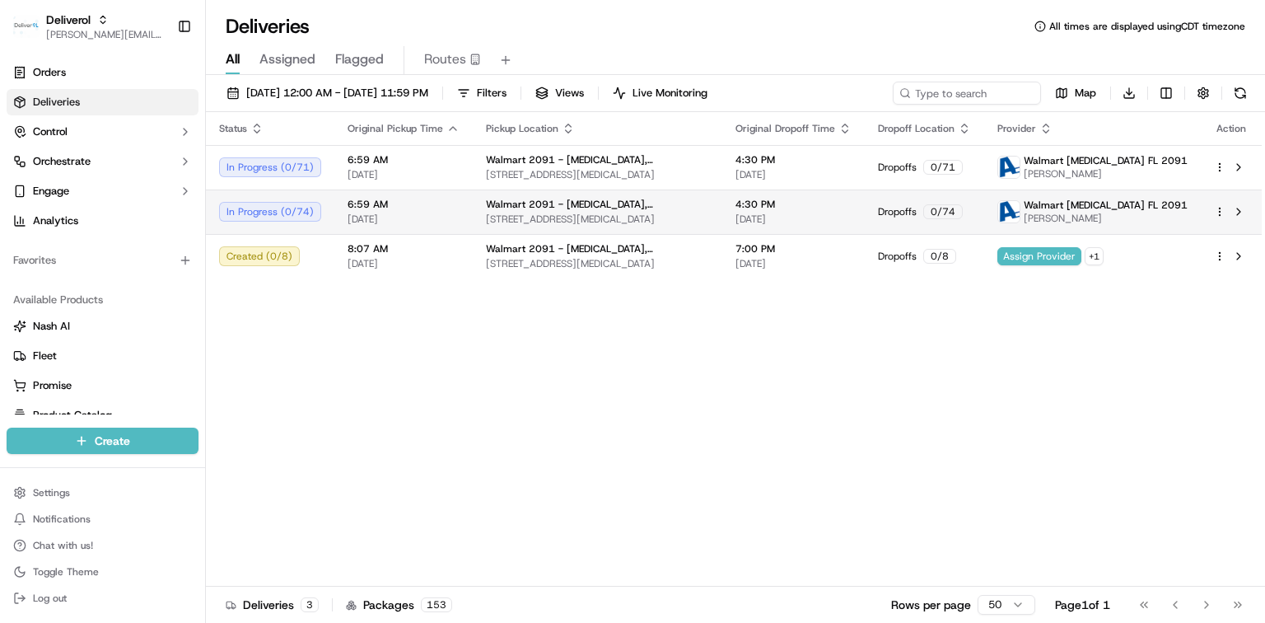
click at [553, 207] on span "Walmart 2091 - Doral, FL" at bounding box center [597, 204] width 223 height 13
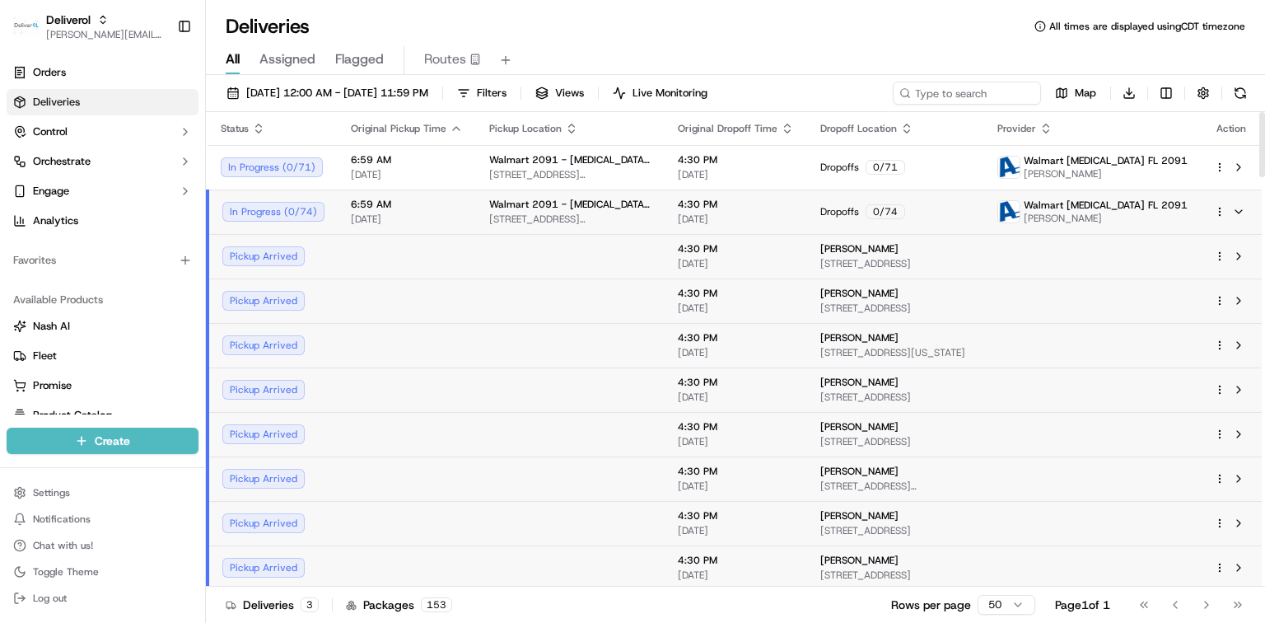
click at [553, 207] on span "Walmart 2091 - Doral, FL" at bounding box center [570, 204] width 162 height 13
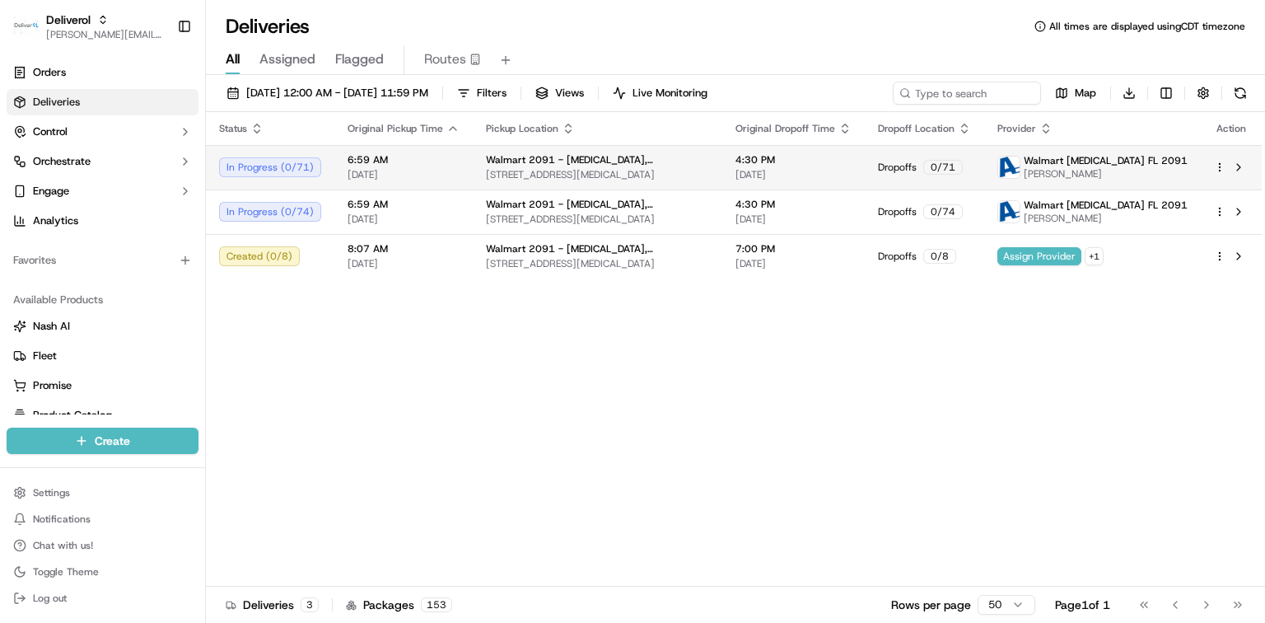
click at [557, 161] on span "Walmart 2091 - Doral, FL" at bounding box center [597, 159] width 223 height 13
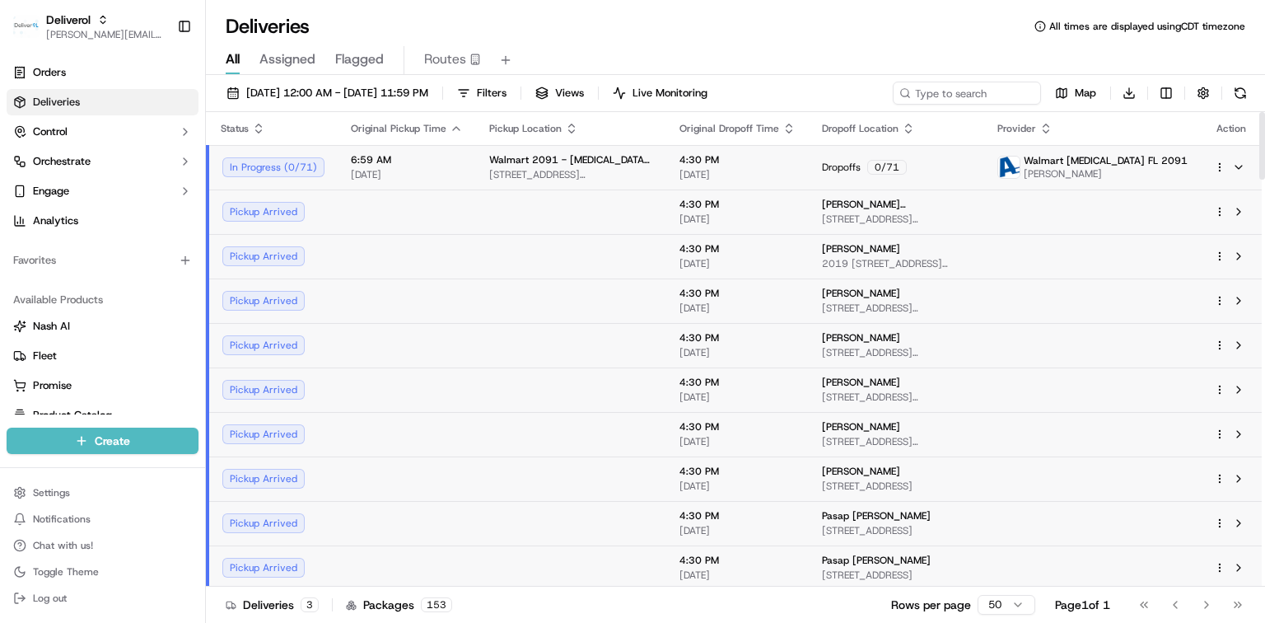
click at [557, 161] on span "Walmart 2091 - Doral, FL" at bounding box center [571, 159] width 164 height 13
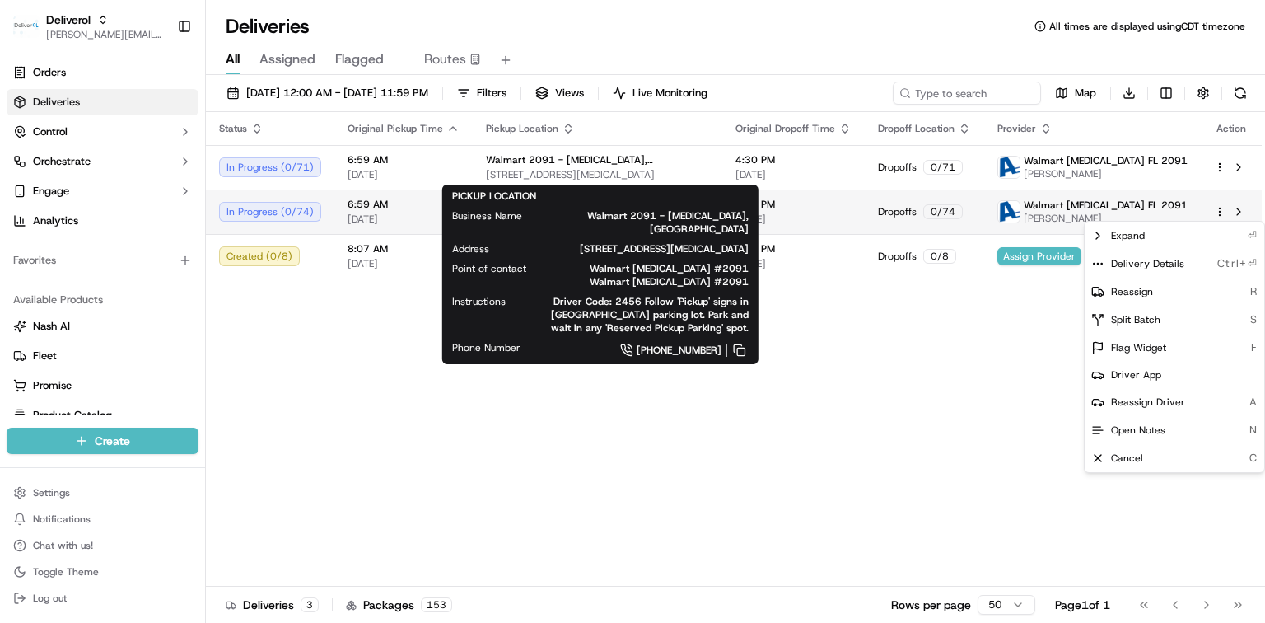
click at [1222, 211] on html "Deliverol dayle.kruger@deliverol.com Toggle Sidebar Orders Deliveries Control O…" at bounding box center [632, 311] width 1265 height 623
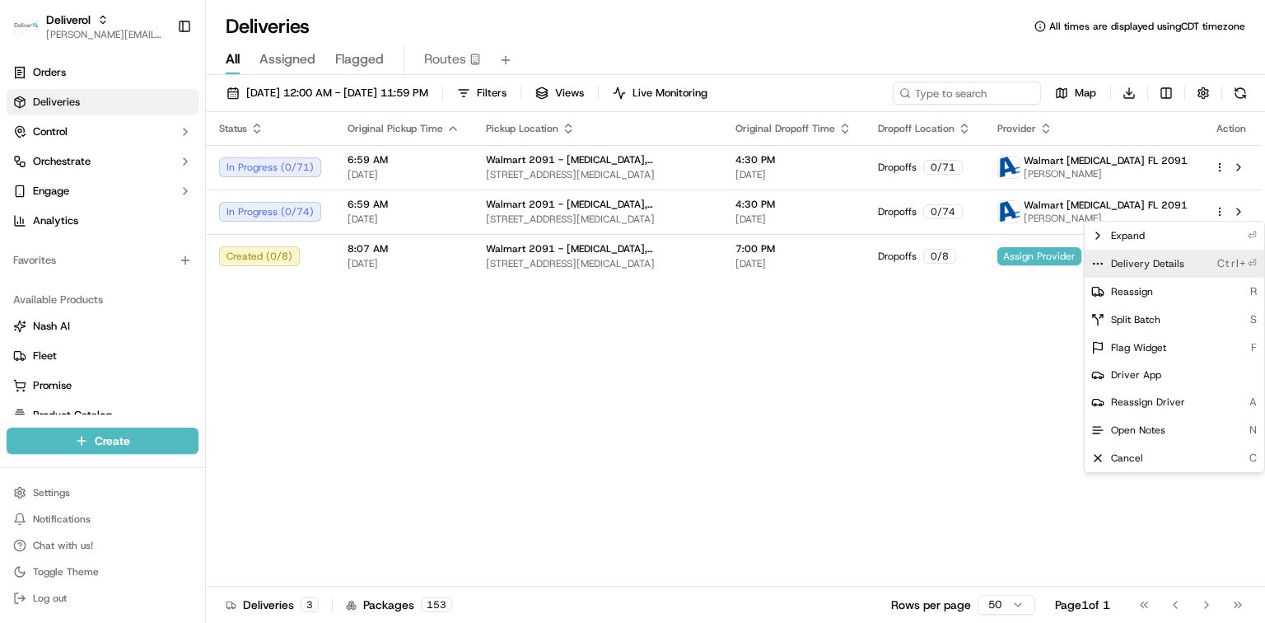
click at [1166, 266] on span "Delivery Details" at bounding box center [1147, 263] width 73 height 13
click at [1220, 168] on html "Deliverol dayle.kruger@deliverol.com Toggle Sidebar Orders Deliveries Control O…" at bounding box center [632, 311] width 1265 height 623
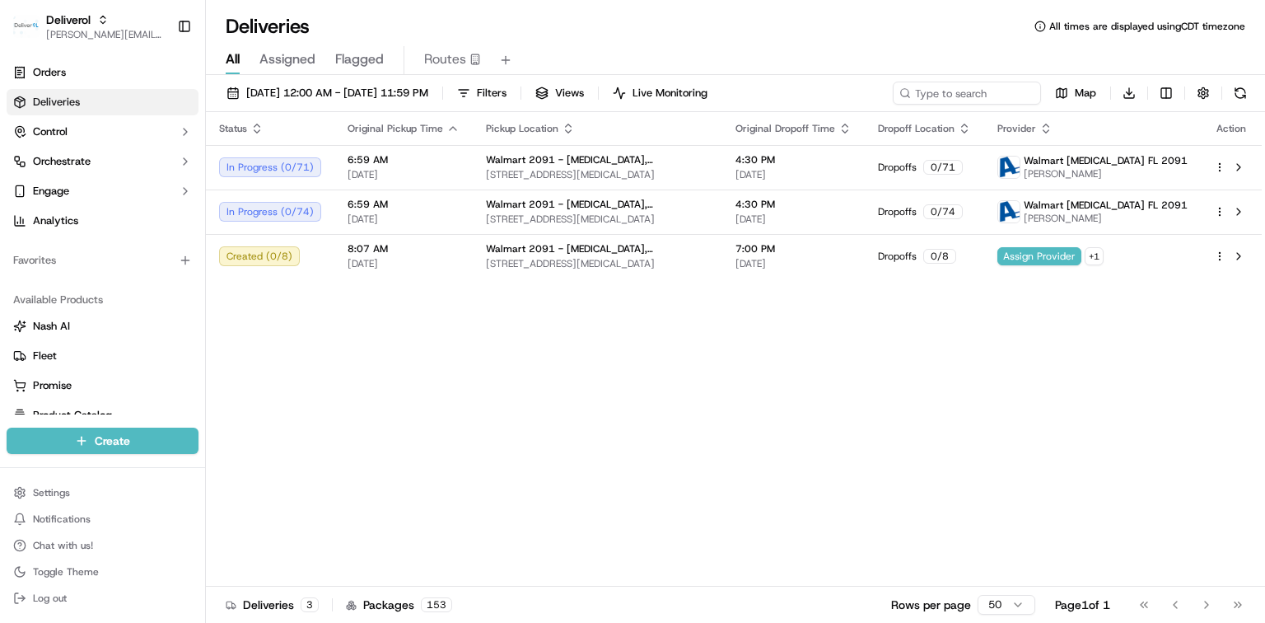
click at [1220, 168] on html "Deliverol dayle.kruger@deliverol.com Toggle Sidebar Orders Deliveries Control O…" at bounding box center [632, 311] width 1265 height 623
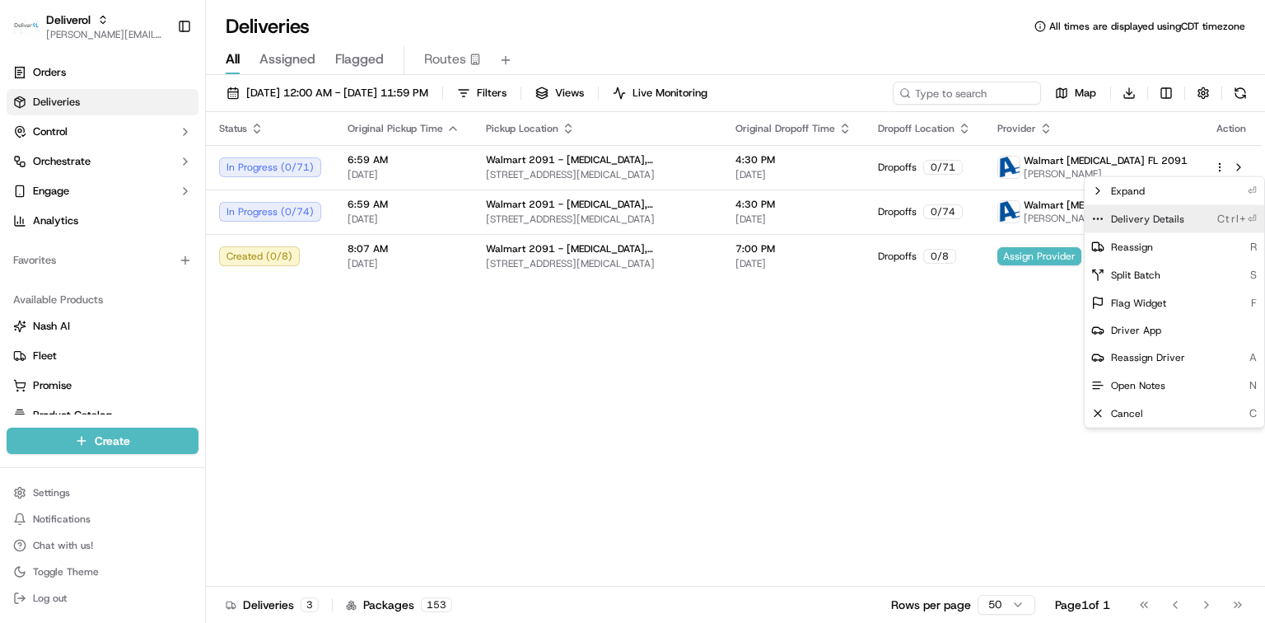
click at [1138, 217] on span "Delivery Details" at bounding box center [1147, 218] width 73 height 13
click at [958, 340] on html "Deliverol dayle.kruger@deliverol.com Toggle Sidebar Orders Deliveries Control O…" at bounding box center [632, 311] width 1265 height 623
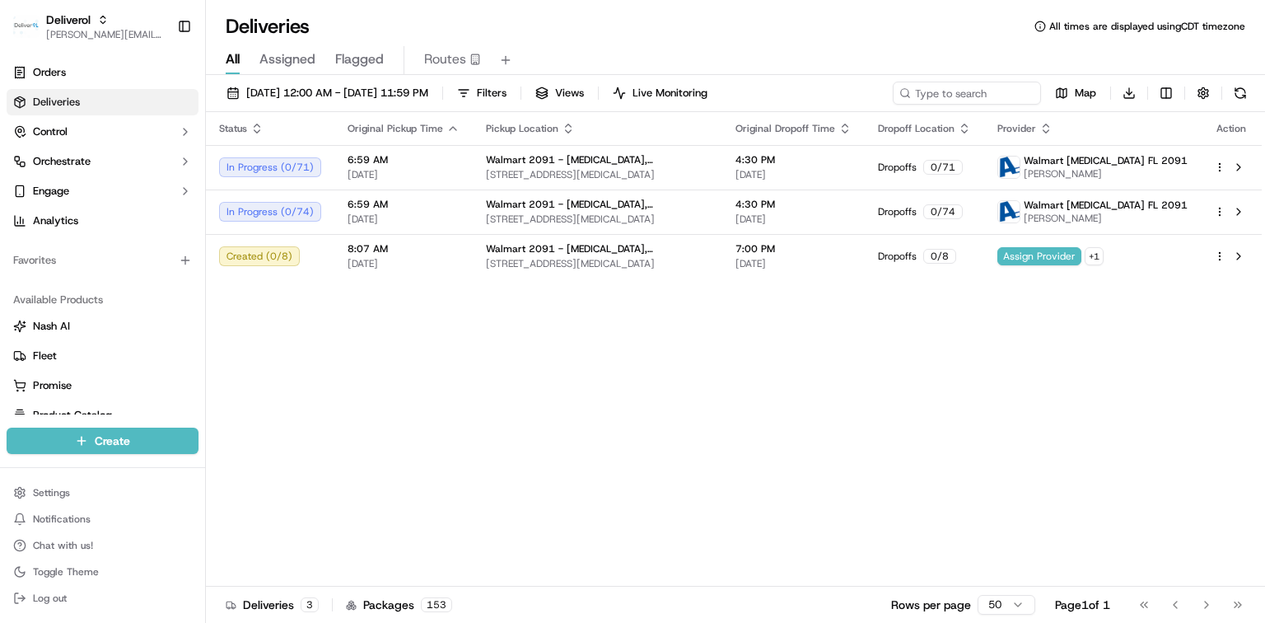
click at [727, 450] on div "Status Original Pickup Time Pickup Location Original Dropoff Time Dropoff Locat…" at bounding box center [734, 349] width 1056 height 474
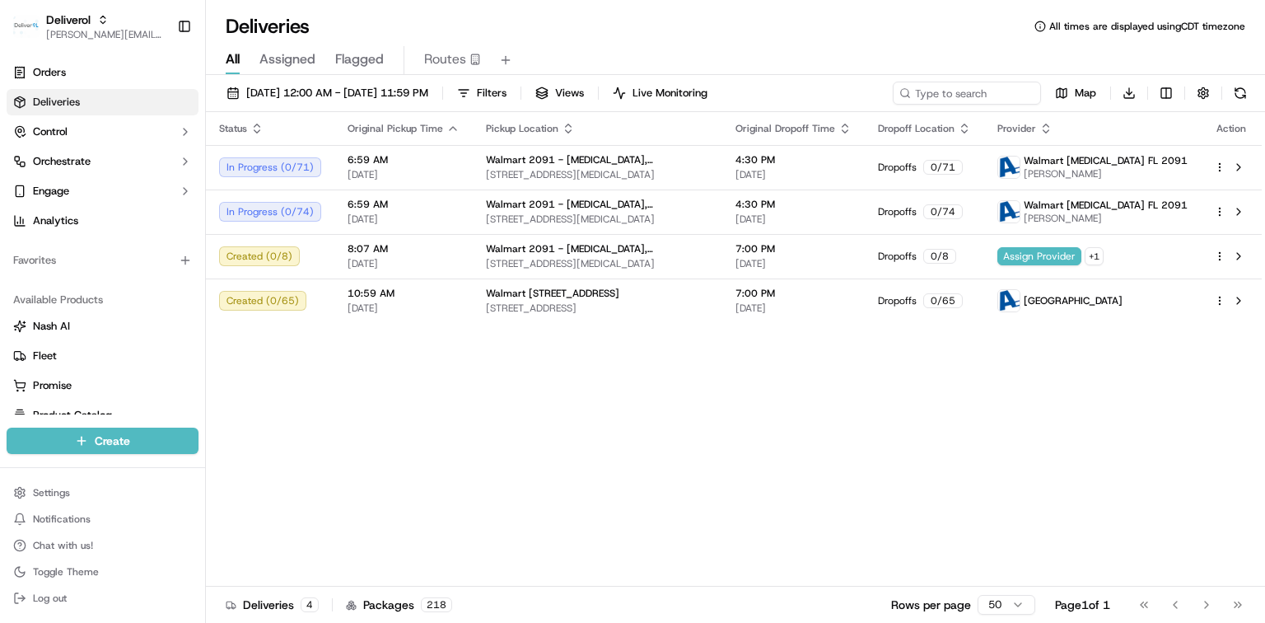
click at [810, 543] on div "Status Original Pickup Time Pickup Location Original Dropoff Time Dropoff Locat…" at bounding box center [734, 349] width 1056 height 474
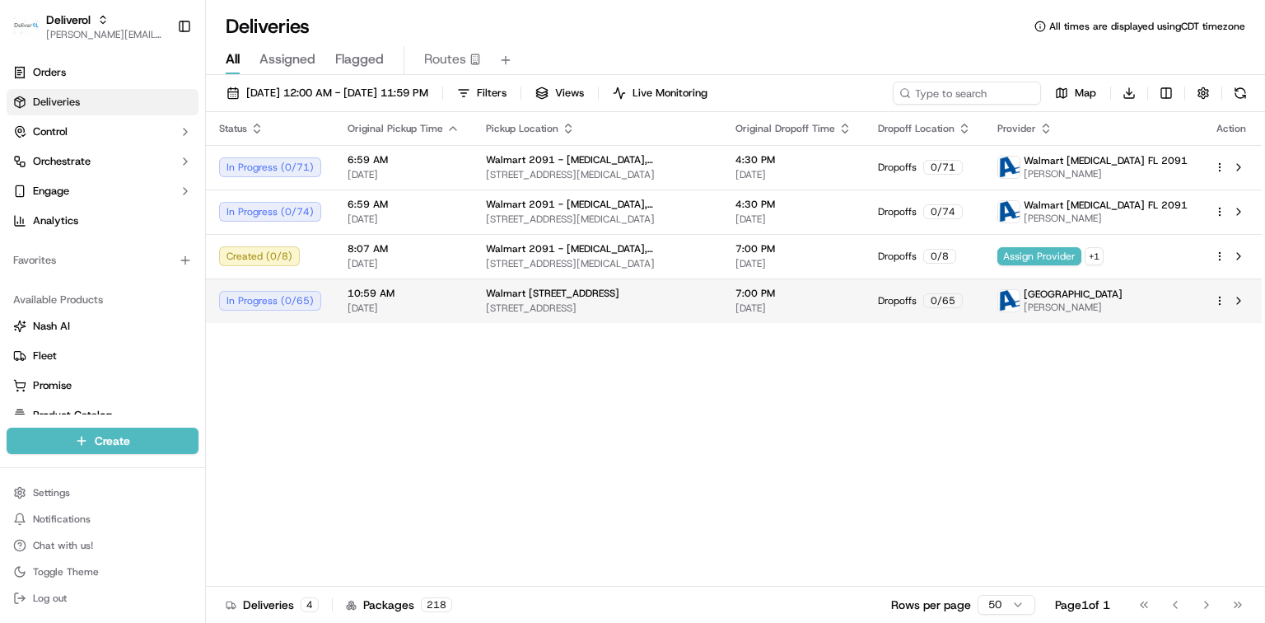
click at [656, 306] on span "[STREET_ADDRESS]" at bounding box center [597, 307] width 223 height 13
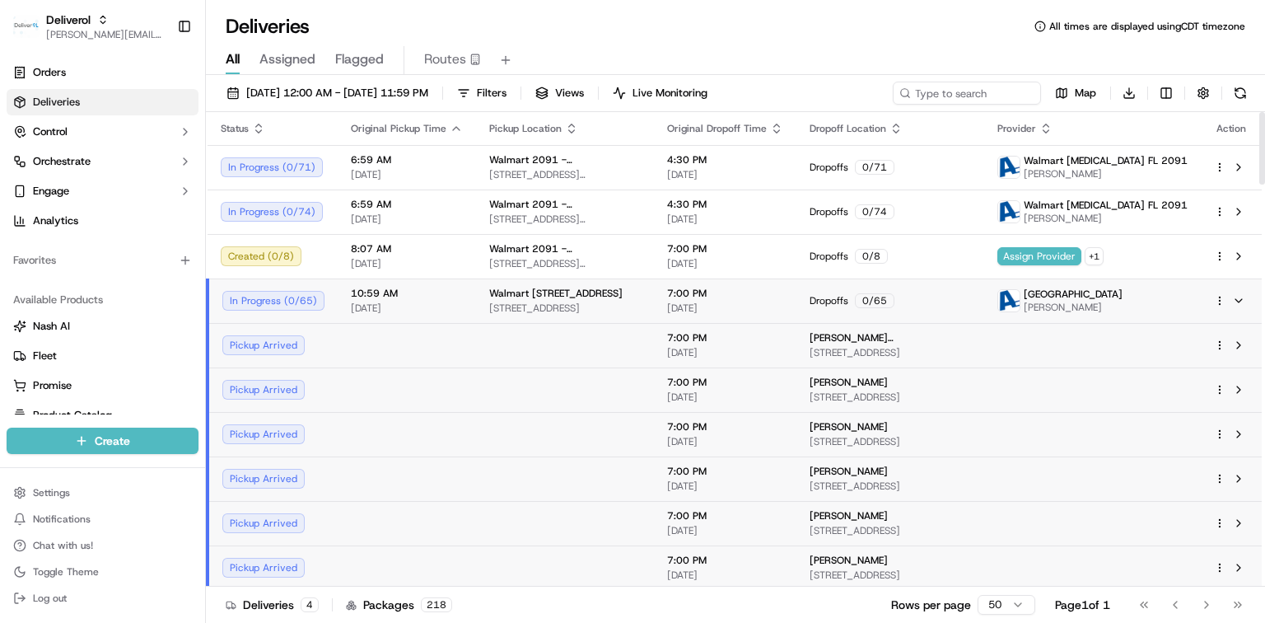
click at [537, 339] on td at bounding box center [565, 345] width 178 height 44
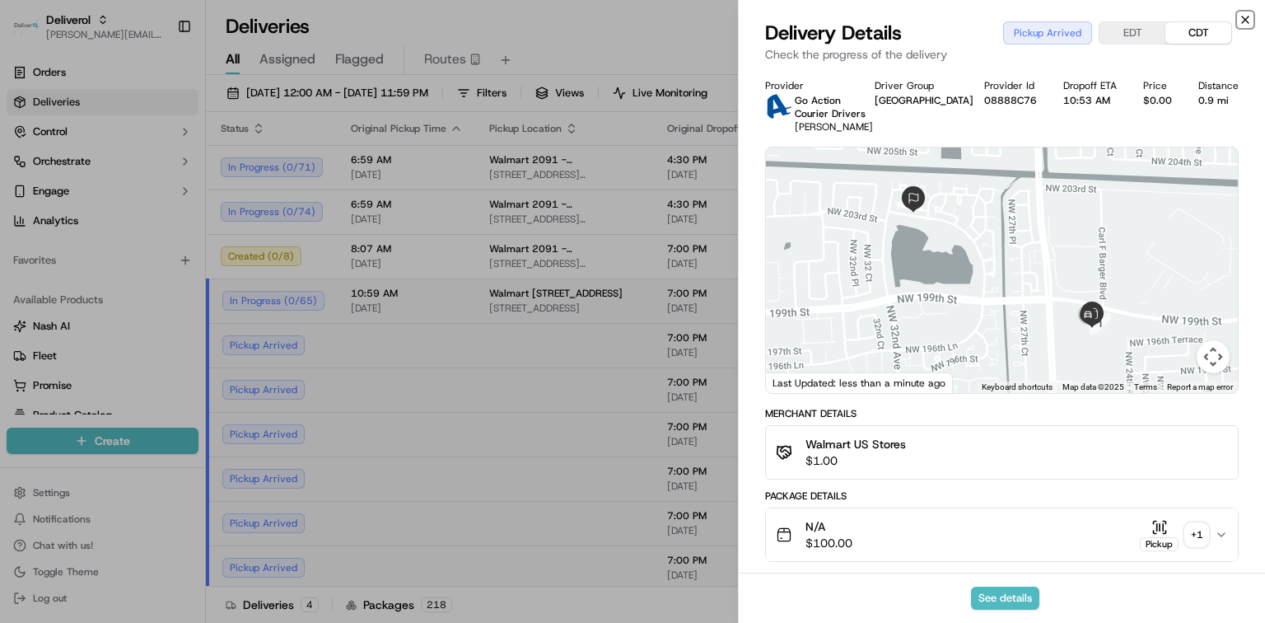
click at [1244, 20] on icon "button" at bounding box center [1245, 19] width 7 height 7
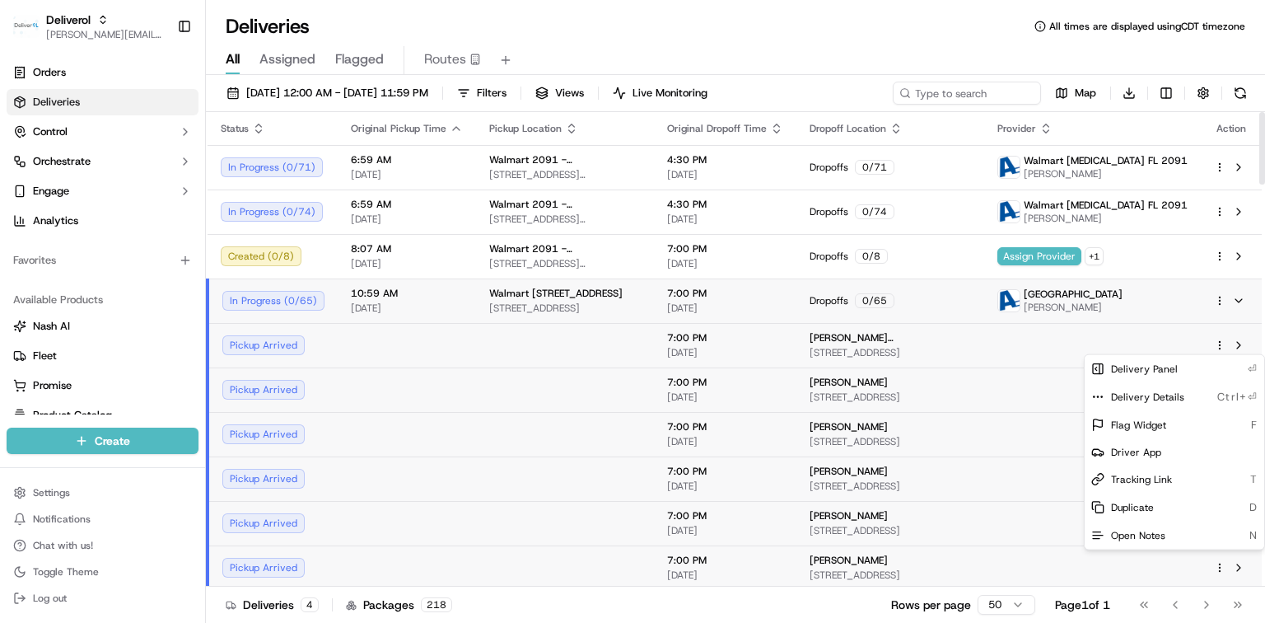
click at [1219, 346] on html "Deliverol dayle.kruger@deliverol.com Toggle Sidebar Orders Deliveries Control O…" at bounding box center [632, 311] width 1265 height 623
click at [1155, 398] on span "Delivery Details" at bounding box center [1147, 396] width 73 height 13
click at [1219, 301] on html "Deliverol dayle.kruger@deliverol.com Toggle Sidebar Orders Deliveries Control O…" at bounding box center [632, 311] width 1265 height 623
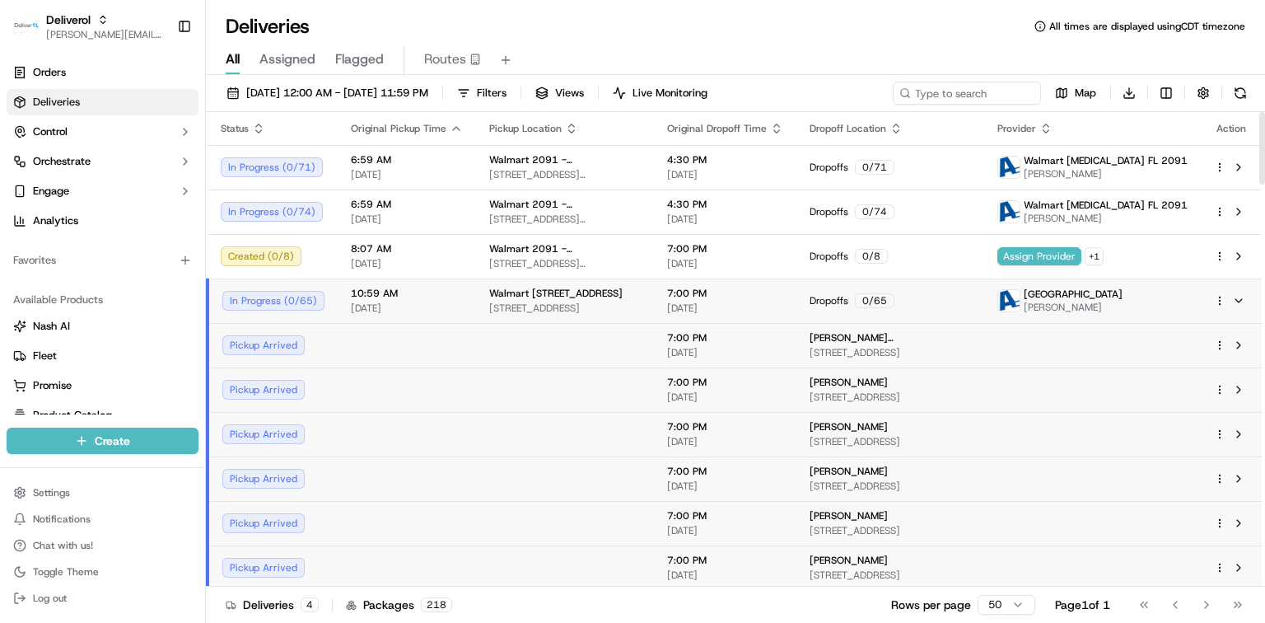
click at [1217, 300] on html "Deliverol dayle.kruger@deliverol.com Toggle Sidebar Orders Deliveries Control O…" at bounding box center [632, 311] width 1265 height 623
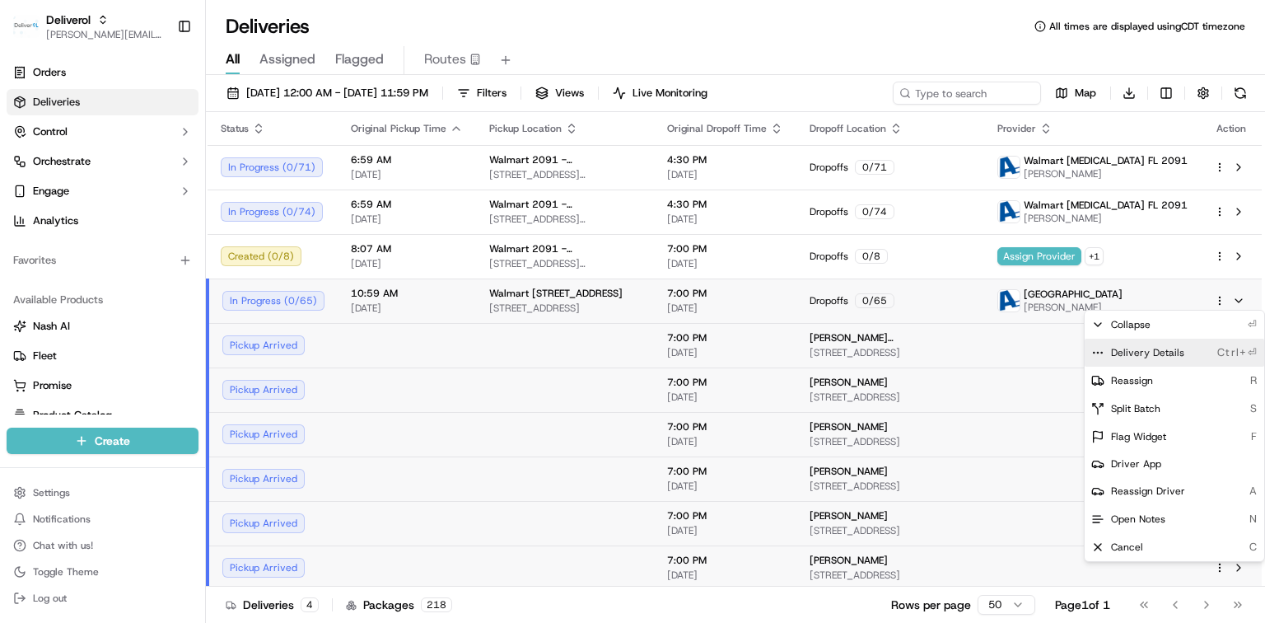
click at [1148, 357] on span "Delivery Details" at bounding box center [1147, 352] width 73 height 13
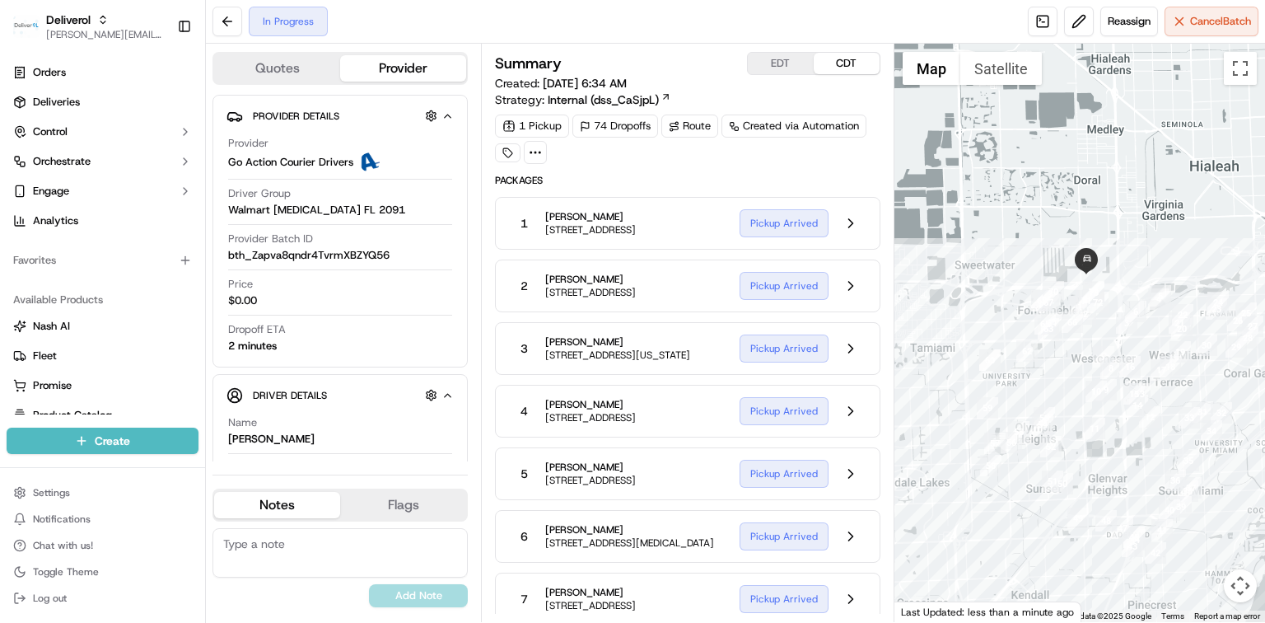
drag, startPoint x: 991, startPoint y: 349, endPoint x: 1077, endPoint y: 367, distance: 88.4
click at [1077, 367] on div at bounding box center [1079, 333] width 371 height 578
click at [851, 418] on button at bounding box center [850, 410] width 31 height 31
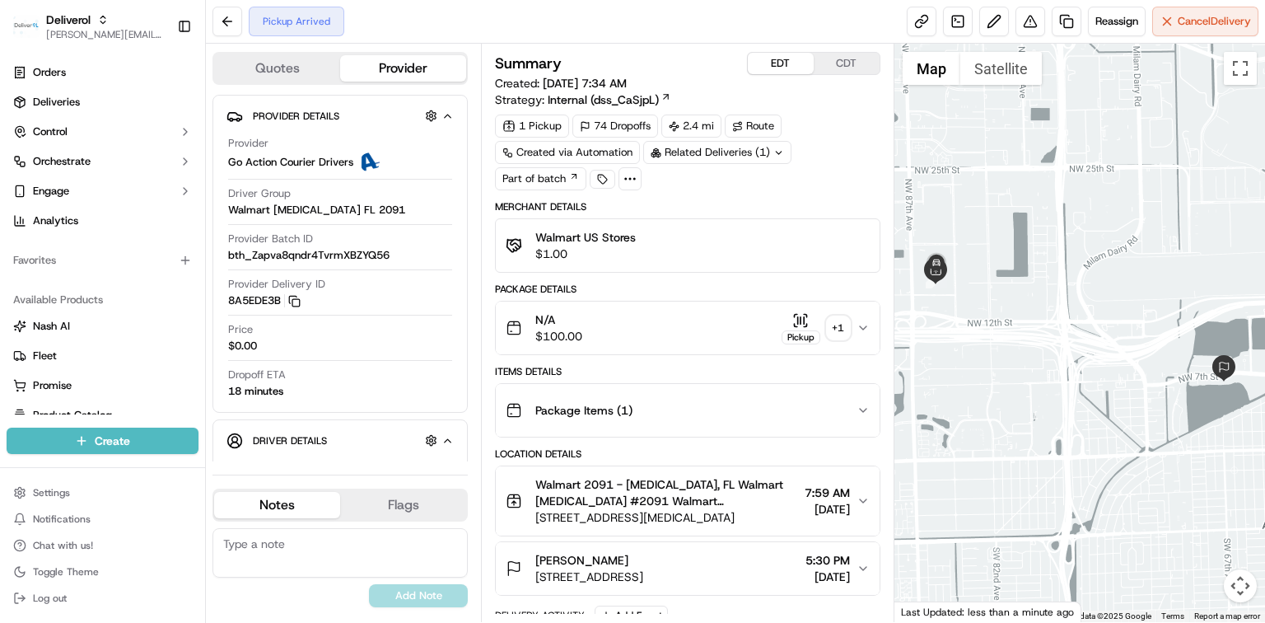
click at [780, 63] on button "EDT" at bounding box center [781, 63] width 66 height 21
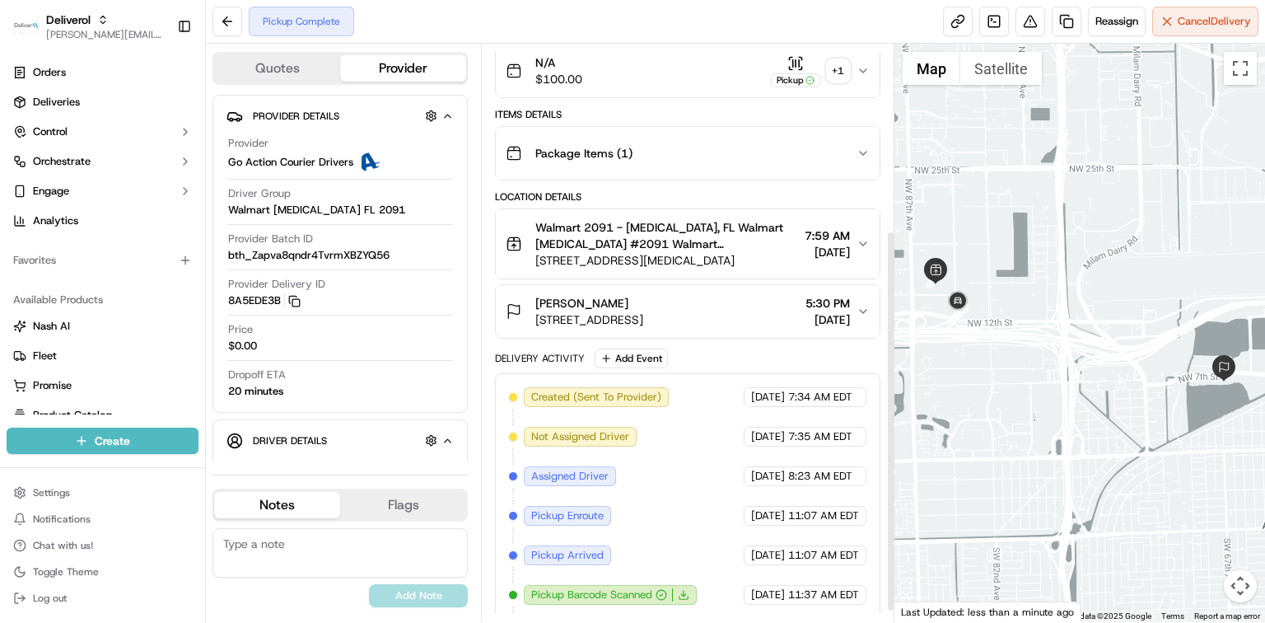
scroll to position [296, 0]
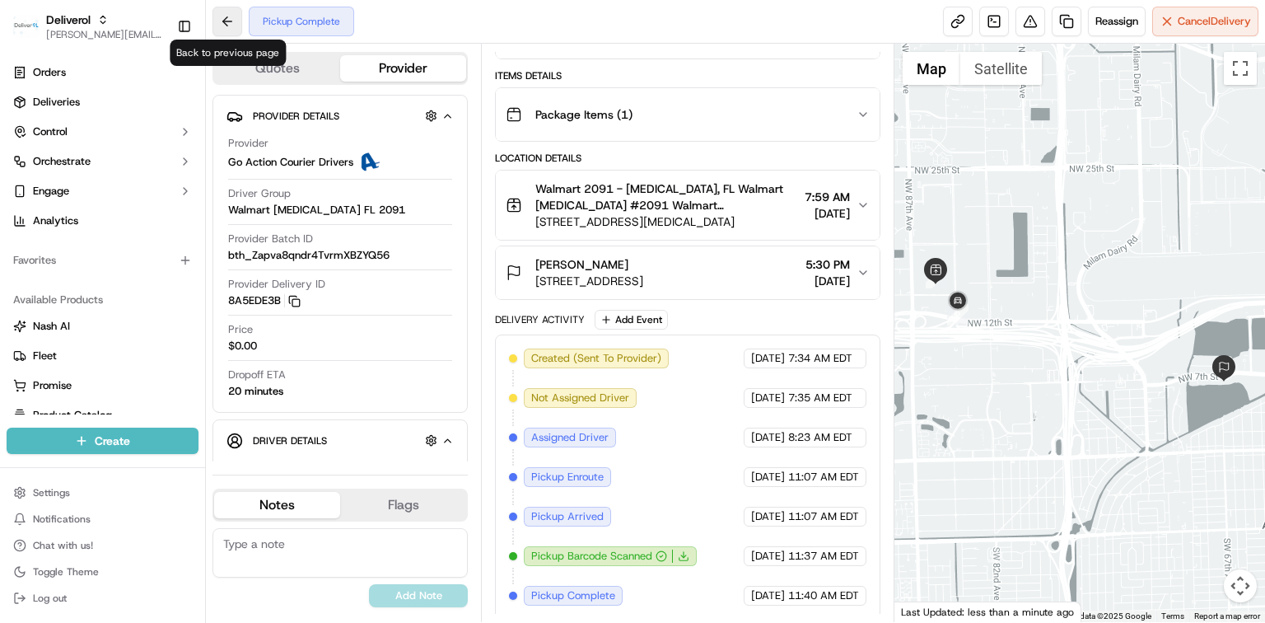
click at [231, 30] on button at bounding box center [227, 22] width 30 height 30
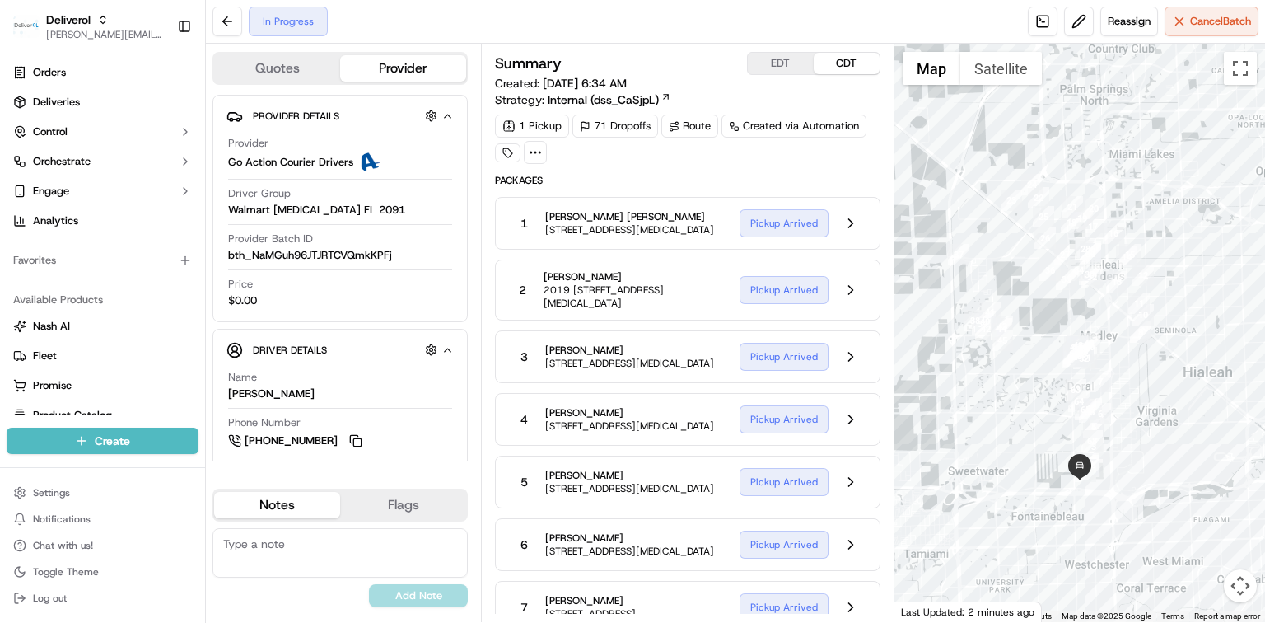
click at [707, 236] on span "[STREET_ADDRESS][MEDICAL_DATA]" at bounding box center [629, 229] width 169 height 13
click at [848, 231] on button at bounding box center [850, 223] width 31 height 31
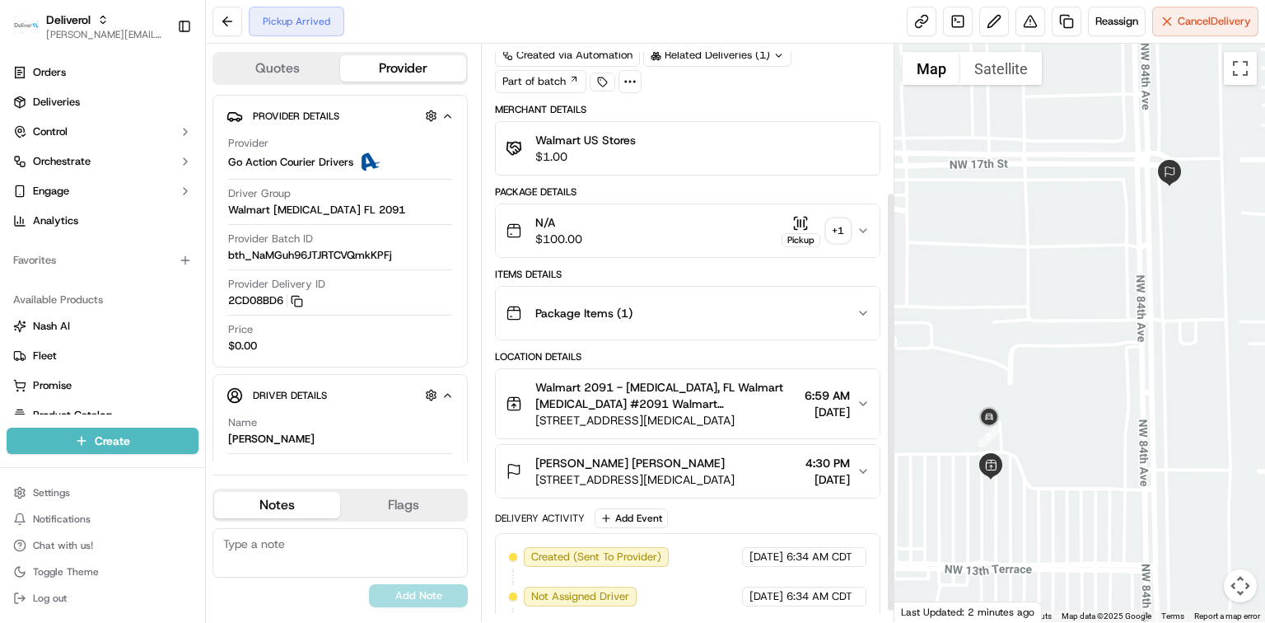
scroll to position [217, 0]
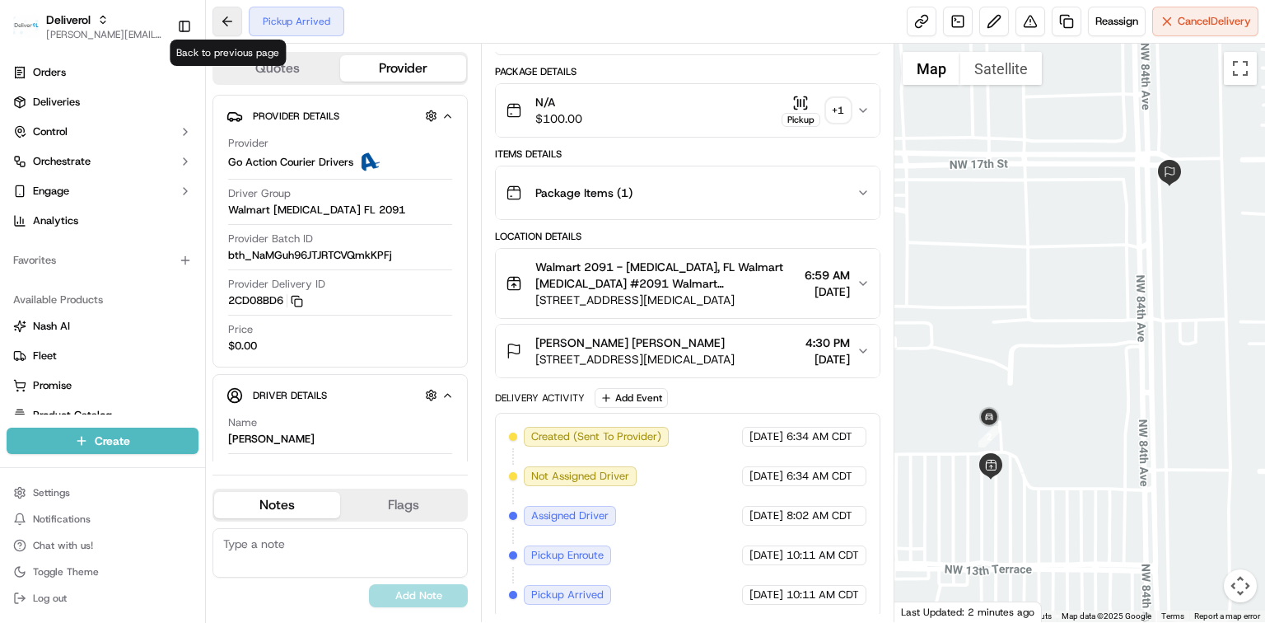
click at [230, 19] on button at bounding box center [227, 22] width 30 height 30
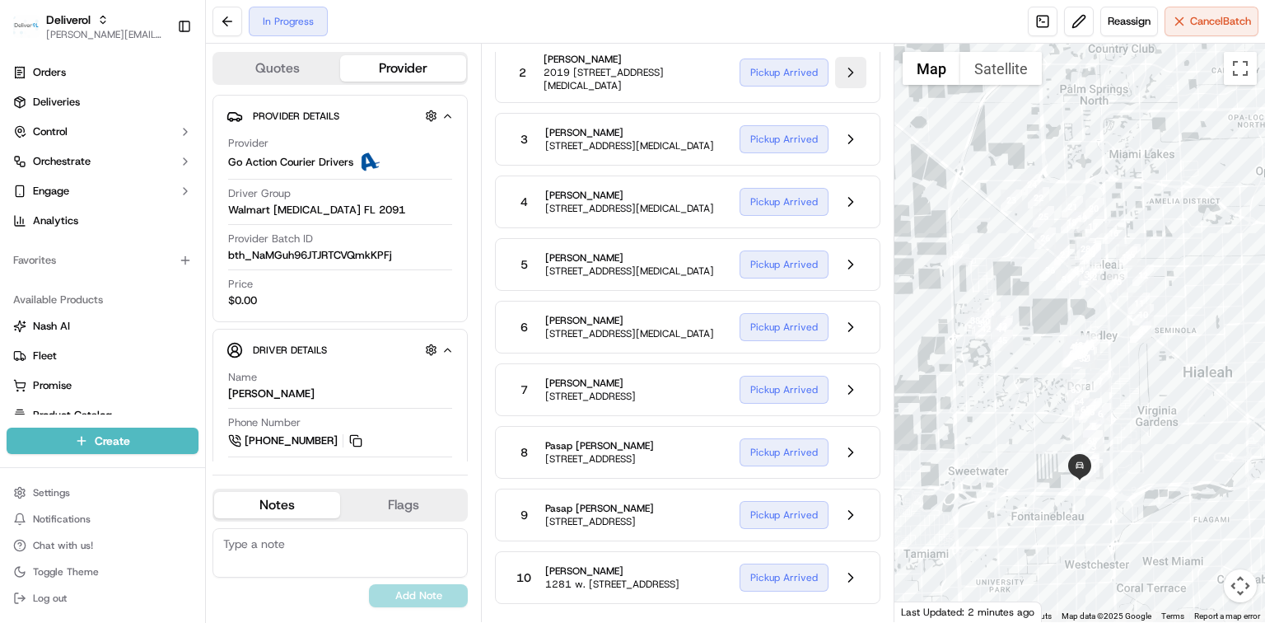
click at [844, 81] on button at bounding box center [850, 72] width 31 height 31
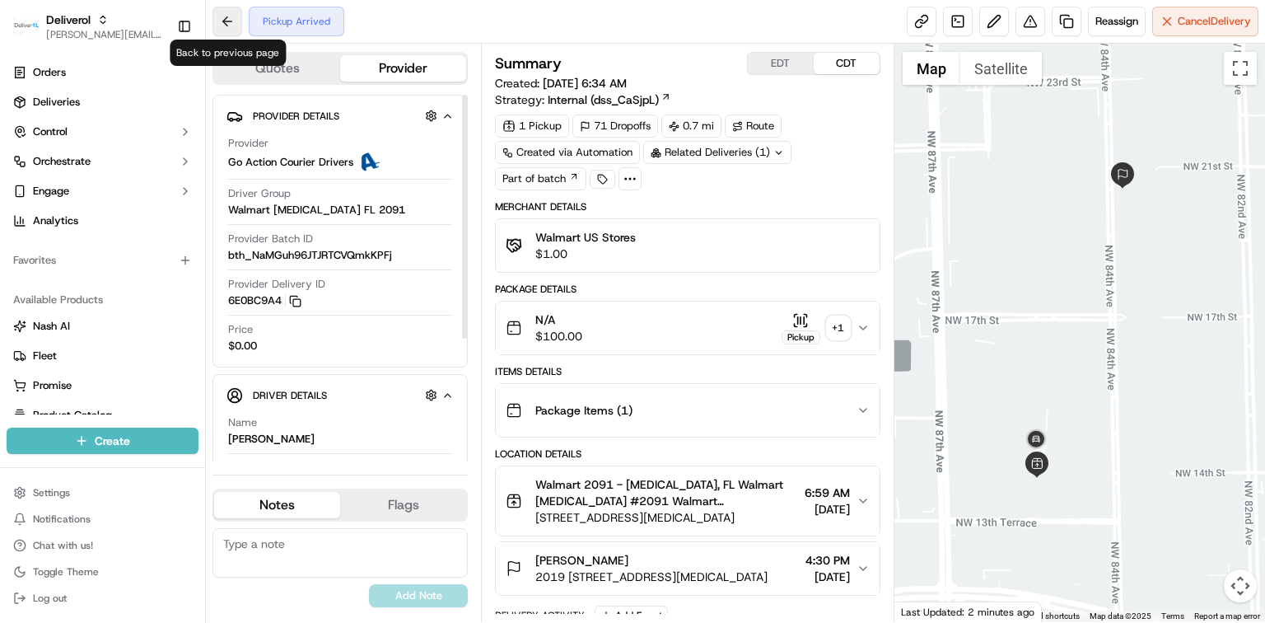
click at [222, 17] on button at bounding box center [227, 22] width 30 height 30
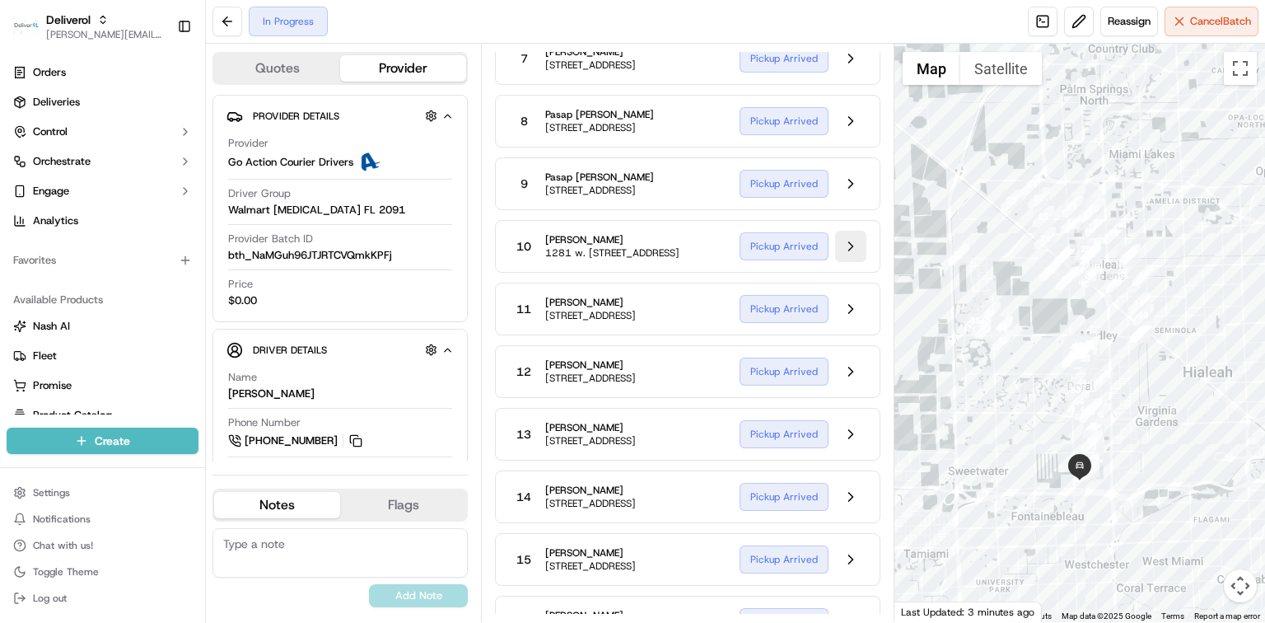
click at [847, 262] on button at bounding box center [850, 246] width 31 height 31
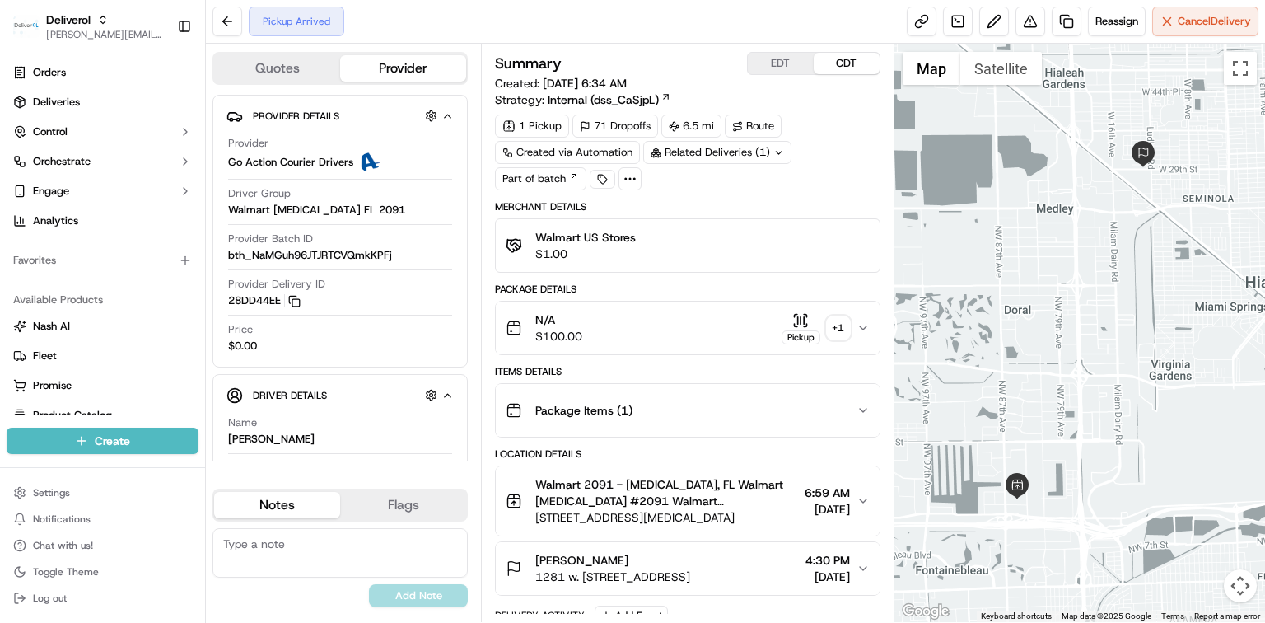
click at [782, 69] on button "EDT" at bounding box center [781, 63] width 66 height 21
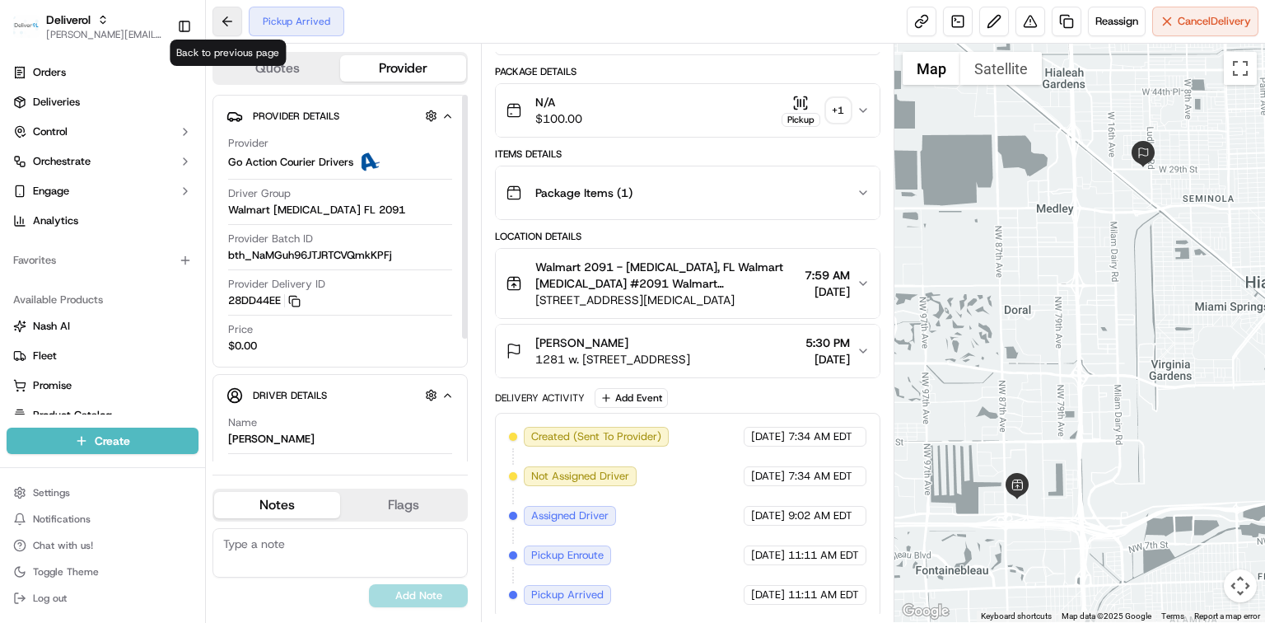
click at [222, 23] on button at bounding box center [227, 22] width 30 height 30
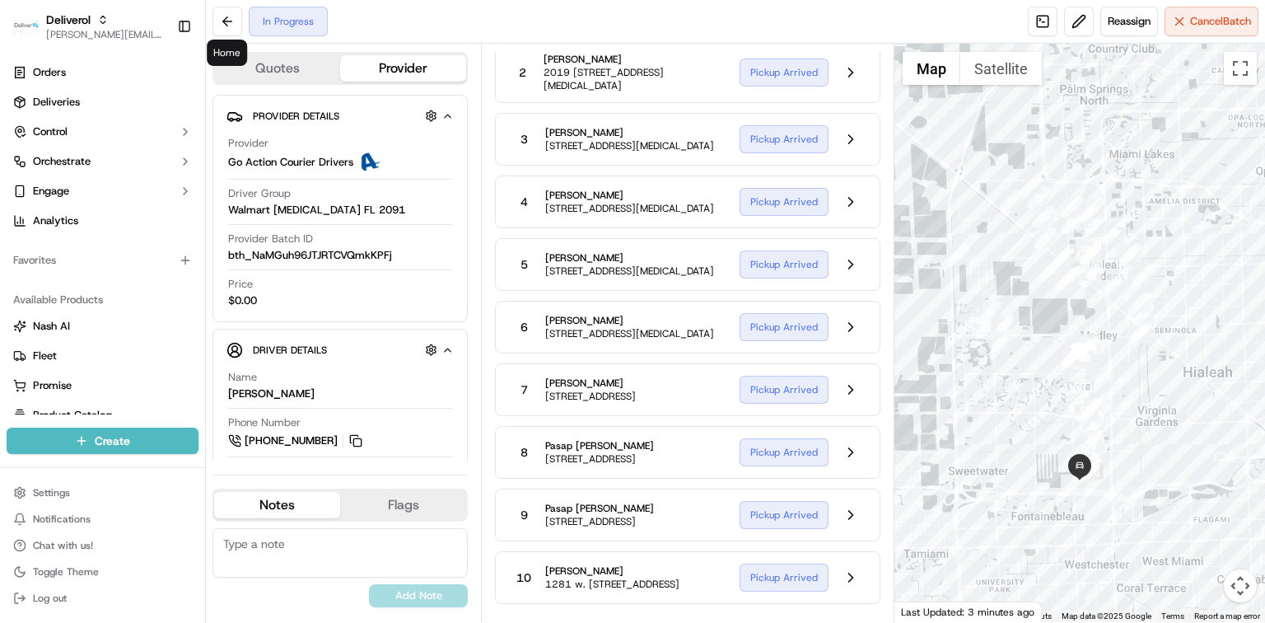
click at [847, 474] on div "8 Pasap Payush persaud 6858 NW 75TH St, Ste 2, Medley, FL 33166, US Pickup Arri…" at bounding box center [687, 452] width 385 height 53
click at [853, 405] on button at bounding box center [850, 389] width 31 height 31
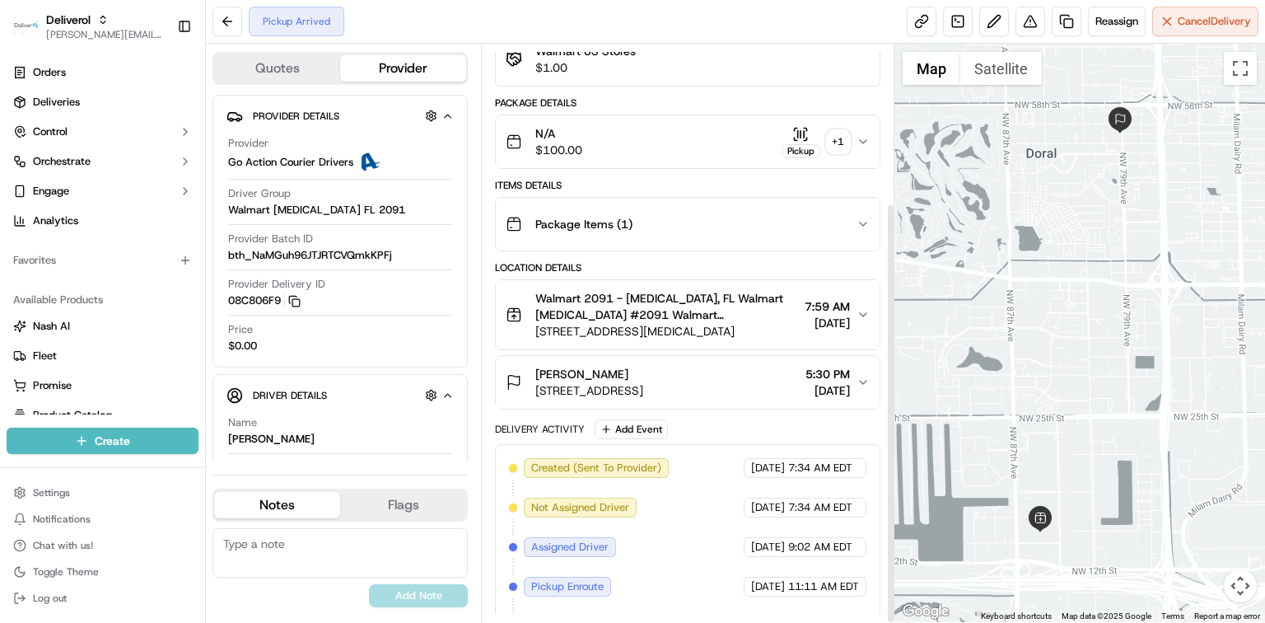
scroll to position [217, 0]
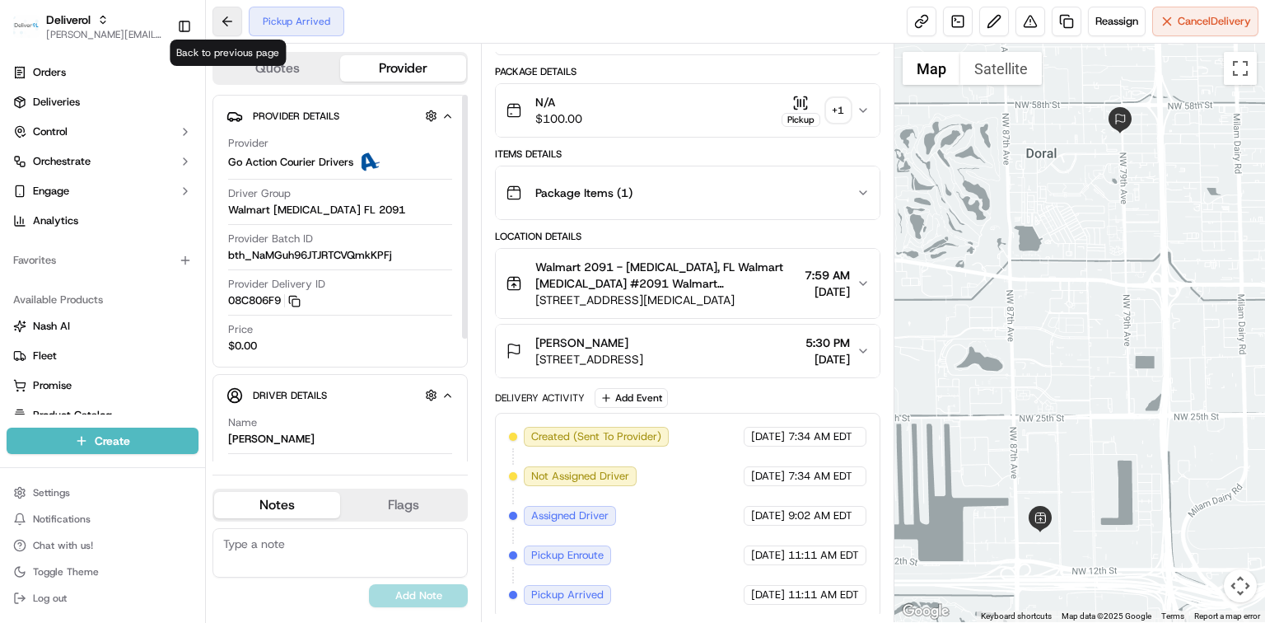
click at [232, 21] on button at bounding box center [227, 22] width 30 height 30
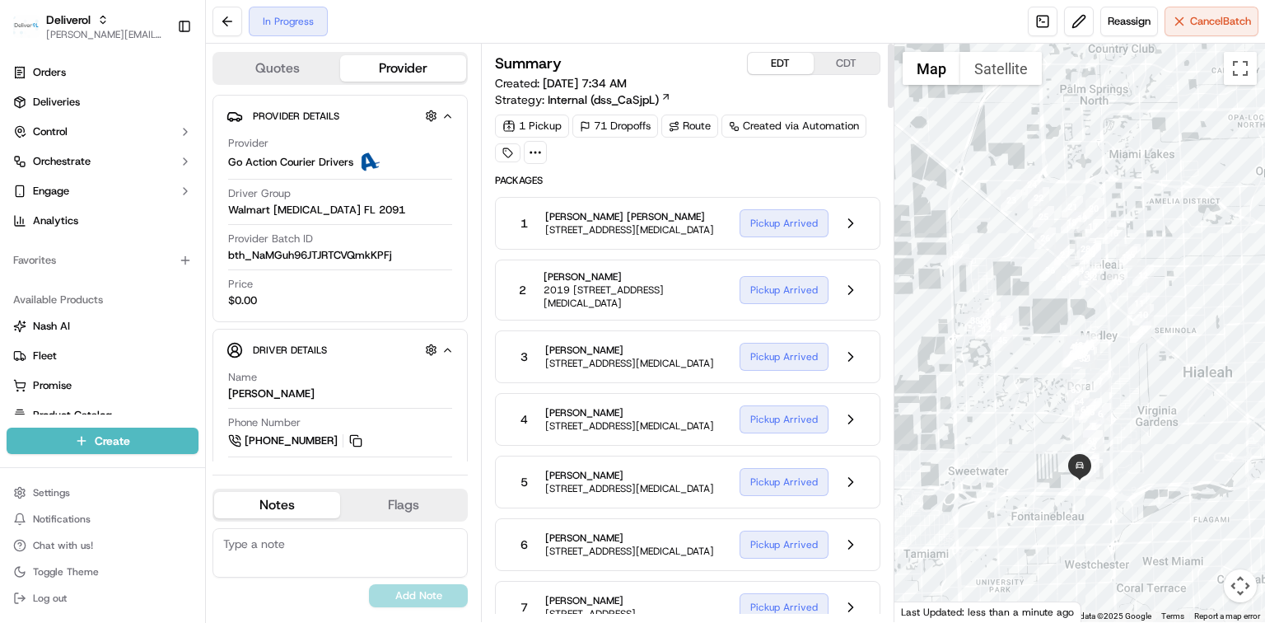
click at [648, 236] on span "1627 NW 84th Ave, Suite 2, Doral, FL 33126, US" at bounding box center [629, 229] width 169 height 13
click at [853, 219] on button at bounding box center [850, 223] width 31 height 31
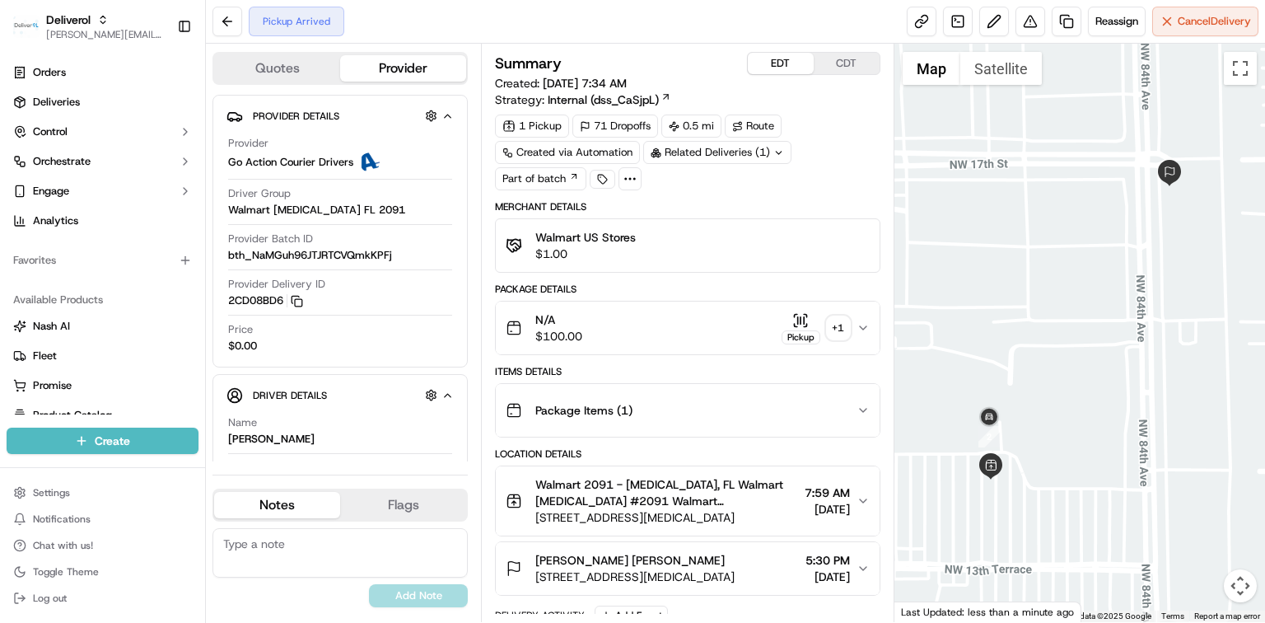
scroll to position [217, 0]
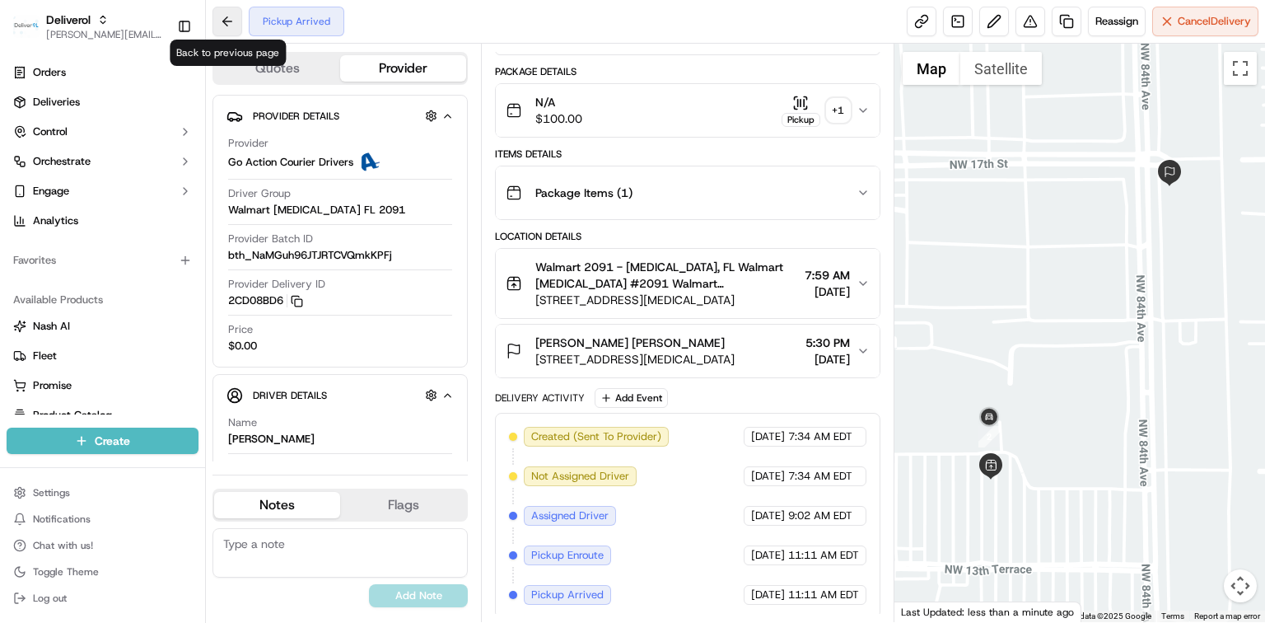
click at [233, 23] on button at bounding box center [227, 22] width 30 height 30
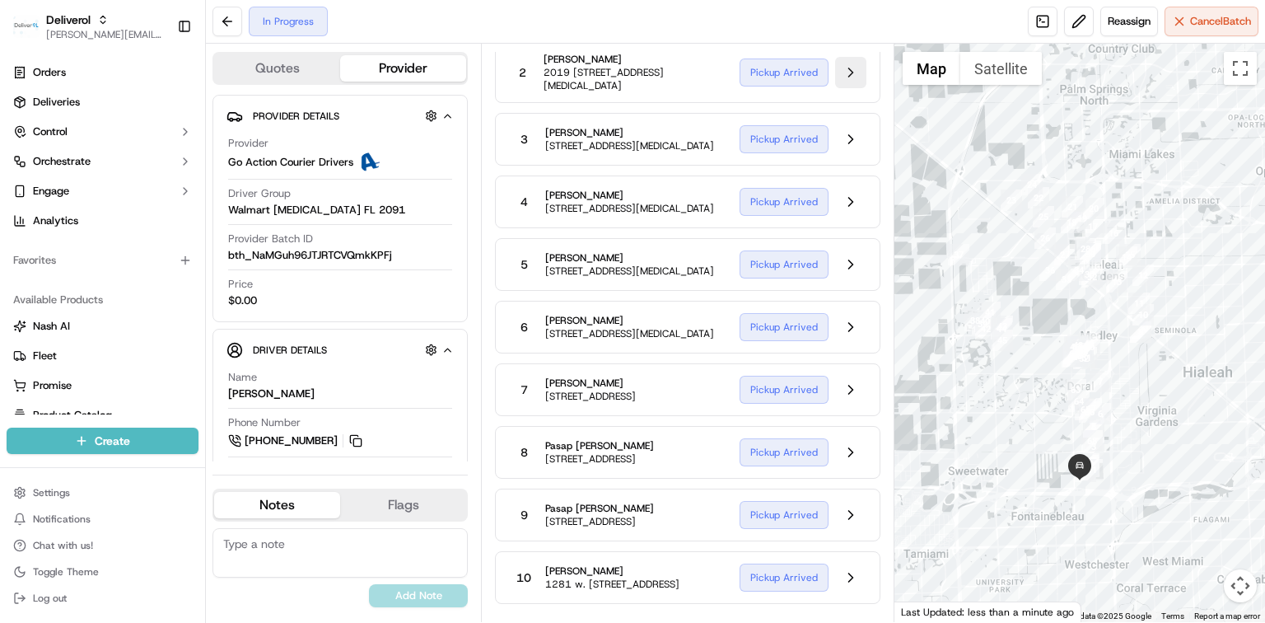
click at [843, 78] on button at bounding box center [850, 72] width 31 height 31
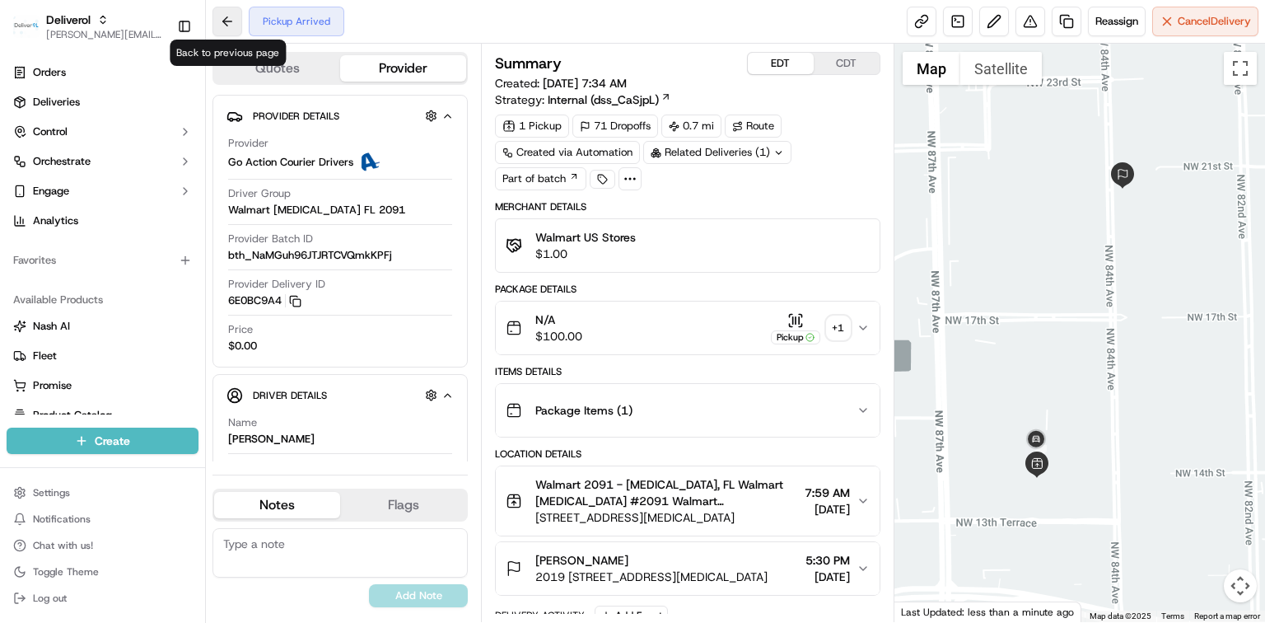
click at [227, 19] on button at bounding box center [227, 22] width 30 height 30
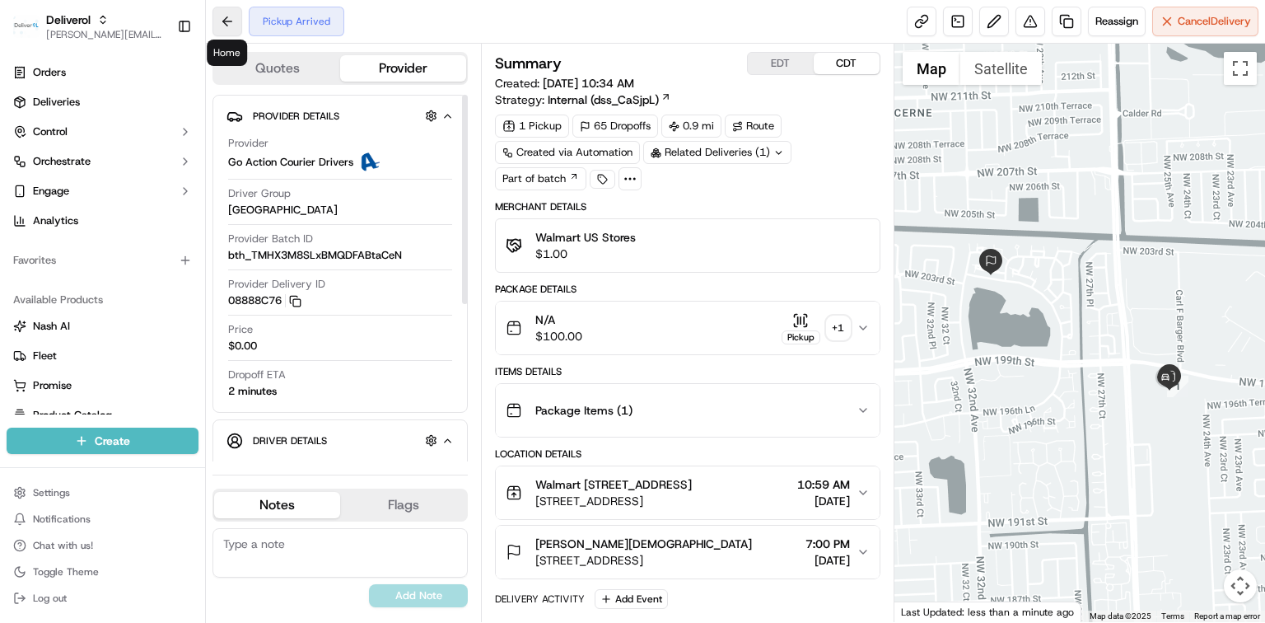
click at [231, 24] on button at bounding box center [227, 22] width 30 height 30
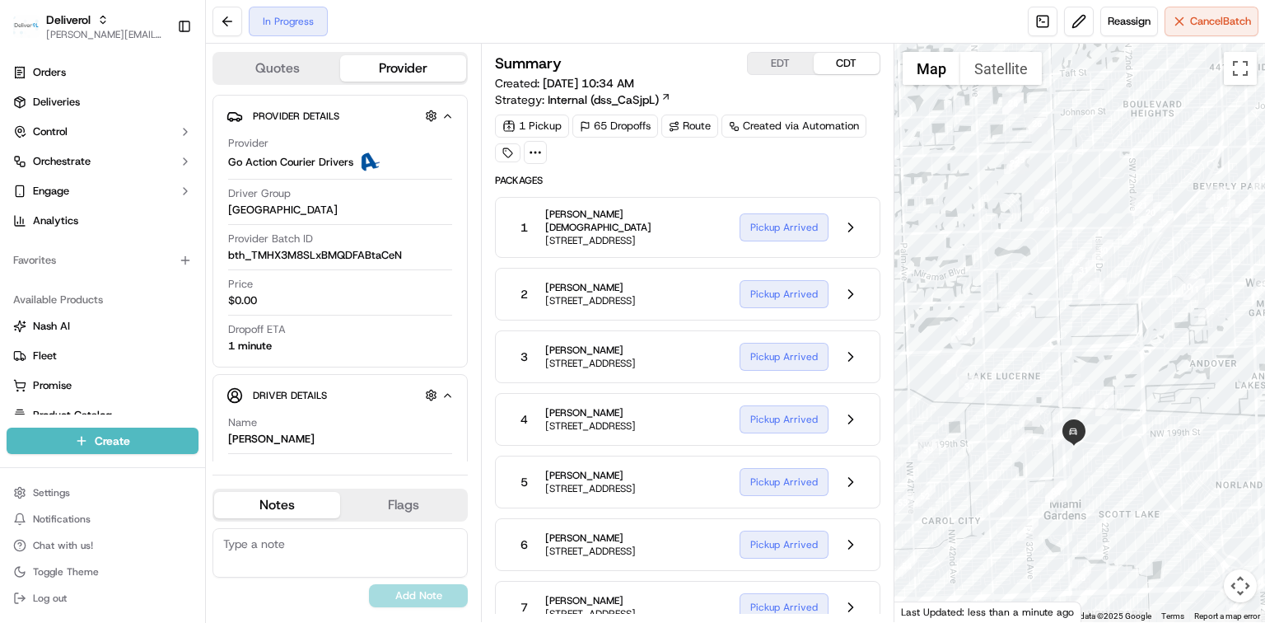
drag, startPoint x: 1113, startPoint y: 446, endPoint x: 1173, endPoint y: 389, distance: 82.7
click at [1173, 389] on div at bounding box center [1079, 333] width 371 height 578
click at [850, 233] on button at bounding box center [850, 227] width 31 height 31
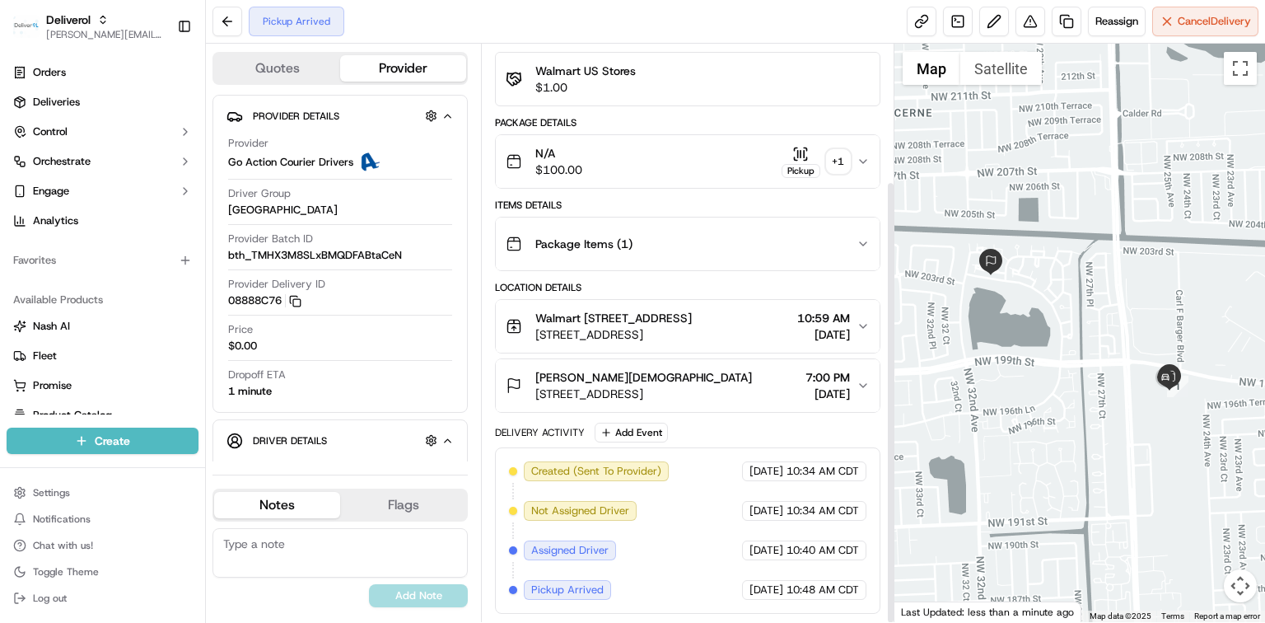
scroll to position [178, 0]
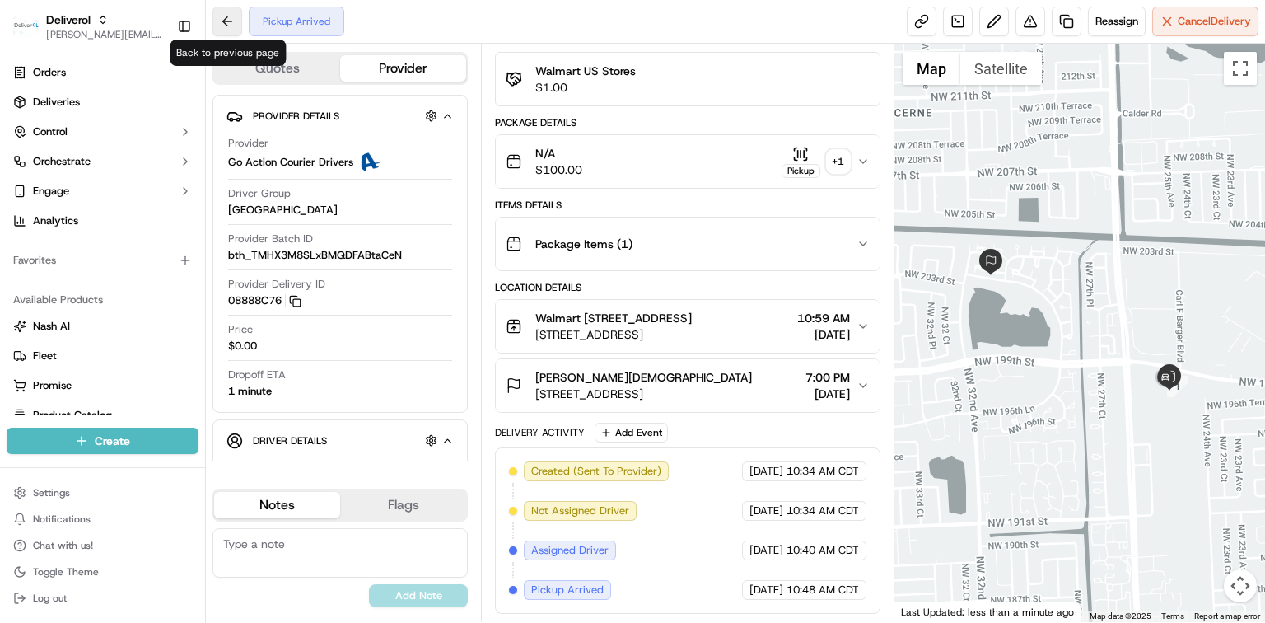
click at [228, 23] on button at bounding box center [227, 22] width 30 height 30
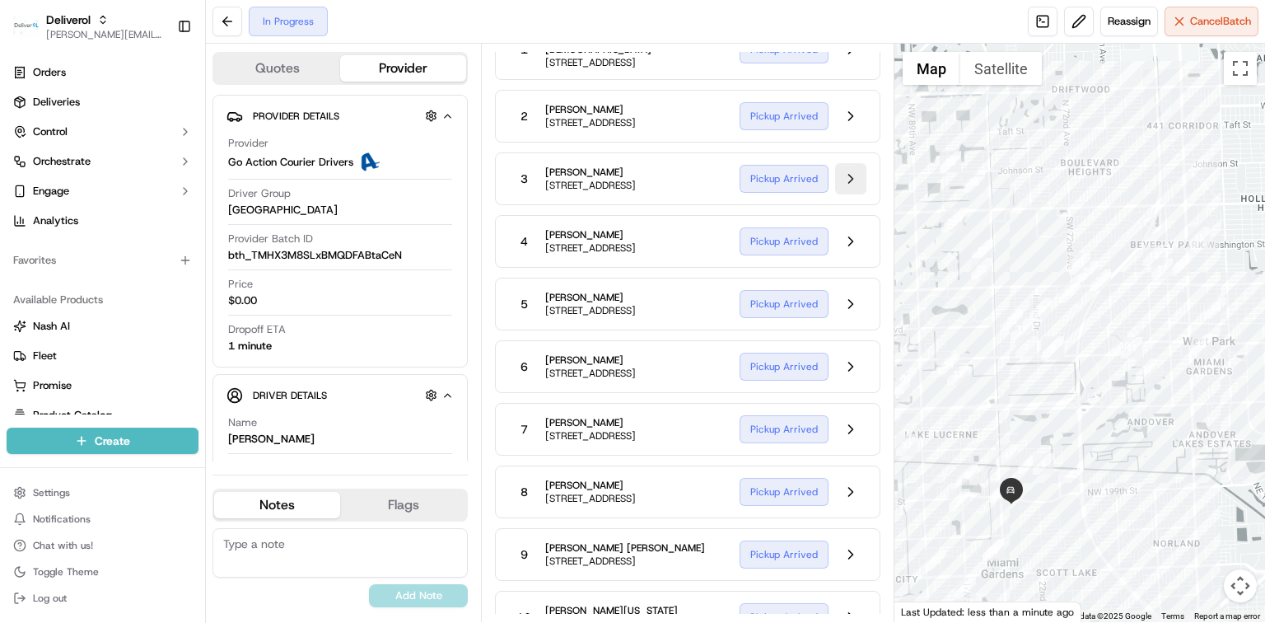
click at [857, 183] on button at bounding box center [850, 178] width 31 height 31
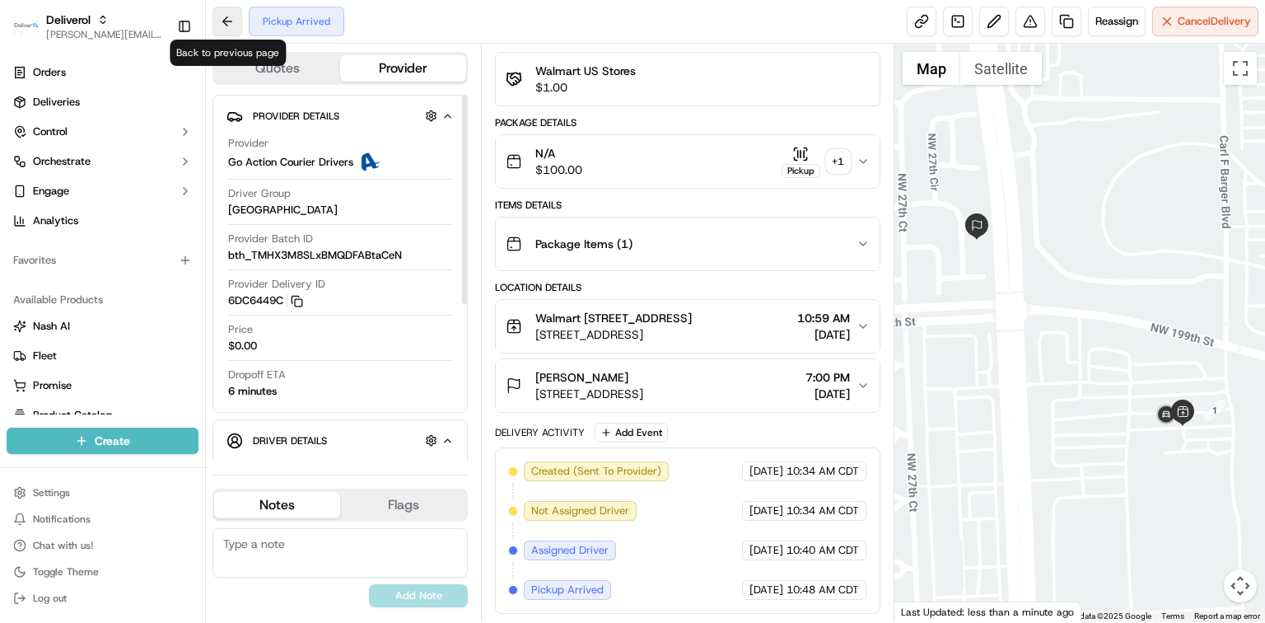
click at [231, 30] on button at bounding box center [227, 22] width 30 height 30
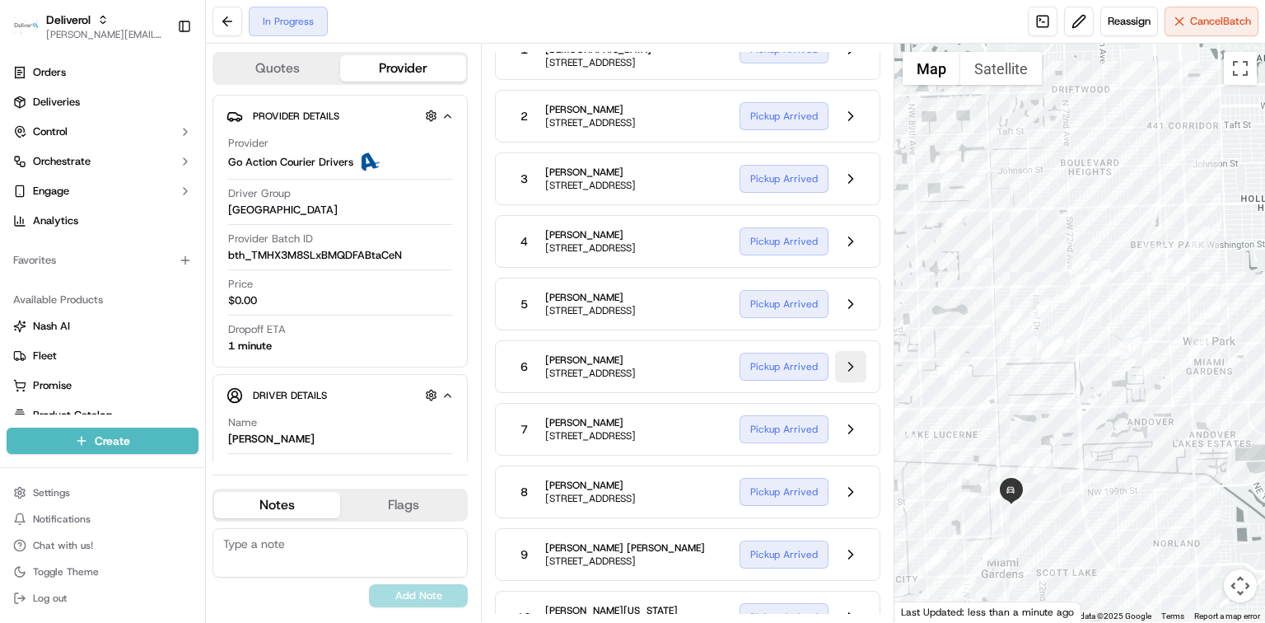
click at [855, 382] on button at bounding box center [850, 366] width 31 height 31
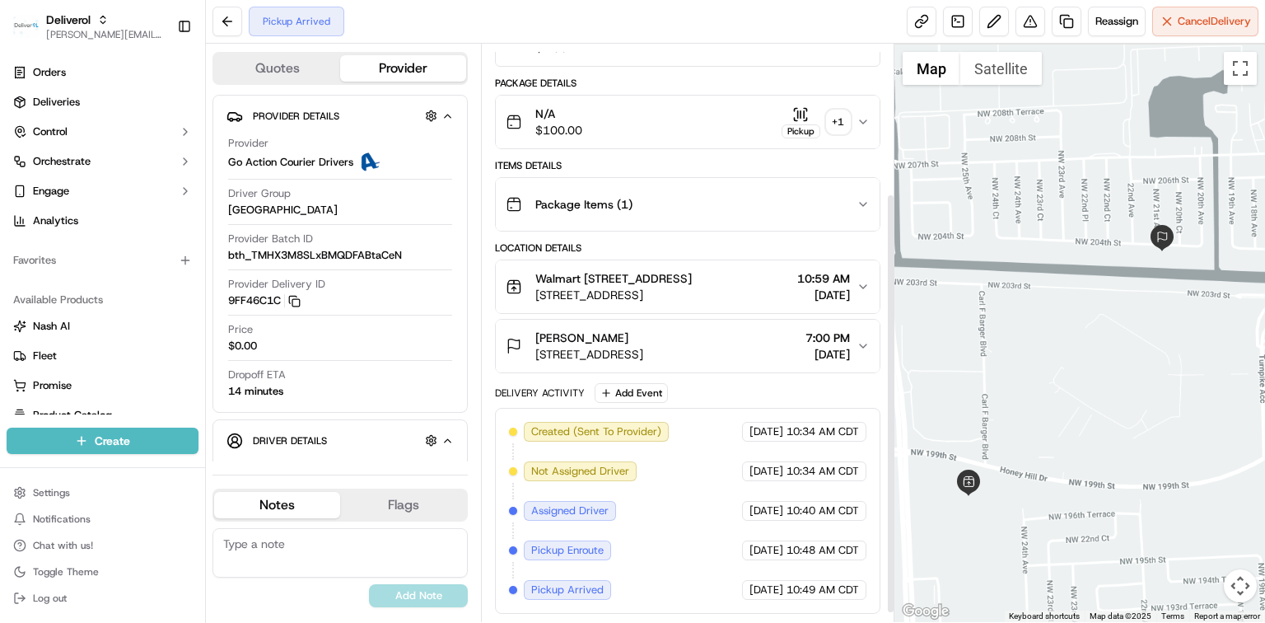
scroll to position [217, 0]
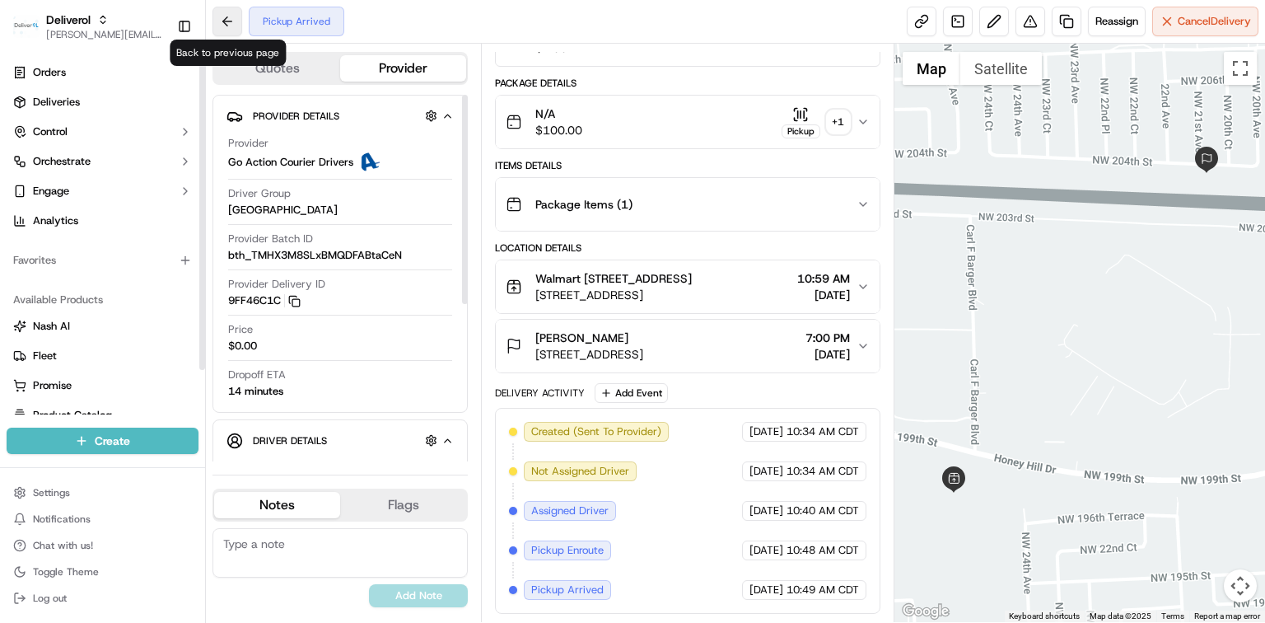
click at [227, 20] on button at bounding box center [227, 22] width 30 height 30
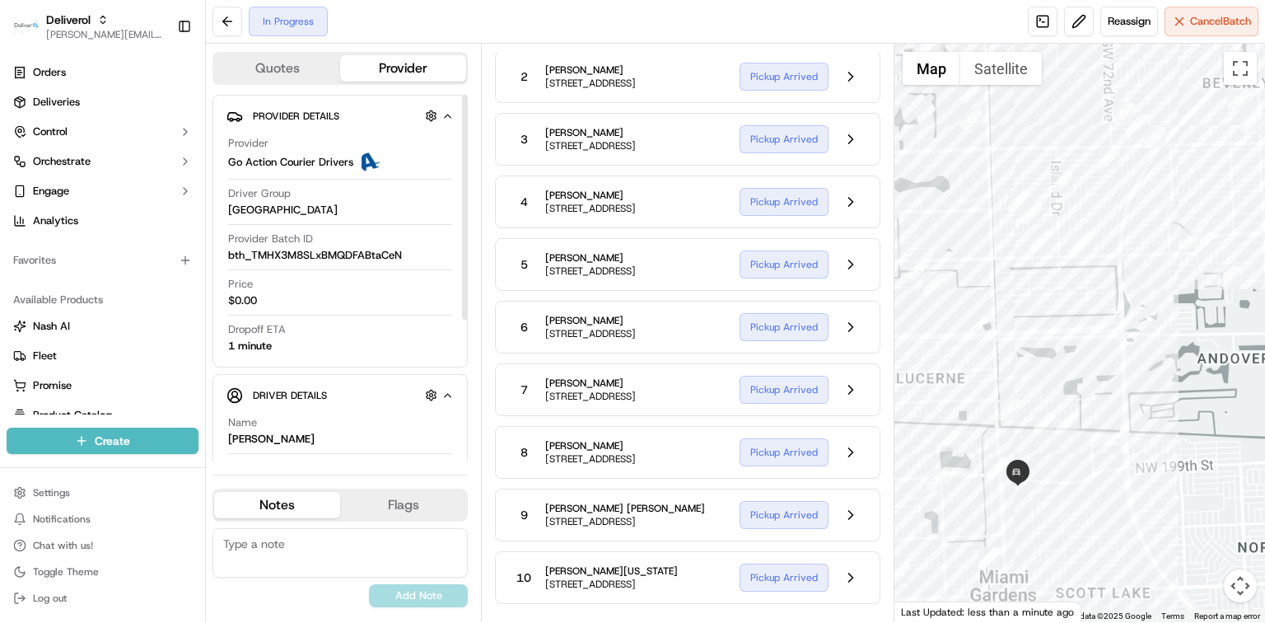
scroll to position [656, 0]
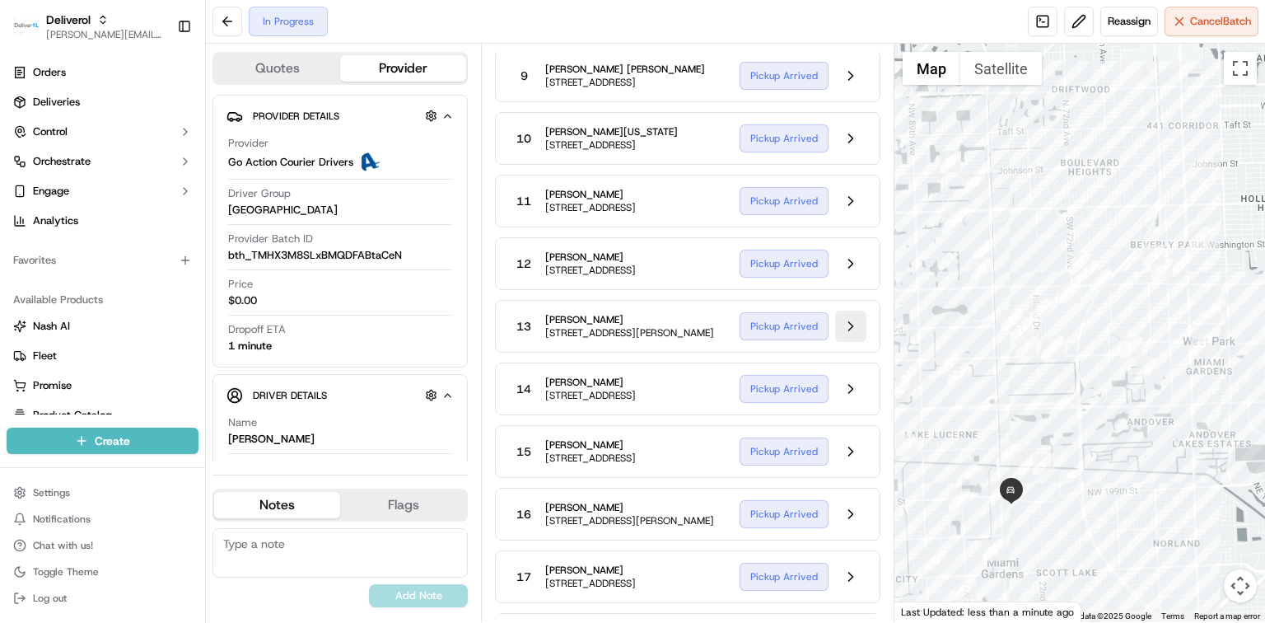
click at [855, 342] on button at bounding box center [850, 325] width 31 height 31
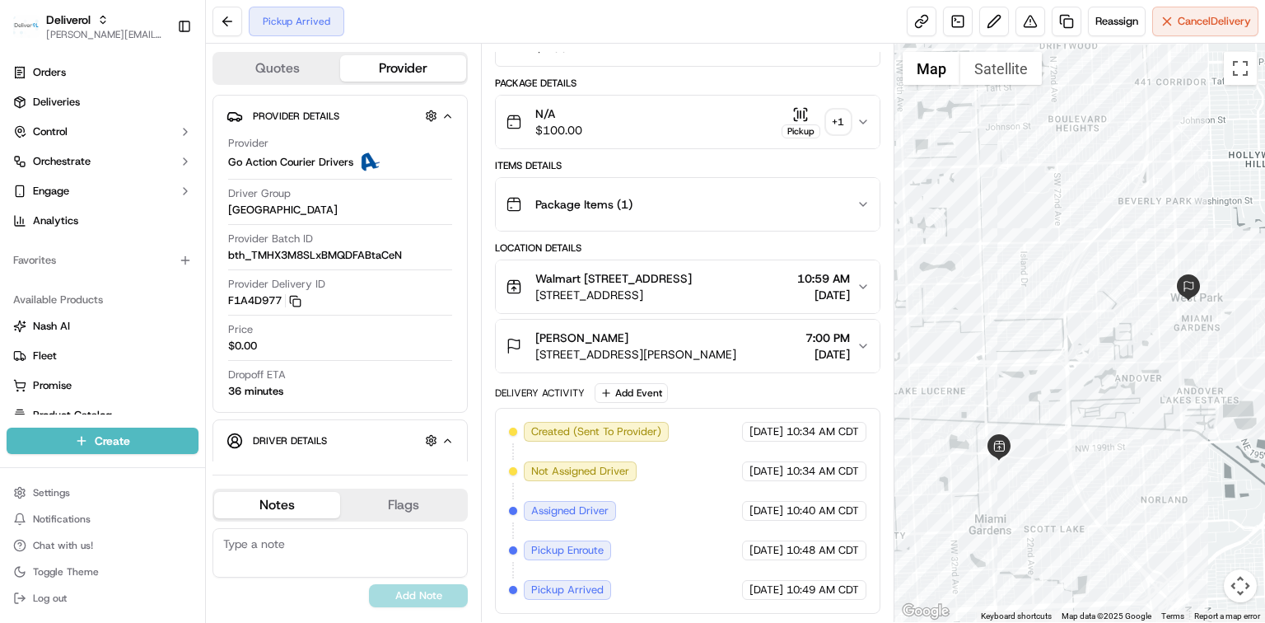
scroll to position [217, 0]
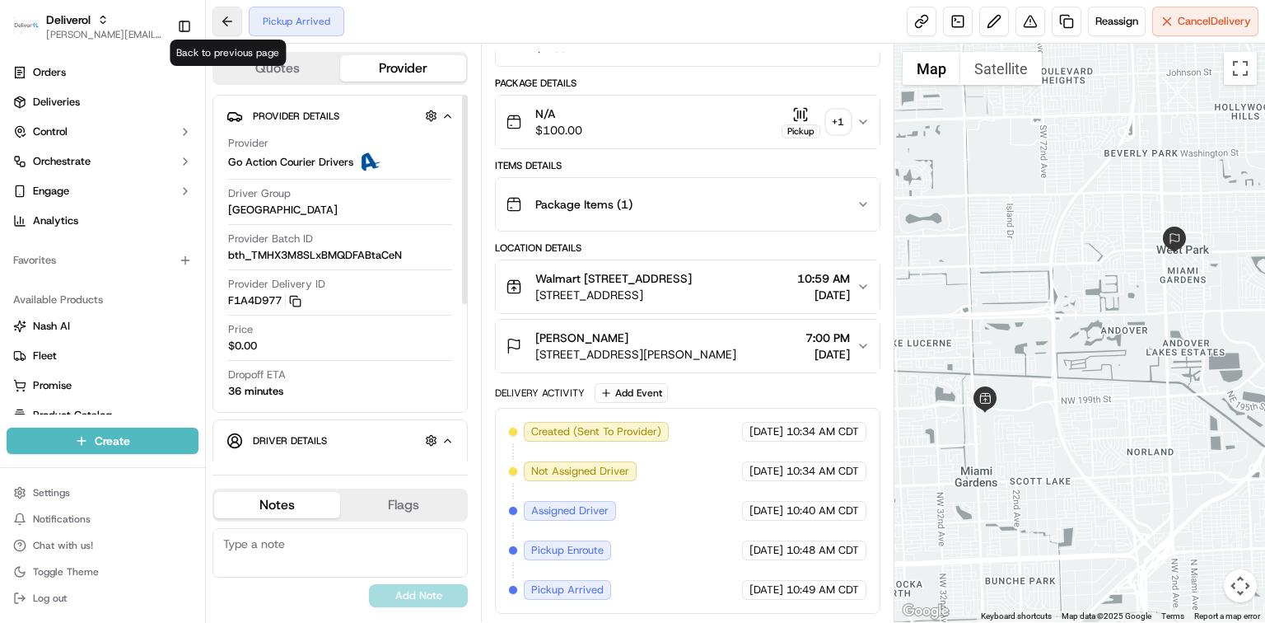
click at [225, 33] on button at bounding box center [227, 22] width 30 height 30
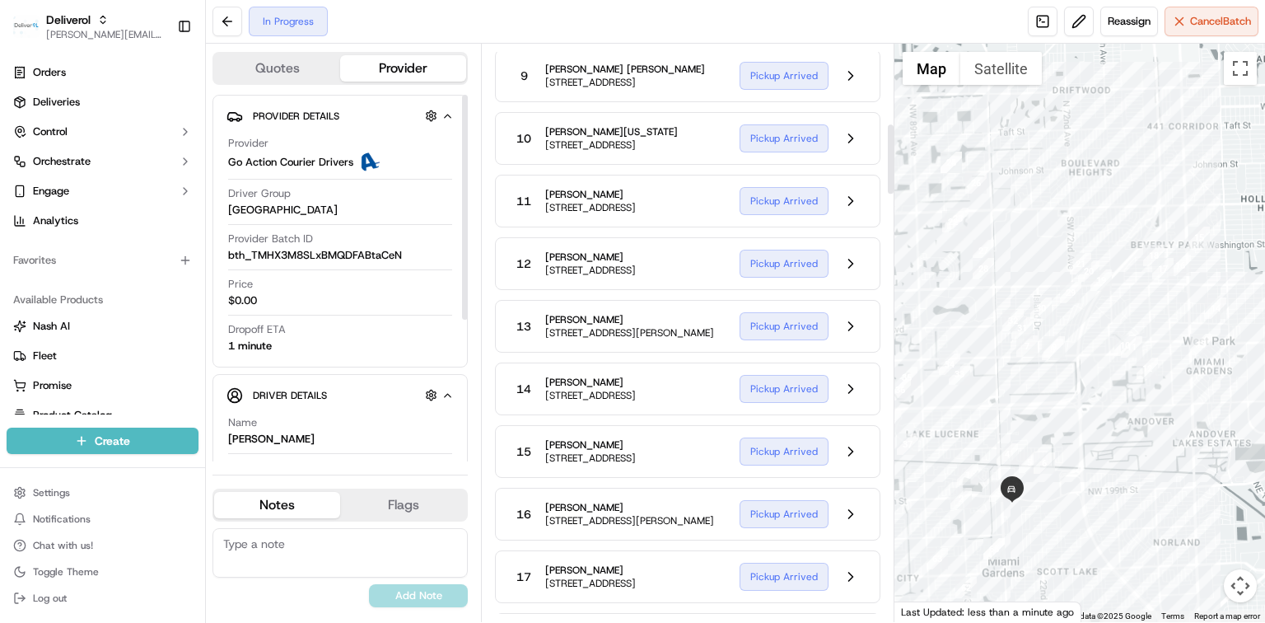
scroll to position [1096, 0]
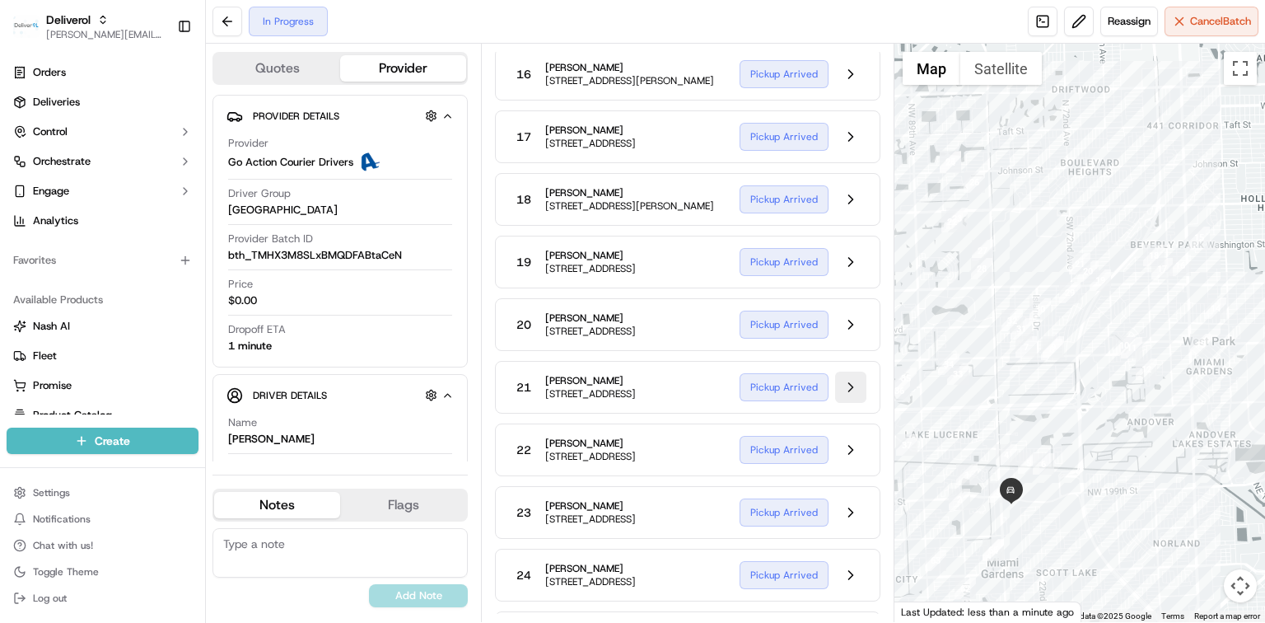
click at [855, 403] on button at bounding box center [850, 386] width 31 height 31
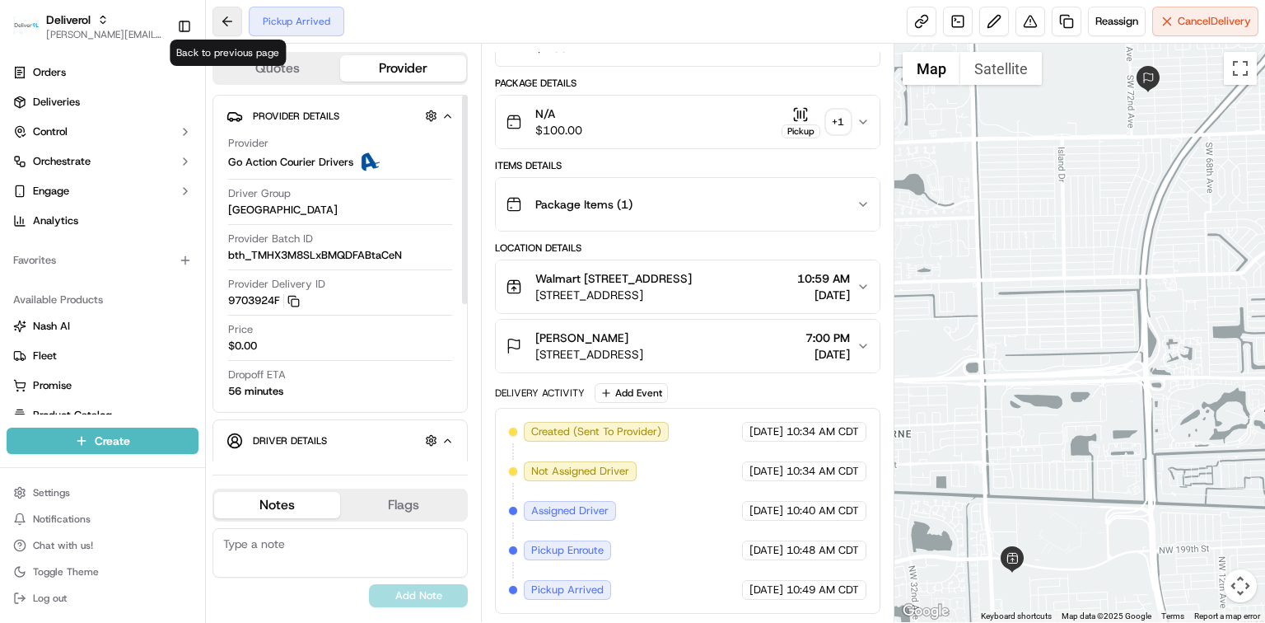
click at [224, 26] on button at bounding box center [227, 22] width 30 height 30
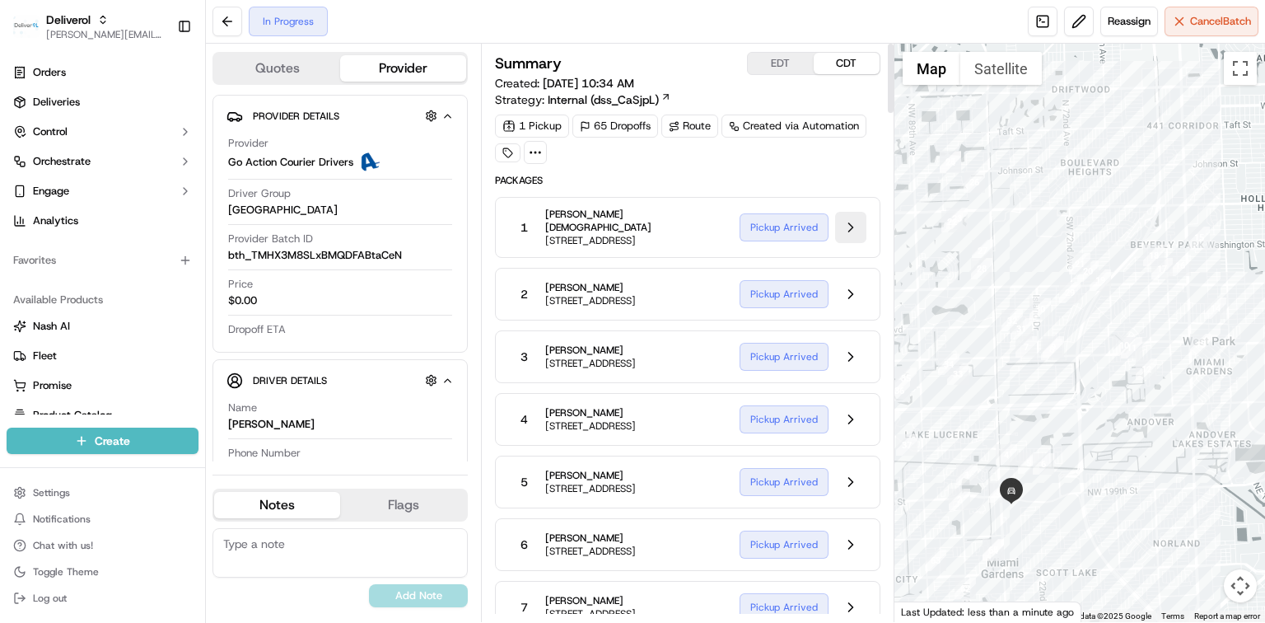
click at [851, 231] on button at bounding box center [850, 227] width 31 height 31
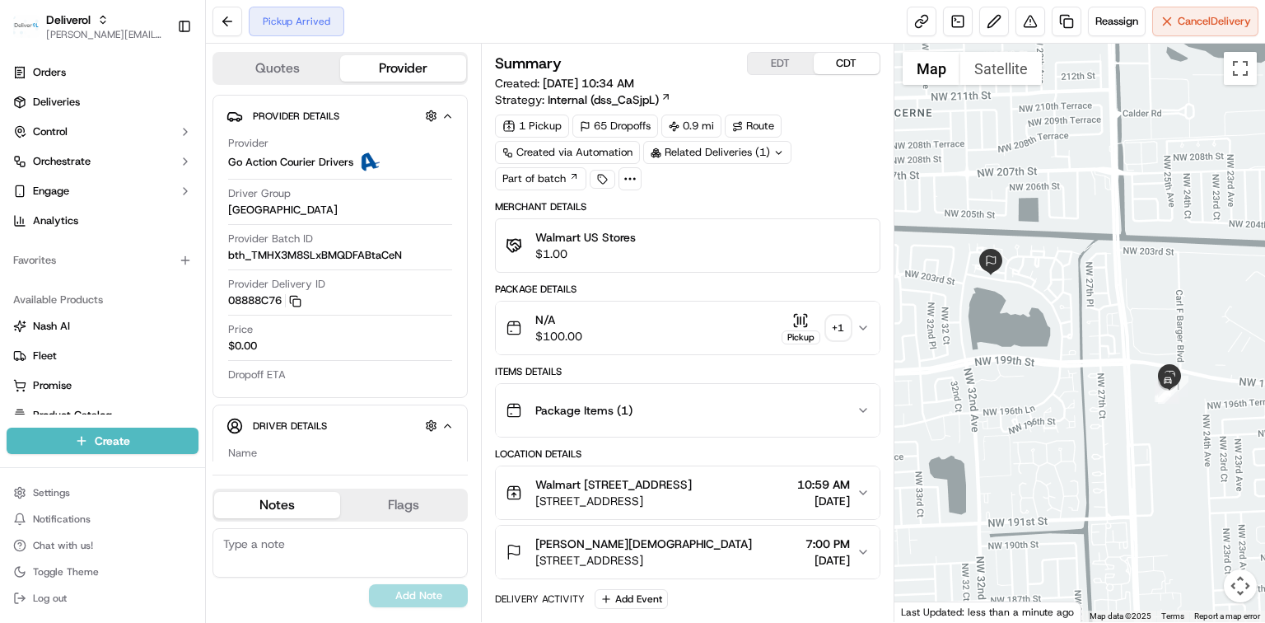
scroll to position [178, 0]
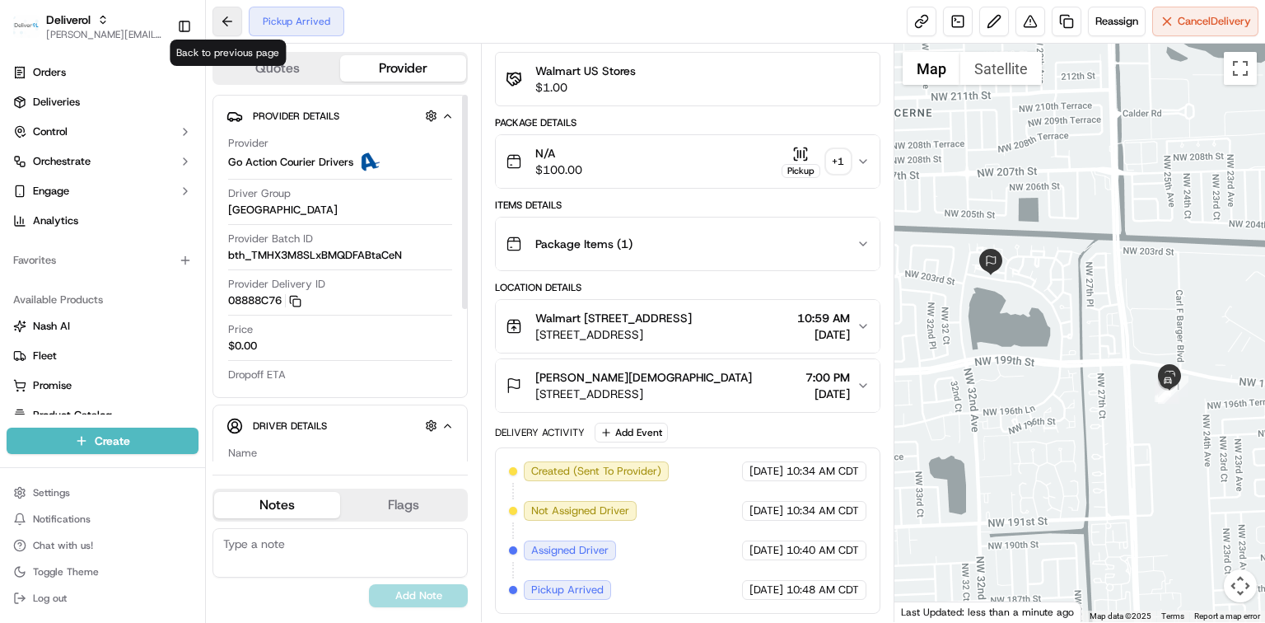
click at [230, 23] on button at bounding box center [227, 22] width 30 height 30
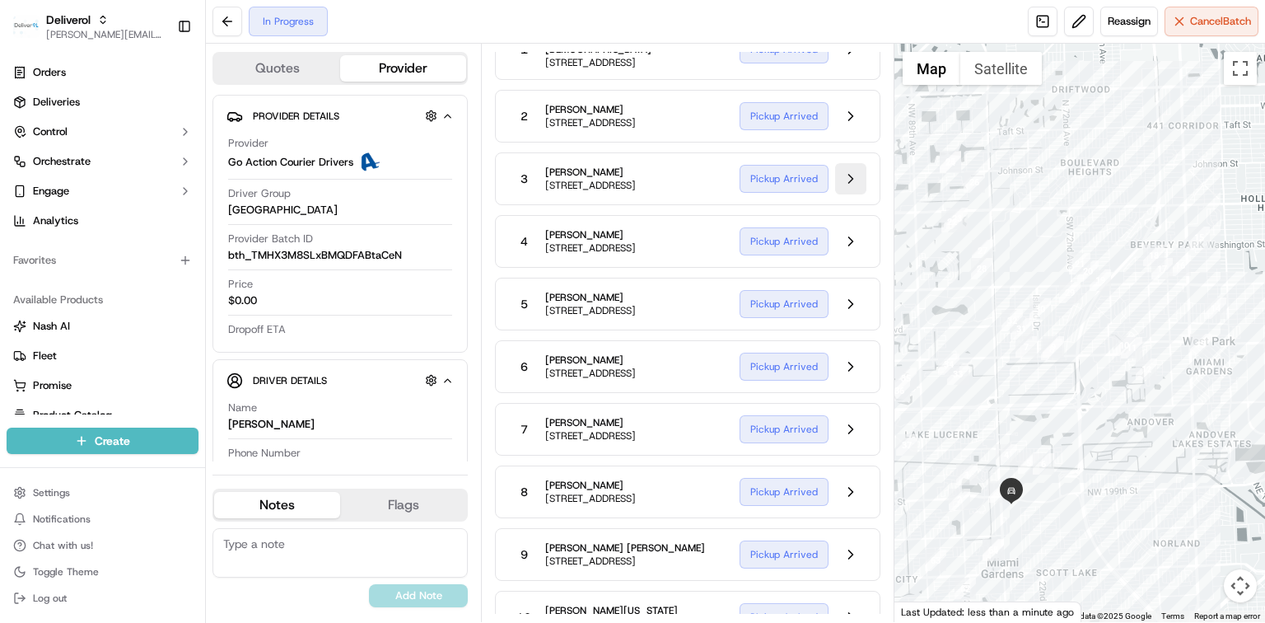
click at [845, 184] on button at bounding box center [850, 178] width 31 height 31
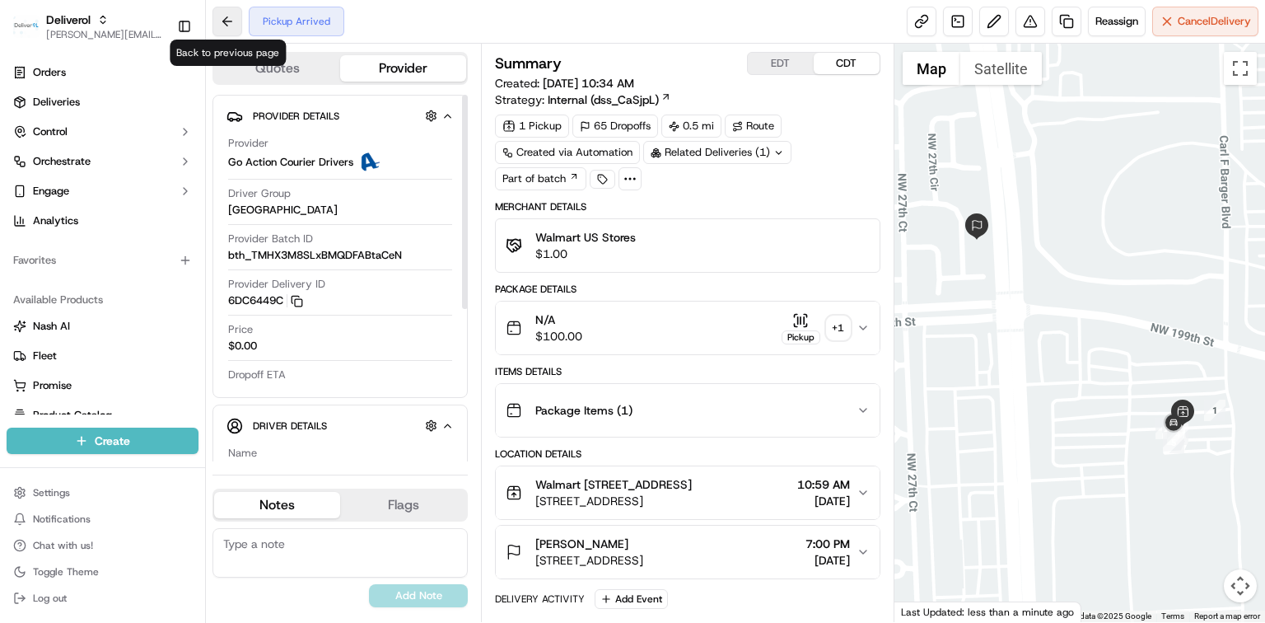
click at [226, 30] on button at bounding box center [227, 22] width 30 height 30
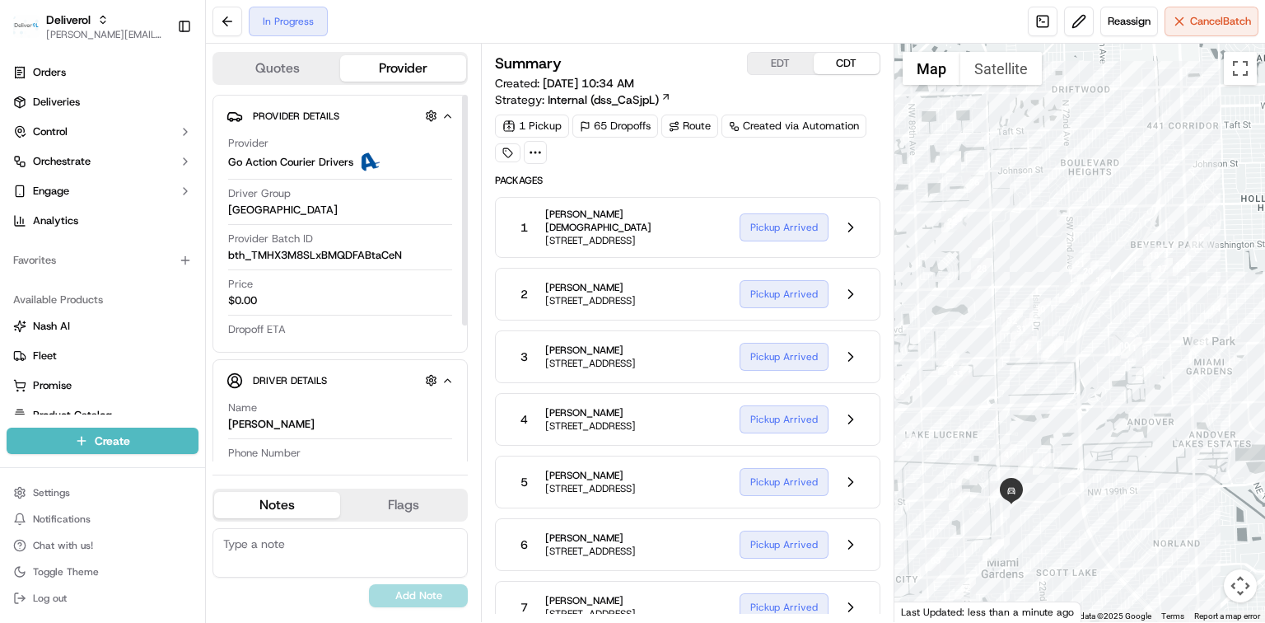
scroll to position [219, 0]
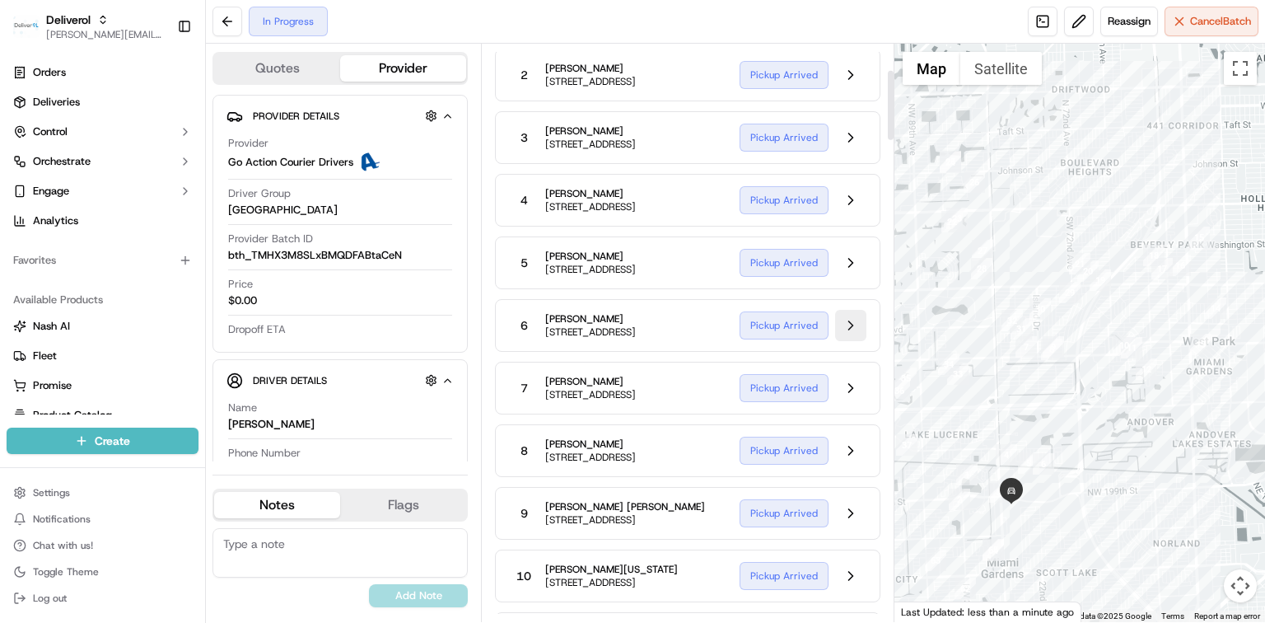
click at [842, 341] on button at bounding box center [850, 325] width 31 height 31
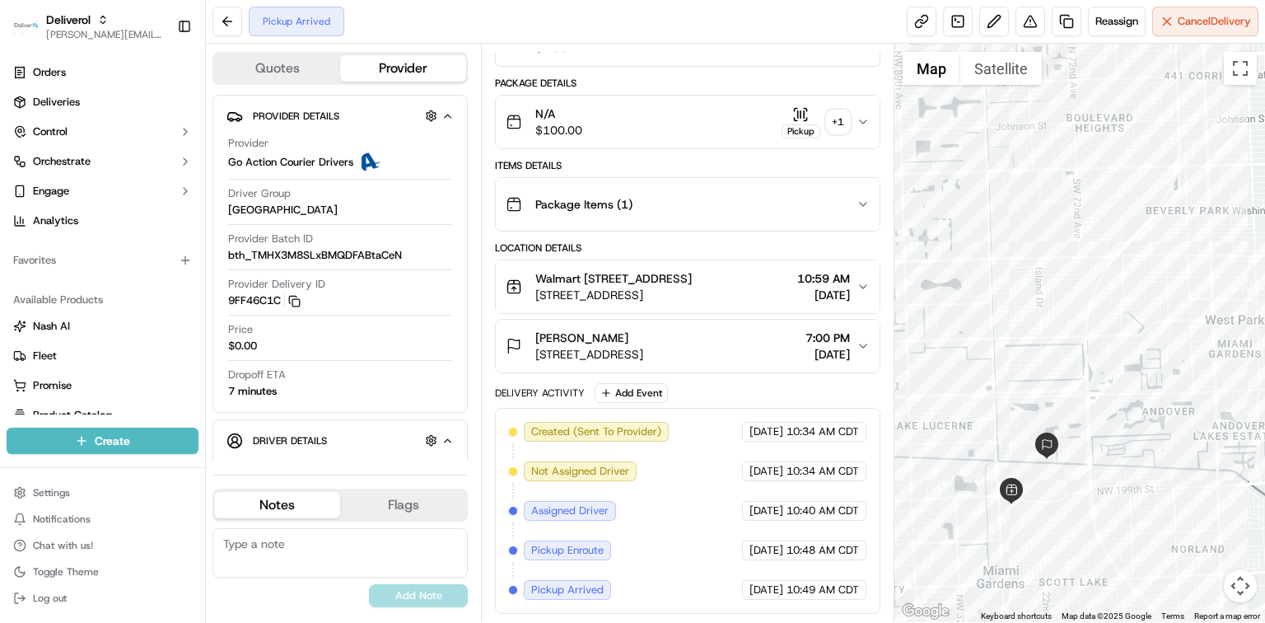
scroll to position [217, 0]
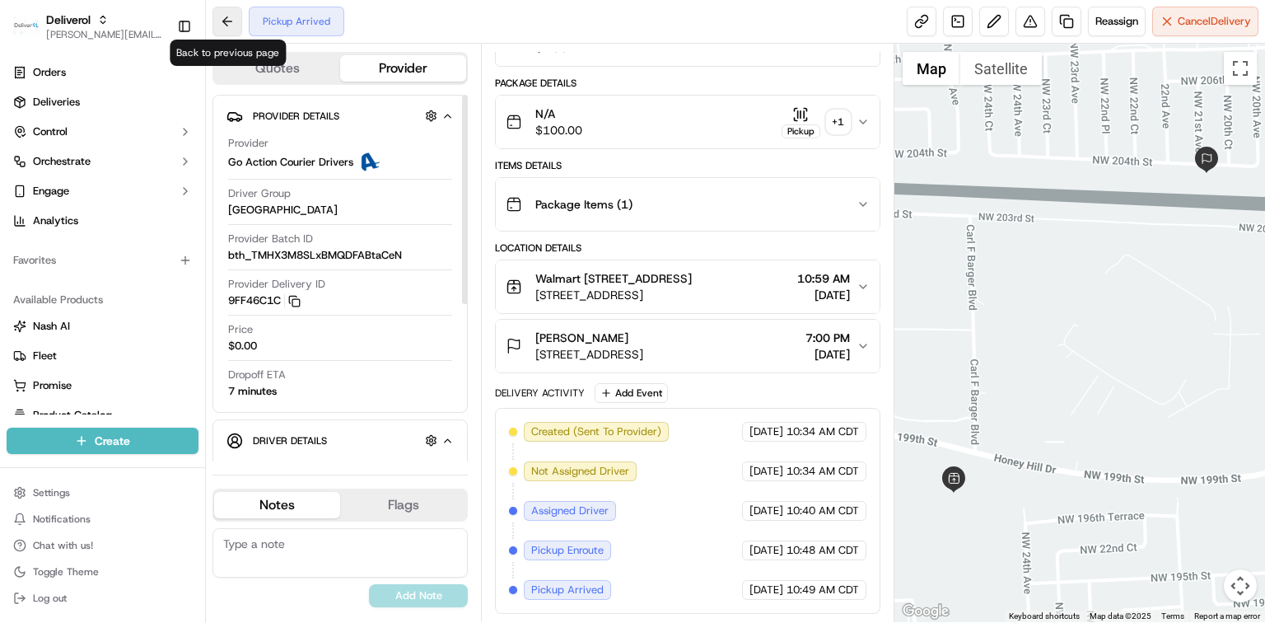
click at [221, 20] on button at bounding box center [227, 22] width 30 height 30
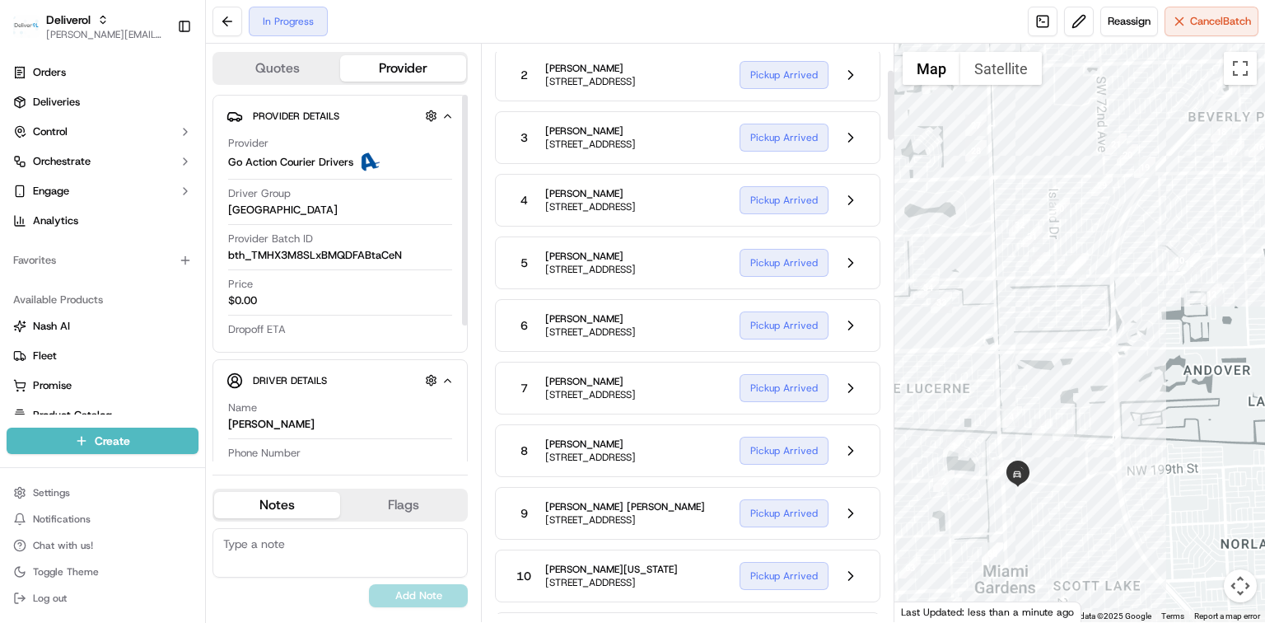
scroll to position [549, 0]
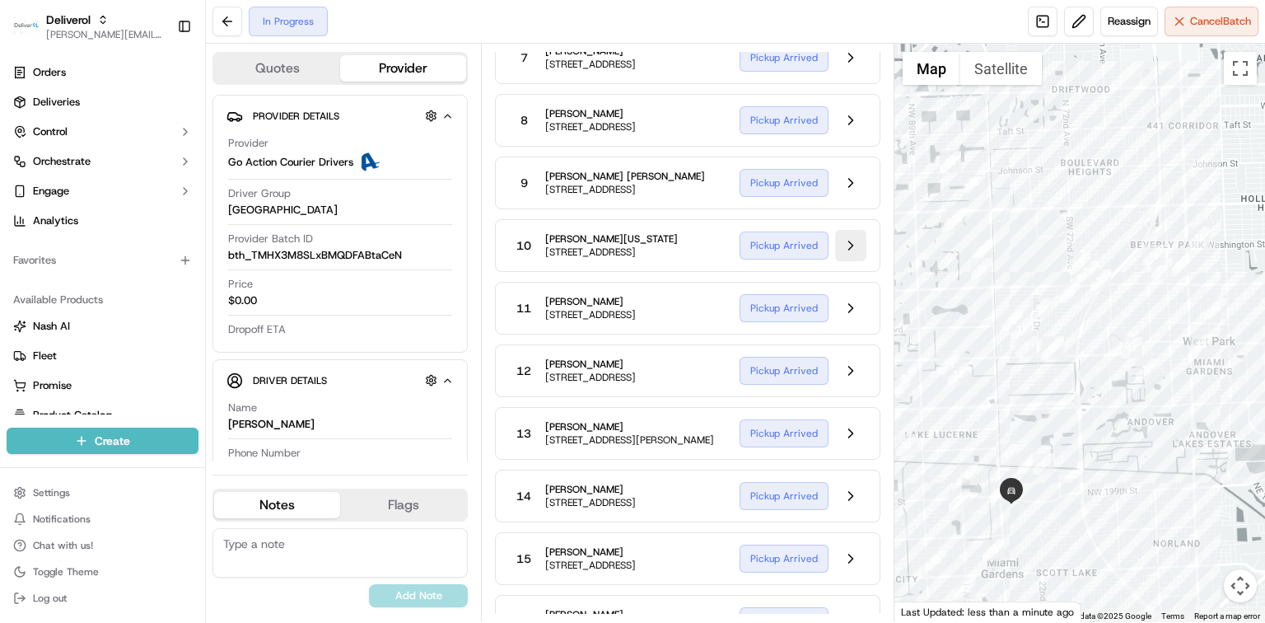
click at [842, 261] on button at bounding box center [850, 245] width 31 height 31
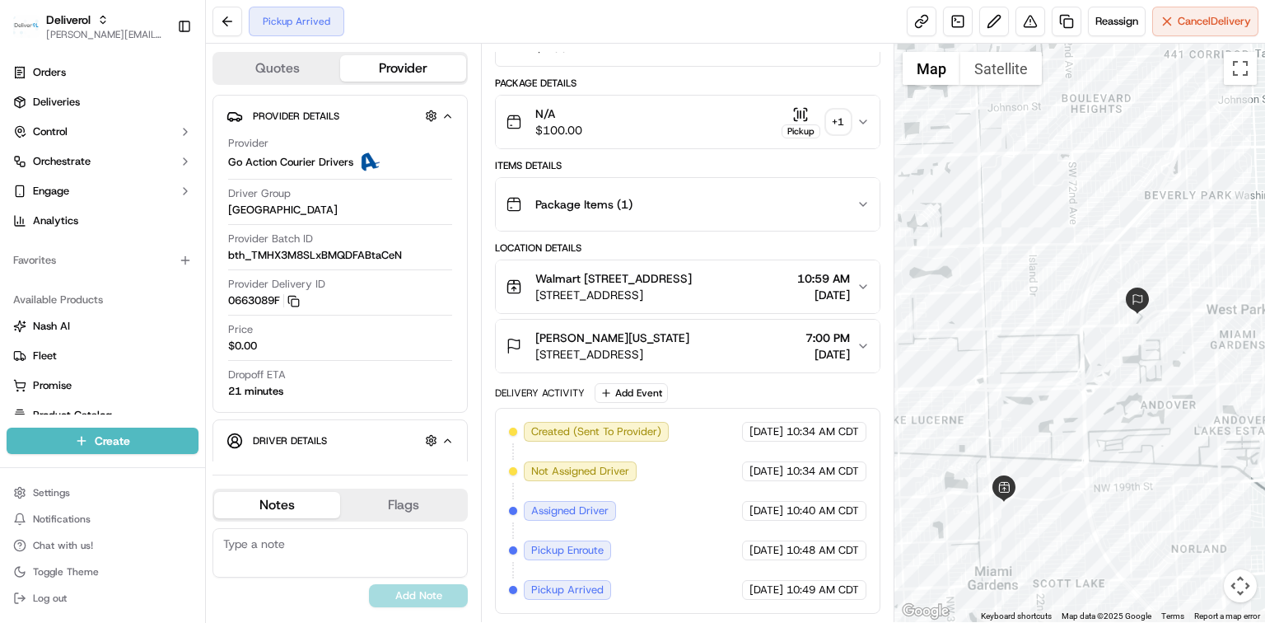
scroll to position [217, 0]
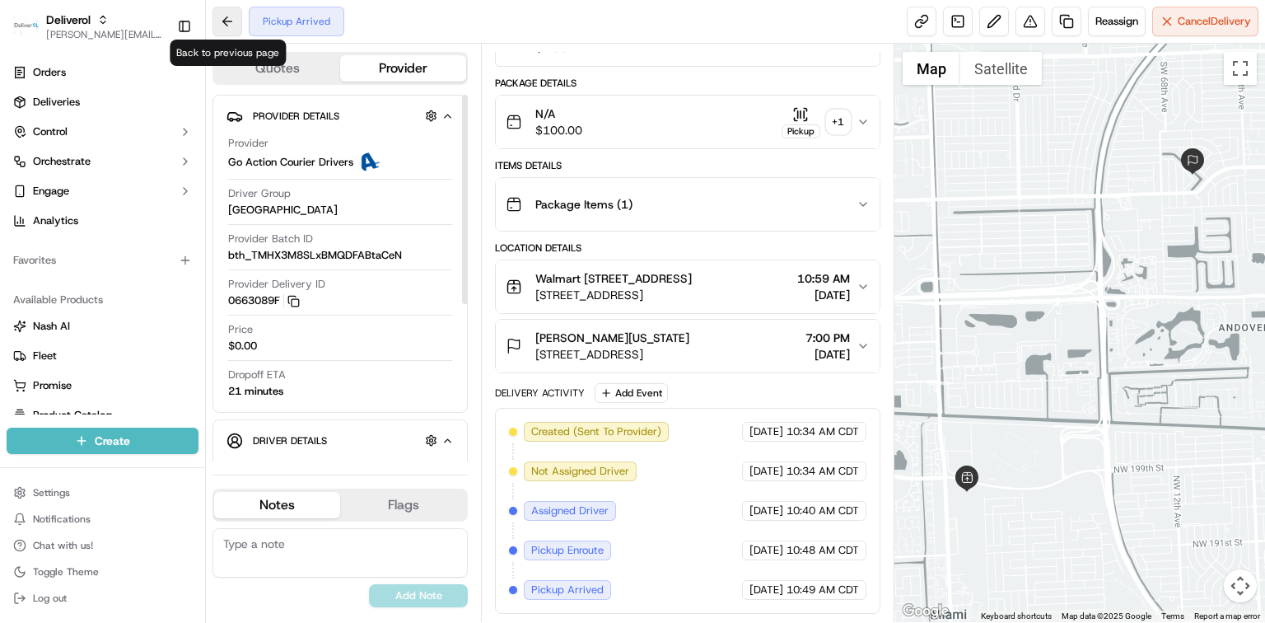
click at [222, 30] on button at bounding box center [227, 22] width 30 height 30
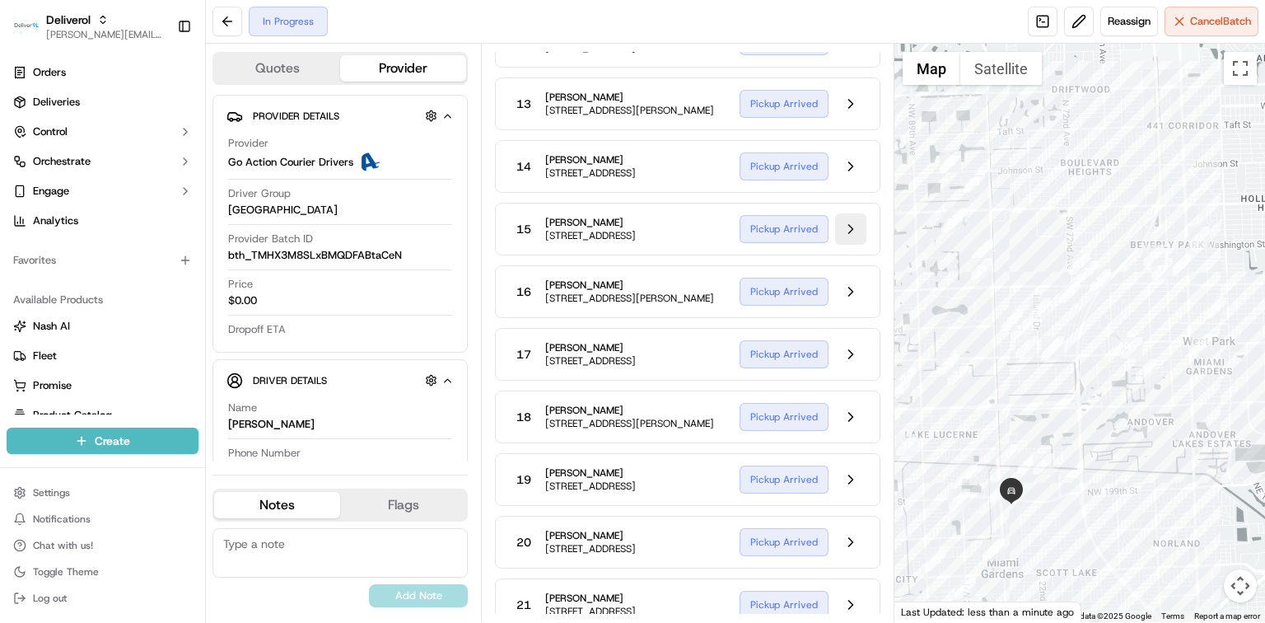
click at [847, 245] on button at bounding box center [850, 228] width 31 height 31
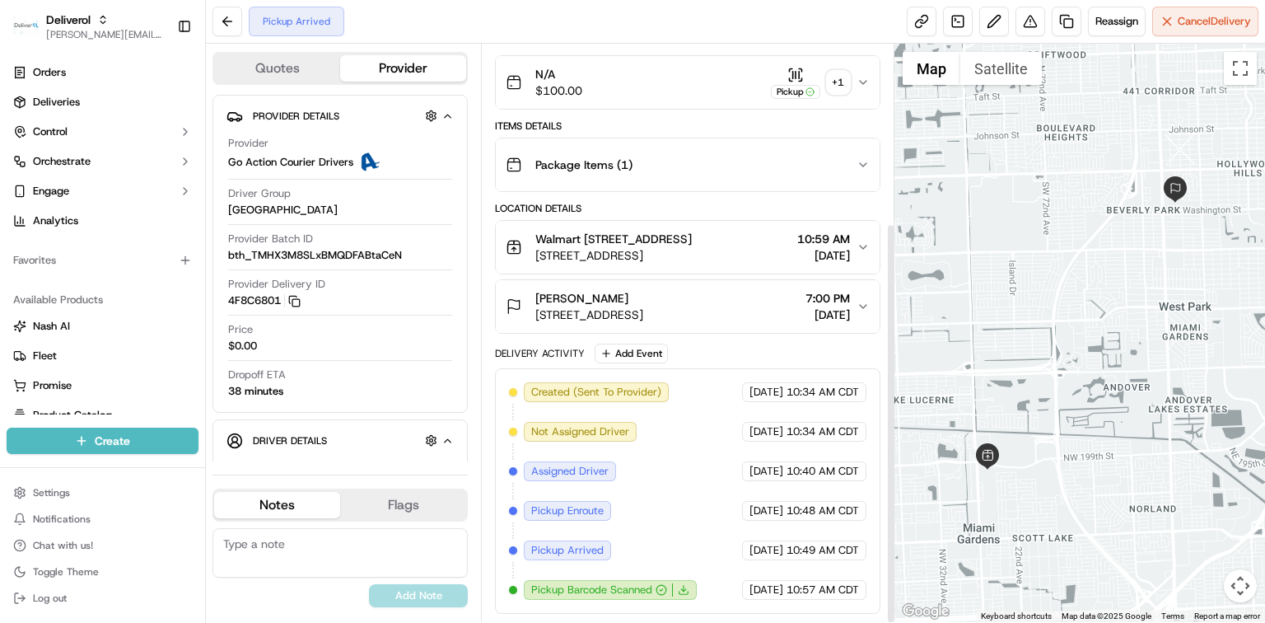
scroll to position [257, 0]
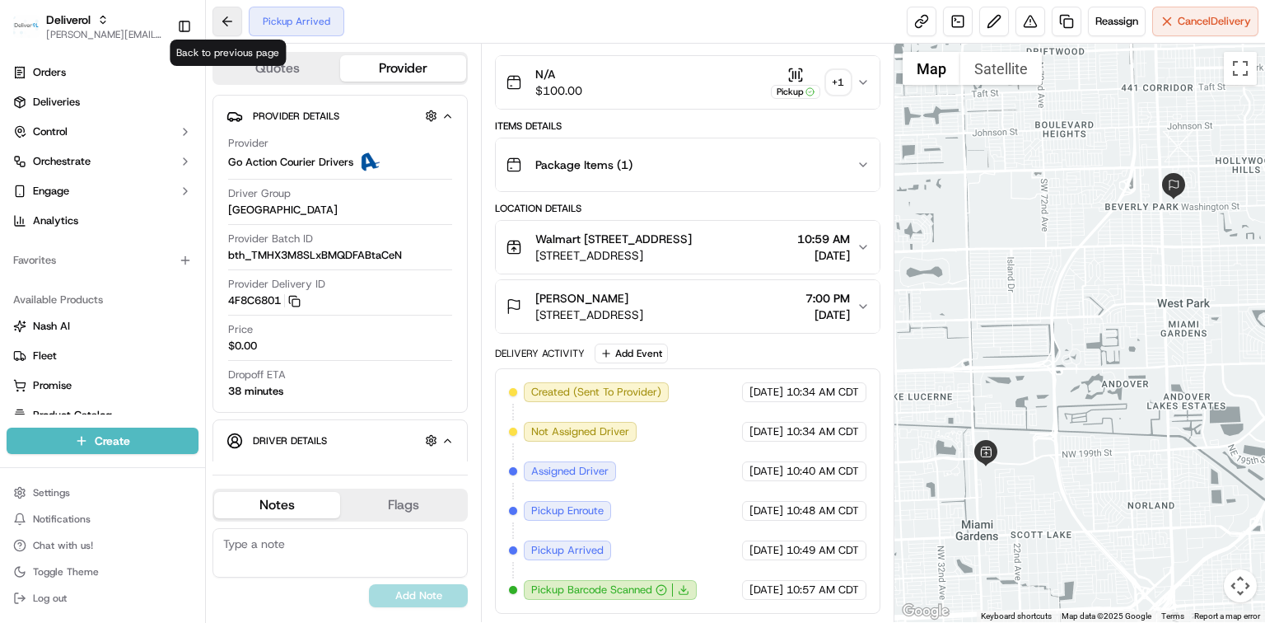
click at [219, 21] on button at bounding box center [227, 22] width 30 height 30
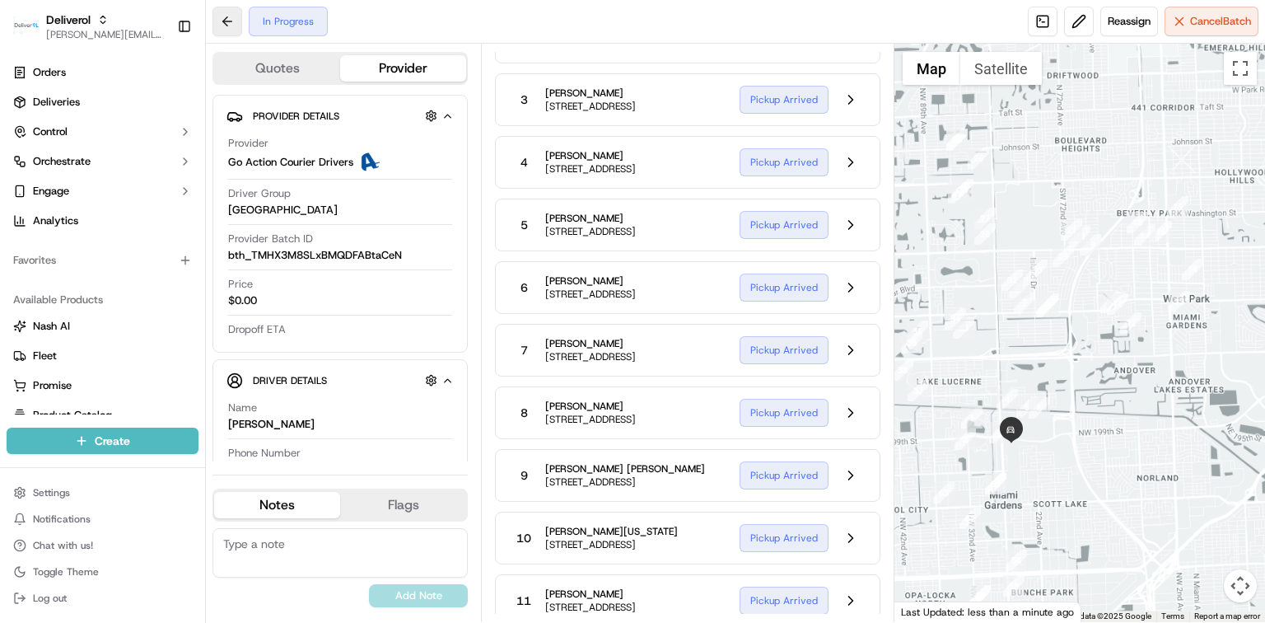
scroll to position [879, 0]
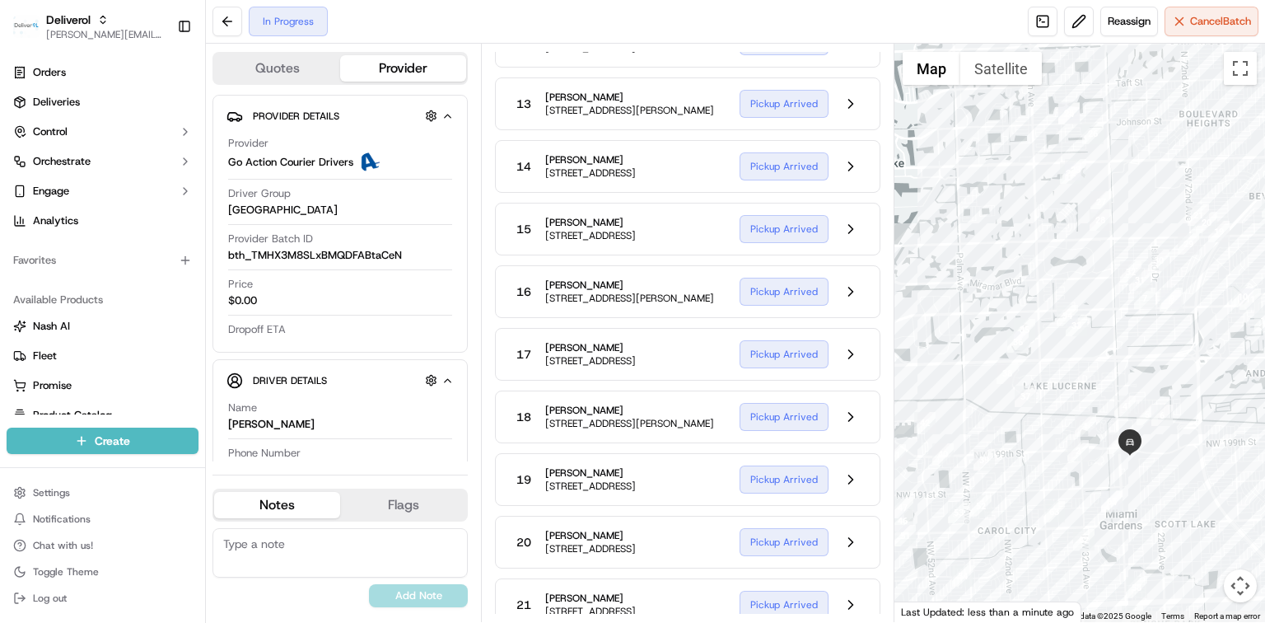
drag, startPoint x: 1022, startPoint y: 429, endPoint x: 1143, endPoint y: 380, distance: 130.8
click at [1143, 380] on div at bounding box center [1079, 333] width 371 height 578
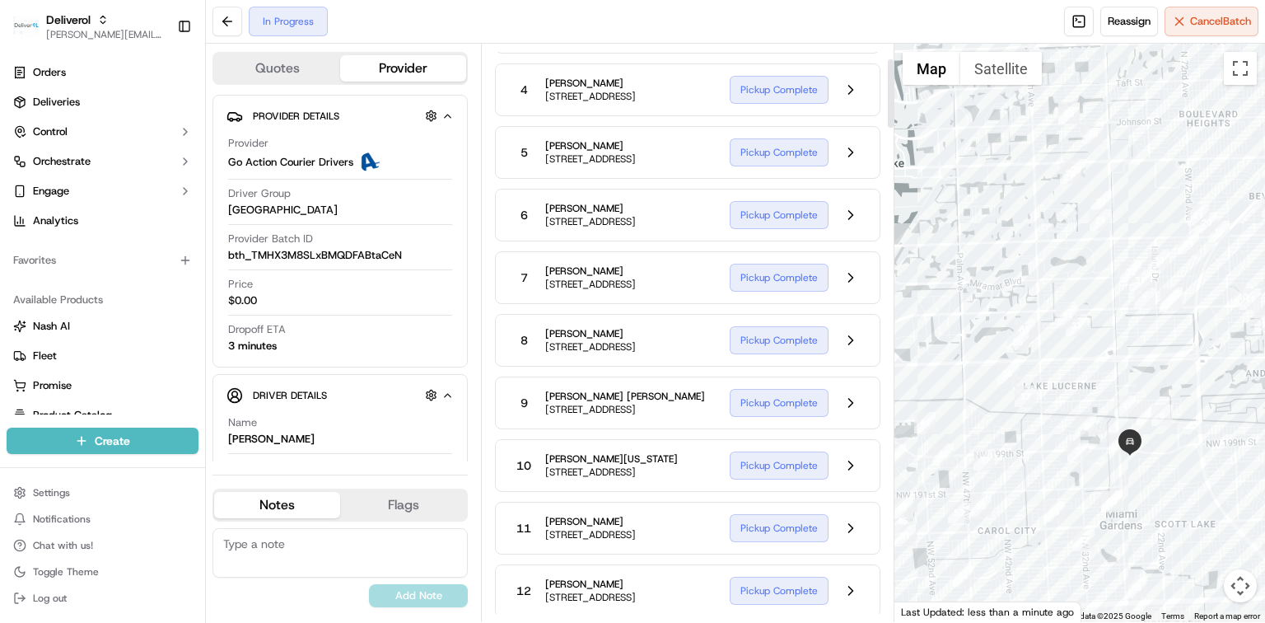
scroll to position [0, 0]
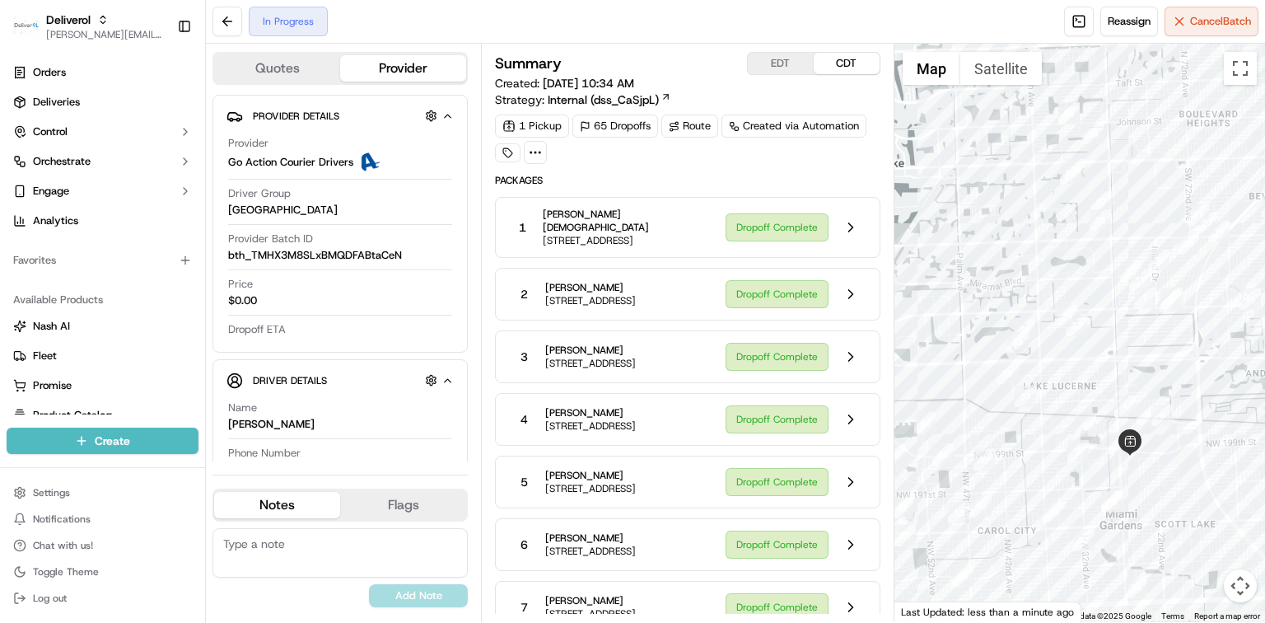
click at [728, 178] on span "Packages" at bounding box center [687, 180] width 385 height 13
click at [536, 147] on icon at bounding box center [535, 152] width 15 height 15
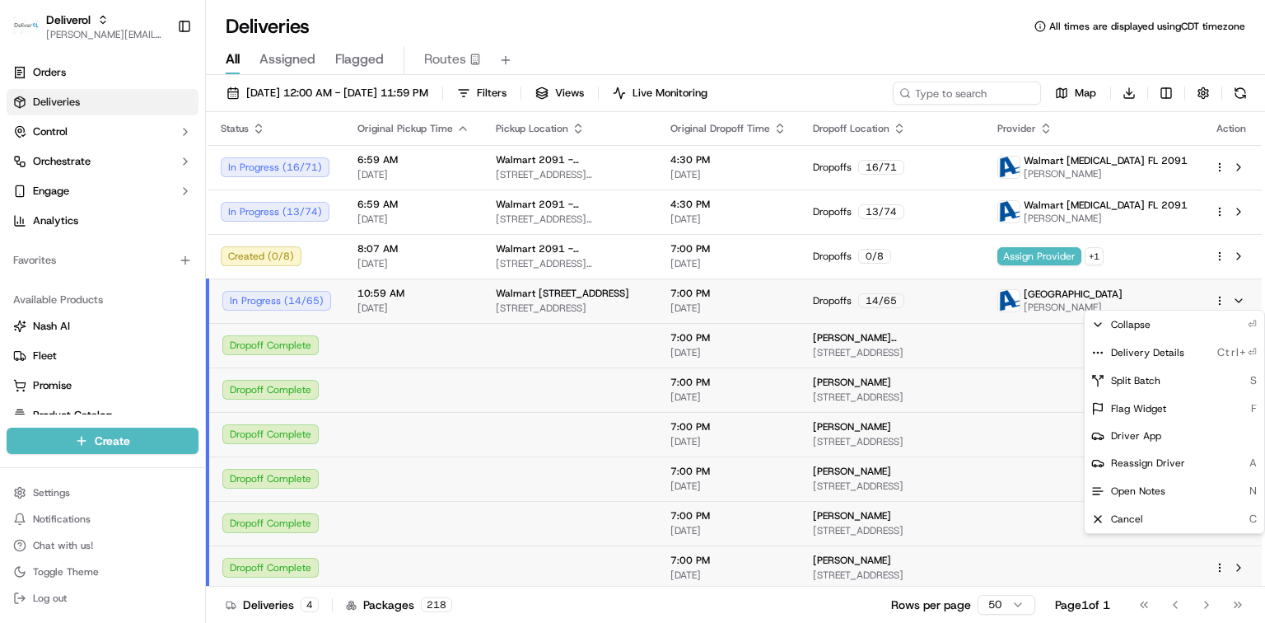
click at [369, 53] on html "Deliverol dayle.kruger@deliverol.com Toggle Sidebar Orders Deliveries Control O…" at bounding box center [632, 311] width 1265 height 623
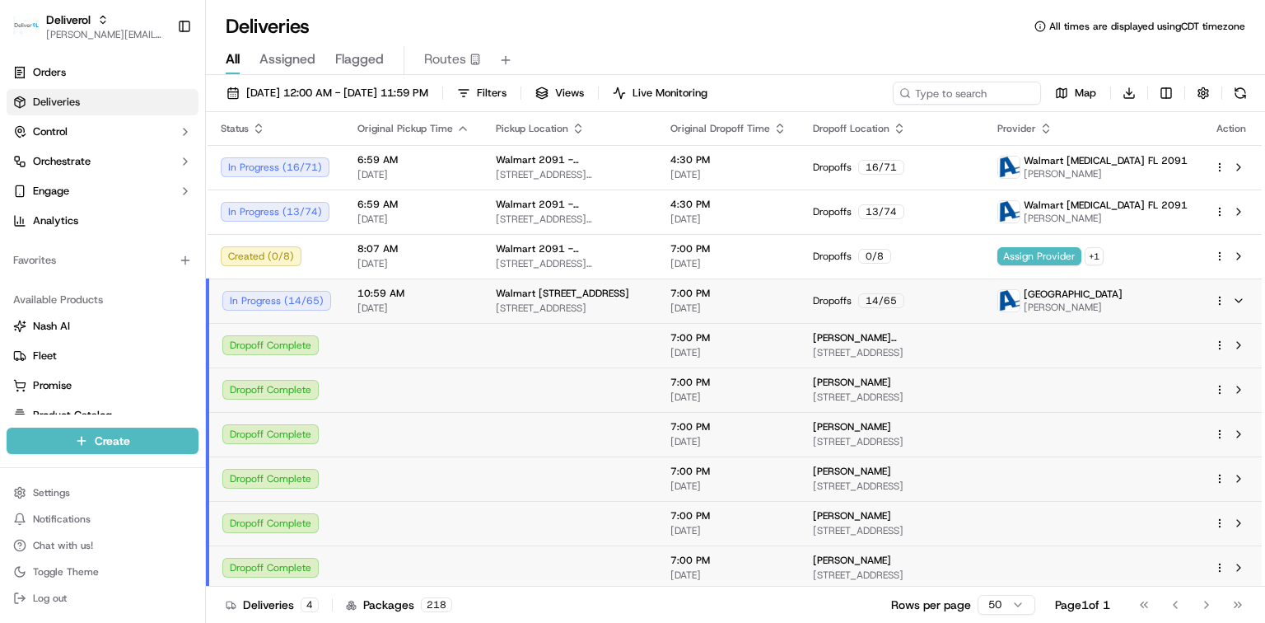
click at [352, 66] on span "Flagged" at bounding box center [359, 59] width 49 height 20
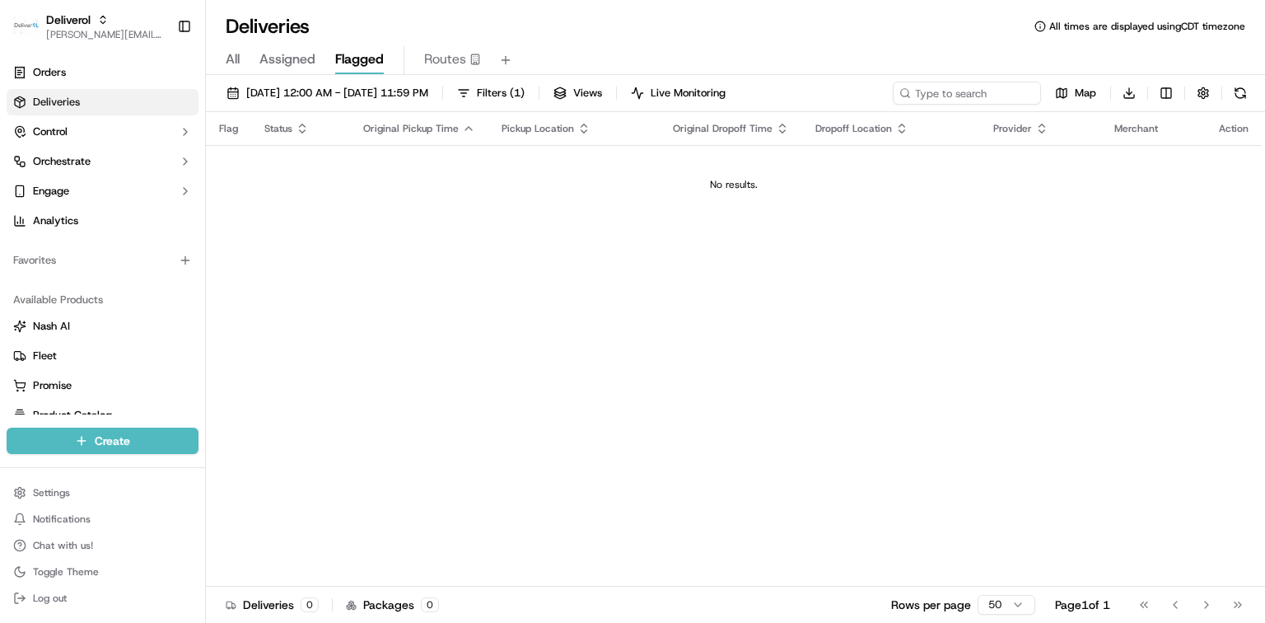
click at [292, 57] on span "Assigned" at bounding box center [287, 59] width 56 height 20
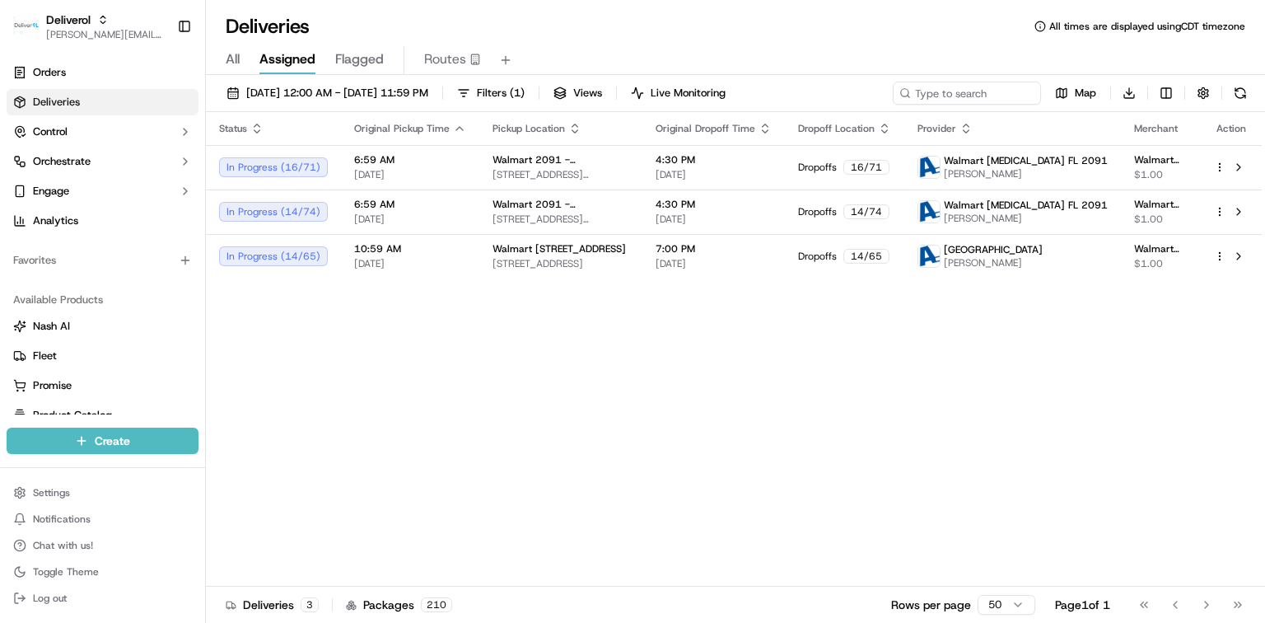
click at [237, 61] on span "All" at bounding box center [233, 59] width 14 height 20
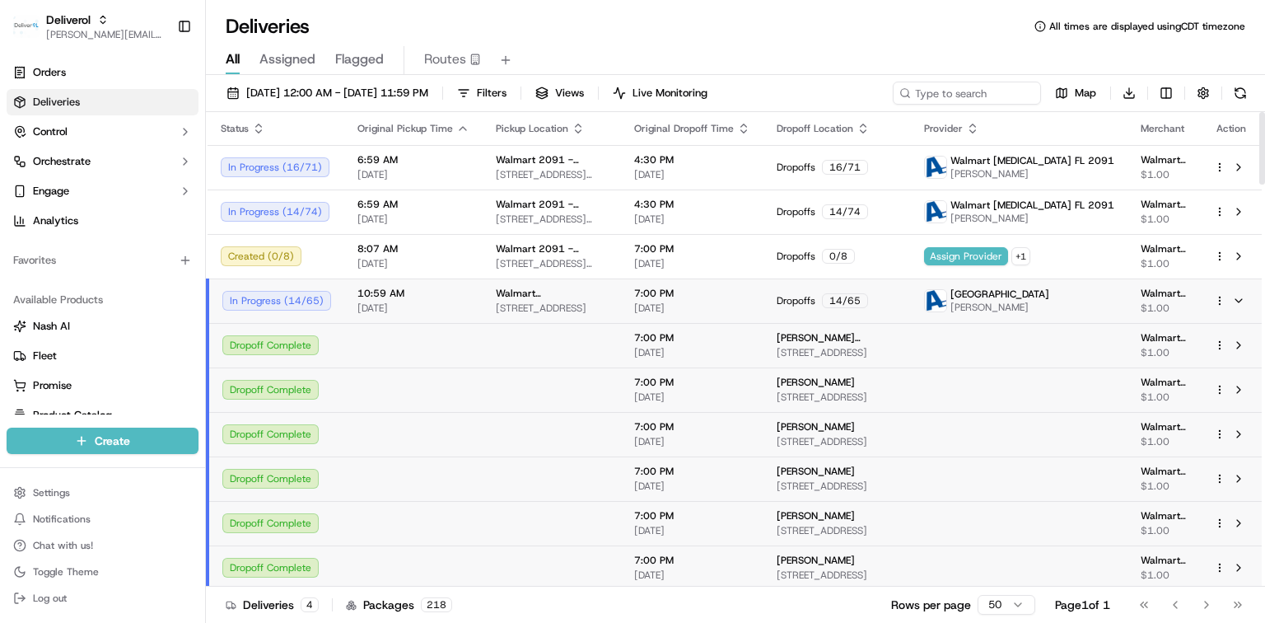
click at [392, 300] on div "10:59 AM 09/18/2025" at bounding box center [413, 301] width 112 height 28
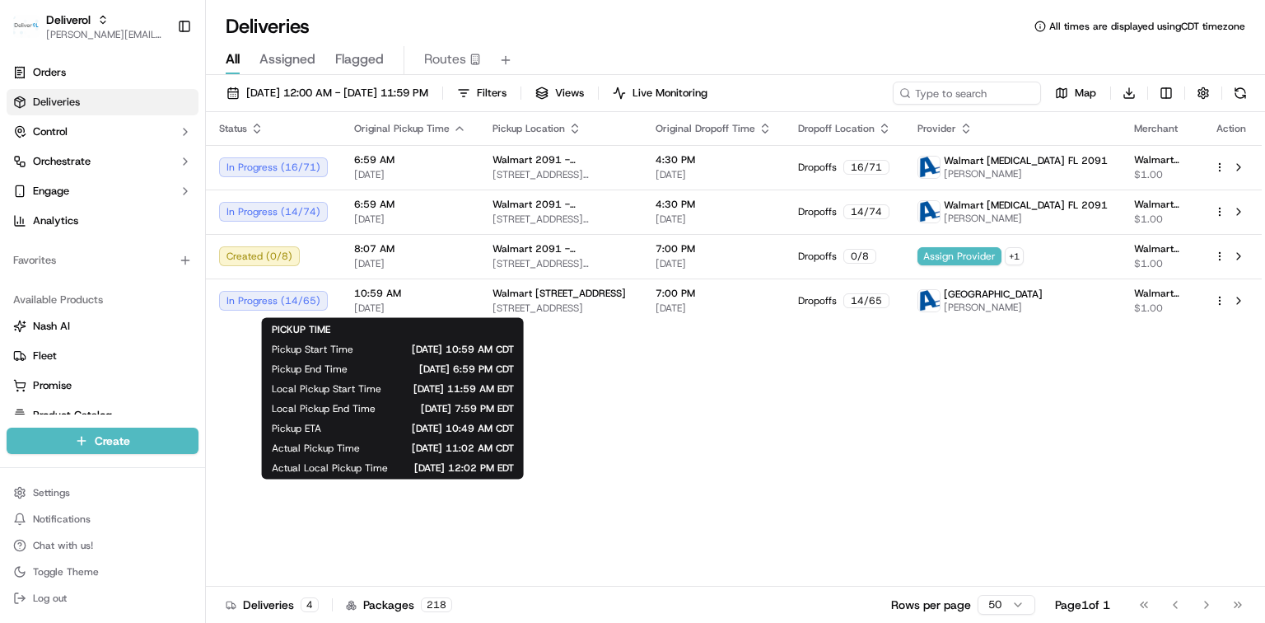
click at [626, 372] on div "Status Original Pickup Time Pickup Location Original Dropoff Time Dropoff Locat…" at bounding box center [734, 349] width 1056 height 474
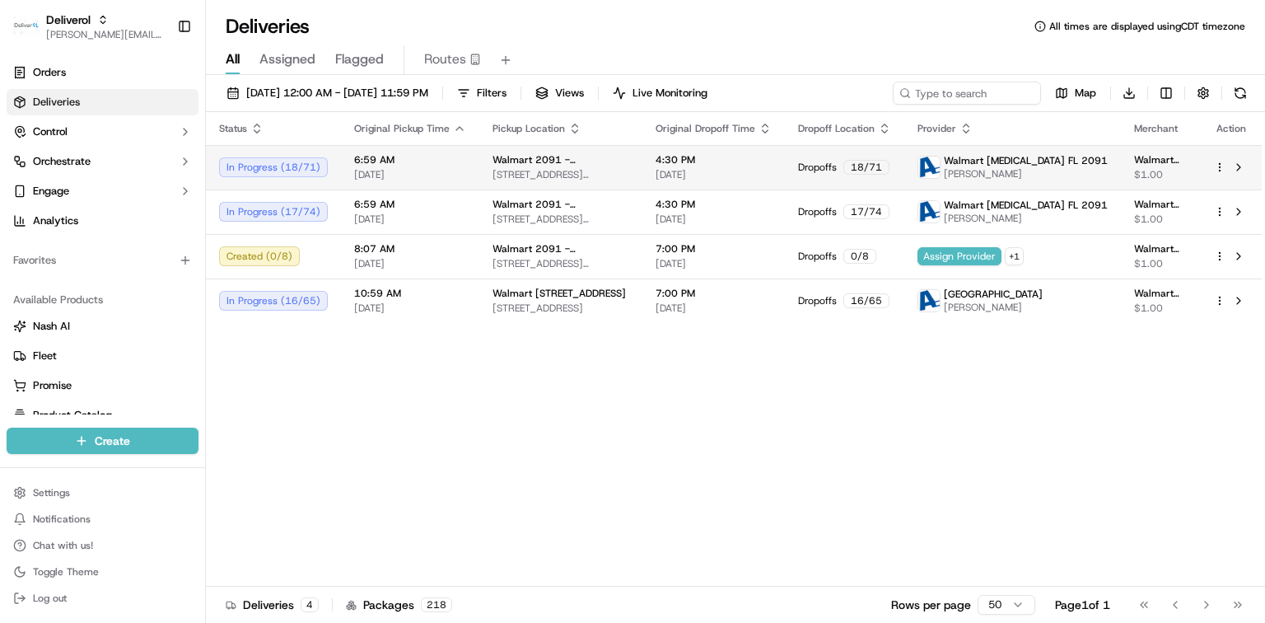
click at [418, 168] on span "[DATE]" at bounding box center [410, 174] width 112 height 13
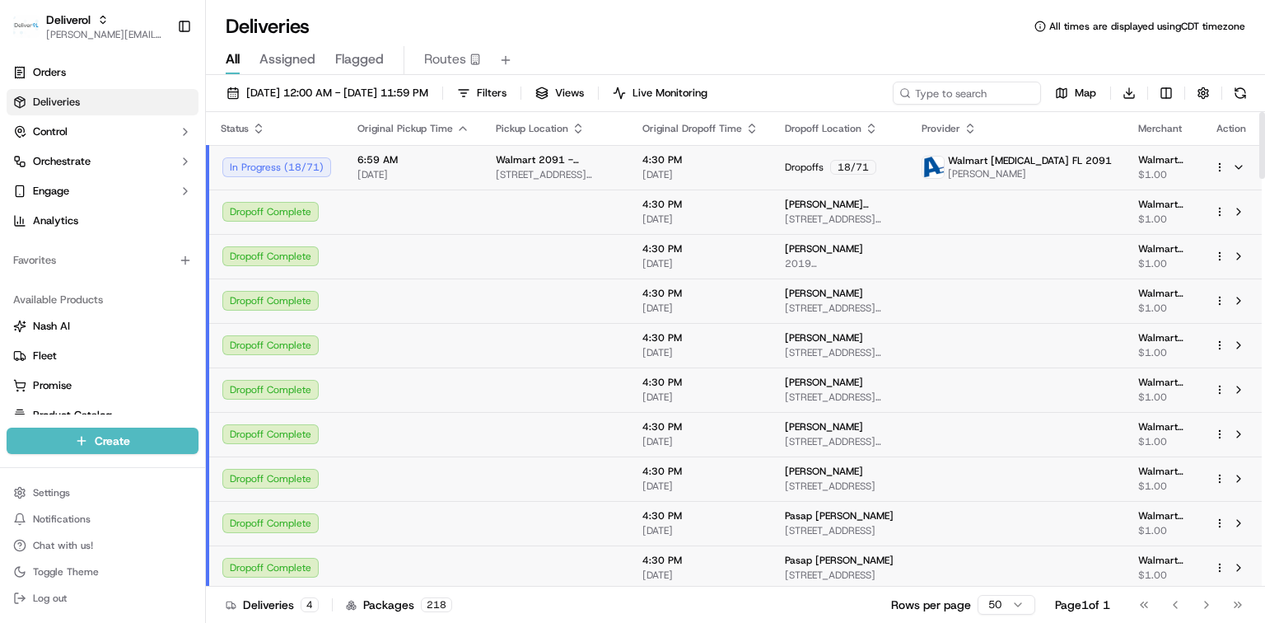
click at [389, 161] on span "6:59 AM" at bounding box center [413, 159] width 112 height 13
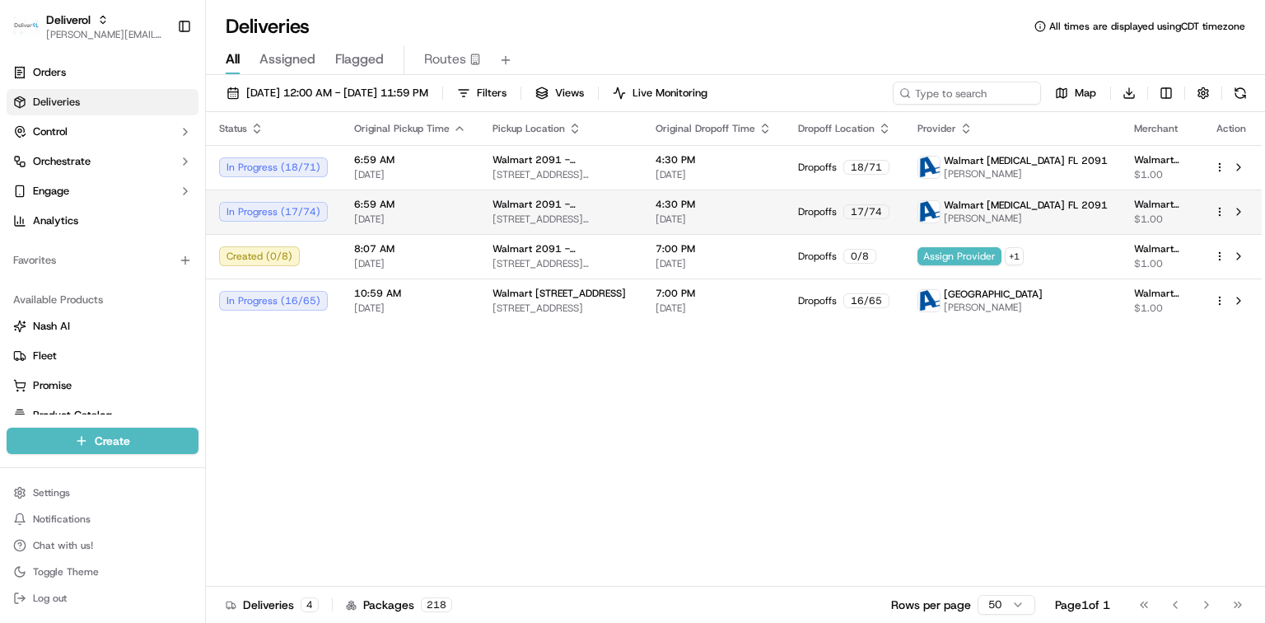
click at [388, 205] on span "6:59 AM" at bounding box center [410, 204] width 112 height 13
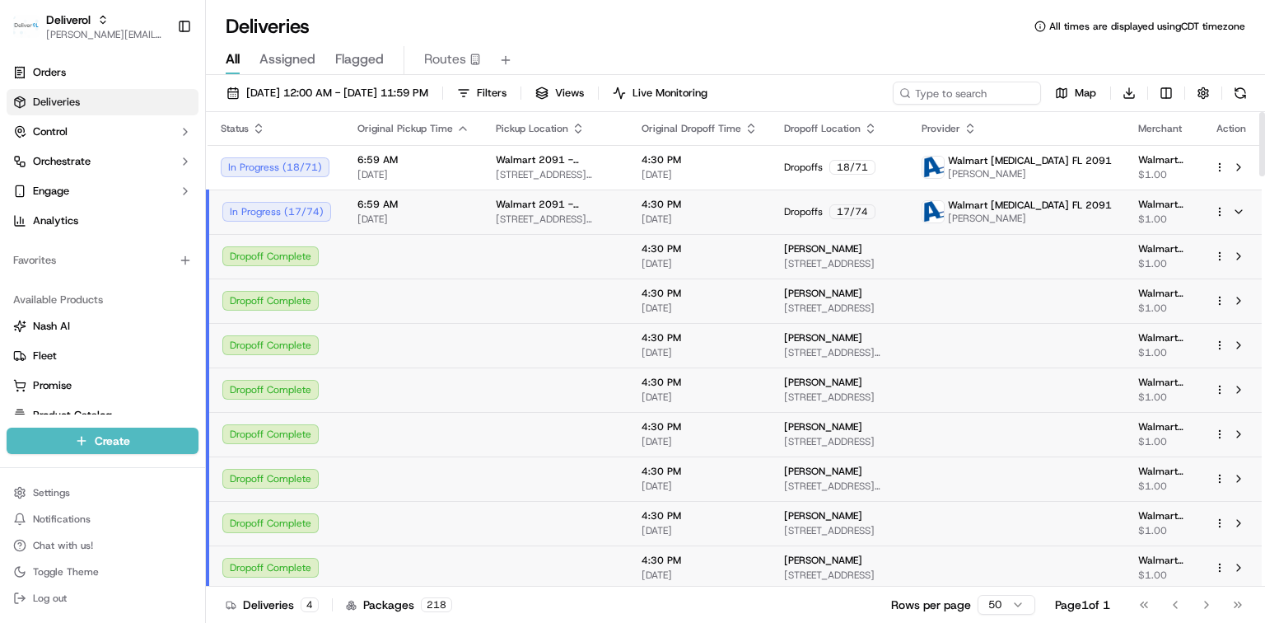
click at [372, 219] on span "[DATE]" at bounding box center [413, 218] width 112 height 13
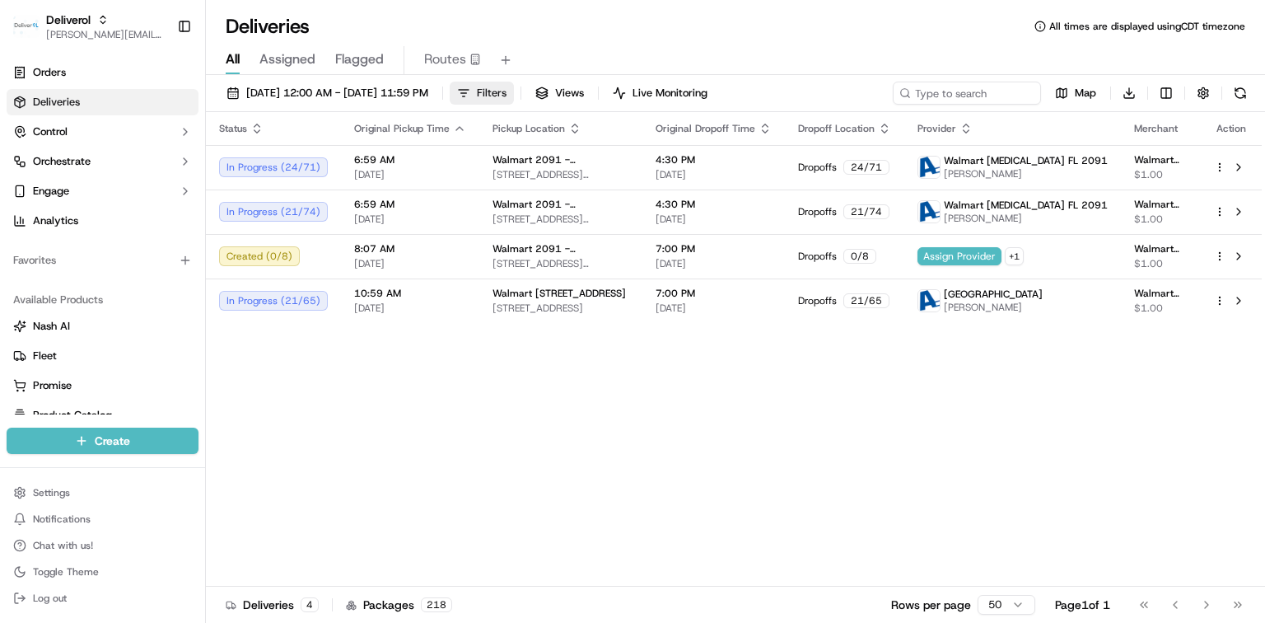
click at [506, 94] on span "Filters" at bounding box center [492, 93] width 30 height 15
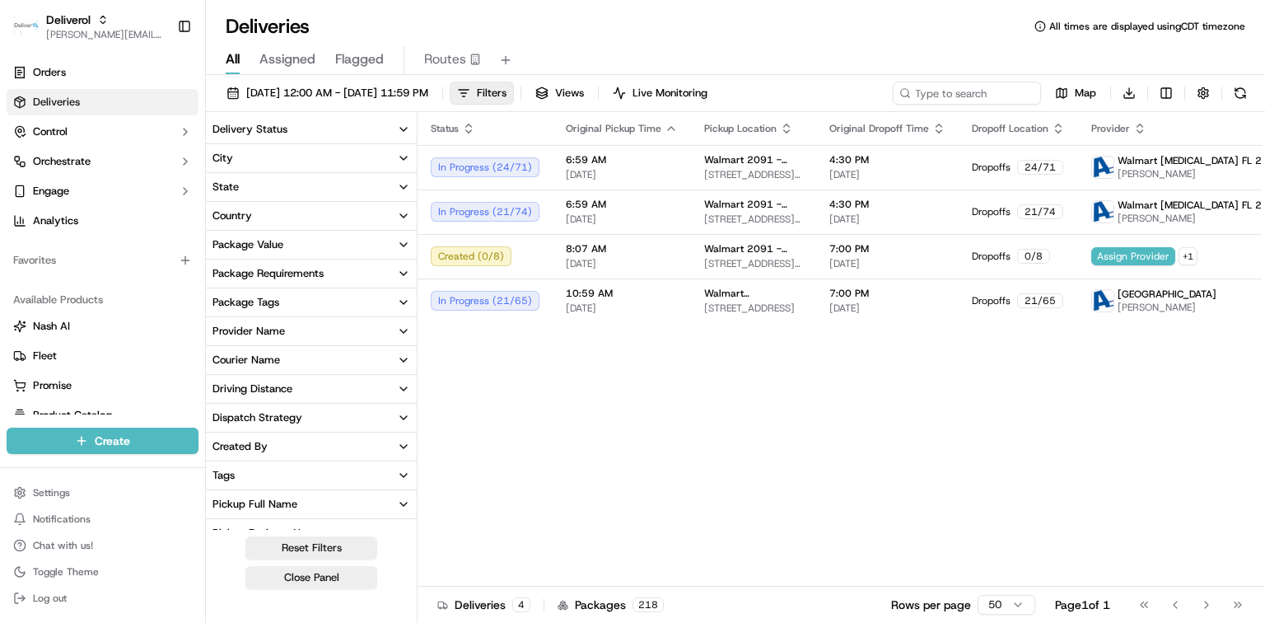
click at [401, 133] on icon "button" at bounding box center [403, 129] width 13 height 13
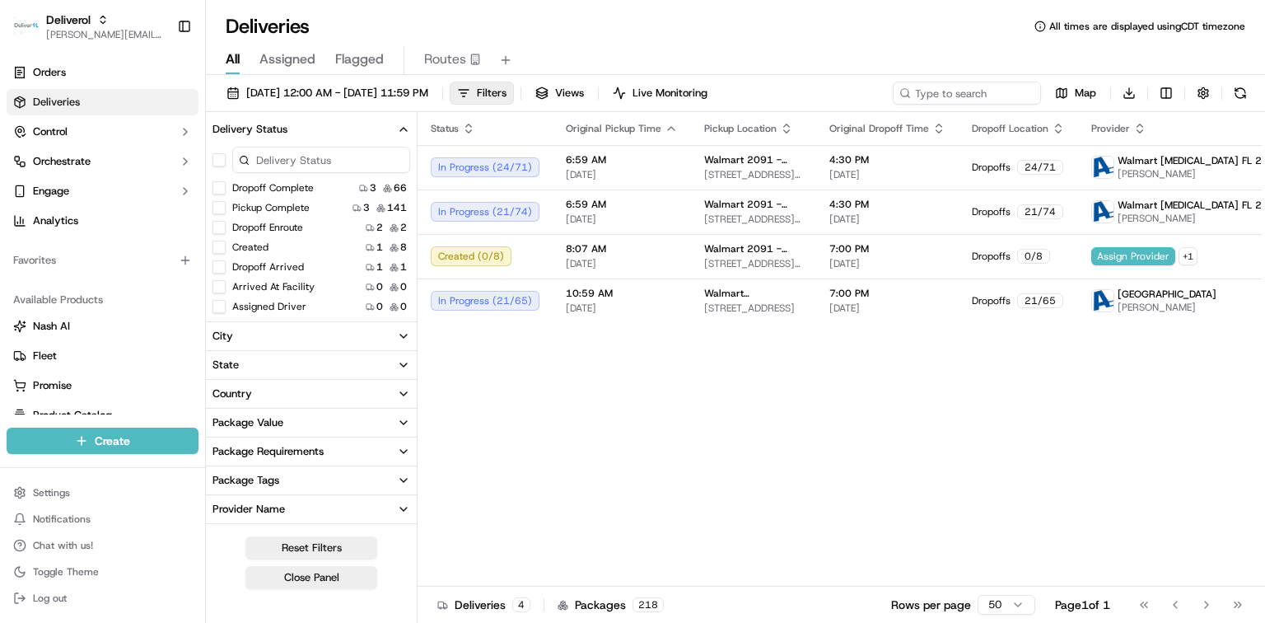
click at [403, 130] on icon "button" at bounding box center [403, 129] width 13 height 13
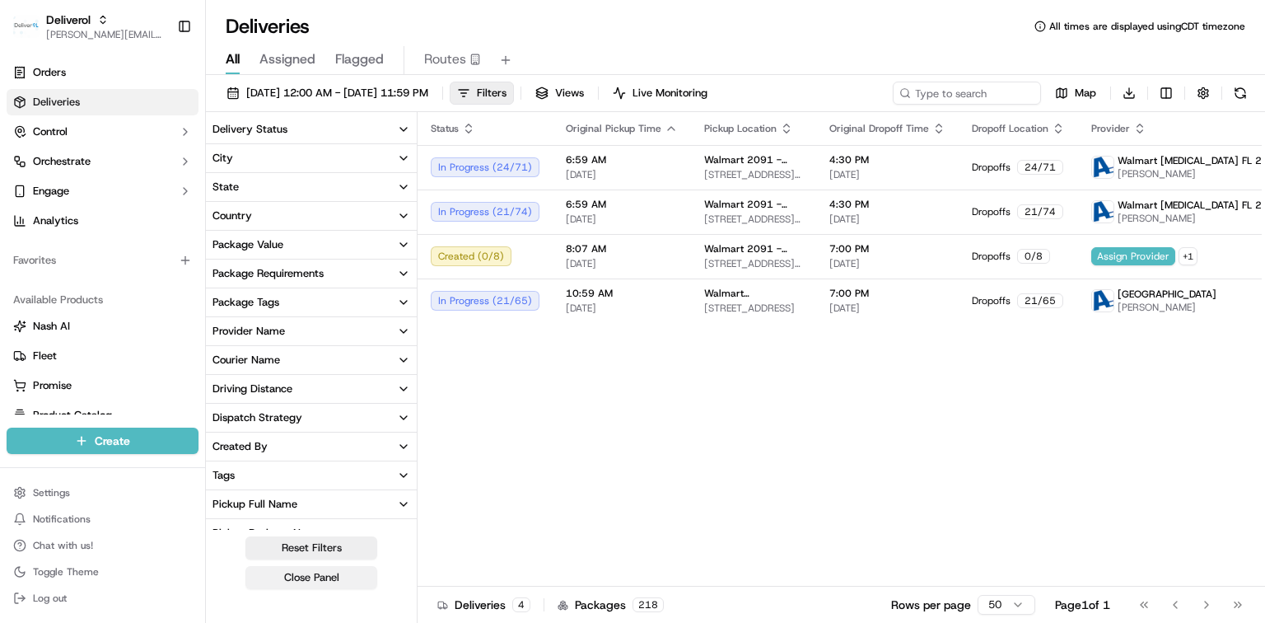
click at [310, 580] on button "Close Panel" at bounding box center [311, 577] width 132 height 23
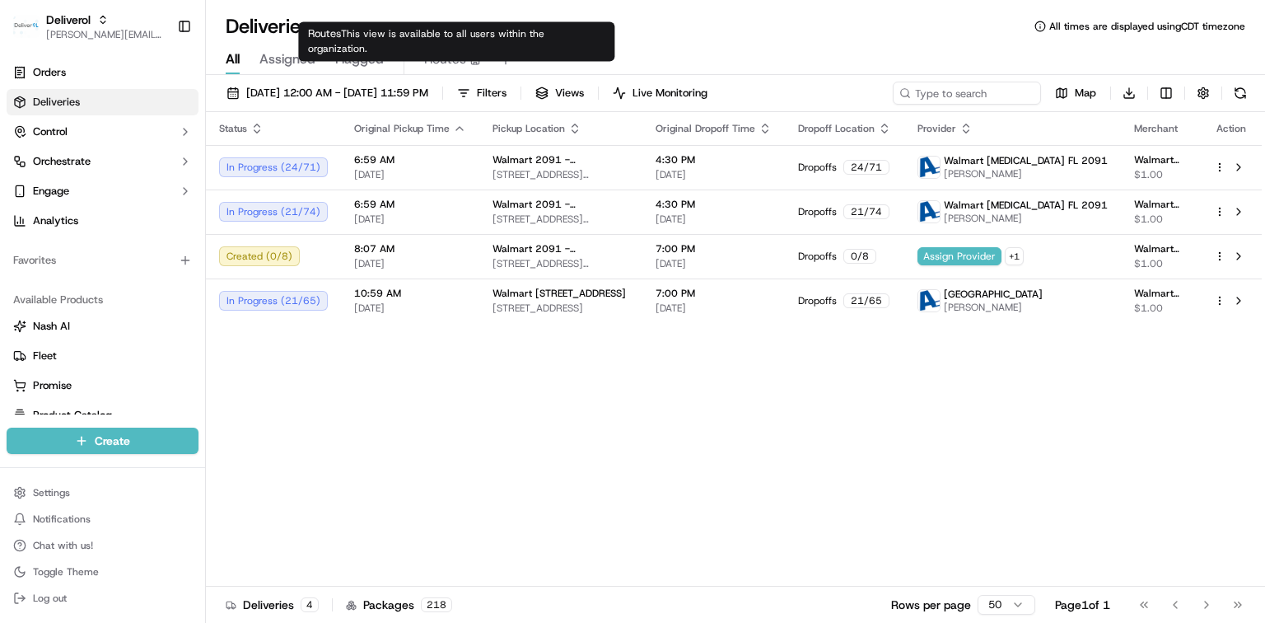
click at [464, 56] on span "Routes" at bounding box center [445, 59] width 42 height 20
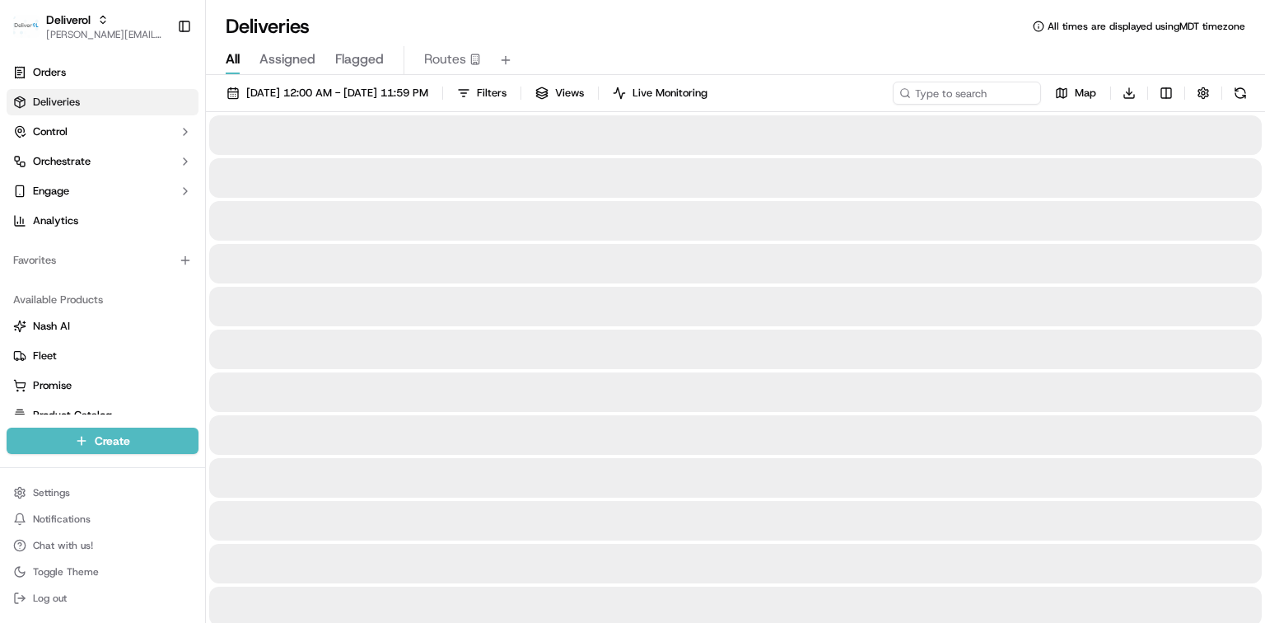
click at [232, 60] on span "All" at bounding box center [233, 59] width 14 height 20
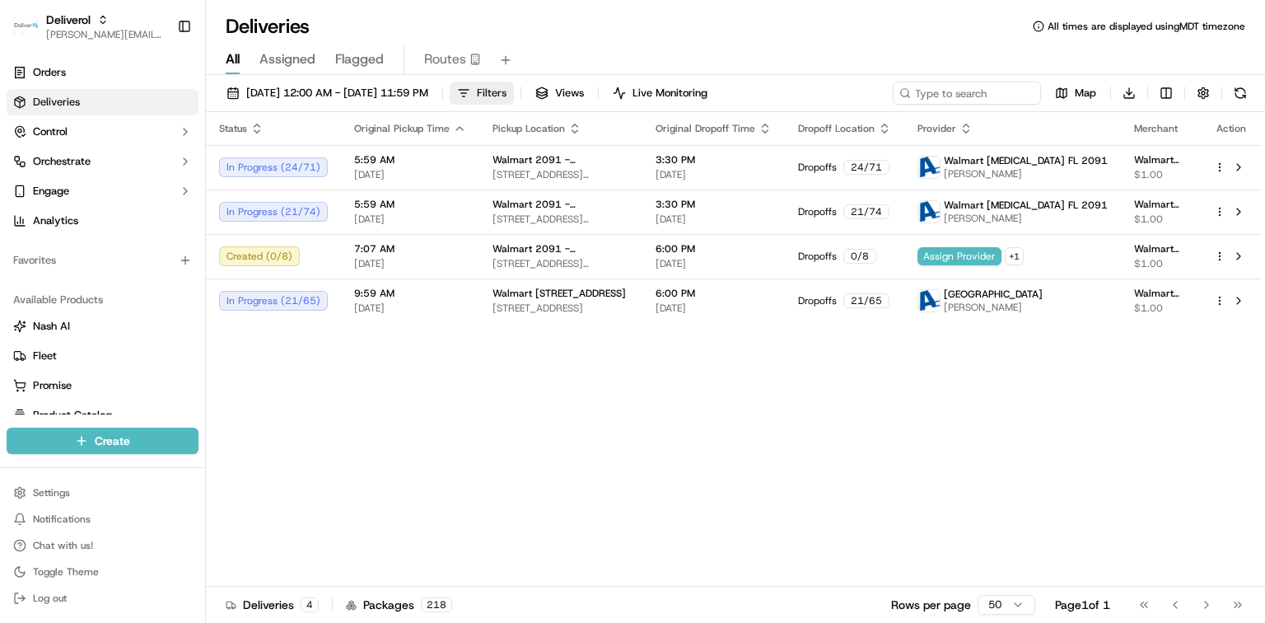
click at [506, 94] on span "Filters" at bounding box center [492, 93] width 30 height 15
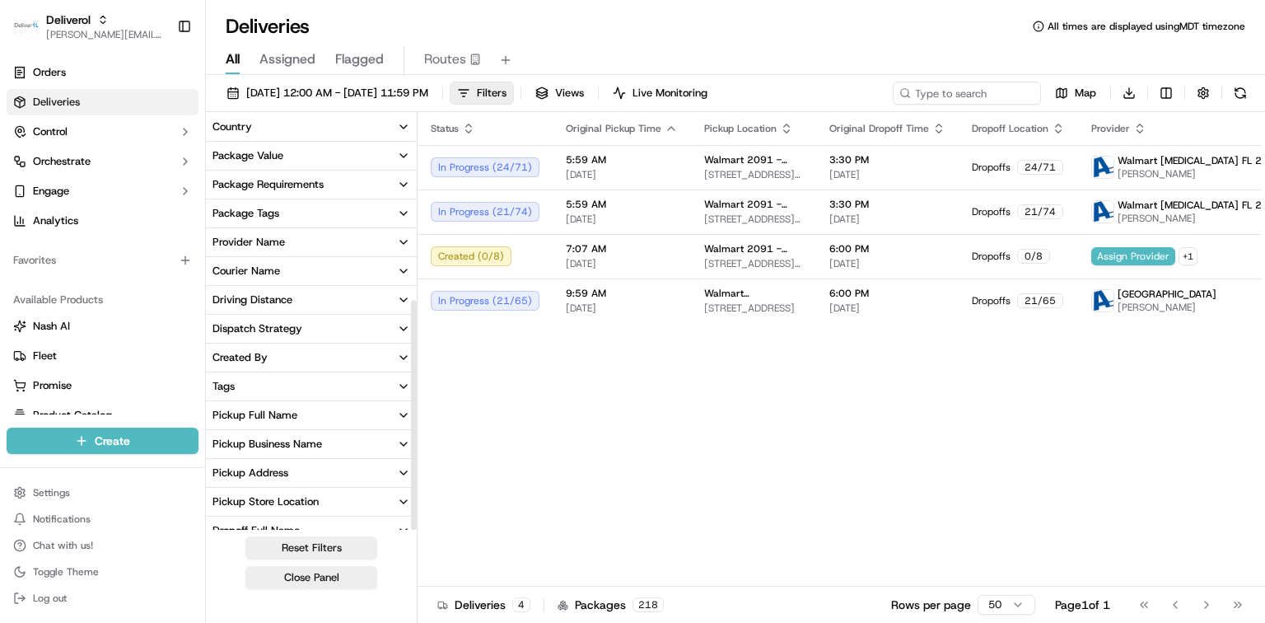
scroll to position [333, 0]
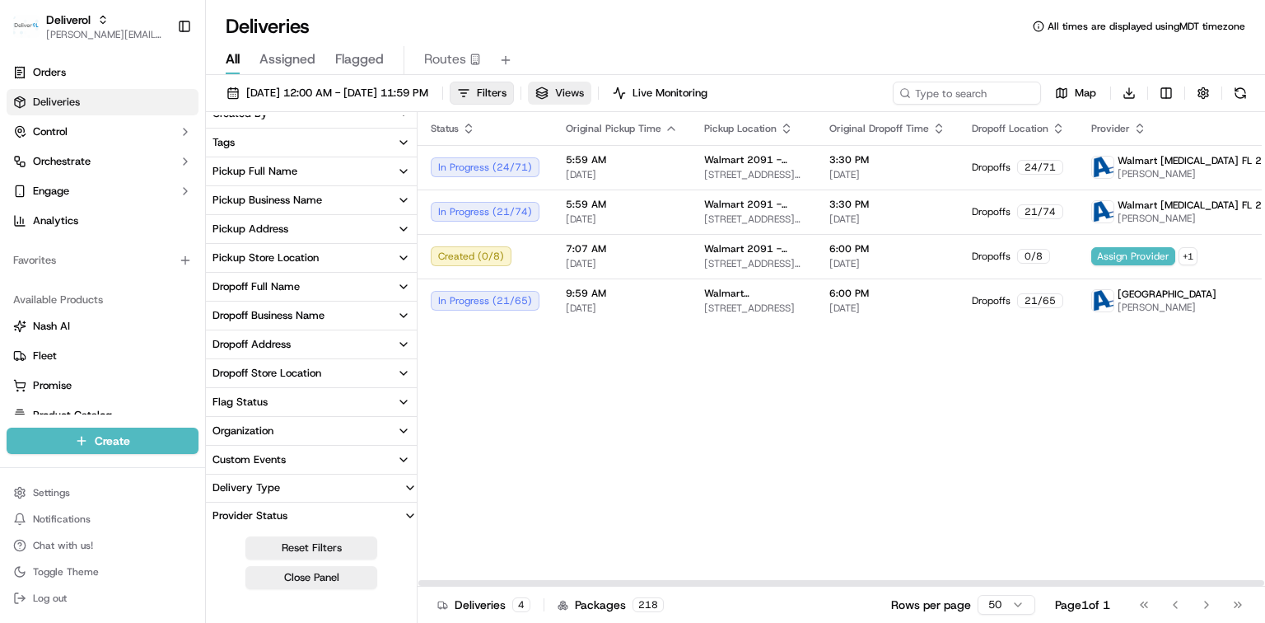
click at [584, 96] on span "Views" at bounding box center [569, 93] width 29 height 15
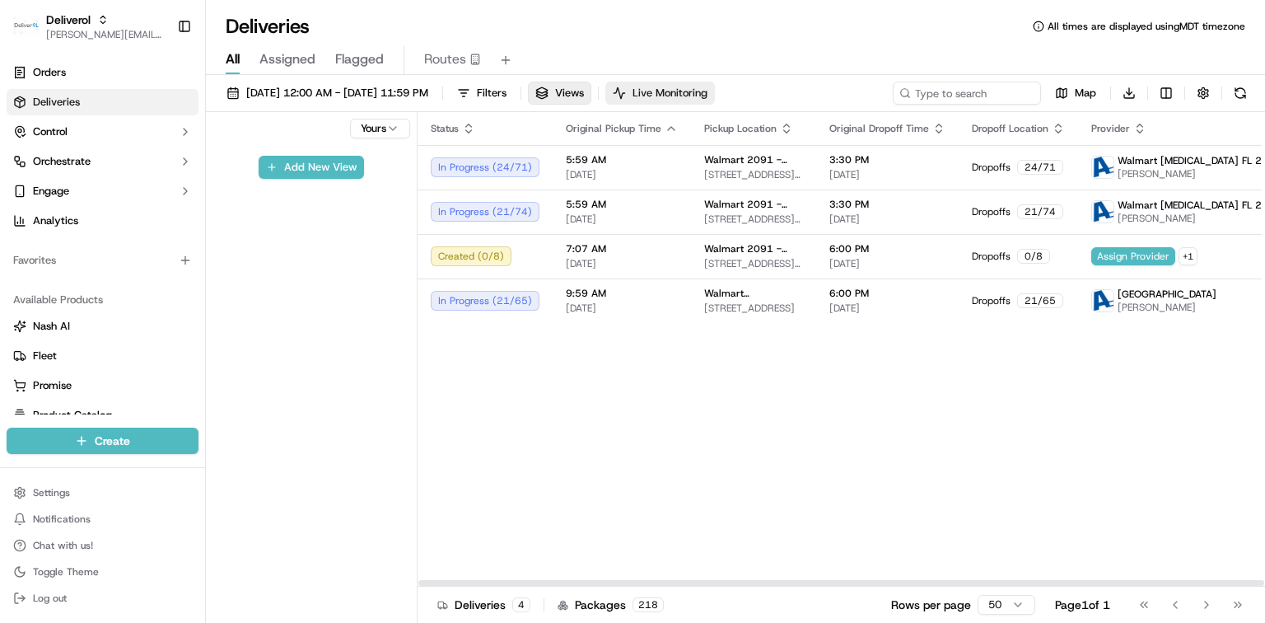
click at [707, 96] on span "Live Monitoring" at bounding box center [669, 93] width 75 height 15
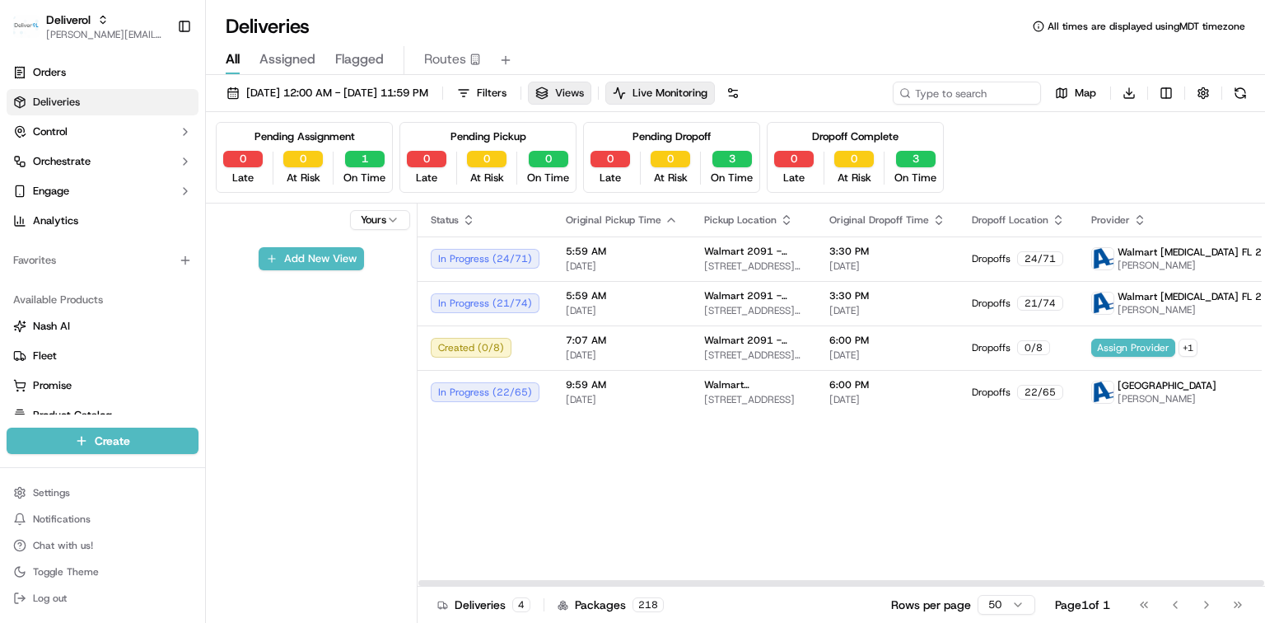
click at [584, 92] on span "Views" at bounding box center [569, 93] width 29 height 15
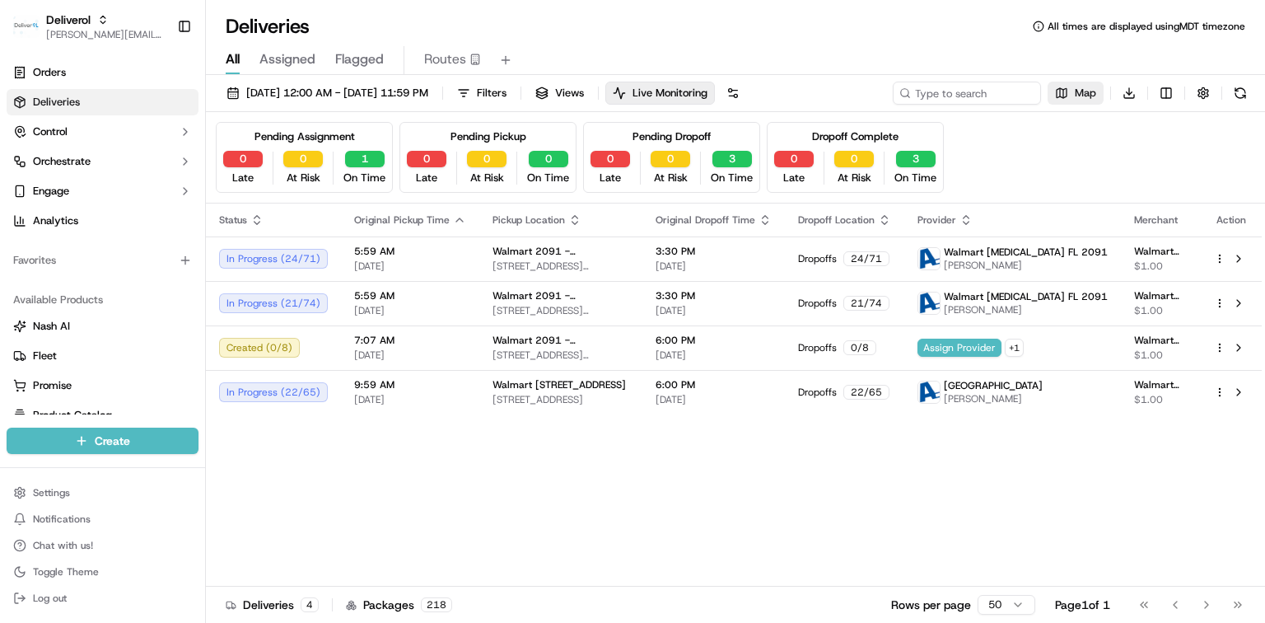
click at [1076, 99] on span "Map" at bounding box center [1085, 93] width 21 height 15
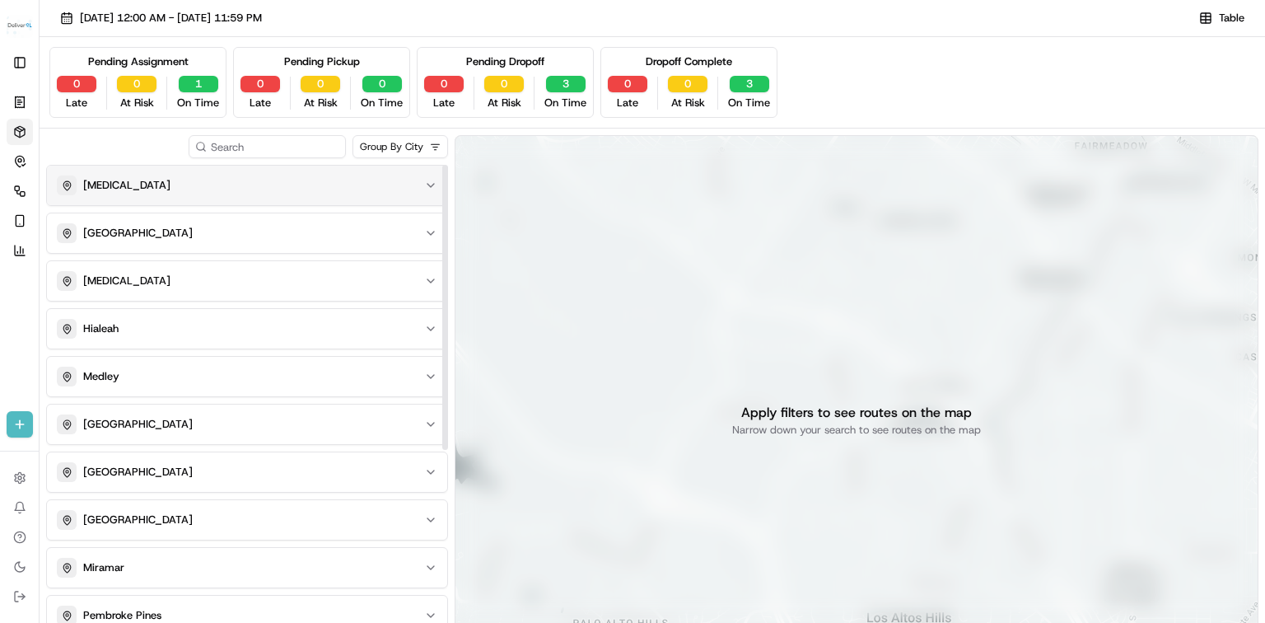
click at [411, 176] on div "DORAL" at bounding box center [237, 185] width 361 height 20
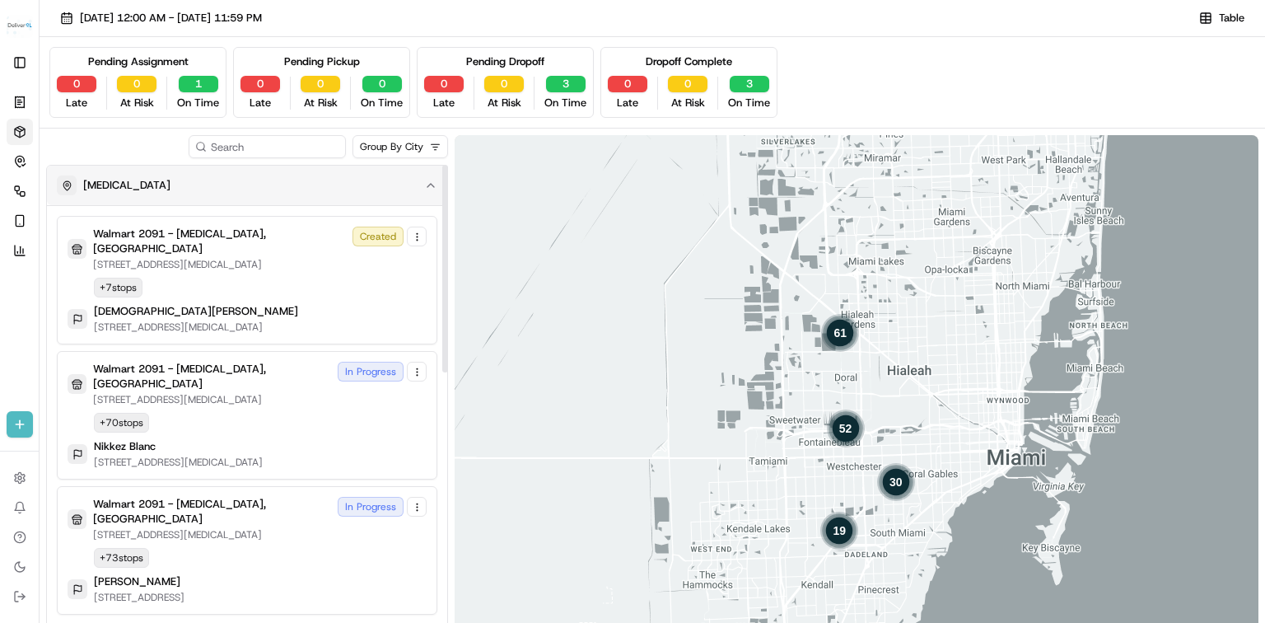
click at [417, 179] on div "DORAL" at bounding box center [237, 185] width 361 height 20
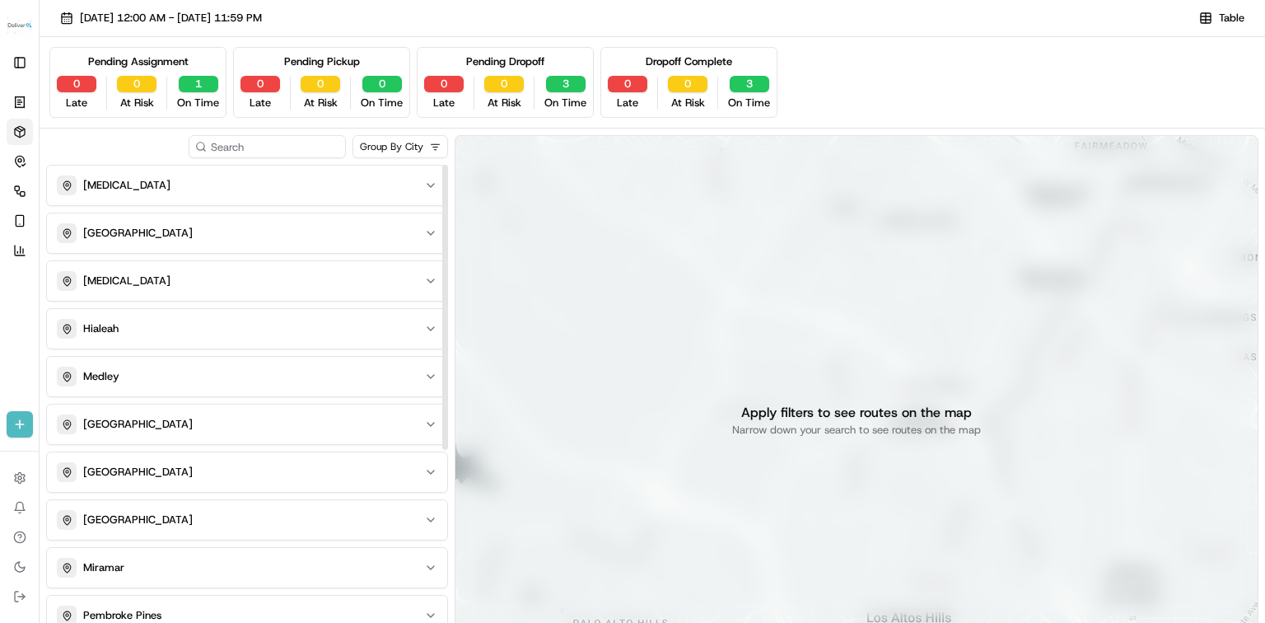
click at [394, 147] on html "Deliverol dayle.kruger@deliverol.com Toggle Sidebar Orders Deliveries Control O…" at bounding box center [632, 311] width 1265 height 623
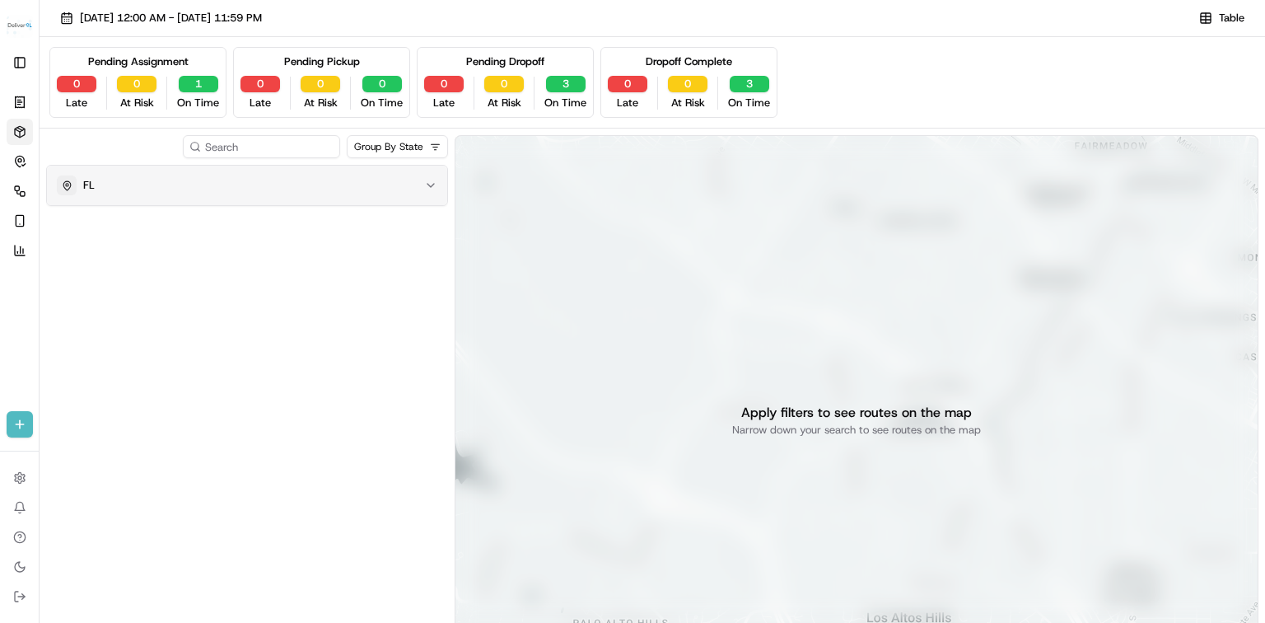
click at [160, 188] on div "FL" at bounding box center [237, 185] width 361 height 20
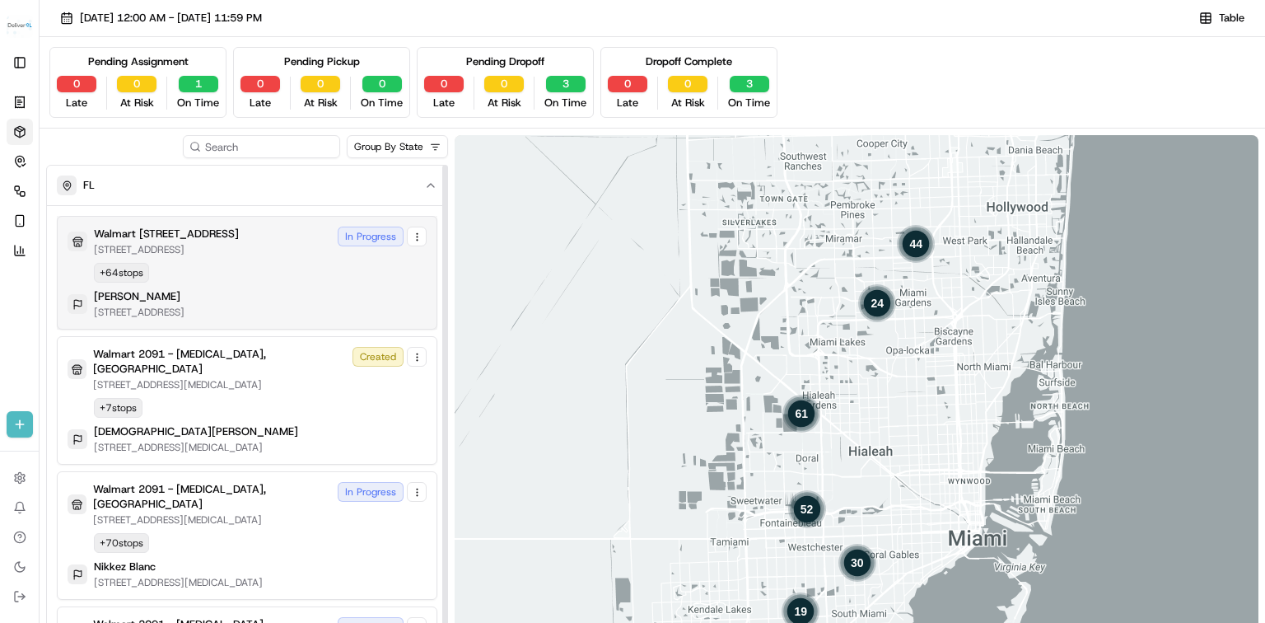
click at [198, 256] on p "[STREET_ADDRESS]" at bounding box center [166, 249] width 145 height 13
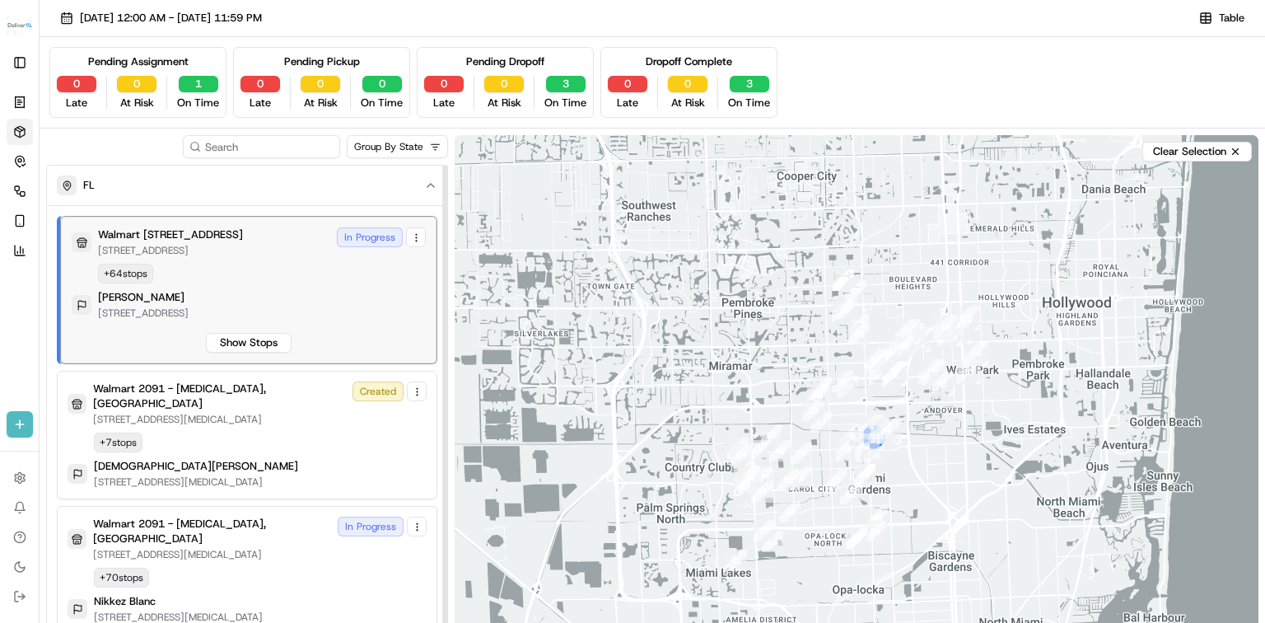
scroll to position [51, 0]
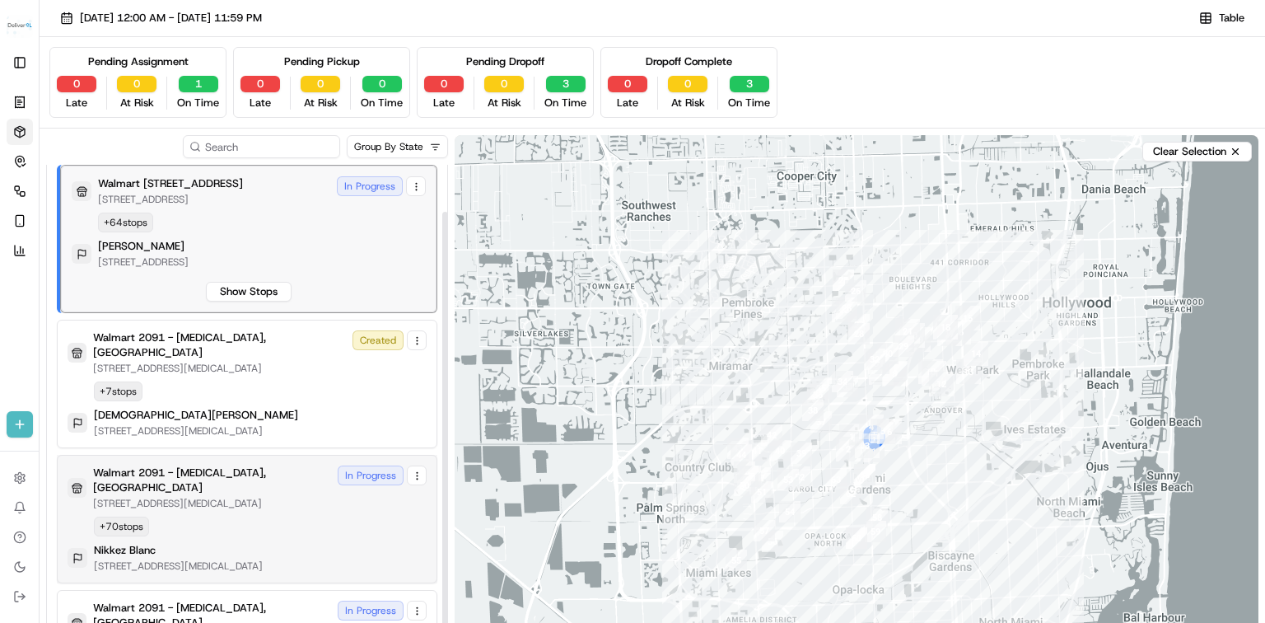
click at [208, 476] on div "Walmart 2091 - Doral, FL 8651 NW 13TH TER, DORAL, FL 33126, US" at bounding box center [212, 487] width 238 height 44
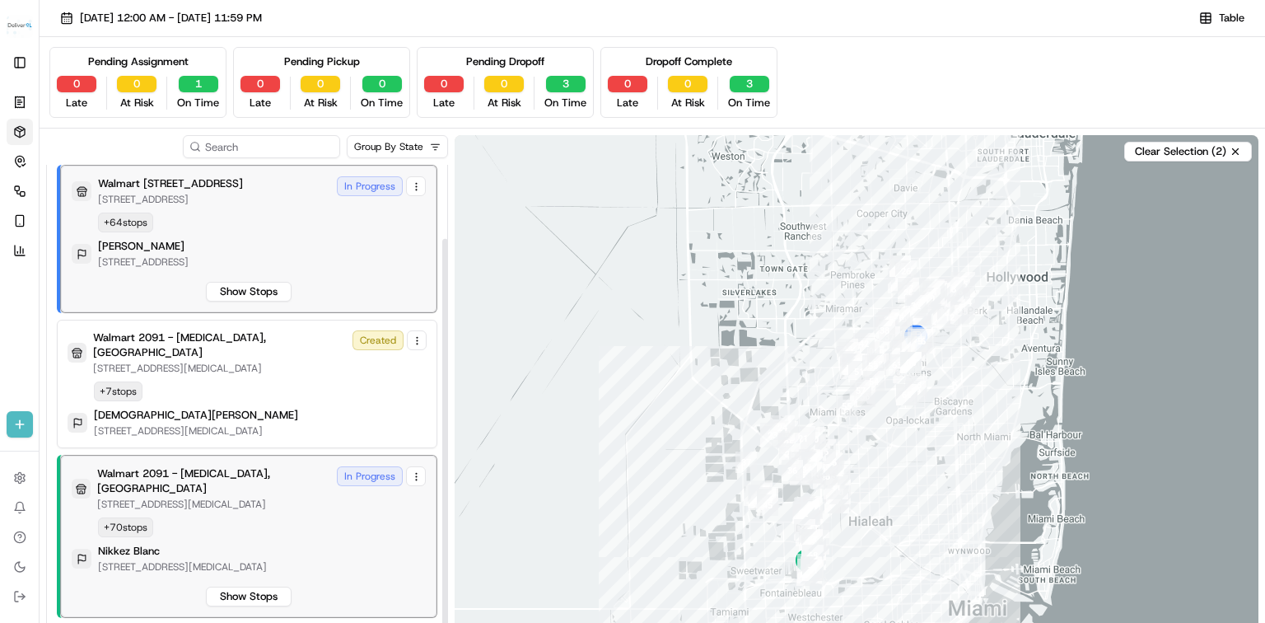
scroll to position [86, 0]
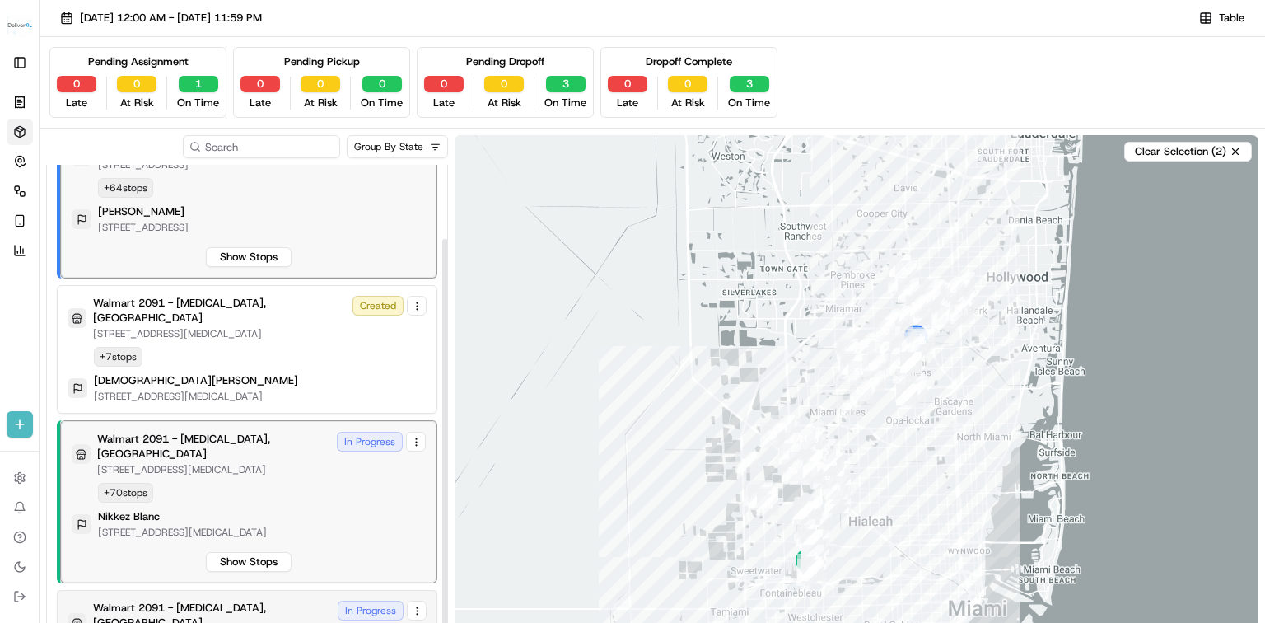
click at [165, 600] on p "Walmart 2091 - Doral, FL" at bounding box center [212, 615] width 238 height 30
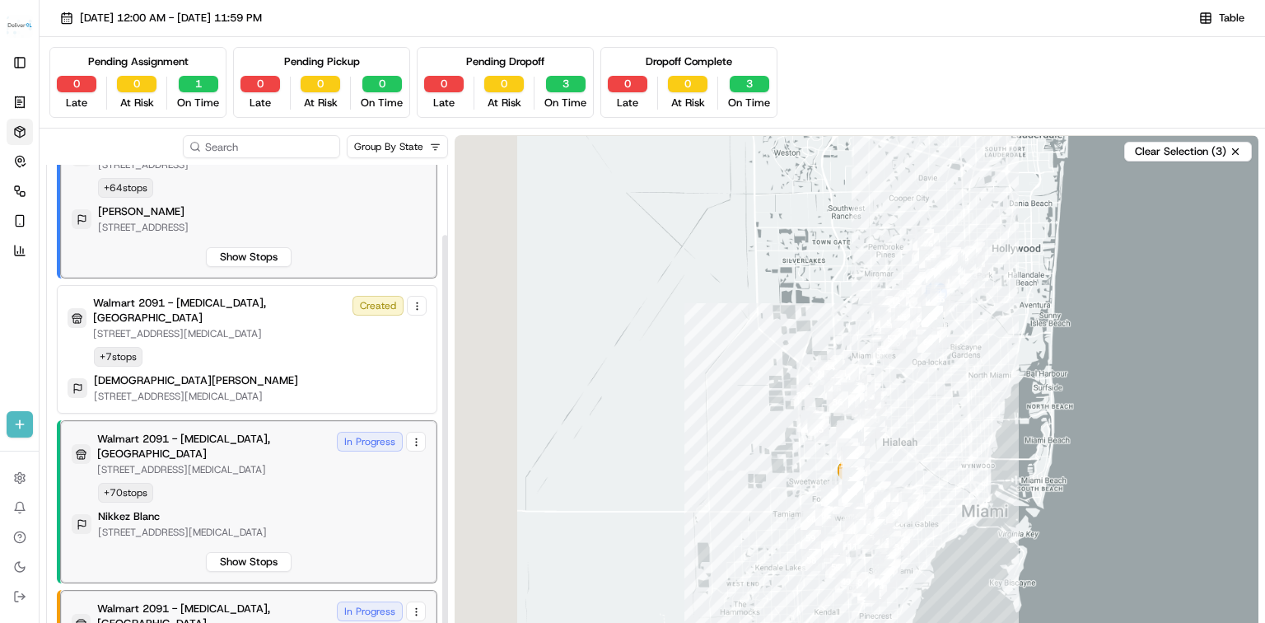
drag, startPoint x: 899, startPoint y: 418, endPoint x: 893, endPoint y: 381, distance: 37.6
click at [893, 381] on div at bounding box center [857, 420] width 804 height 570
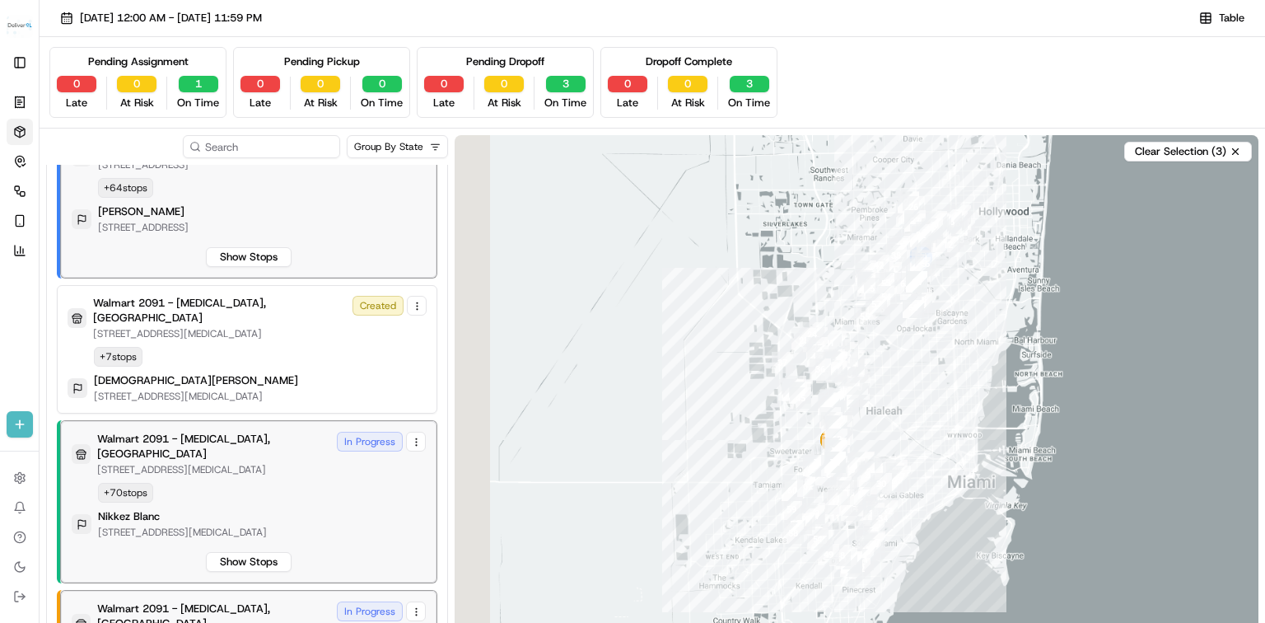
drag, startPoint x: 904, startPoint y: 377, endPoint x: 824, endPoint y: 450, distance: 107.9
click at [886, 378] on div at bounding box center [857, 420] width 804 height 570
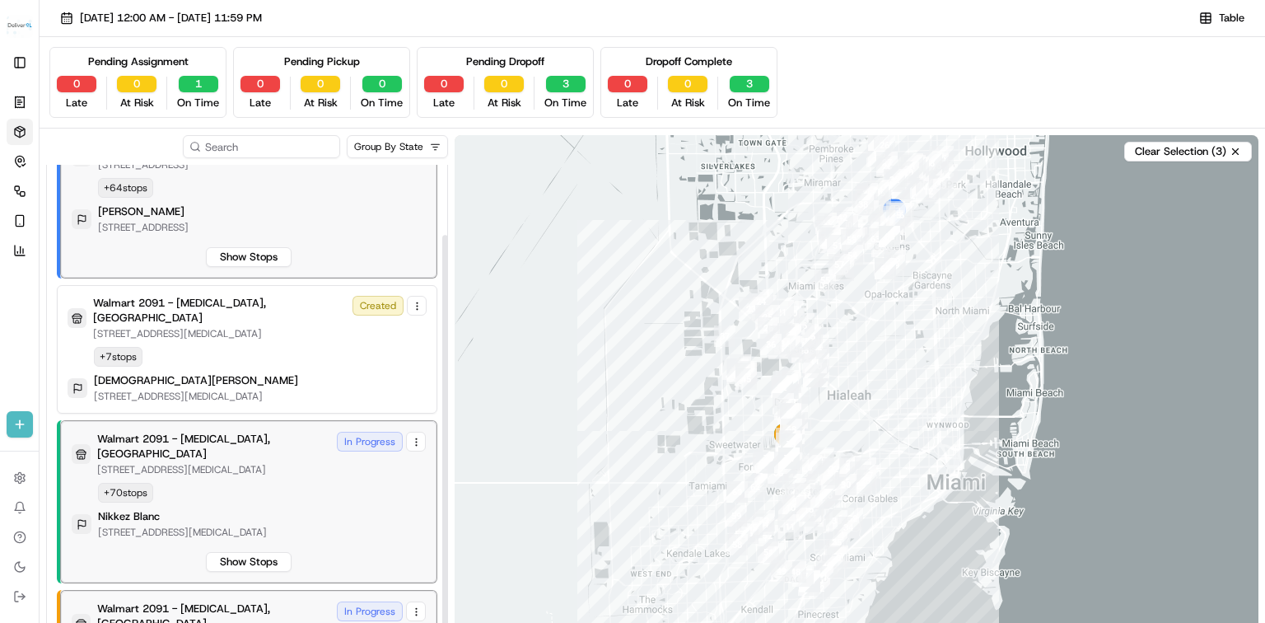
drag, startPoint x: 897, startPoint y: 394, endPoint x: 853, endPoint y: 369, distance: 50.6
click at [853, 369] on div at bounding box center [857, 420] width 804 height 570
drag, startPoint x: 759, startPoint y: 379, endPoint x: 862, endPoint y: 376, distance: 103.8
click at [757, 380] on div at bounding box center [857, 420] width 804 height 570
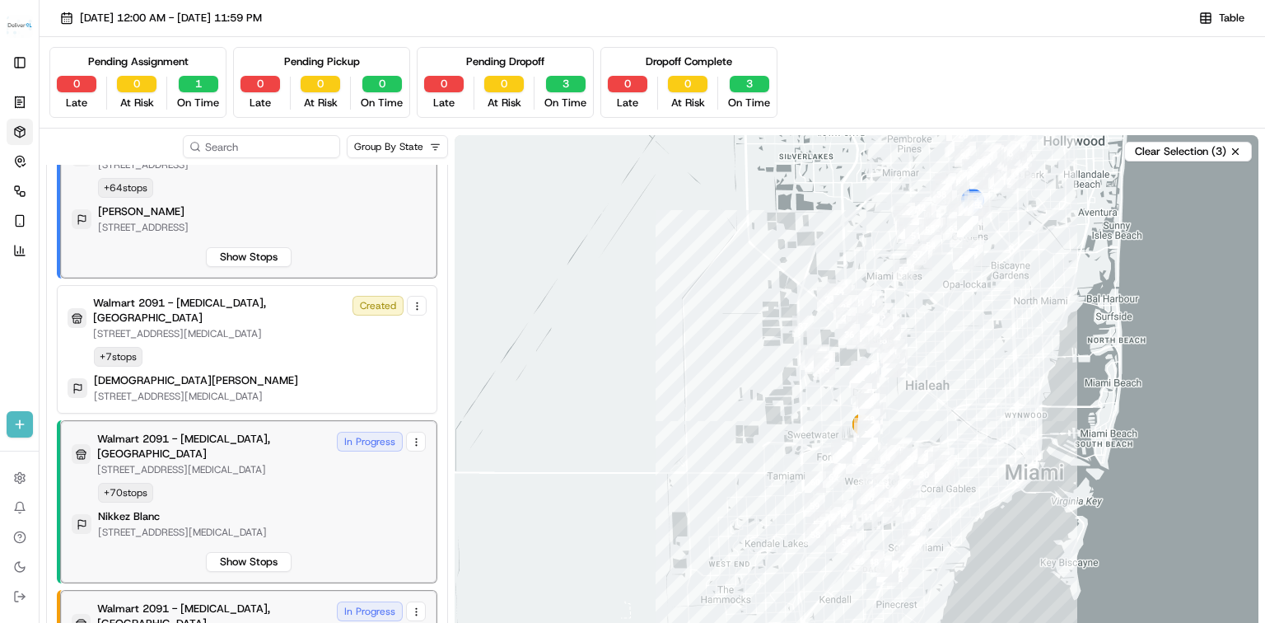
drag, startPoint x: 838, startPoint y: 346, endPoint x: 841, endPoint y: 408, distance: 62.6
click at [921, 302] on div at bounding box center [857, 420] width 804 height 570
click at [763, 358] on div at bounding box center [857, 420] width 804 height 570
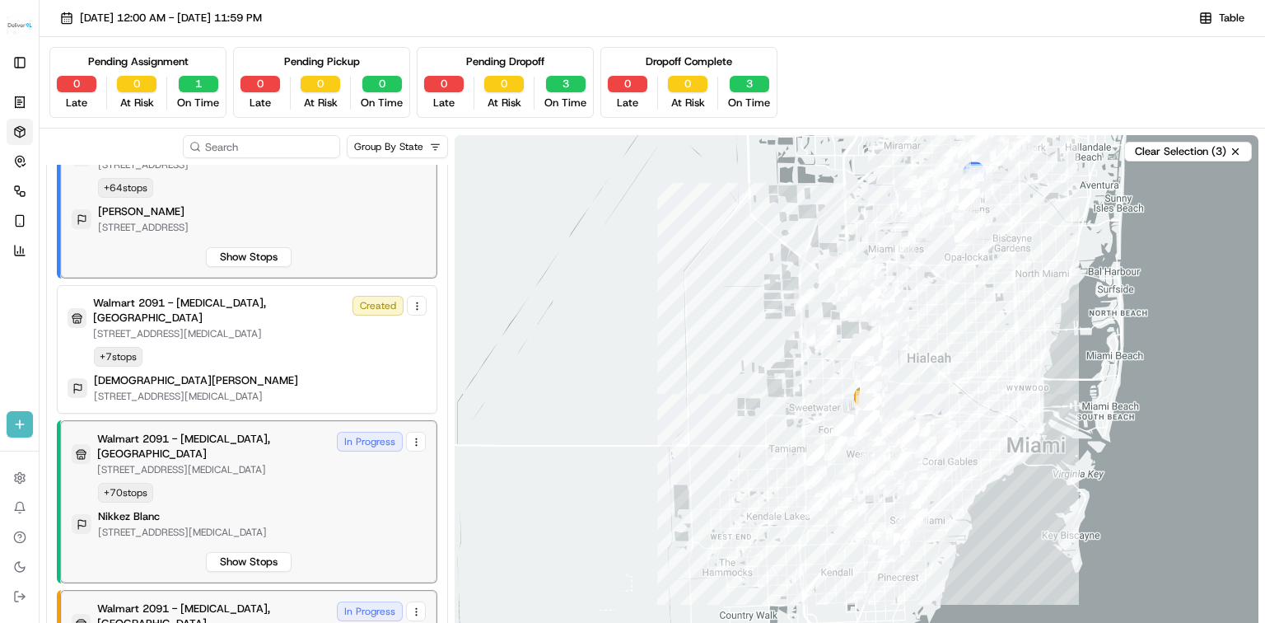
drag, startPoint x: 786, startPoint y: 340, endPoint x: 798, endPoint y: 362, distance: 25.4
click at [784, 339] on div at bounding box center [857, 420] width 804 height 570
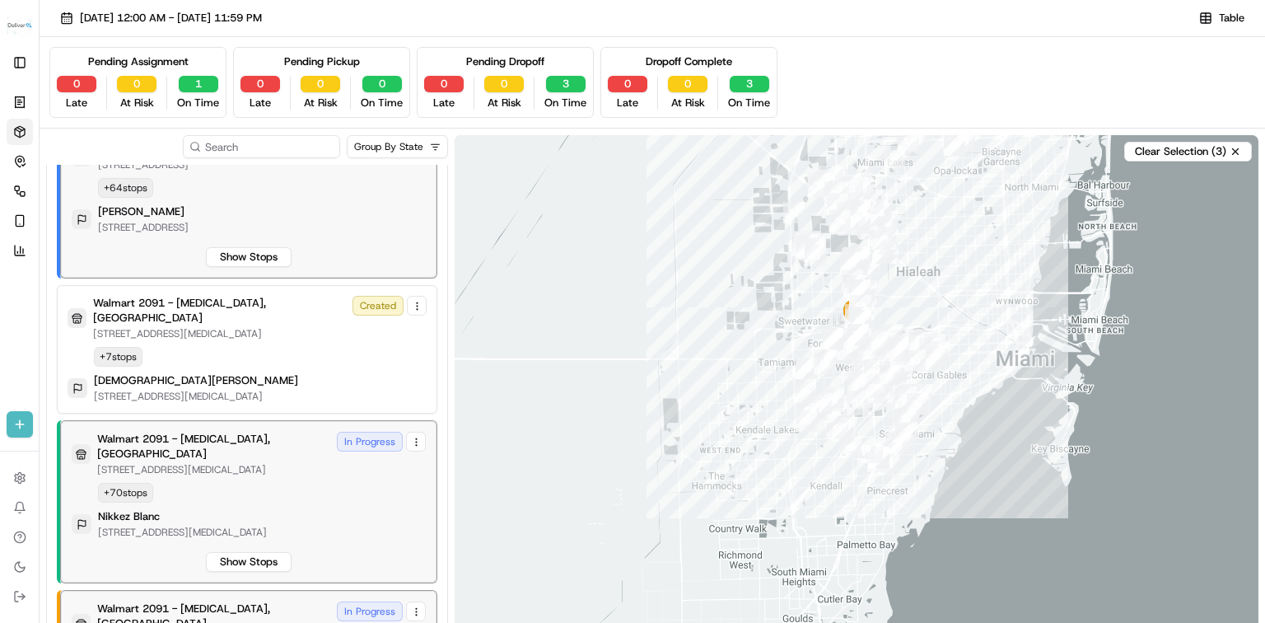
drag, startPoint x: 827, startPoint y: 424, endPoint x: 811, endPoint y: 318, distance: 107.4
click at [811, 318] on div at bounding box center [857, 420] width 804 height 570
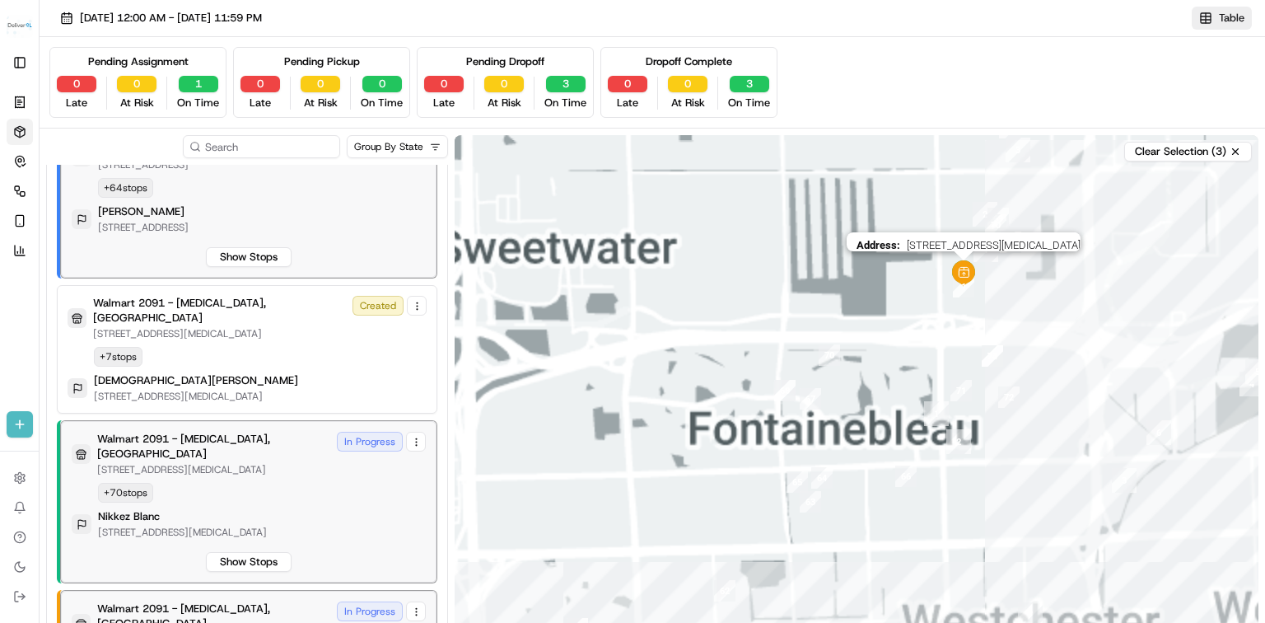
click at [1219, 16] on span "Table" at bounding box center [1232, 18] width 26 height 15
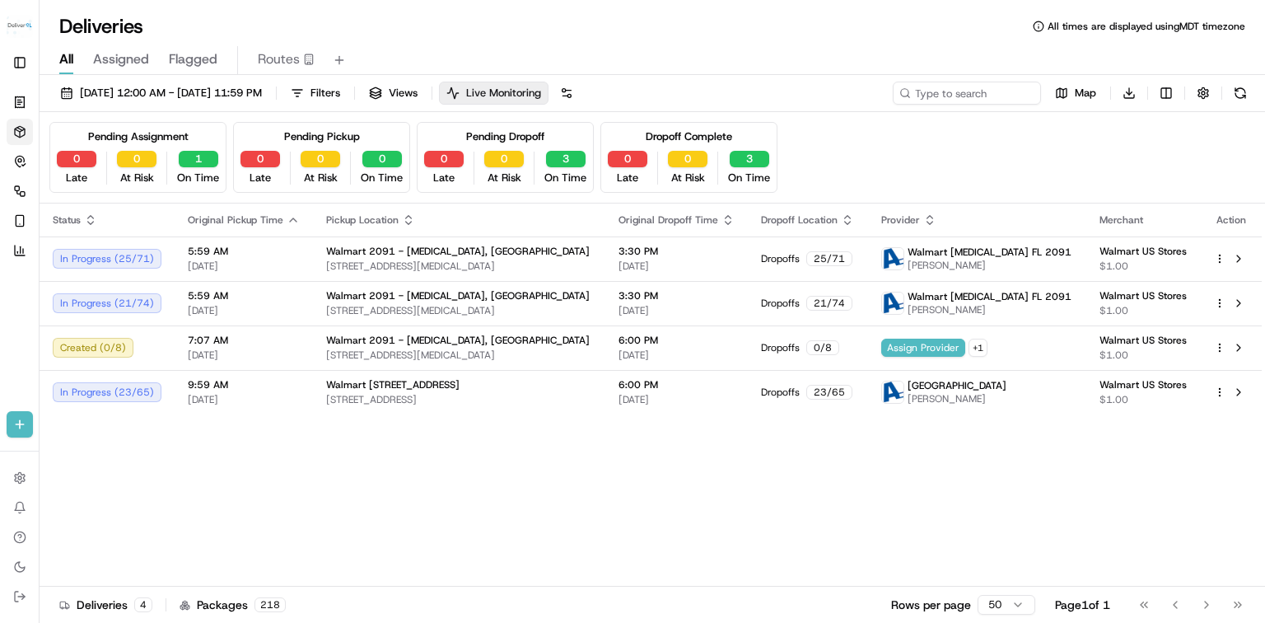
click at [541, 89] on span "Live Monitoring" at bounding box center [503, 93] width 75 height 15
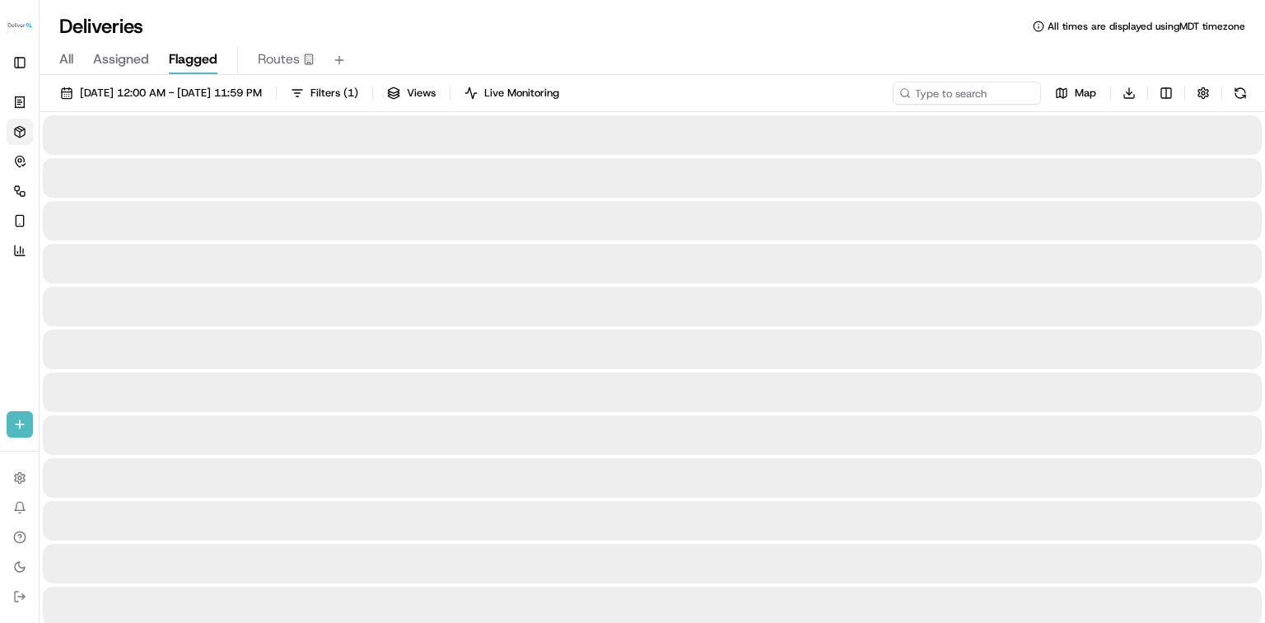
click at [188, 56] on span "Flagged" at bounding box center [193, 59] width 49 height 20
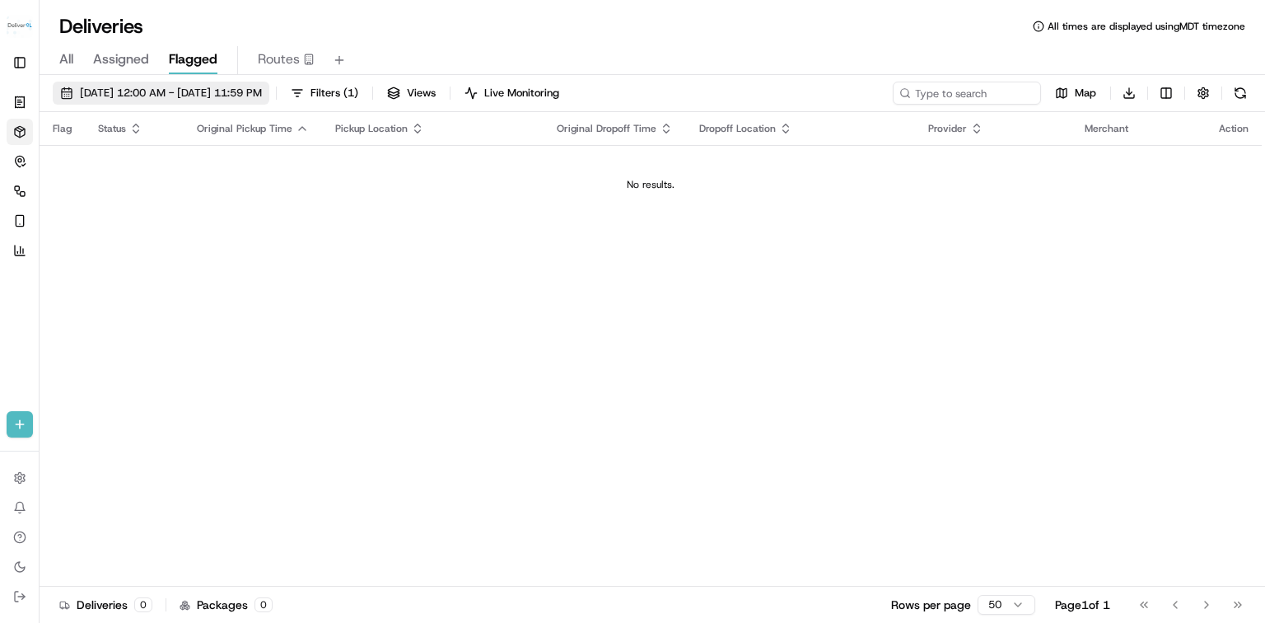
click at [174, 91] on span "09/18/2025 12:00 AM - 09/18/2025 11:59 PM" at bounding box center [171, 93] width 182 height 15
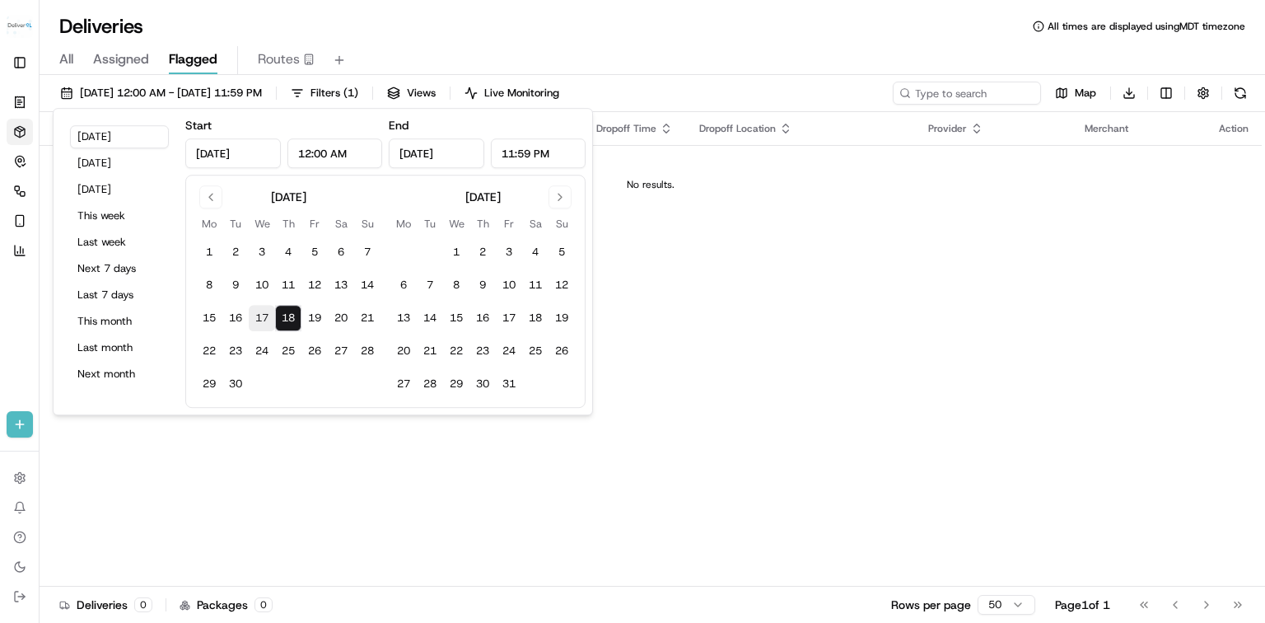
click at [257, 315] on button "17" at bounding box center [262, 318] width 26 height 26
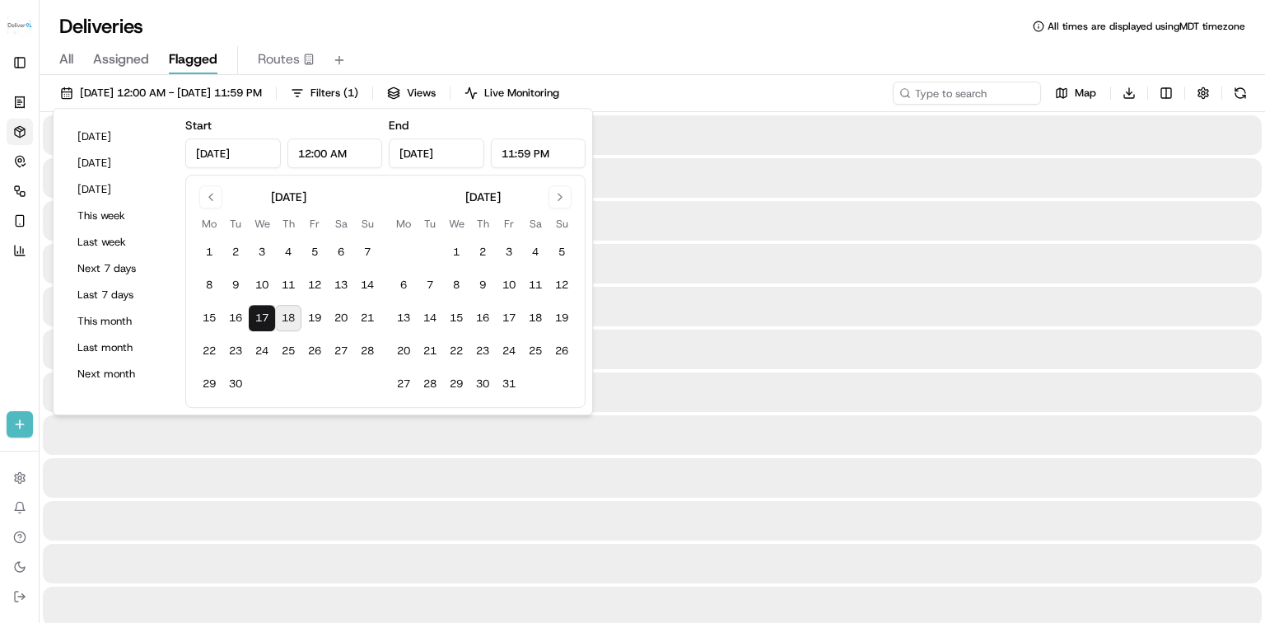
type input "Sep 17, 2025"
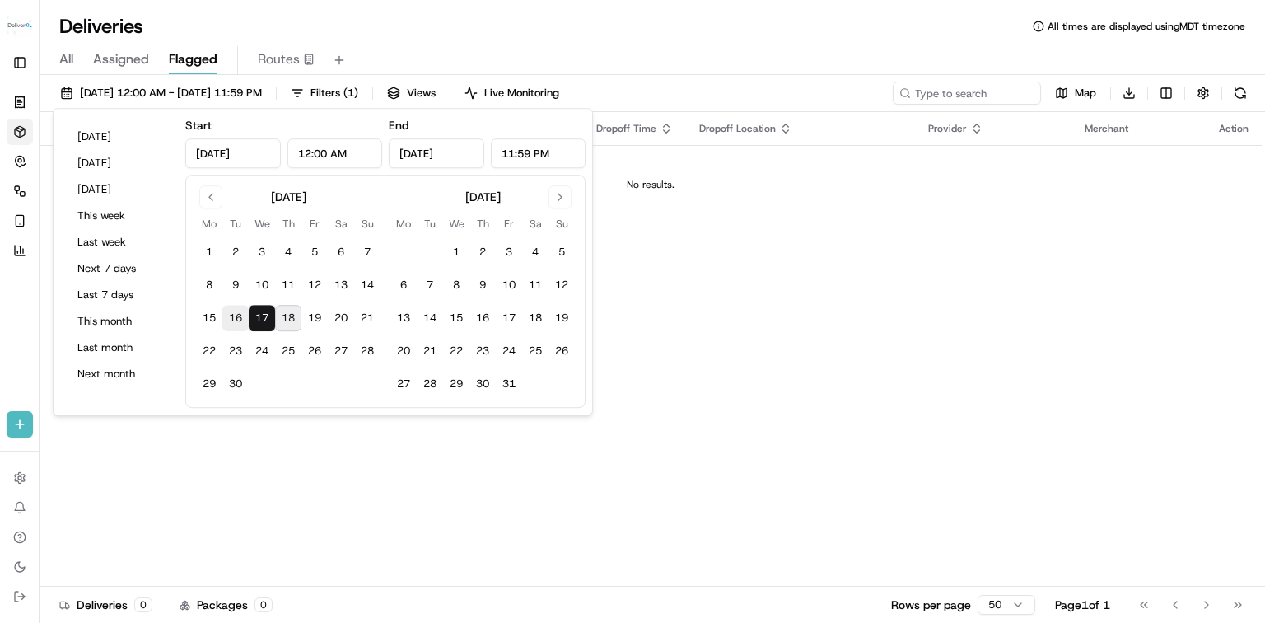
click at [226, 320] on button "16" at bounding box center [235, 318] width 26 height 26
click at [320, 285] on button "12" at bounding box center [314, 285] width 26 height 26
type input "Sep 12, 2025"
click at [340, 254] on button "6" at bounding box center [341, 252] width 26 height 26
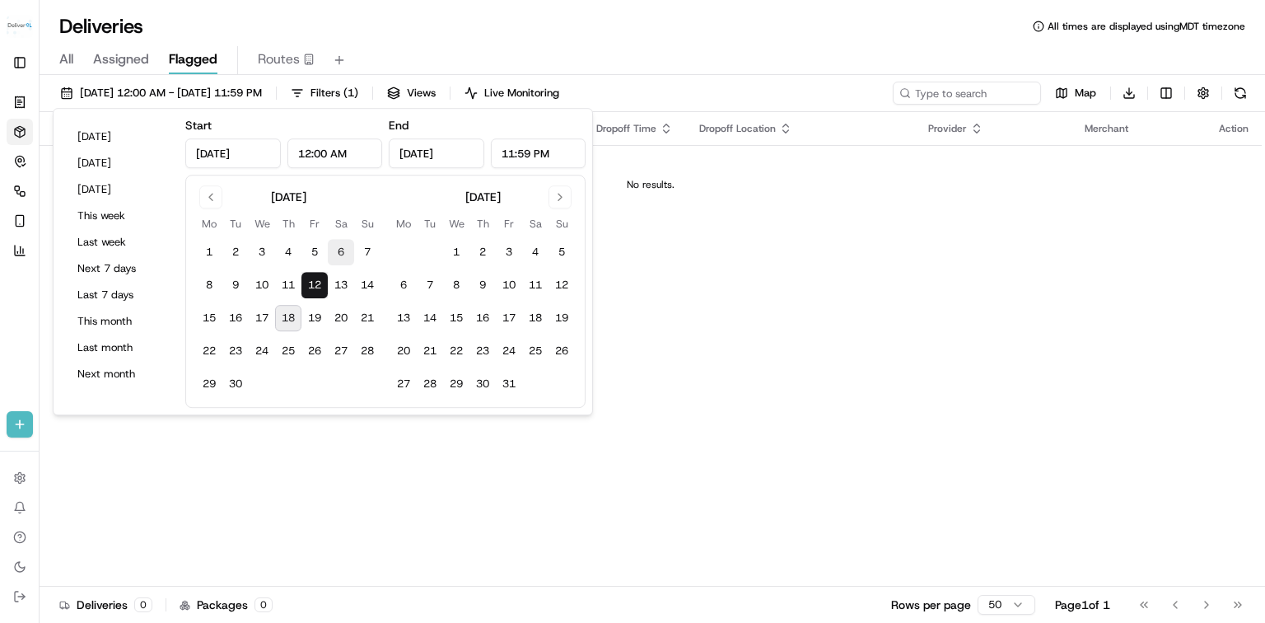
type input "Sep 6, 2025"
click at [702, 46] on div "All Assigned Flagged Routes" at bounding box center [652, 60] width 1225 height 29
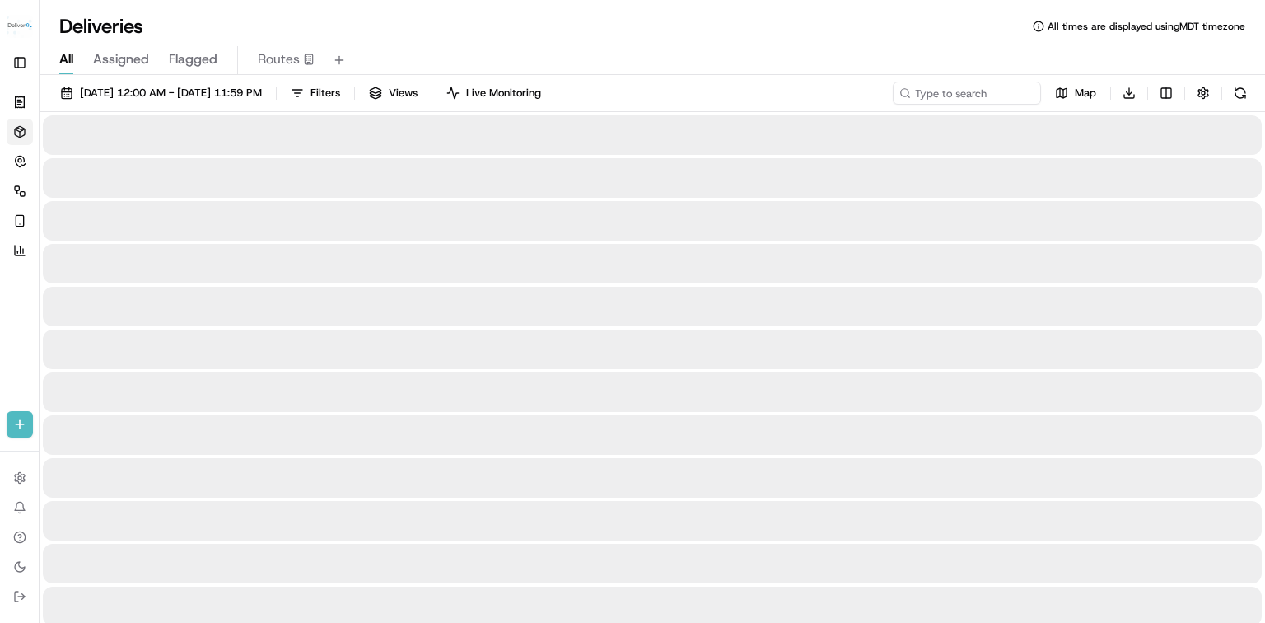
click at [68, 61] on span "All" at bounding box center [66, 59] width 14 height 20
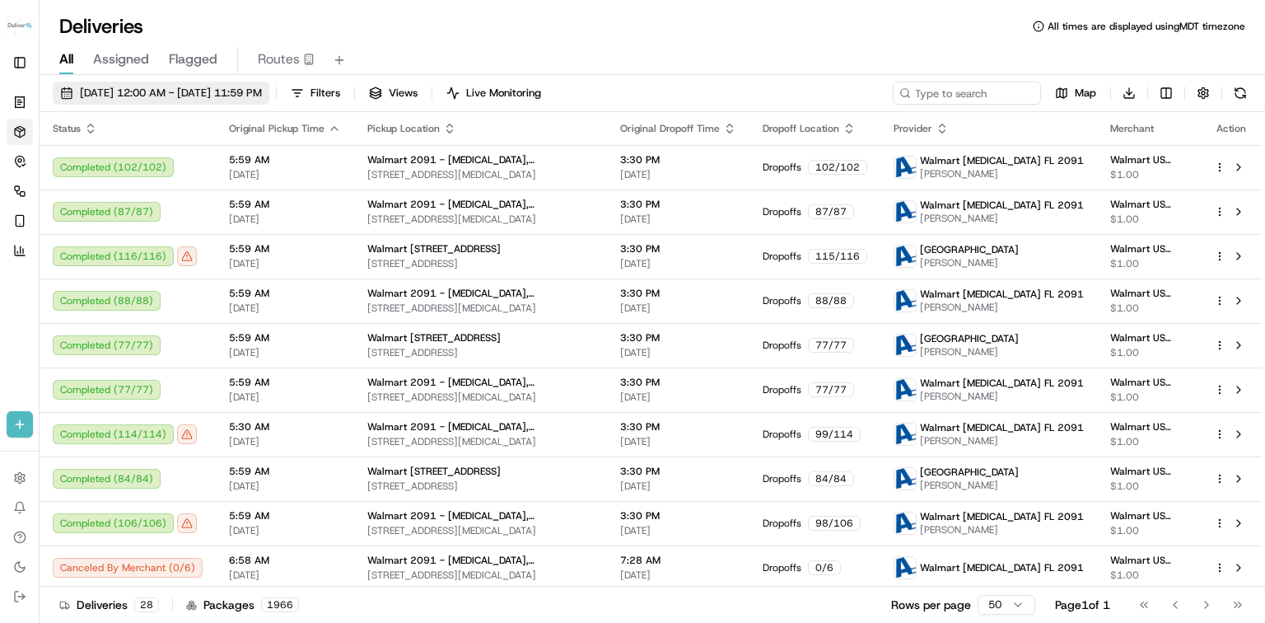
click at [178, 96] on span "09/06/2025 12:00 AM - 09/12/2025 11:59 PM" at bounding box center [171, 93] width 182 height 15
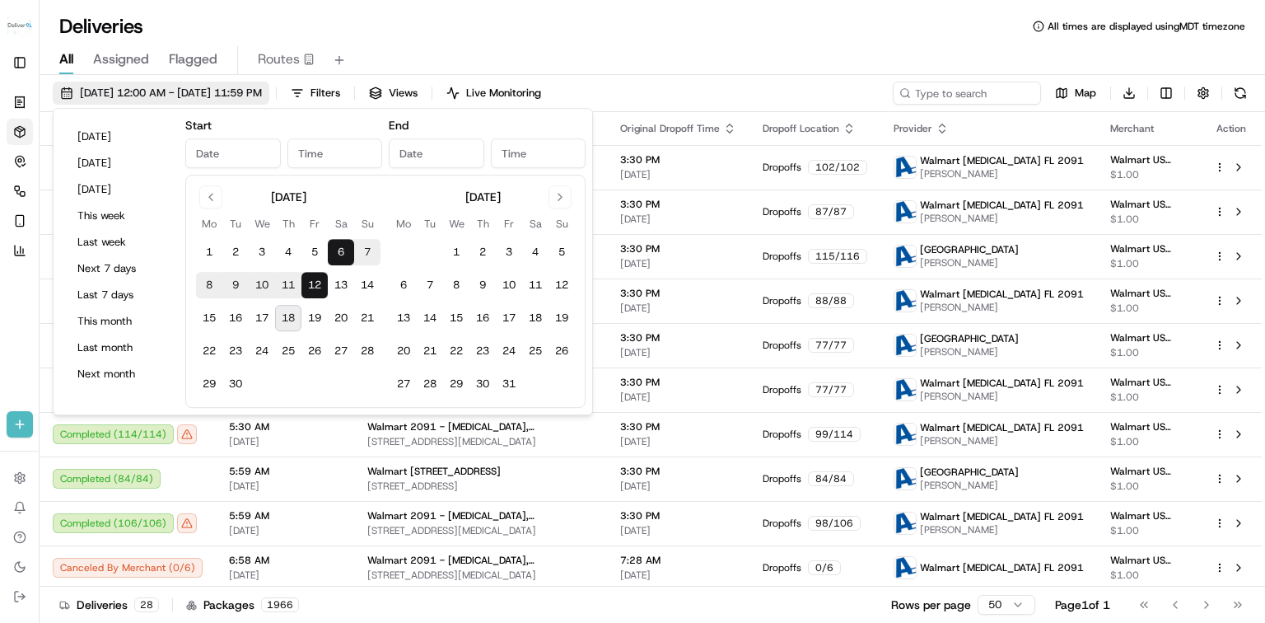
type input "Sep 6, 2025"
type input "12:00 AM"
type input "Sep 12, 2025"
type input "11:59 PM"
click at [298, 313] on button "18" at bounding box center [288, 318] width 26 height 26
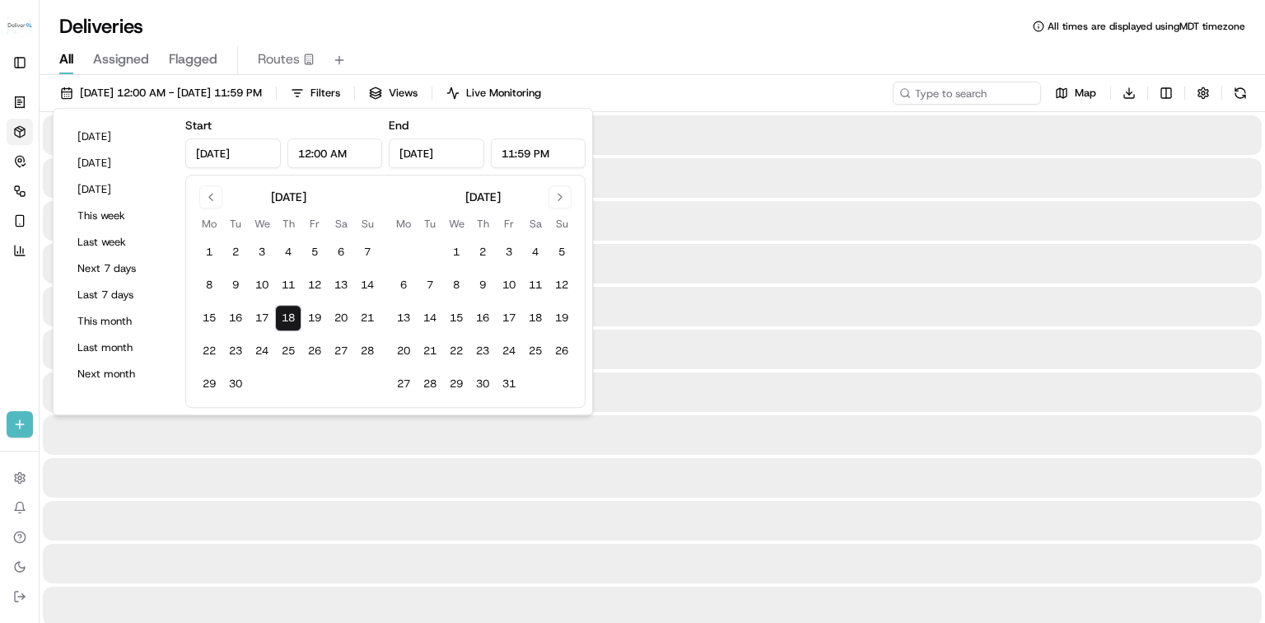
type input "Sep 18, 2025"
click at [295, 320] on button "18" at bounding box center [288, 318] width 26 height 26
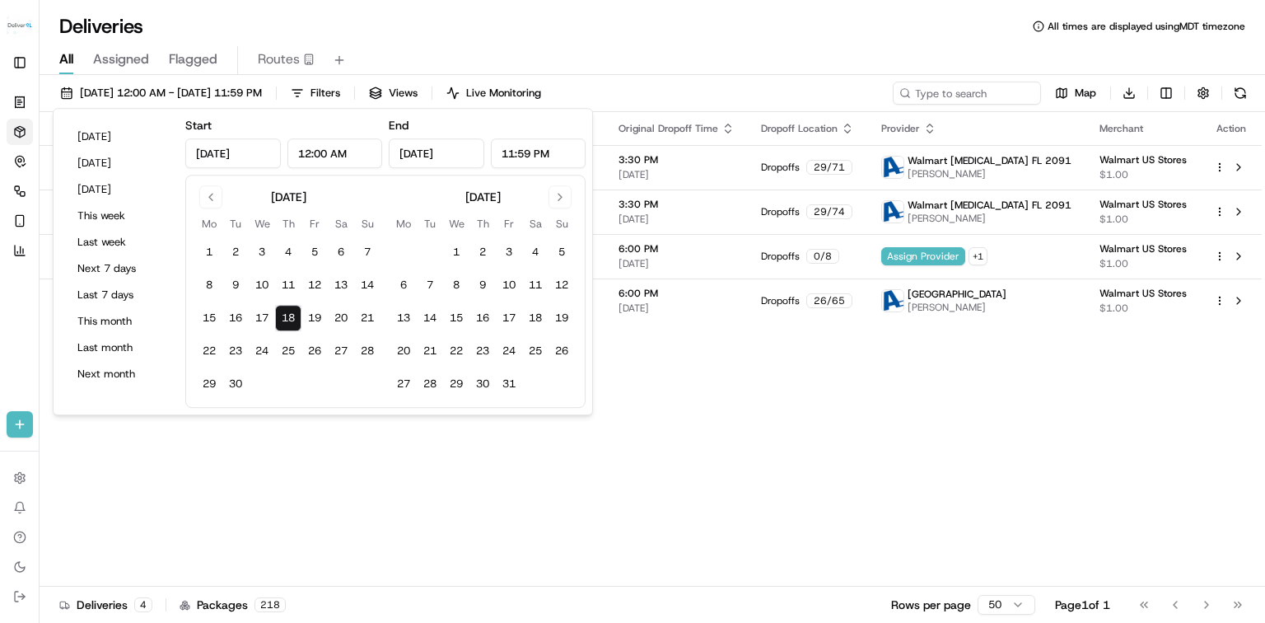
click at [676, 54] on div "All Assigned Flagged Routes" at bounding box center [652, 60] width 1225 height 29
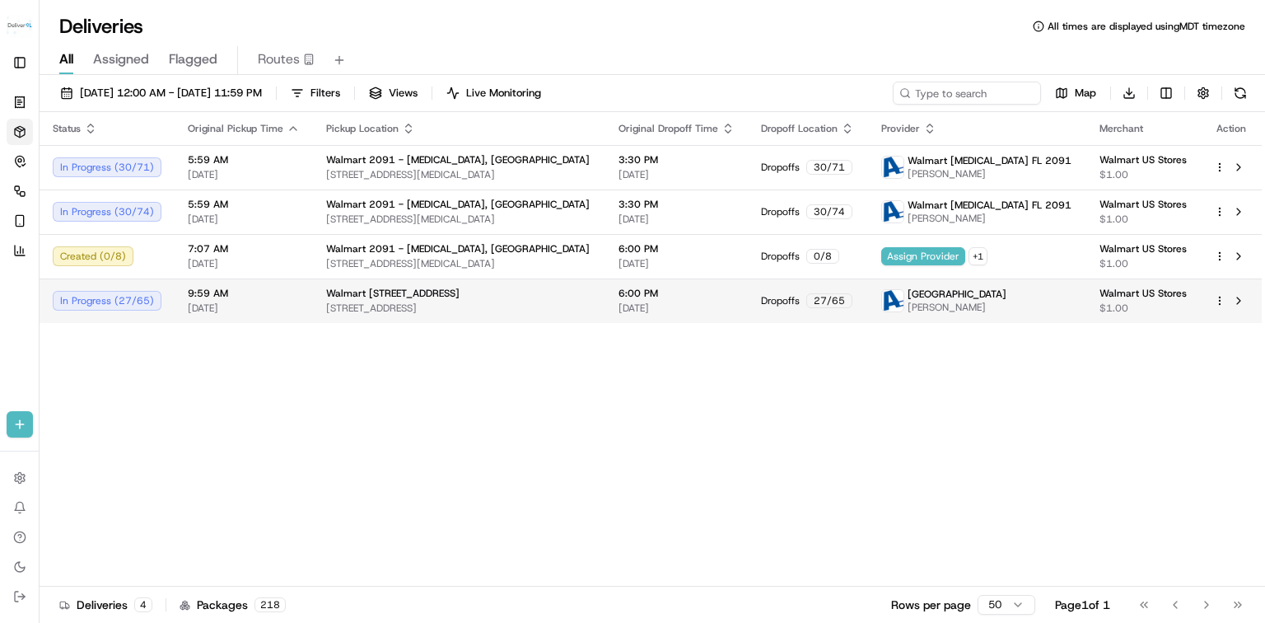
click at [349, 301] on span "[STREET_ADDRESS]" at bounding box center [459, 307] width 266 height 13
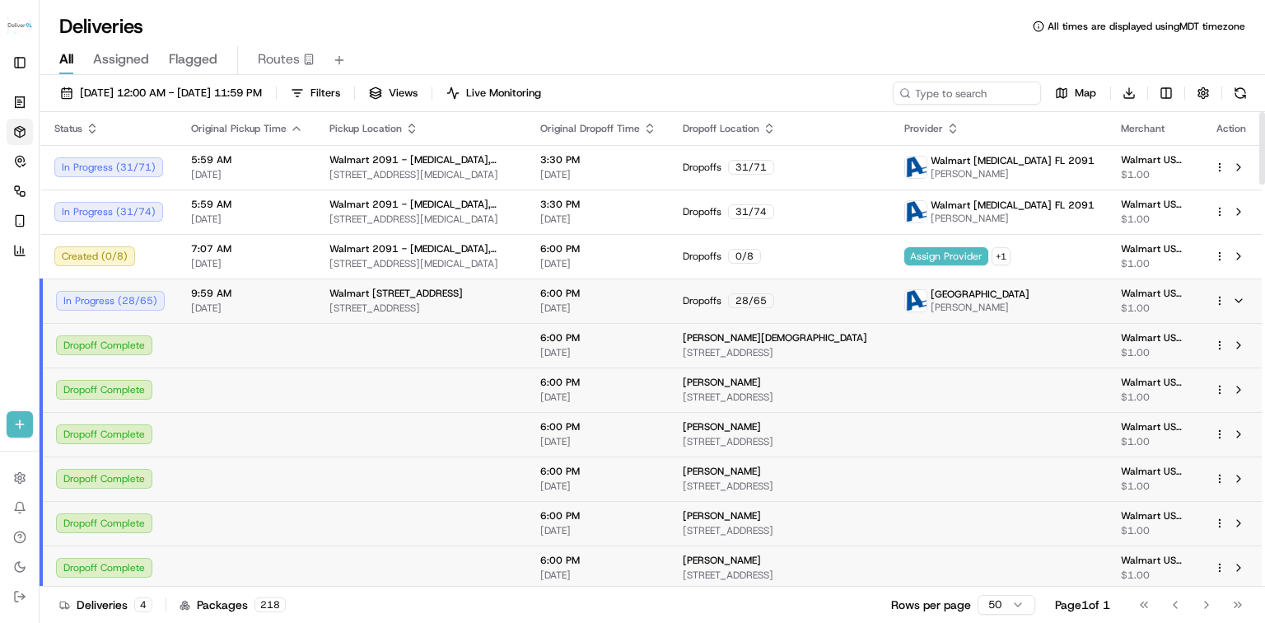
click at [184, 302] on td "9:59 AM 09/18/2025" at bounding box center [247, 300] width 138 height 44
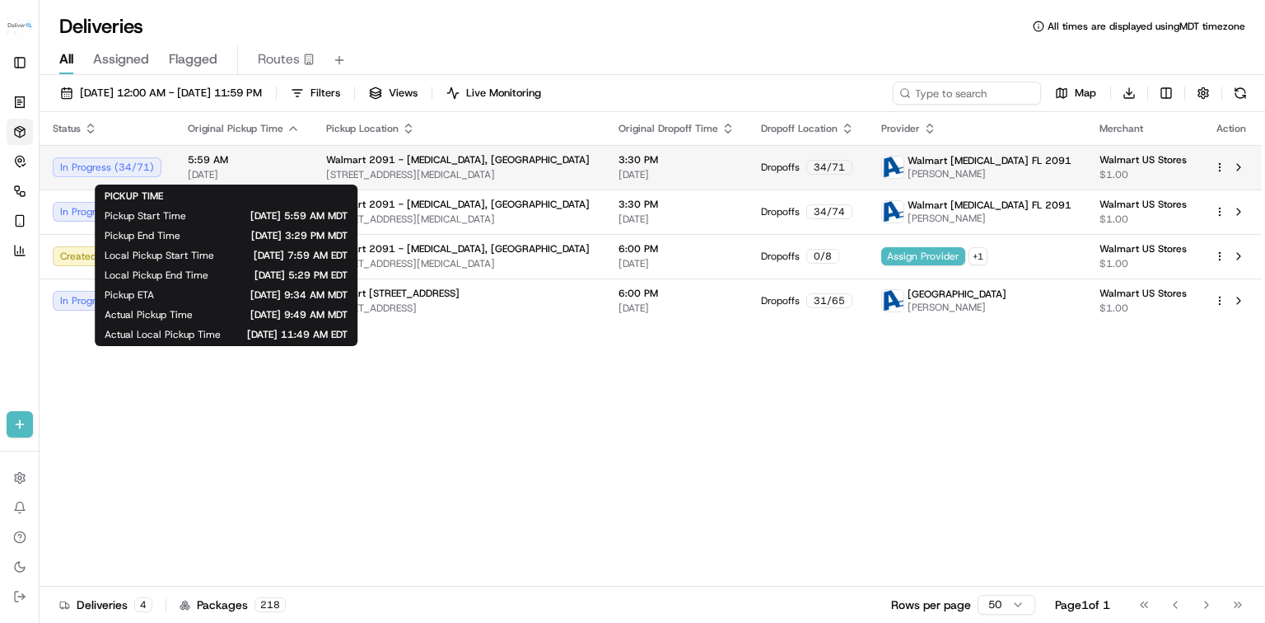
click at [263, 161] on span "5:59 AM" at bounding box center [244, 159] width 112 height 13
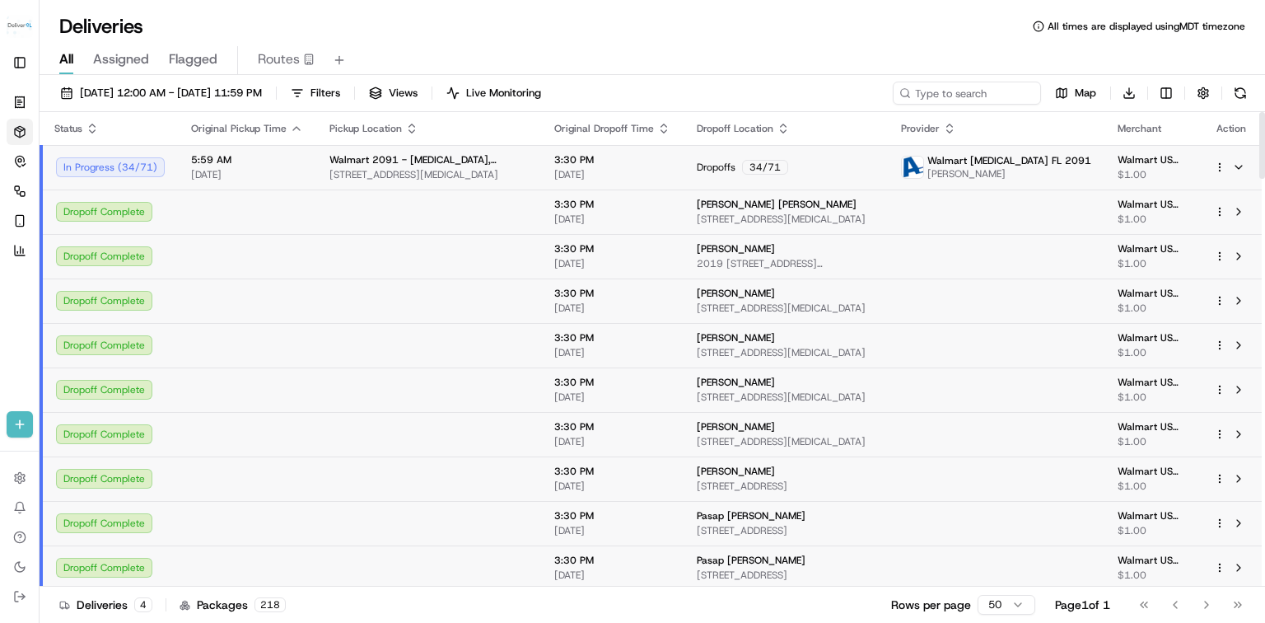
click at [267, 156] on span "5:59 AM" at bounding box center [247, 159] width 112 height 13
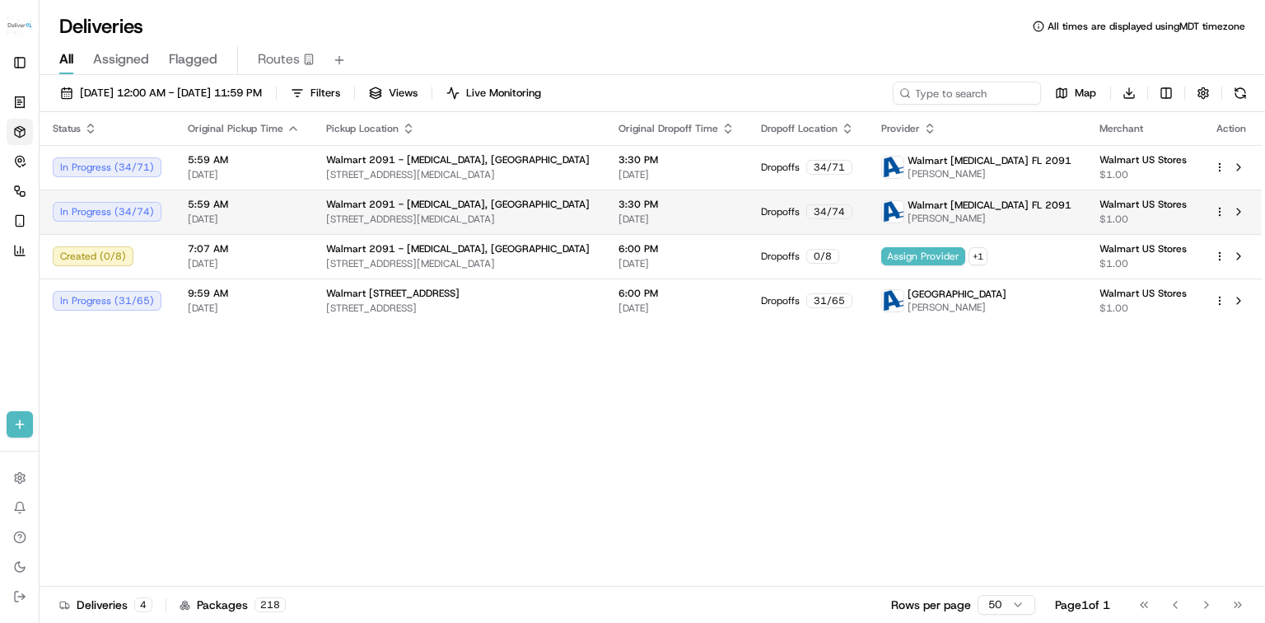
click at [246, 201] on span "5:59 AM" at bounding box center [244, 204] width 112 height 13
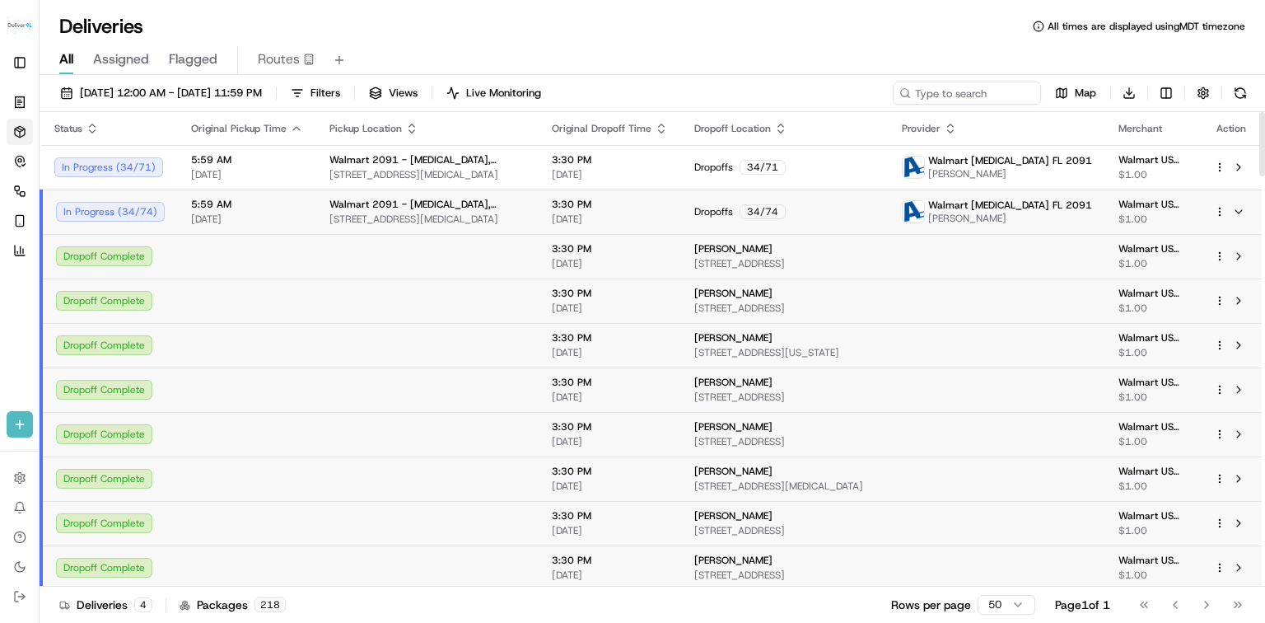
click at [219, 216] on span "[DATE]" at bounding box center [247, 218] width 112 height 13
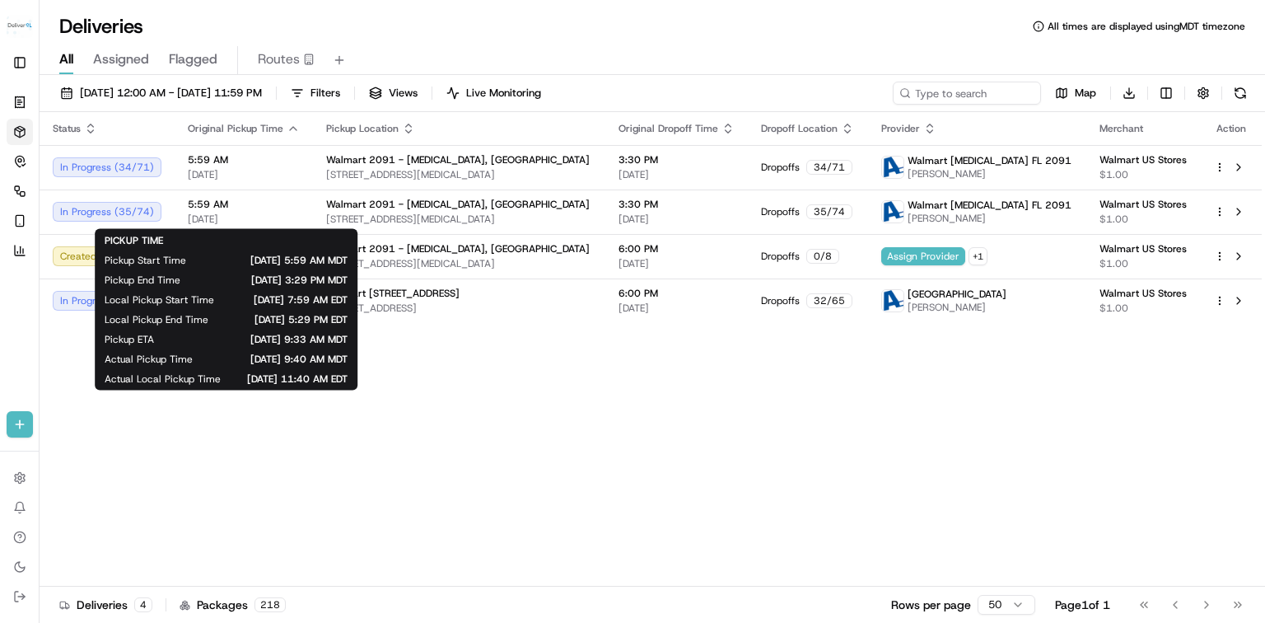
click at [520, 399] on div "Status Original Pickup Time Pickup Location Original Dropoff Time Dropoff Locat…" at bounding box center [651, 349] width 1222 height 474
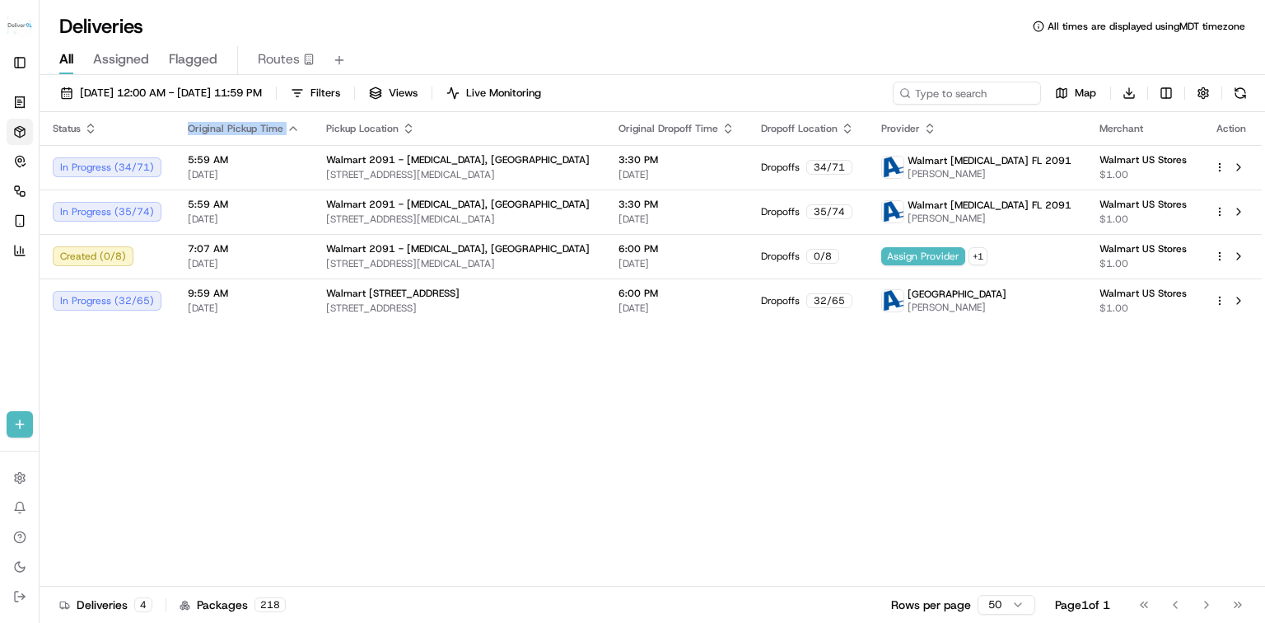
drag, startPoint x: 180, startPoint y: 130, endPoint x: 285, endPoint y: 130, distance: 104.6
click at [285, 130] on th "Original Pickup Time" at bounding box center [244, 128] width 138 height 33
click at [580, 399] on div "Status Original Pickup Time Pickup Location Original Dropoff Time Dropoff Locat…" at bounding box center [651, 349] width 1222 height 474
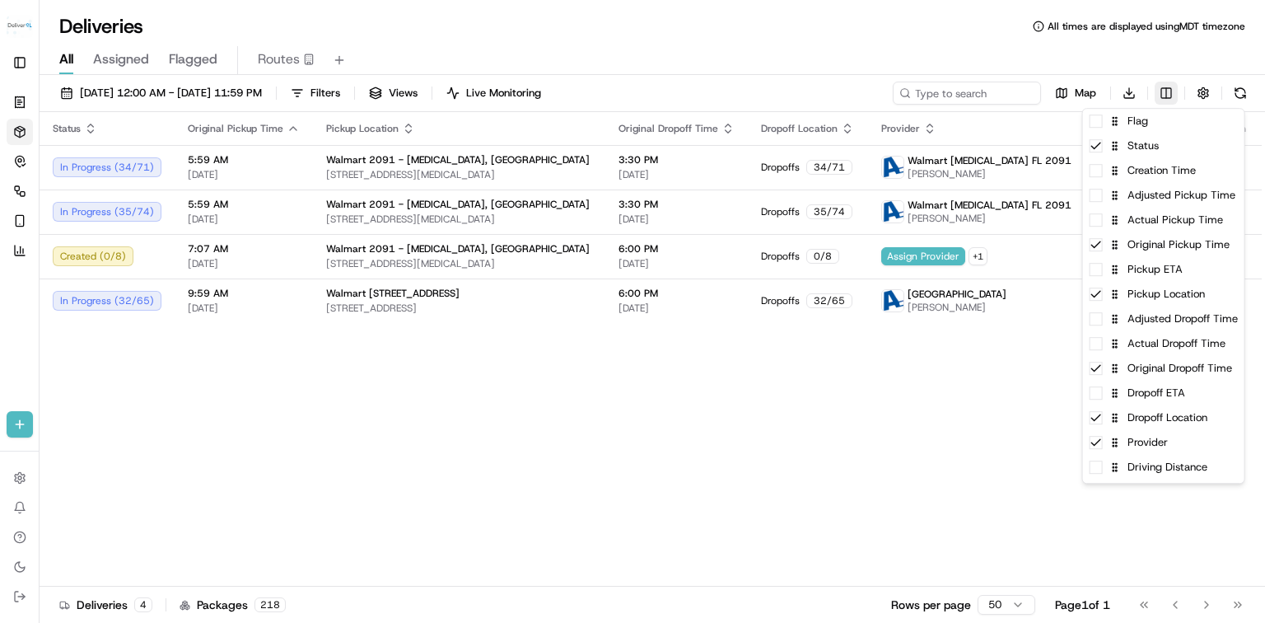
click at [1166, 97] on html "Deliverol dayle.kruger@deliverol.com Toggle Sidebar Orders Deliveries Control O…" at bounding box center [632, 311] width 1265 height 623
click at [1096, 250] on icon at bounding box center [1096, 244] width 13 height 13
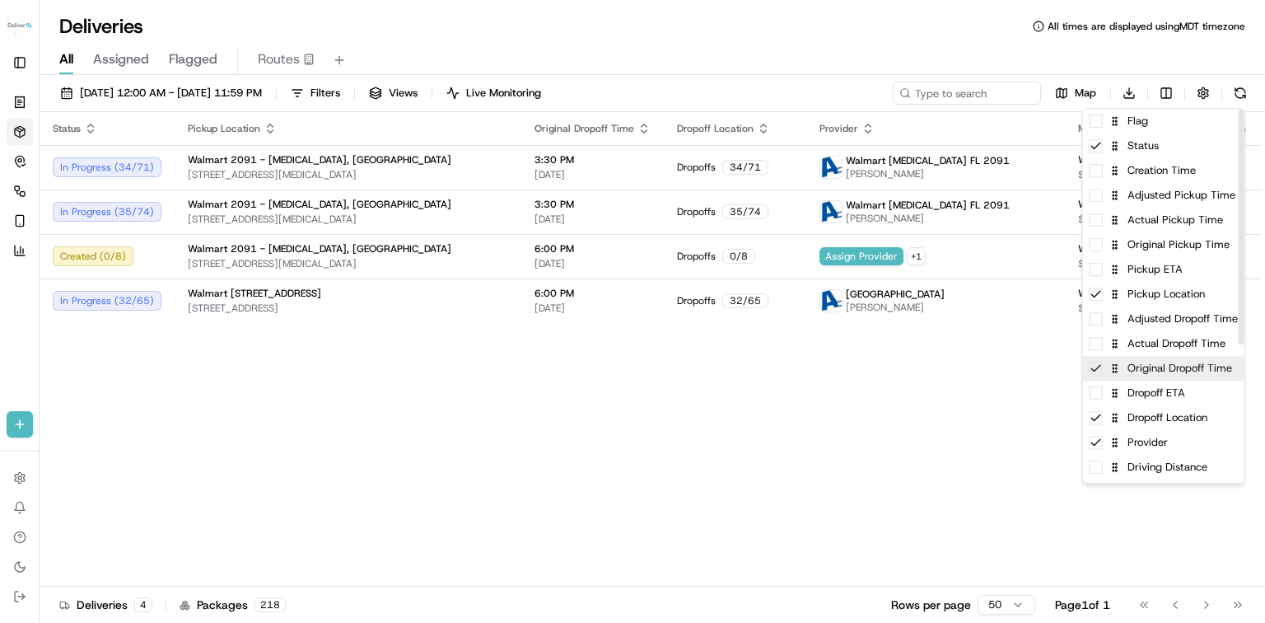
click at [1095, 370] on icon at bounding box center [1096, 368] width 13 height 13
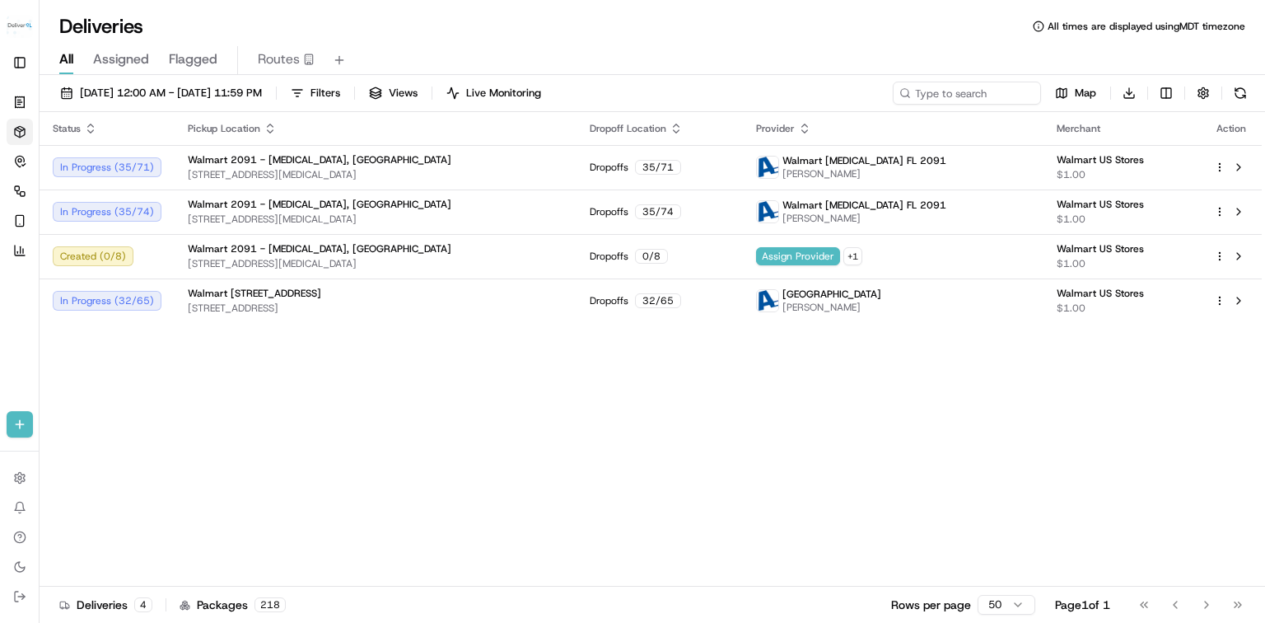
click at [1011, 403] on html "Deliverol dayle.kruger@deliverol.com Toggle Sidebar Orders Deliveries Control O…" at bounding box center [632, 311] width 1265 height 623
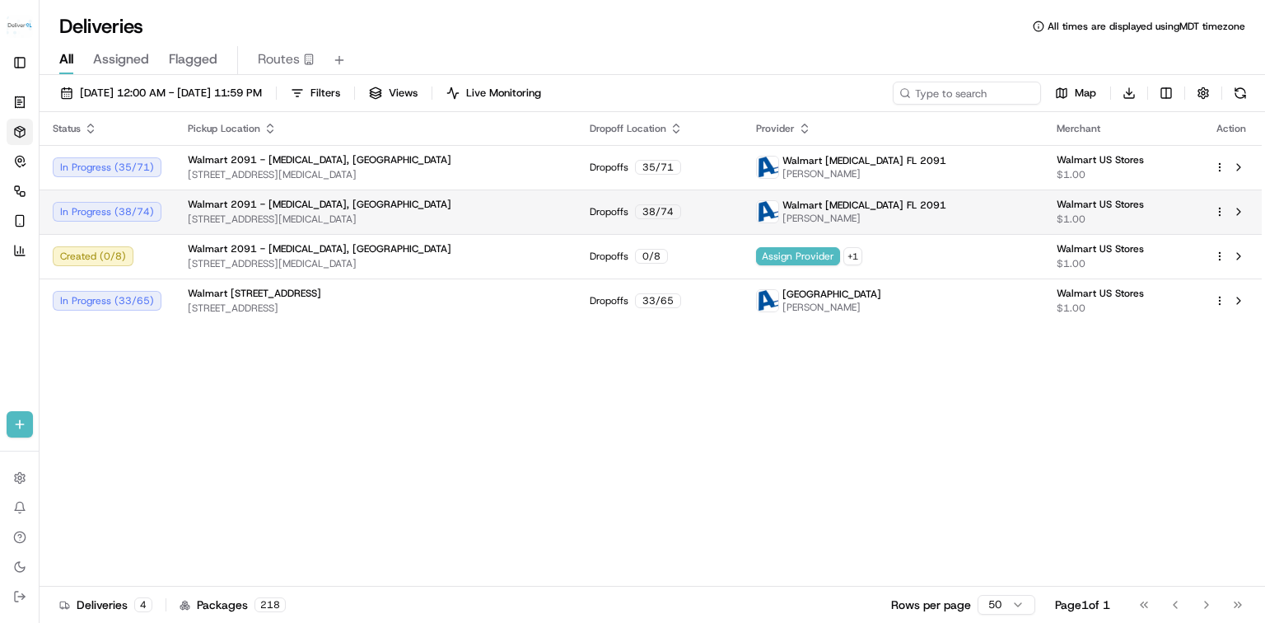
click at [247, 200] on span "Walmart 2091 - Doral, FL" at bounding box center [320, 204] width 264 height 13
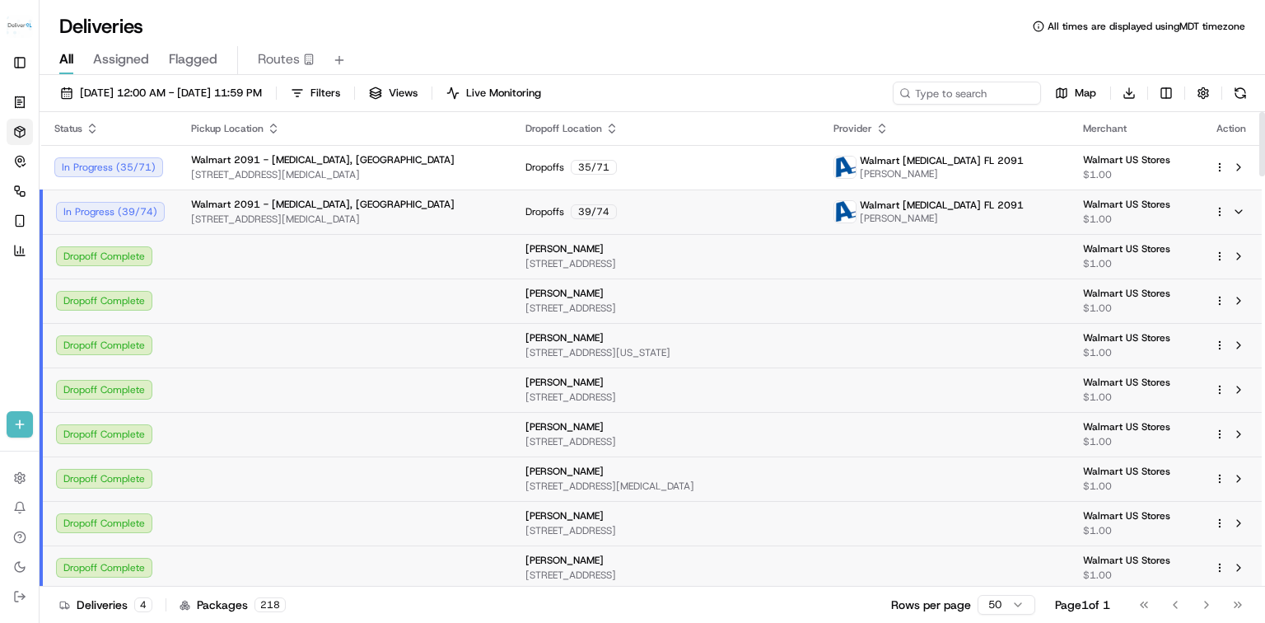
click at [200, 213] on span "8651 NW 13TH TER, DORAL, FL 33126, US" at bounding box center [345, 218] width 308 height 13
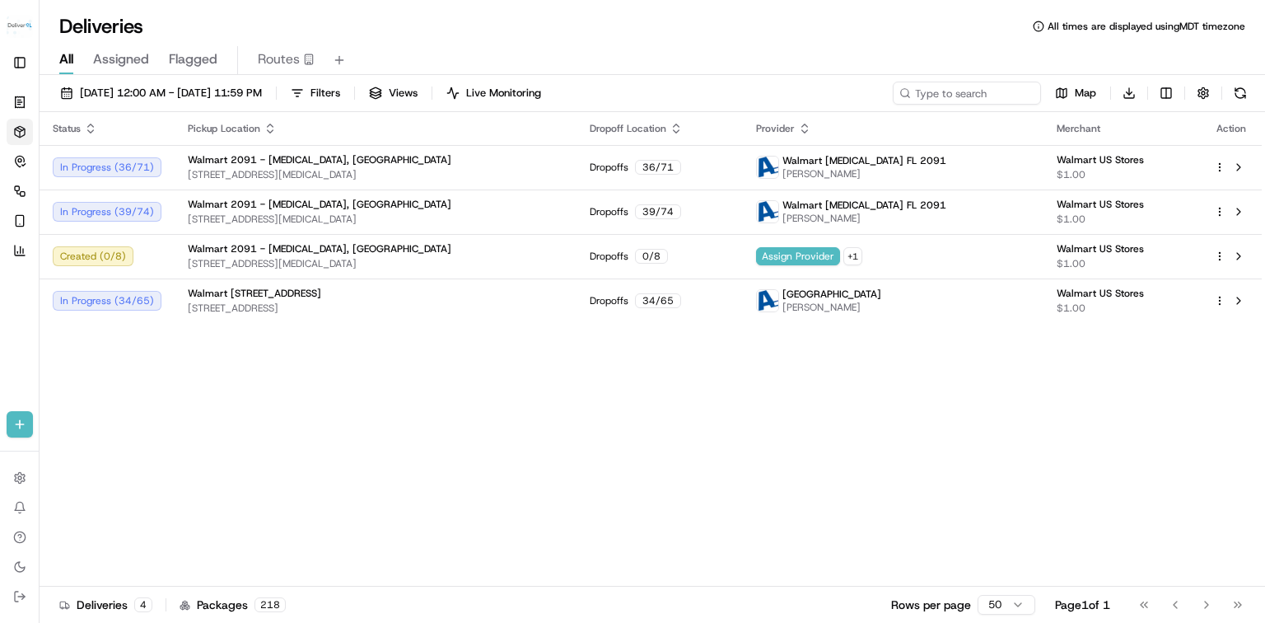
click at [543, 443] on div "Status Pickup Location Dropoff Location Provider Merchant Action In Progress ( …" at bounding box center [651, 349] width 1222 height 474
click at [340, 92] on span "Filters" at bounding box center [325, 93] width 30 height 15
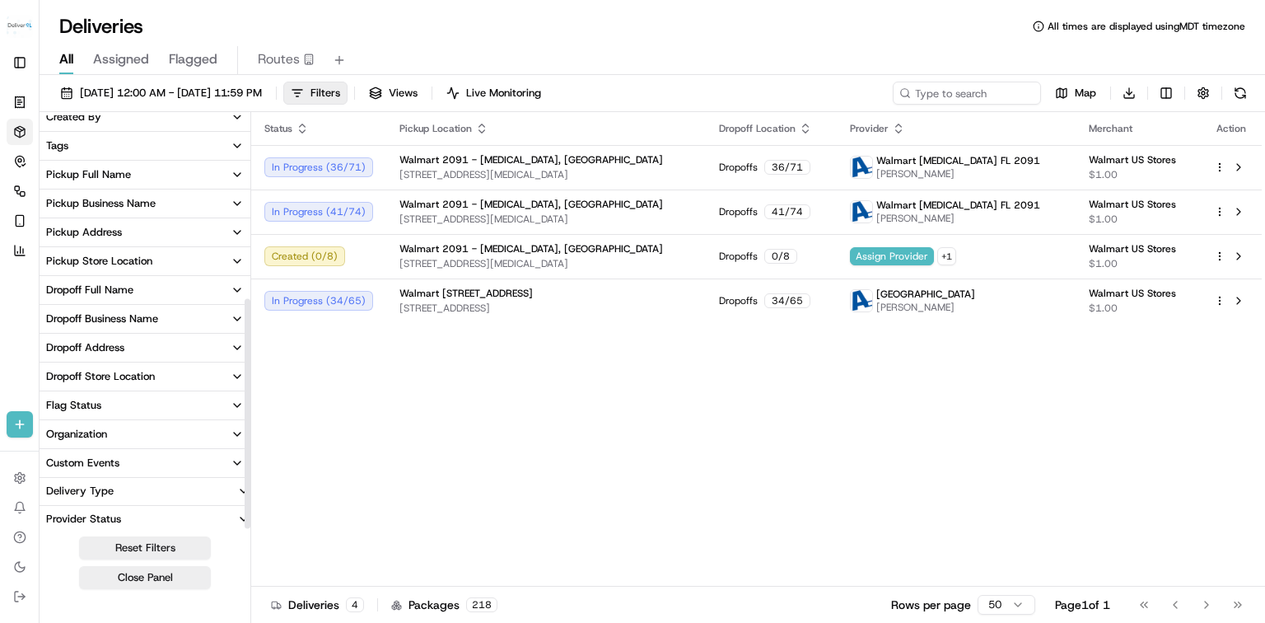
scroll to position [333, 0]
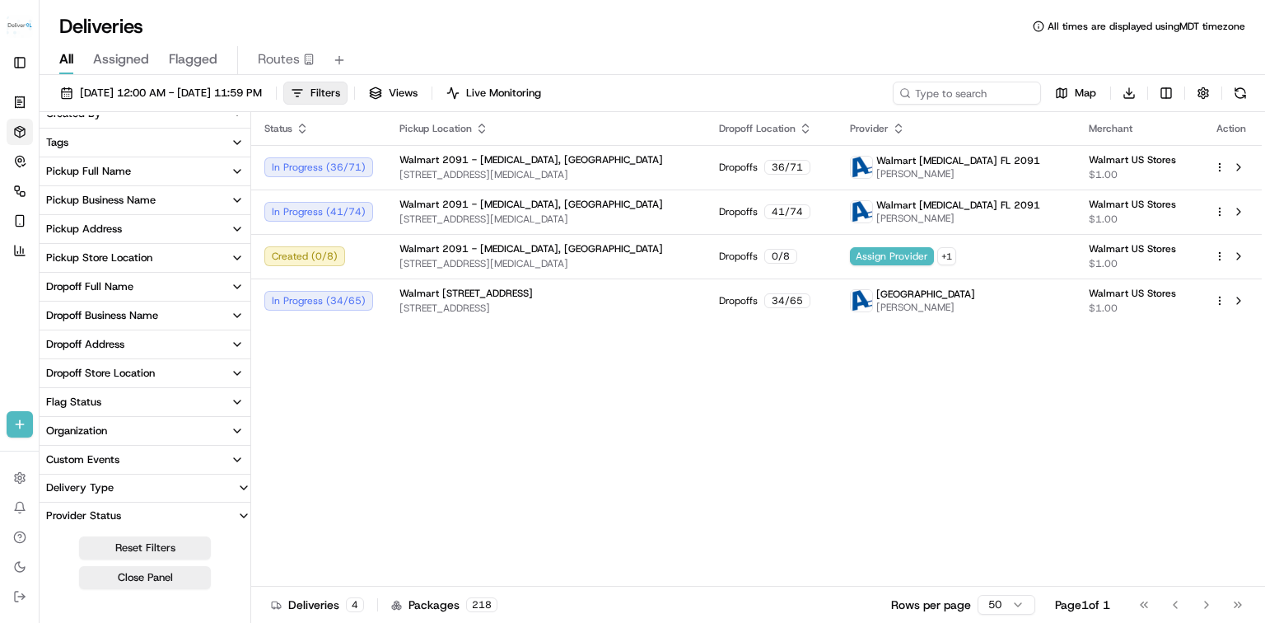
click at [114, 517] on div "Provider Status" at bounding box center [84, 515] width 88 height 15
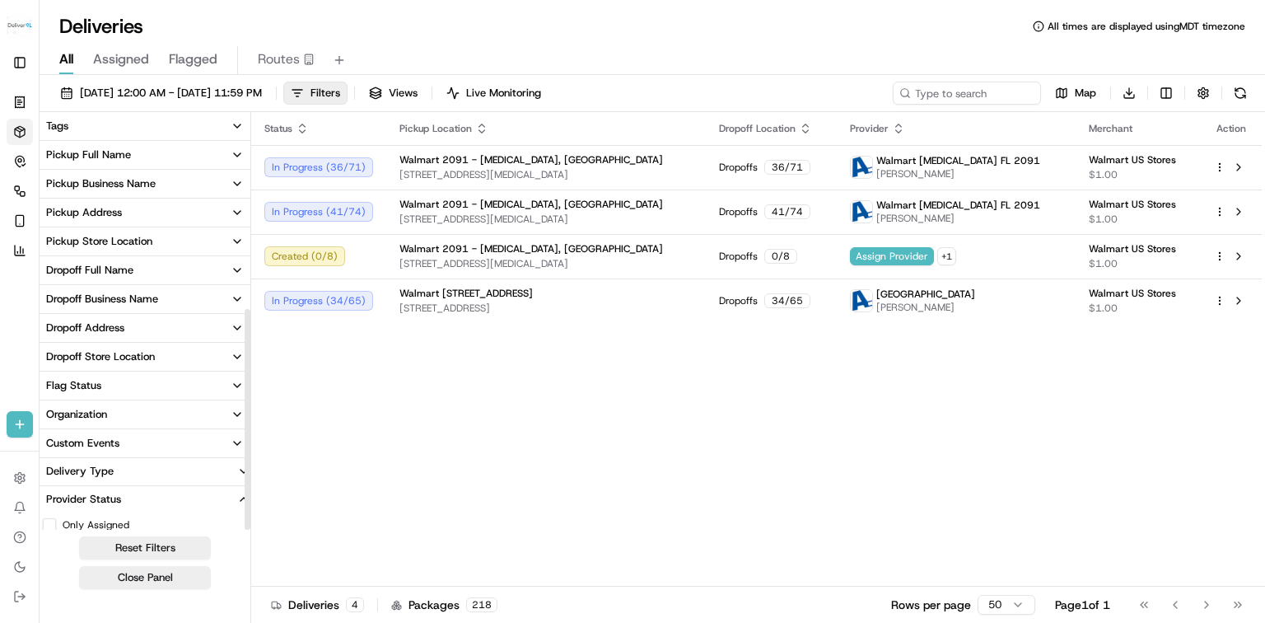
scroll to position [362, 0]
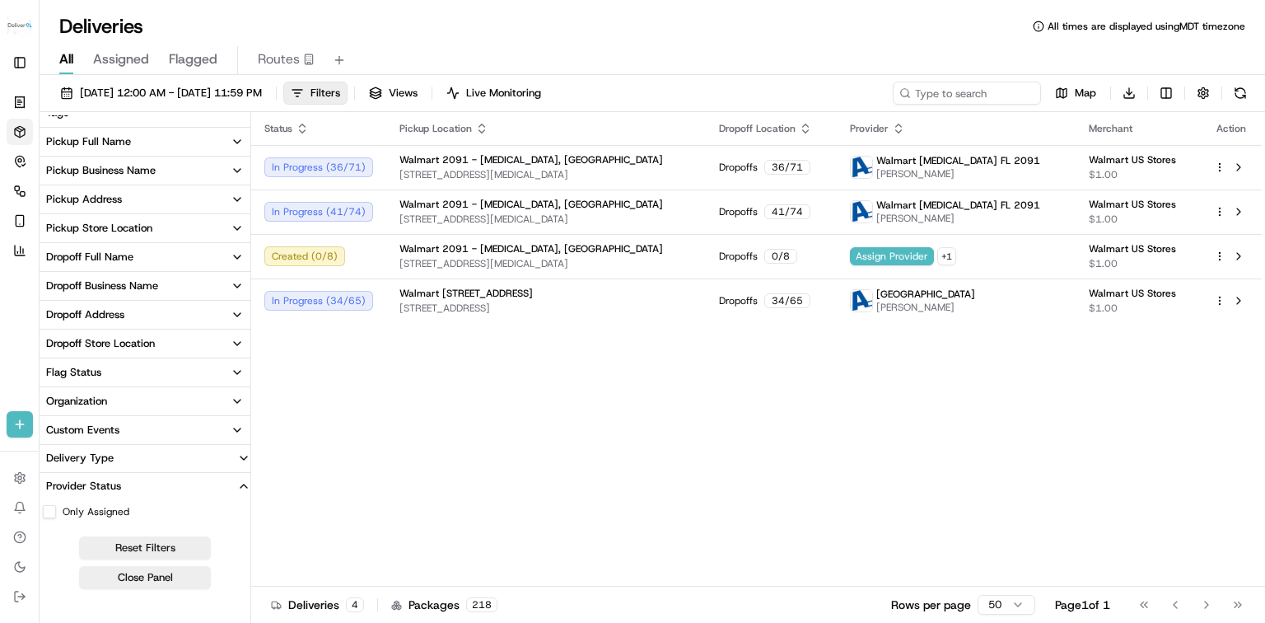
click at [116, 483] on div "Provider Status" at bounding box center [84, 485] width 88 height 15
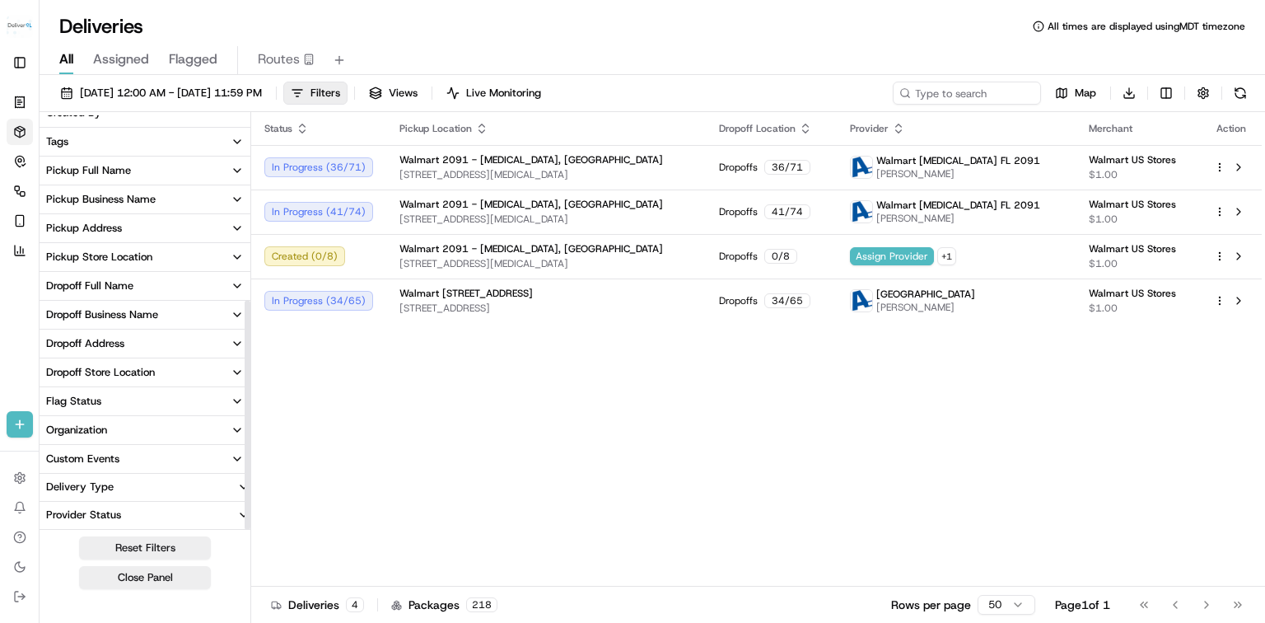
scroll to position [333, 0]
click at [114, 494] on button "Delivery Type" at bounding box center [145, 487] width 211 height 26
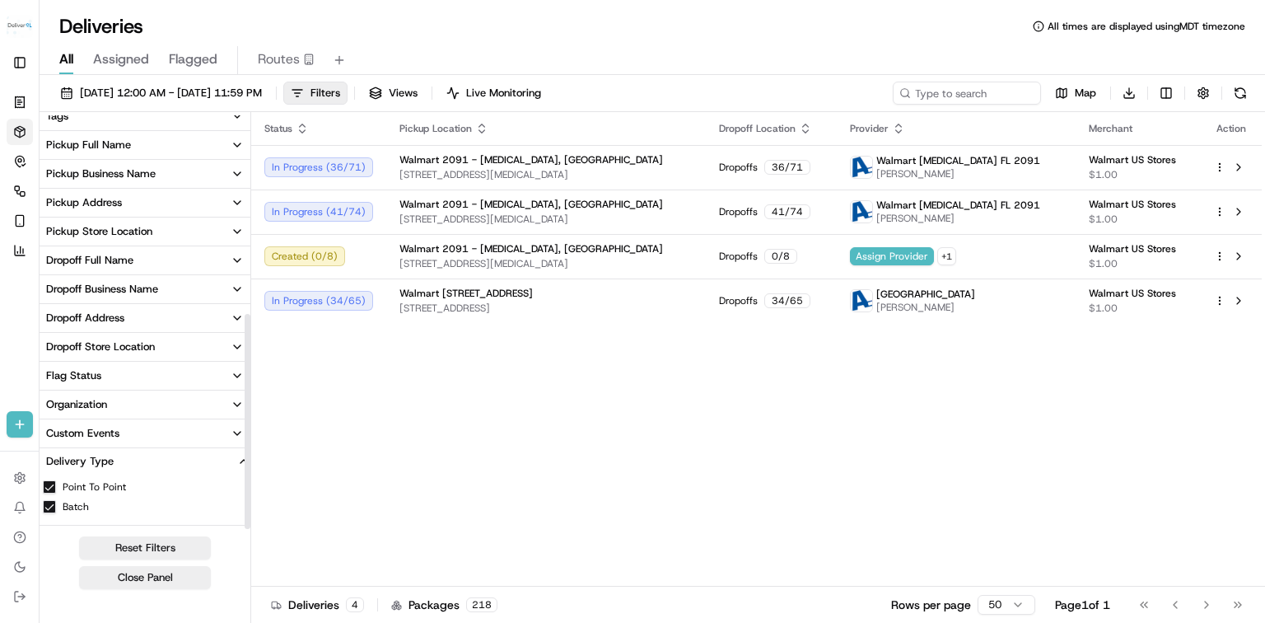
scroll to position [382, 0]
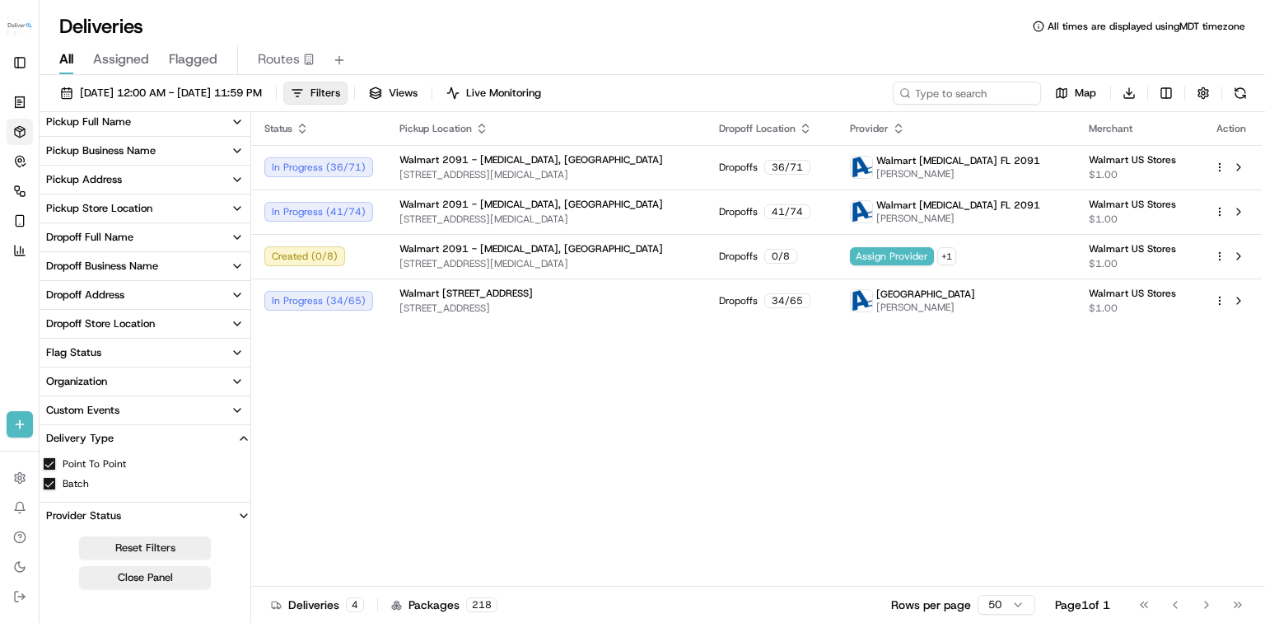
click at [95, 441] on div "Delivery Type" at bounding box center [80, 438] width 81 height 15
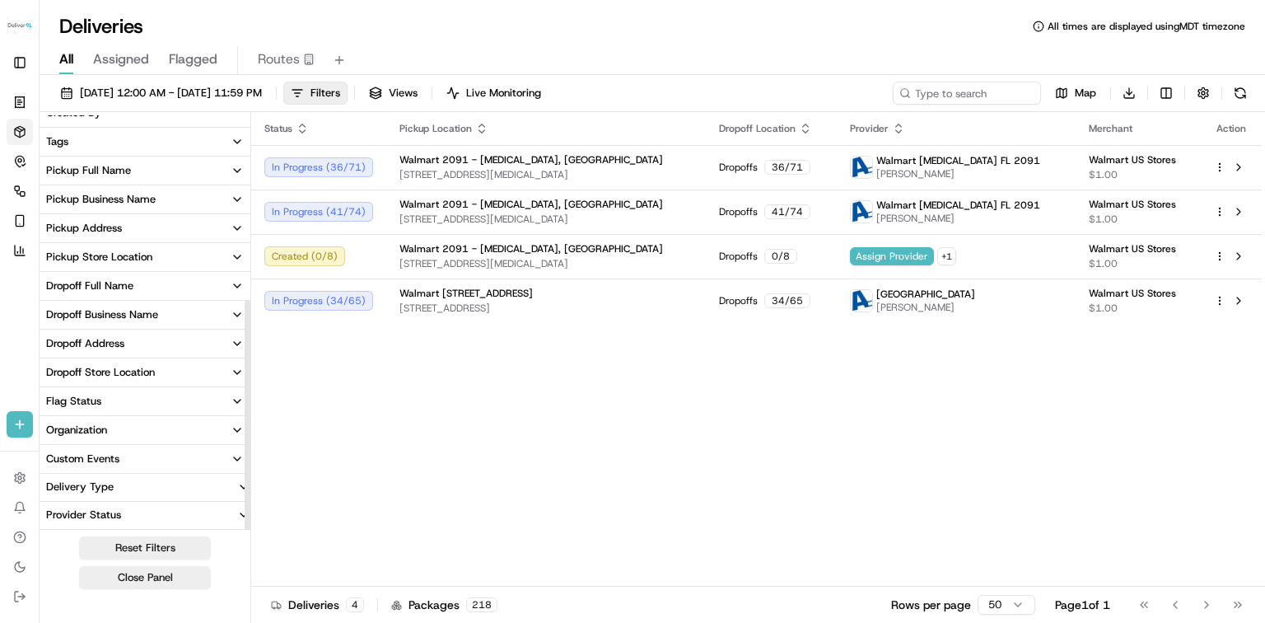
scroll to position [333, 0]
click at [109, 464] on div "Custom Events" at bounding box center [82, 459] width 73 height 15
click at [94, 399] on div "Custom Events" at bounding box center [82, 400] width 73 height 15
click at [115, 435] on button "Organization" at bounding box center [145, 431] width 211 height 28
click at [116, 402] on button "Flag Status" at bounding box center [145, 402] width 211 height 28
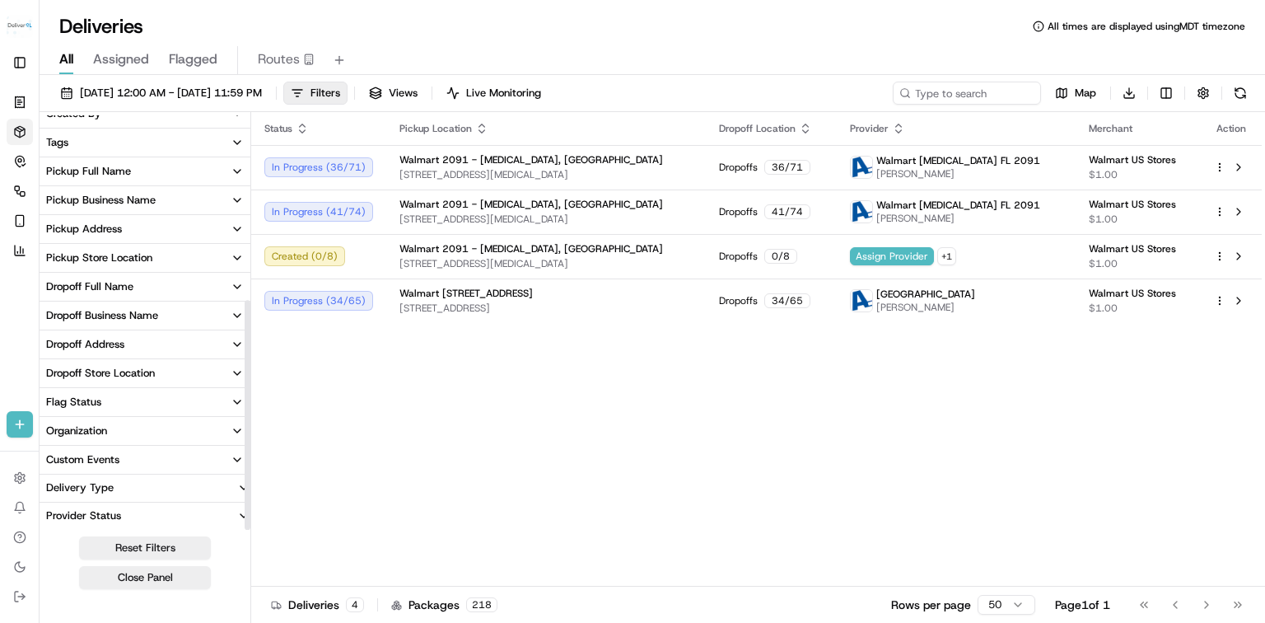
click at [237, 400] on icon "button" at bounding box center [237, 401] width 13 height 13
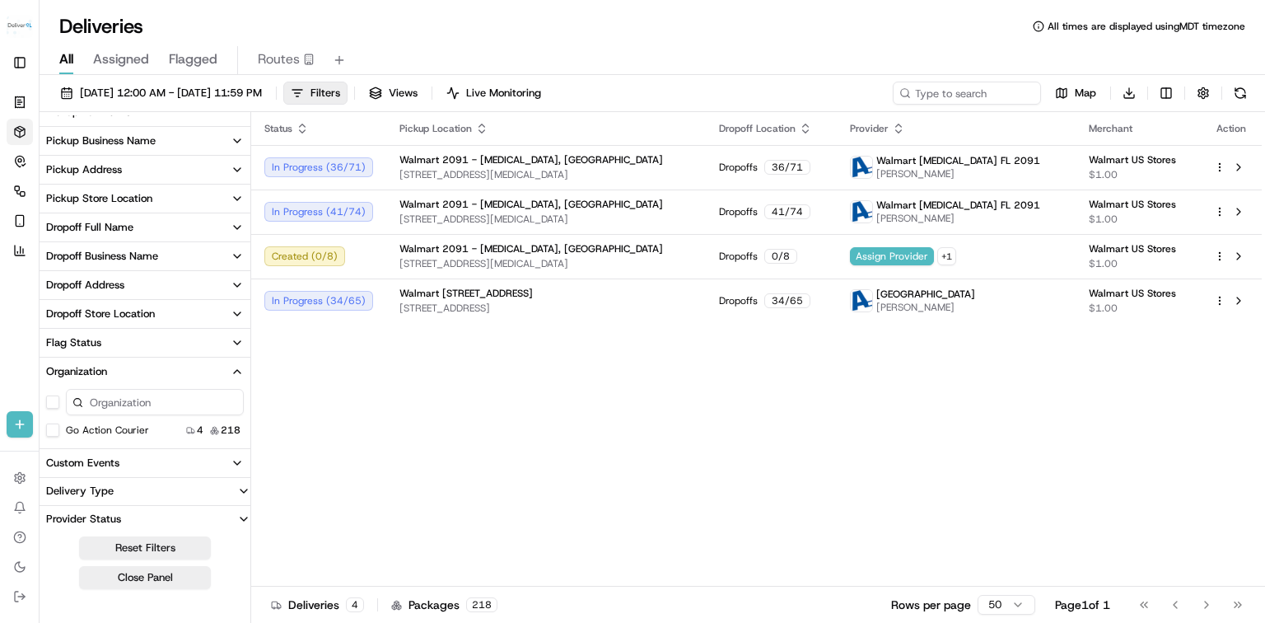
click at [116, 373] on button "Organization" at bounding box center [145, 371] width 211 height 28
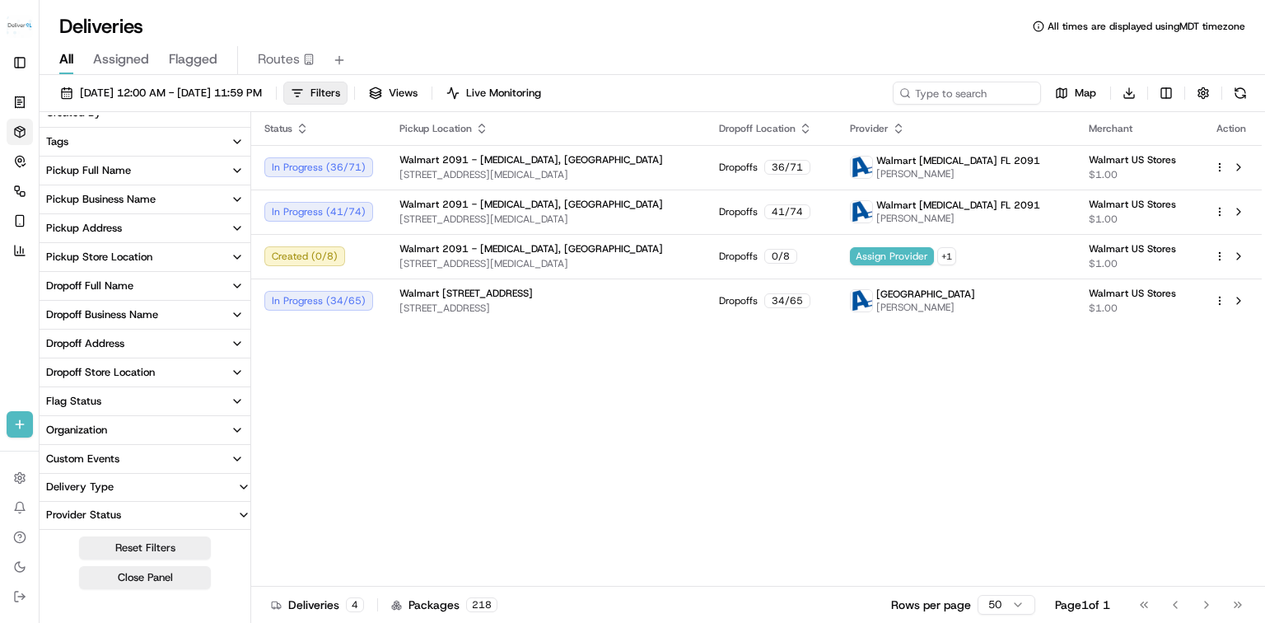
scroll to position [333, 0]
click at [231, 404] on icon "button" at bounding box center [237, 401] width 13 height 13
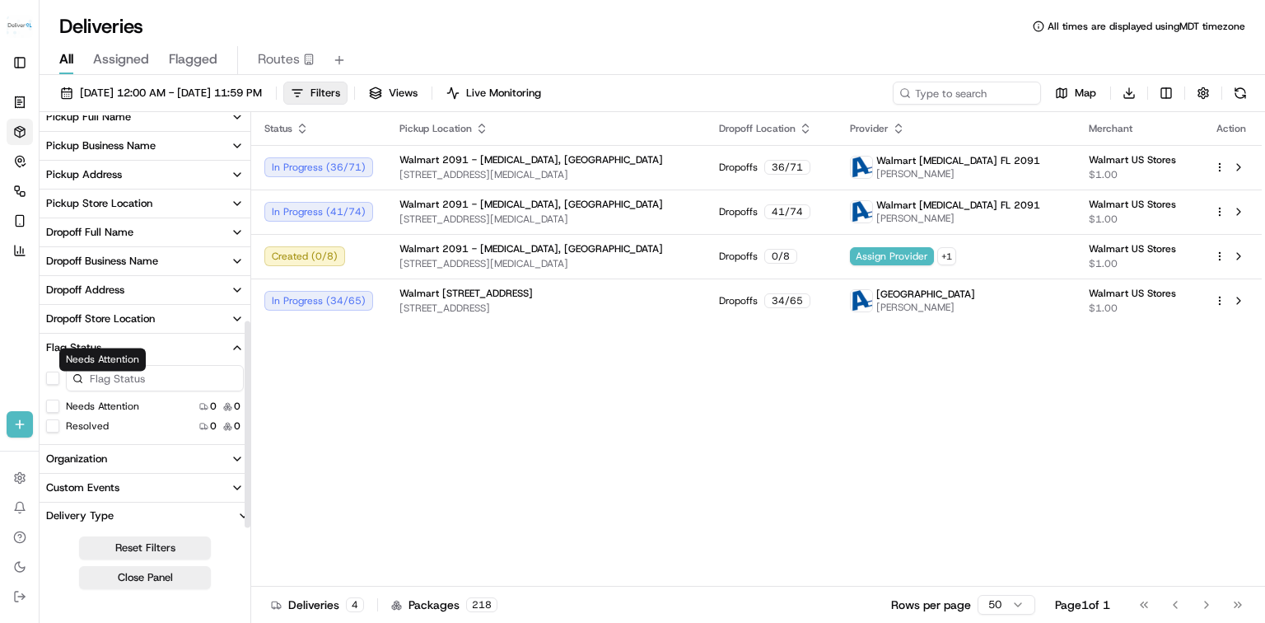
scroll to position [415, 0]
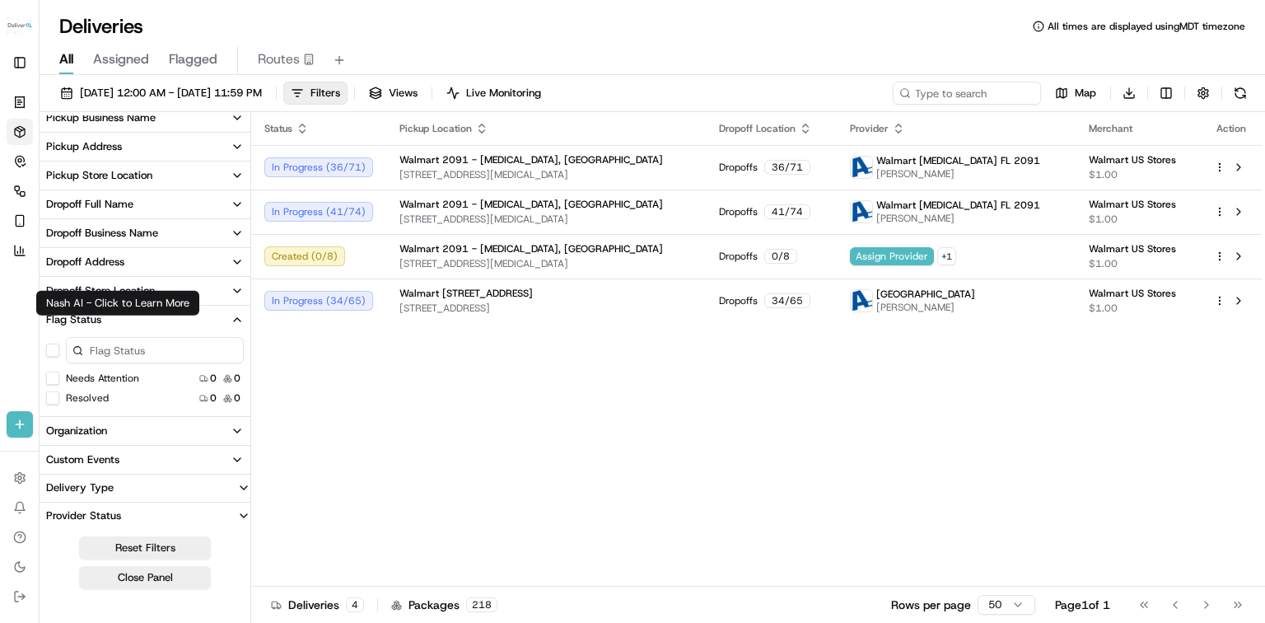
click at [18, 306] on icon at bounding box center [19, 302] width 13 height 13
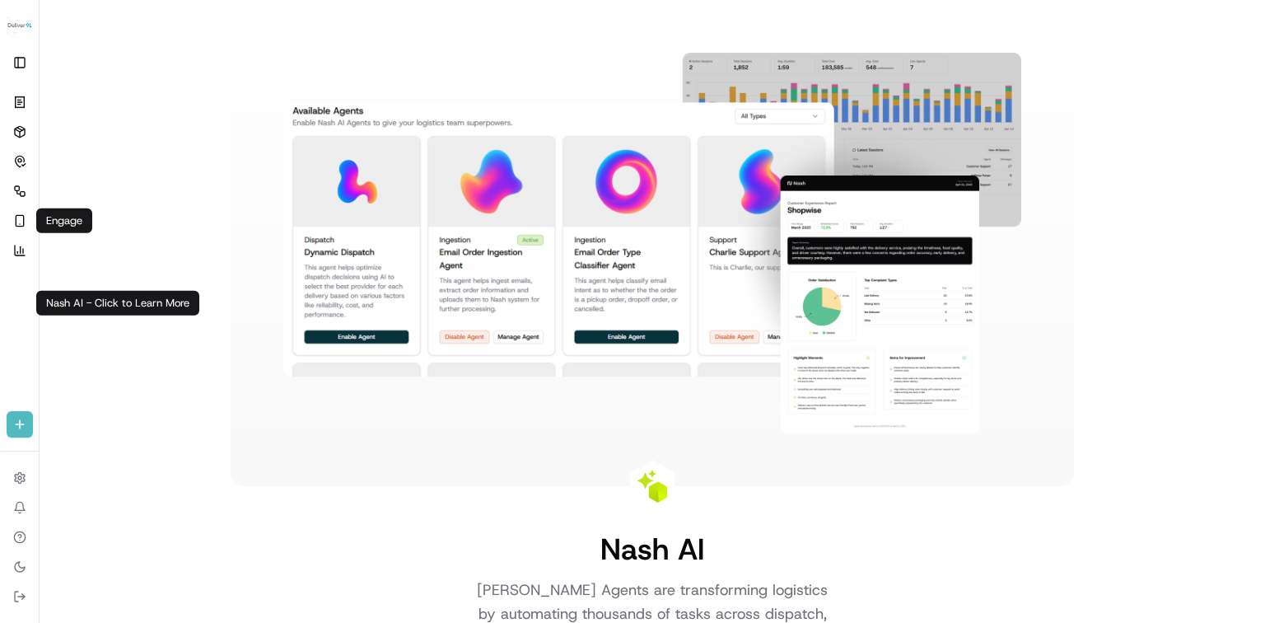
click at [24, 306] on icon at bounding box center [19, 302] width 13 height 13
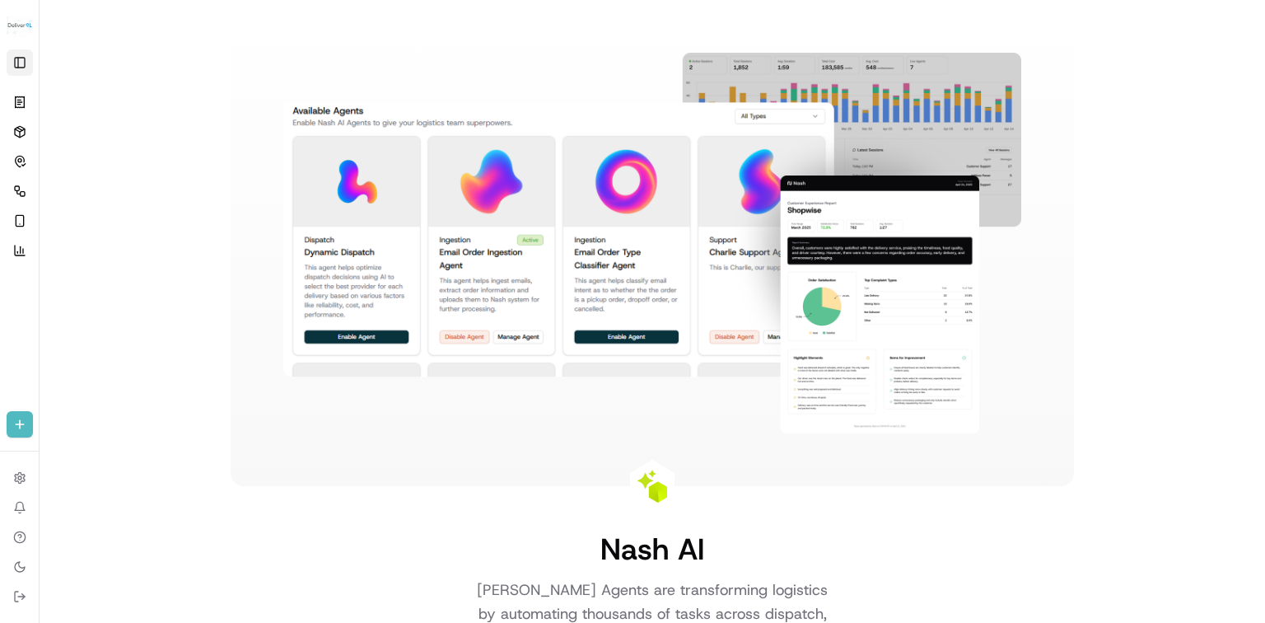
click at [20, 62] on button "Toggle Sidebar" at bounding box center [20, 62] width 26 height 26
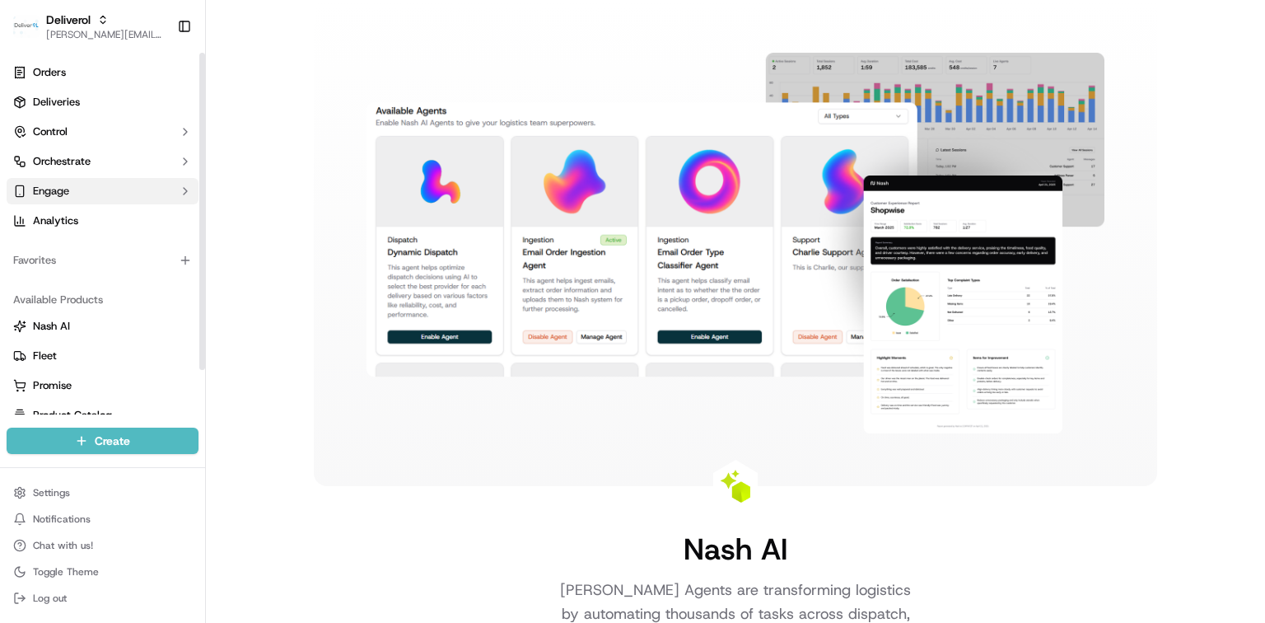
click at [104, 194] on button "Engage" at bounding box center [103, 191] width 192 height 26
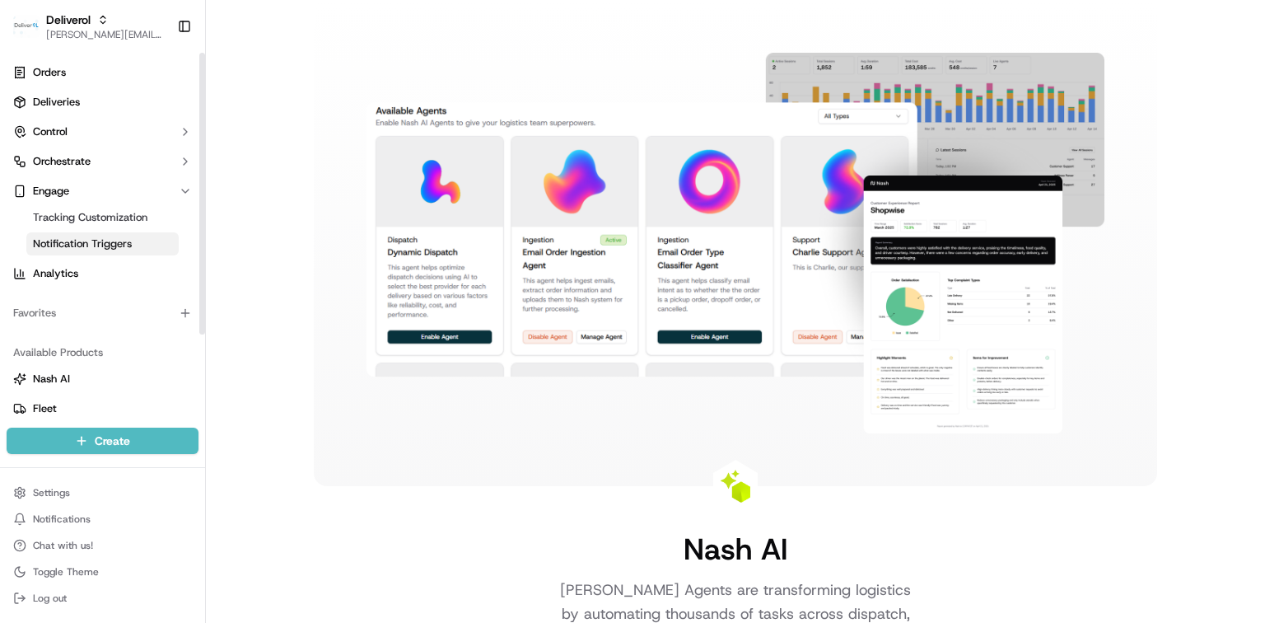
click at [125, 245] on span "Notification Triggers" at bounding box center [82, 243] width 99 height 15
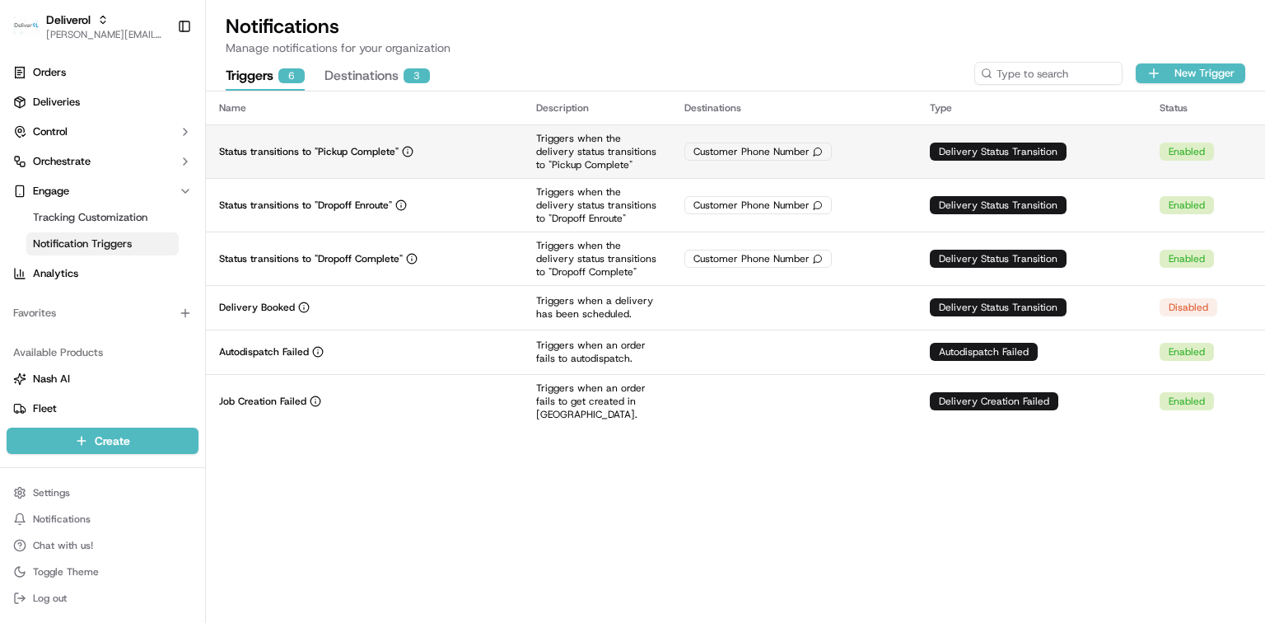
click at [385, 152] on p "Status transitions to "Pickup Complete"" at bounding box center [309, 151] width 180 height 13
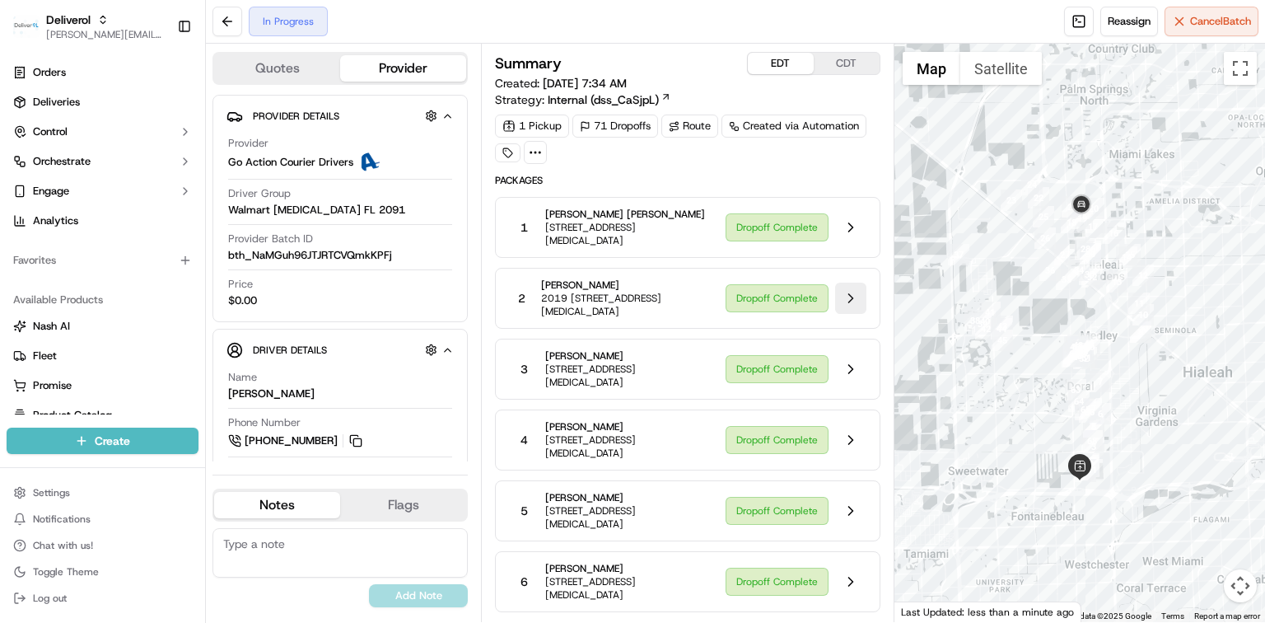
click at [847, 288] on button at bounding box center [850, 297] width 31 height 31
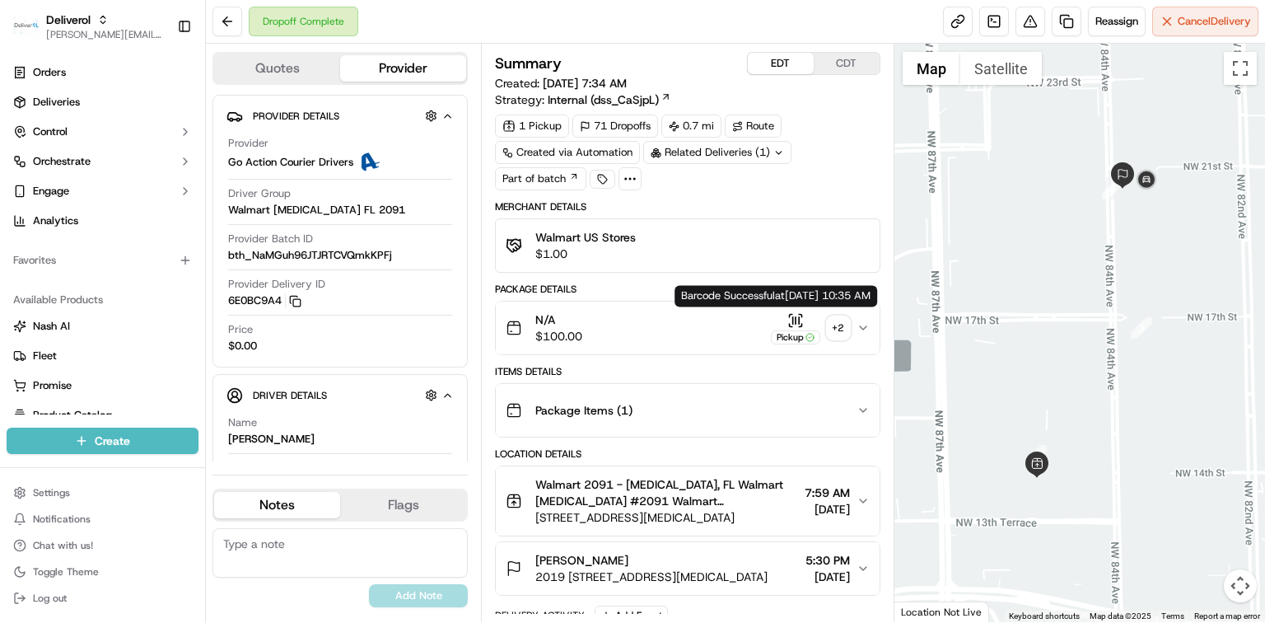
click at [796, 325] on icon "button" at bounding box center [795, 320] width 16 height 16
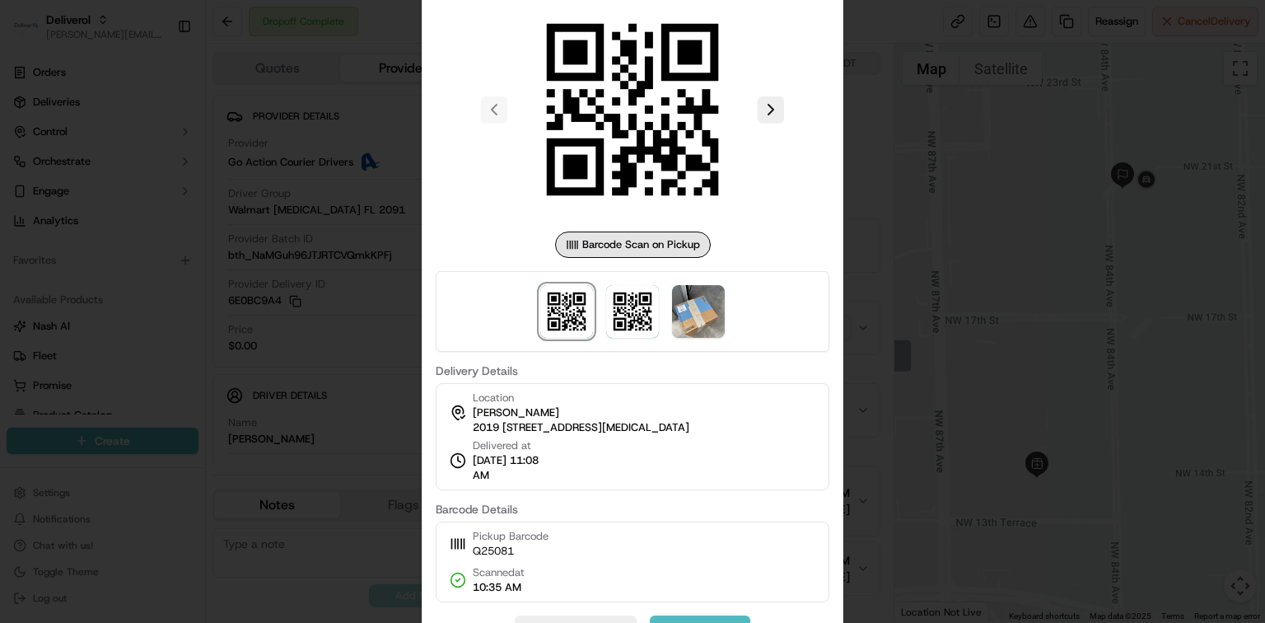
click at [936, 342] on div at bounding box center [632, 311] width 1265 height 623
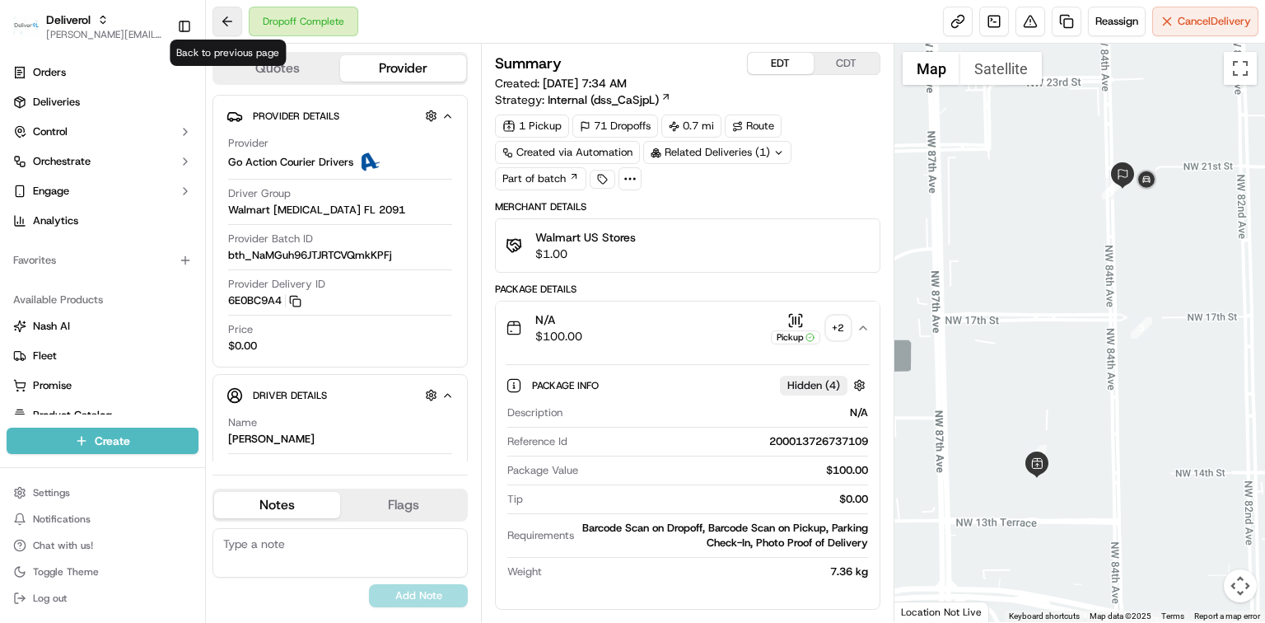
click at [224, 26] on button at bounding box center [227, 22] width 30 height 30
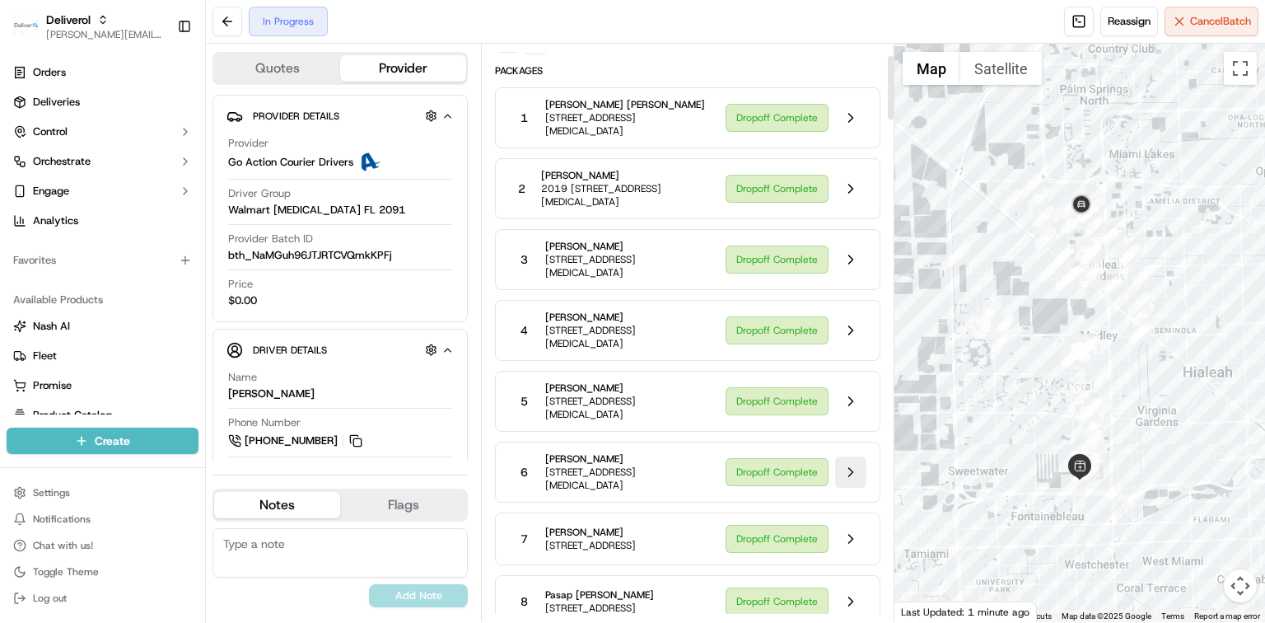
click at [852, 469] on button at bounding box center [850, 471] width 31 height 31
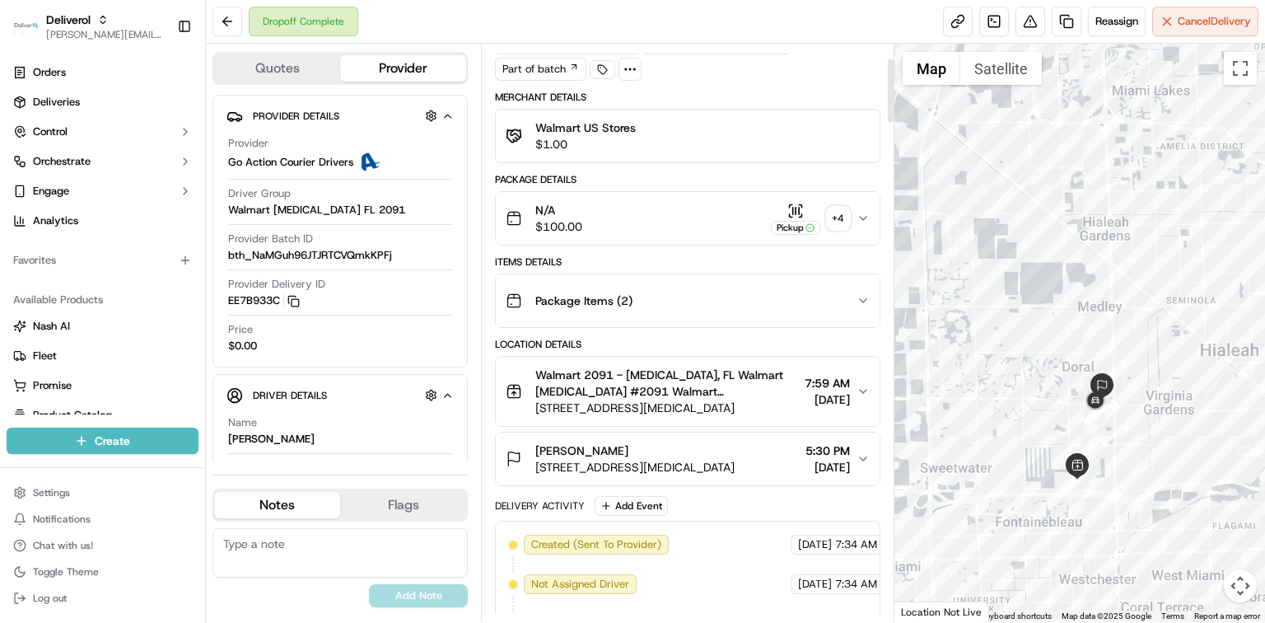
scroll to position [135, 0]
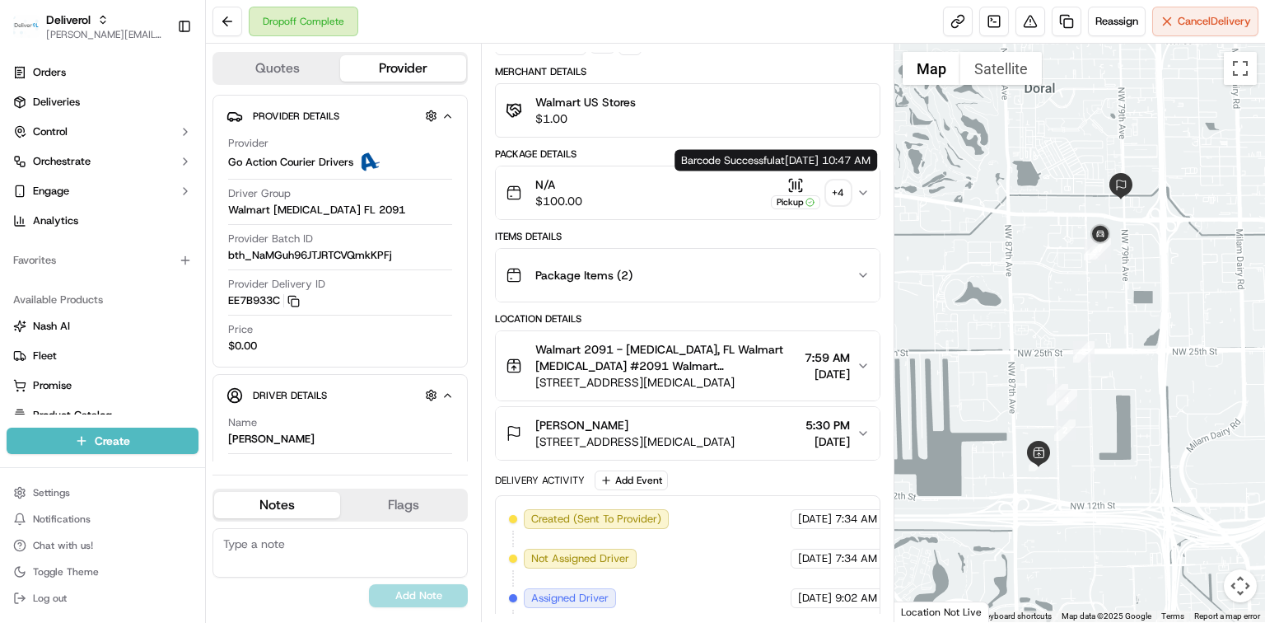
click at [796, 179] on icon "button" at bounding box center [795, 185] width 16 height 16
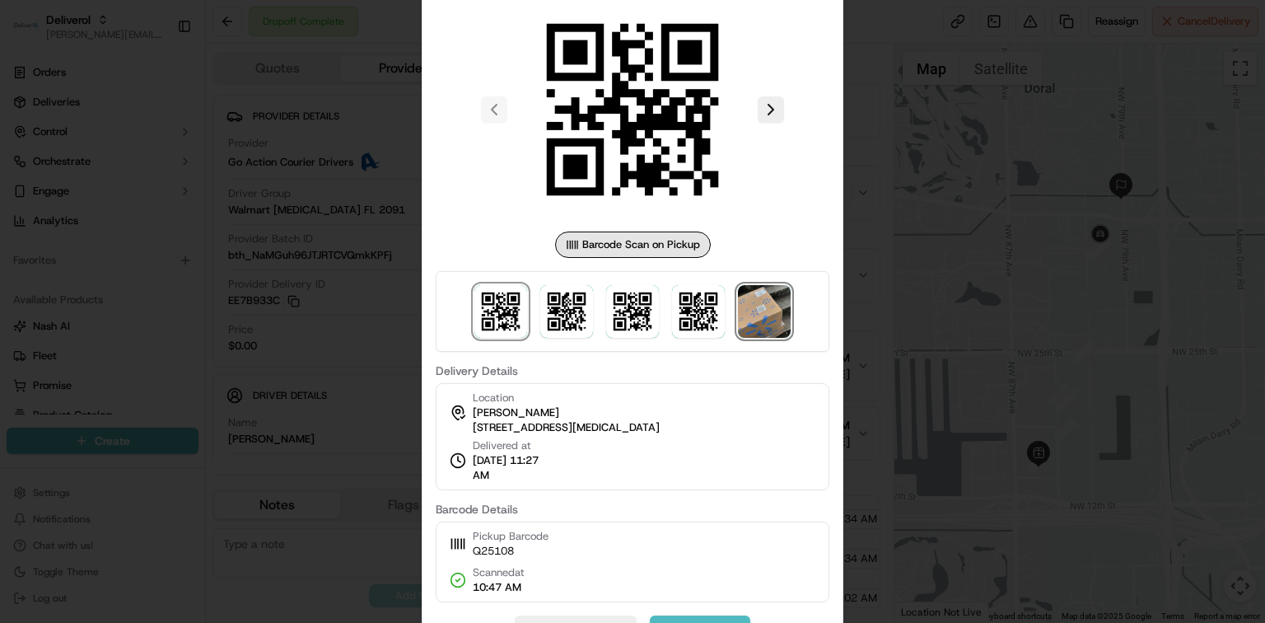
click at [776, 329] on img at bounding box center [764, 311] width 53 height 53
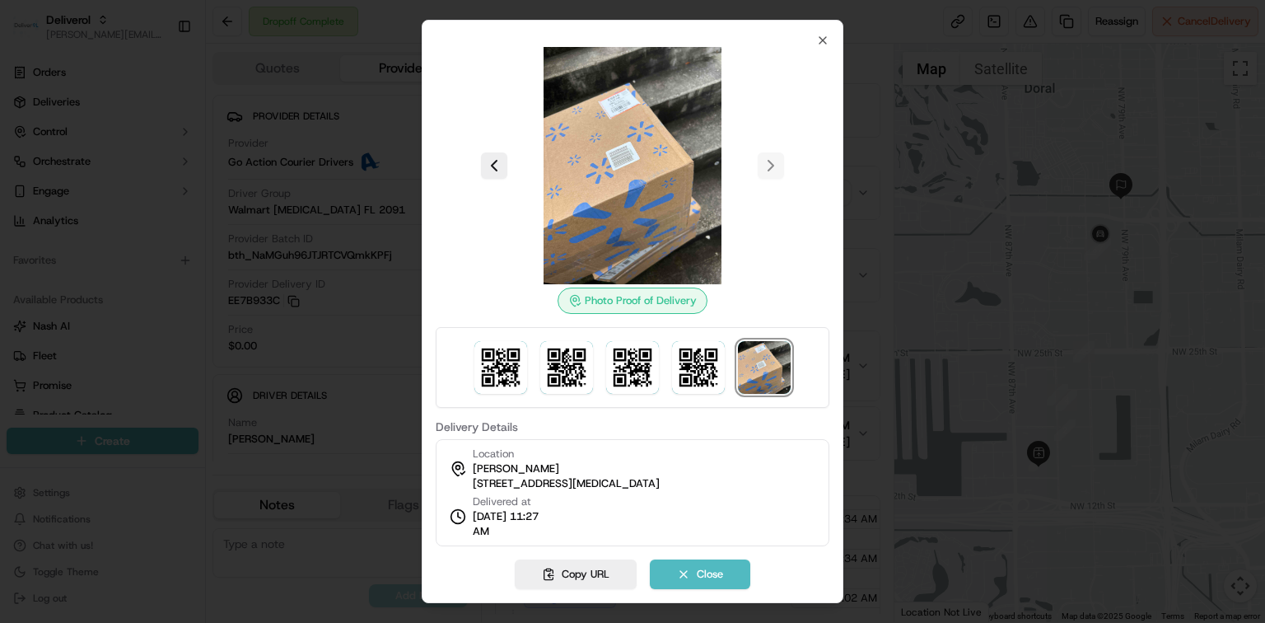
click at [343, 320] on div at bounding box center [632, 311] width 1265 height 623
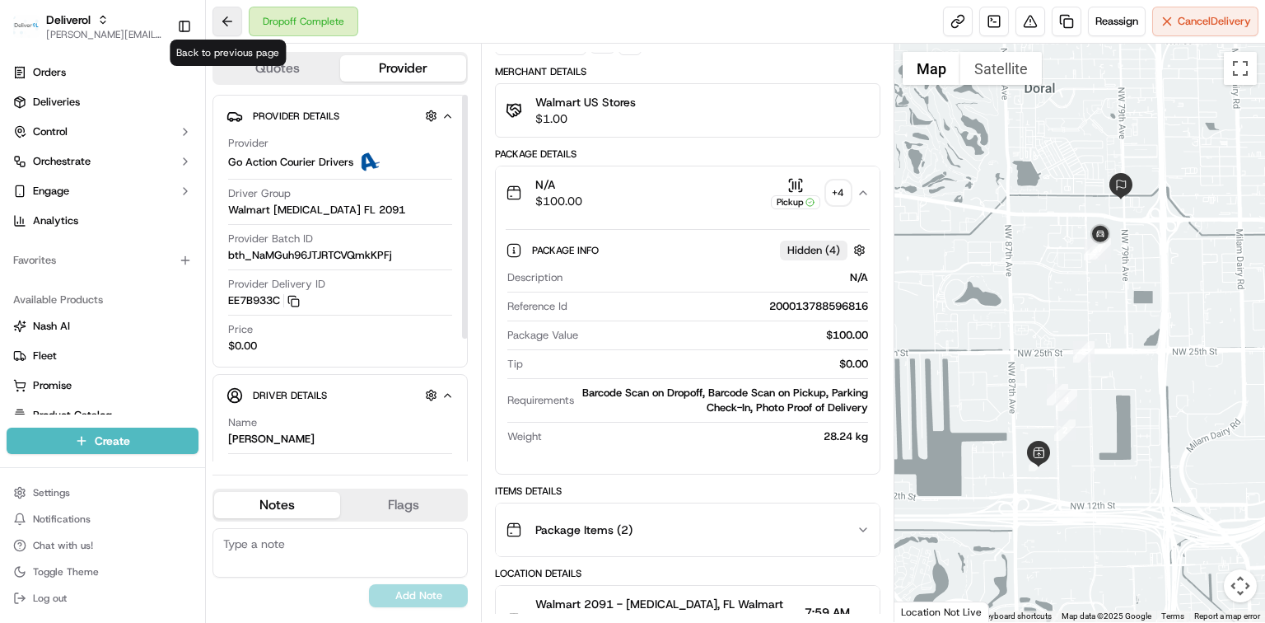
click at [220, 28] on button at bounding box center [227, 22] width 30 height 30
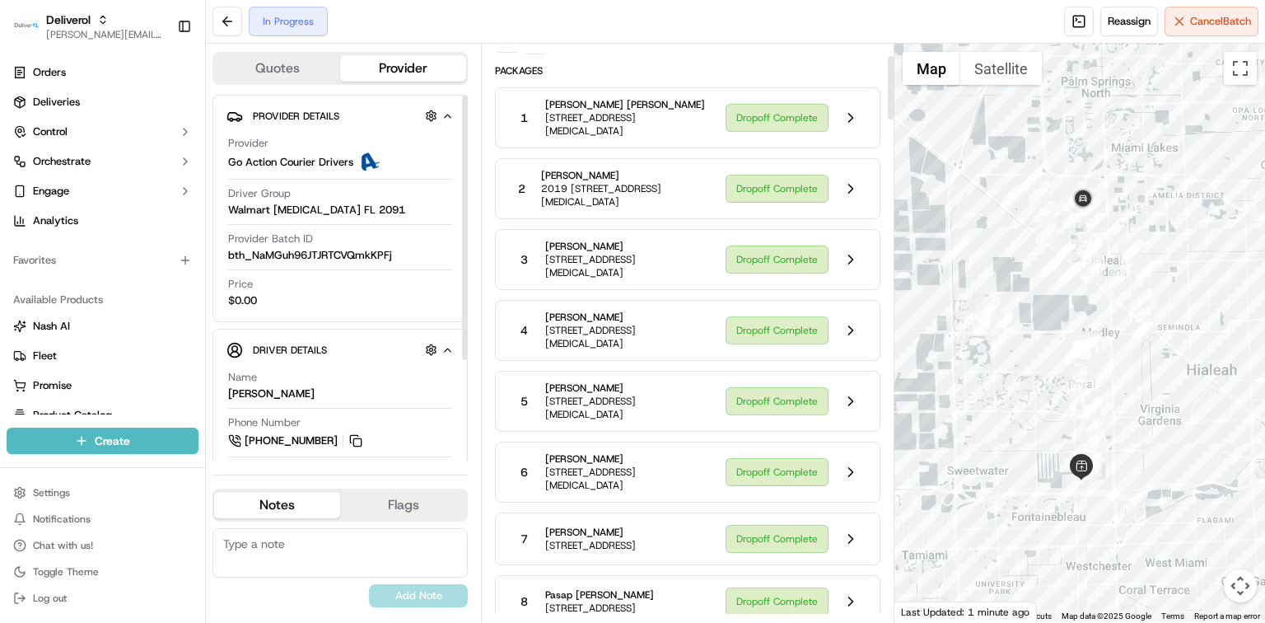
scroll to position [439, 0]
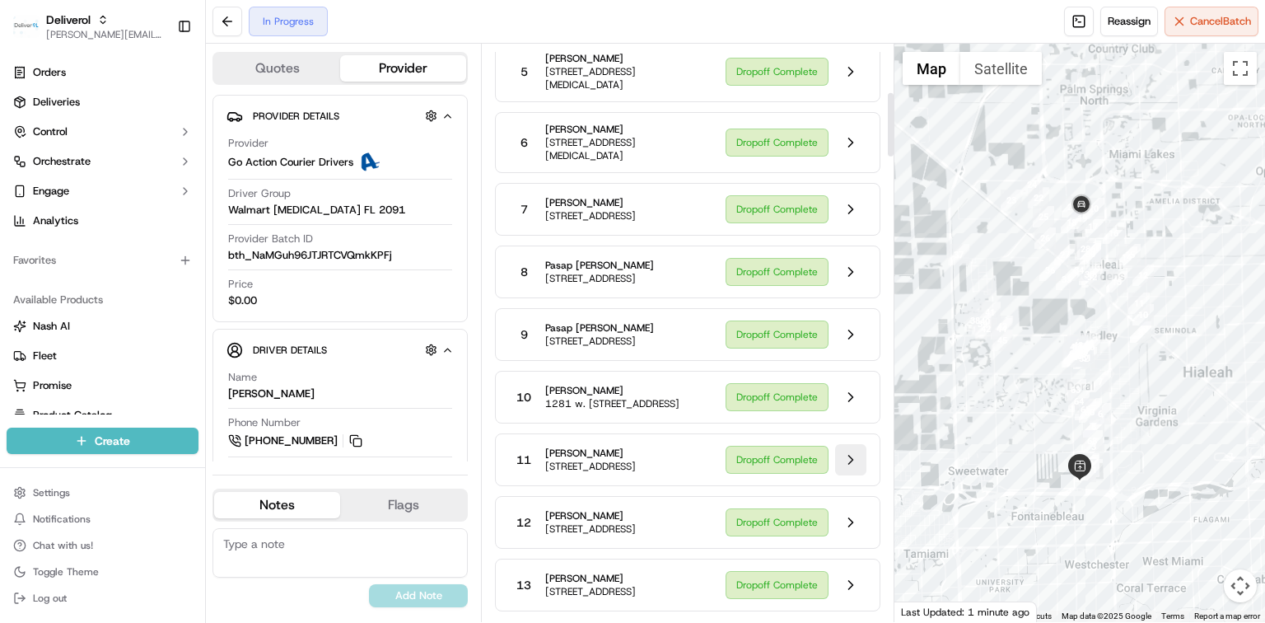
click at [852, 475] on button at bounding box center [850, 459] width 31 height 31
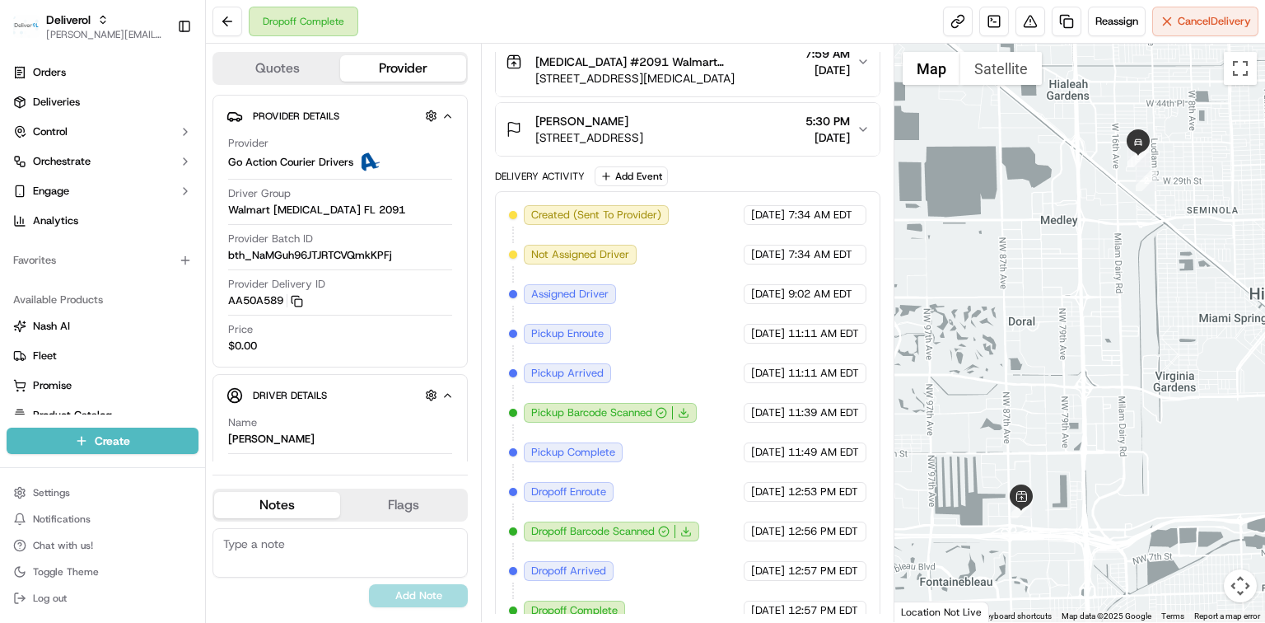
scroll to position [110, 0]
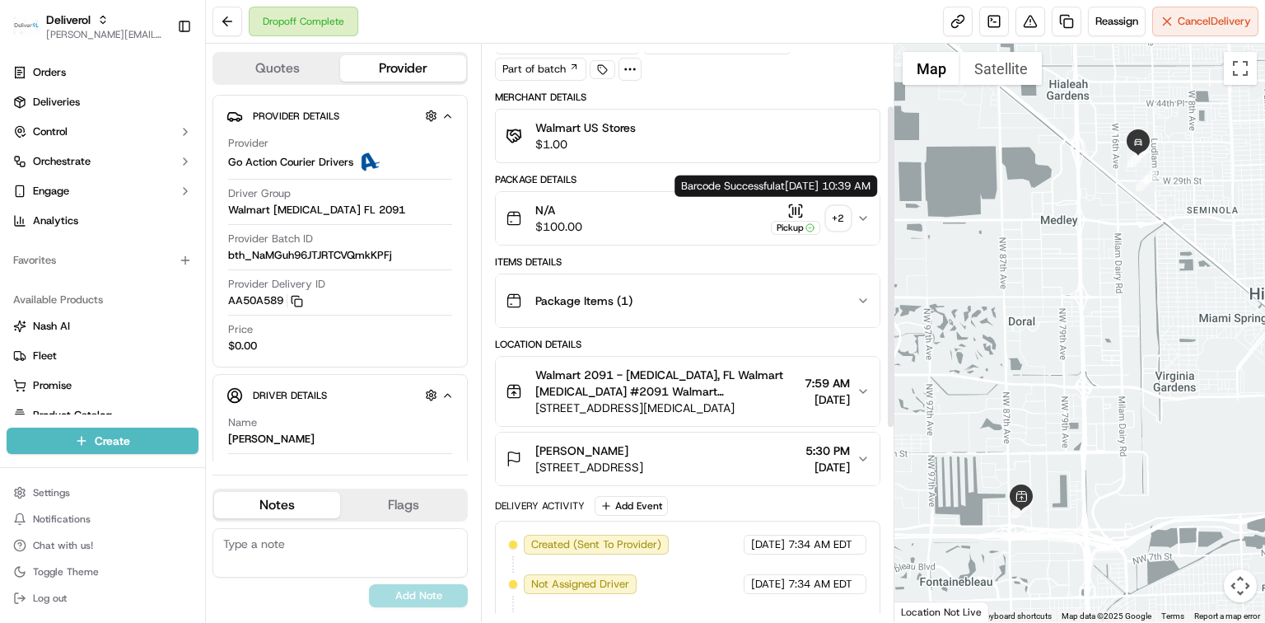
click at [796, 217] on div "Pickup" at bounding box center [795, 219] width 49 height 32
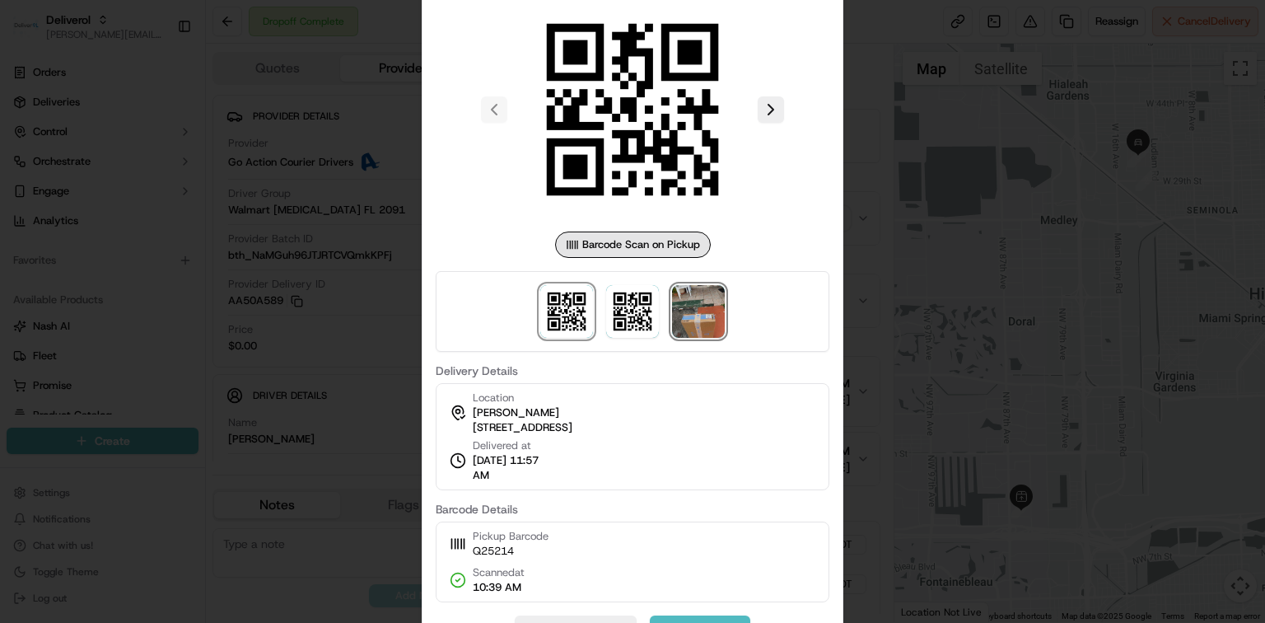
click at [697, 330] on img at bounding box center [698, 311] width 53 height 53
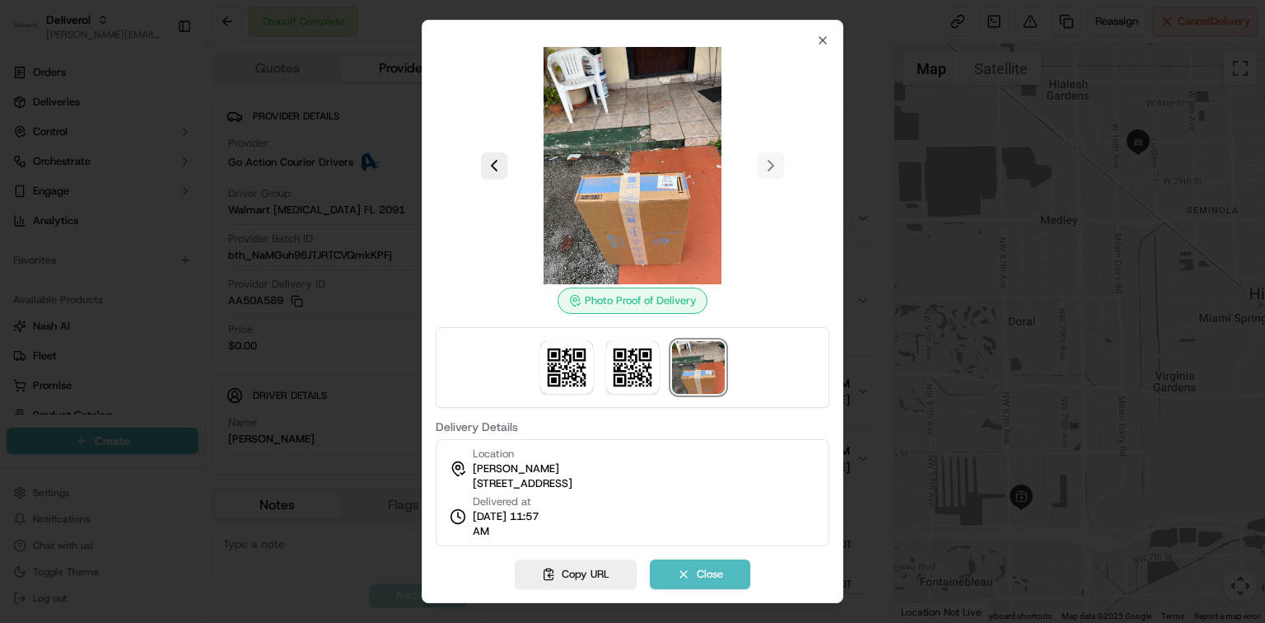
click at [325, 311] on div at bounding box center [632, 311] width 1265 height 623
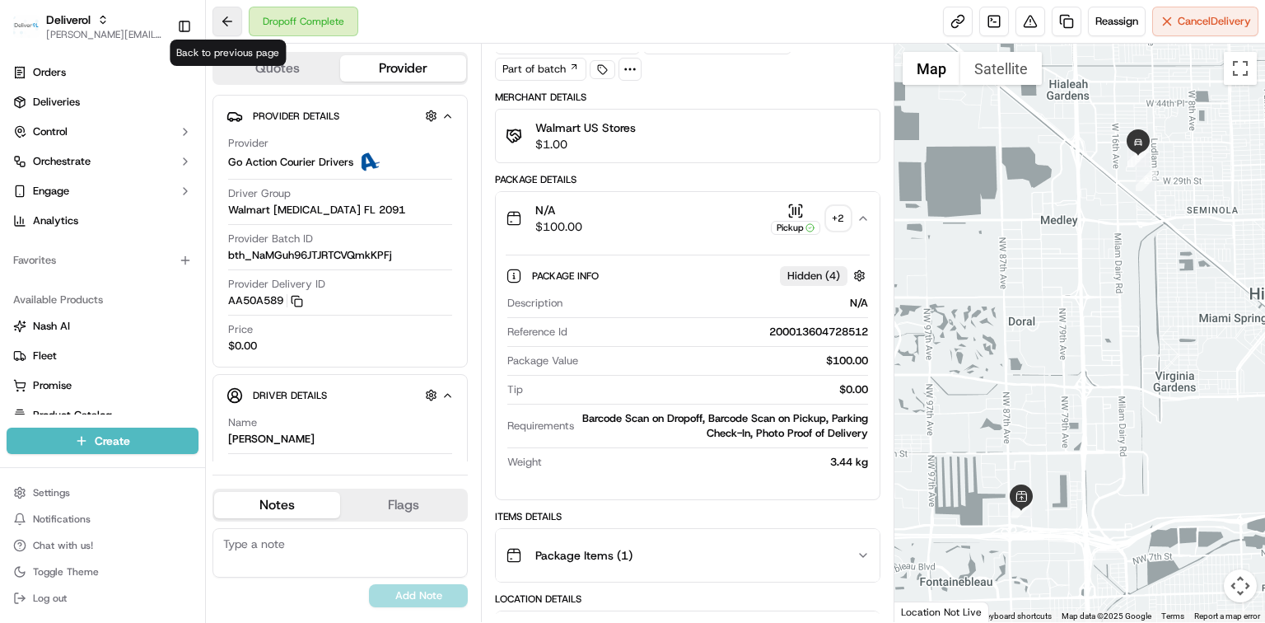
click at [230, 16] on button at bounding box center [227, 22] width 30 height 30
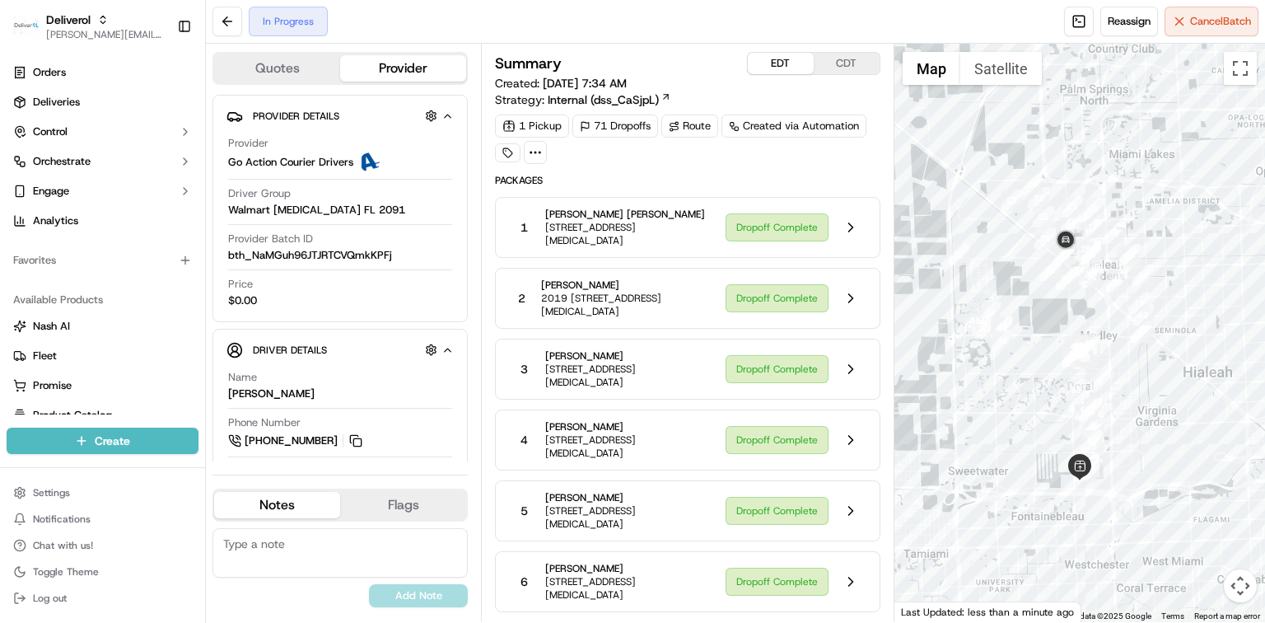
click at [537, 148] on icon at bounding box center [535, 152] width 15 height 15
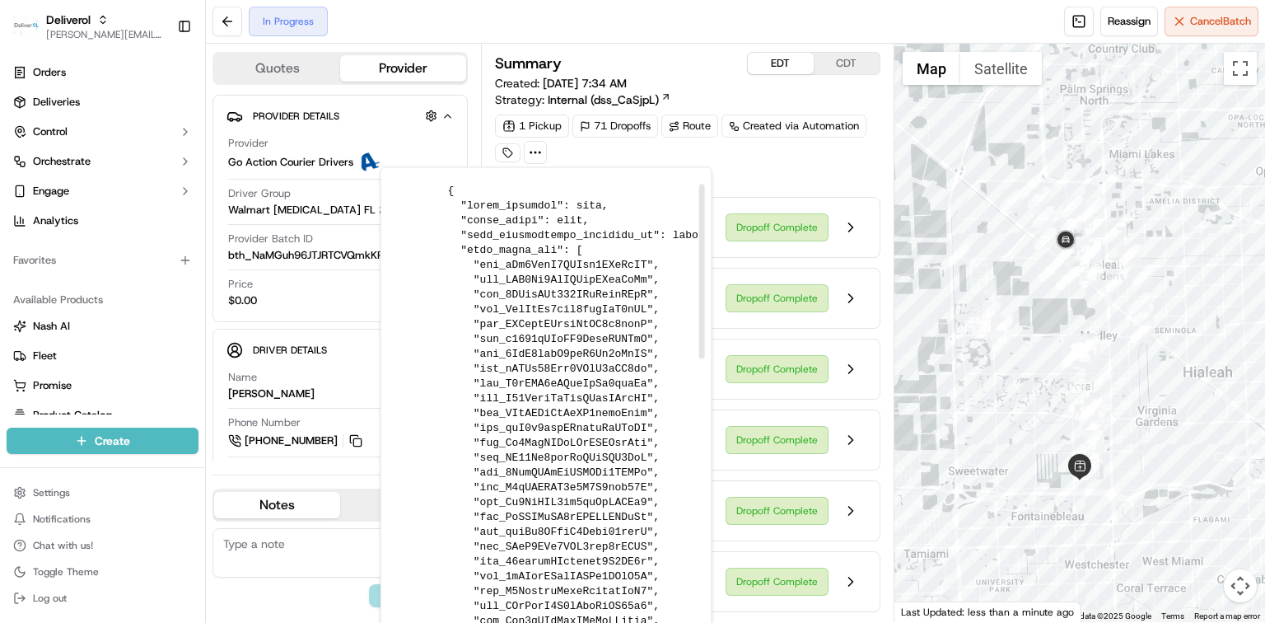
click at [537, 157] on icon at bounding box center [535, 152] width 15 height 15
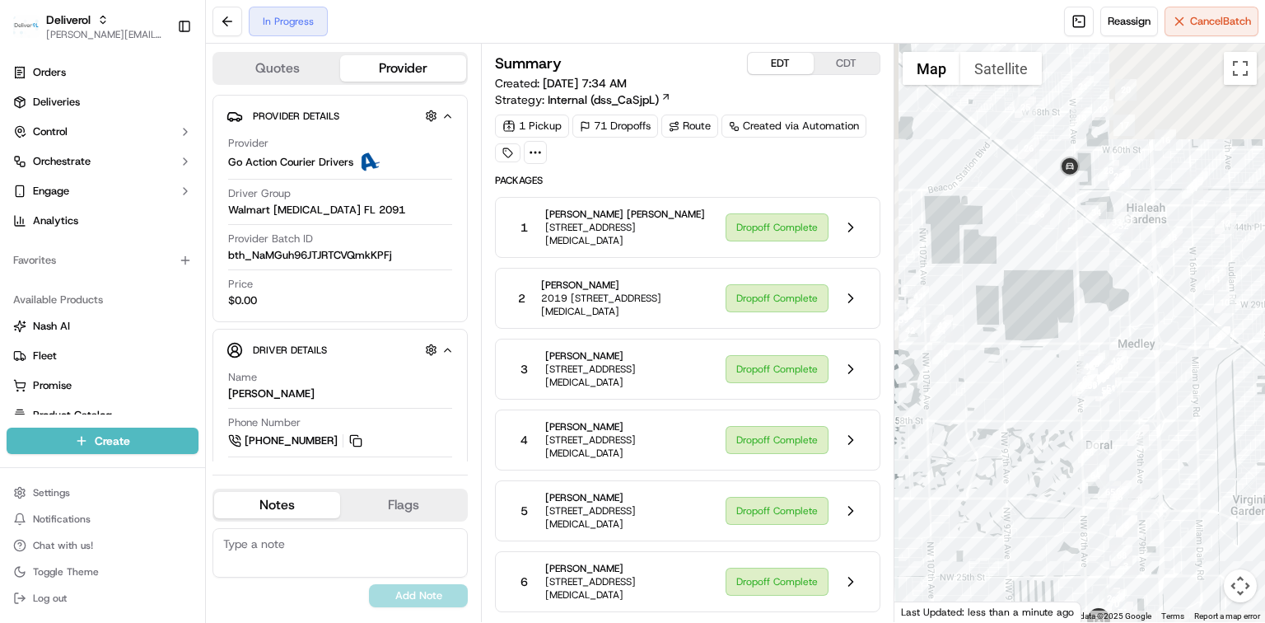
drag, startPoint x: 1212, startPoint y: 246, endPoint x: 1245, endPoint y: 432, distance: 188.2
click at [1249, 432] on div at bounding box center [1079, 333] width 371 height 578
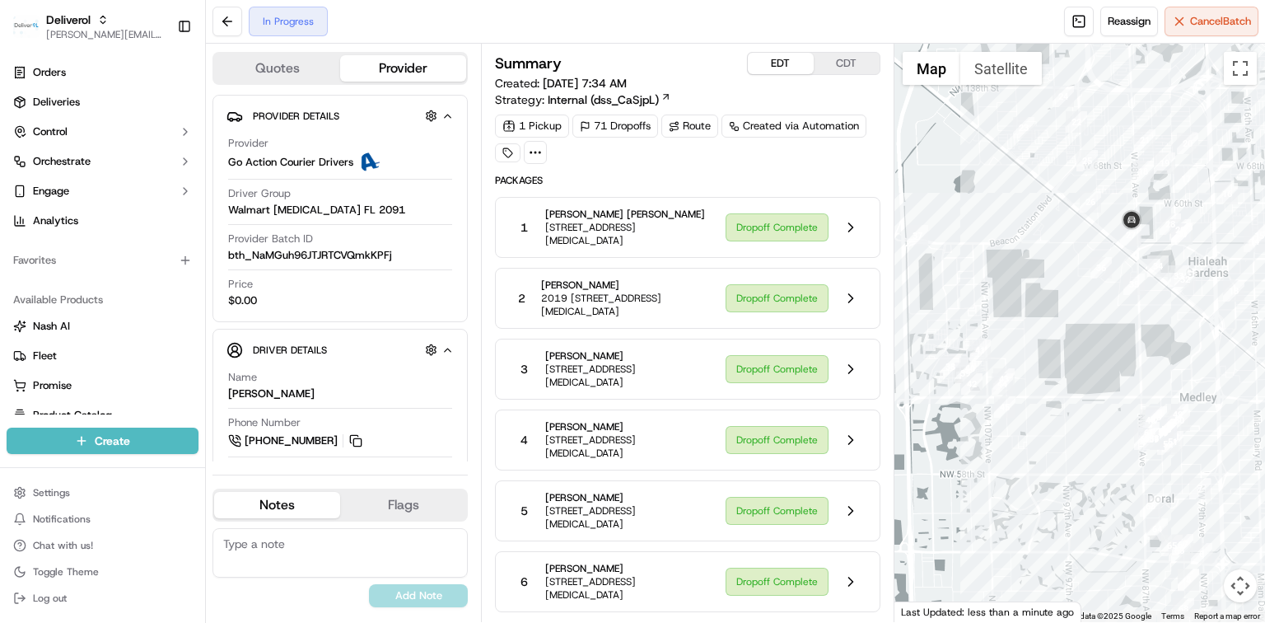
drag, startPoint x: 1071, startPoint y: 288, endPoint x: 1134, endPoint y: 333, distance: 77.5
click at [1134, 333] on div at bounding box center [1079, 333] width 371 height 578
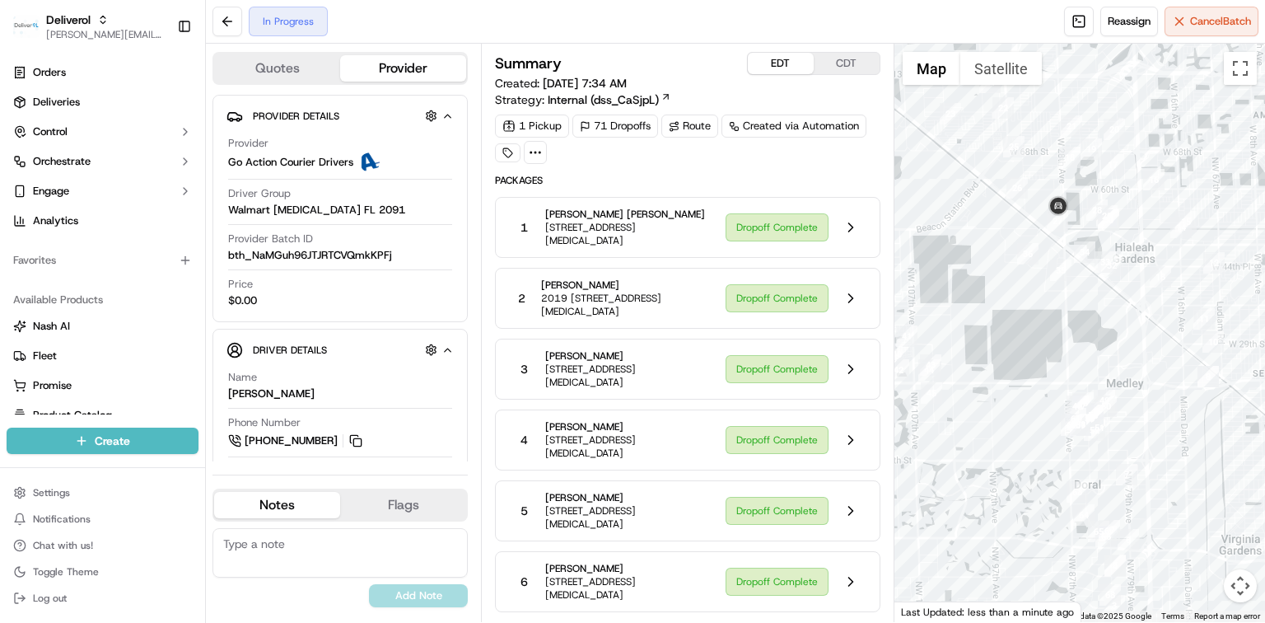
drag, startPoint x: 1082, startPoint y: 343, endPoint x: 1014, endPoint y: 329, distance: 69.9
click at [1014, 329] on div at bounding box center [1079, 333] width 371 height 578
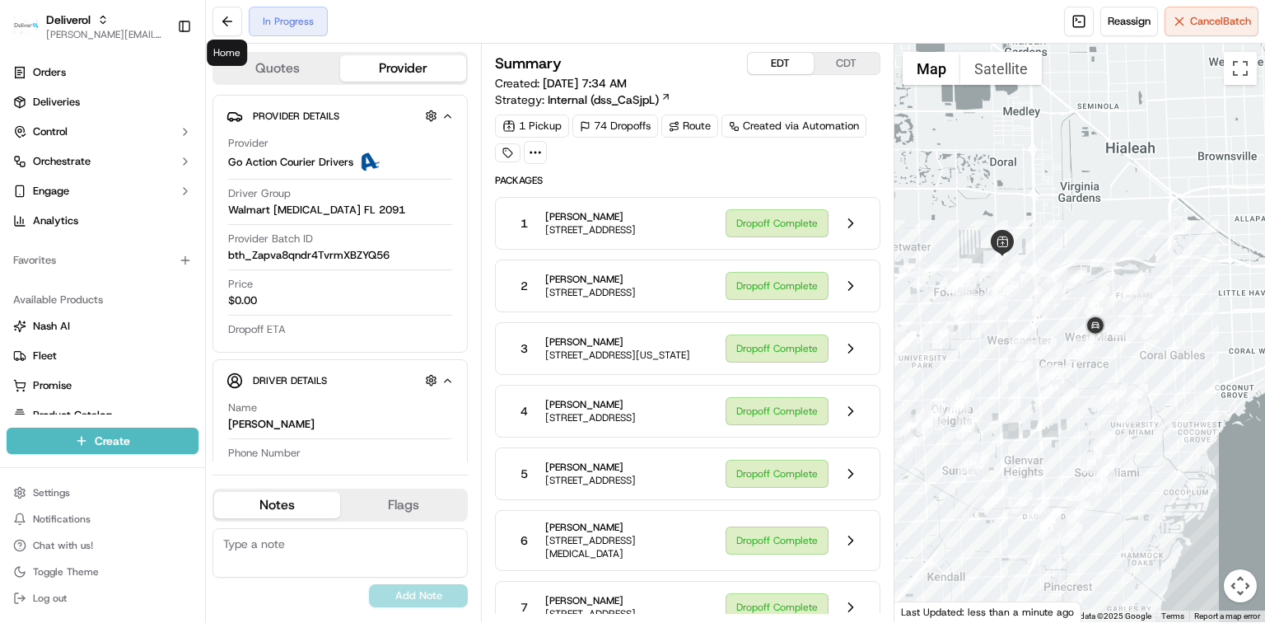
click at [849, 232] on button at bounding box center [850, 223] width 31 height 31
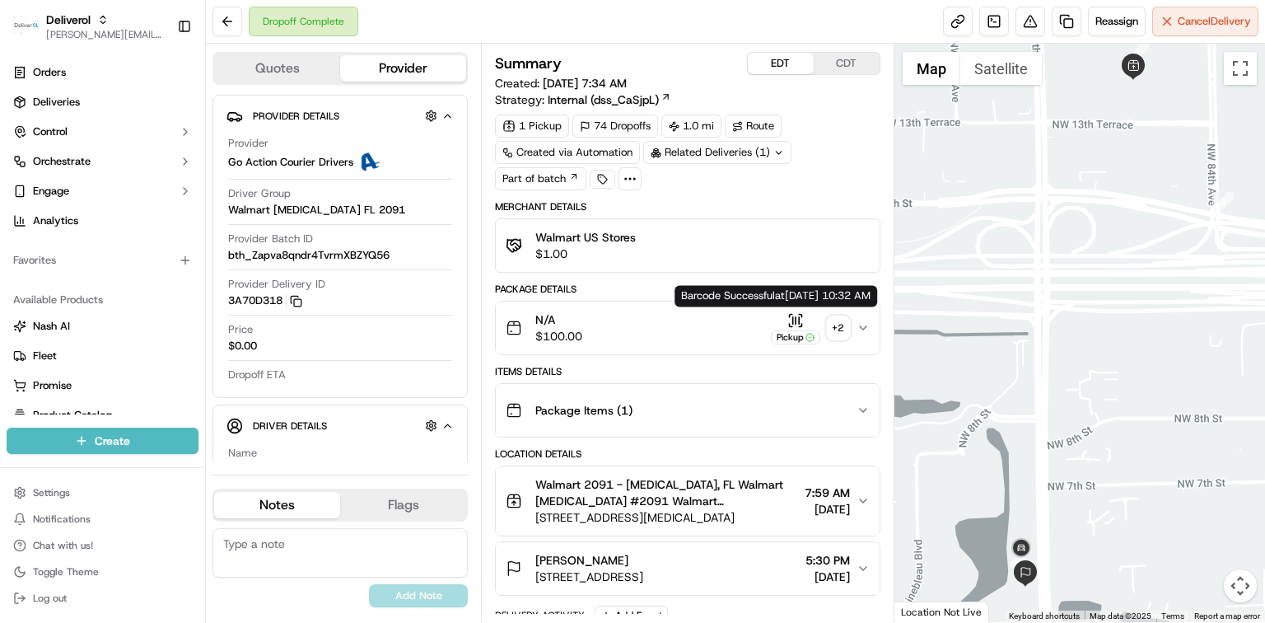
click at [796, 330] on div "Pickup" at bounding box center [795, 337] width 49 height 14
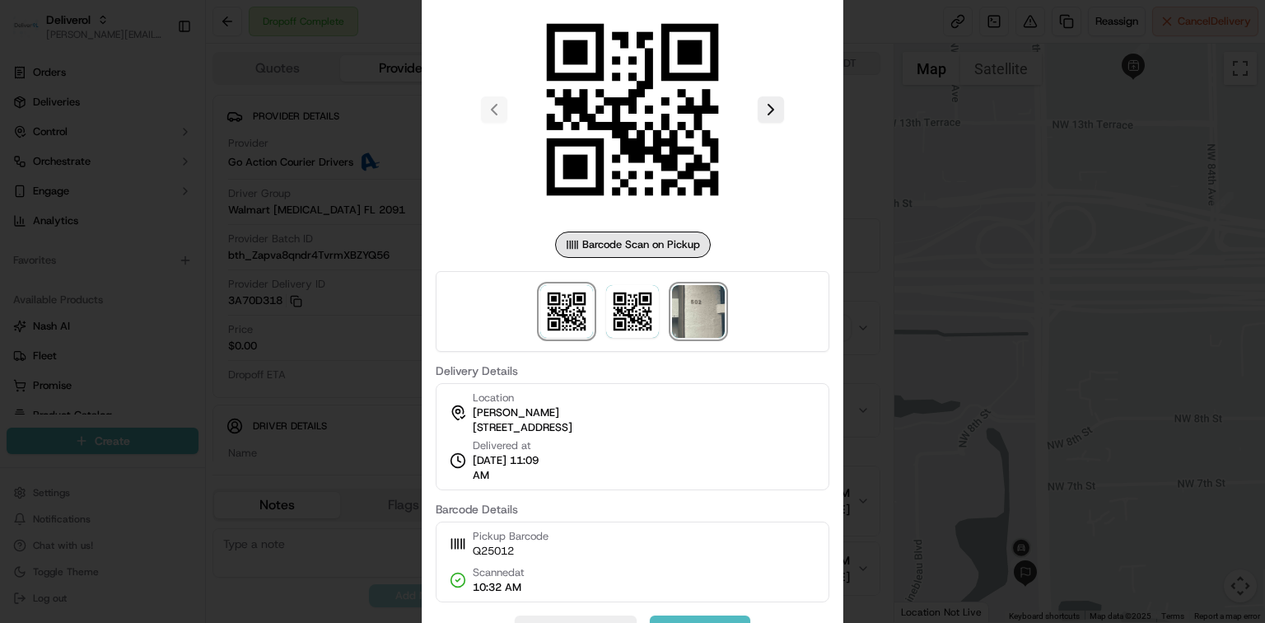
click at [716, 320] on img at bounding box center [698, 311] width 53 height 53
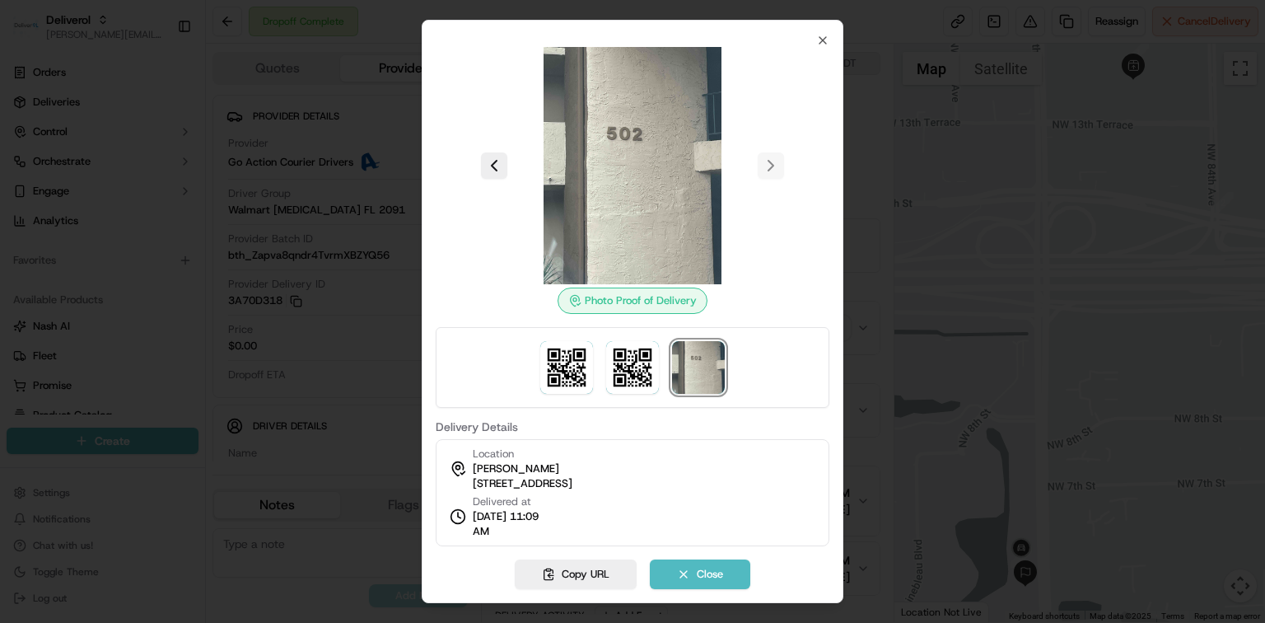
click at [995, 317] on div at bounding box center [632, 311] width 1265 height 623
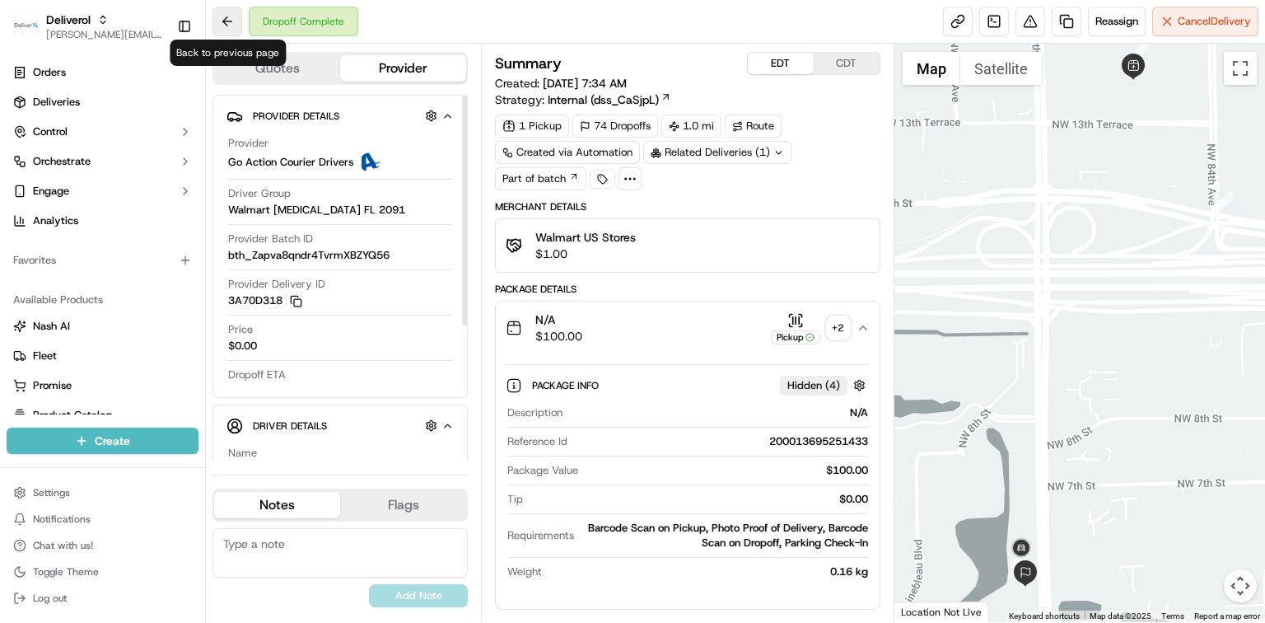
click at [230, 20] on button at bounding box center [227, 22] width 30 height 30
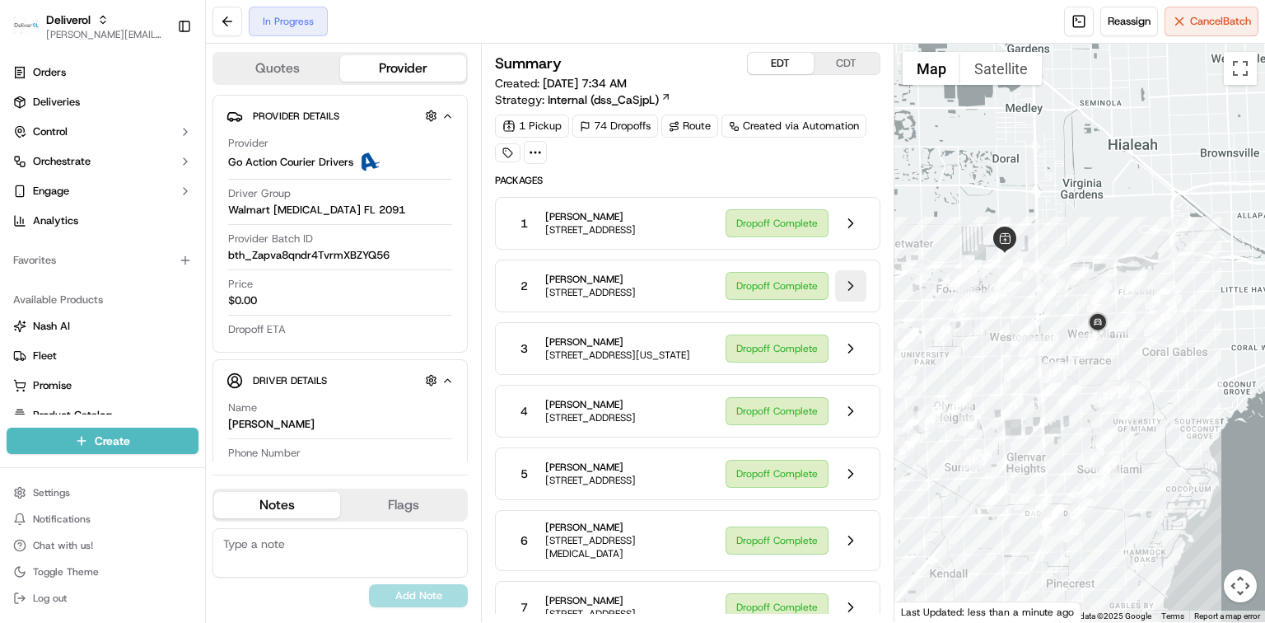
click at [850, 296] on button at bounding box center [850, 285] width 31 height 31
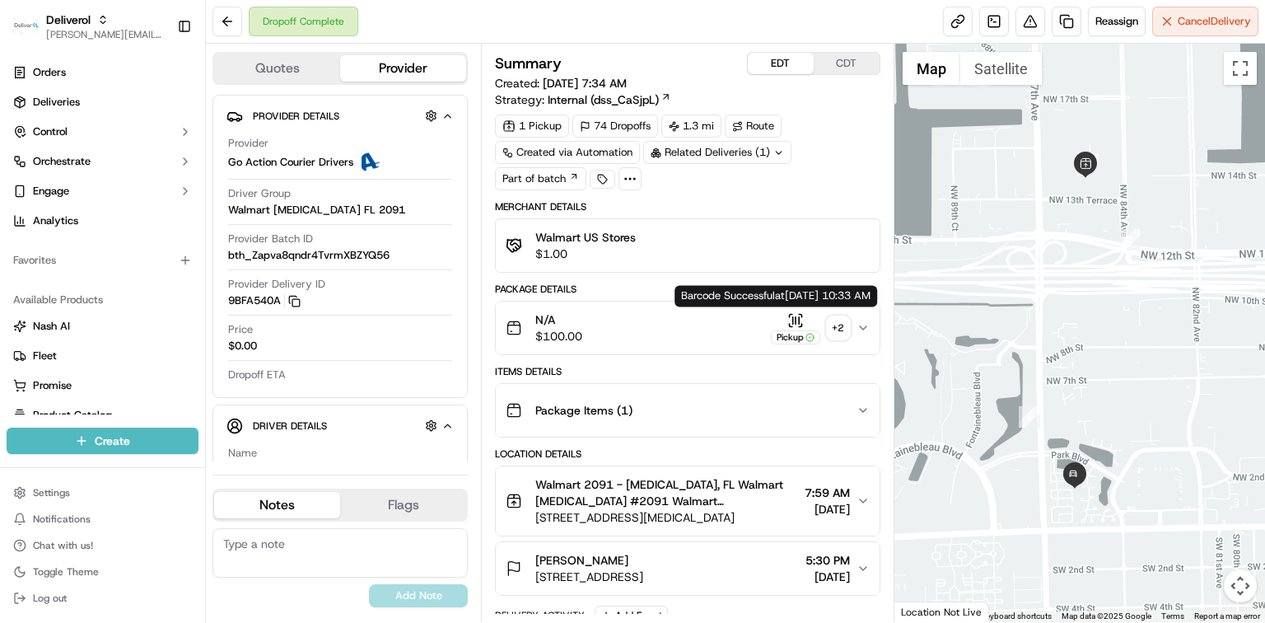
click at [801, 320] on icon "button" at bounding box center [795, 320] width 16 height 16
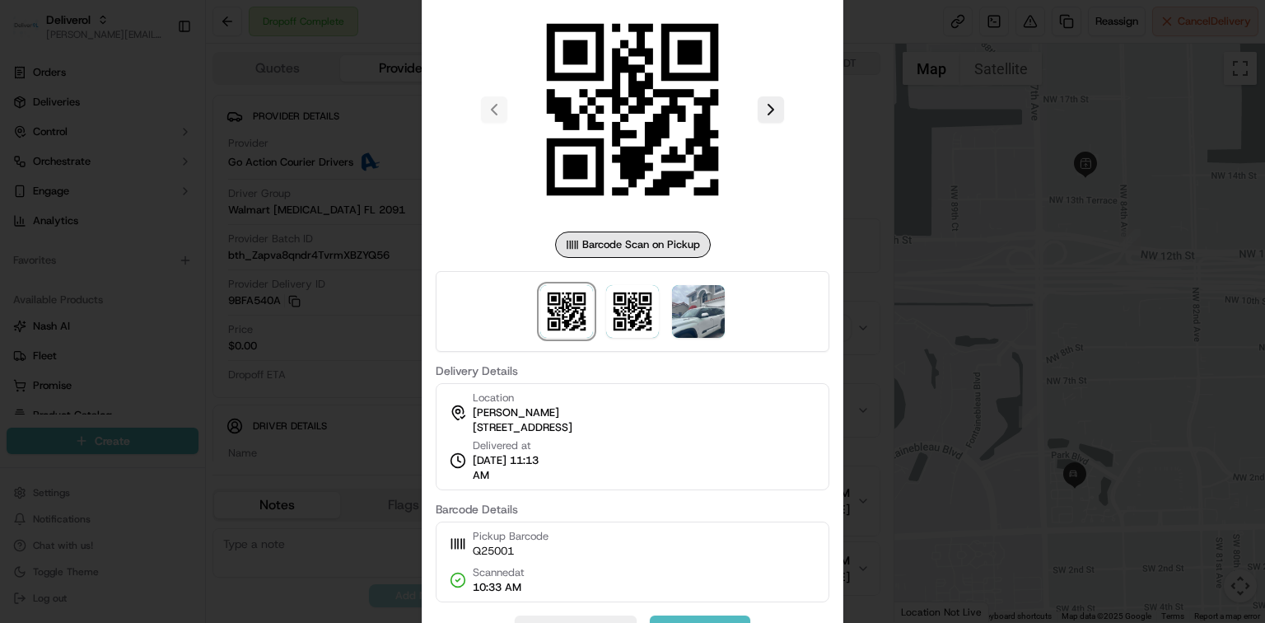
click at [922, 340] on div at bounding box center [632, 311] width 1265 height 623
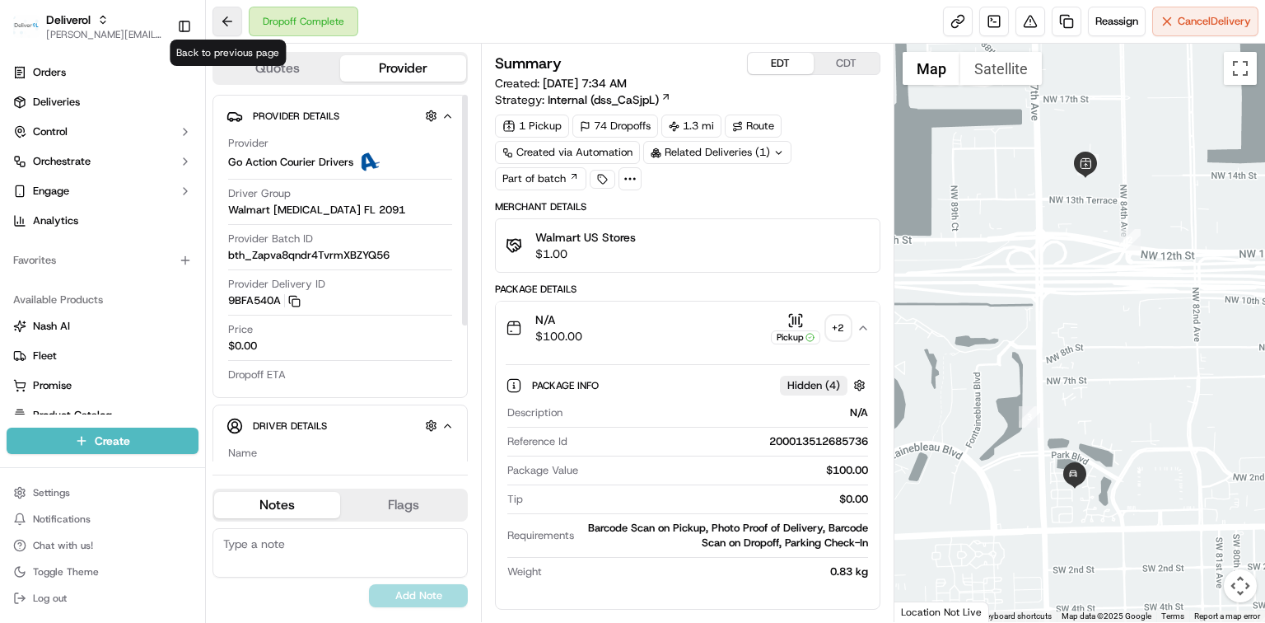
click at [228, 23] on button at bounding box center [227, 22] width 30 height 30
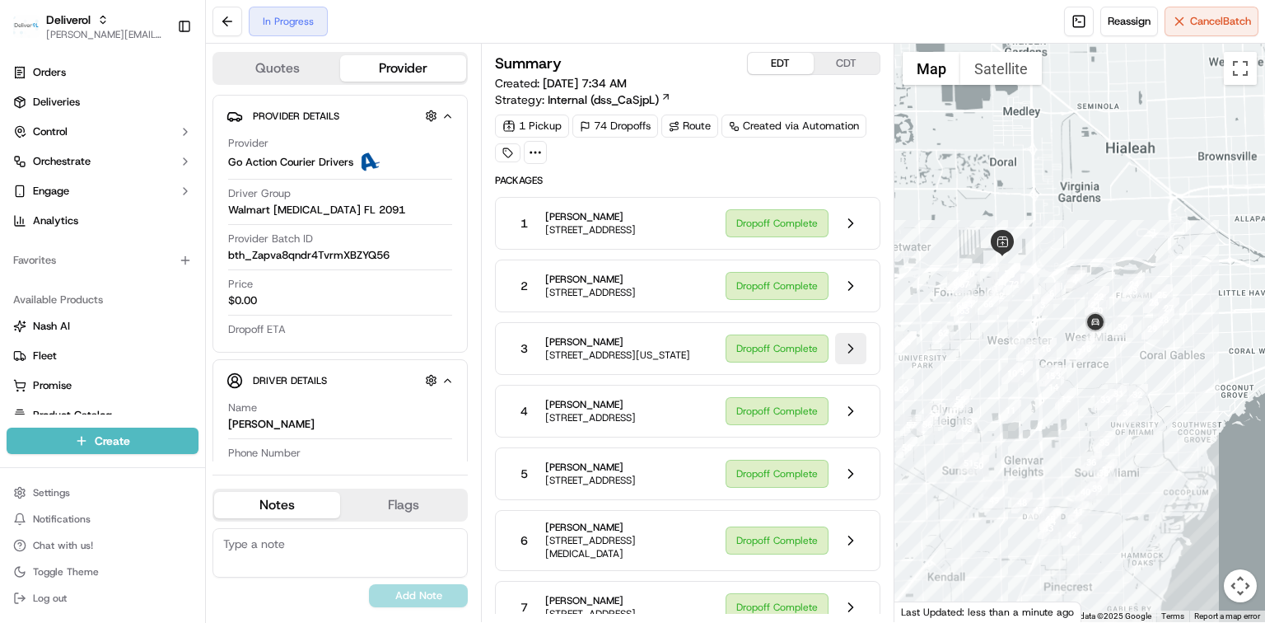
click at [848, 364] on button at bounding box center [850, 348] width 31 height 31
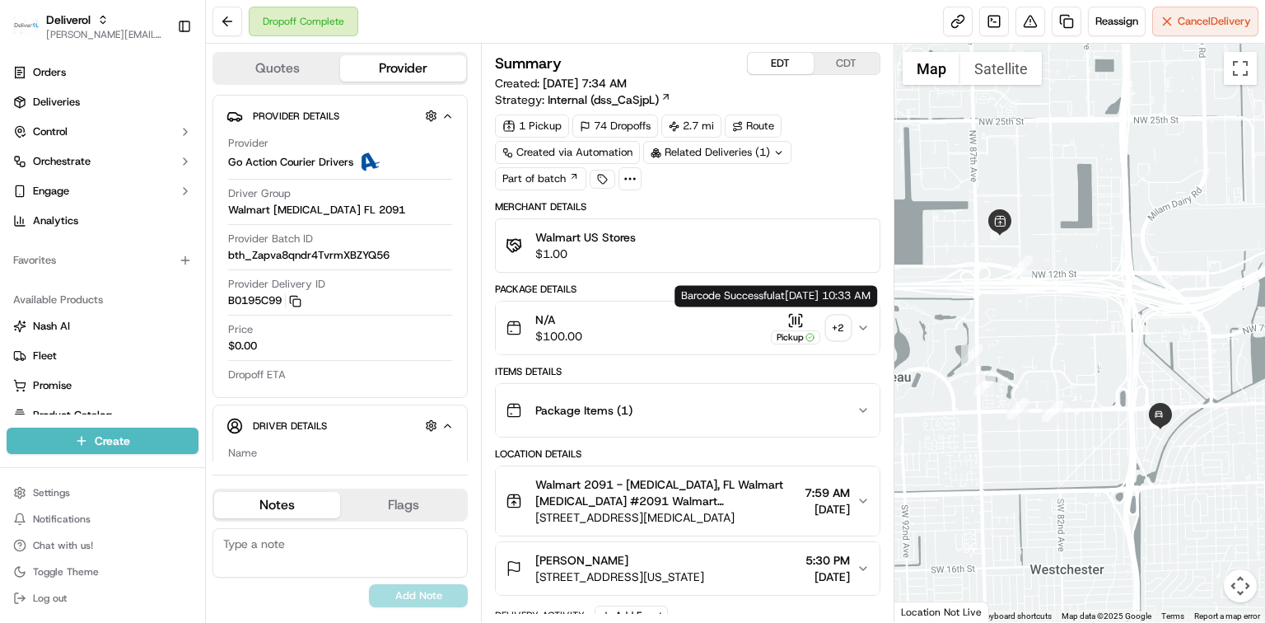
click at [789, 324] on icon "button" at bounding box center [790, 325] width 2 height 2
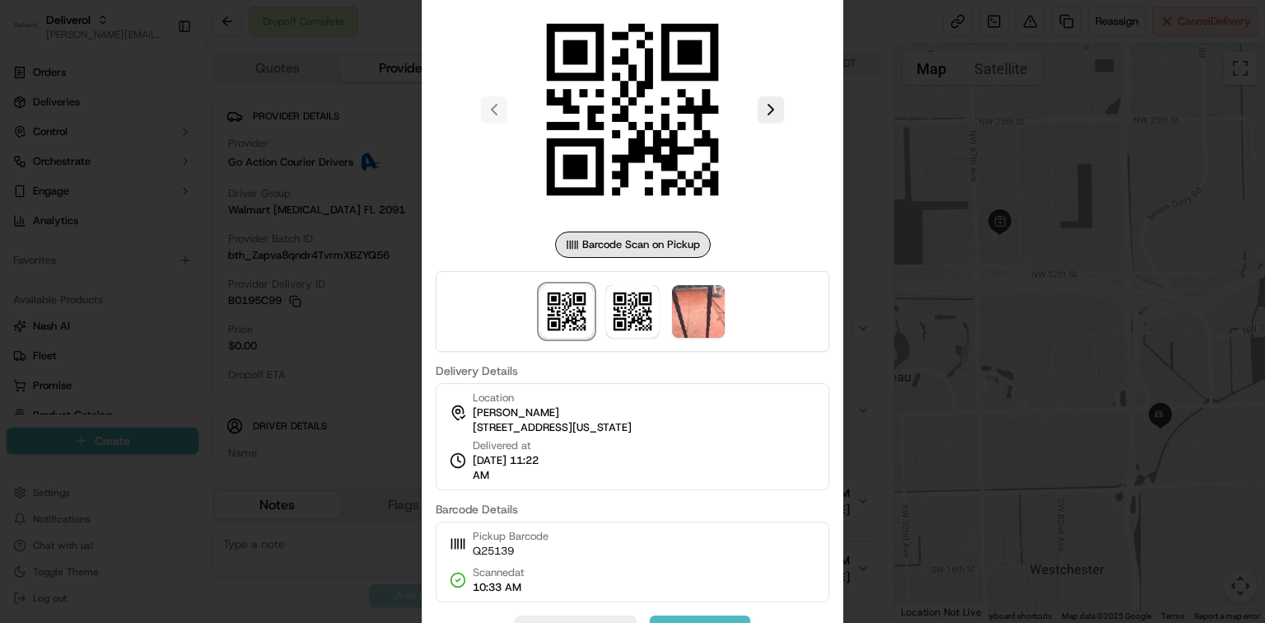
click at [859, 343] on div at bounding box center [632, 311] width 1265 height 623
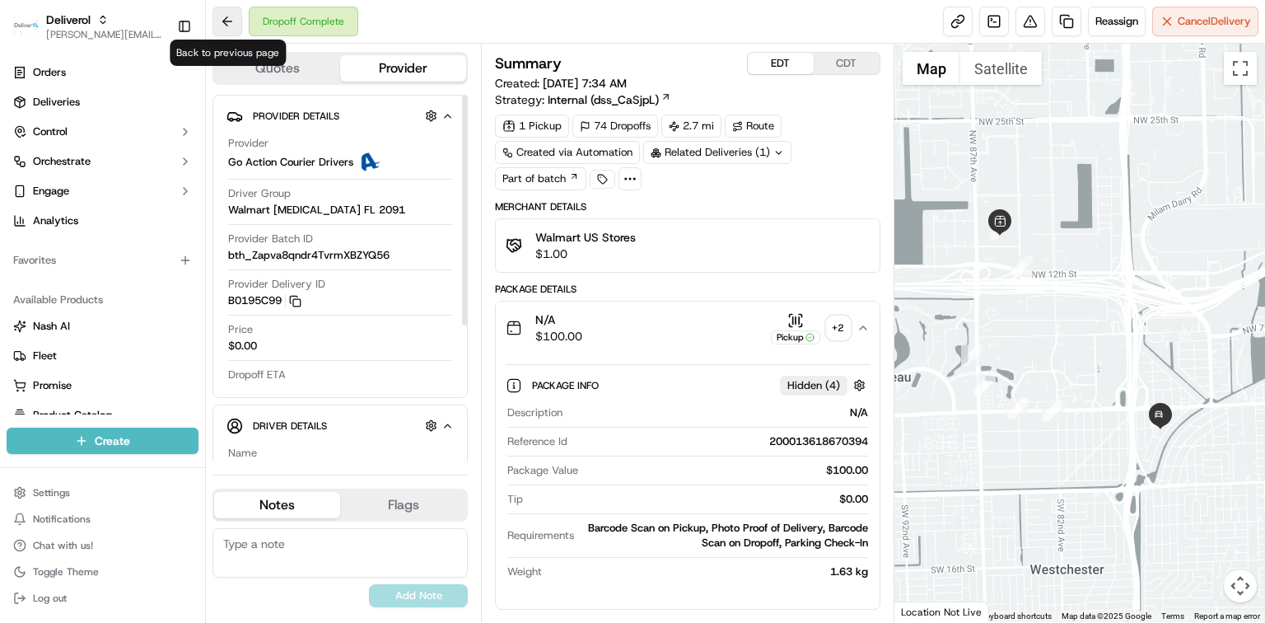
click at [221, 11] on button at bounding box center [227, 22] width 30 height 30
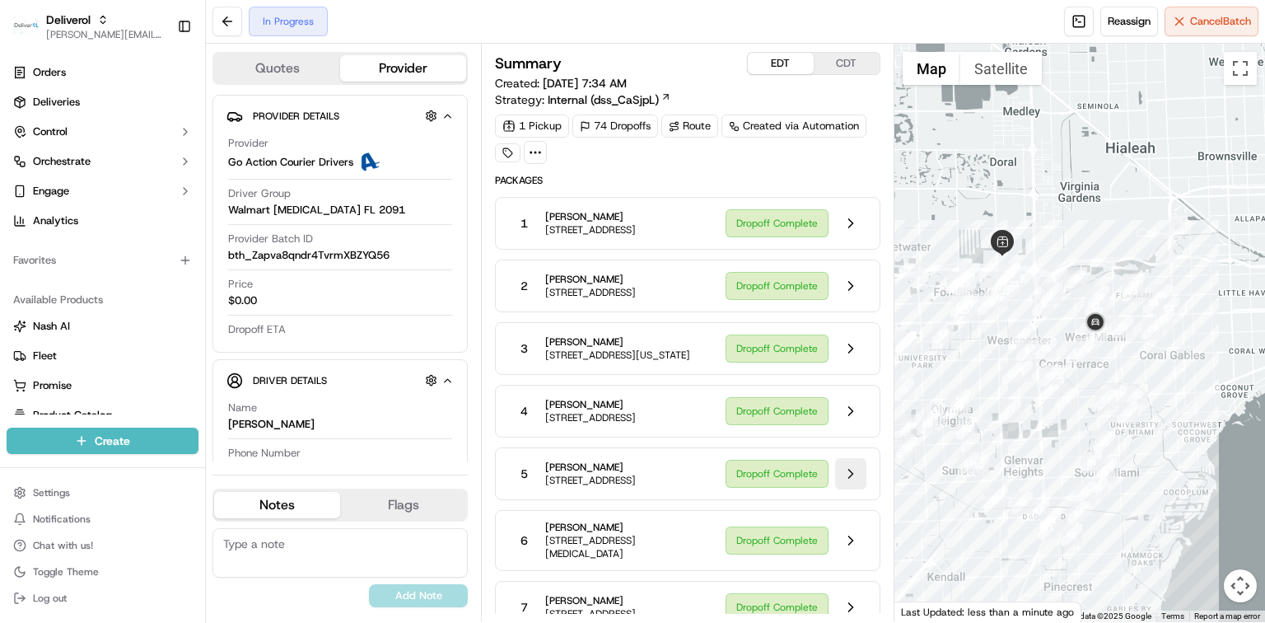
click at [855, 489] on button at bounding box center [850, 473] width 31 height 31
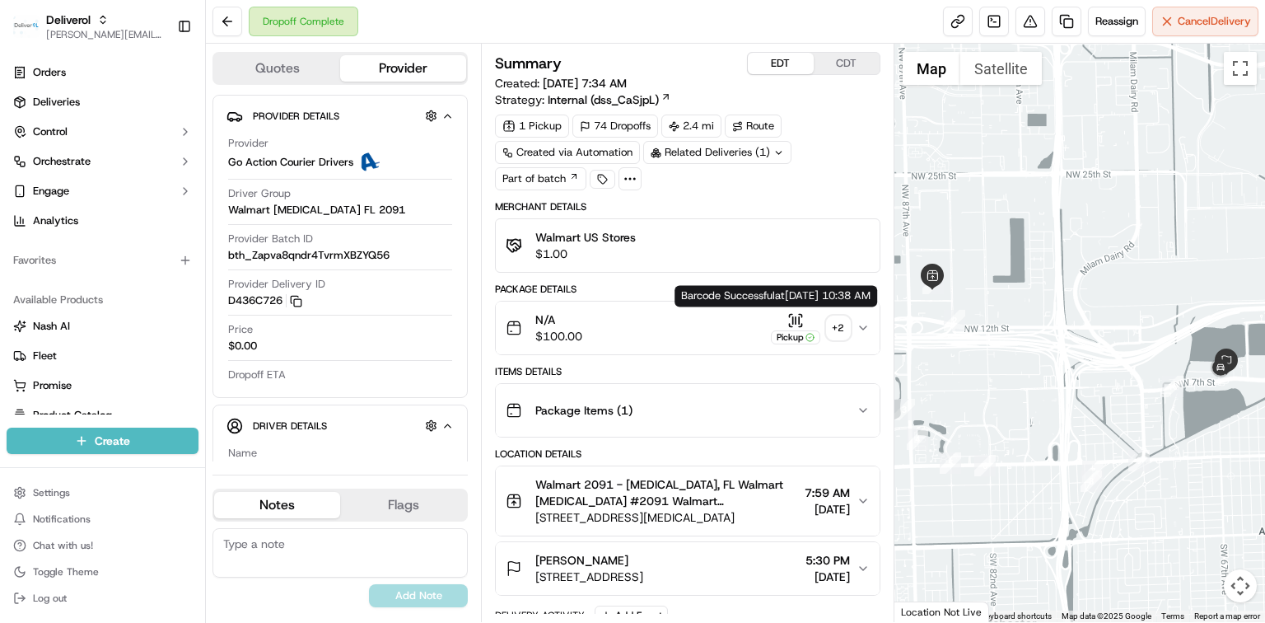
click at [787, 316] on icon "button" at bounding box center [795, 320] width 16 height 16
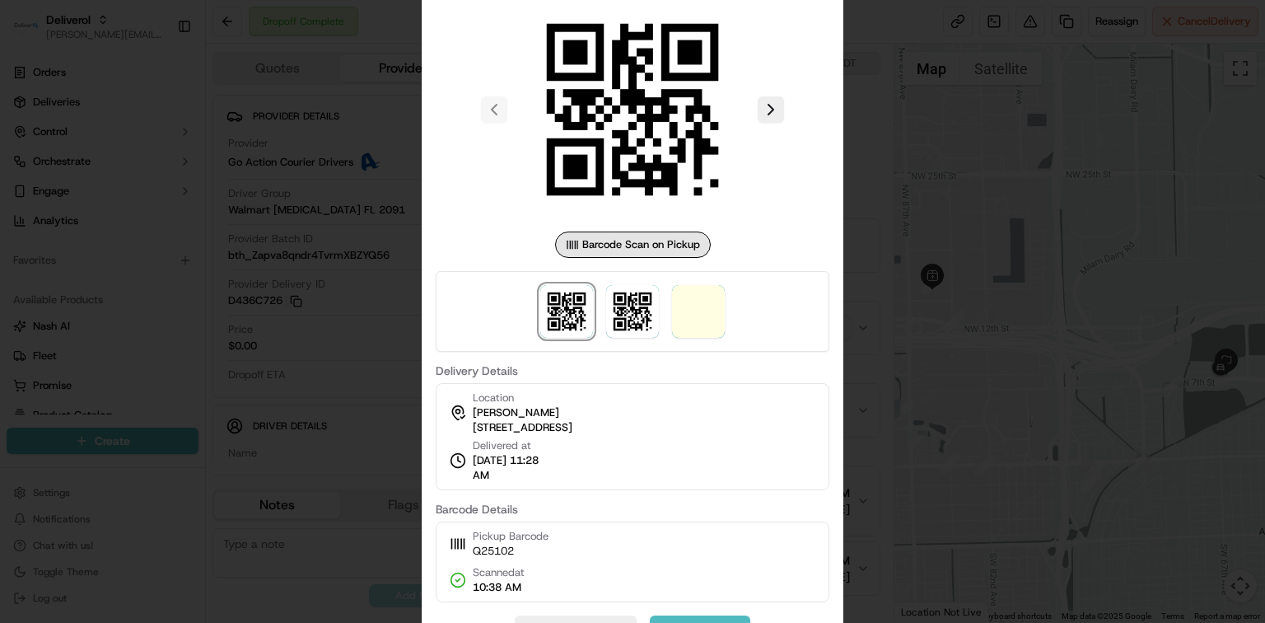
click at [1021, 381] on div at bounding box center [632, 311] width 1265 height 623
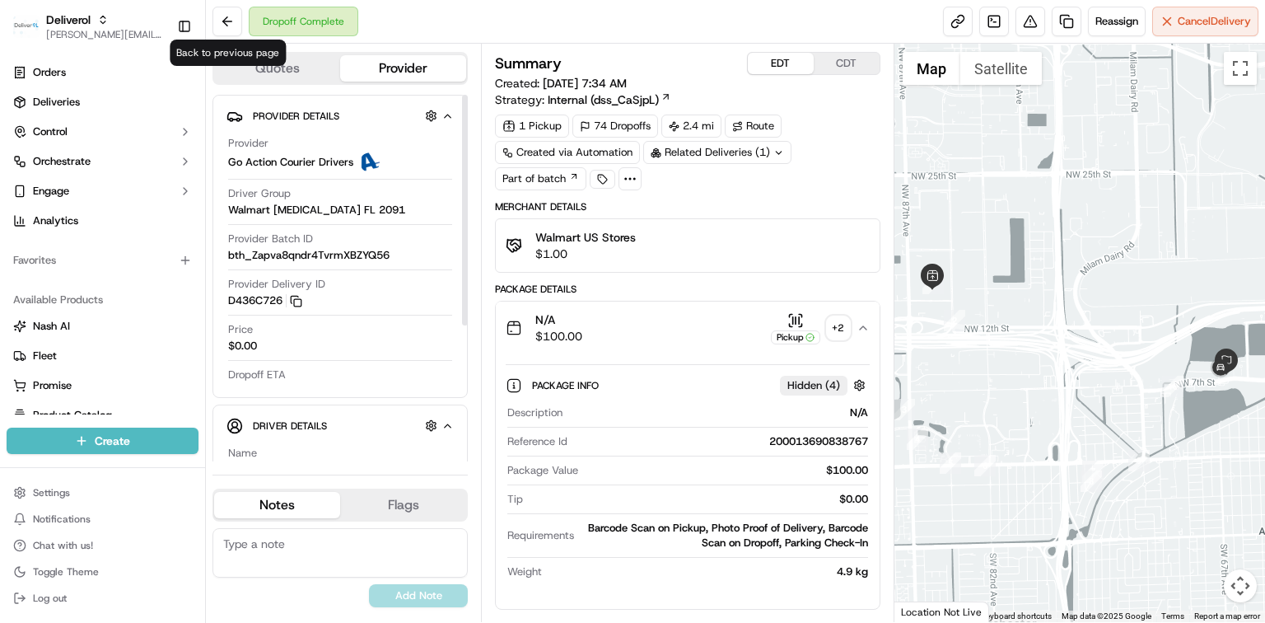
click at [211, 18] on div "Dropoff Complete Reassign Cancel Delivery" at bounding box center [735, 22] width 1059 height 44
click at [226, 24] on button at bounding box center [227, 22] width 30 height 30
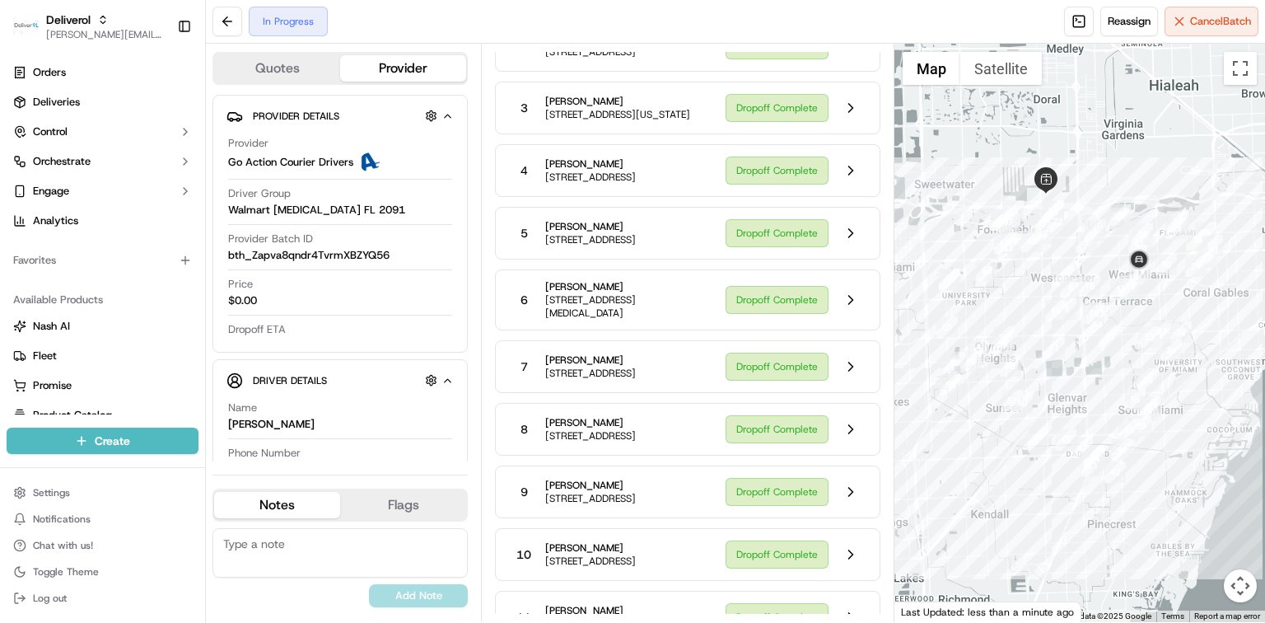
scroll to position [439, 0]
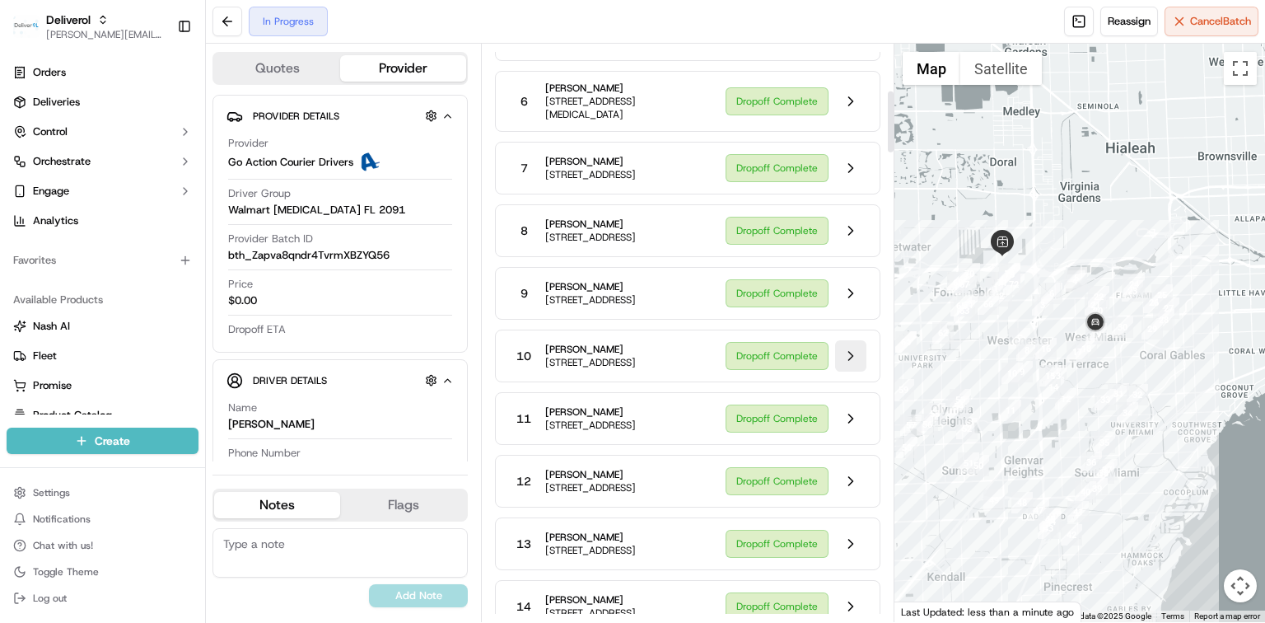
click at [847, 371] on button at bounding box center [850, 355] width 31 height 31
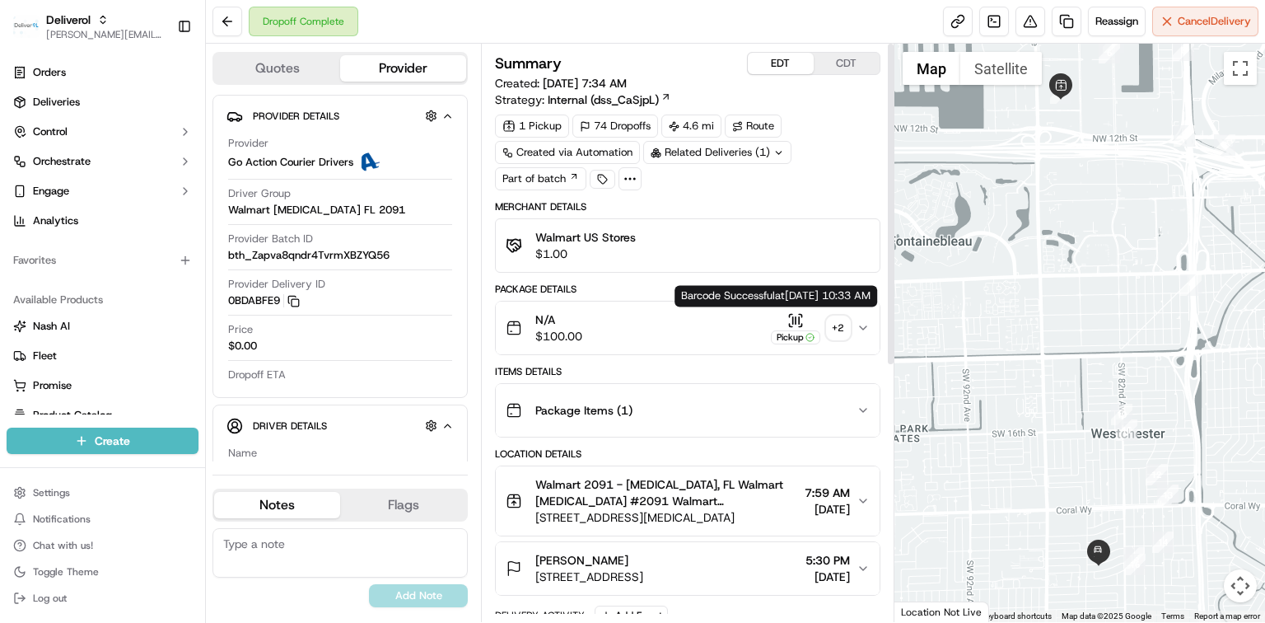
click at [793, 317] on icon "button" at bounding box center [793, 319] width 0 height 7
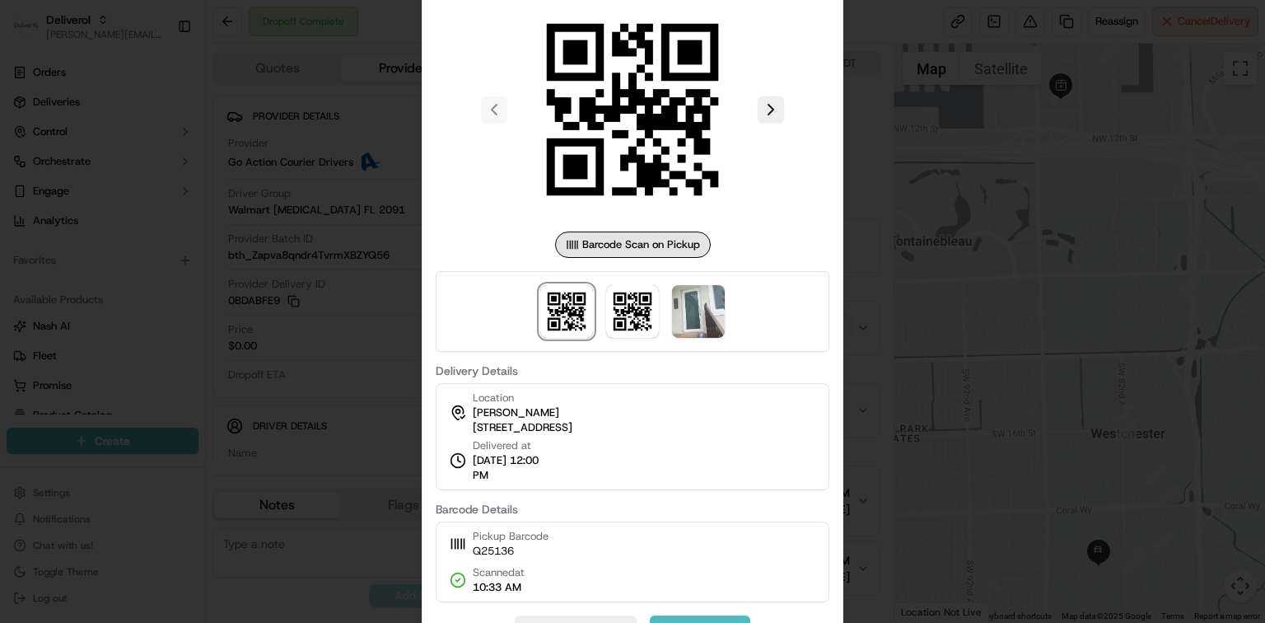
click at [282, 54] on div at bounding box center [632, 311] width 1265 height 623
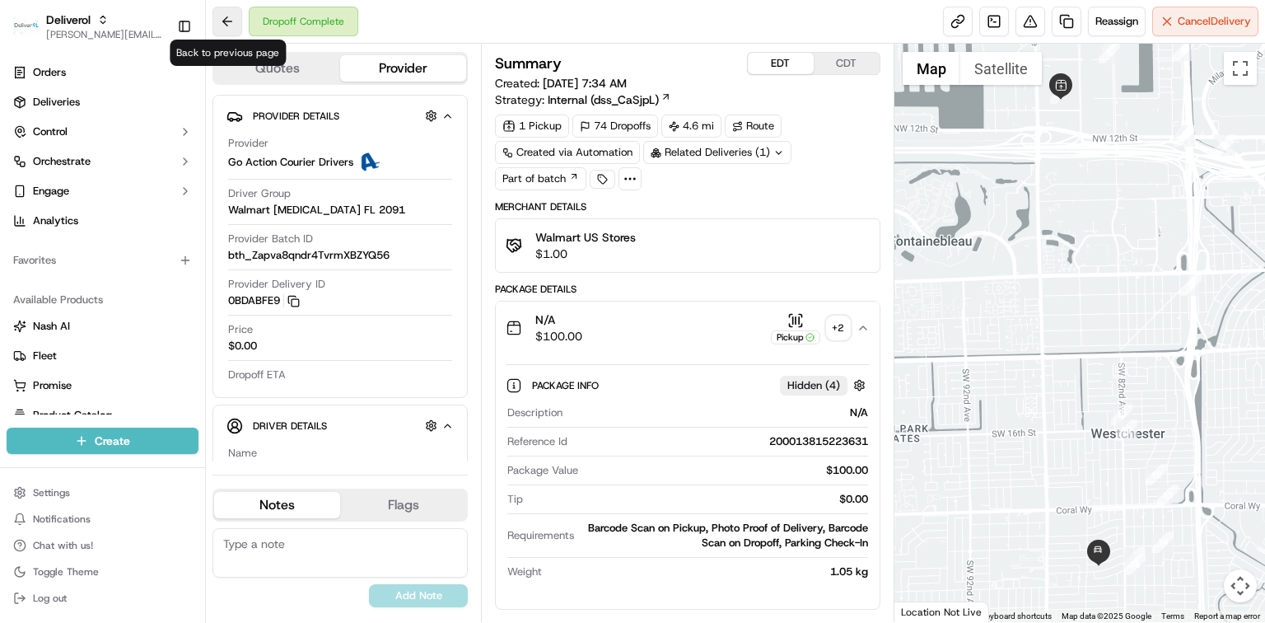
click at [214, 20] on button at bounding box center [227, 22] width 30 height 30
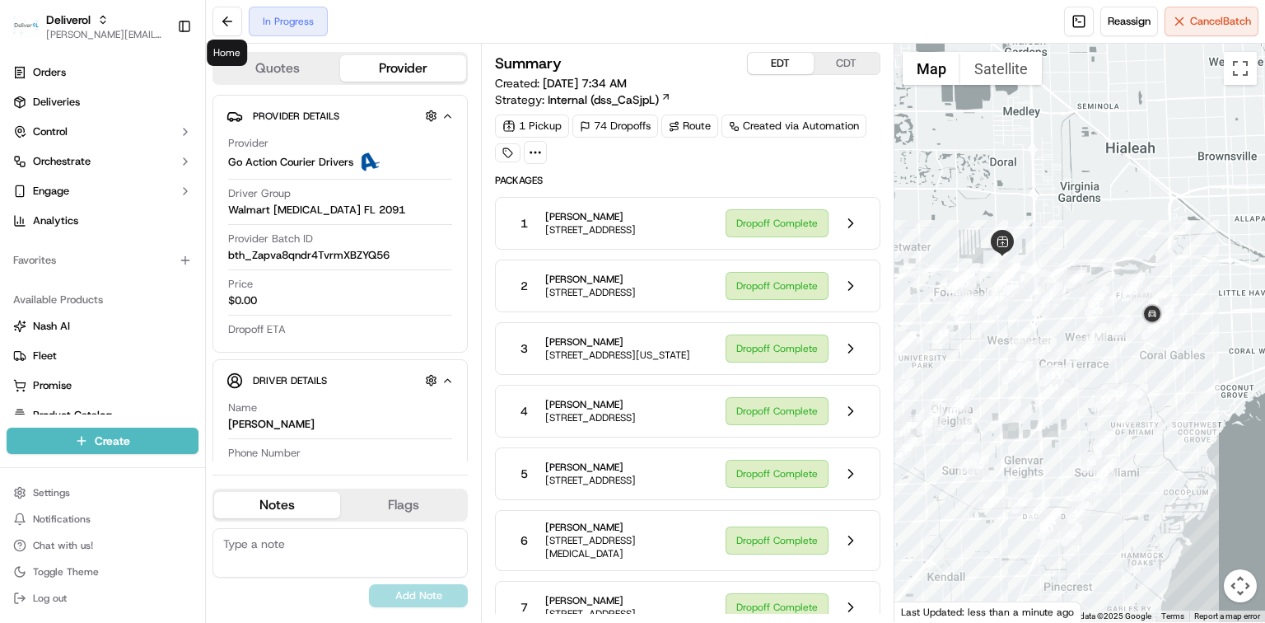
click at [535, 155] on icon at bounding box center [535, 152] width 15 height 15
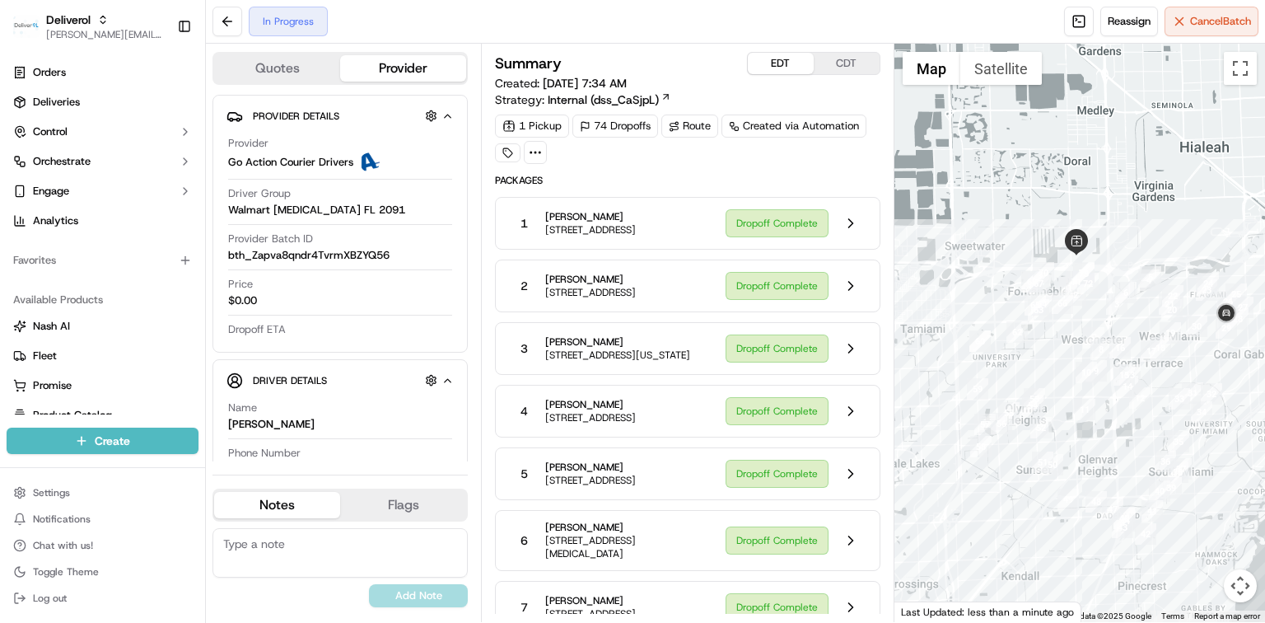
drag, startPoint x: 1057, startPoint y: 449, endPoint x: 1133, endPoint y: 447, distance: 75.8
click at [1133, 447] on div at bounding box center [1079, 333] width 371 height 578
click at [539, 152] on circle at bounding box center [540, 153] width 2 height 2
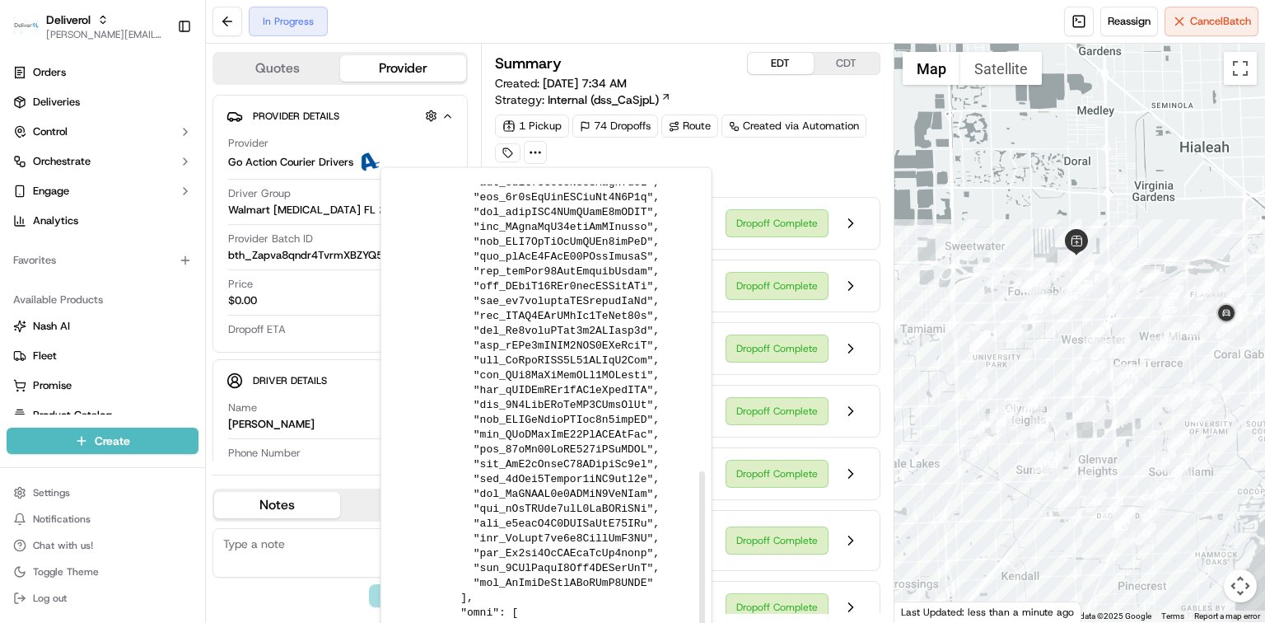
scroll to position [799, 0]
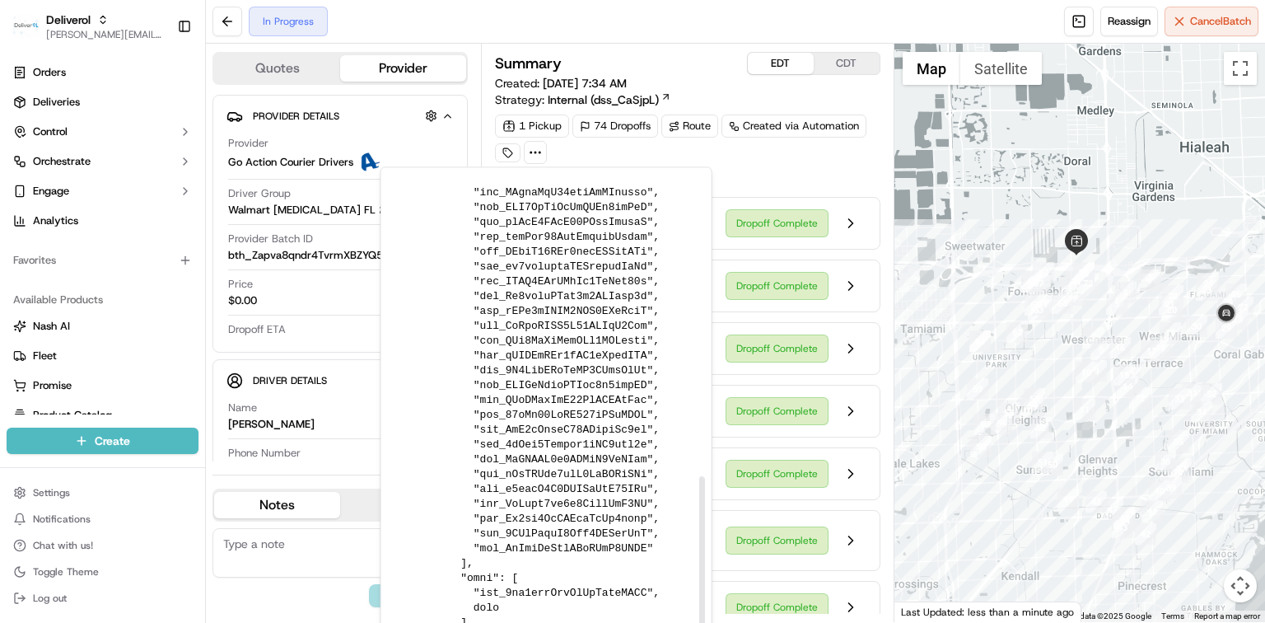
click at [699, 517] on div at bounding box center [702, 560] width 6 height 169
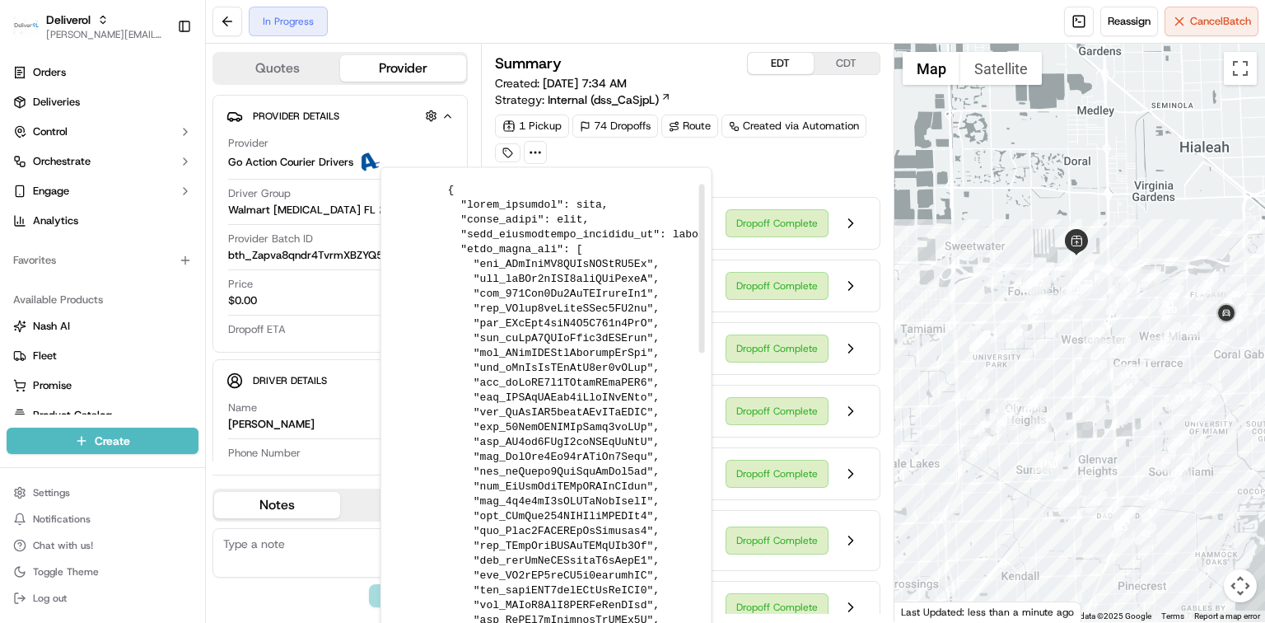
scroll to position [0, 0]
click at [532, 153] on icon at bounding box center [535, 152] width 15 height 15
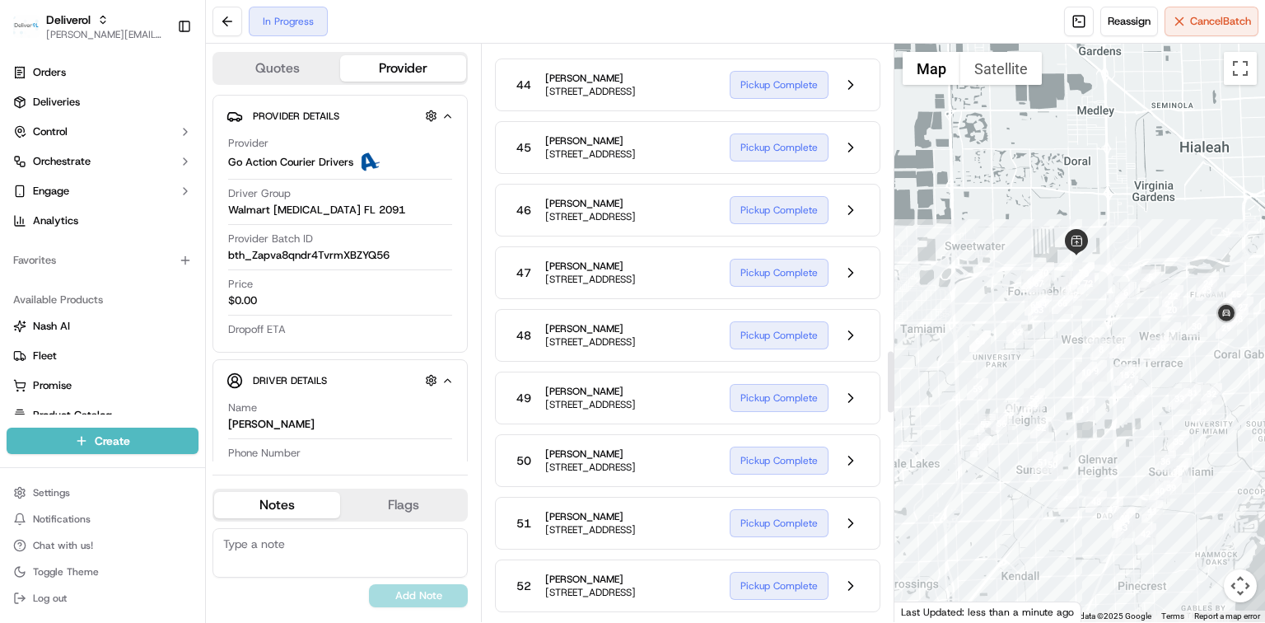
scroll to position [2416, 0]
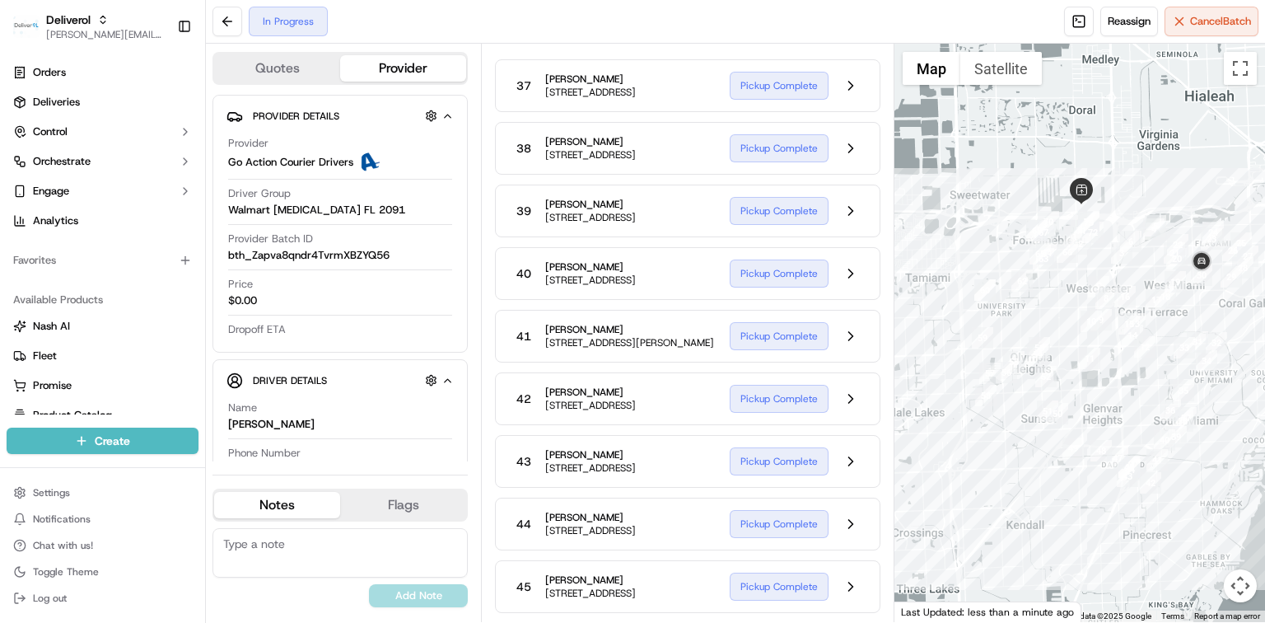
drag, startPoint x: 943, startPoint y: 334, endPoint x: 948, endPoint y: 278, distance: 56.2
click at [948, 278] on div at bounding box center [1079, 333] width 371 height 578
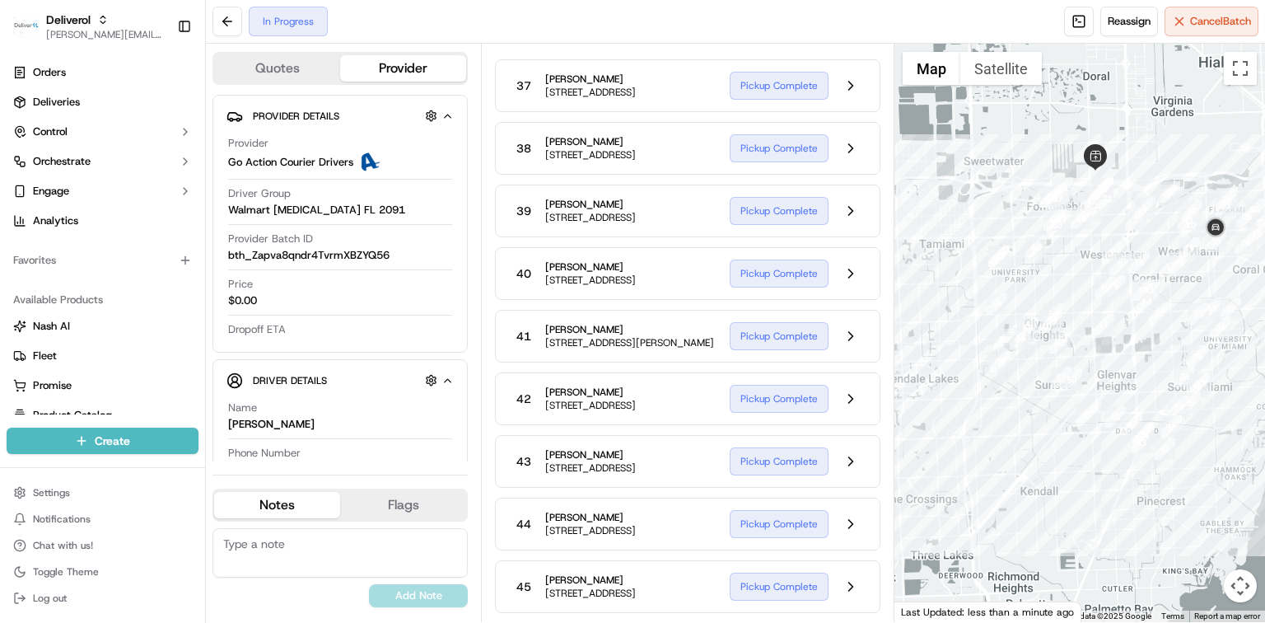
drag, startPoint x: 1003, startPoint y: 461, endPoint x: 1019, endPoint y: 427, distance: 37.2
click at [1019, 427] on div at bounding box center [1079, 333] width 371 height 578
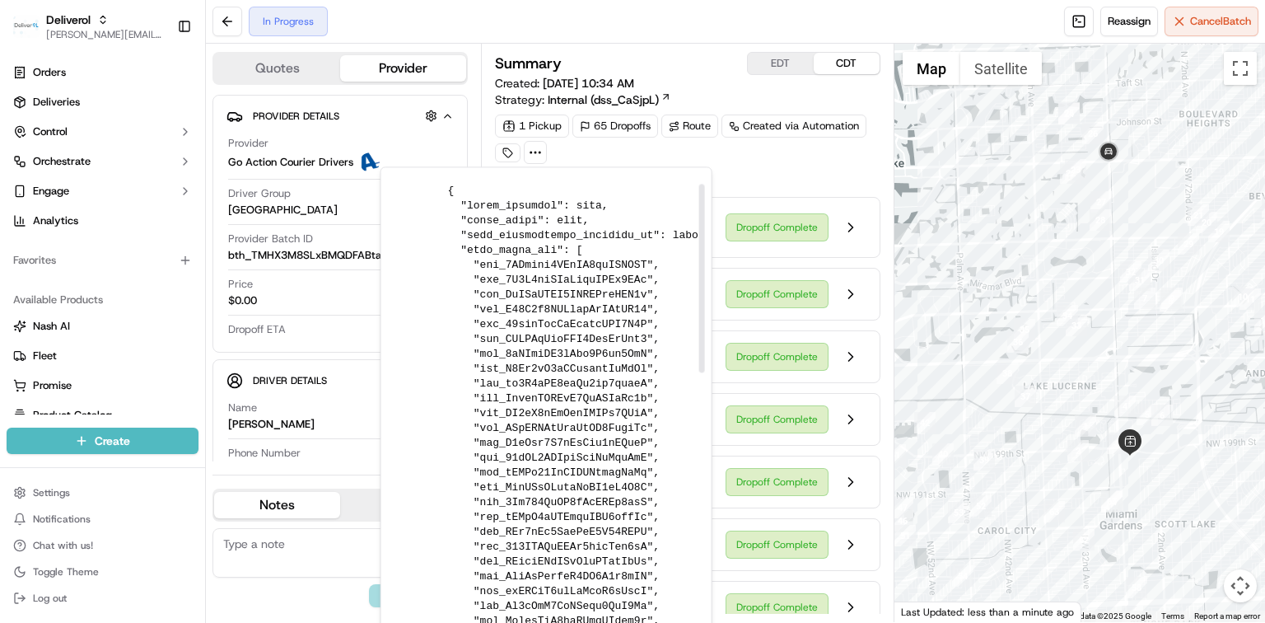
click at [539, 158] on icon at bounding box center [535, 152] width 15 height 15
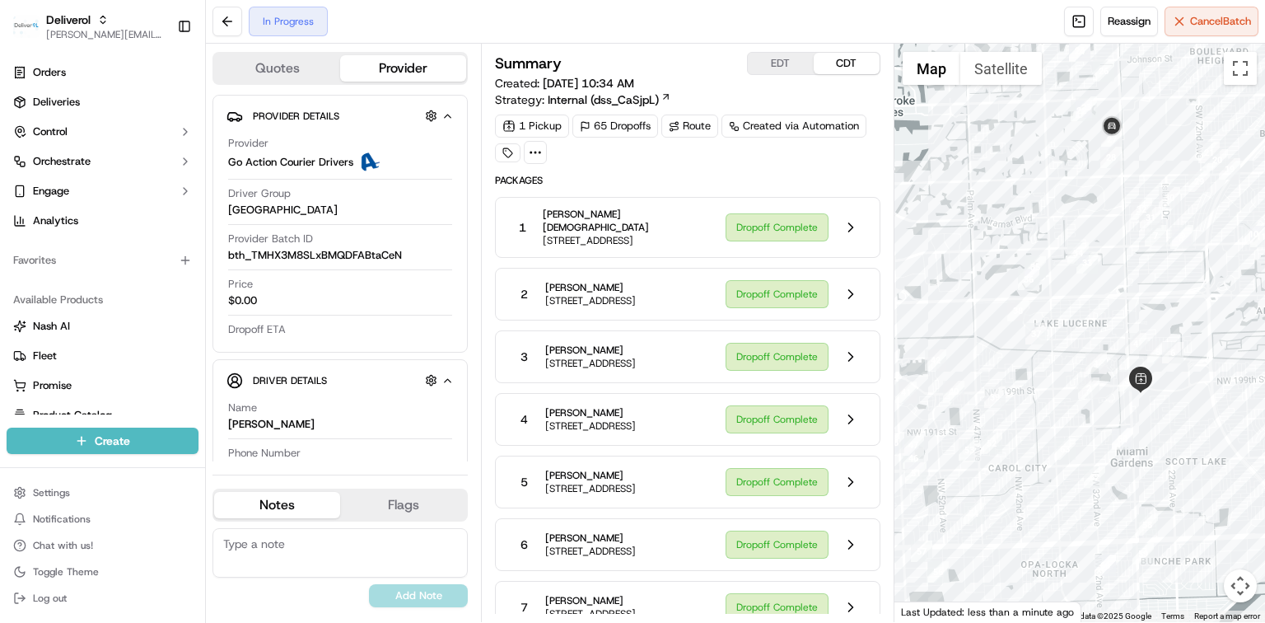
drag, startPoint x: 968, startPoint y: 320, endPoint x: 978, endPoint y: 250, distance: 70.0
click at [978, 250] on div at bounding box center [1079, 333] width 371 height 578
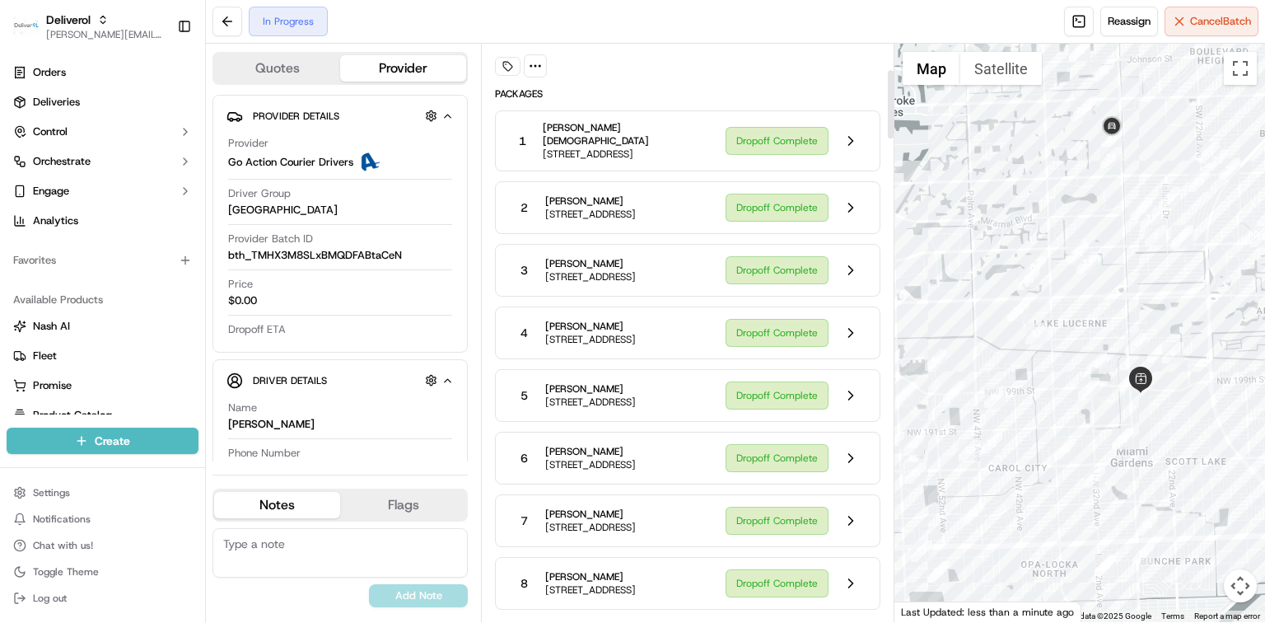
scroll to position [219, 0]
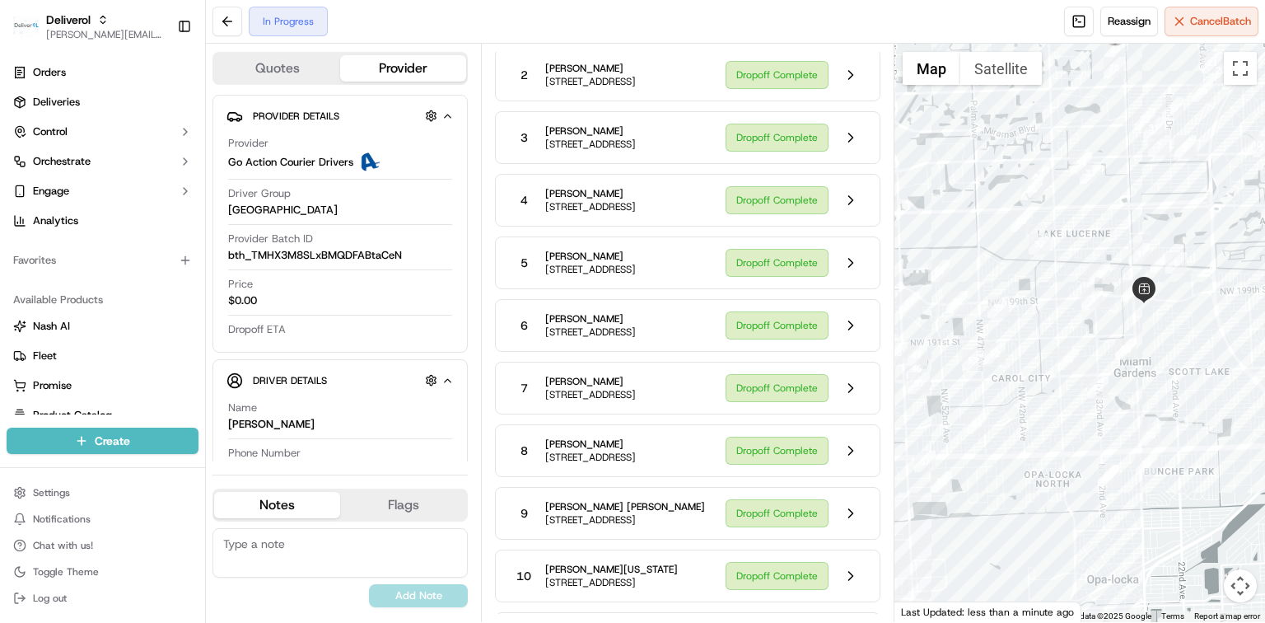
drag, startPoint x: 1206, startPoint y: 434, endPoint x: 1228, endPoint y: 354, distance: 82.9
click at [1228, 353] on div at bounding box center [1079, 333] width 371 height 578
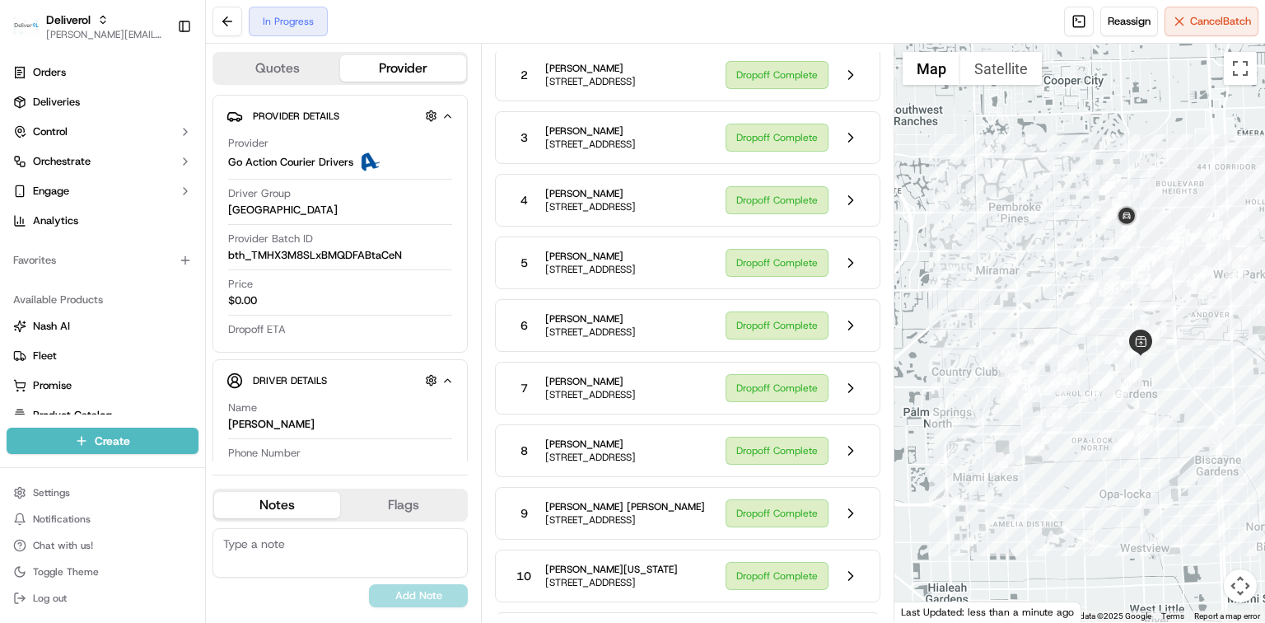
drag, startPoint x: 1153, startPoint y: 451, endPoint x: 1097, endPoint y: 474, distance: 60.6
click at [1097, 474] on div at bounding box center [1079, 333] width 371 height 578
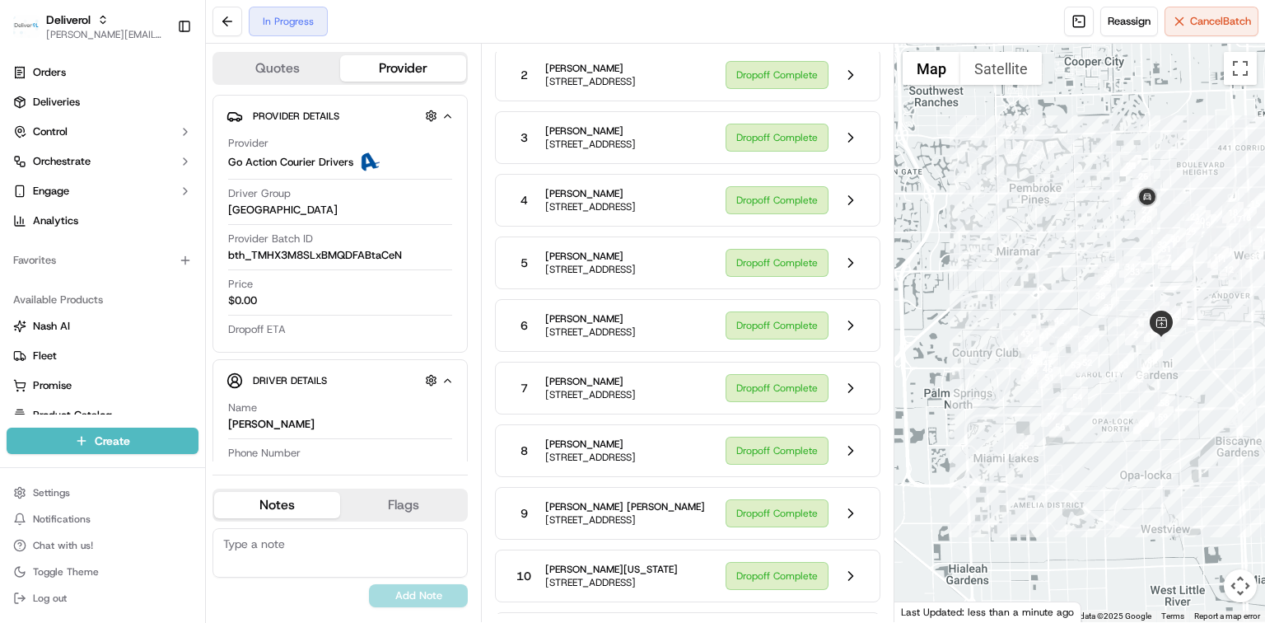
drag, startPoint x: 1061, startPoint y: 462, endPoint x: 1085, endPoint y: 445, distance: 30.2
click at [1085, 445] on div at bounding box center [1079, 333] width 371 height 578
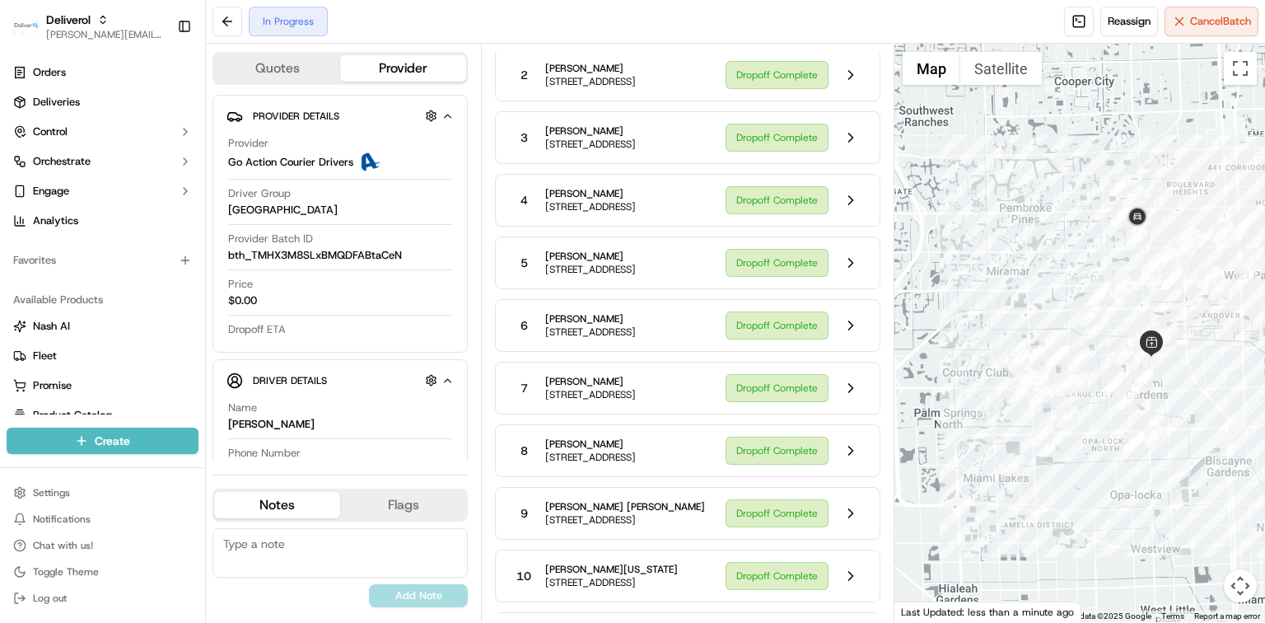
drag, startPoint x: 1227, startPoint y: 340, endPoint x: 1216, endPoint y: 365, distance: 26.9
click at [1216, 365] on div at bounding box center [1079, 333] width 371 height 578
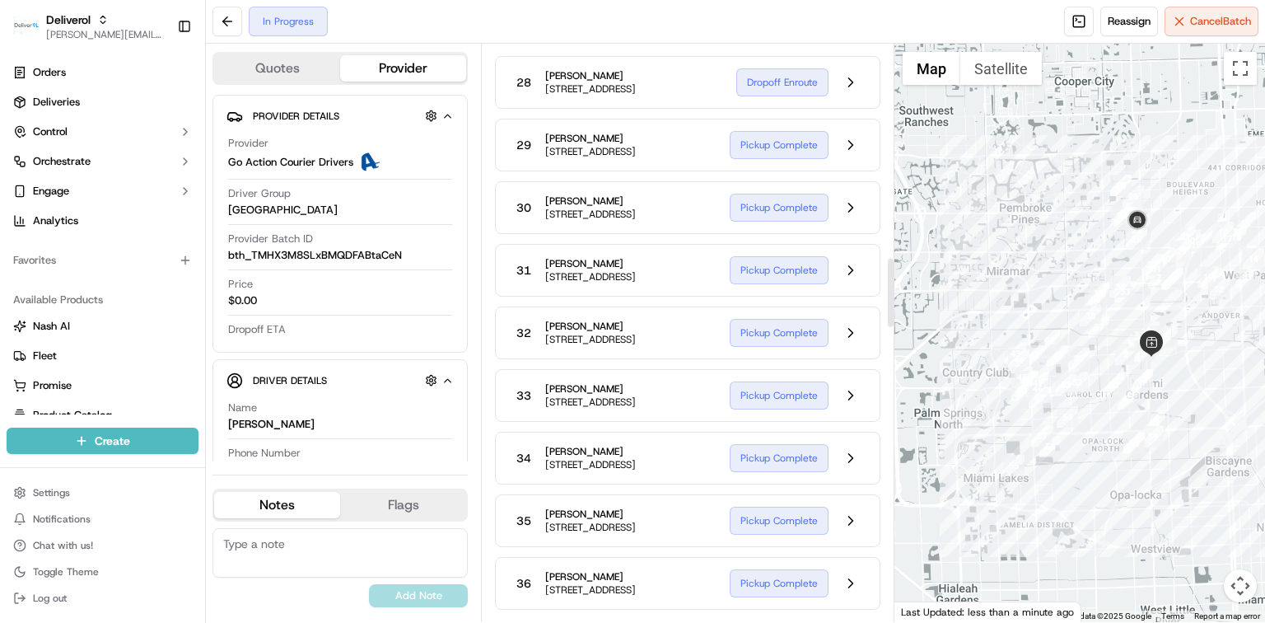
scroll to position [1757, 0]
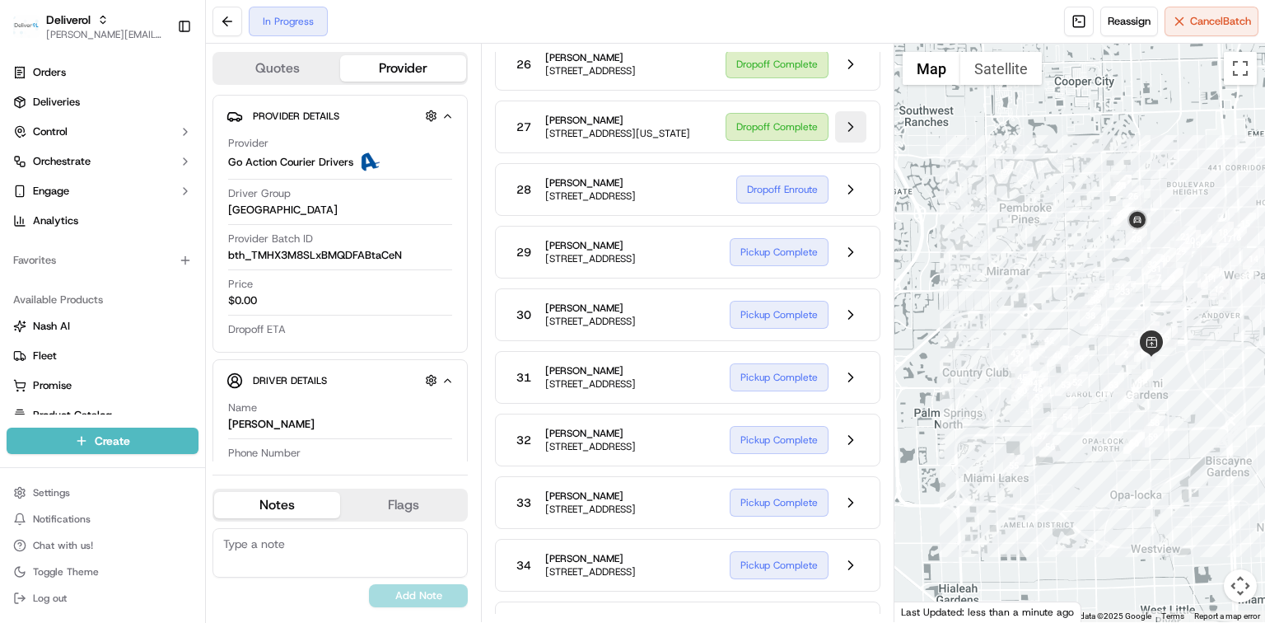
click at [855, 142] on button at bounding box center [850, 126] width 31 height 31
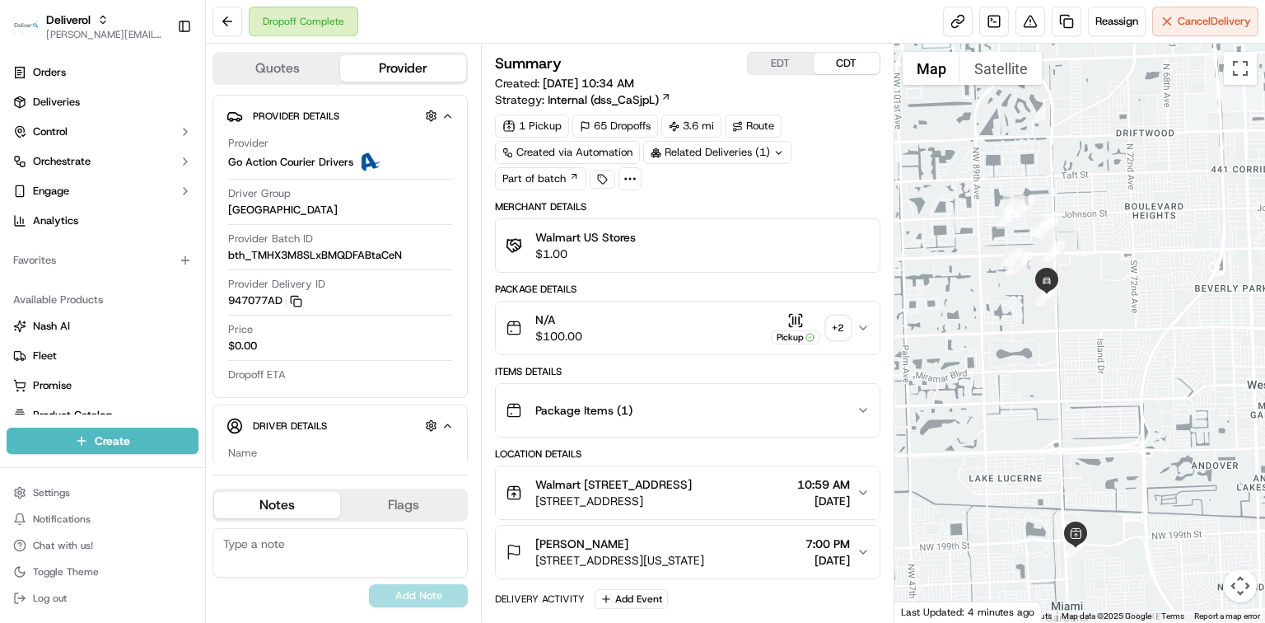
drag, startPoint x: 962, startPoint y: 292, endPoint x: 997, endPoint y: 391, distance: 105.8
click at [997, 391] on div at bounding box center [1079, 333] width 371 height 578
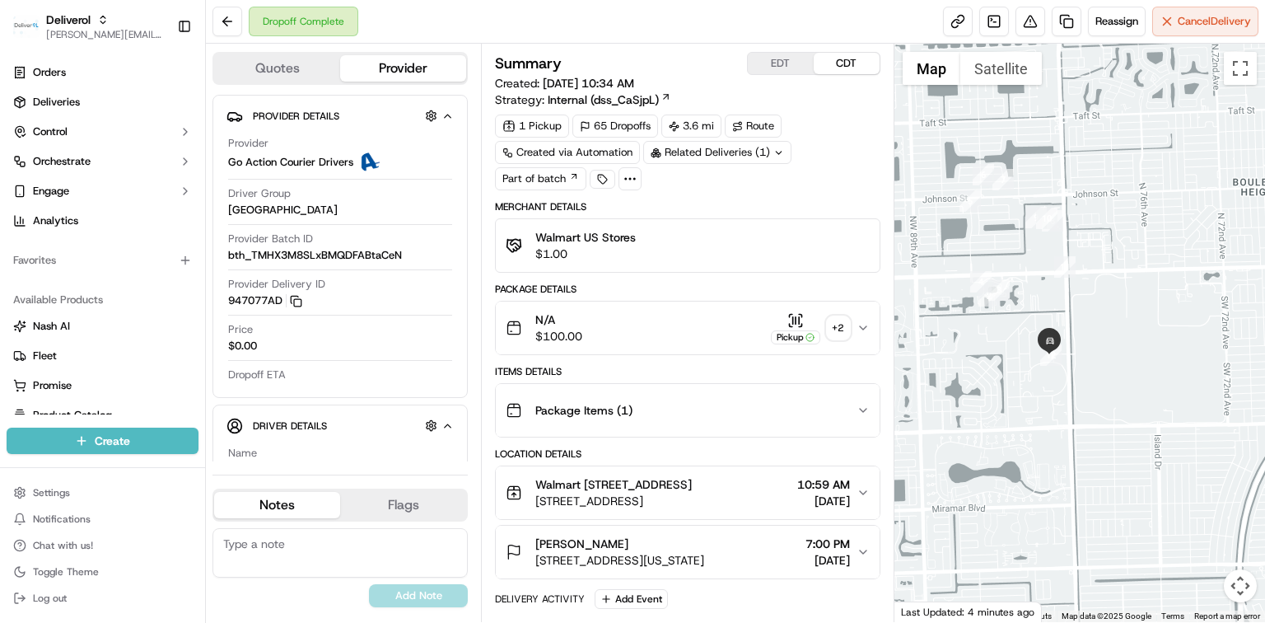
drag, startPoint x: 997, startPoint y: 289, endPoint x: 1002, endPoint y: 330, distance: 41.5
click at [1002, 330] on div at bounding box center [1079, 333] width 371 height 578
click at [227, 22] on button at bounding box center [227, 22] width 30 height 30
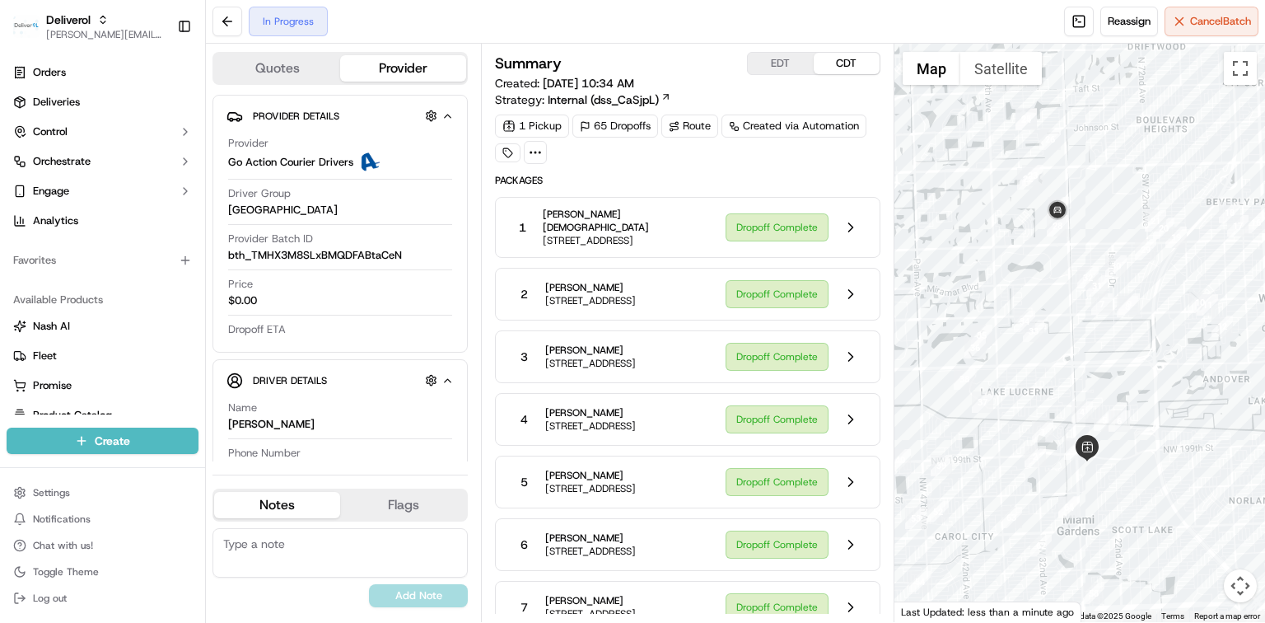
drag, startPoint x: 1001, startPoint y: 407, endPoint x: 1084, endPoint y: 362, distance: 93.6
click at [1084, 362] on div at bounding box center [1079, 333] width 371 height 578
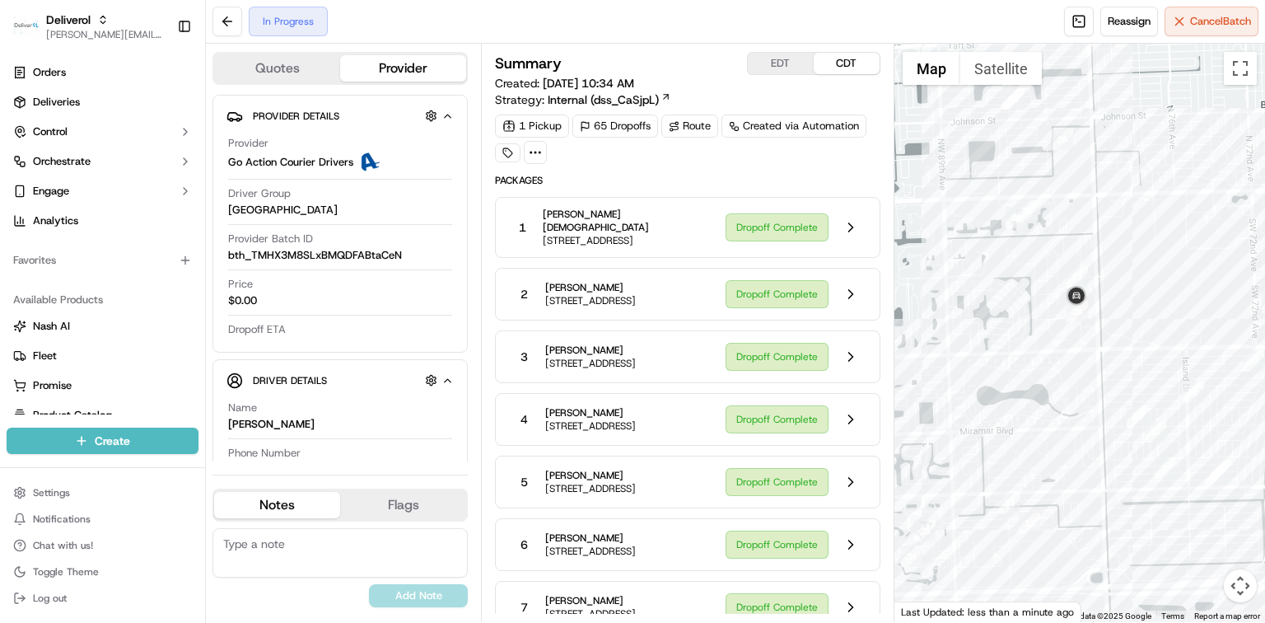
drag, startPoint x: 1048, startPoint y: 237, endPoint x: 1057, endPoint y: 338, distance: 100.8
click at [1057, 338] on div at bounding box center [1079, 333] width 371 height 578
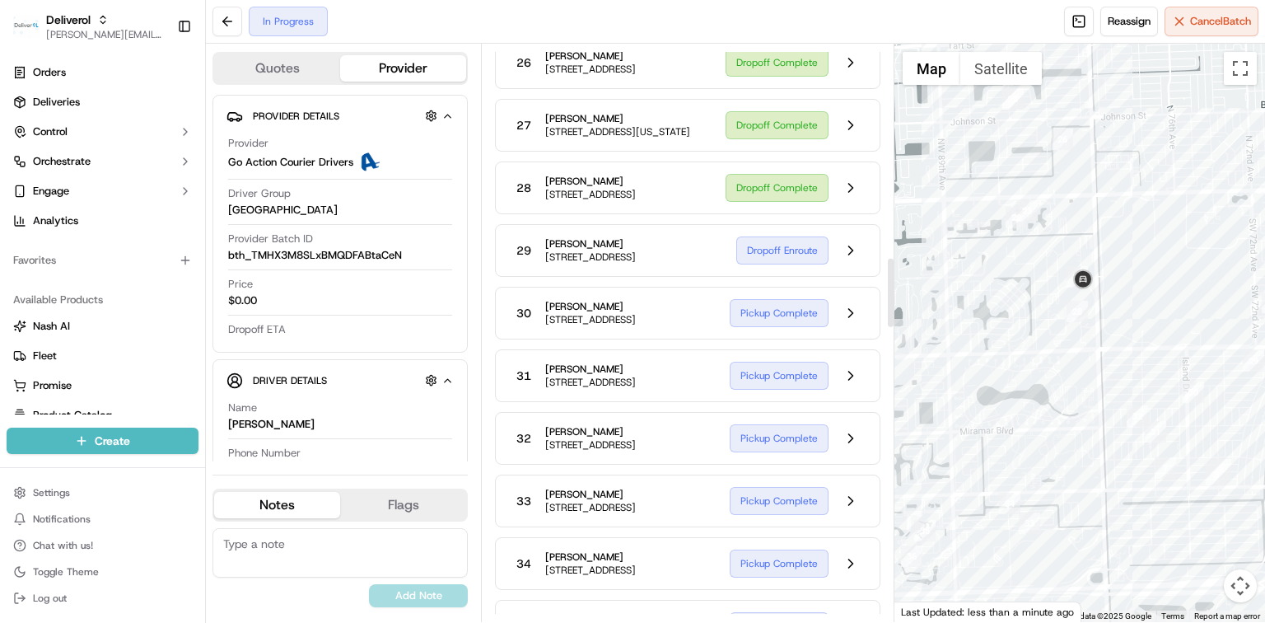
scroll to position [1757, 0]
click at [849, 205] on button at bounding box center [850, 189] width 31 height 31
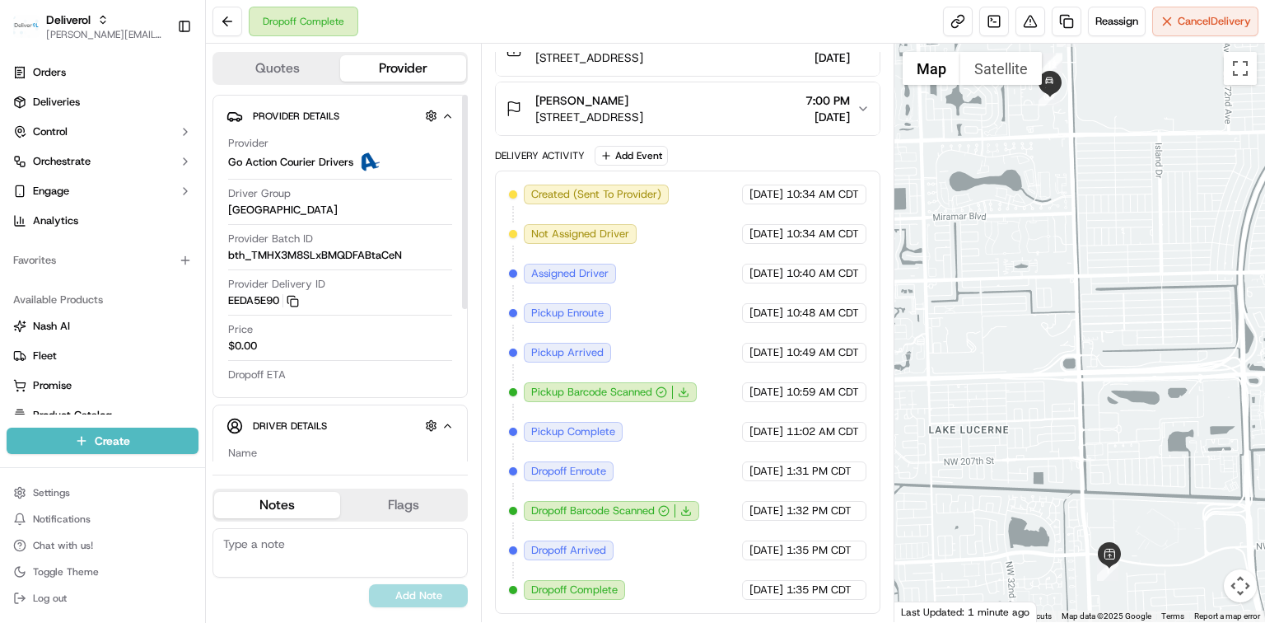
scroll to position [260, 0]
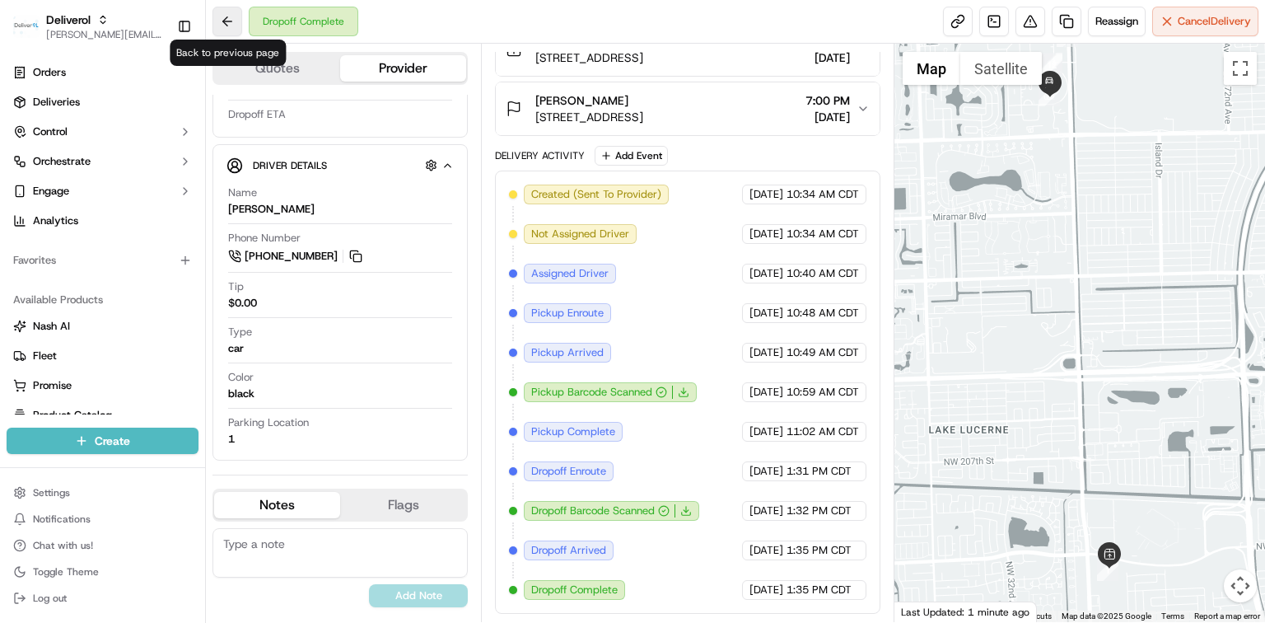
click at [227, 30] on button at bounding box center [227, 22] width 30 height 30
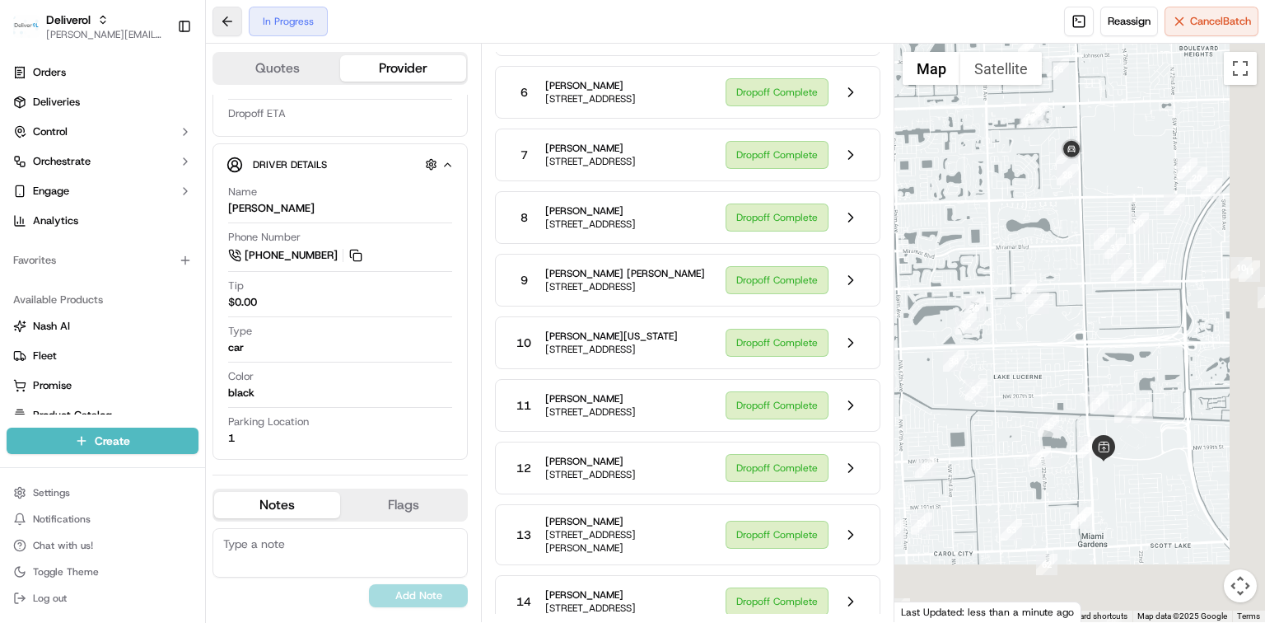
scroll to position [1757, 0]
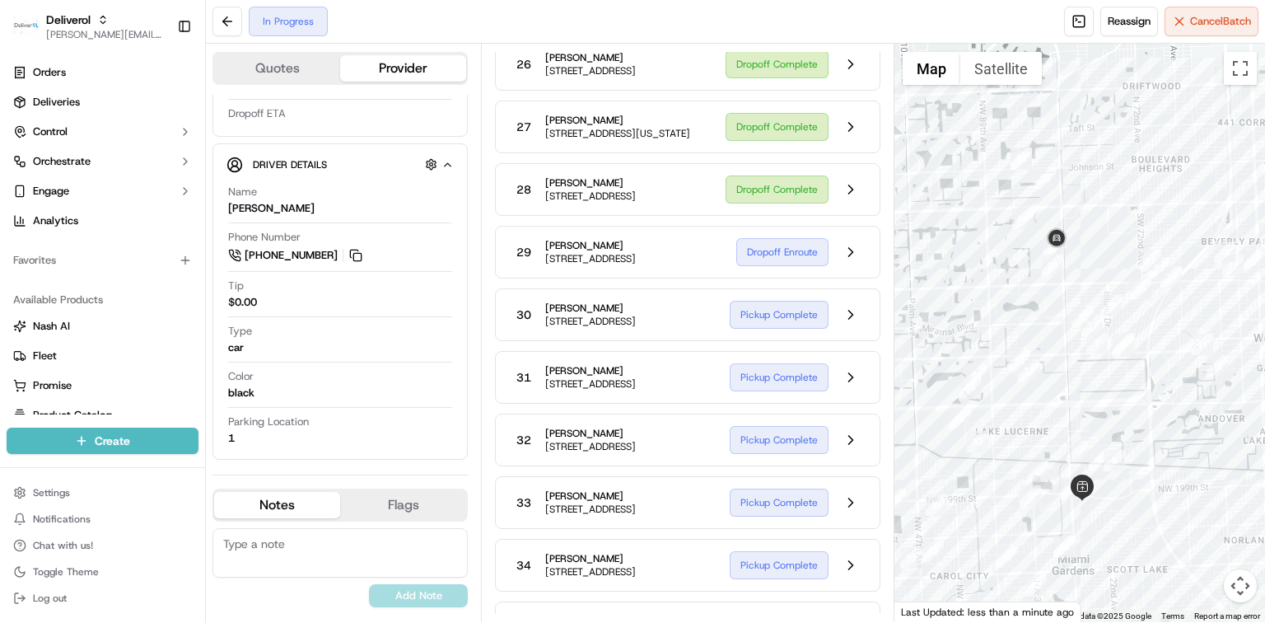
drag, startPoint x: 952, startPoint y: 312, endPoint x: 1030, endPoint y: 310, distance: 78.3
click at [1030, 310] on div at bounding box center [1079, 333] width 371 height 578
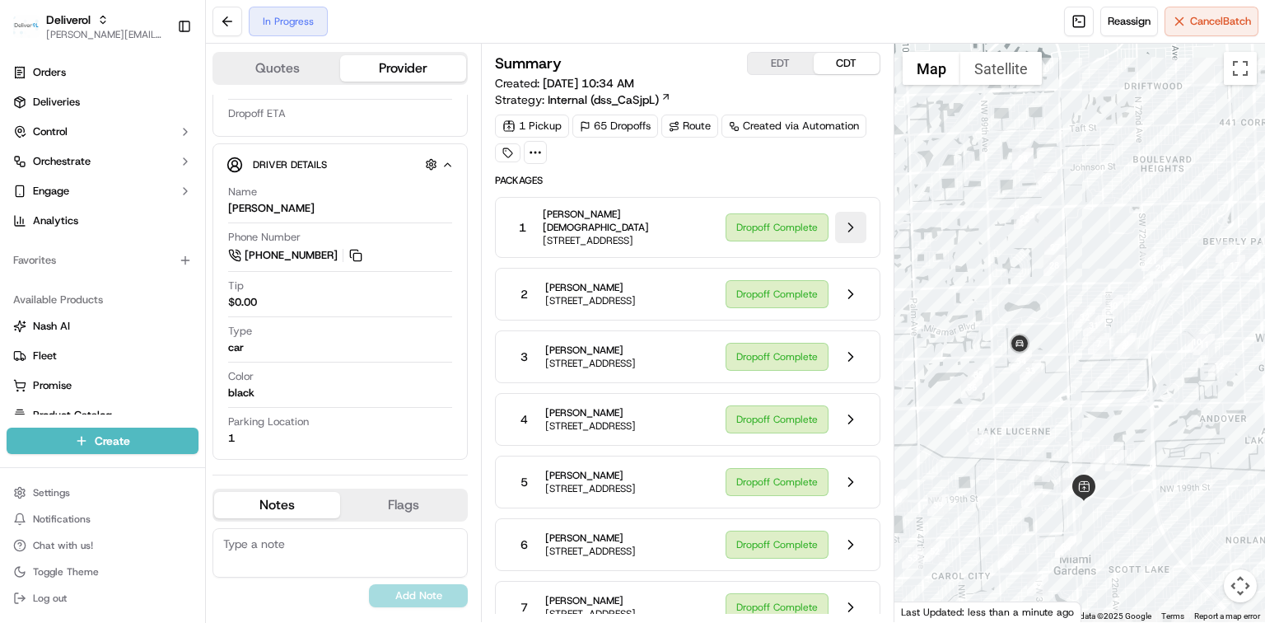
click at [842, 224] on button at bounding box center [850, 227] width 31 height 31
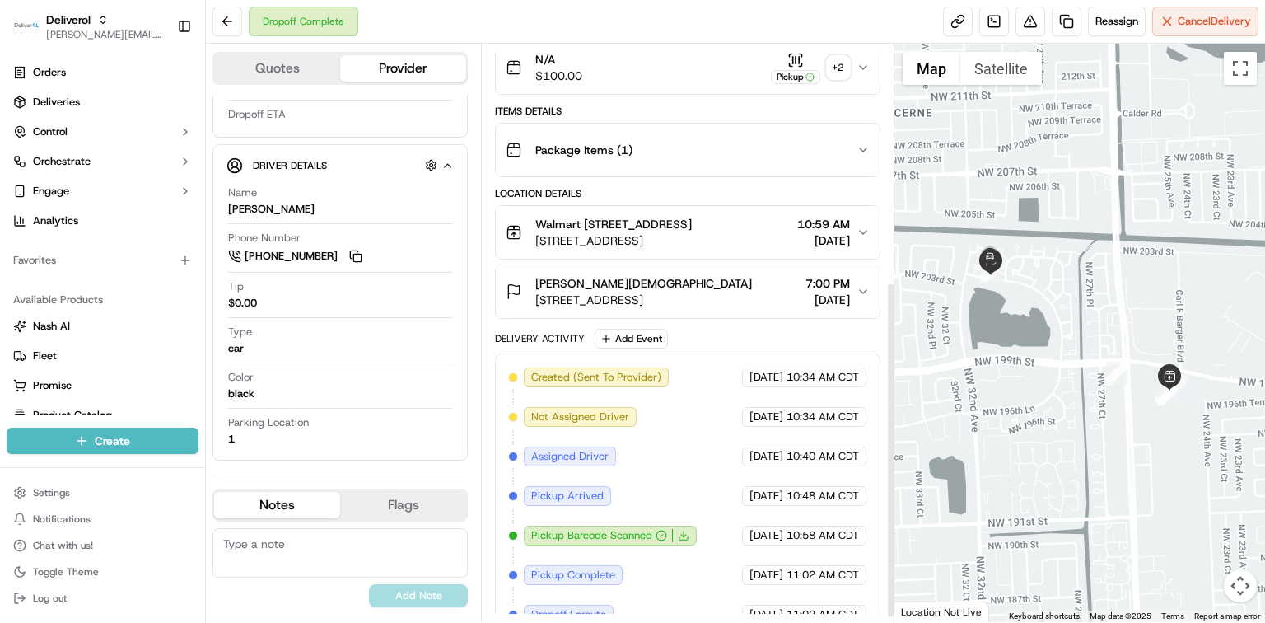
scroll to position [413, 0]
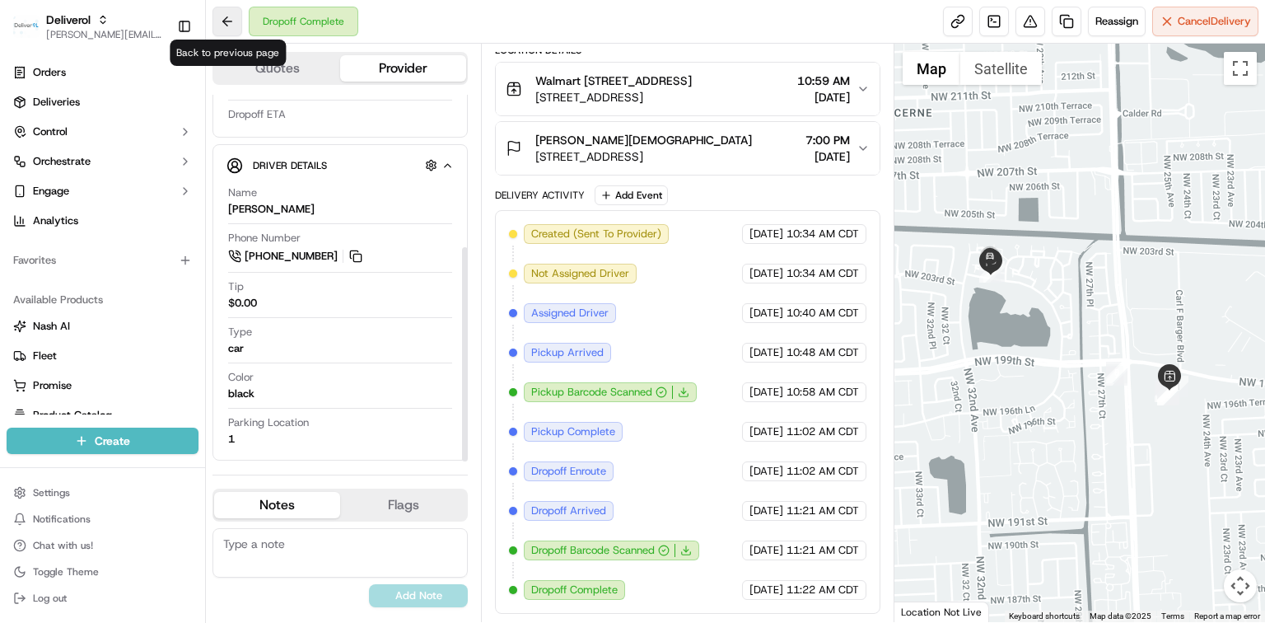
click at [231, 17] on button at bounding box center [227, 22] width 30 height 30
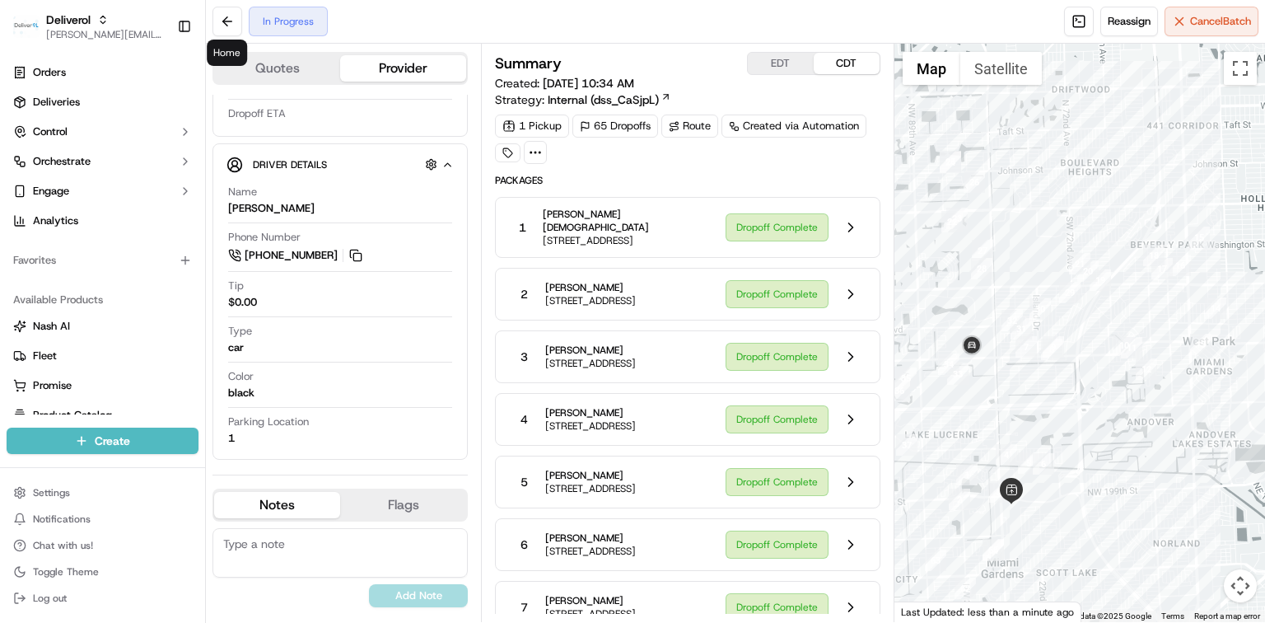
click at [670, 237] on span "[STREET_ADDRESS]" at bounding box center [628, 240] width 170 height 13
click at [852, 228] on button at bounding box center [850, 227] width 31 height 31
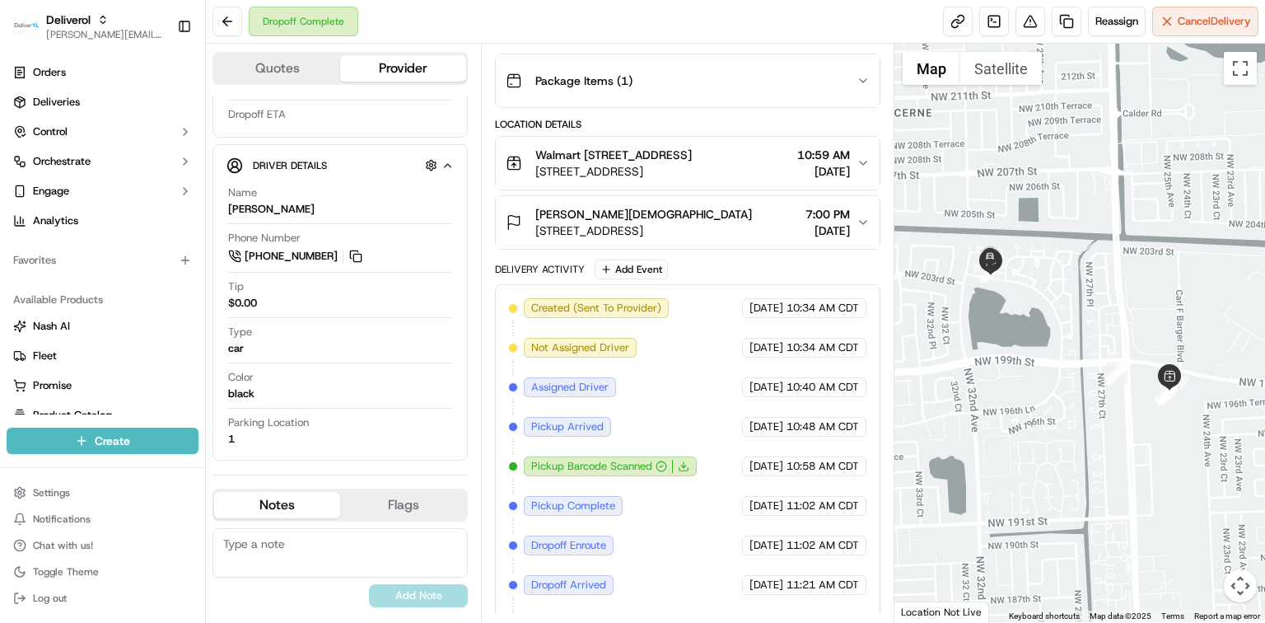
scroll to position [413, 0]
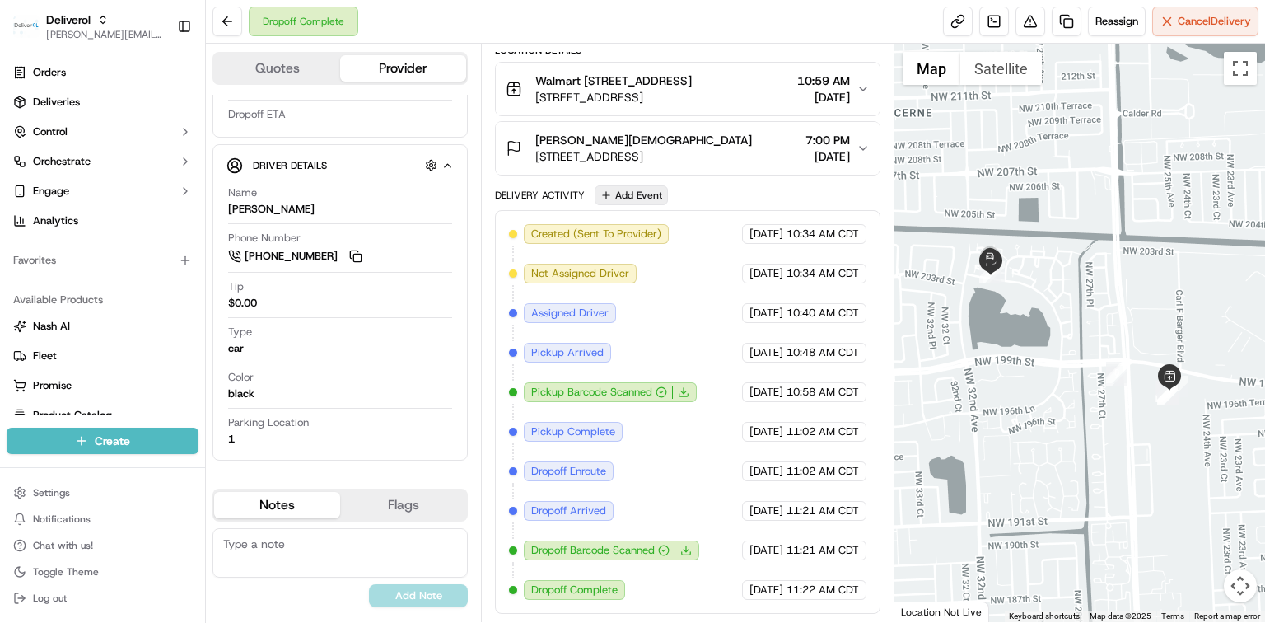
click at [646, 197] on button "Add Event" at bounding box center [631, 195] width 73 height 20
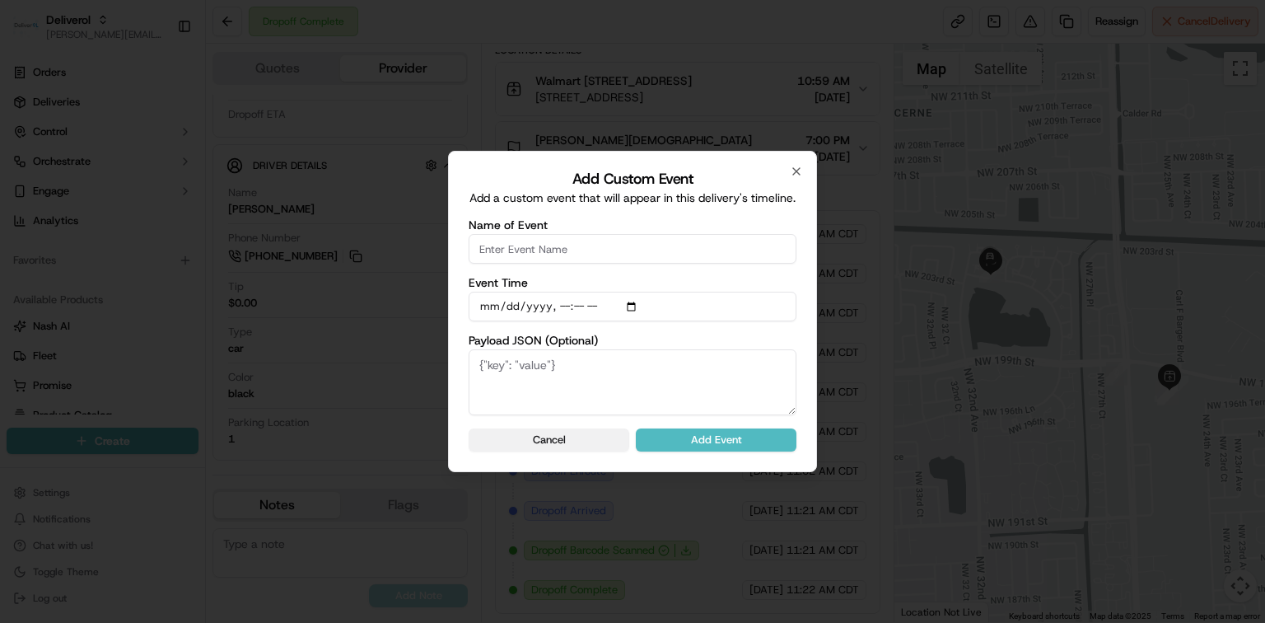
click at [565, 441] on button "Cancel" at bounding box center [549, 439] width 161 height 23
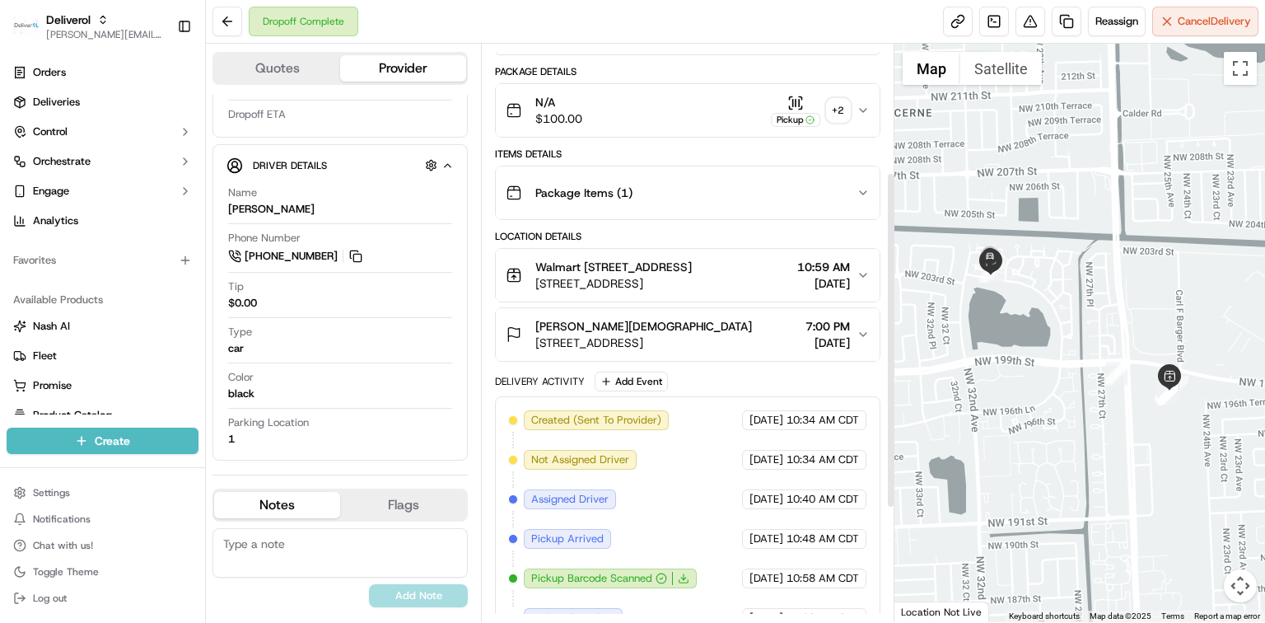
scroll to position [219, 0]
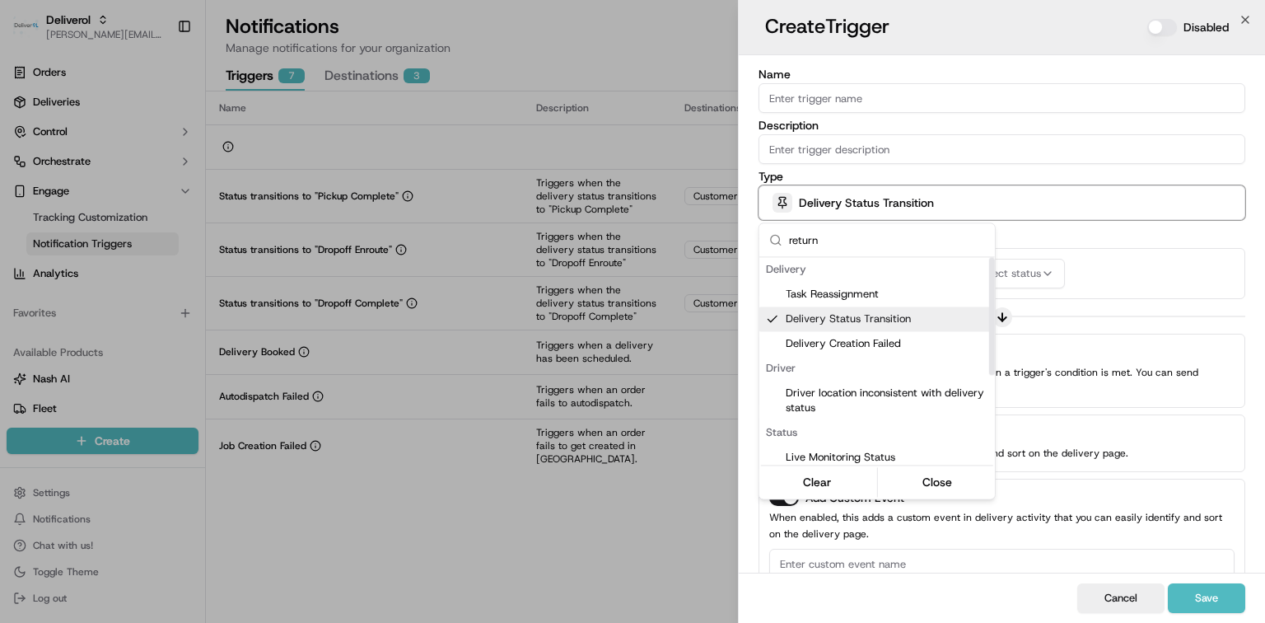
type input "return"
click at [926, 321] on span "Delivery Status Transition" at bounding box center [887, 318] width 203 height 15
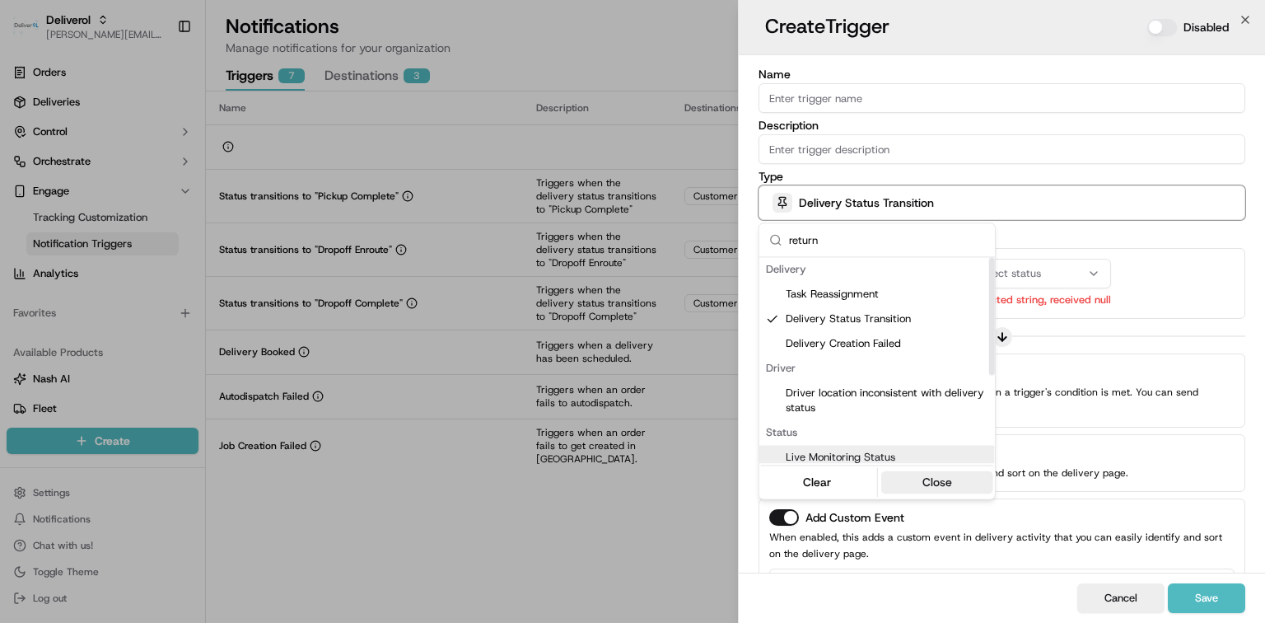
click at [940, 488] on button "Close" at bounding box center [936, 481] width 113 height 23
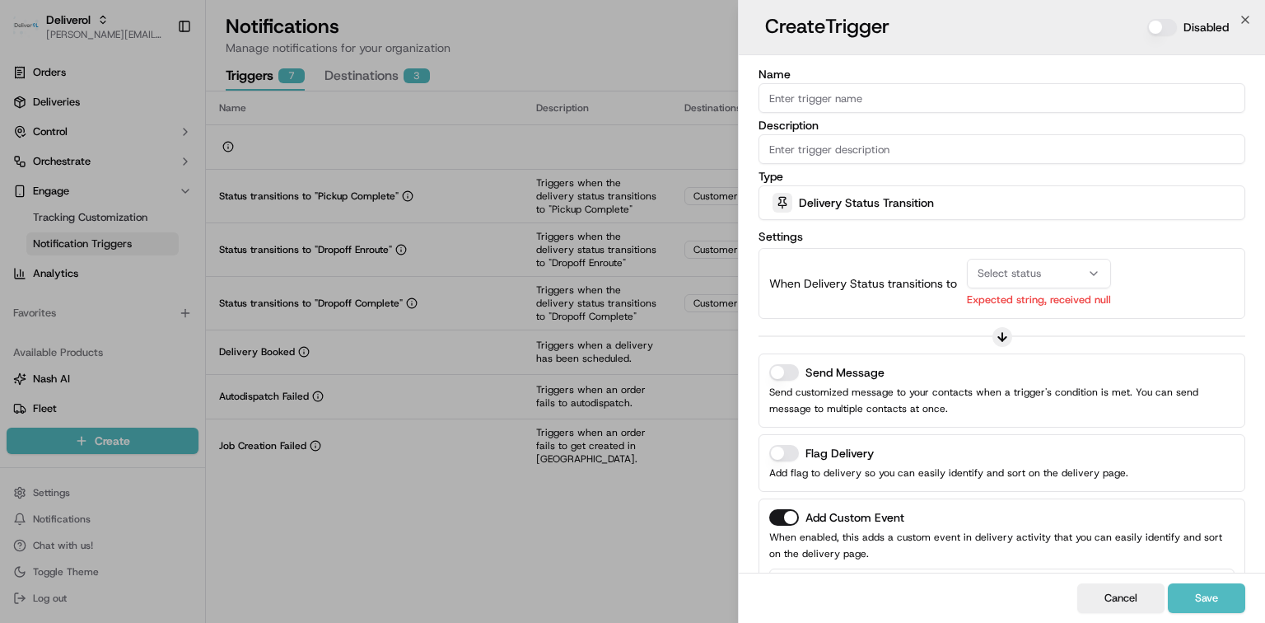
click at [1071, 270] on div "Select status" at bounding box center [1039, 273] width 136 height 15
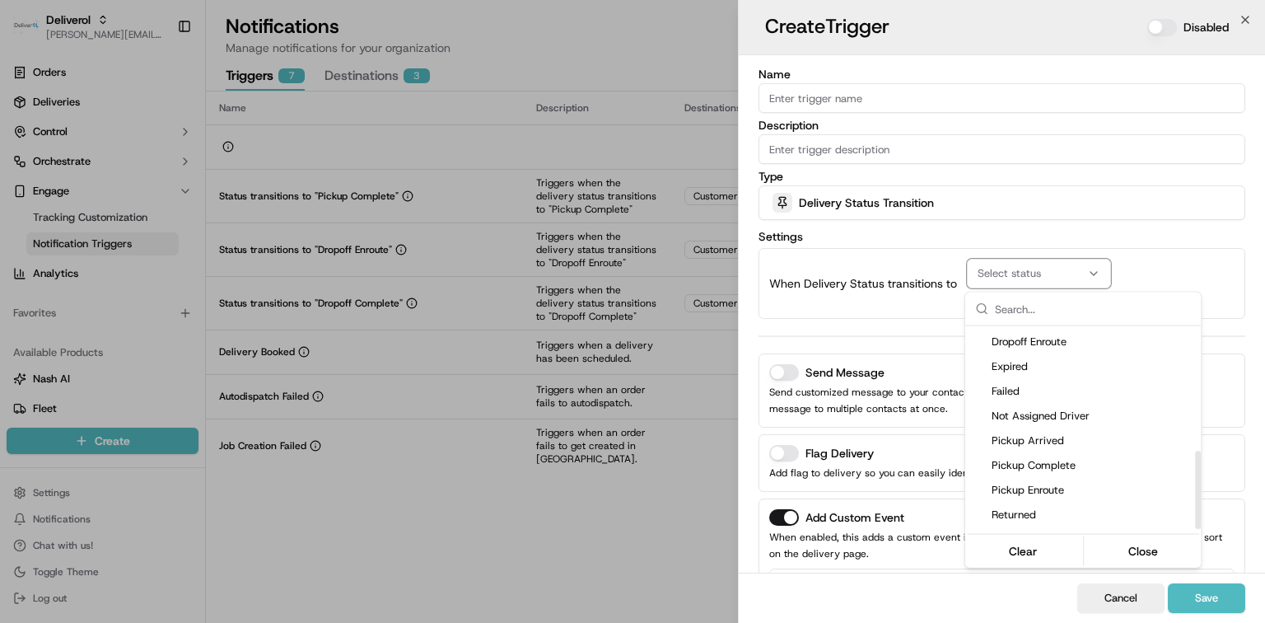
scroll to position [329, 0]
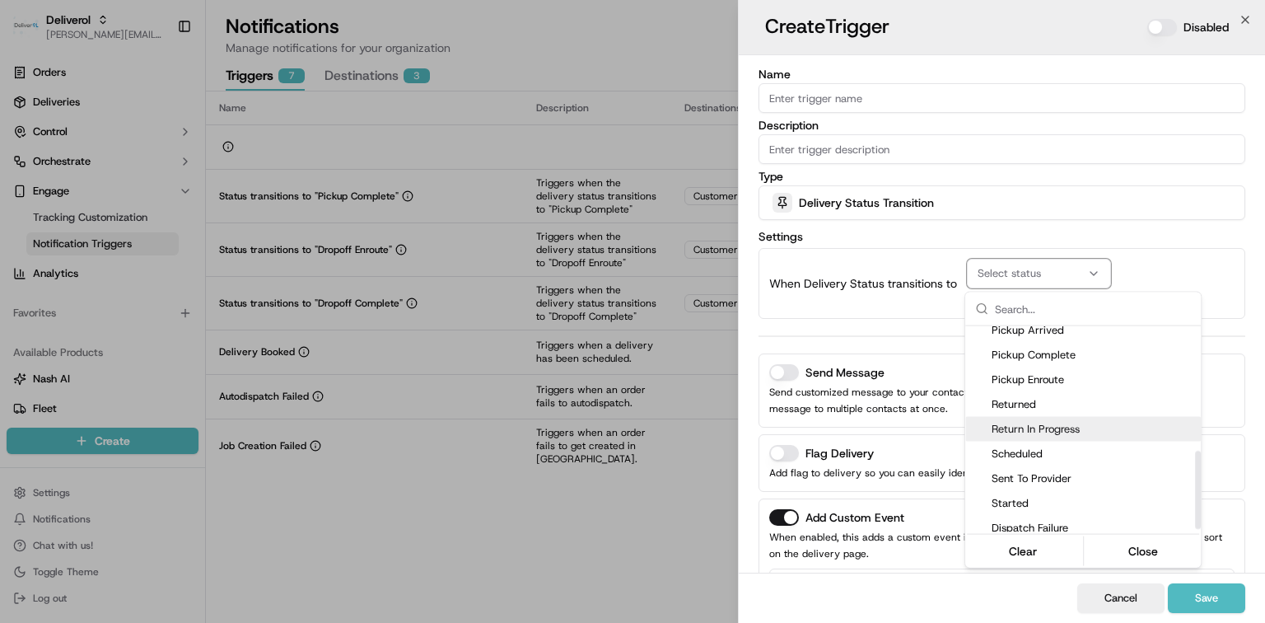
click at [1071, 427] on span "Return In Progress" at bounding box center [1093, 429] width 203 height 15
click at [1150, 550] on button "Close" at bounding box center [1143, 550] width 113 height 23
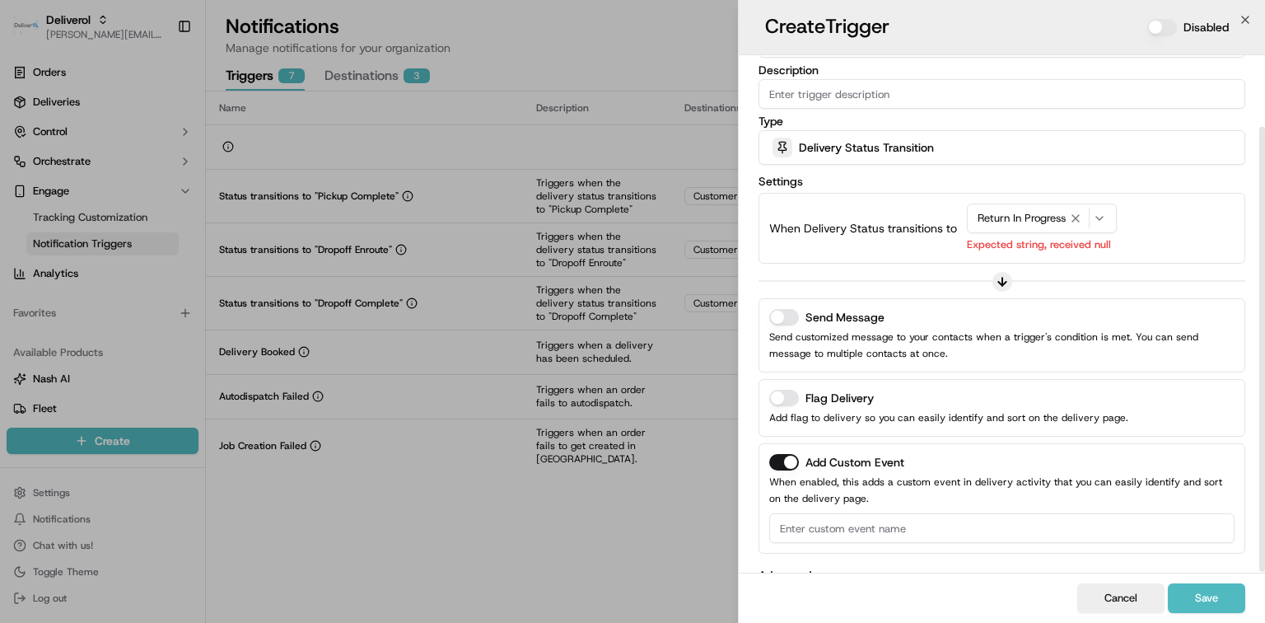
scroll to position [83, 0]
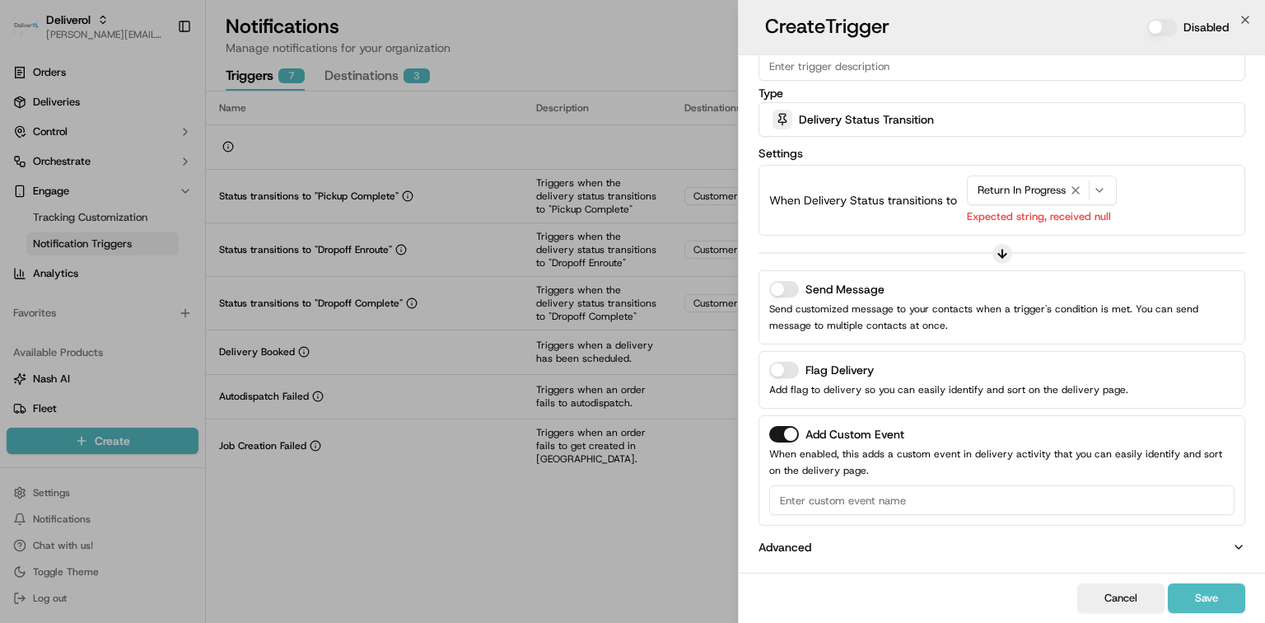
click at [781, 367] on button "Flag Delivery" at bounding box center [784, 370] width 30 height 16
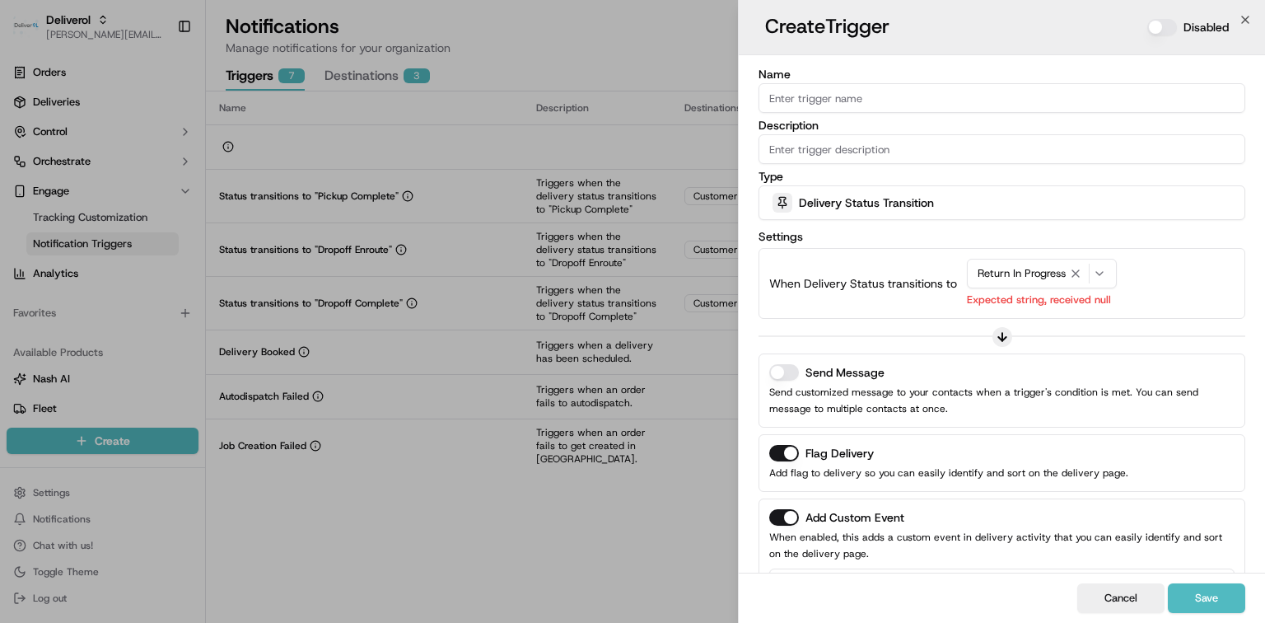
click at [881, 94] on input "Name" at bounding box center [1002, 98] width 487 height 30
type input "F"
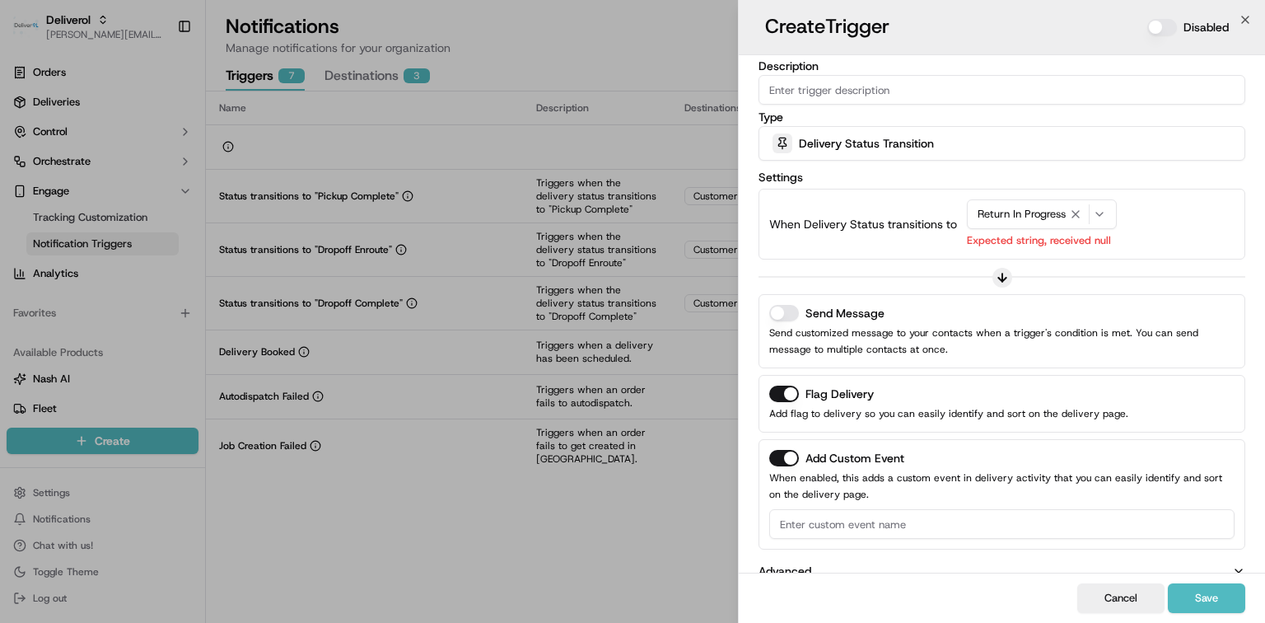
scroll to position [83, 0]
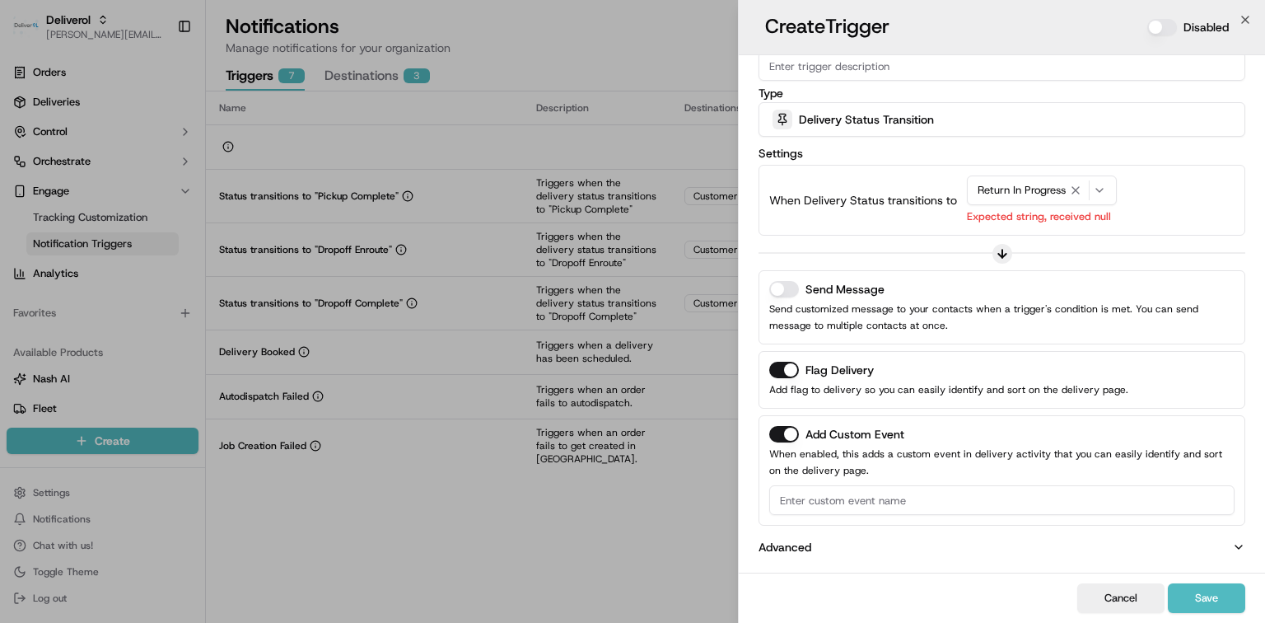
type input "Returns"
click at [781, 289] on button "Send Message" at bounding box center [784, 289] width 30 height 16
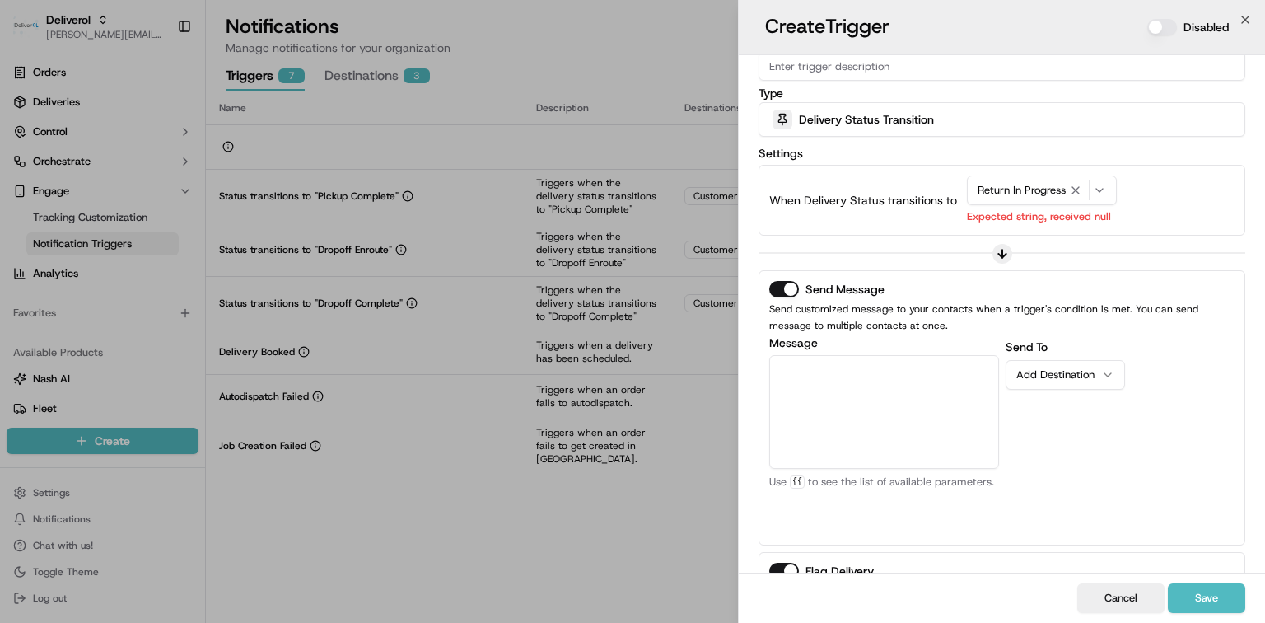
click at [781, 289] on button "Send Message" at bounding box center [784, 289] width 30 height 16
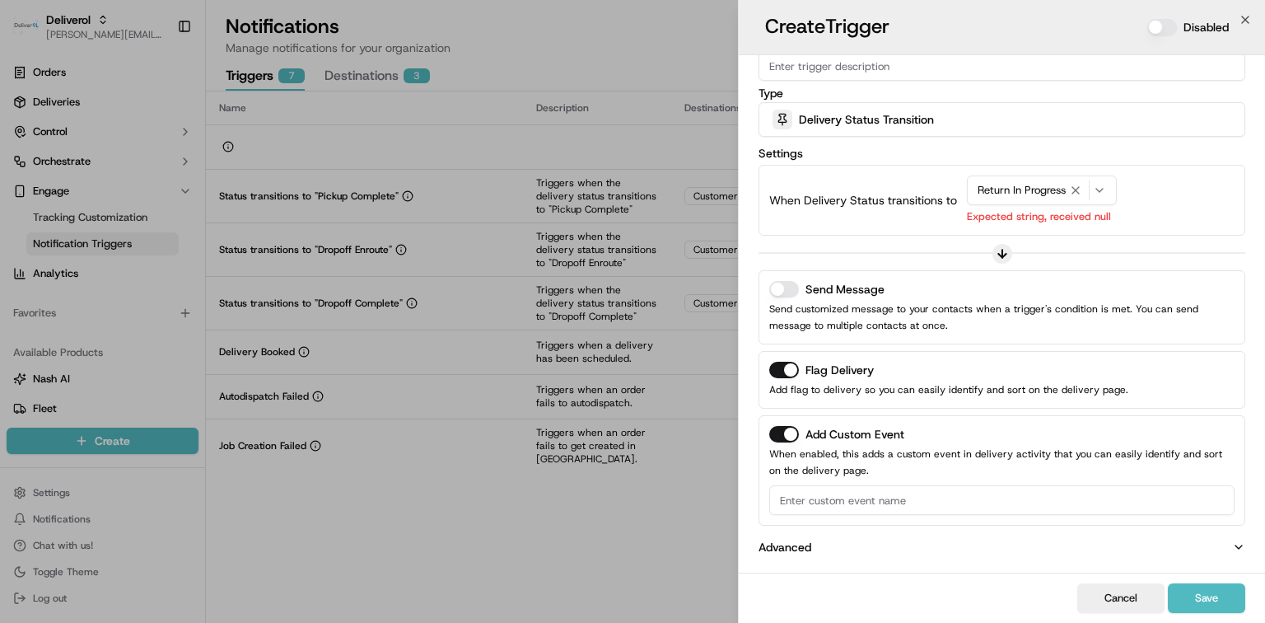
click at [781, 435] on button "Add Custom Event" at bounding box center [784, 434] width 30 height 16
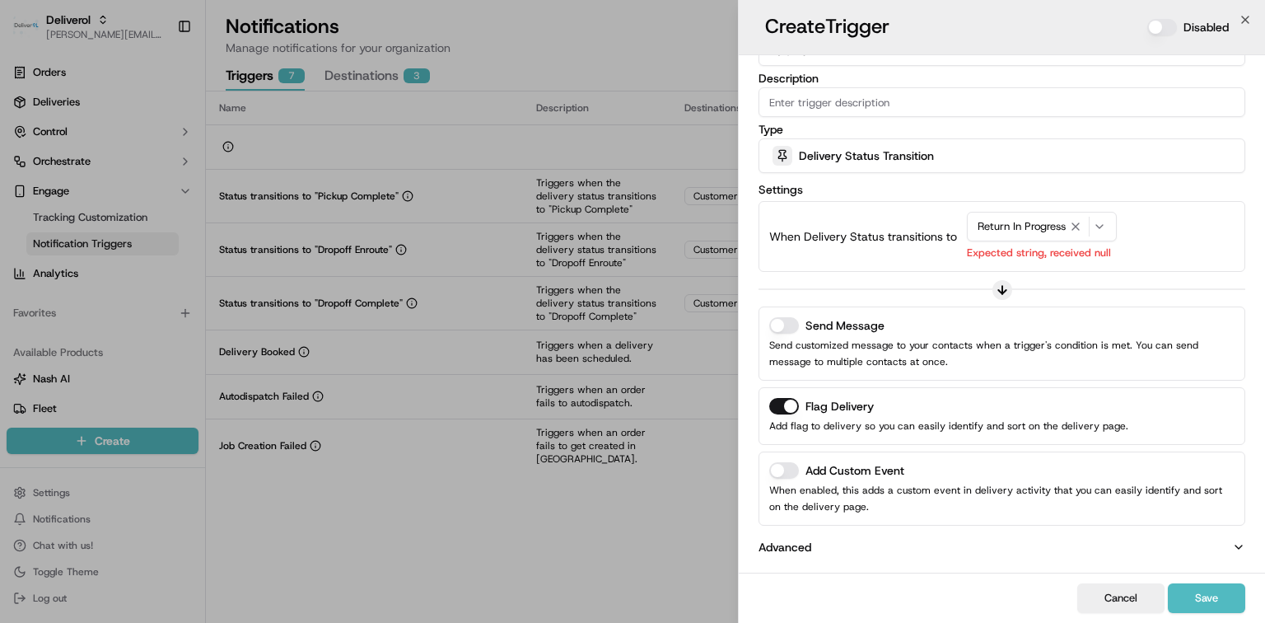
click at [791, 324] on button "Send Message" at bounding box center [784, 325] width 30 height 16
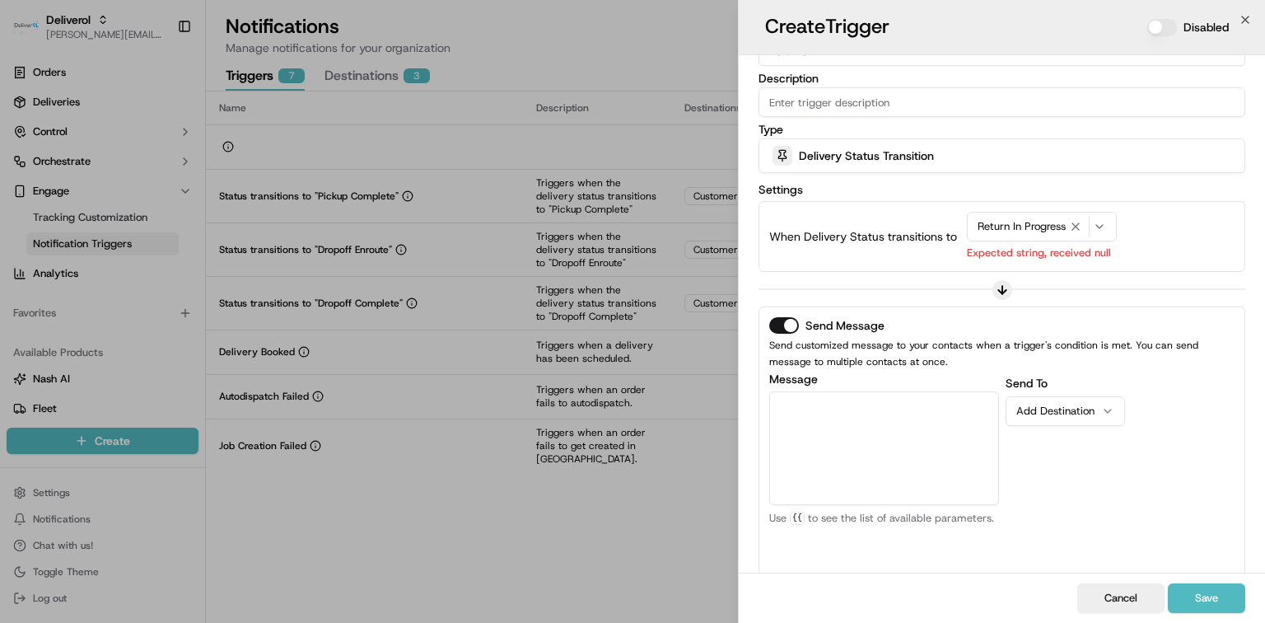
click at [838, 402] on textarea "Message" at bounding box center [884, 448] width 230 height 114
type textarea "d"
click at [1113, 418] on button "Add Destination" at bounding box center [1065, 411] width 119 height 30
click at [1060, 532] on div "Send To Add Destination" at bounding box center [1121, 472] width 230 height 198
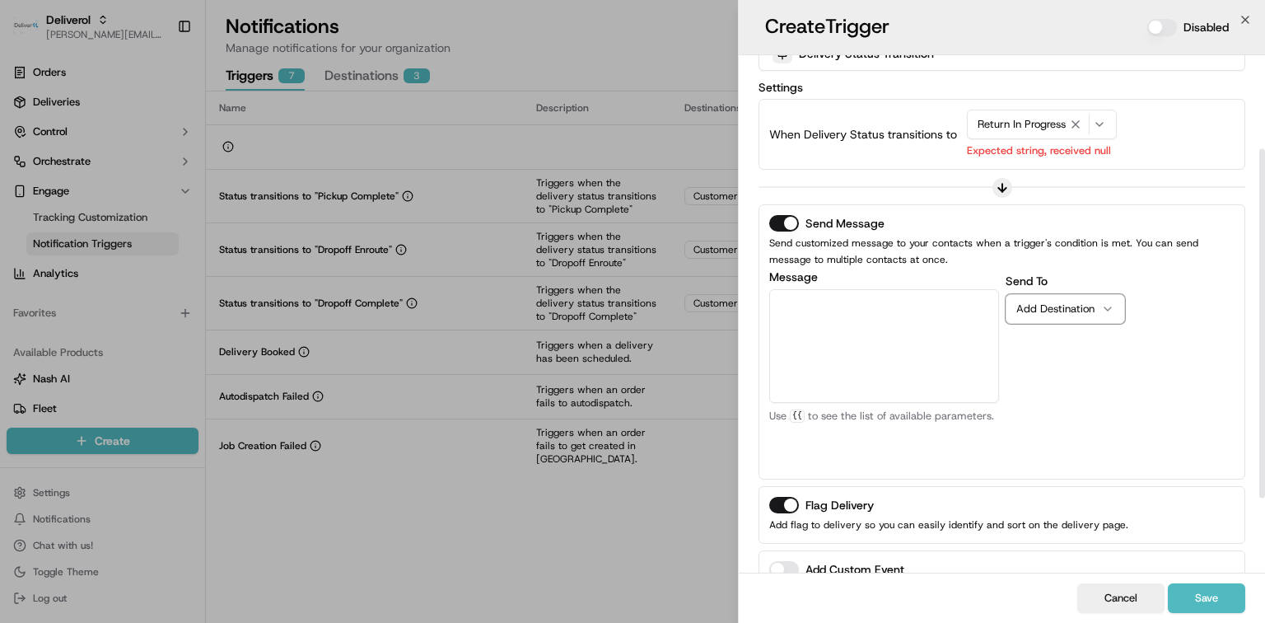
scroll to position [138, 0]
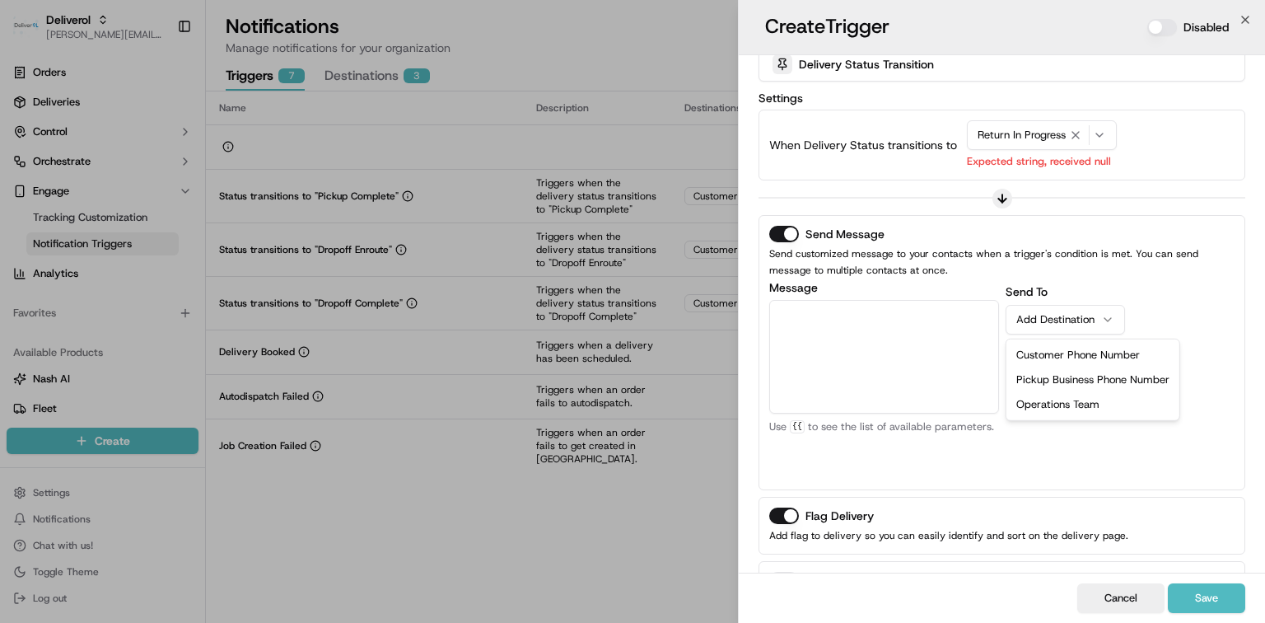
click at [1105, 321] on icon "button" at bounding box center [1107, 319] width 13 height 13
click at [976, 321] on textarea "Message" at bounding box center [884, 357] width 230 height 114
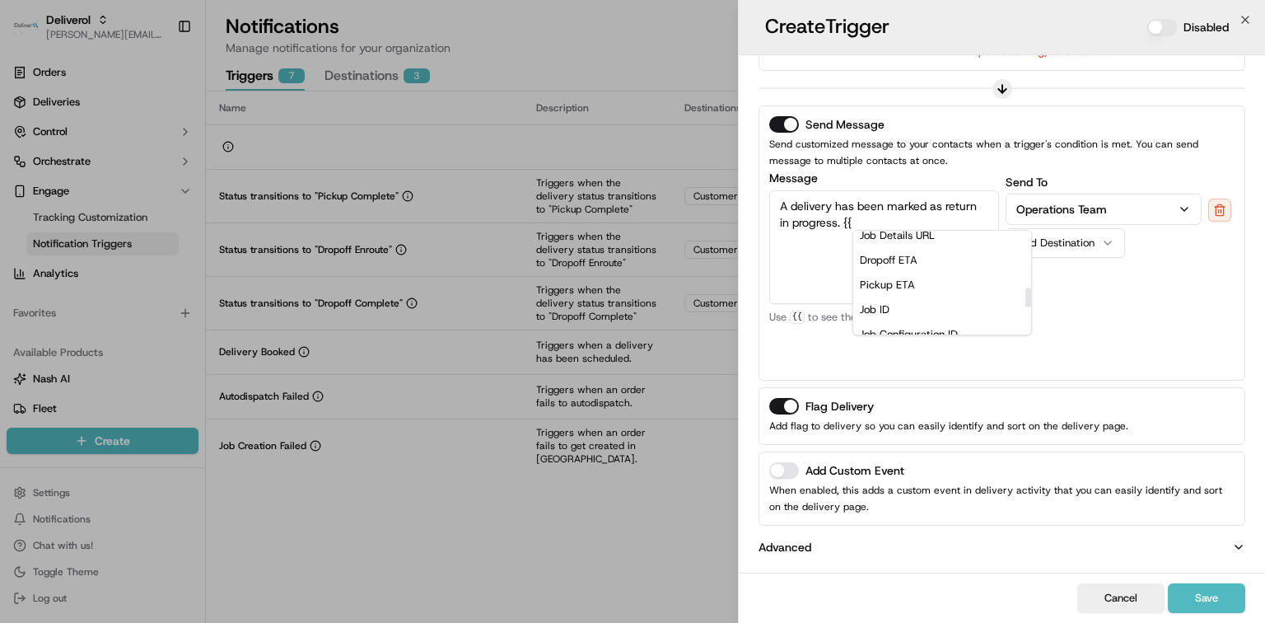
scroll to position [293, 0]
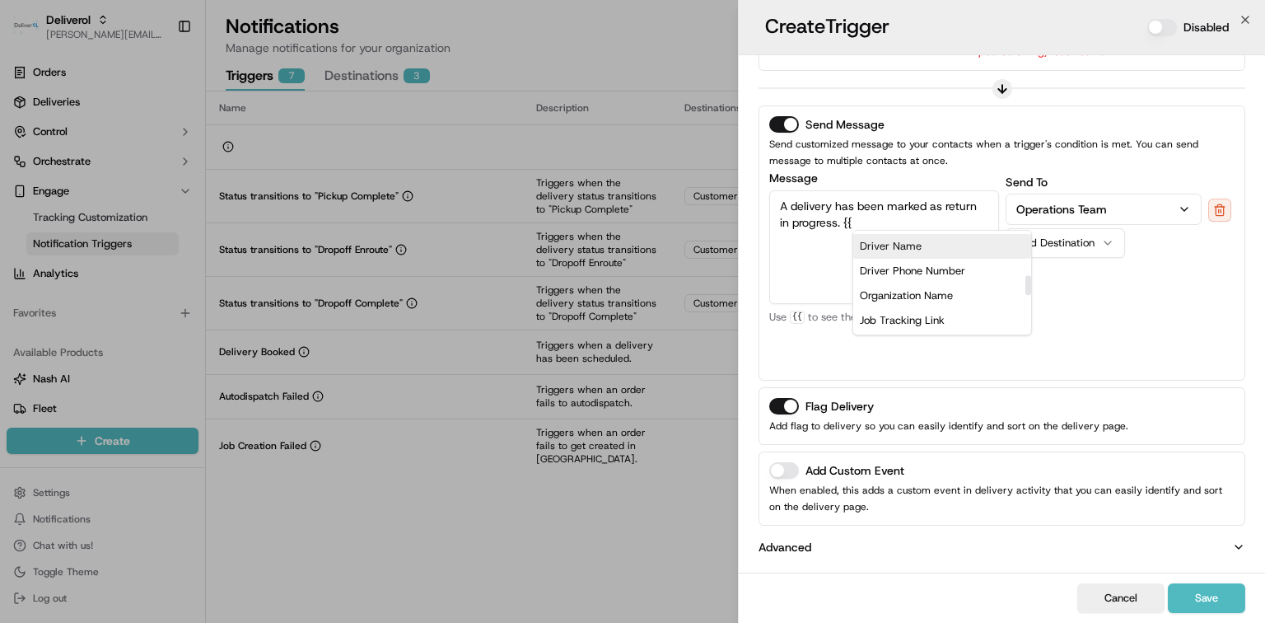
click at [890, 247] on div "Driver Name" at bounding box center [942, 246] width 178 height 25
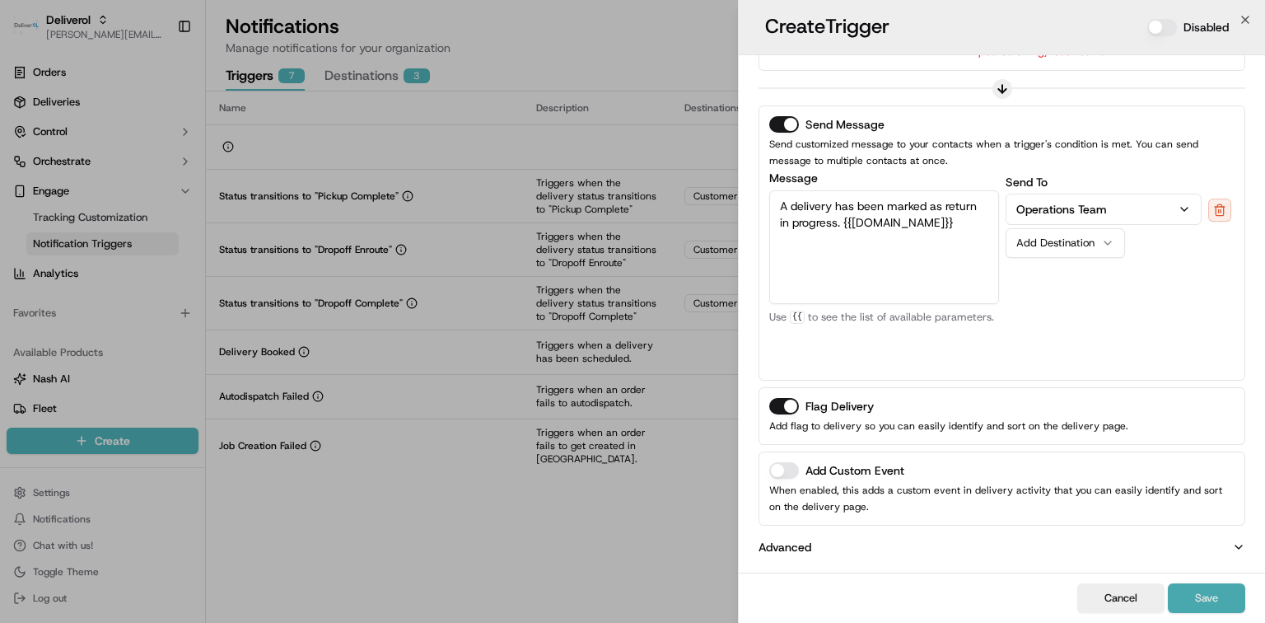
type textarea "A delivery has been marked as return in progress. {{driver.name}}"
click at [1218, 603] on button "Save" at bounding box center [1206, 598] width 77 height 30
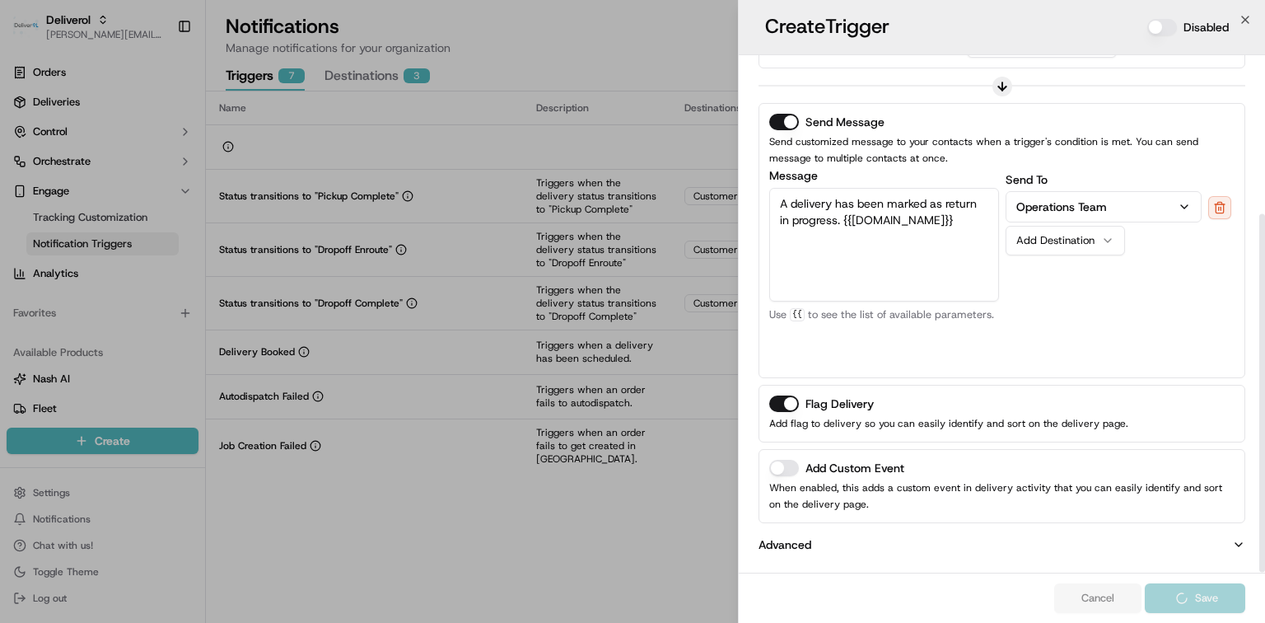
scroll to position [228, 0]
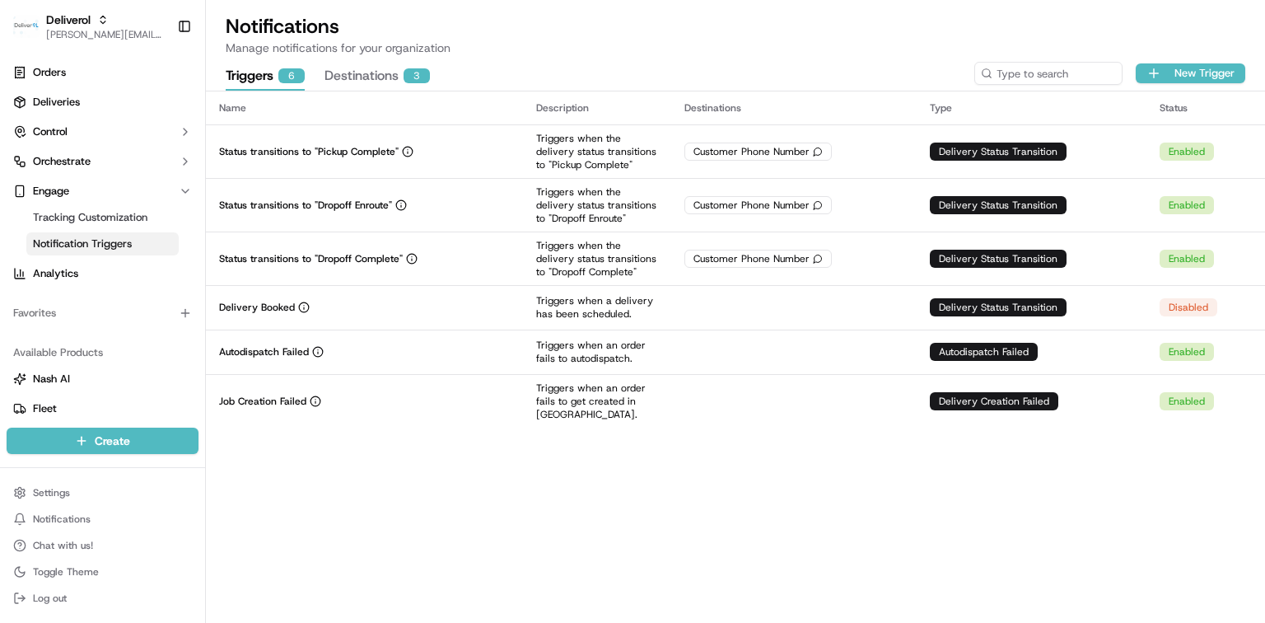
click at [377, 76] on button "Destinations 3" at bounding box center [376, 77] width 105 height 28
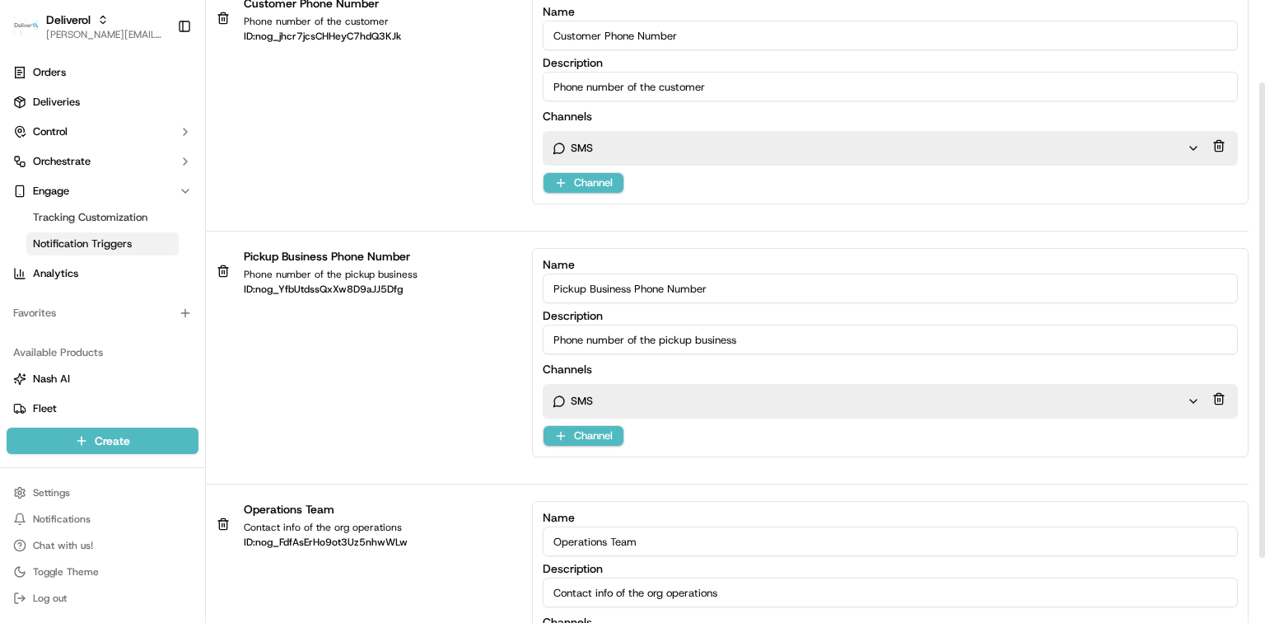
scroll to position [0, 0]
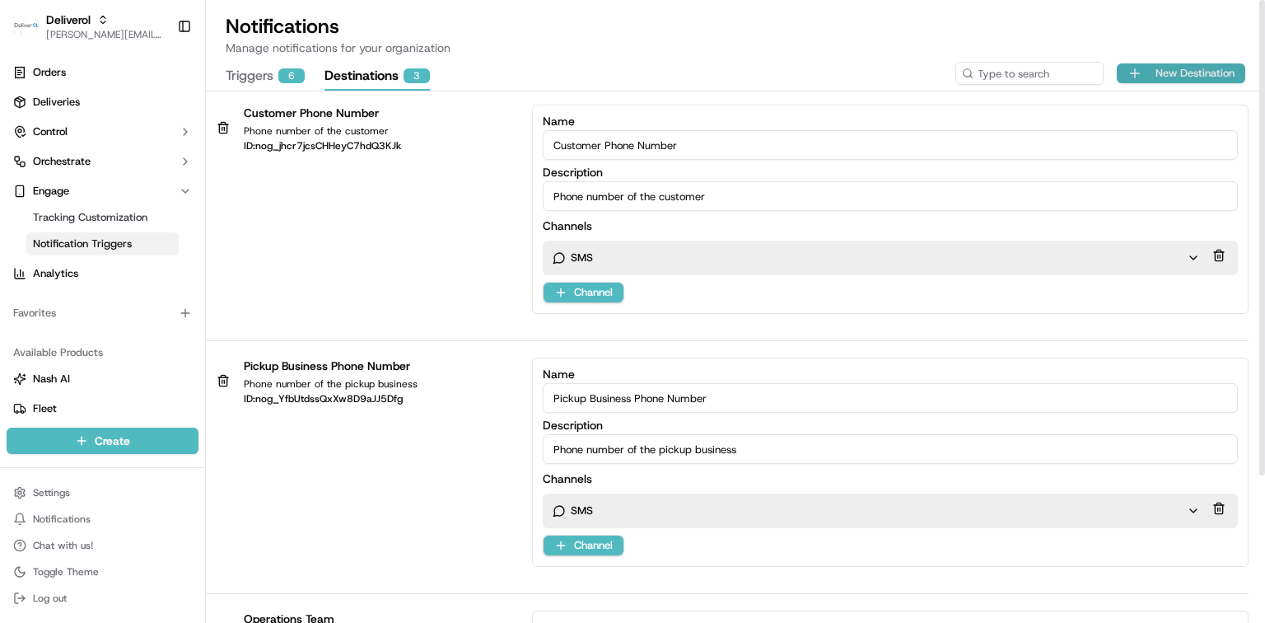
click at [1171, 79] on button "New Destination" at bounding box center [1181, 73] width 128 height 20
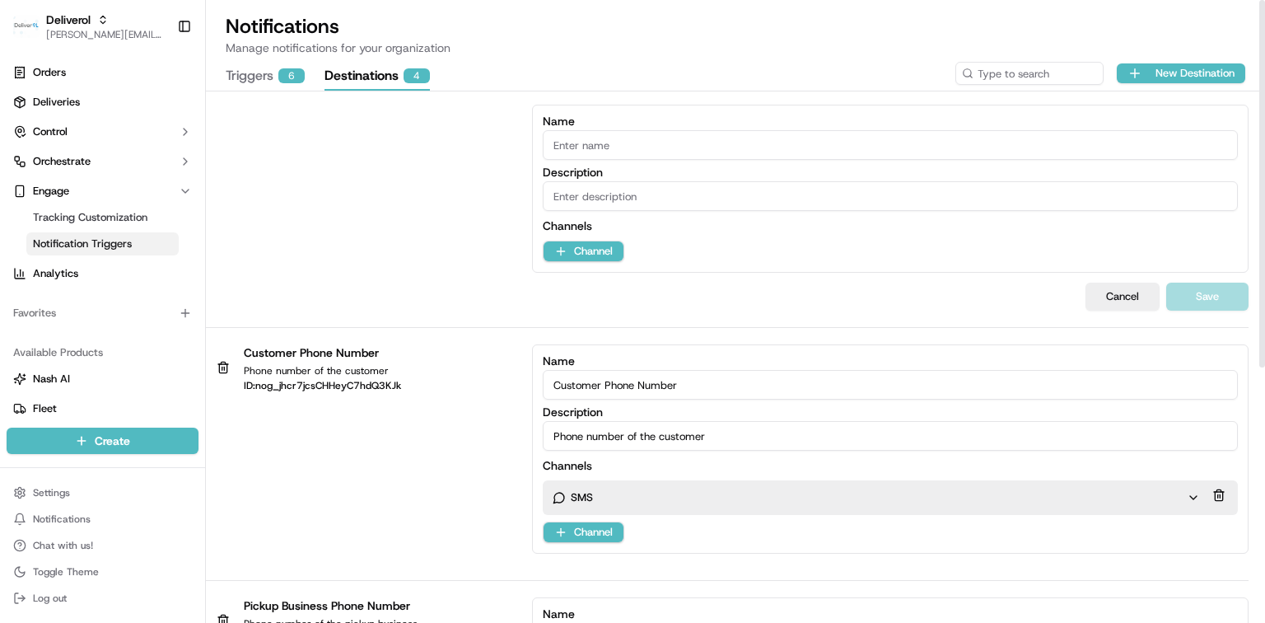
click at [615, 138] on input "Name" at bounding box center [890, 145] width 695 height 30
type input "Dayle"
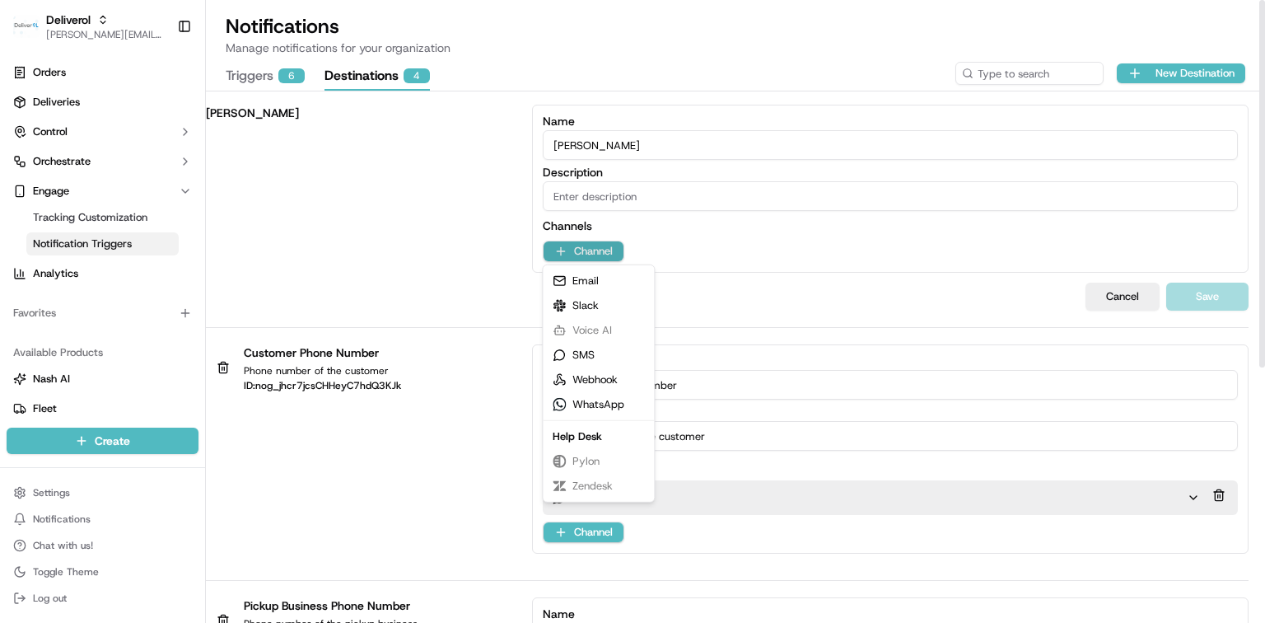
click at [603, 251] on html "Deliverol dayle.kruger@deliverol.com Toggle Sidebar Orders Deliveries Control O…" at bounding box center [632, 311] width 1265 height 623
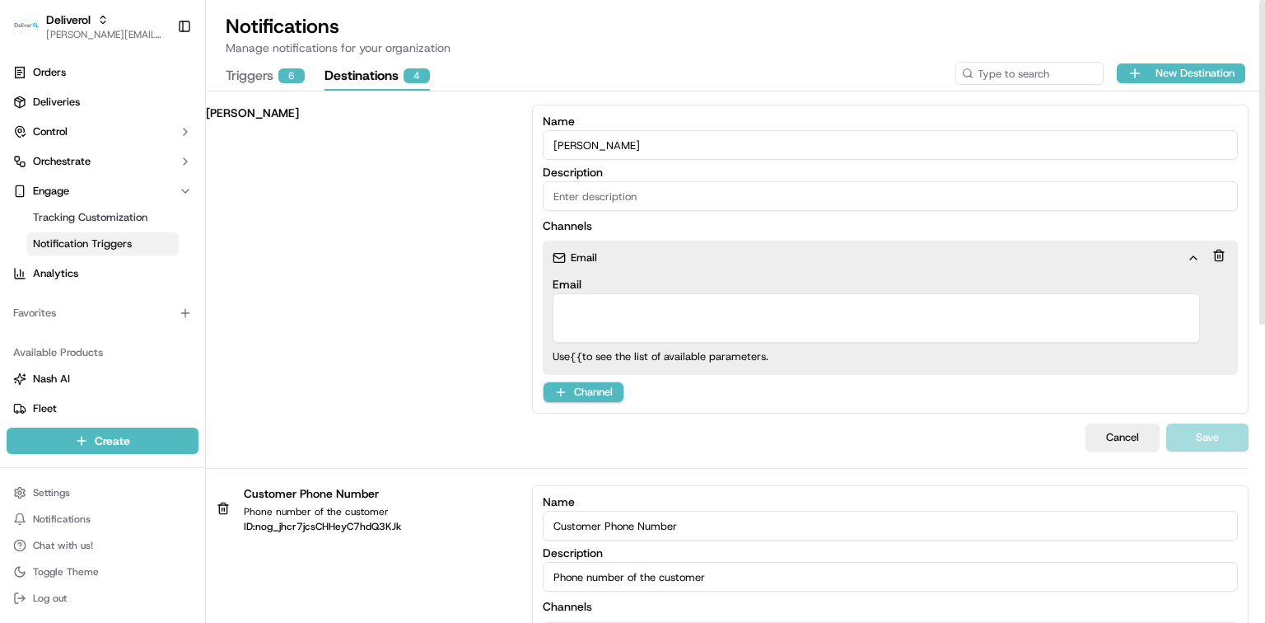
click at [596, 310] on textarea "Email" at bounding box center [876, 317] width 647 height 49
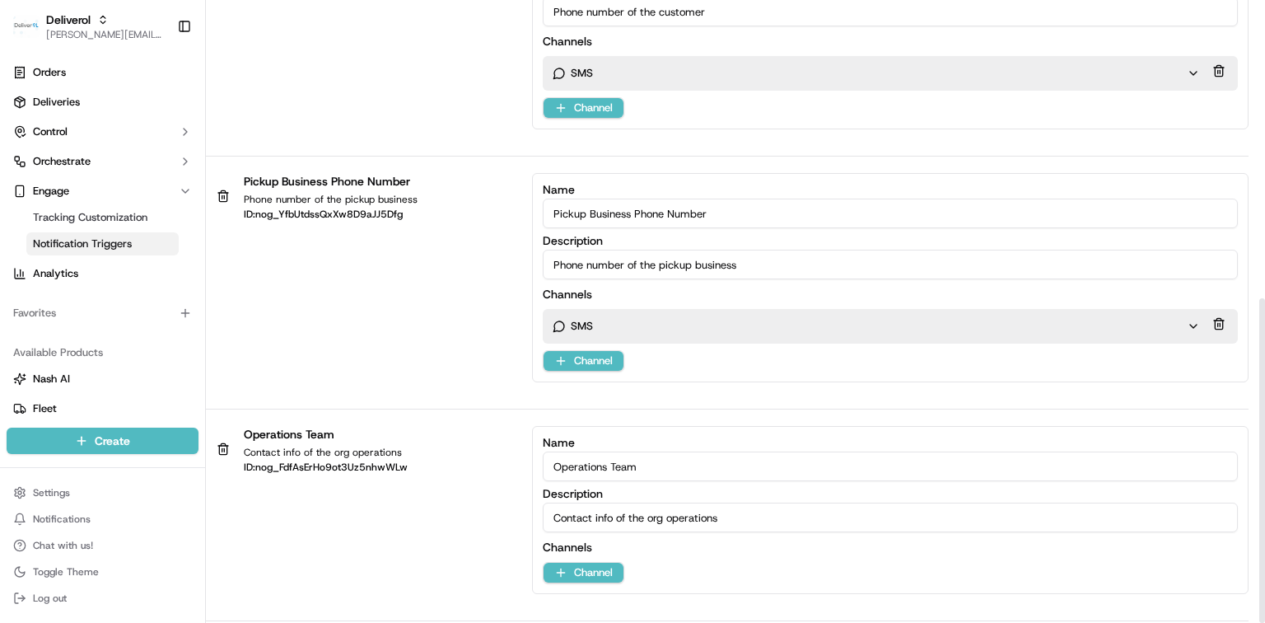
scroll to position [572, 0]
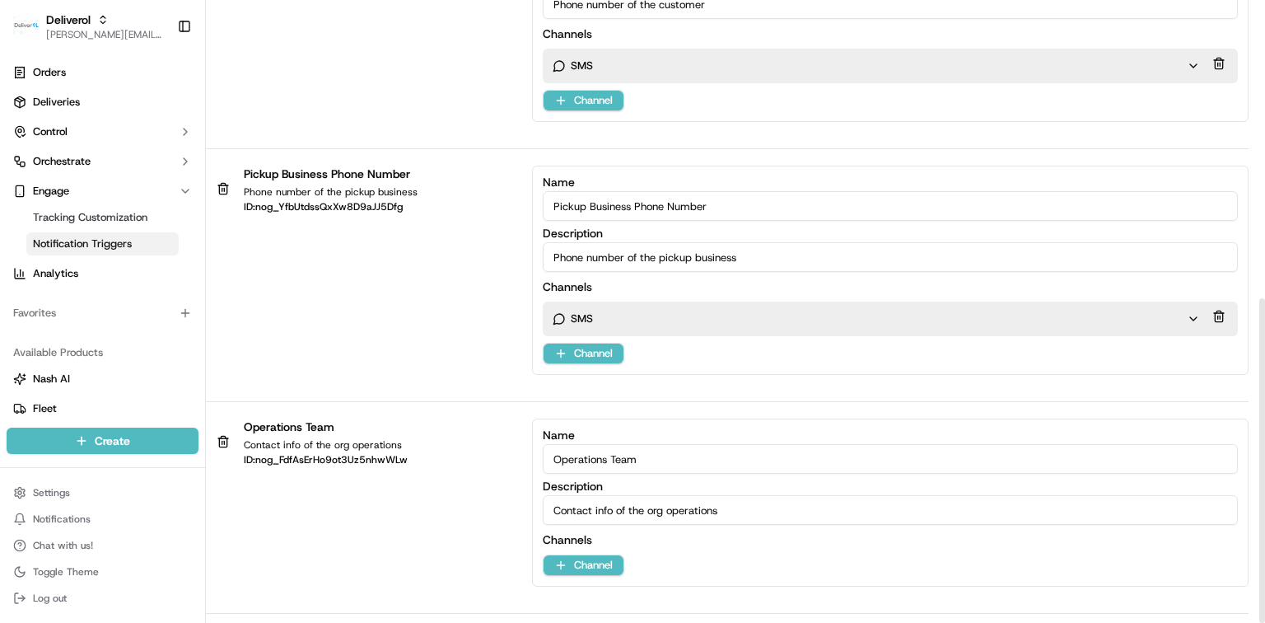
type textarea "[PERSON_NAME][EMAIL_ADDRESS][PERSON_NAME][DOMAIN_NAME]"
click at [707, 511] on input "Contact info of the org operations" at bounding box center [890, 510] width 695 height 30
click at [754, 510] on input "Contact info of the org operations" at bounding box center [890, 510] width 695 height 30
click at [612, 567] on html "Deliverol dayle.kruger@deliverol.com Toggle Sidebar Orders Deliveries Control O…" at bounding box center [632, 311] width 1265 height 623
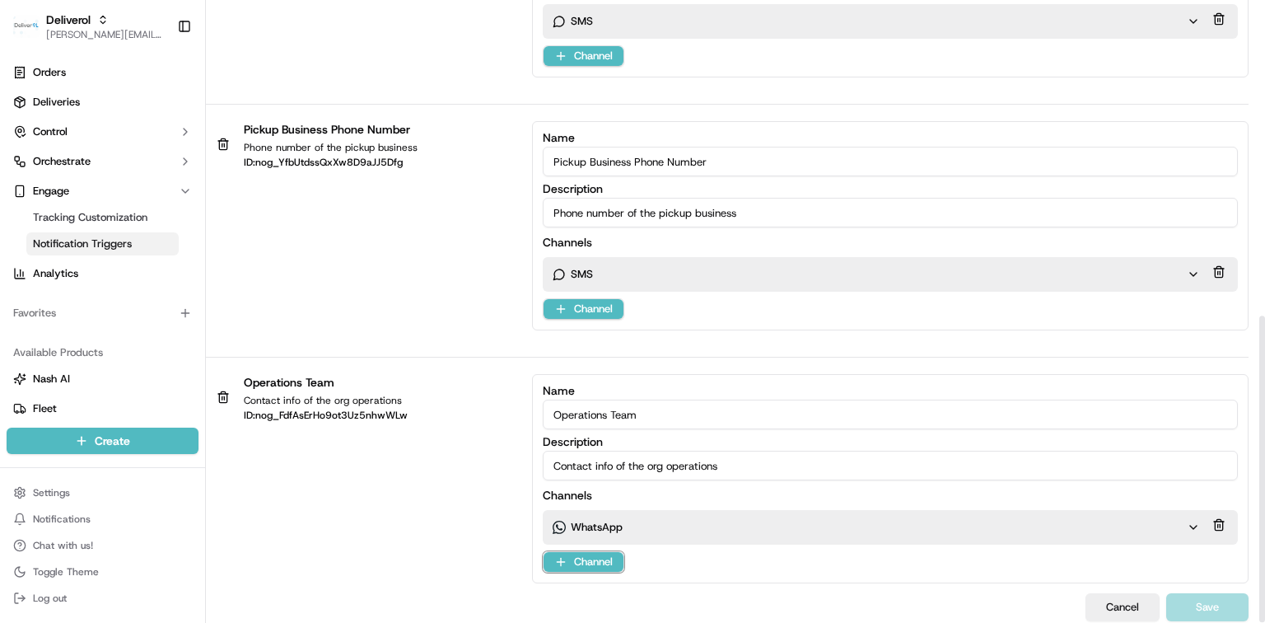
scroll to position [641, 0]
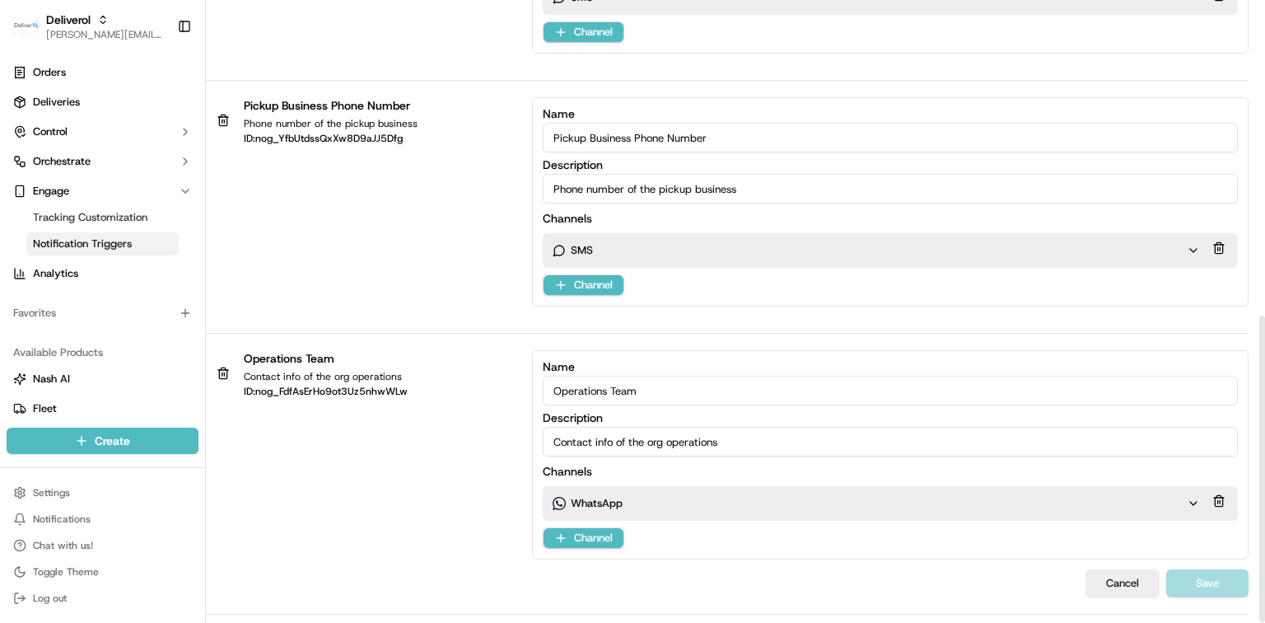
click at [694, 506] on div "WhatsApp WhatsApp" at bounding box center [870, 503] width 634 height 15
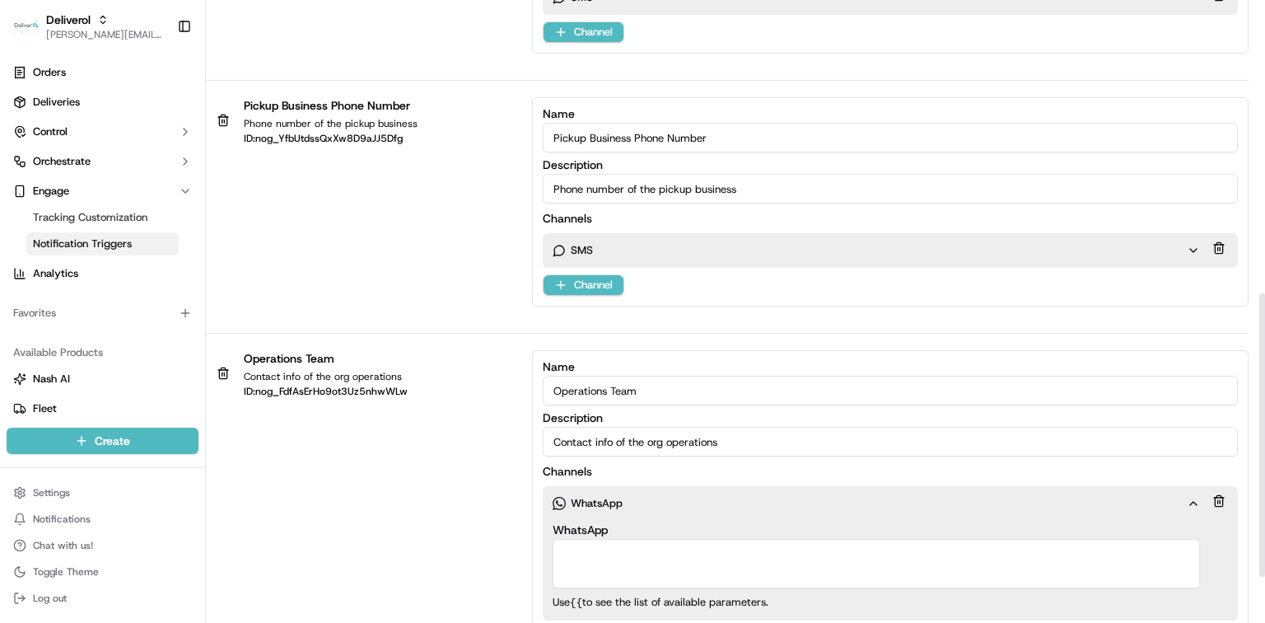
scroll to position [740, 0]
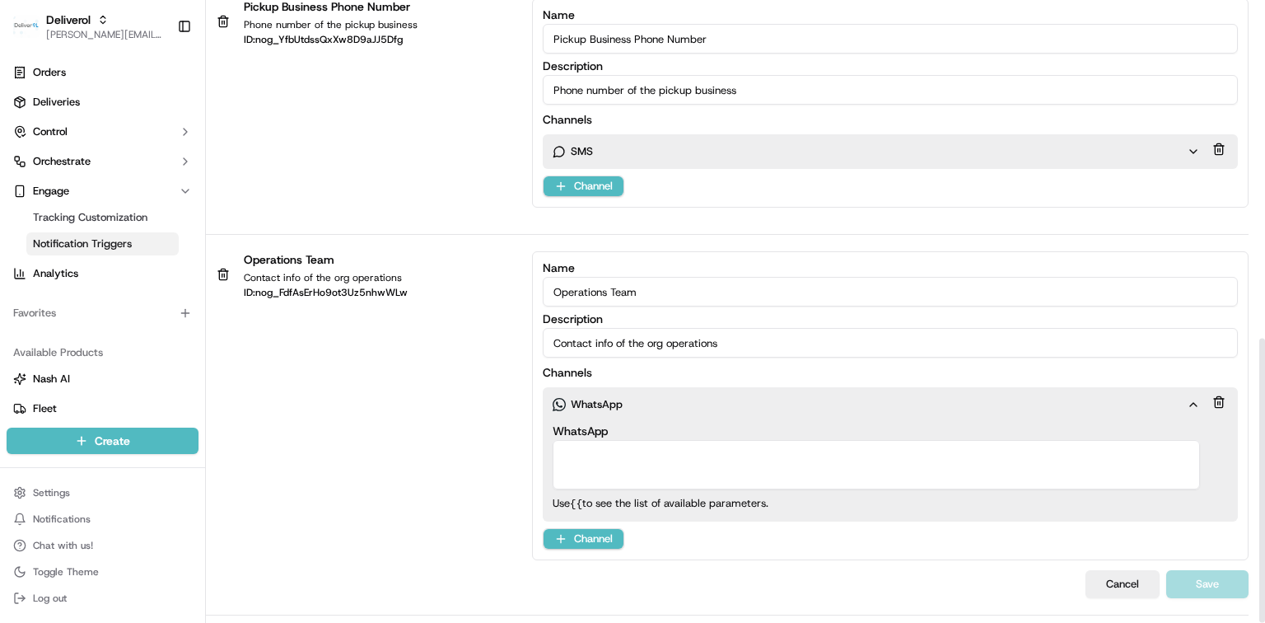
click at [623, 455] on textarea "WhatsApp" at bounding box center [876, 464] width 647 height 49
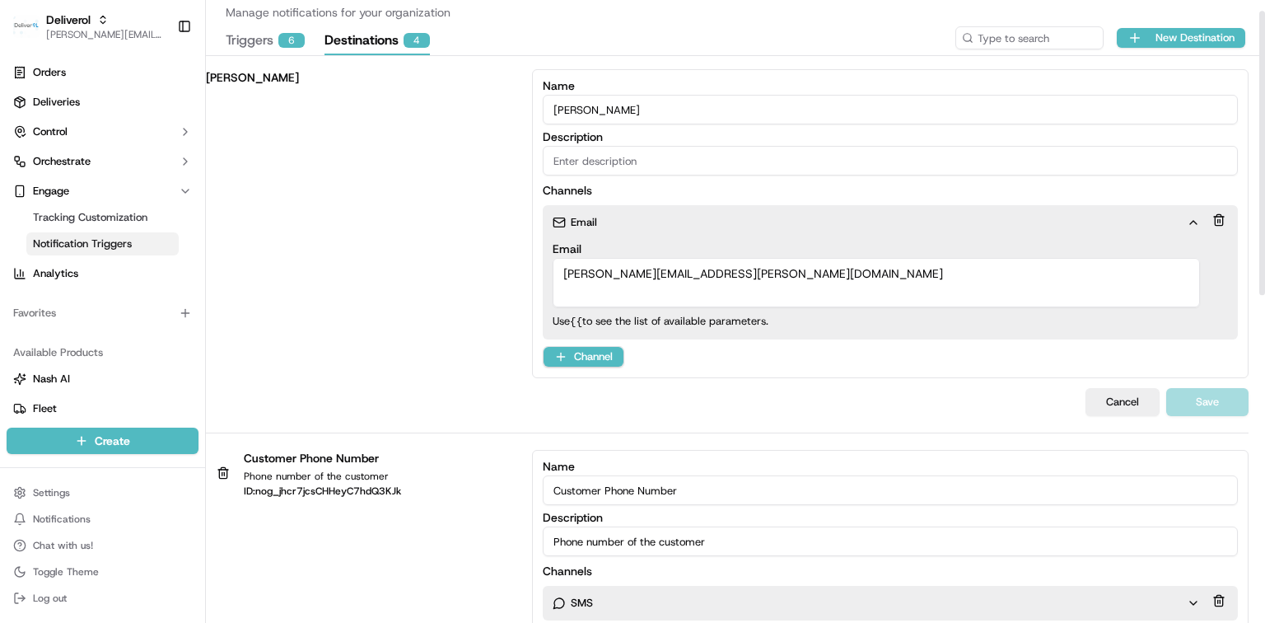
scroll to position [0, 0]
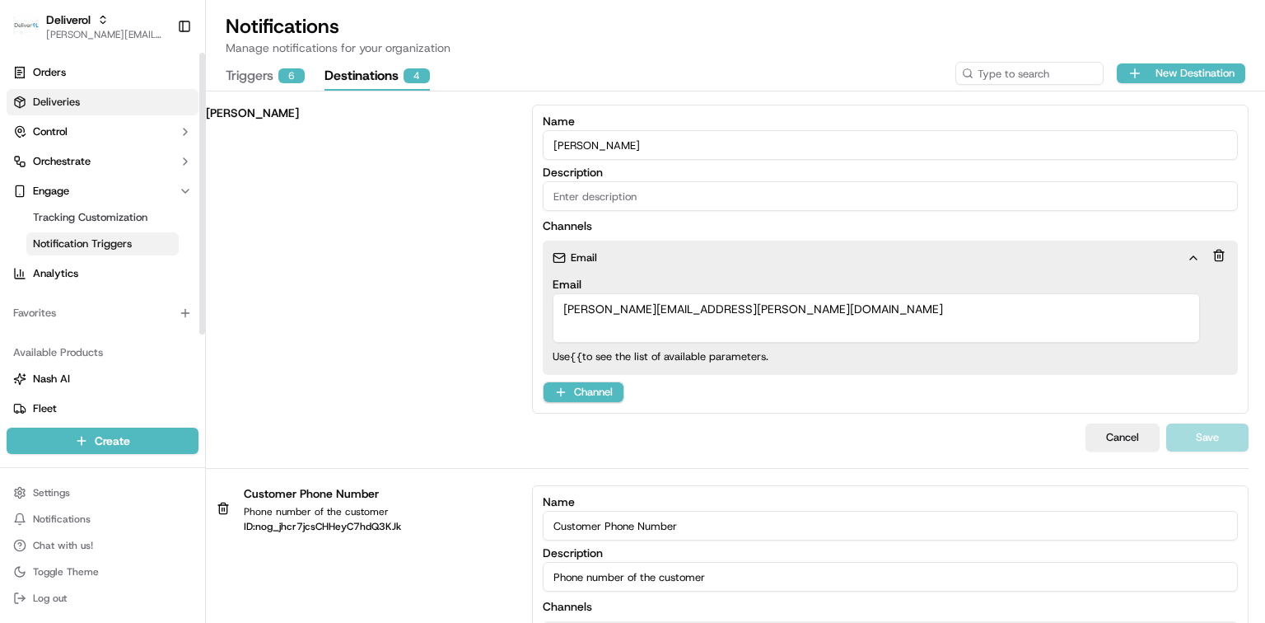
click at [58, 101] on span "Deliveries" at bounding box center [56, 102] width 47 height 15
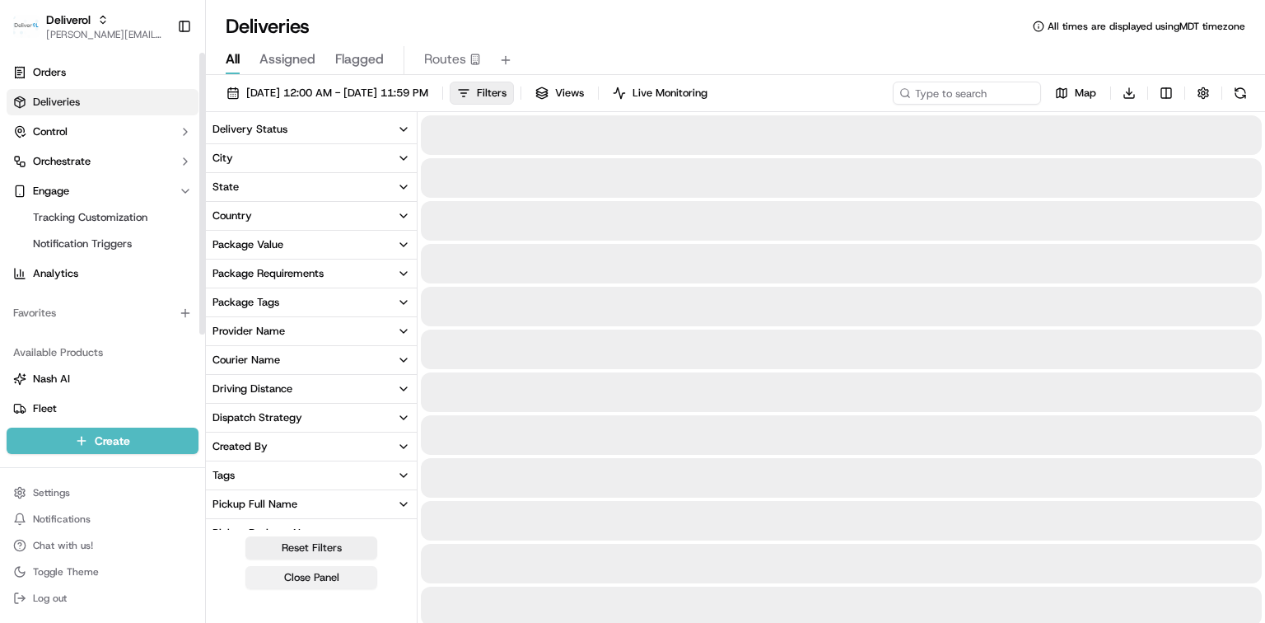
click at [332, 578] on button "Close Panel" at bounding box center [311, 577] width 132 height 23
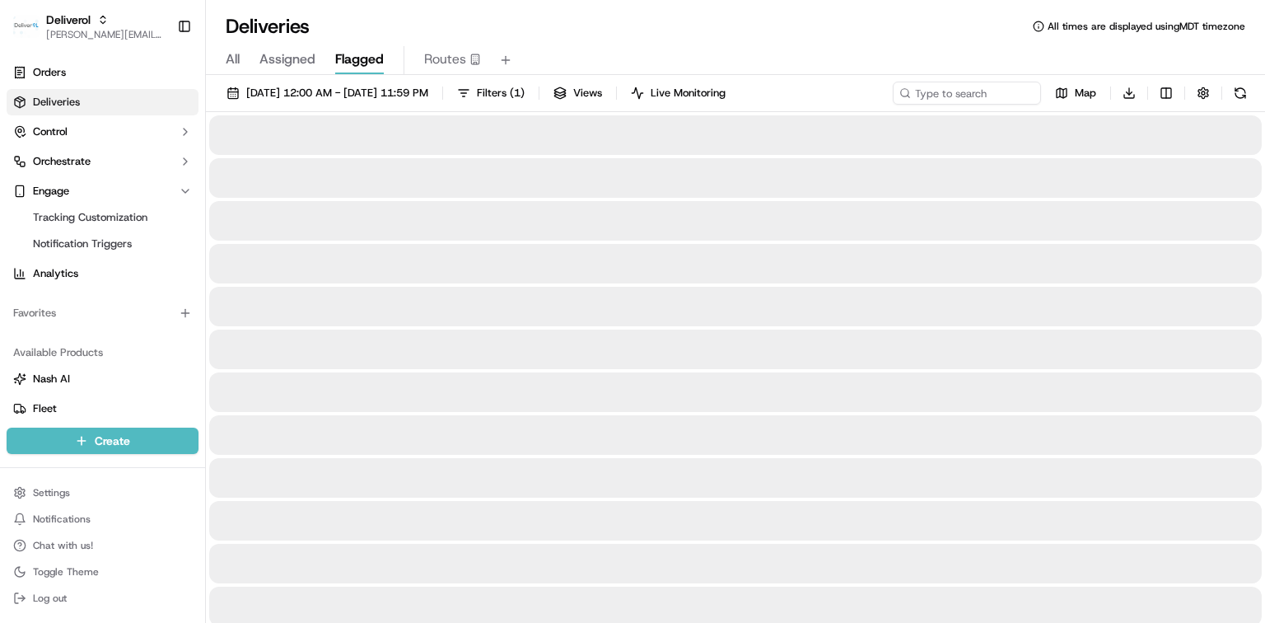
click at [353, 63] on span "Flagged" at bounding box center [359, 59] width 49 height 20
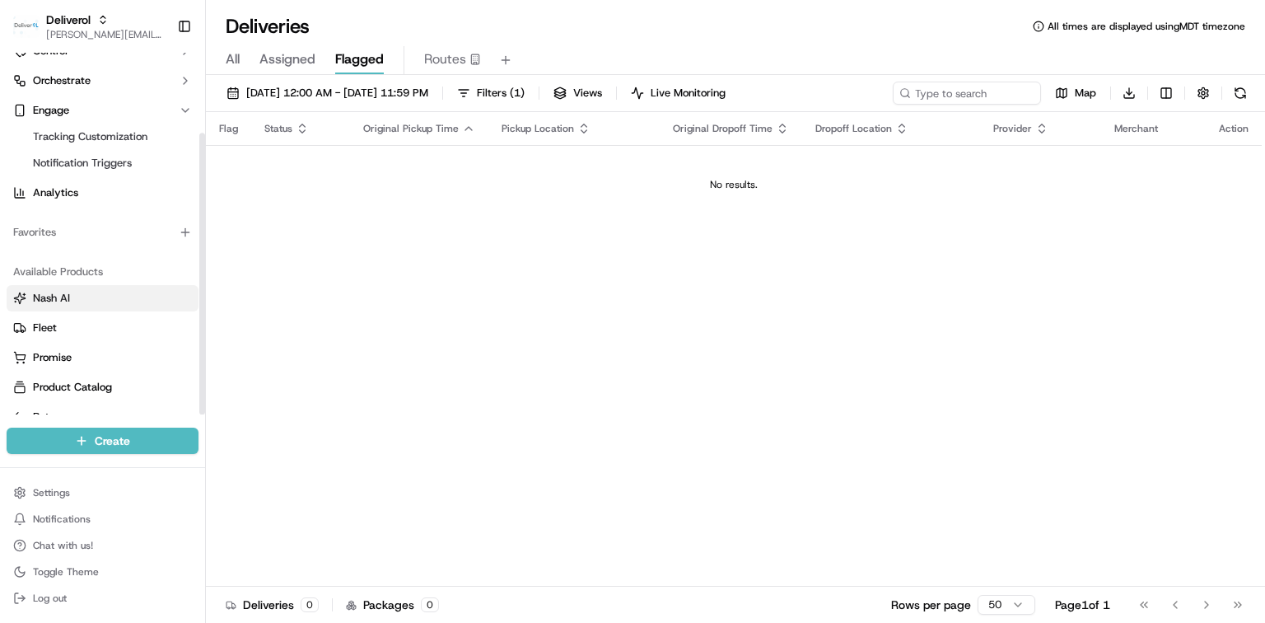
scroll to position [102, 0]
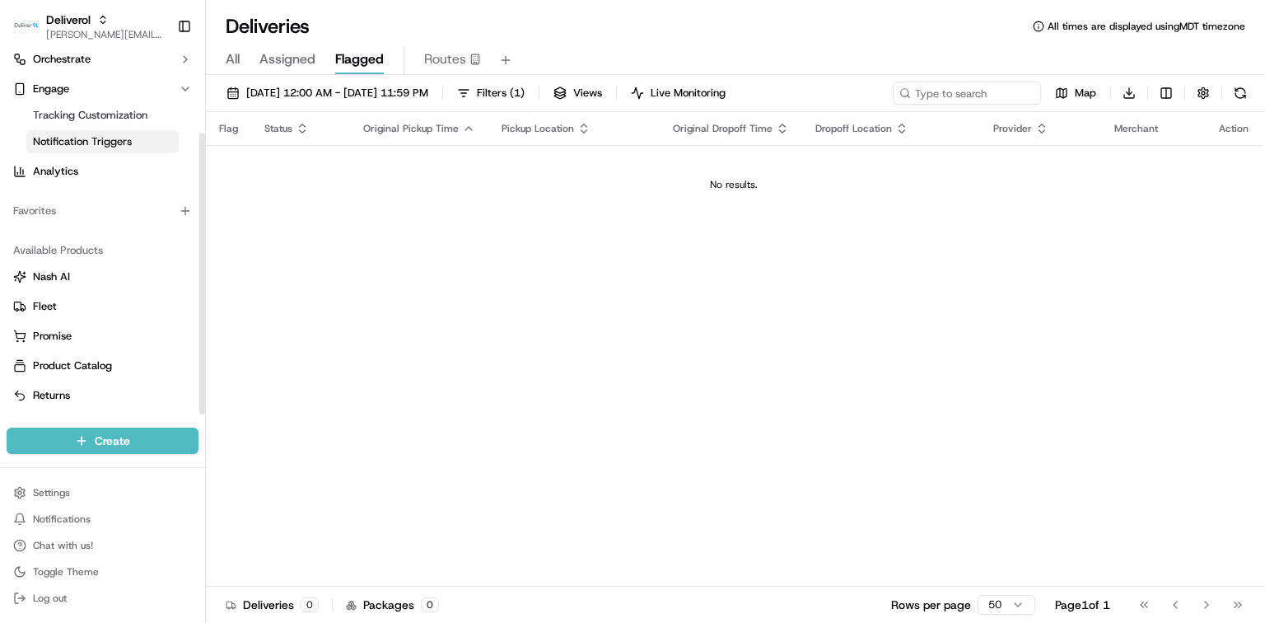
click at [110, 142] on span "Notification Triggers" at bounding box center [82, 141] width 99 height 15
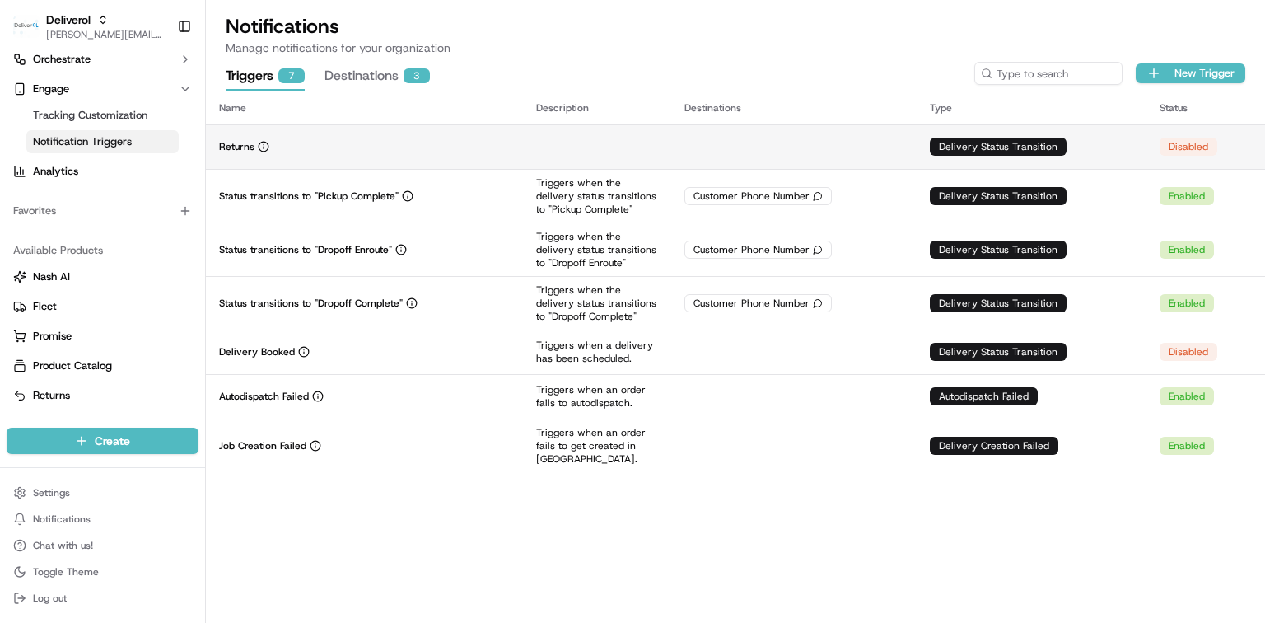
click at [877, 152] on td at bounding box center [793, 146] width 245 height 44
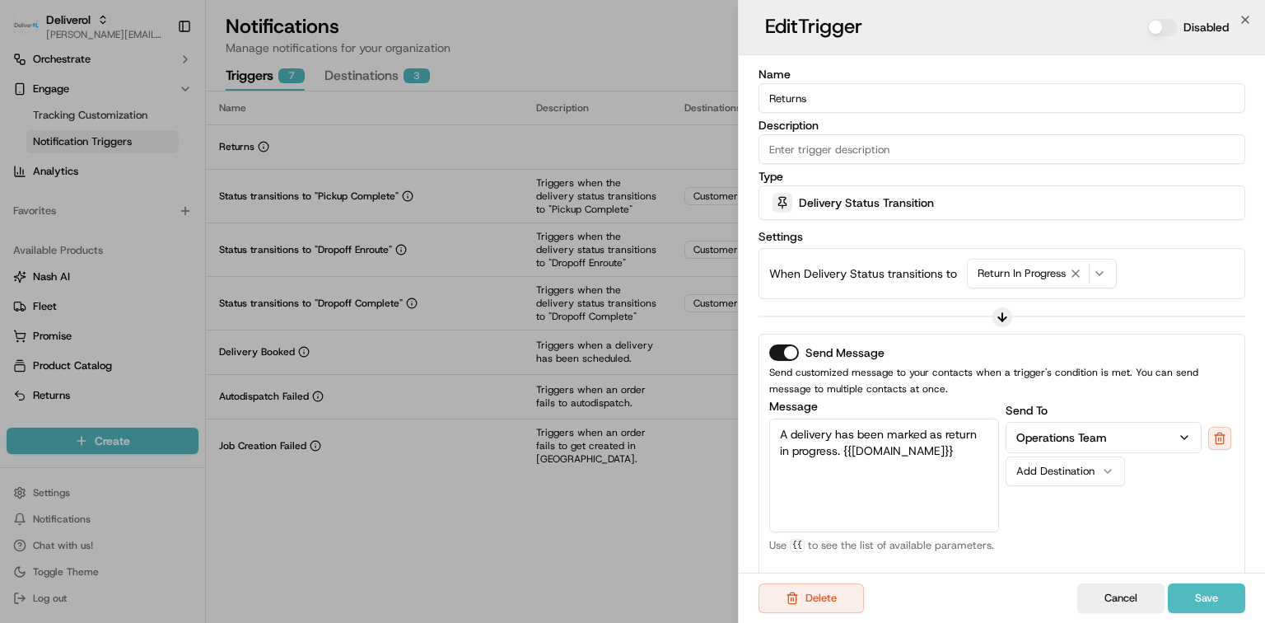
click at [942, 195] on div "Delivery Status Transition" at bounding box center [1002, 202] width 478 height 33
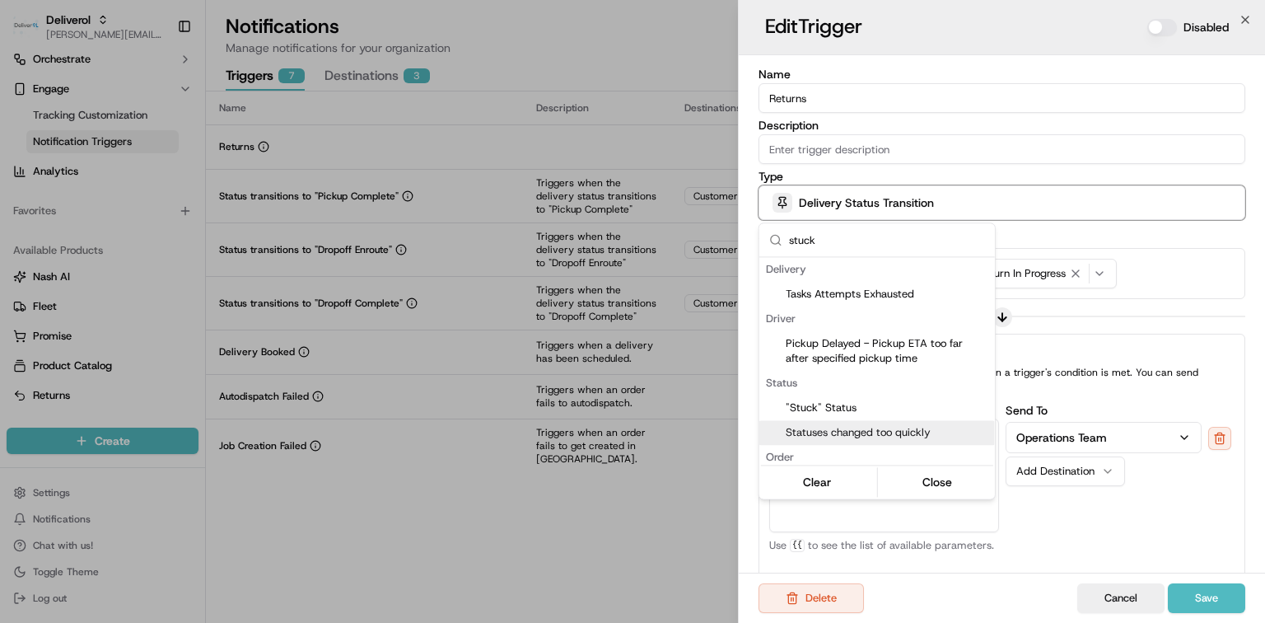
type input "stuck"
click at [1131, 609] on div at bounding box center [632, 311] width 1265 height 623
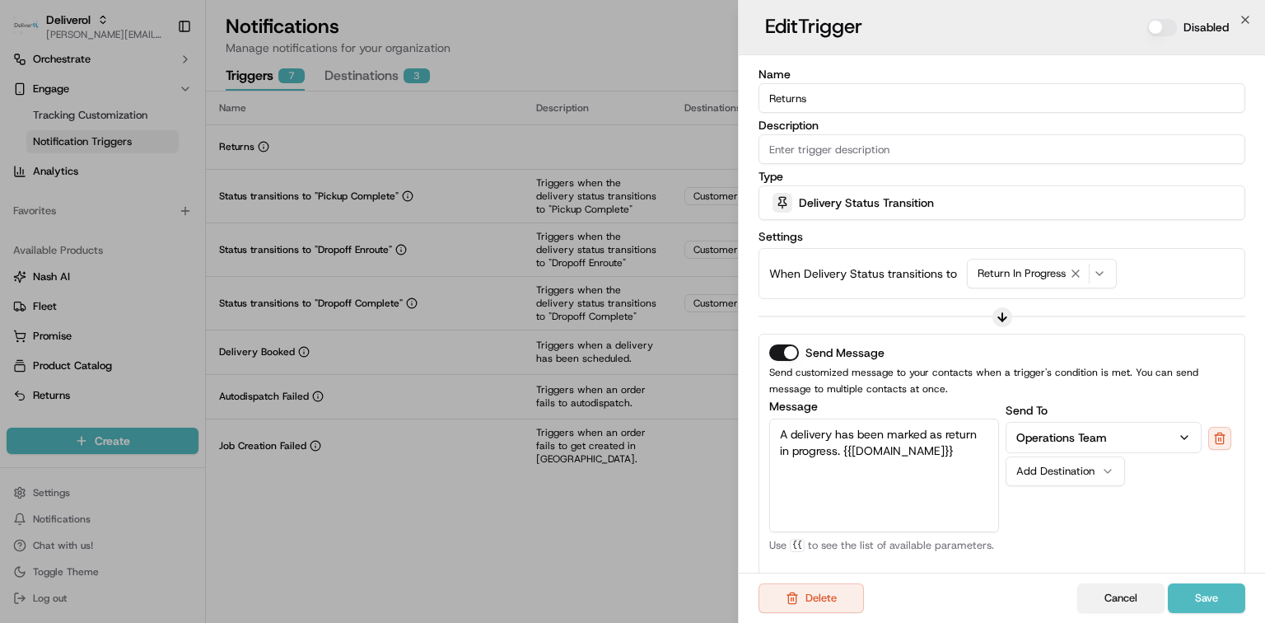
click at [1129, 600] on button "Cancel" at bounding box center [1120, 598] width 87 height 30
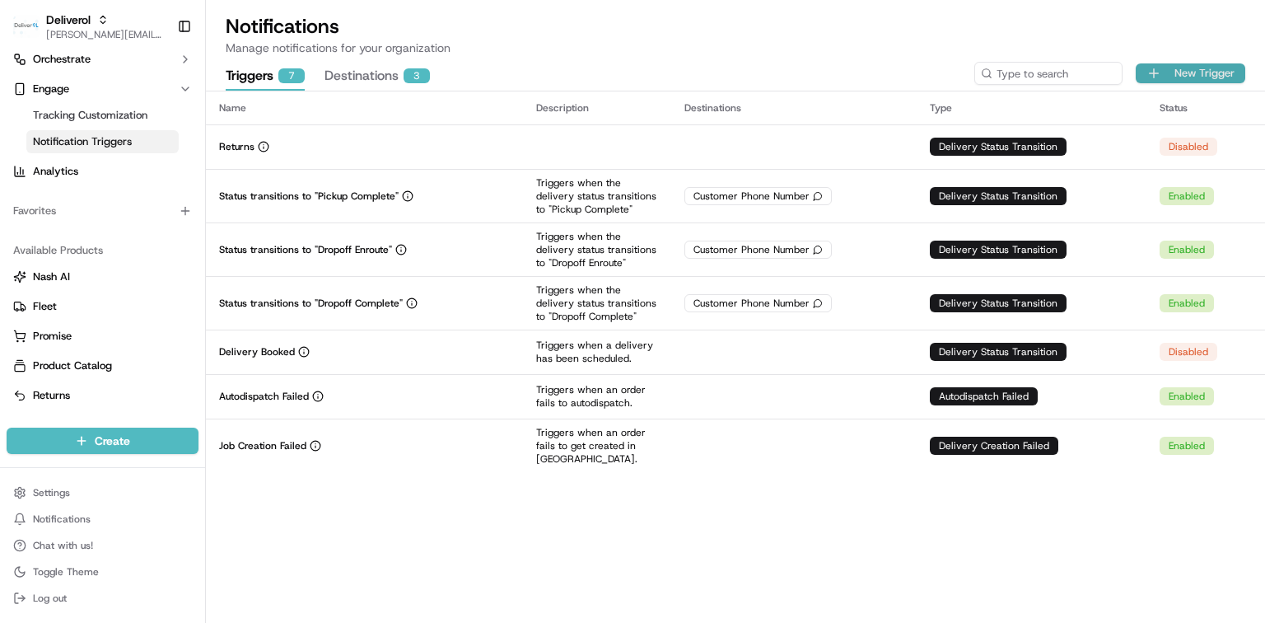
click at [1196, 76] on button "New Trigger" at bounding box center [1191, 73] width 110 height 20
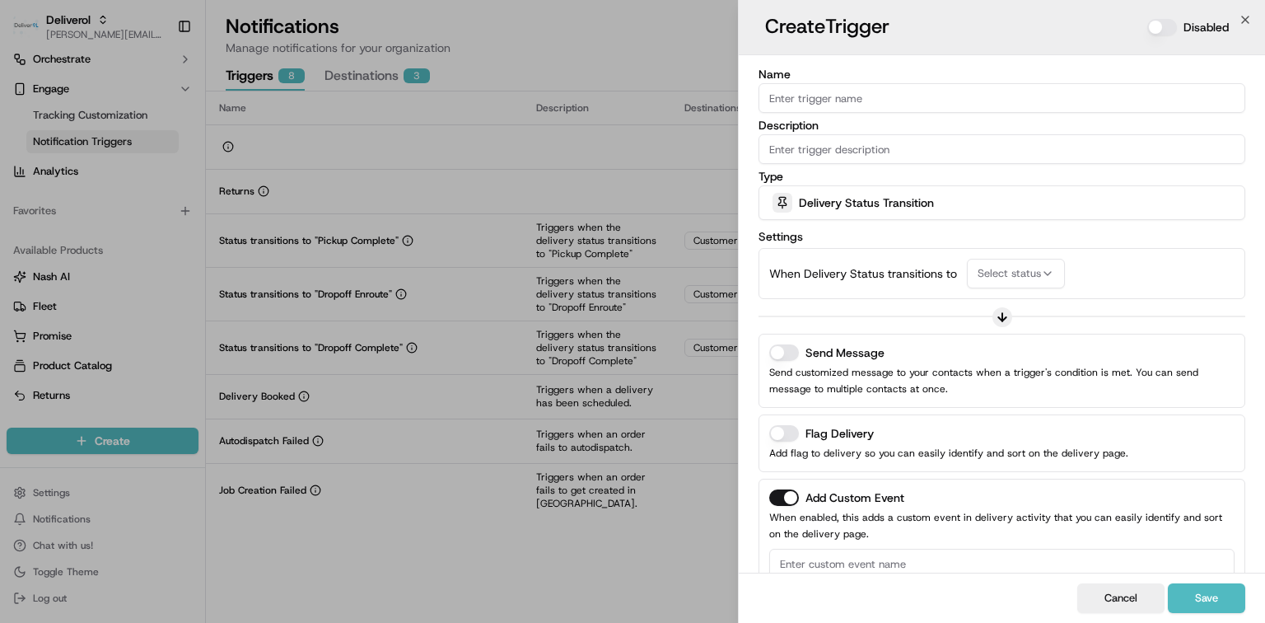
click at [896, 96] on input "Name" at bounding box center [1002, 98] width 487 height 30
type input "Stuck"
click at [905, 198] on span "Delivery Status Transition" at bounding box center [866, 202] width 135 height 16
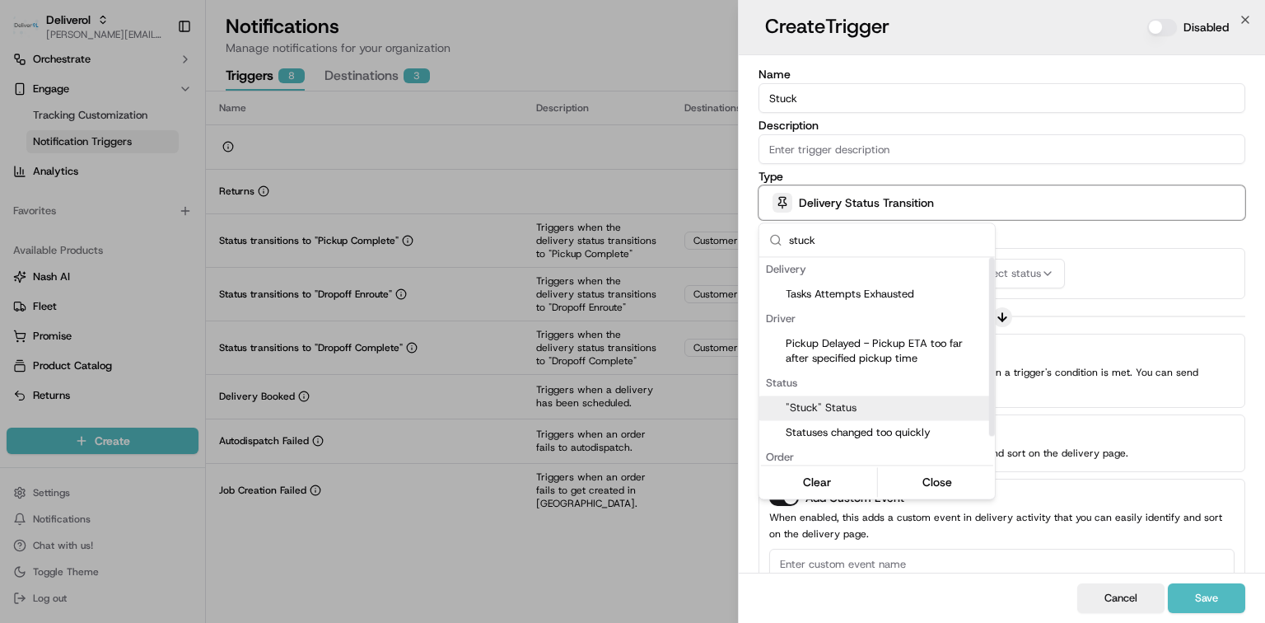
type input "stuck"
click at [824, 412] on span ""Stuck" Status" at bounding box center [887, 407] width 203 height 15
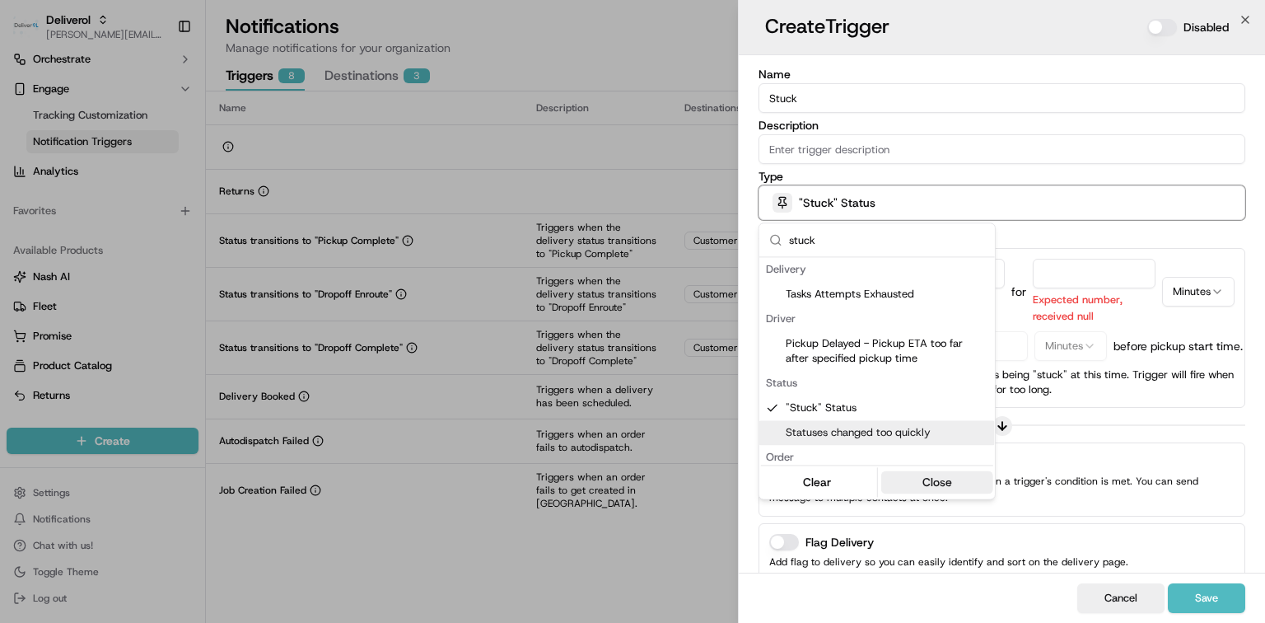
click at [939, 488] on button "Close" at bounding box center [936, 481] width 113 height 23
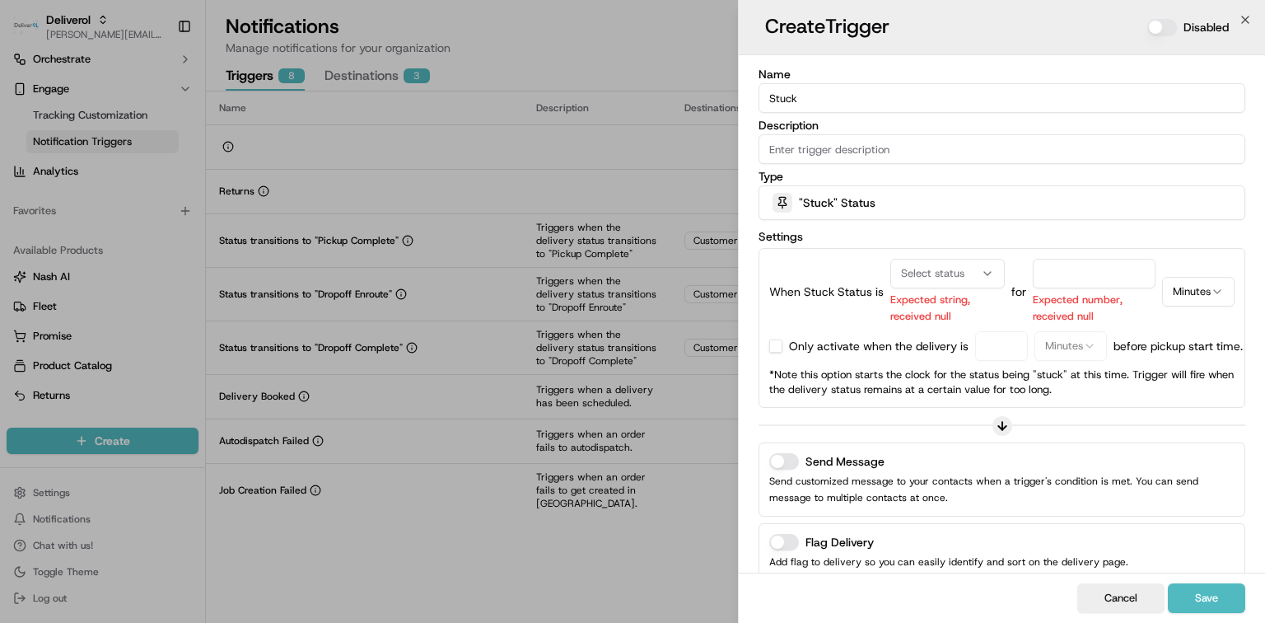
click at [977, 276] on div "Select status" at bounding box center [947, 273] width 106 height 15
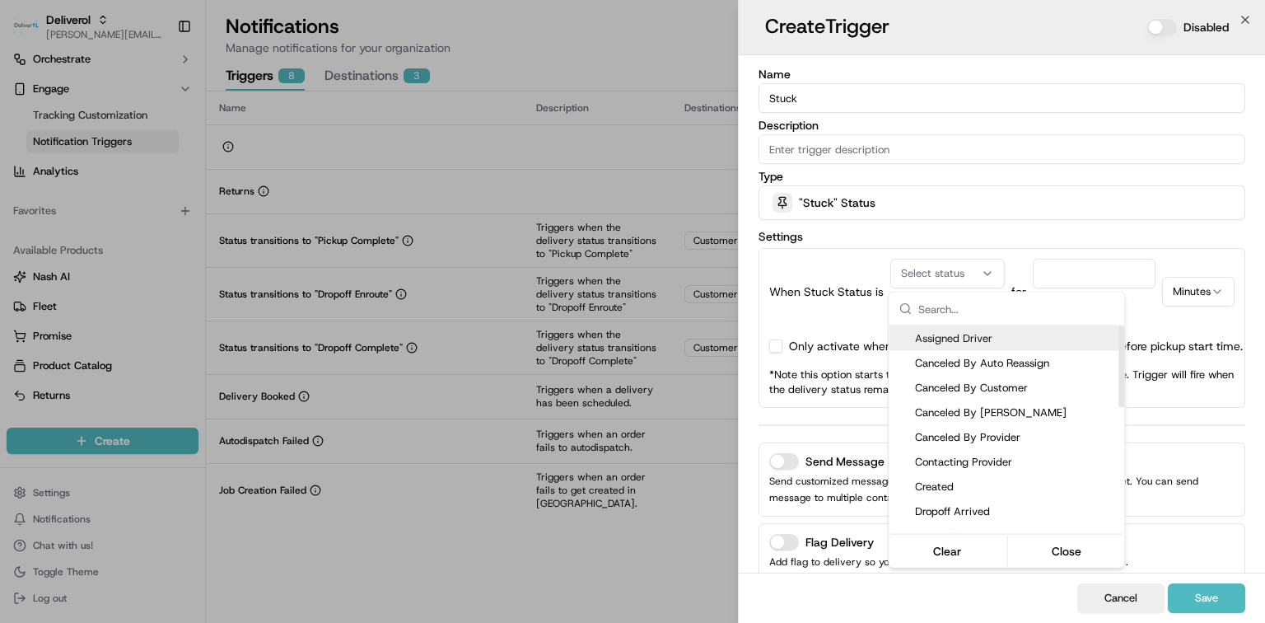
click at [836, 296] on div at bounding box center [632, 311] width 1265 height 623
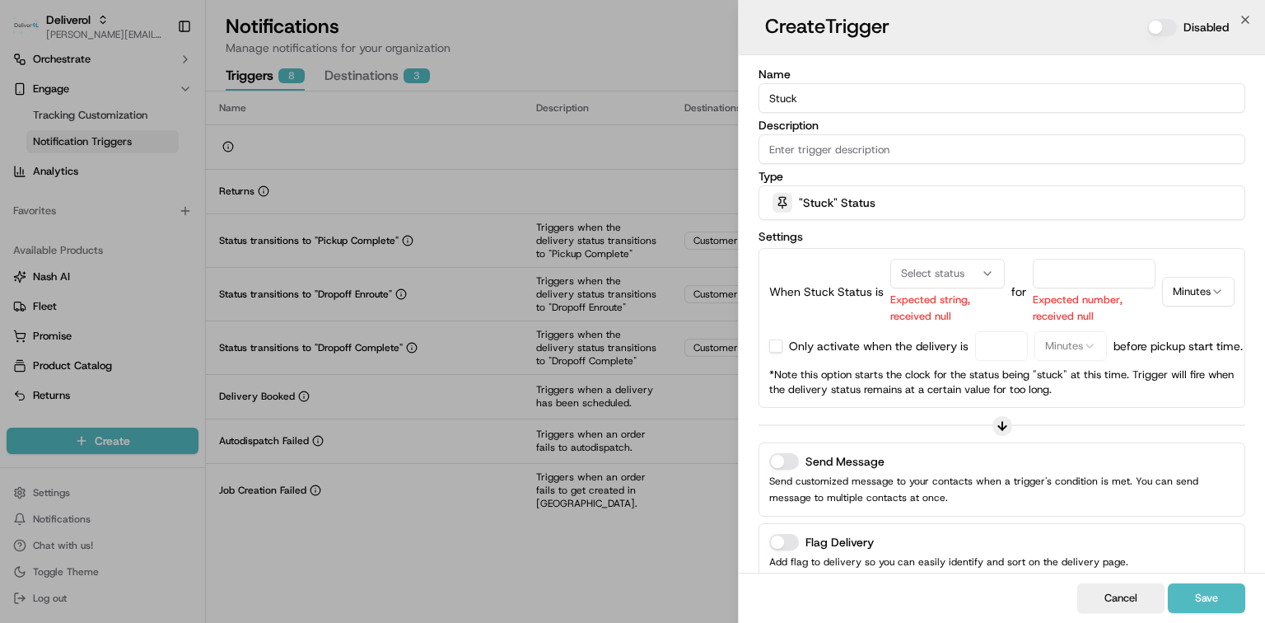
click at [959, 270] on span "Select status" at bounding box center [932, 273] width 63 height 15
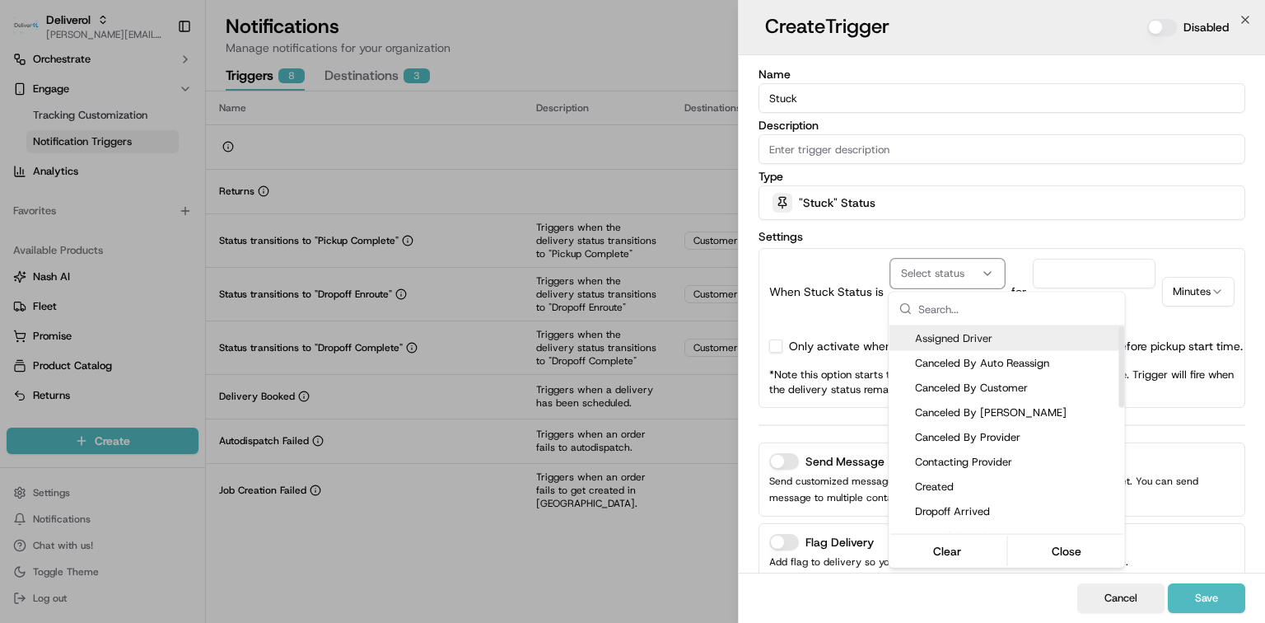
click at [975, 342] on span "Assigned Driver" at bounding box center [1016, 338] width 203 height 15
click at [1108, 268] on div at bounding box center [632, 311] width 1265 height 623
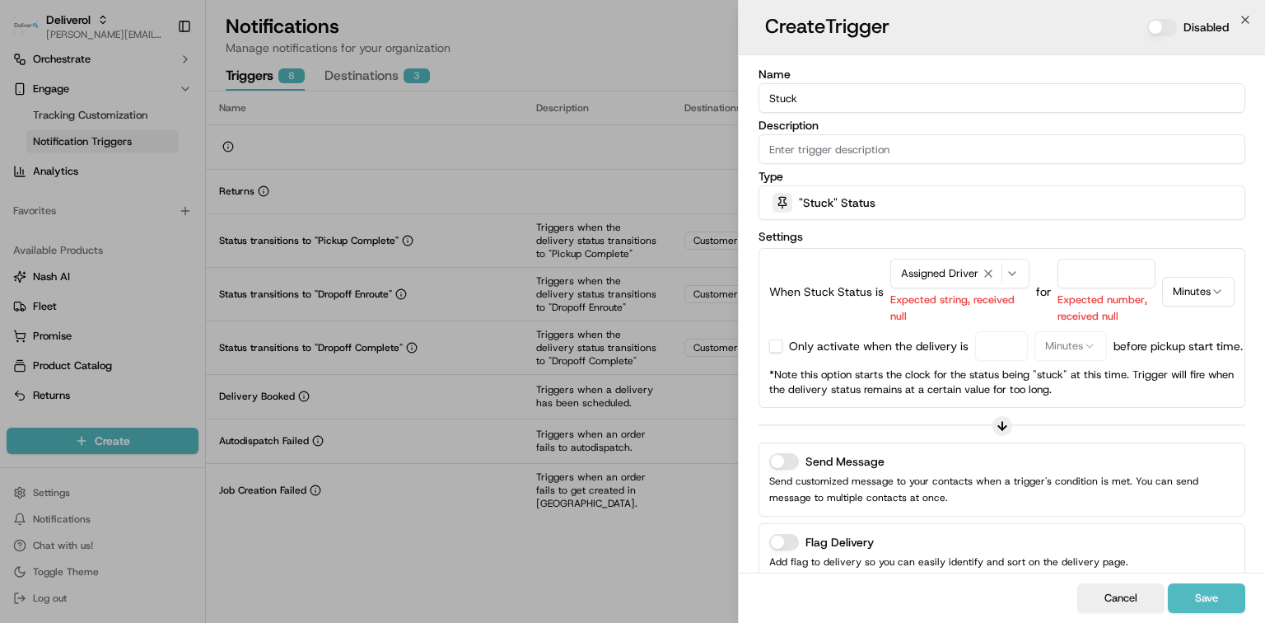
click at [1107, 273] on input "number" at bounding box center [1106, 274] width 98 height 30
type input "60"
click at [1179, 326] on div "When Stuck Status is Assigned Driver Expected string, received null for 60 Expe…" at bounding box center [1001, 328] width 465 height 138
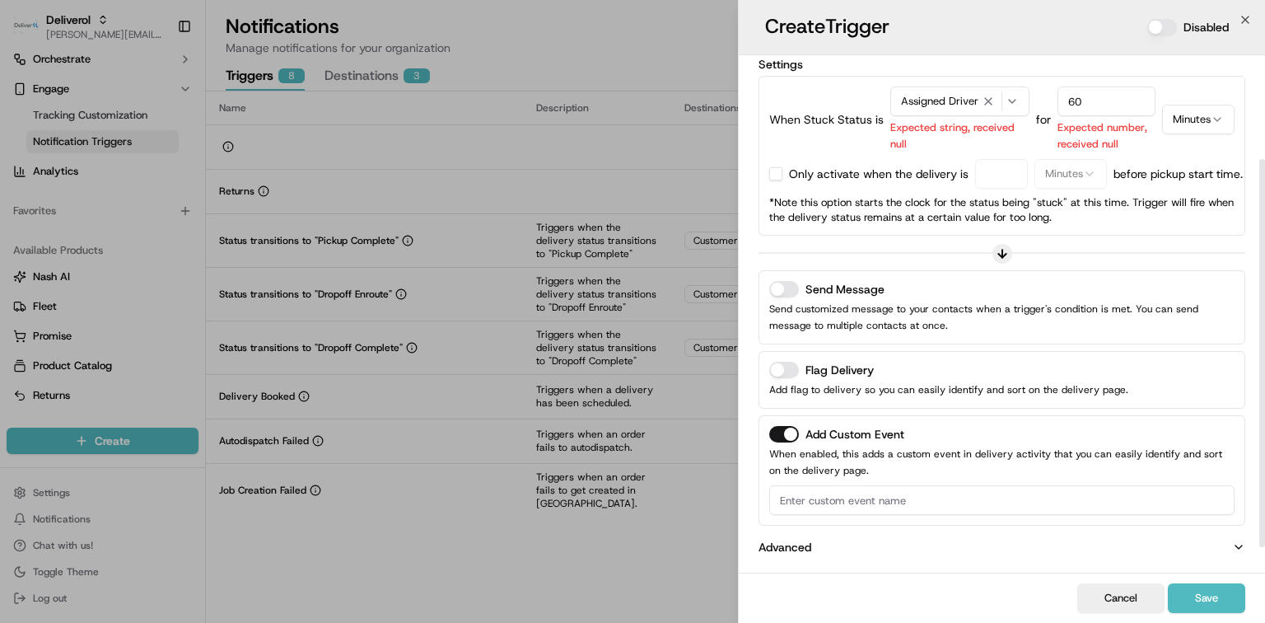
scroll to position [63, 0]
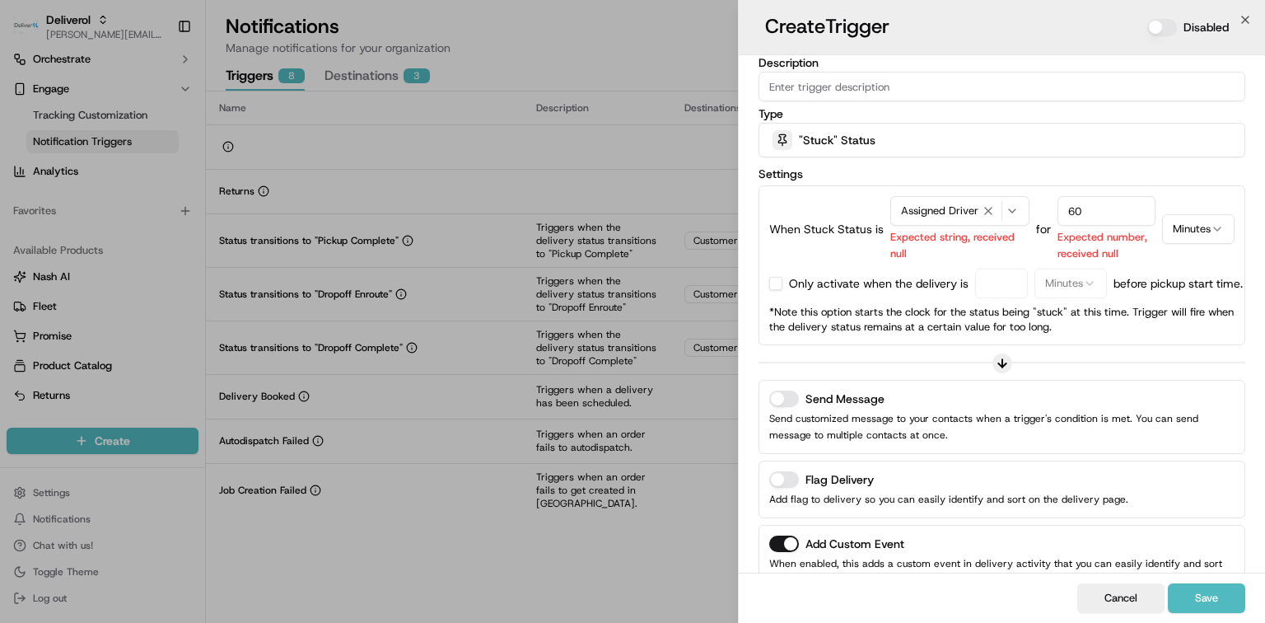
click at [779, 286] on button "button" at bounding box center [775, 283] width 13 height 13
click at [1000, 290] on input "number" at bounding box center [1001, 283] width 53 height 30
type input "1"
type input "50"
click at [792, 405] on button "Send Message" at bounding box center [784, 398] width 30 height 16
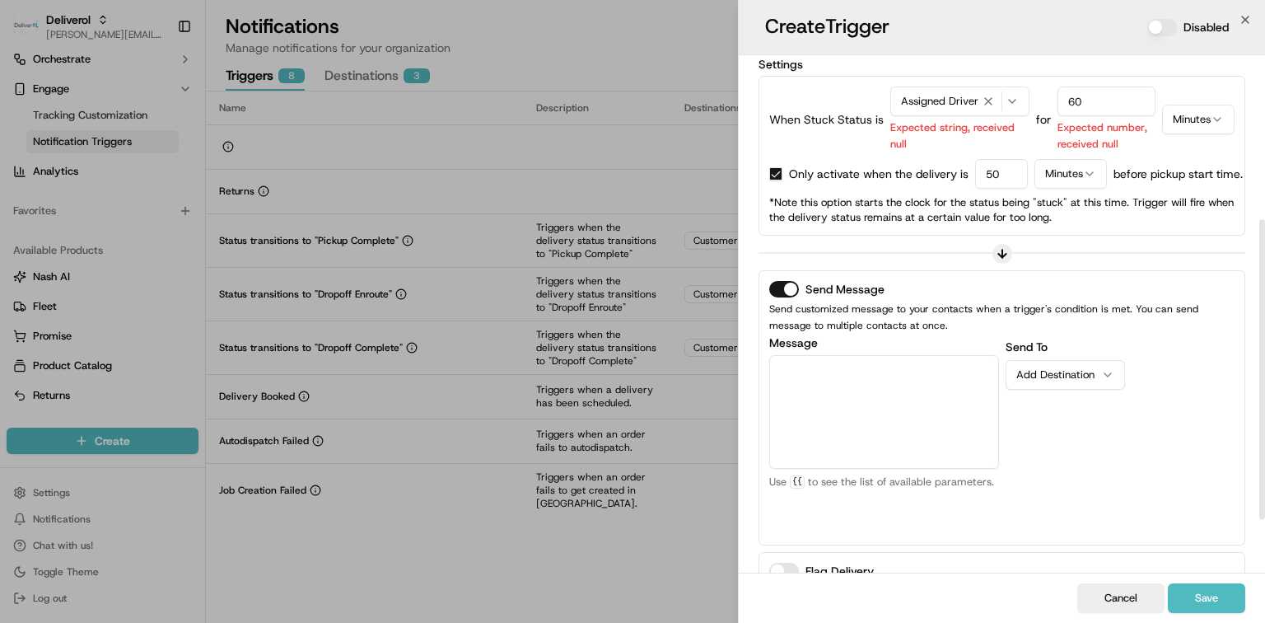
scroll to position [282, 0]
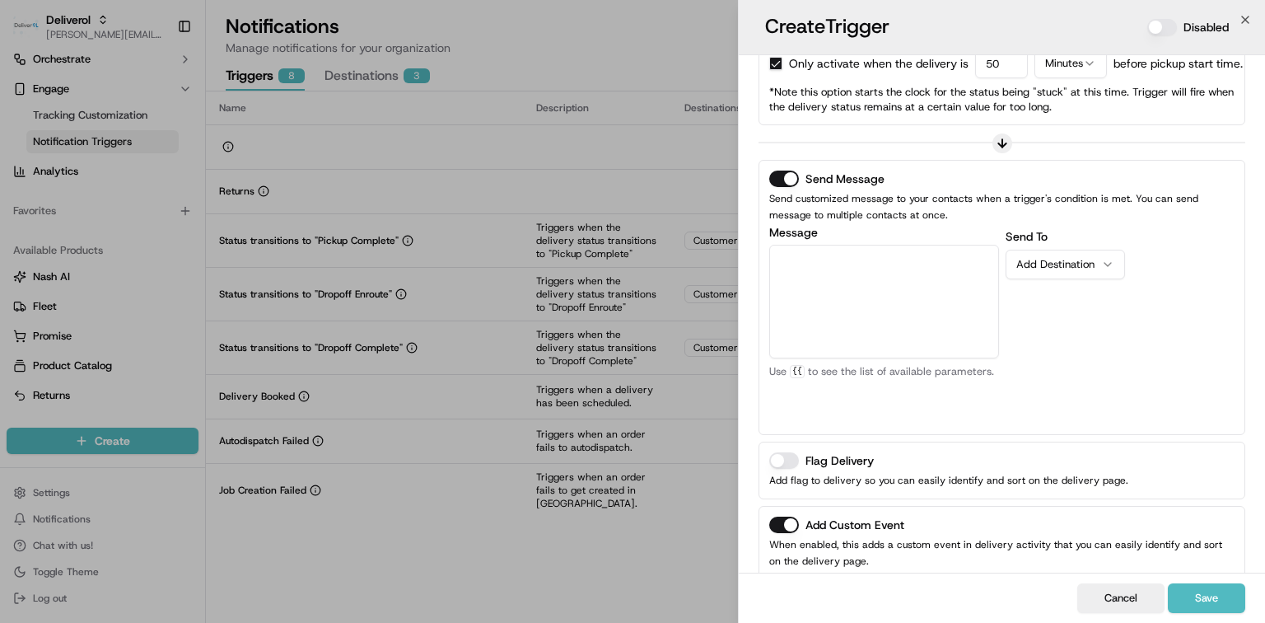
click at [1071, 267] on div "Add Destination" at bounding box center [1058, 264] width 85 height 15
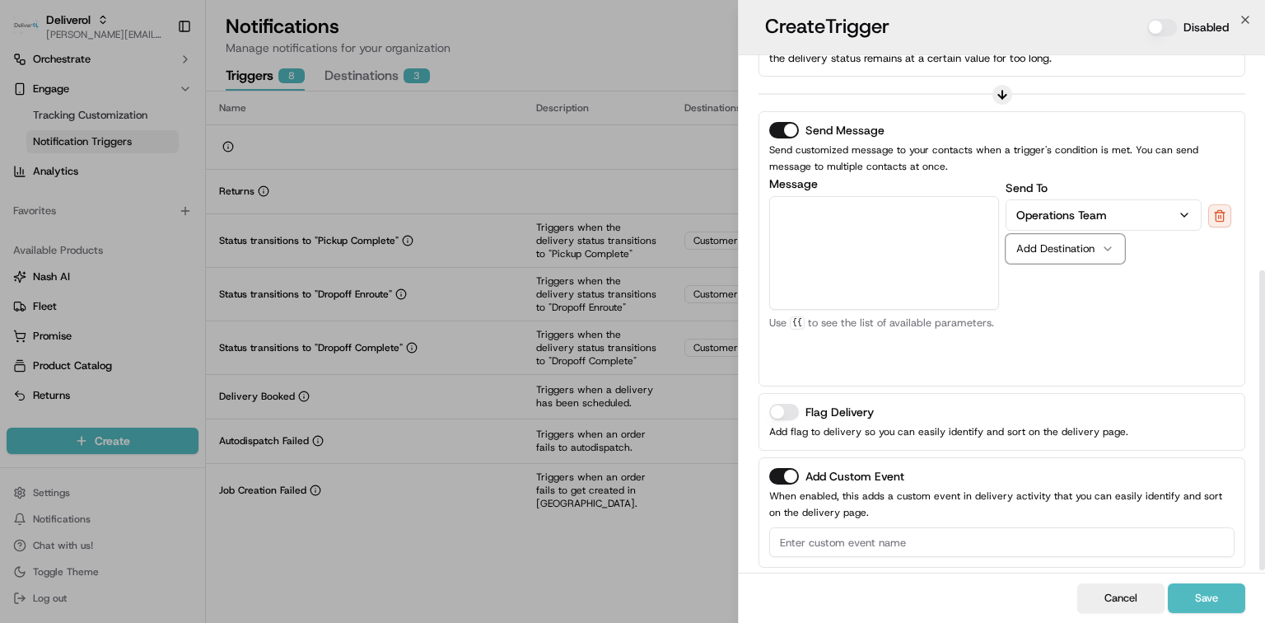
scroll to position [373, 0]
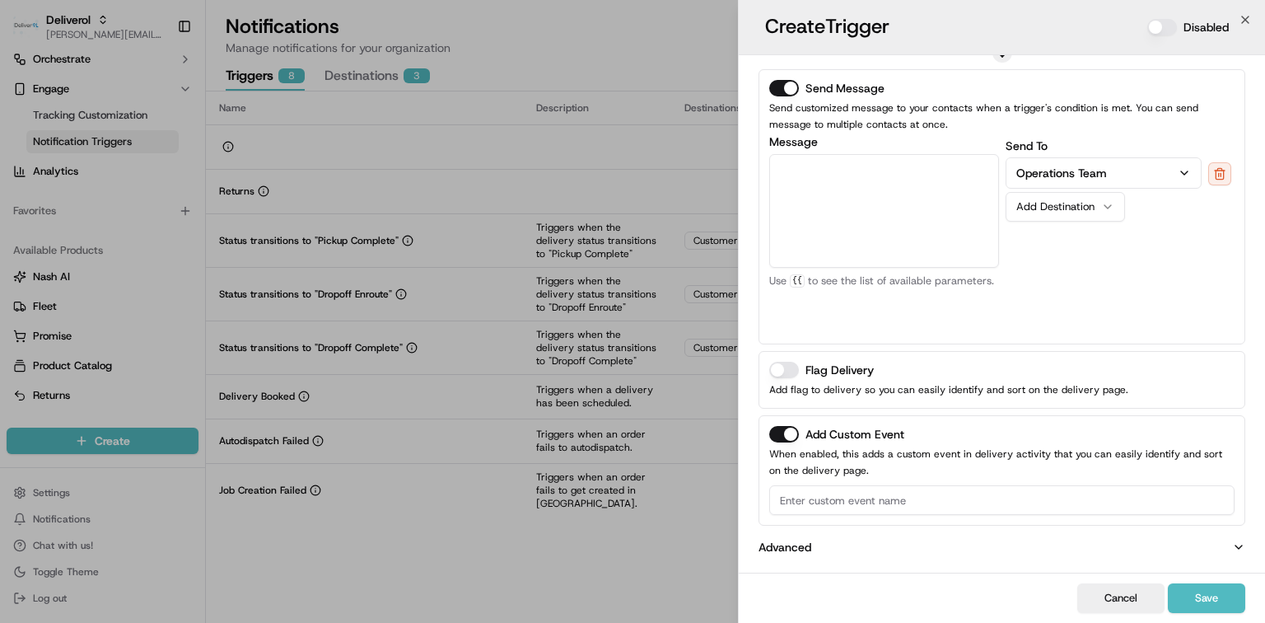
click at [788, 369] on button "Flag Delivery" at bounding box center [784, 370] width 30 height 16
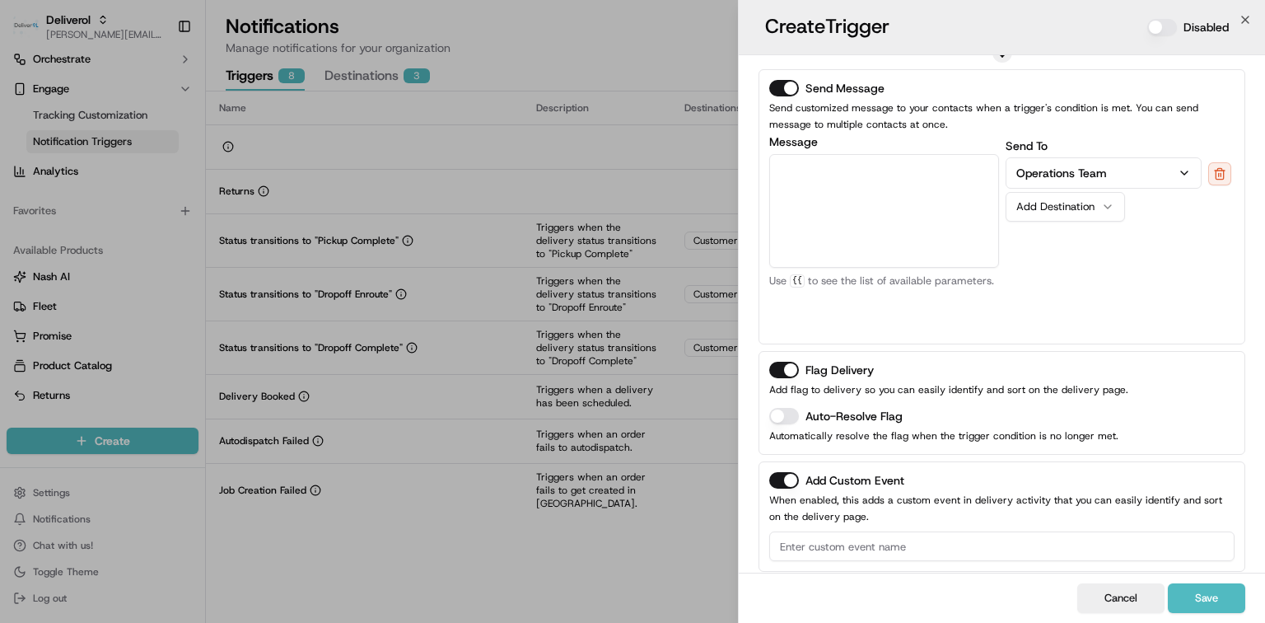
click at [787, 484] on button "Add Custom Event" at bounding box center [784, 480] width 30 height 16
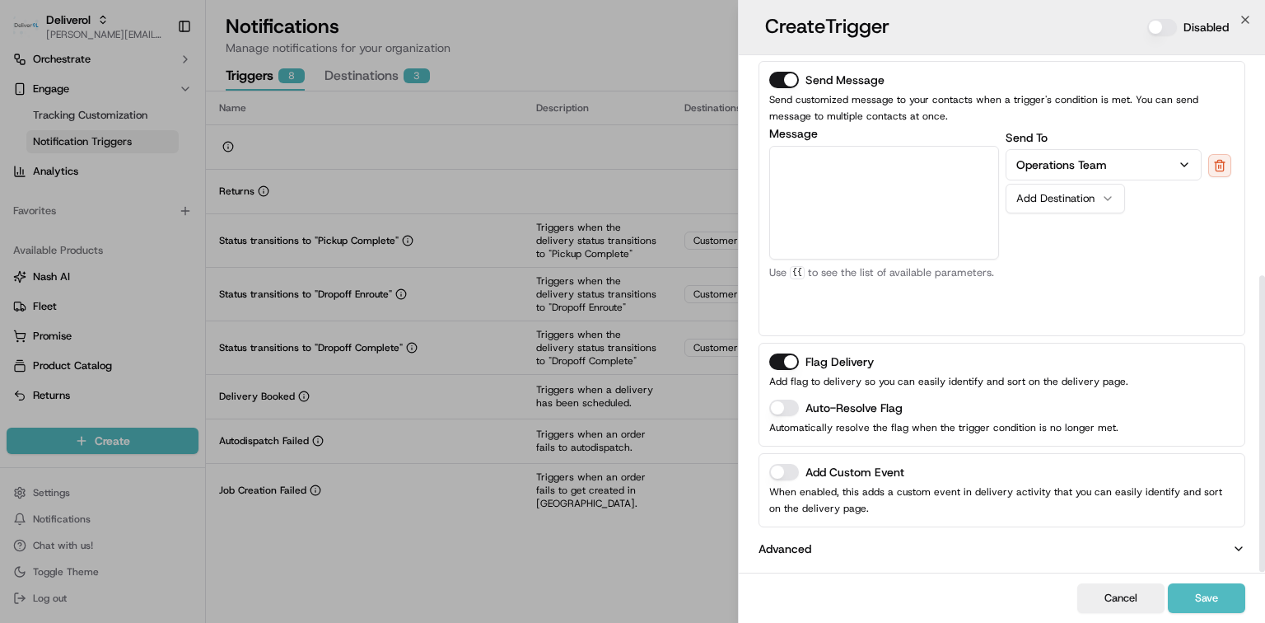
scroll to position [383, 0]
click at [873, 169] on textarea "Message" at bounding box center [884, 201] width 230 height 114
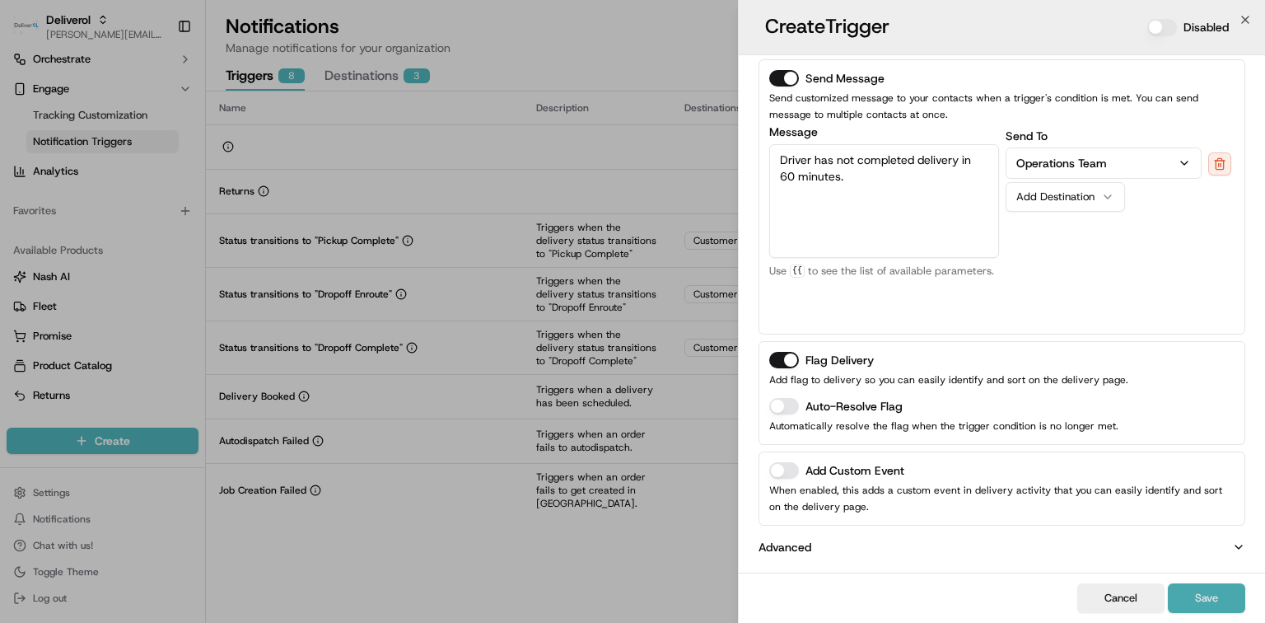
type textarea "Driver has not completed delivery in 60 minutes."
click at [1207, 602] on button "Save" at bounding box center [1206, 598] width 77 height 30
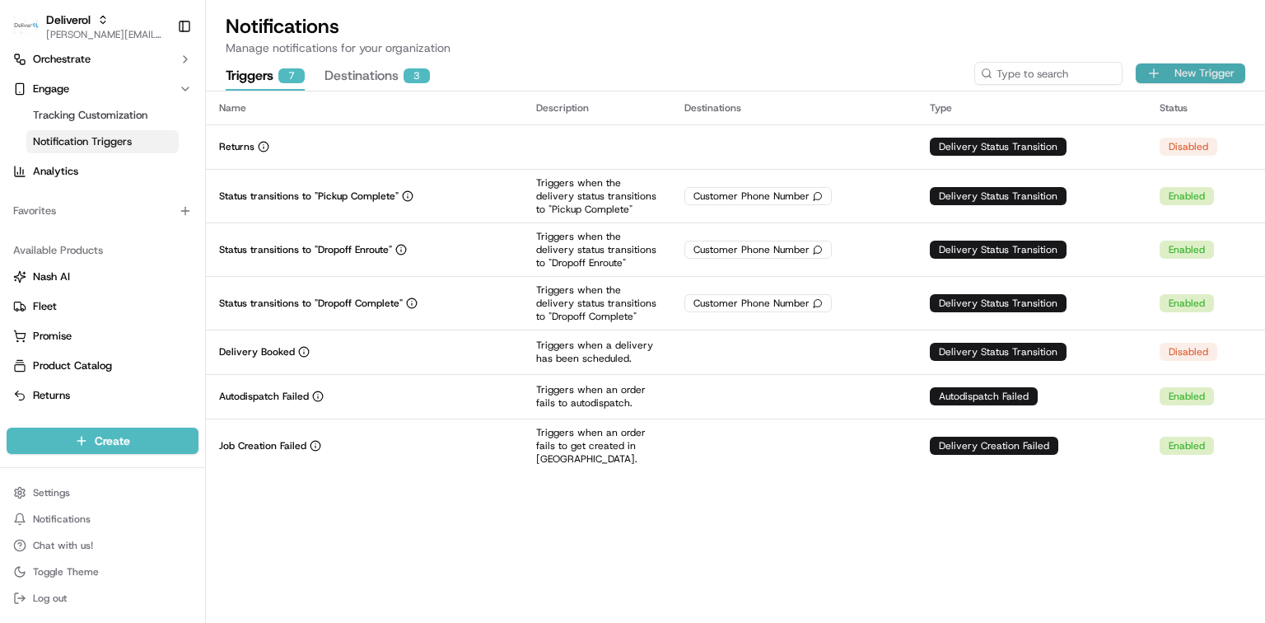
click at [1181, 72] on button "New Trigger" at bounding box center [1191, 73] width 110 height 20
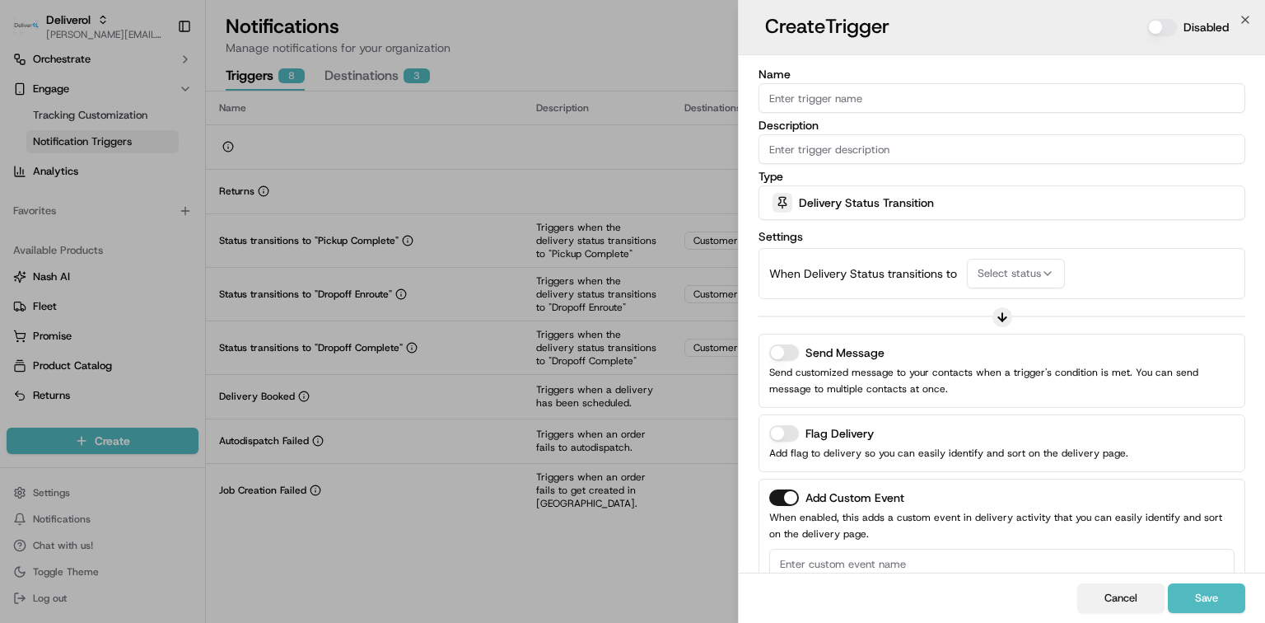
click at [1141, 595] on button "Cancel" at bounding box center [1120, 598] width 87 height 30
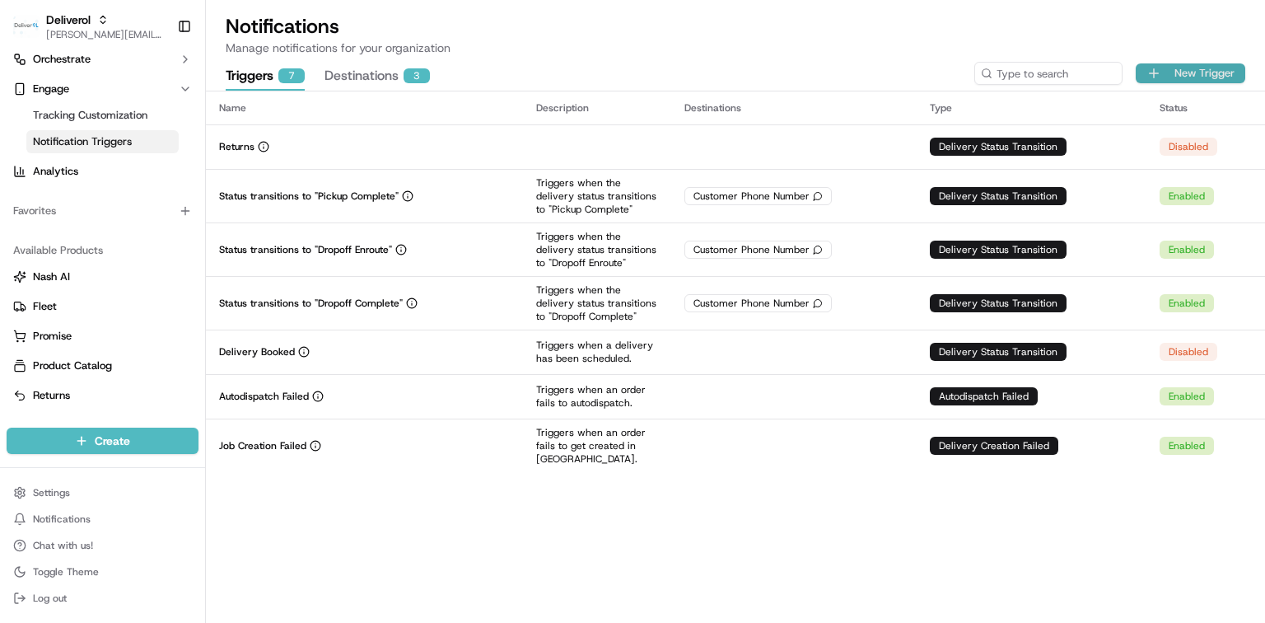
click at [1196, 68] on button "New Trigger" at bounding box center [1191, 73] width 110 height 20
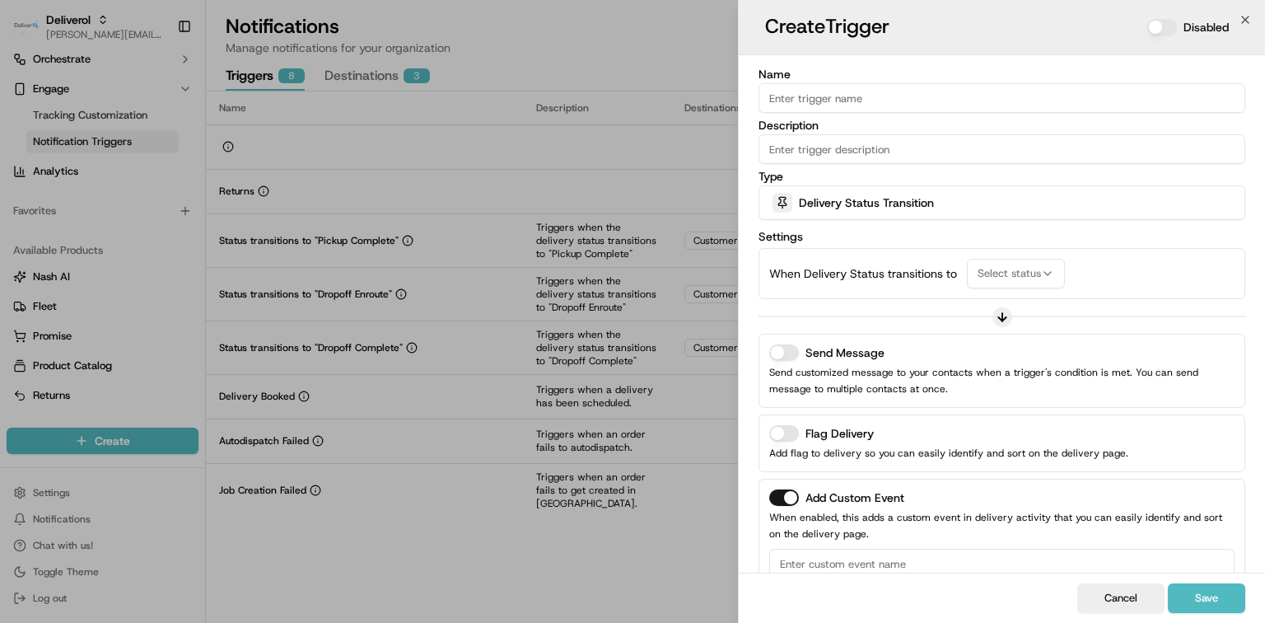
click at [840, 97] on input "Name" at bounding box center [1002, 98] width 487 height 30
type input "Stuck"
click at [881, 195] on span "Delivery Status Transition" at bounding box center [866, 202] width 135 height 16
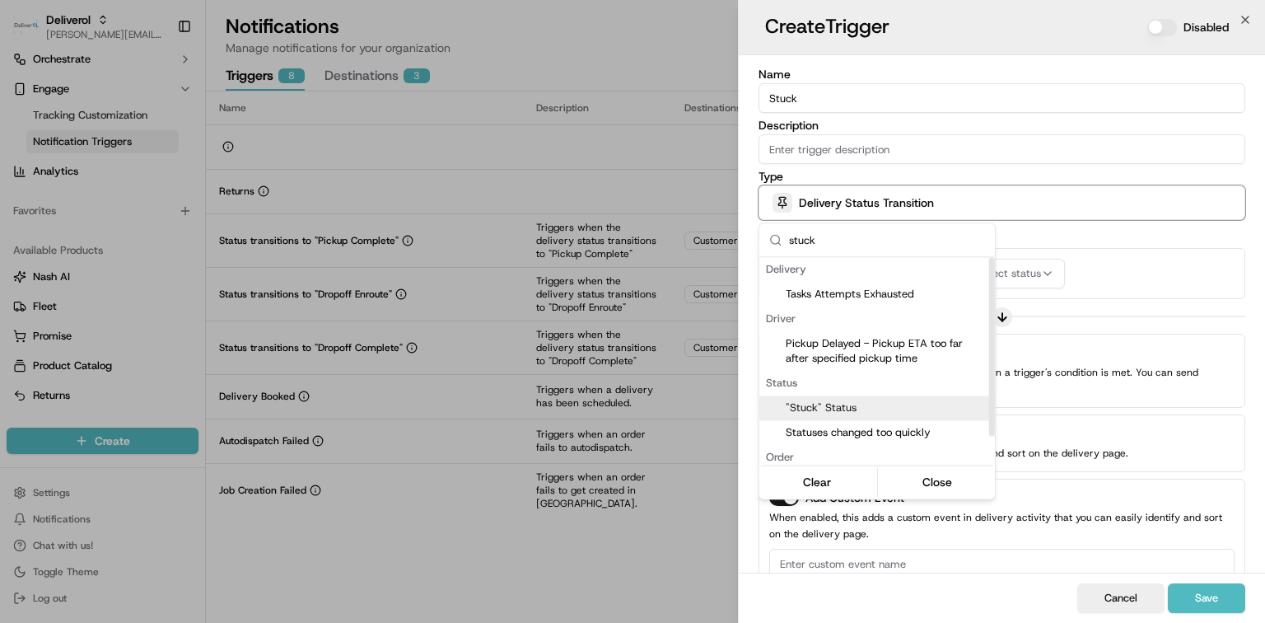
type input "stuck"
click at [839, 408] on span ""Stuck" Status" at bounding box center [887, 407] width 203 height 15
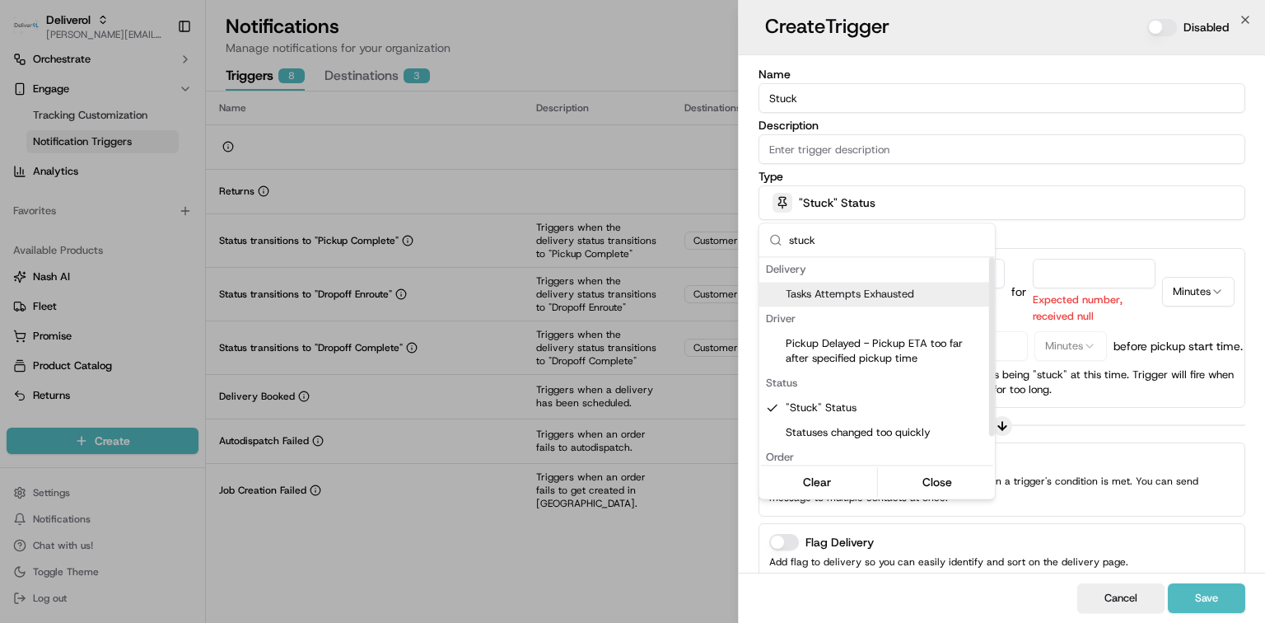
click at [999, 273] on div at bounding box center [632, 311] width 1265 height 623
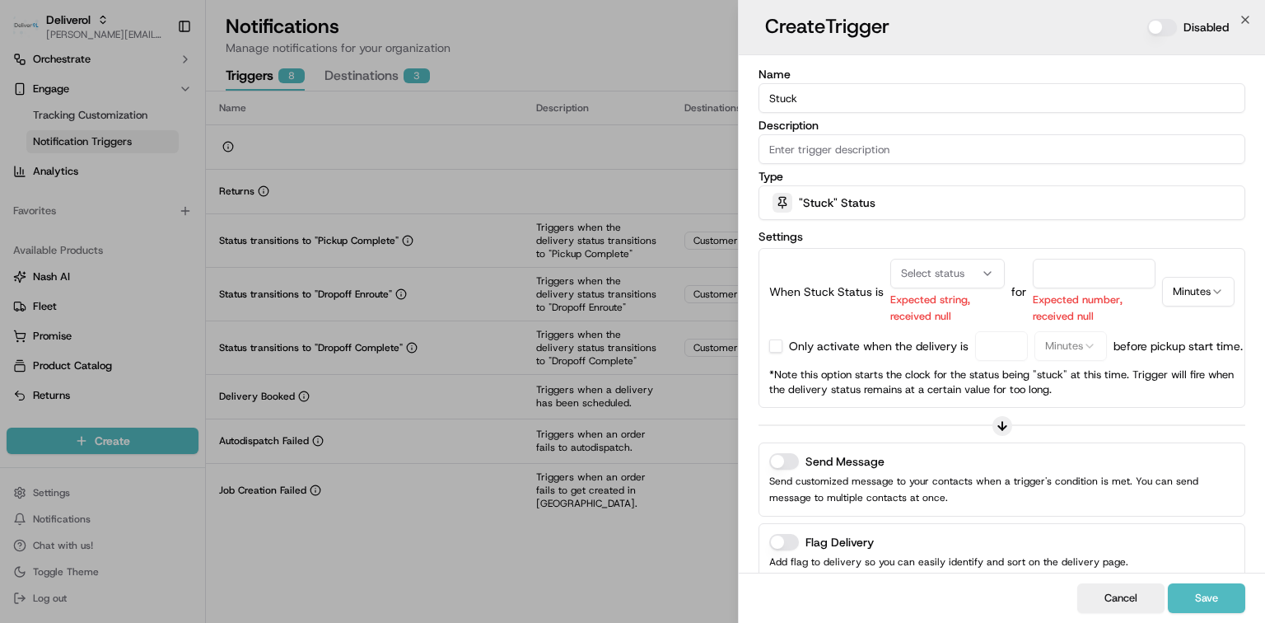
click at [985, 270] on icon "button" at bounding box center [987, 273] width 13 height 13
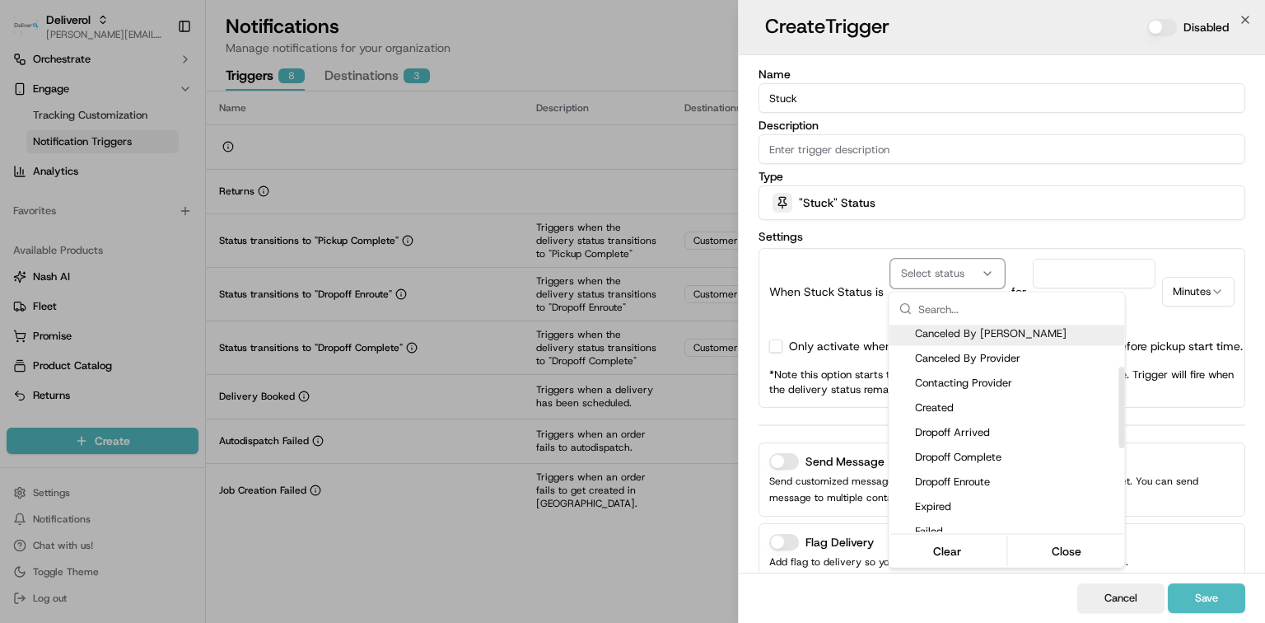
scroll to position [110, 0]
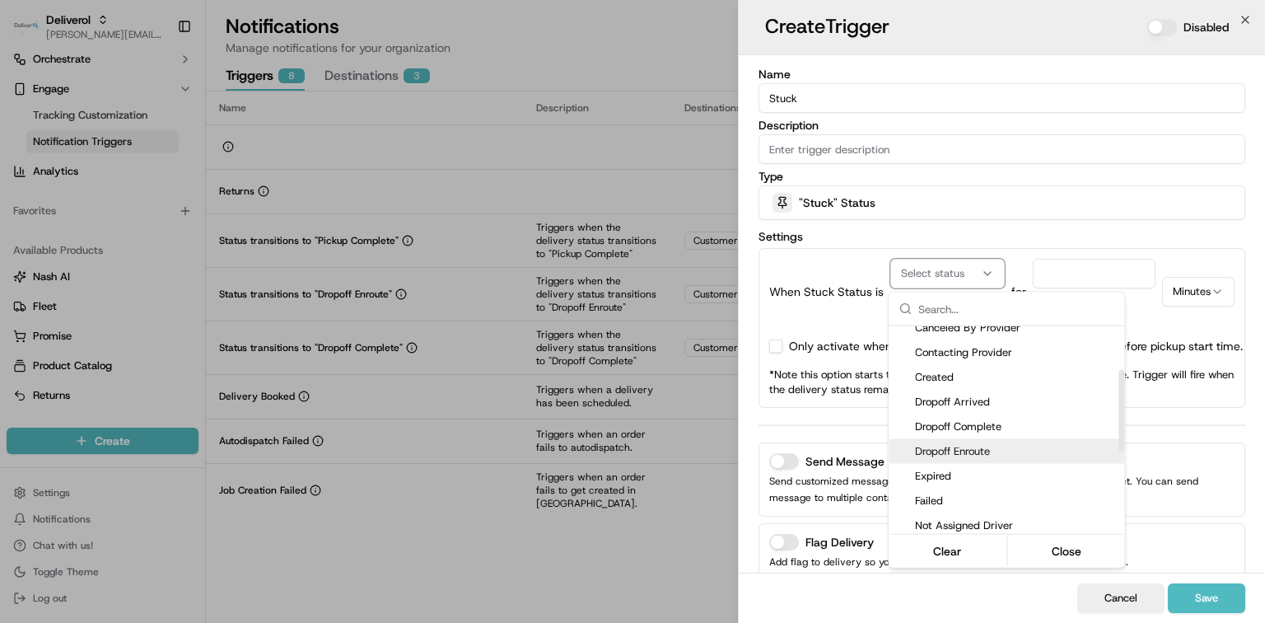
click at [972, 448] on span "Dropoff Enroute" at bounding box center [1016, 451] width 203 height 15
click at [1100, 270] on div at bounding box center [632, 311] width 1265 height 623
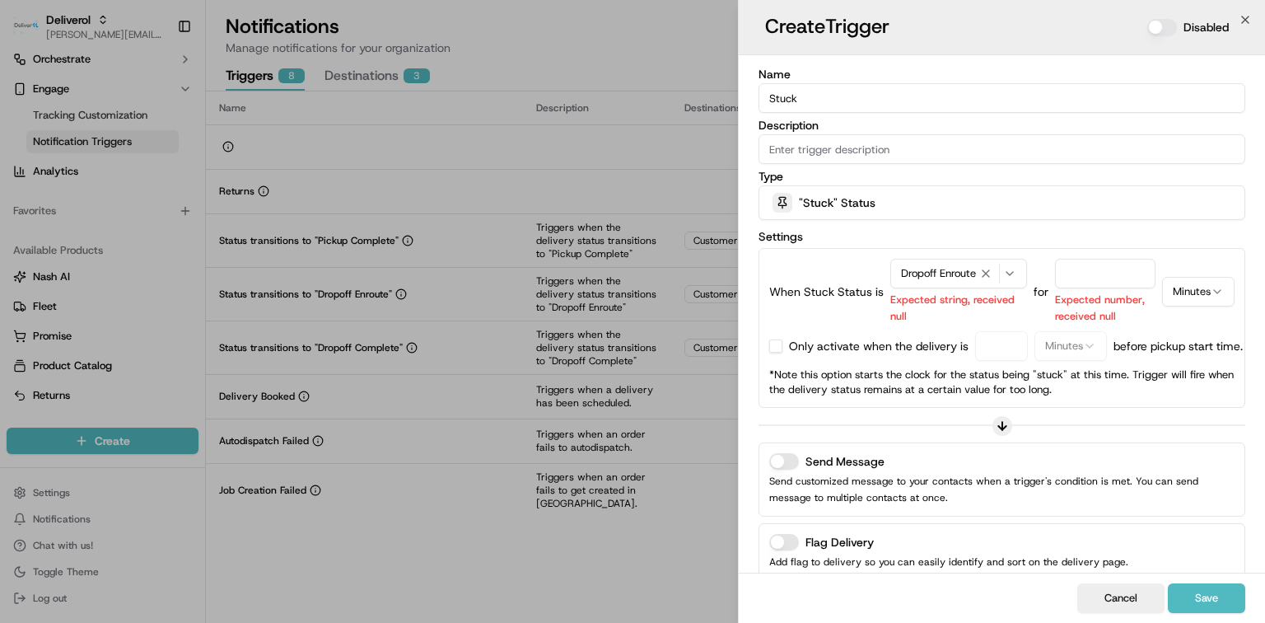
click at [1107, 271] on input "number" at bounding box center [1105, 274] width 100 height 30
type input "60"
click at [774, 343] on button "button" at bounding box center [775, 345] width 13 height 13
click at [1011, 342] on input "number" at bounding box center [1001, 346] width 53 height 30
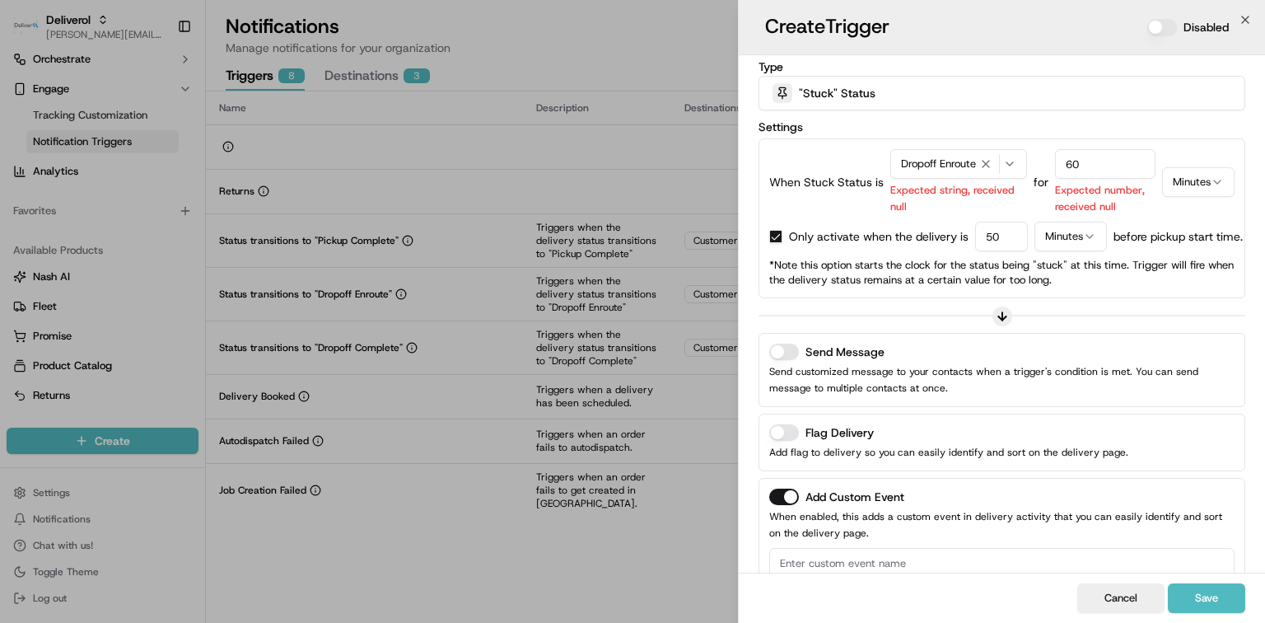
type input "50"
click at [788, 351] on button "Send Message" at bounding box center [784, 351] width 30 height 16
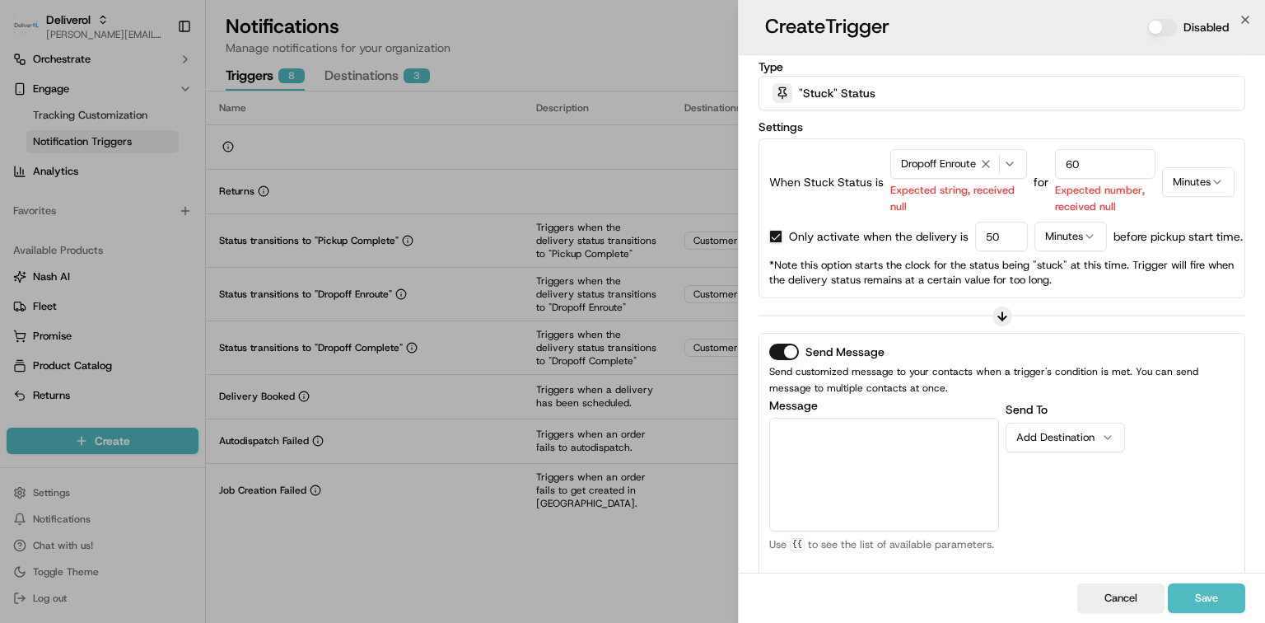
click at [847, 456] on textarea "Message" at bounding box center [884, 475] width 230 height 114
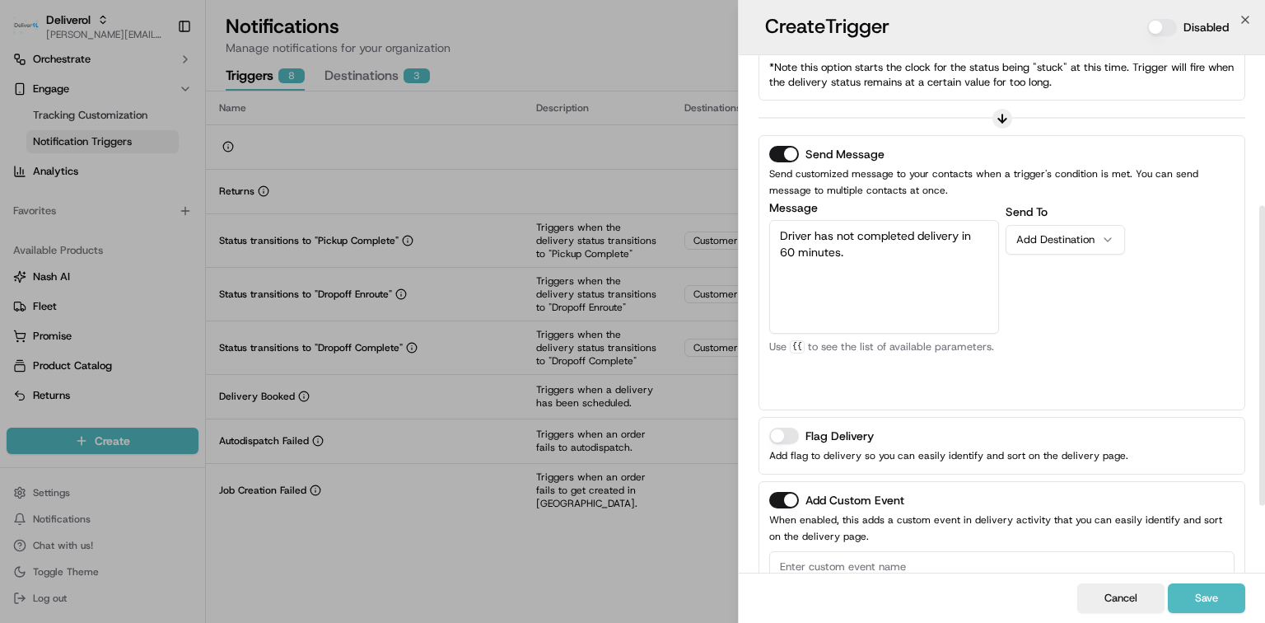
scroll to position [329, 0]
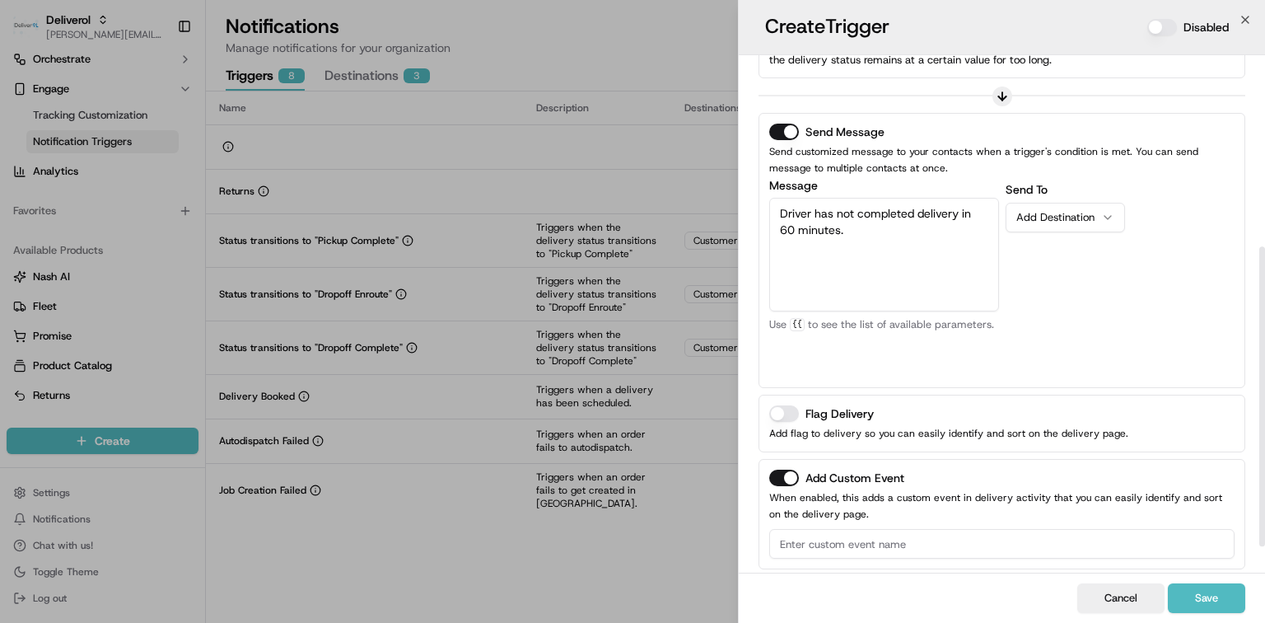
type textarea "Driver has not completed delivery in 60 minutes."
click at [1067, 220] on div "Add Destination" at bounding box center [1058, 217] width 85 height 15
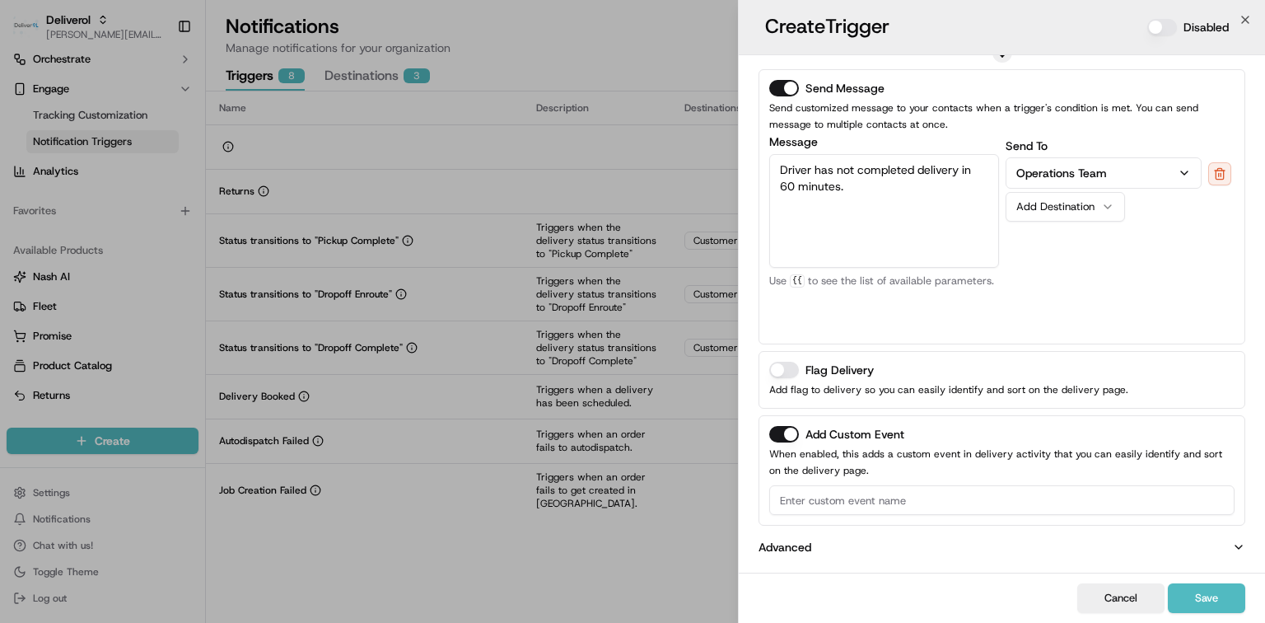
click at [787, 369] on button "Flag Delivery" at bounding box center [784, 370] width 30 height 16
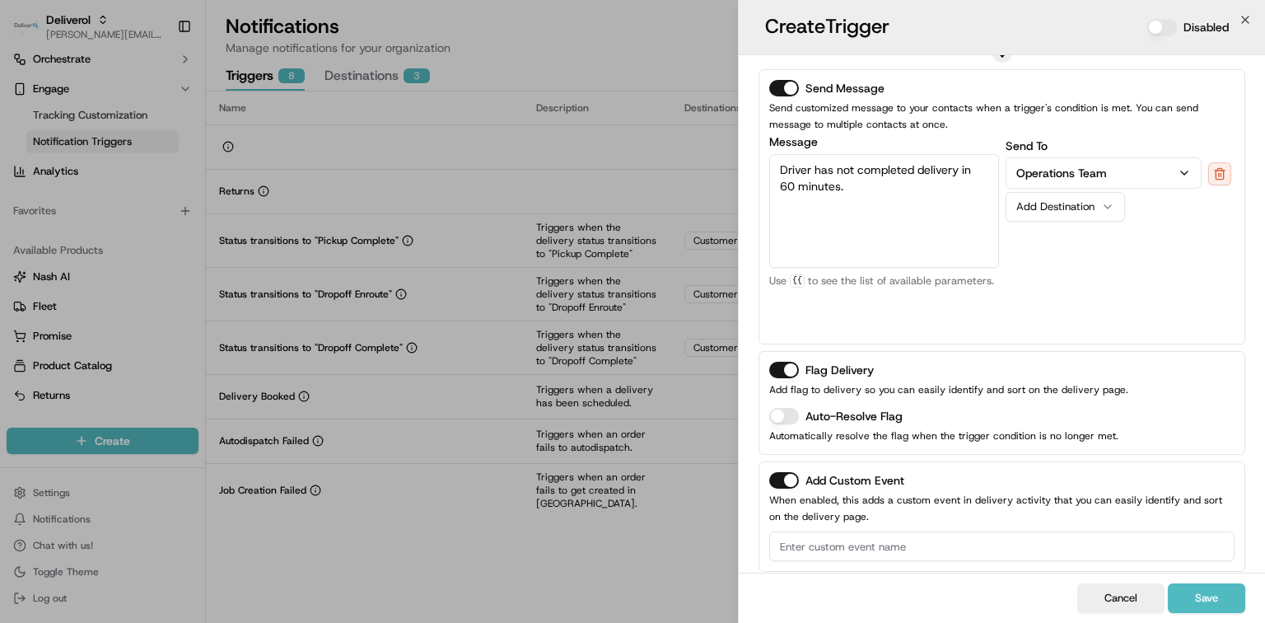
click at [787, 474] on button "Add Custom Event" at bounding box center [784, 480] width 30 height 16
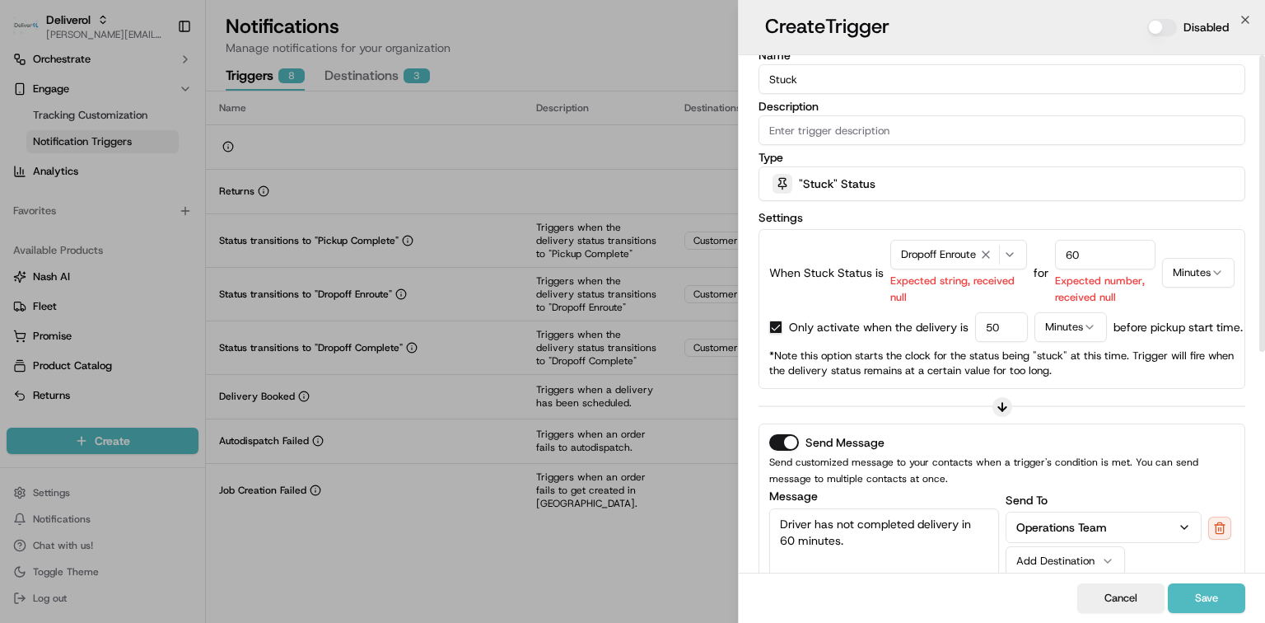
scroll to position [0, 0]
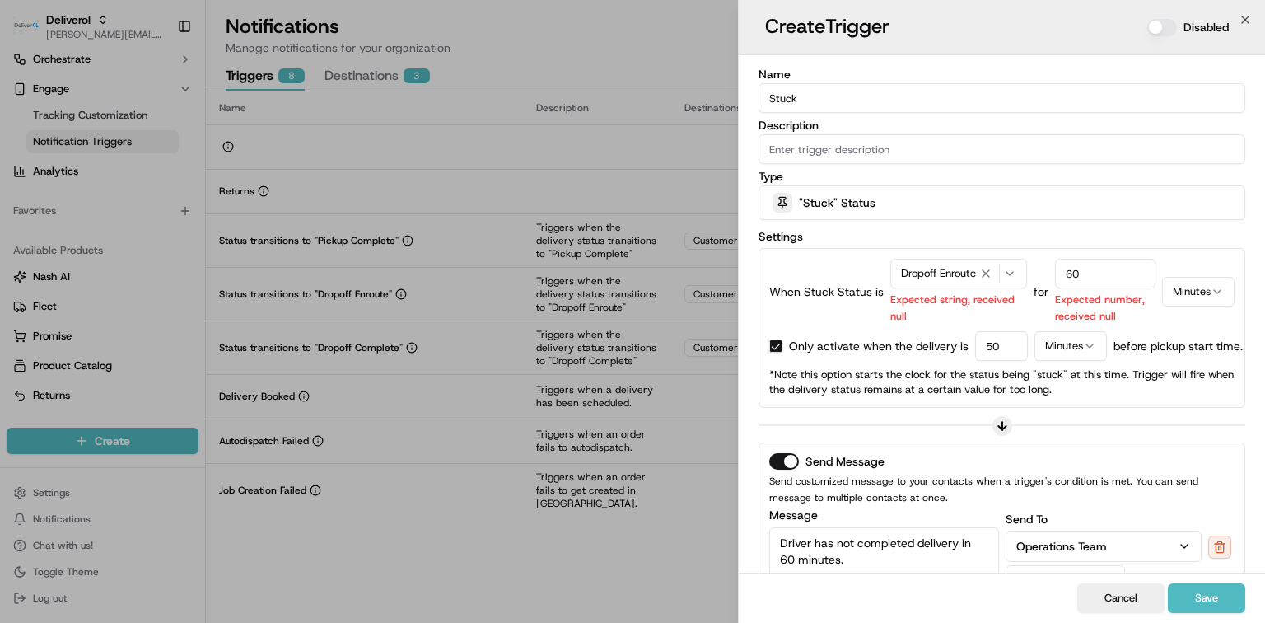
click at [969, 312] on p "Expected string, received null" at bounding box center [958, 308] width 137 height 33
click at [1130, 306] on p "Expected number, received null" at bounding box center [1105, 308] width 100 height 33
click at [1216, 293] on icon "button" at bounding box center [1217, 291] width 13 height 13
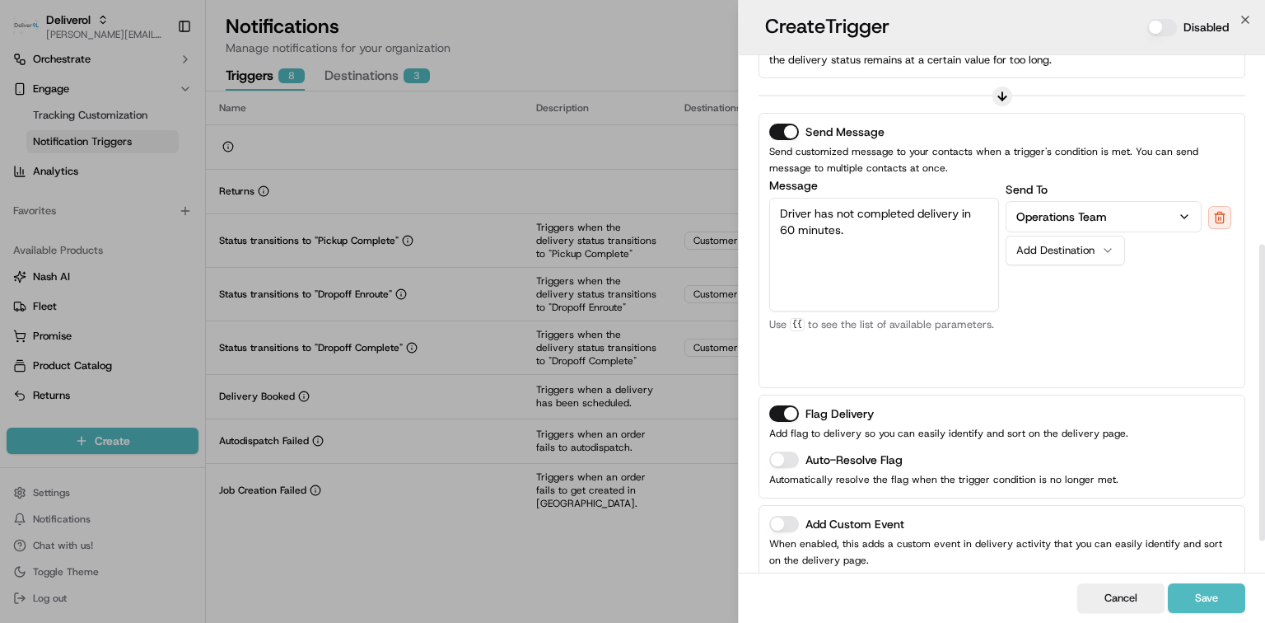
scroll to position [383, 0]
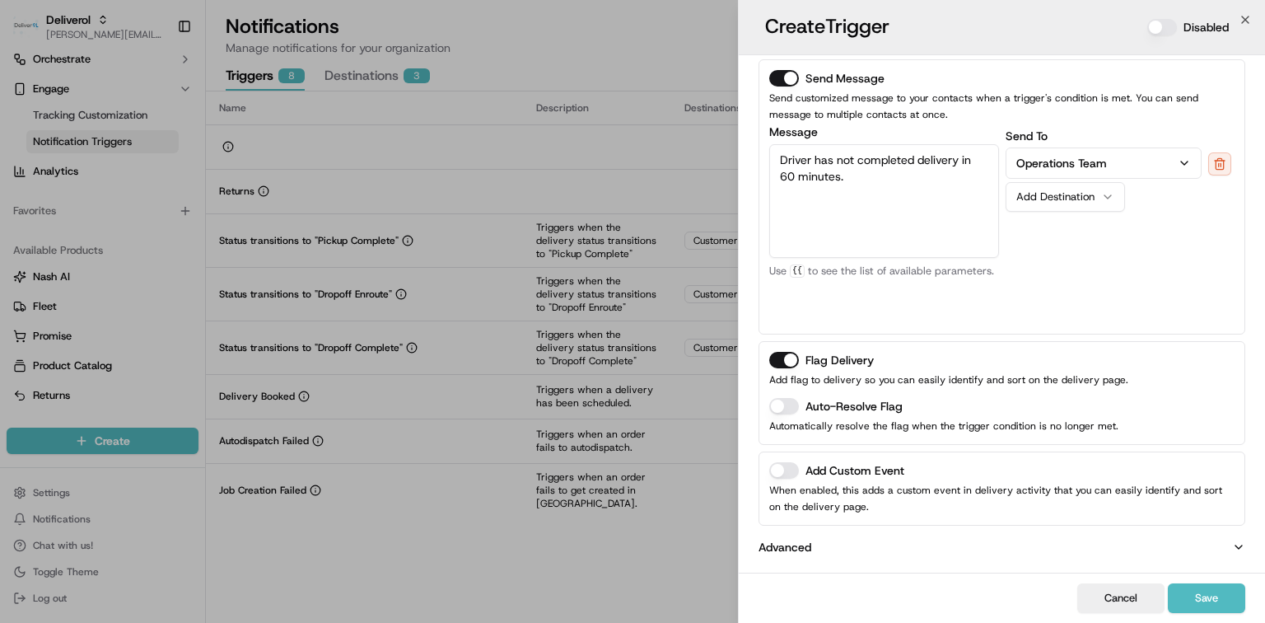
click at [1155, 27] on button "Disabled" at bounding box center [1162, 27] width 30 height 16
click at [1209, 600] on button "Save" at bounding box center [1206, 598] width 77 height 30
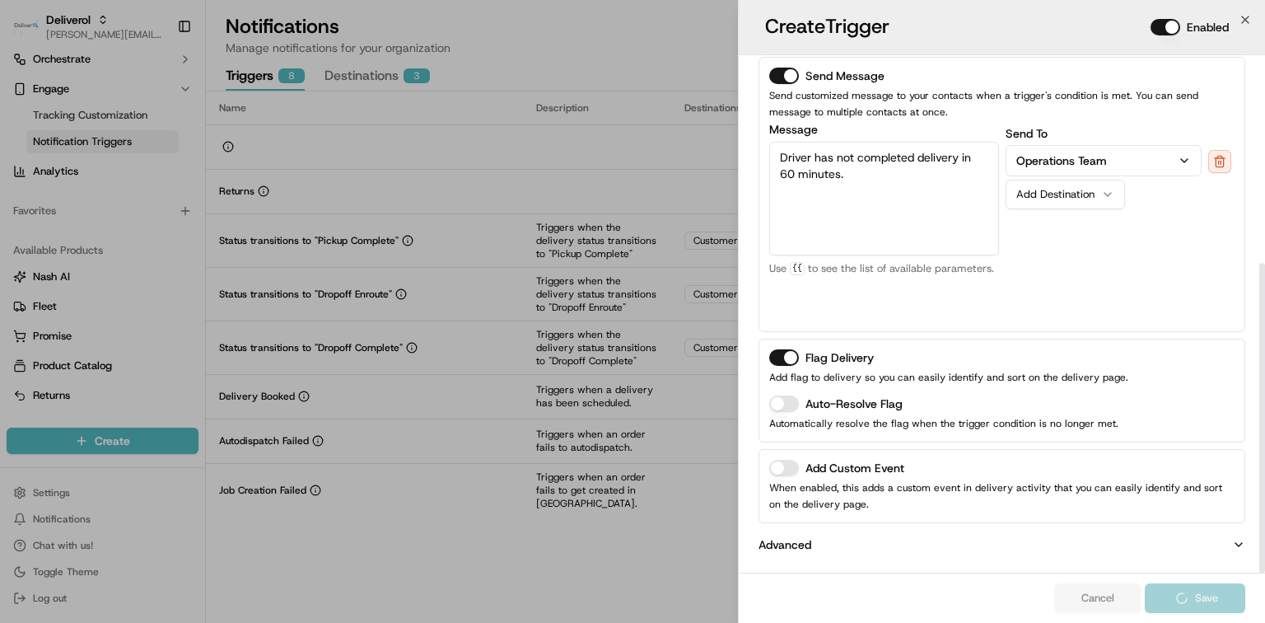
scroll to position [347, 0]
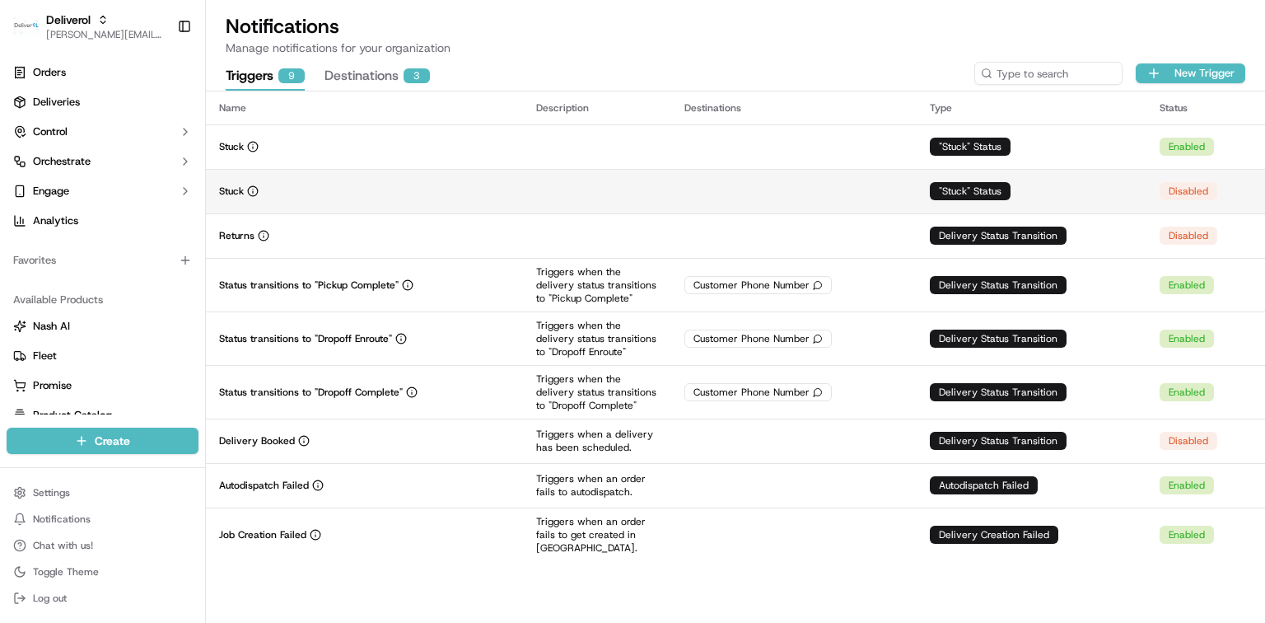
click at [646, 194] on td at bounding box center [597, 191] width 148 height 44
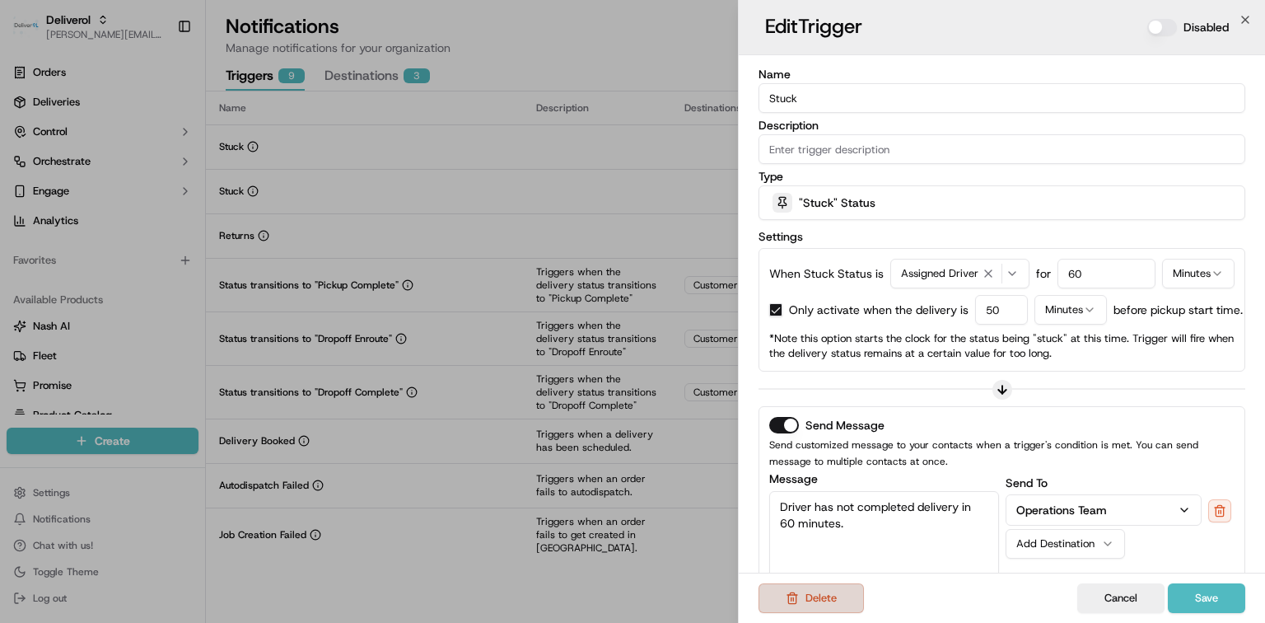
scroll to position [110, 0]
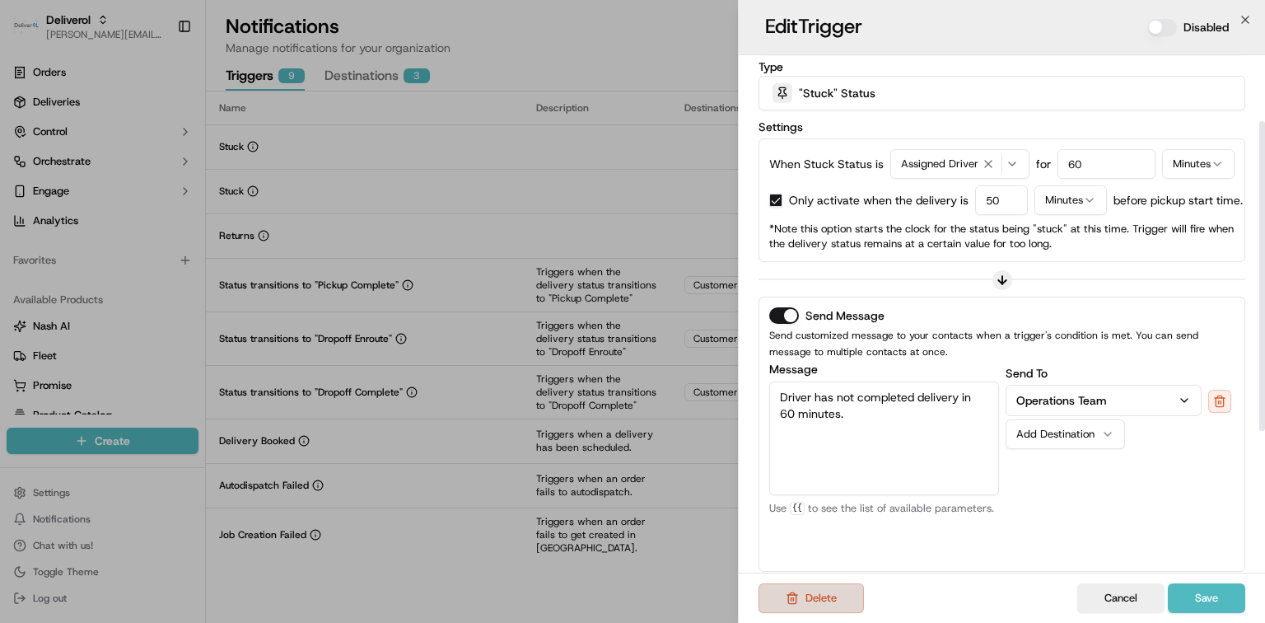
click at [830, 600] on button "Delete" at bounding box center [811, 598] width 105 height 30
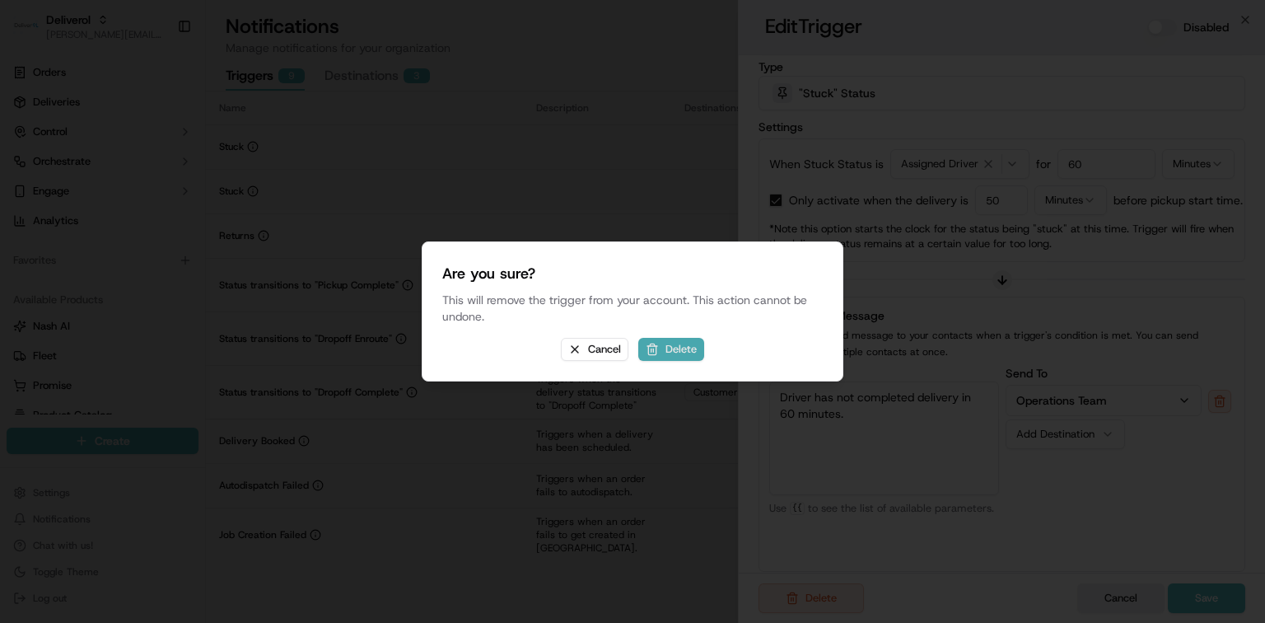
click at [688, 343] on button "Delete" at bounding box center [671, 349] width 66 height 23
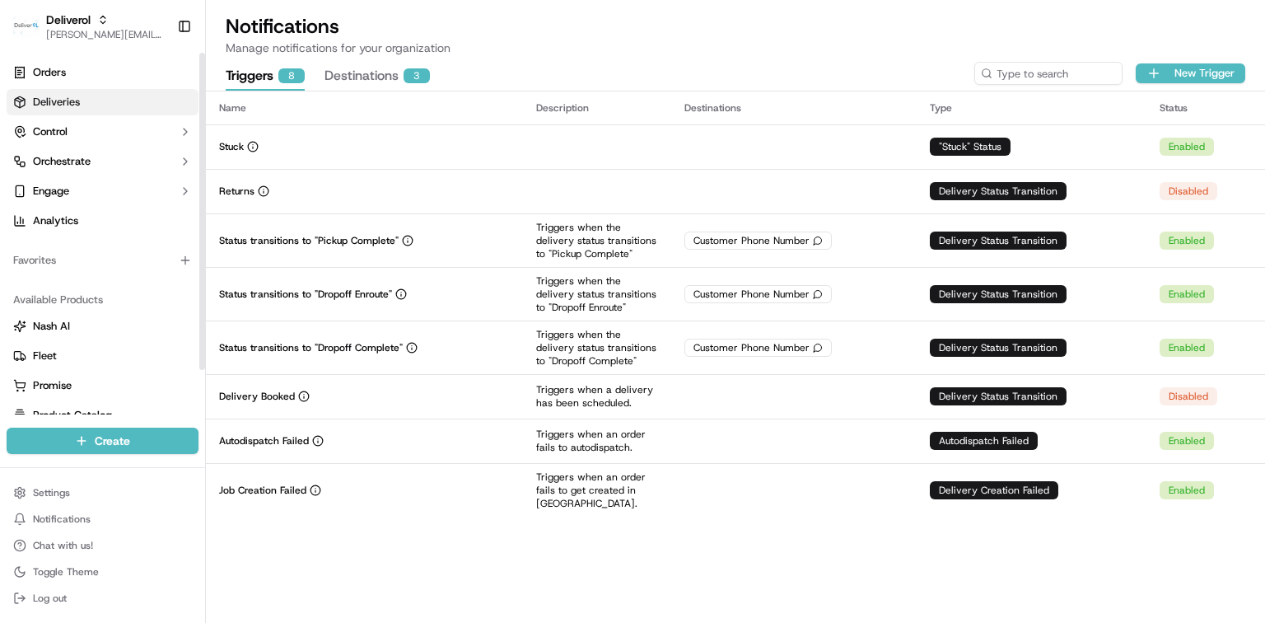
click at [54, 102] on span "Deliveries" at bounding box center [56, 102] width 47 height 15
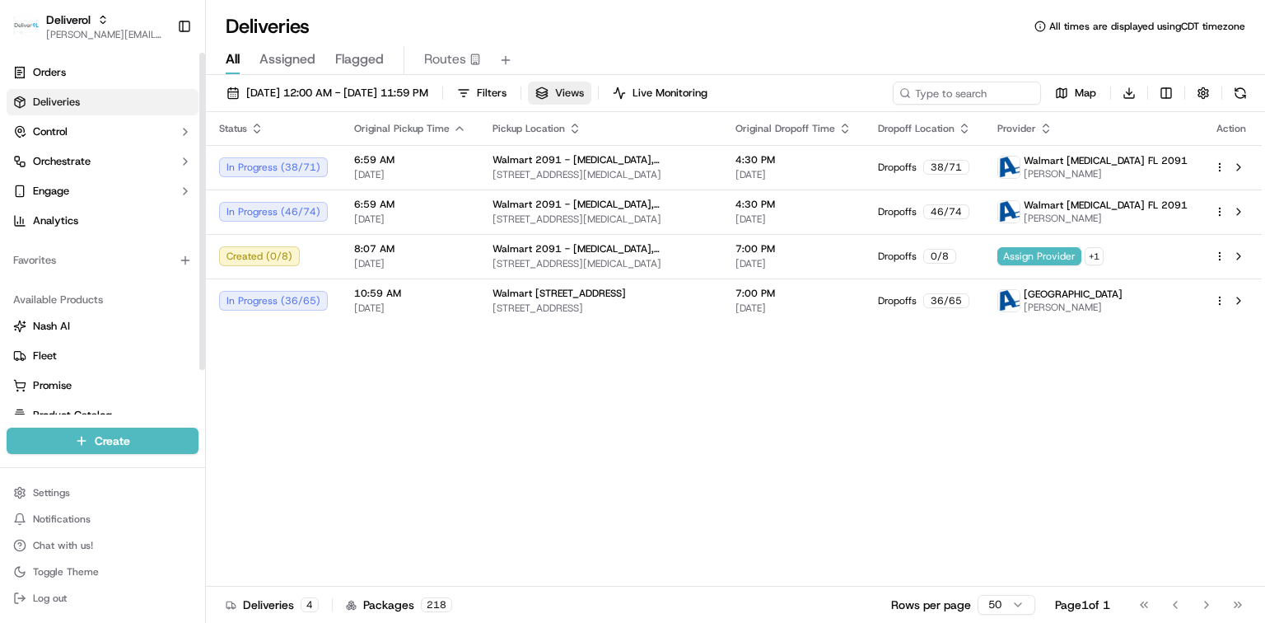
click at [584, 94] on span "Views" at bounding box center [569, 93] width 29 height 15
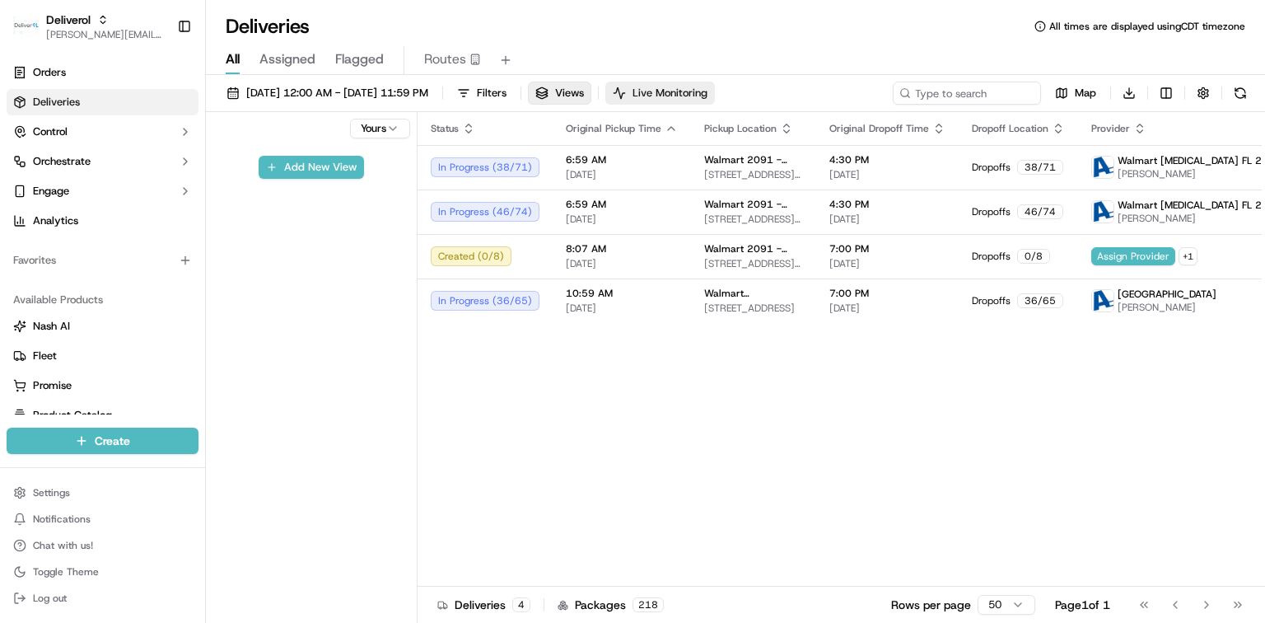
click at [707, 96] on span "Live Monitoring" at bounding box center [669, 93] width 75 height 15
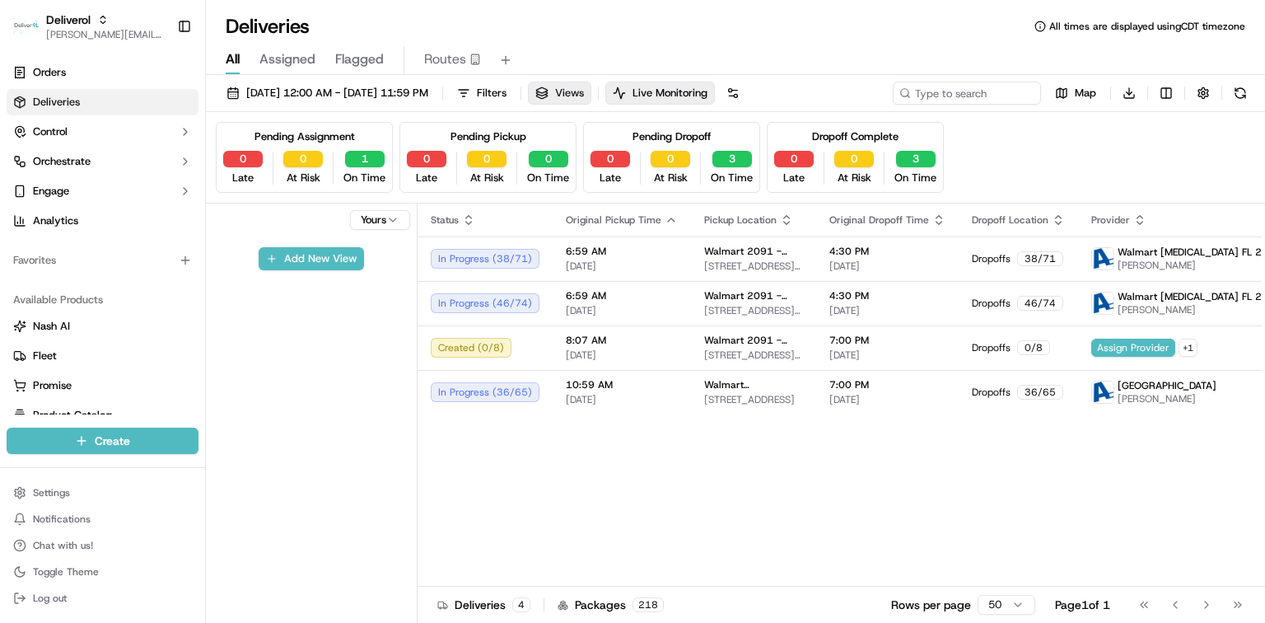
click at [584, 91] on span "Views" at bounding box center [569, 93] width 29 height 15
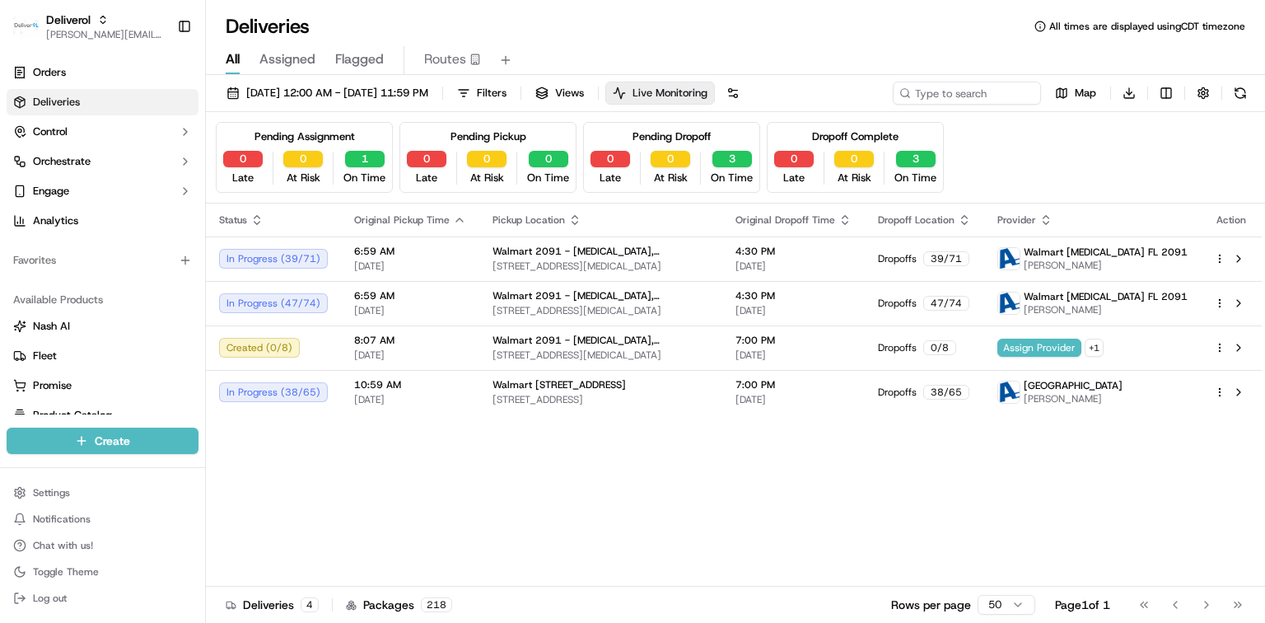
click at [701, 102] on button "Live Monitoring" at bounding box center [660, 93] width 110 height 23
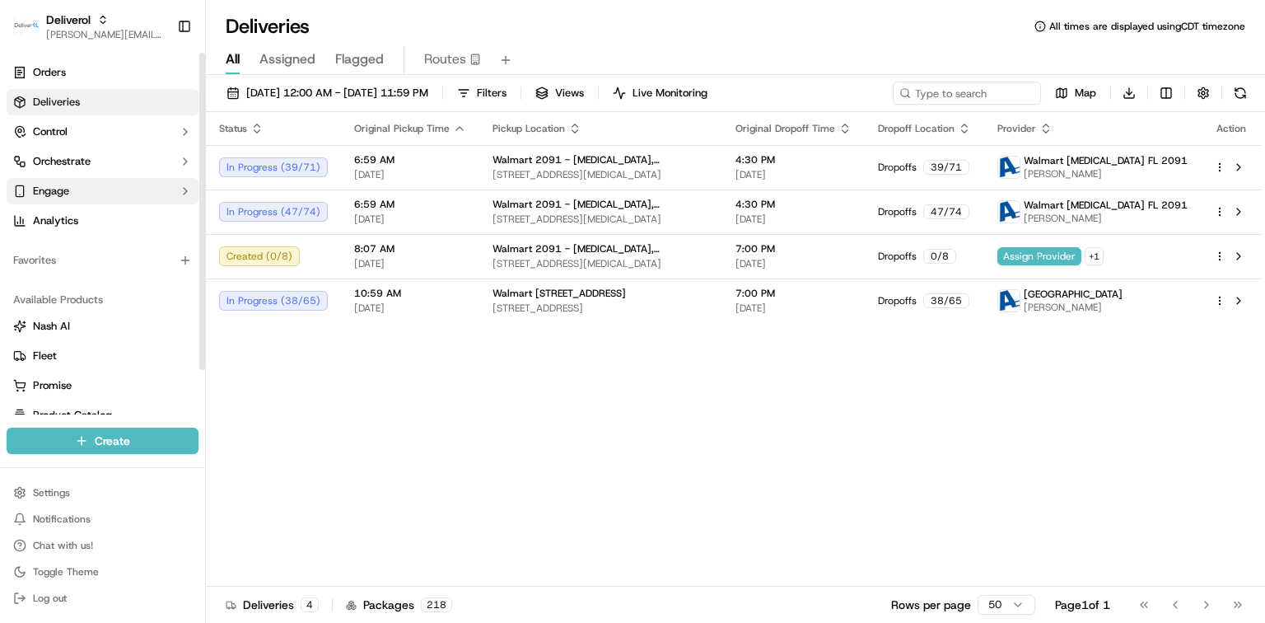
click at [140, 189] on button "Engage" at bounding box center [103, 191] width 192 height 26
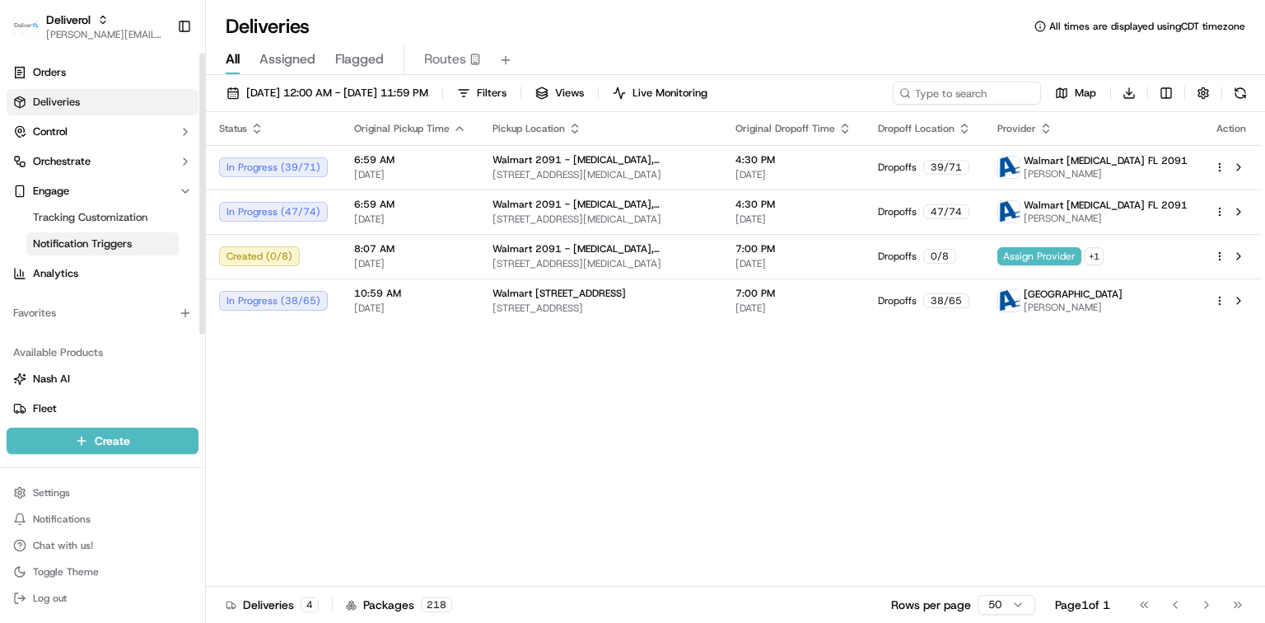
click at [147, 247] on link "Notification Triggers" at bounding box center [102, 243] width 152 height 23
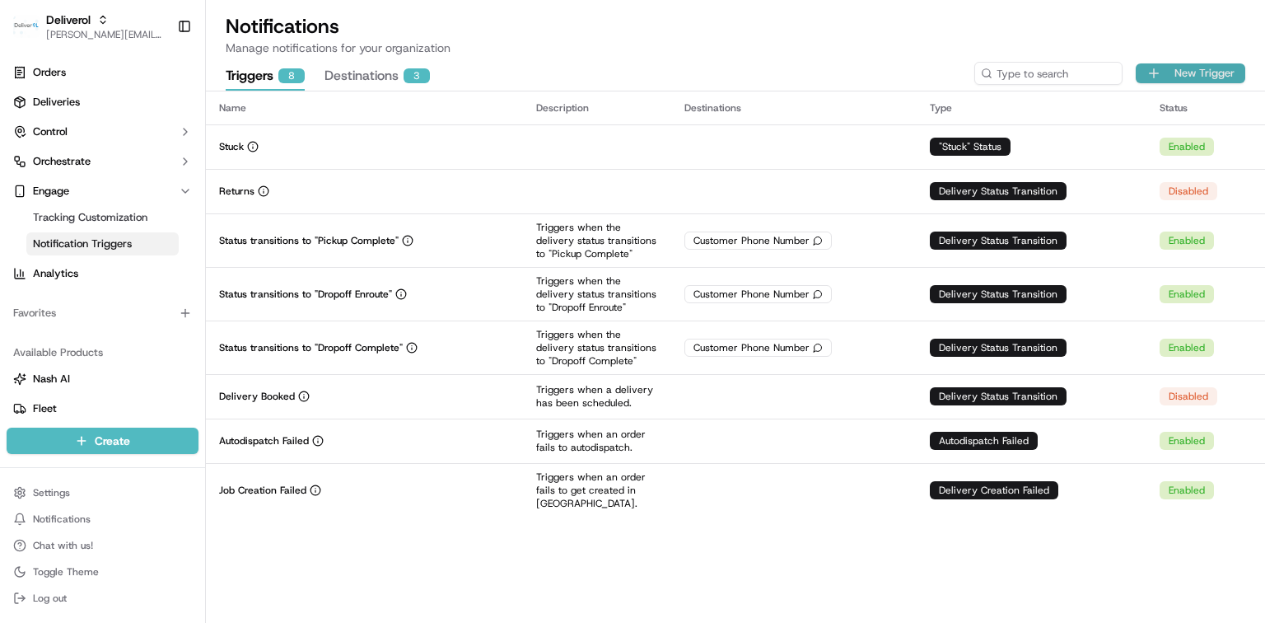
click at [1211, 77] on button "New Trigger" at bounding box center [1191, 73] width 110 height 20
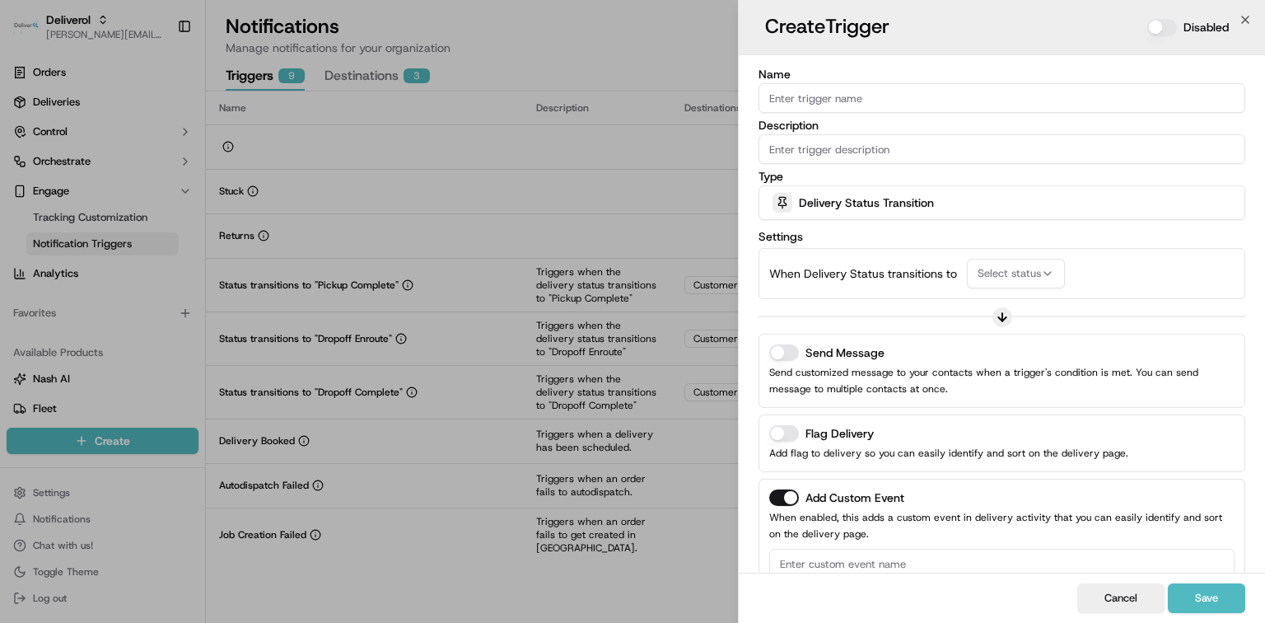
click at [913, 205] on span "Delivery Status Transition" at bounding box center [866, 202] width 135 height 16
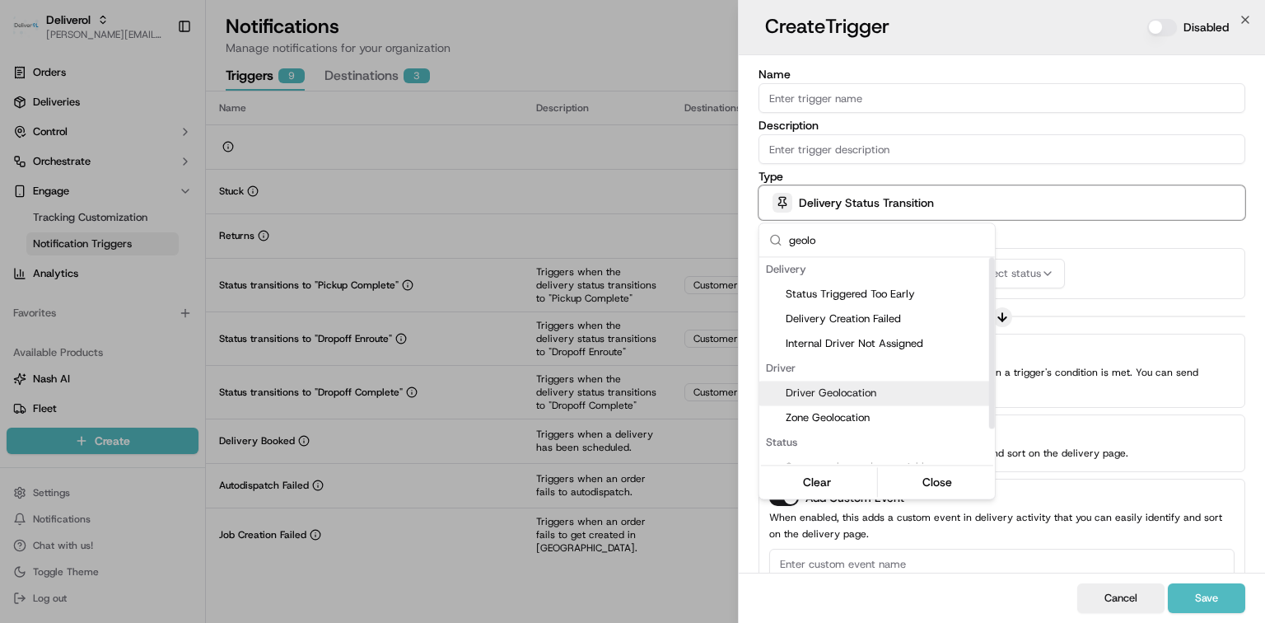
type input "geolo"
click at [869, 397] on span "Driver Geolocation" at bounding box center [887, 392] width 203 height 15
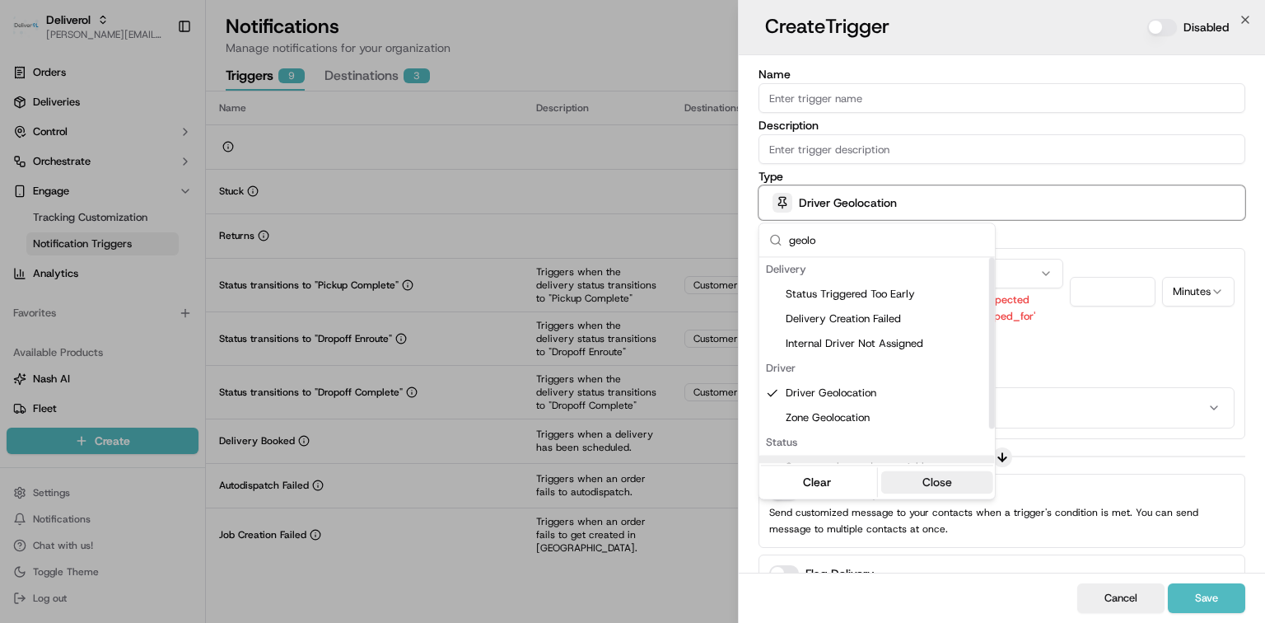
click at [947, 477] on button "Close" at bounding box center [936, 481] width 113 height 23
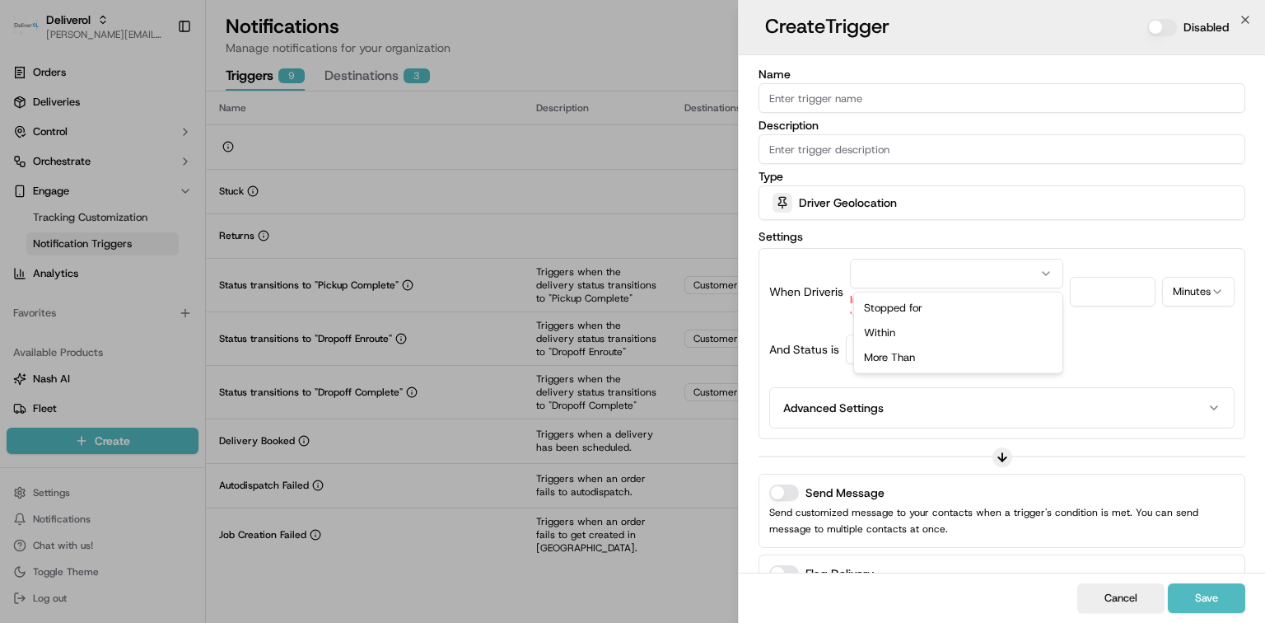
click at [1038, 273] on button "button" at bounding box center [956, 274] width 213 height 30
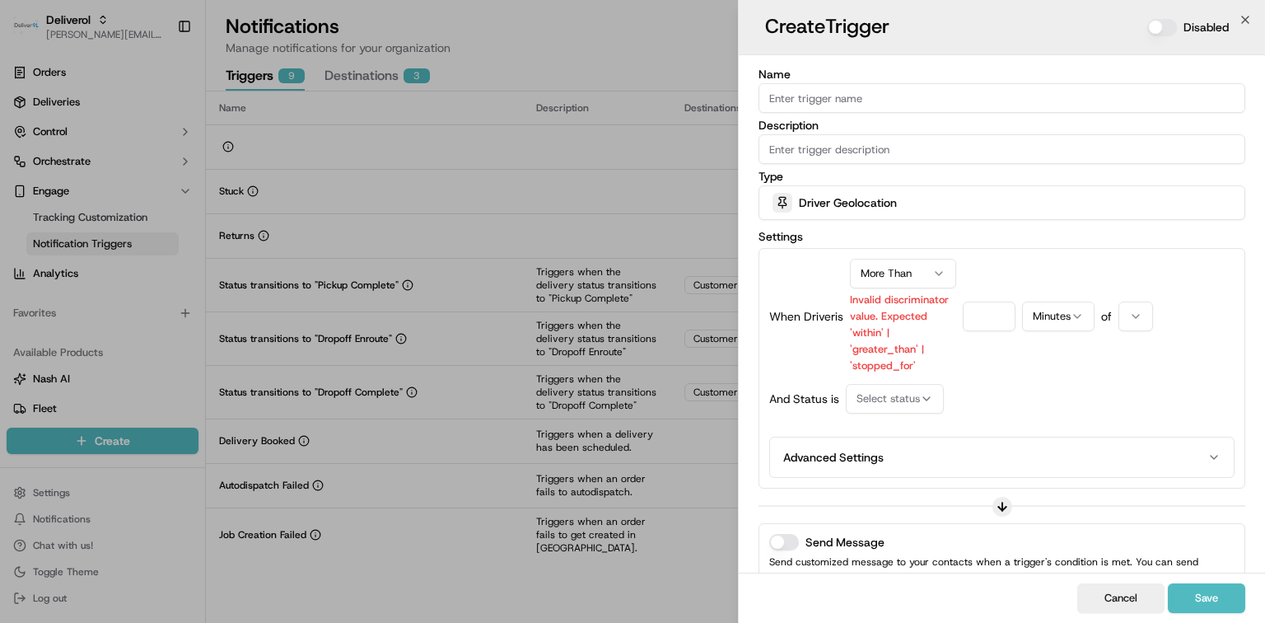
click at [1065, 322] on button "Minutes" at bounding box center [1058, 316] width 72 height 30
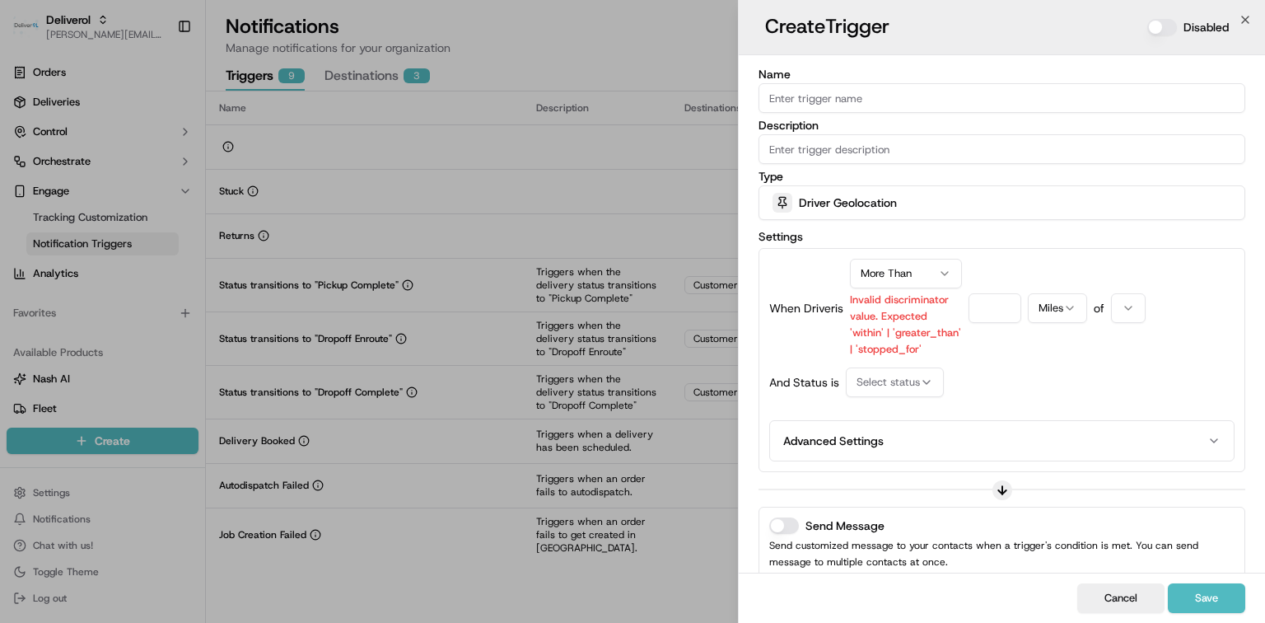
click at [1006, 309] on input "number" at bounding box center [995, 308] width 53 height 30
type input "50"
click at [1130, 310] on icon "button" at bounding box center [1128, 307] width 13 height 13
click at [921, 385] on icon "button" at bounding box center [926, 382] width 13 height 13
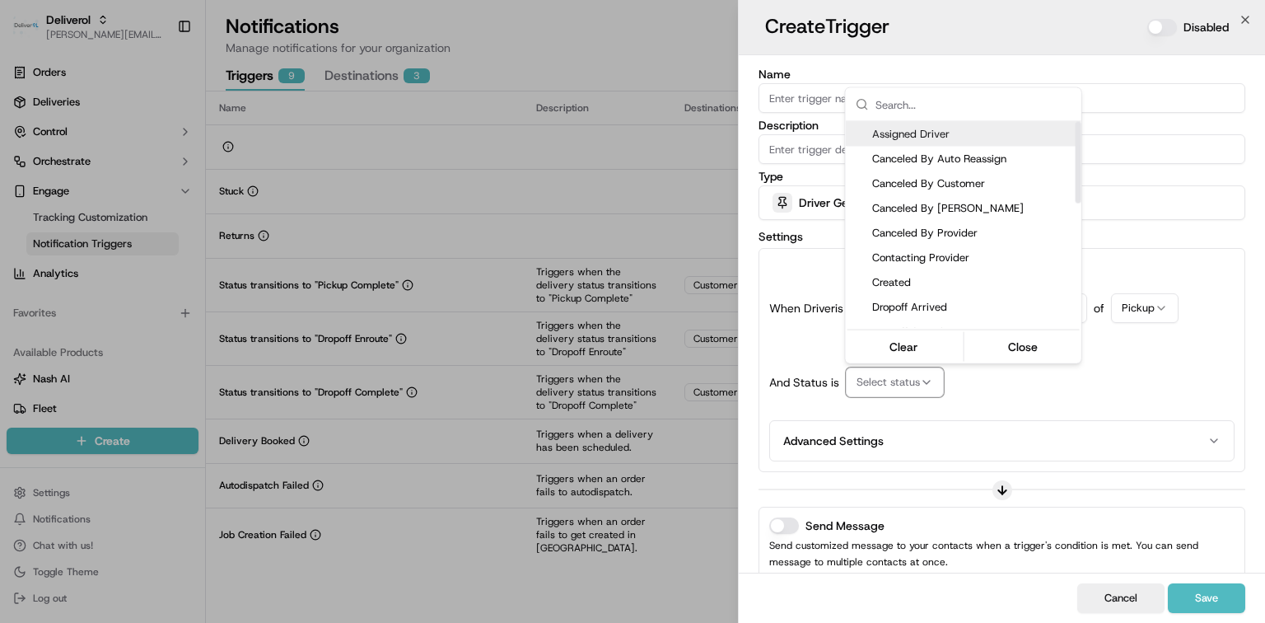
click at [951, 140] on span "Assigned Driver" at bounding box center [973, 134] width 203 height 15
click at [1048, 343] on button "Close" at bounding box center [1023, 346] width 113 height 23
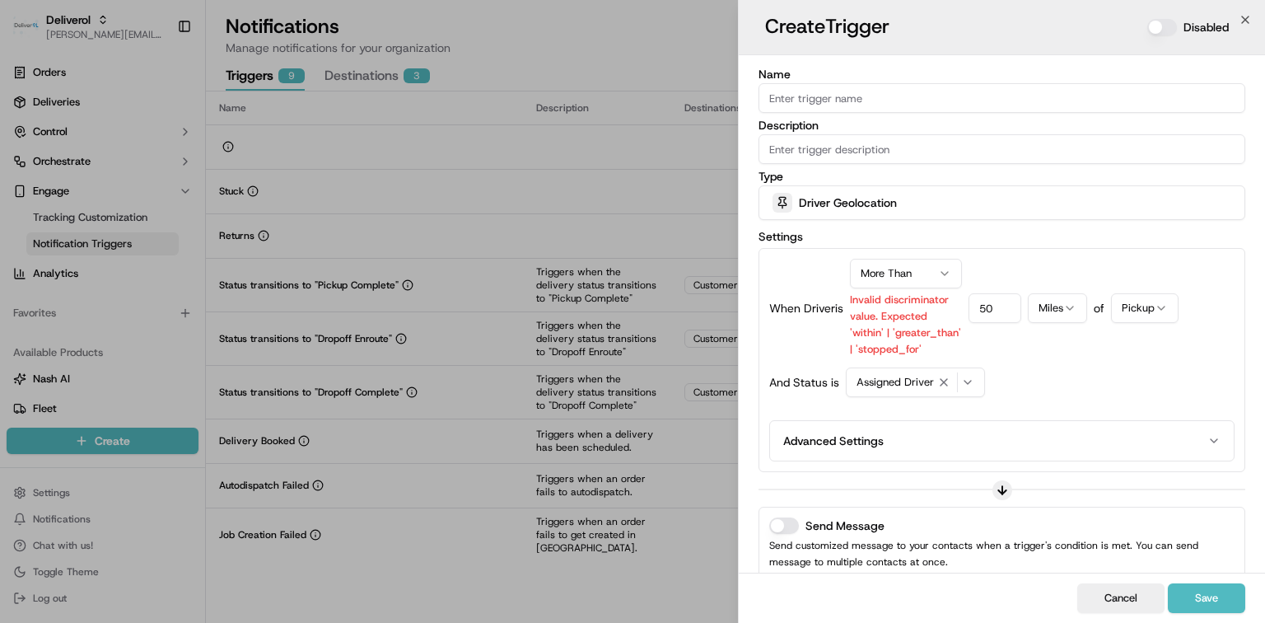
click at [935, 93] on input "Name" at bounding box center [1002, 98] width 487 height 30
type input "Geofence Trigger - Assigned drivers"
click at [1223, 600] on button "Save" at bounding box center [1206, 598] width 77 height 30
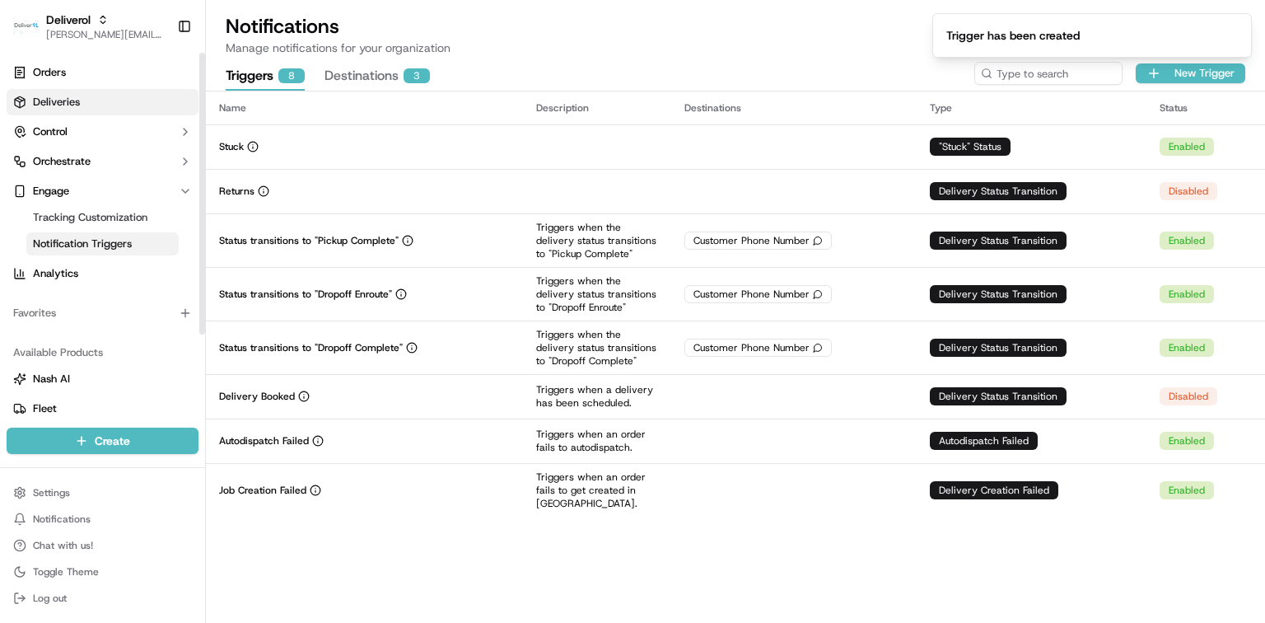
click at [77, 98] on span "Deliveries" at bounding box center [56, 102] width 47 height 15
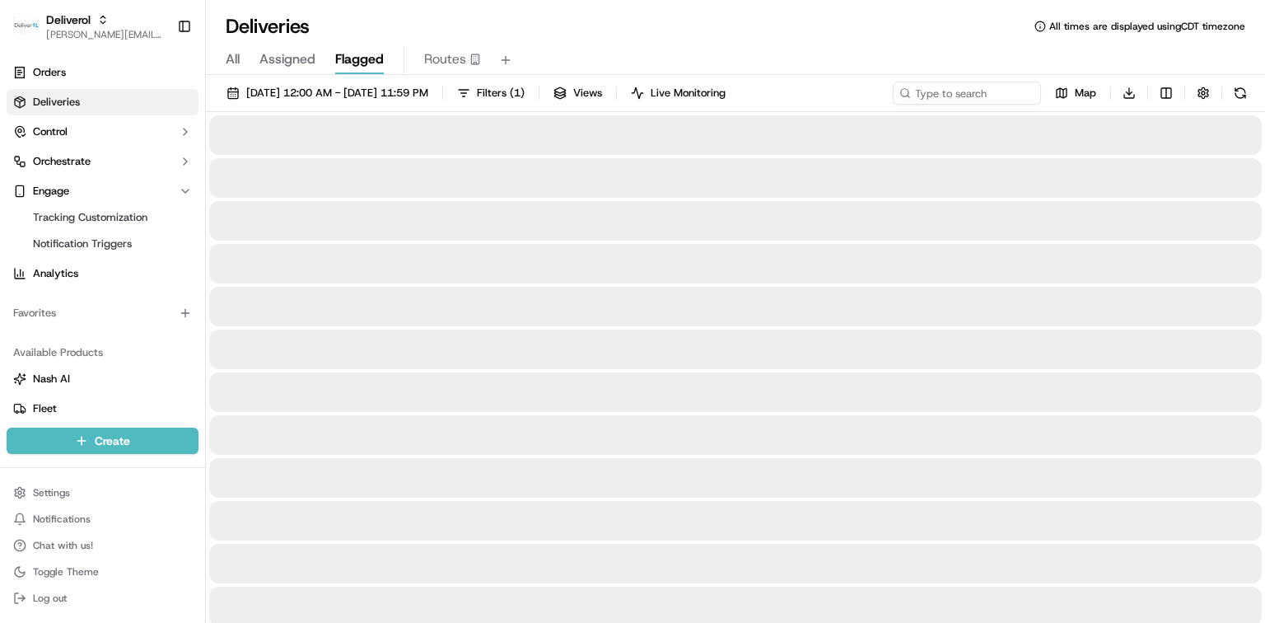
click at [354, 62] on span "Flagged" at bounding box center [359, 59] width 49 height 20
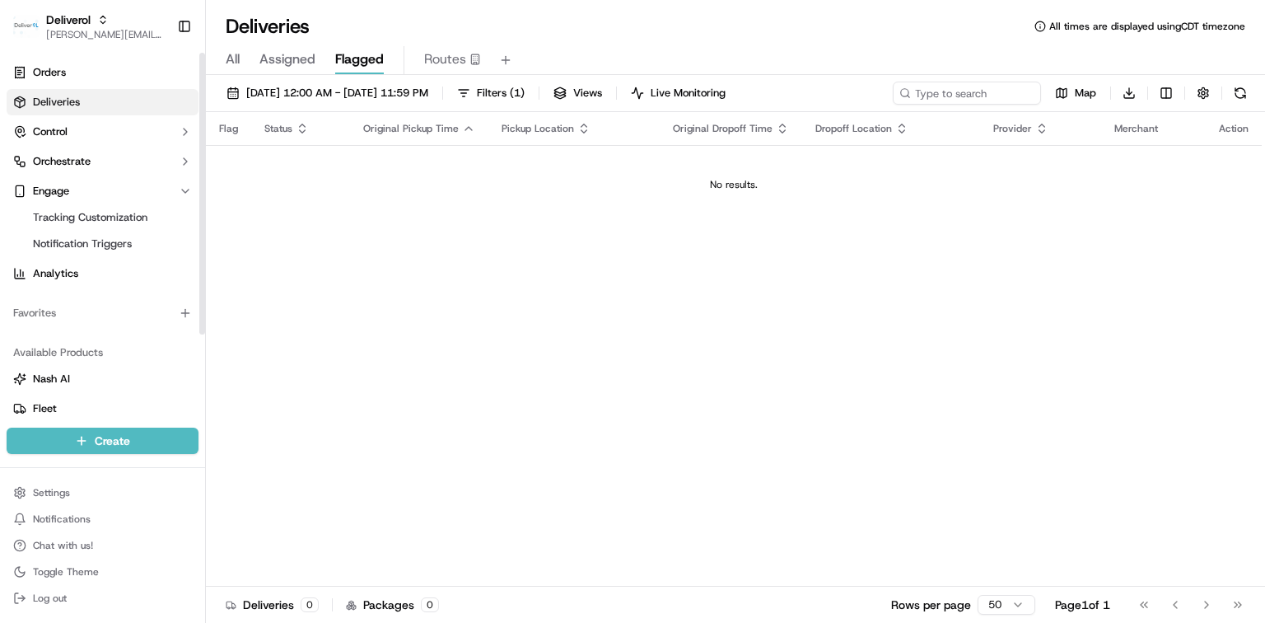
click at [66, 103] on span "Deliveries" at bounding box center [56, 102] width 47 height 15
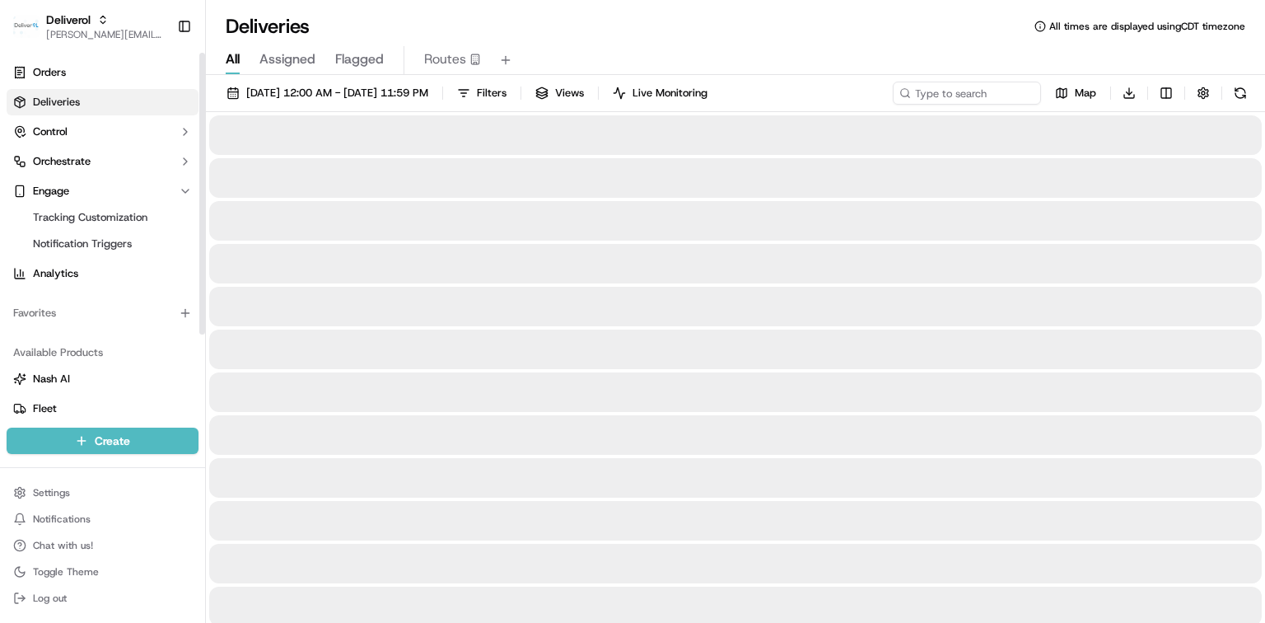
click at [235, 67] on span "All" at bounding box center [233, 59] width 14 height 20
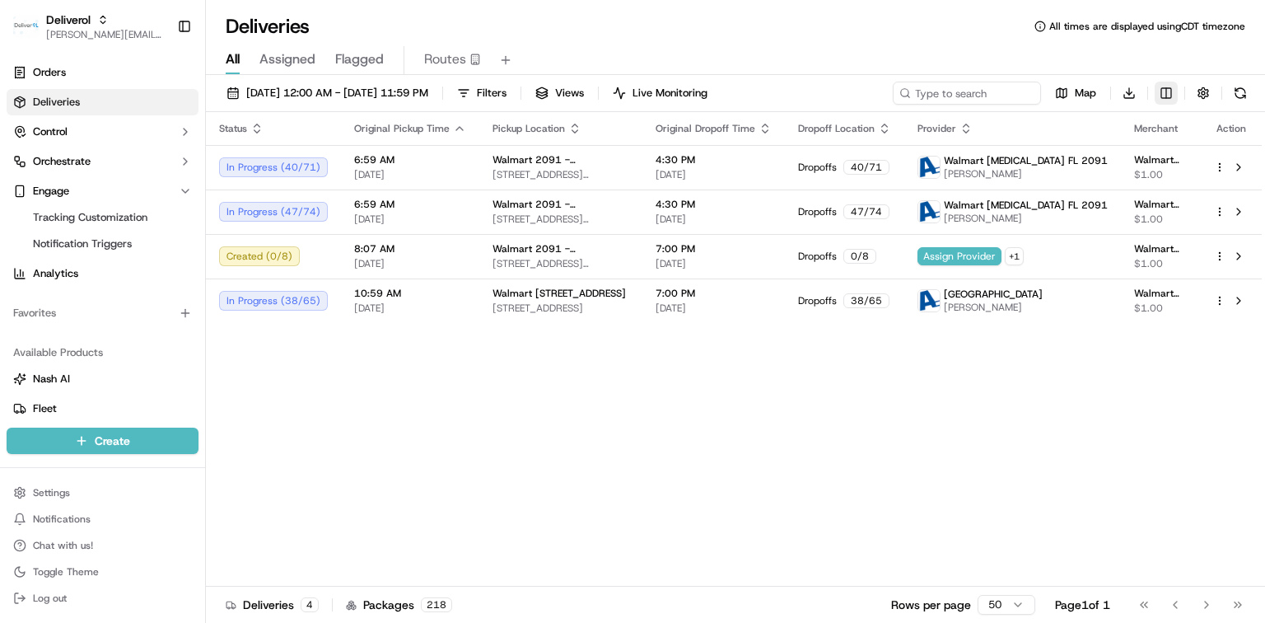
click at [1170, 91] on html "Deliverol [PERSON_NAME][EMAIL_ADDRESS][PERSON_NAME][DOMAIN_NAME] Toggle Sidebar…" at bounding box center [632, 311] width 1265 height 623
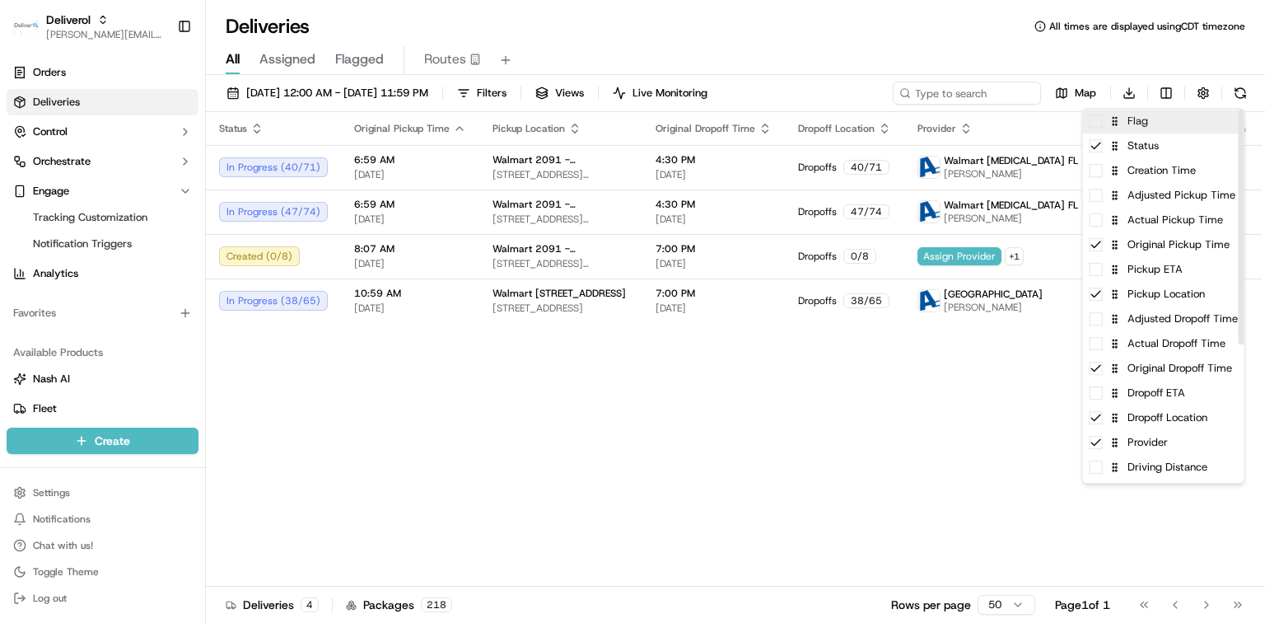
click at [1140, 127] on div "Flag" at bounding box center [1163, 121] width 161 height 25
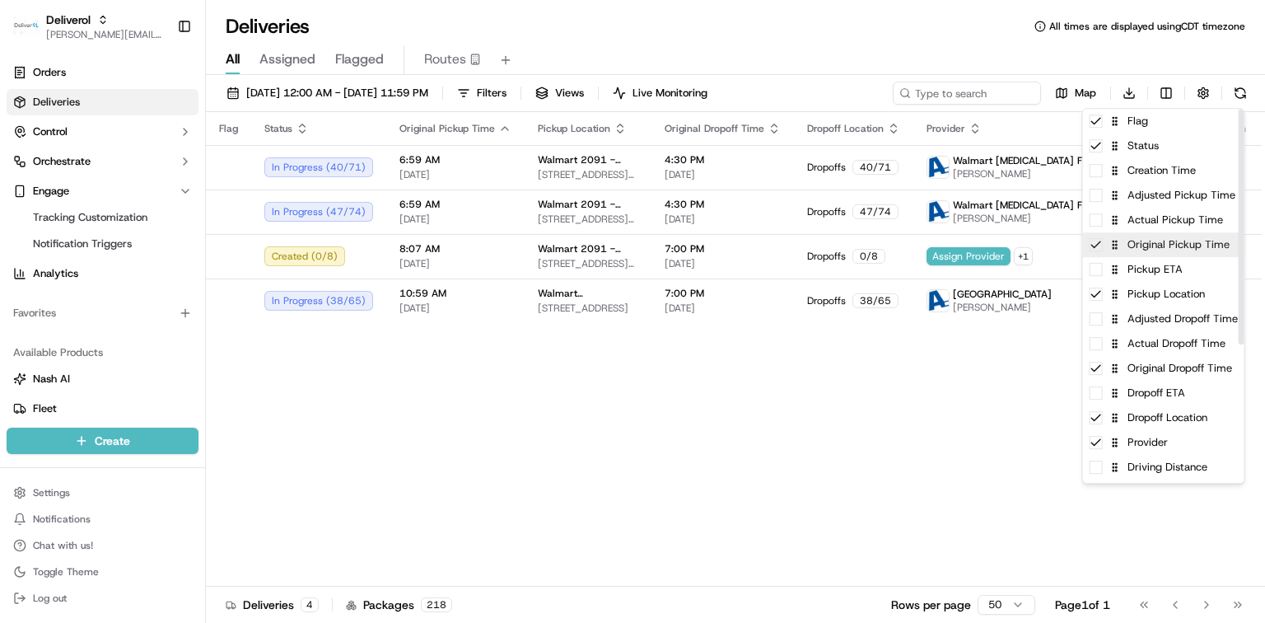
click at [1178, 245] on div "Original Pickup Time" at bounding box center [1163, 244] width 161 height 25
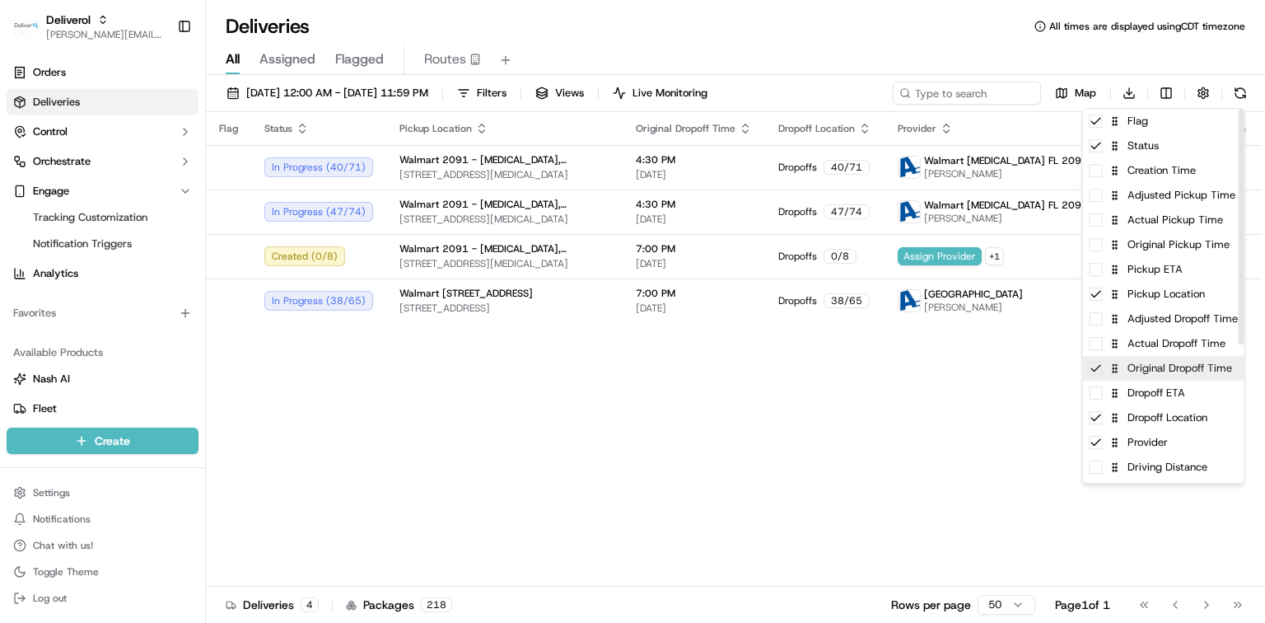
click at [1163, 372] on div "Original Dropoff Time" at bounding box center [1163, 368] width 161 height 25
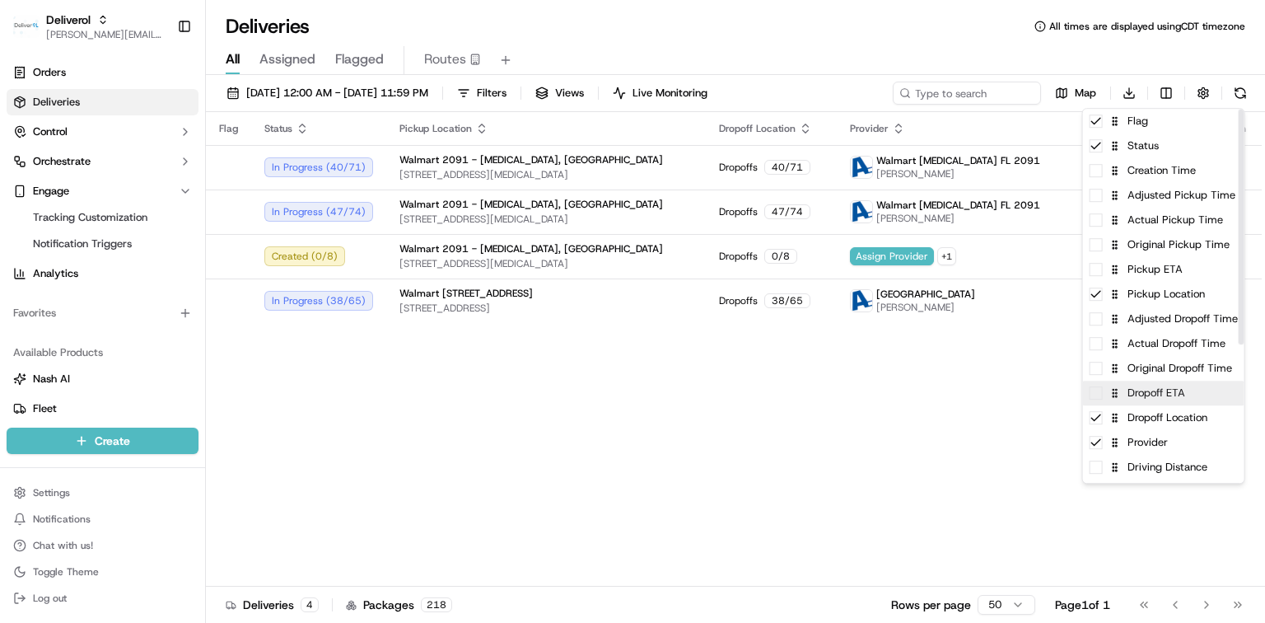
click at [1194, 395] on div "Dropoff ETA" at bounding box center [1163, 392] width 161 height 25
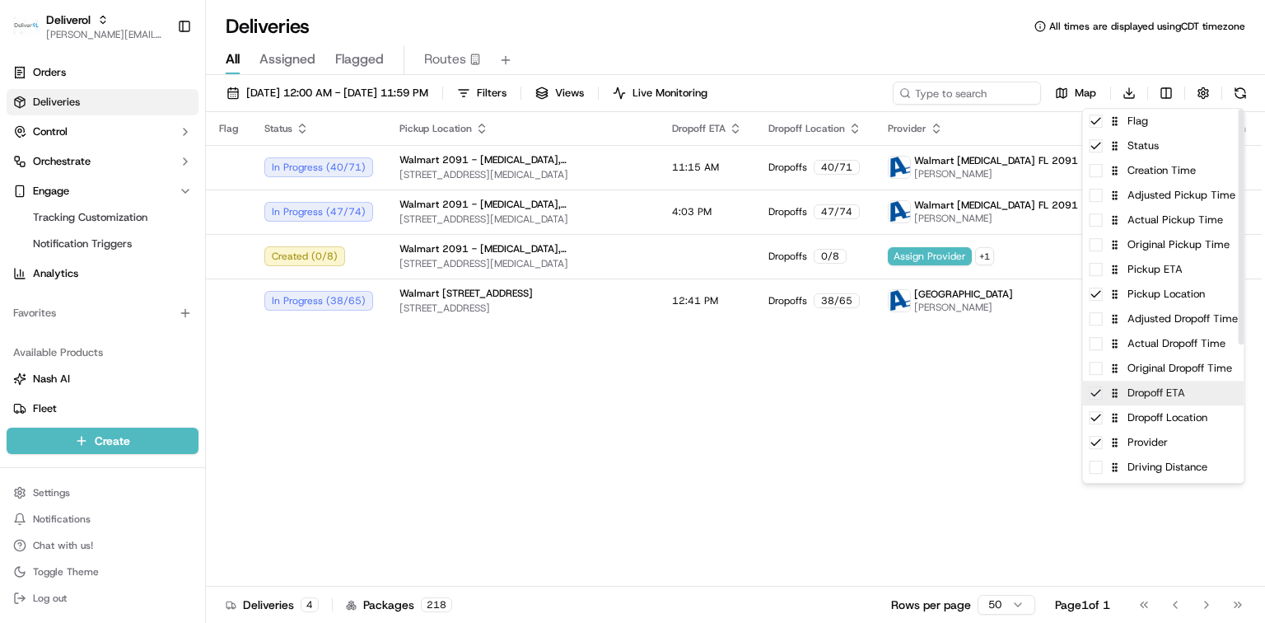
click at [1194, 395] on div "Dropoff ETA" at bounding box center [1163, 392] width 161 height 25
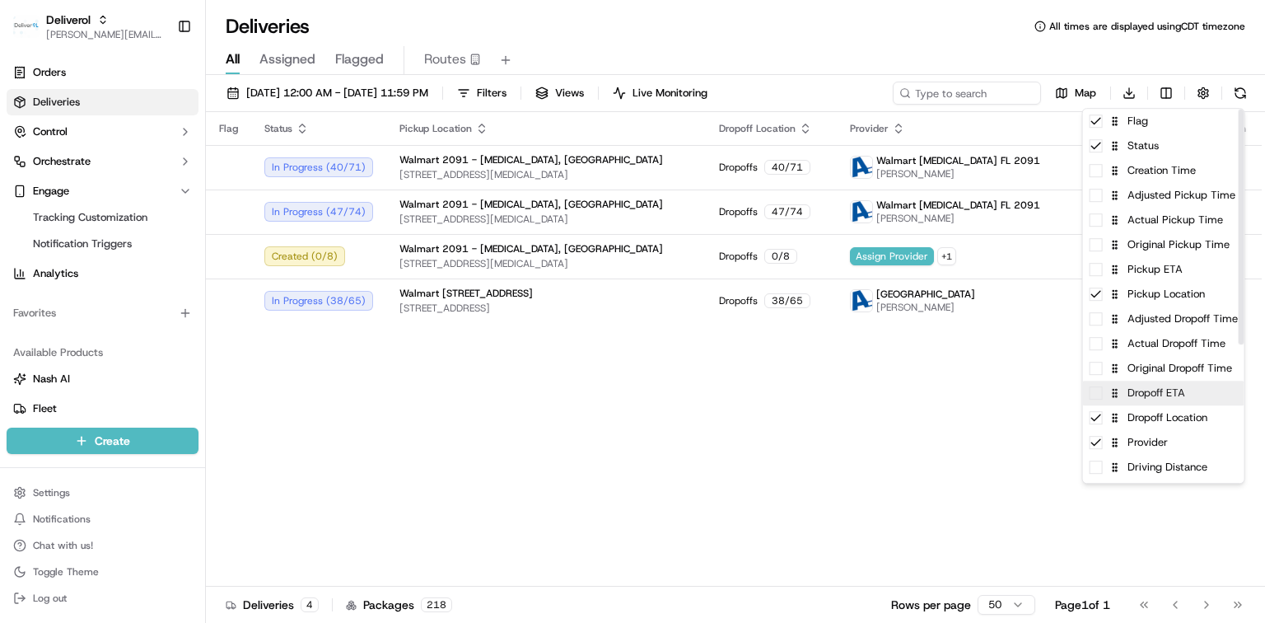
click at [1194, 395] on div "Dropoff ETA" at bounding box center [1163, 392] width 161 height 25
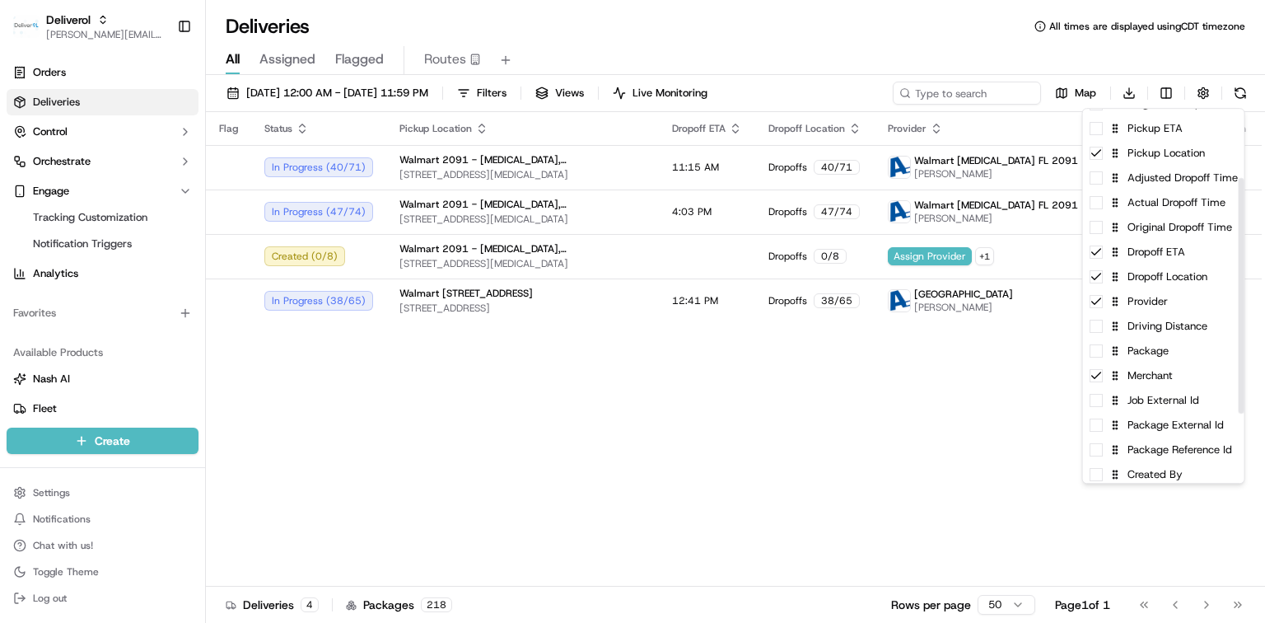
scroll to position [109, 0]
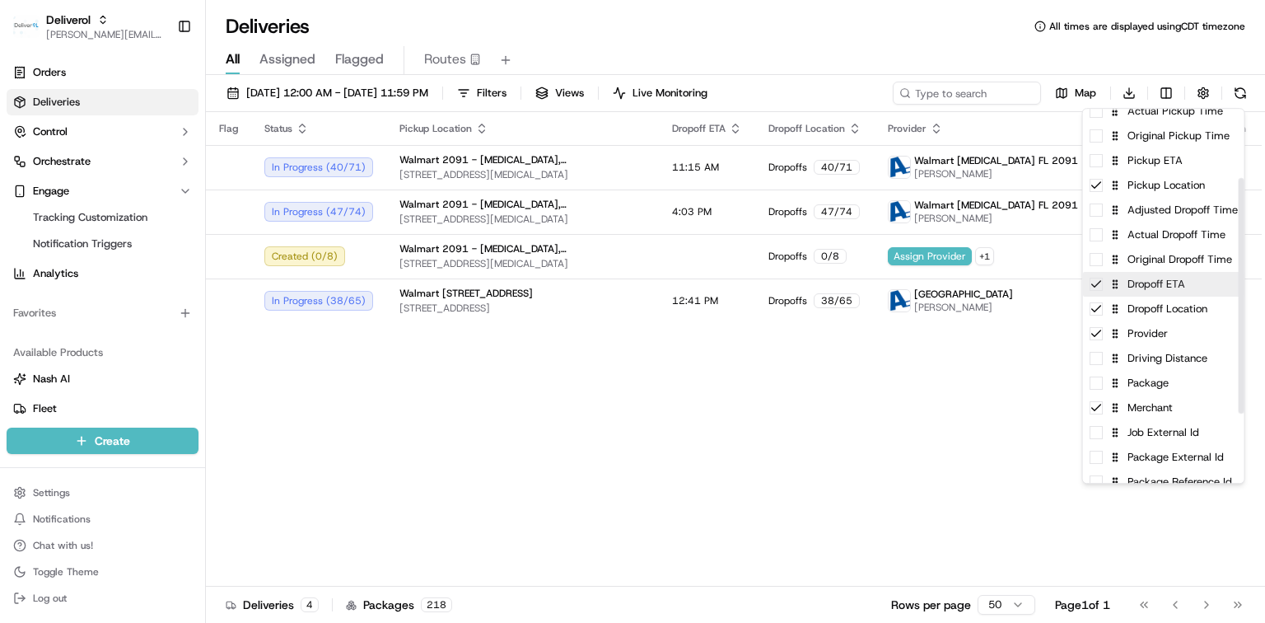
click at [1182, 290] on div "Dropoff ETA" at bounding box center [1163, 284] width 161 height 25
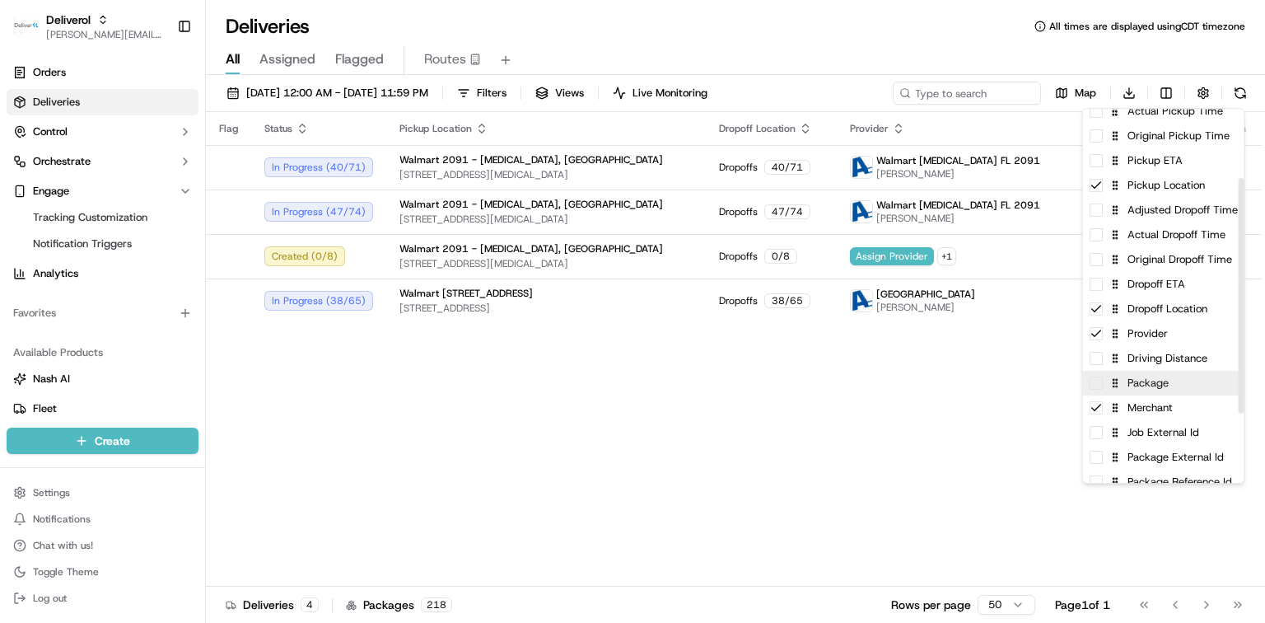
click at [1171, 385] on div "Package" at bounding box center [1163, 383] width 161 height 25
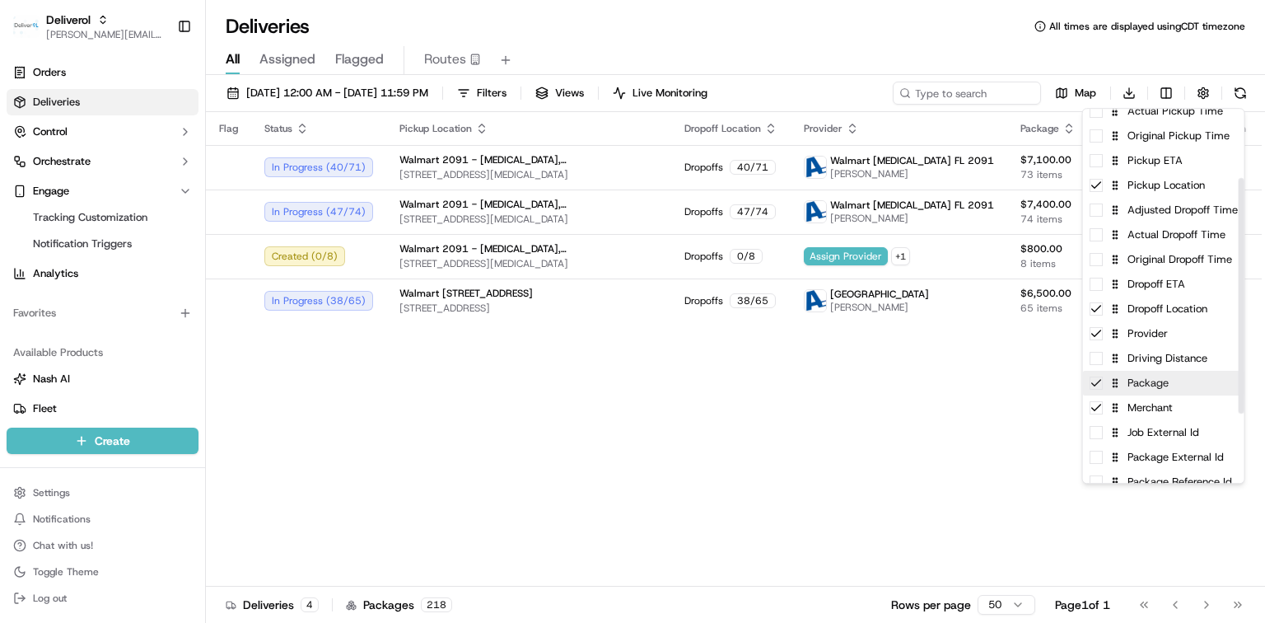
click at [1171, 385] on div "Package" at bounding box center [1163, 383] width 161 height 25
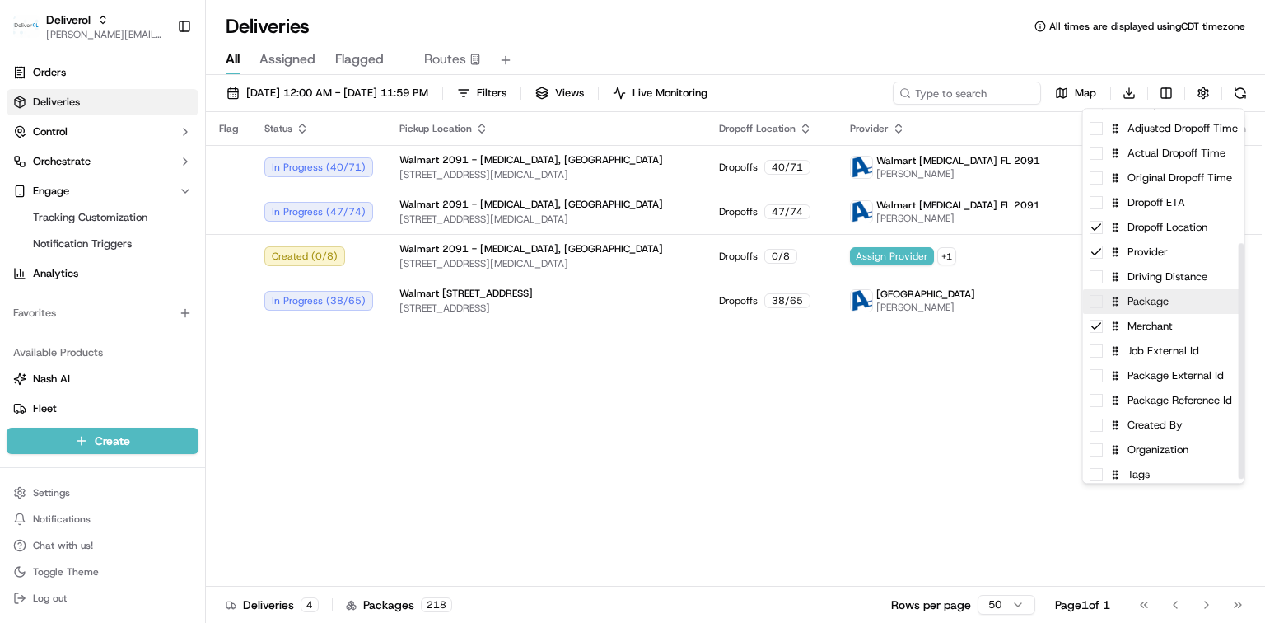
scroll to position [219, 0]
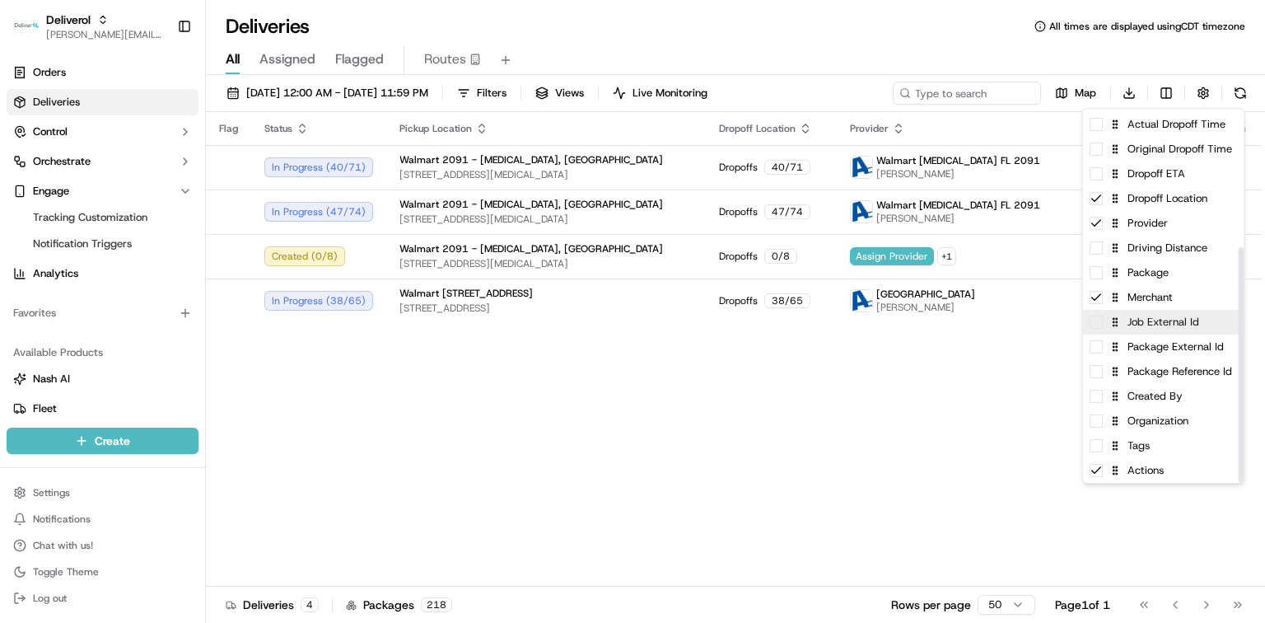
click at [1194, 325] on div "Job External Id" at bounding box center [1163, 322] width 161 height 25
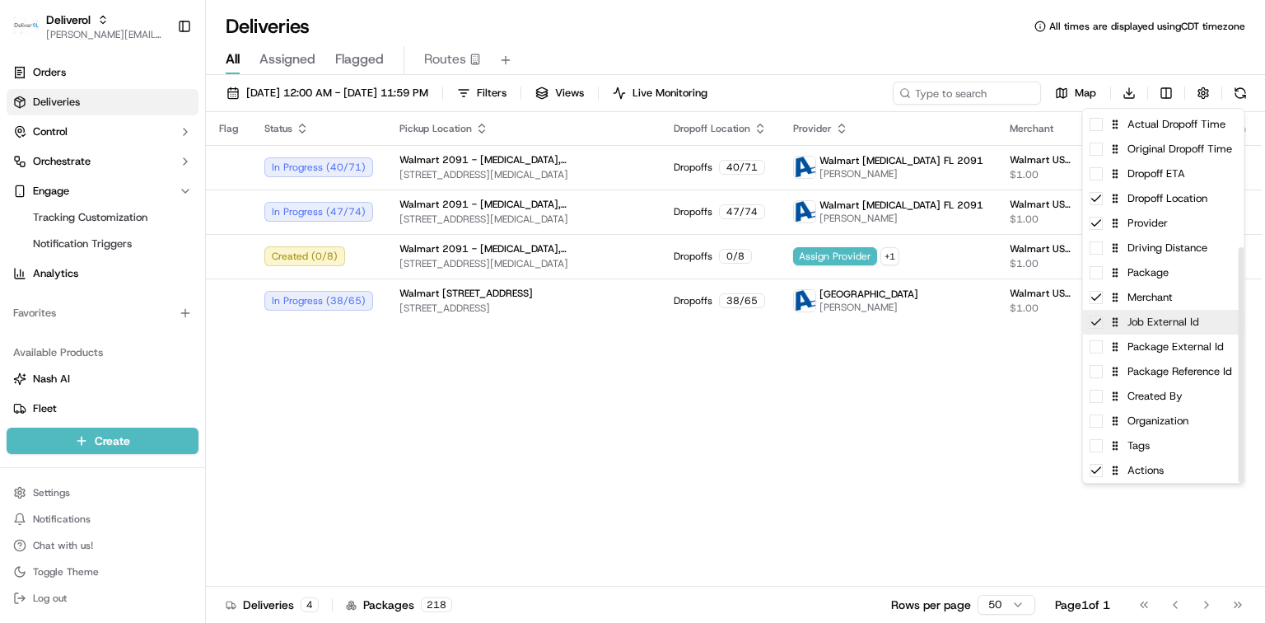
click at [1194, 325] on div "Job External Id" at bounding box center [1163, 322] width 161 height 25
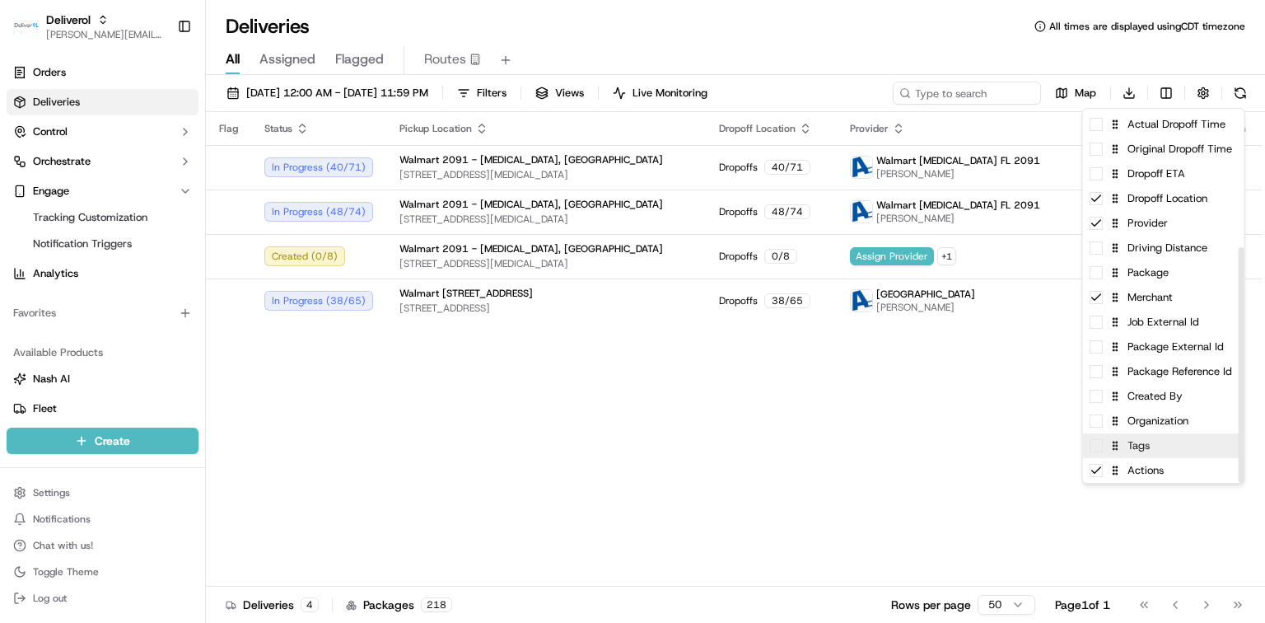
click at [1147, 449] on div "Tags" at bounding box center [1163, 445] width 161 height 25
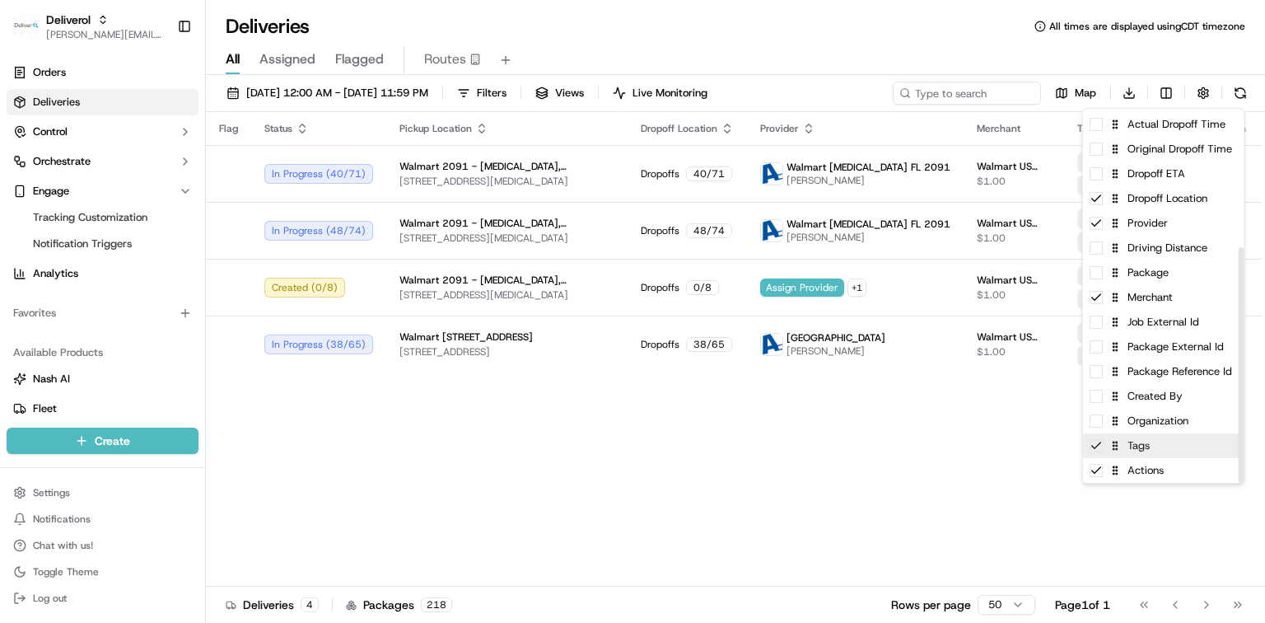
click at [1147, 449] on div "Tags" at bounding box center [1163, 445] width 161 height 25
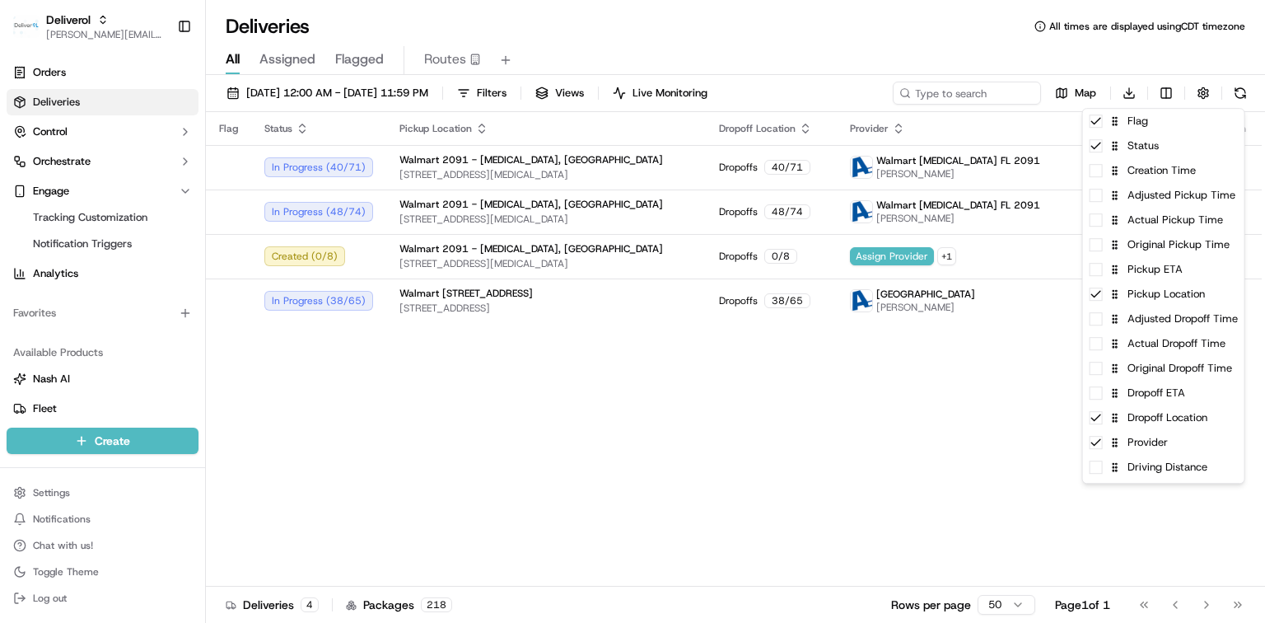
click at [943, 445] on html "Deliverol [PERSON_NAME][EMAIL_ADDRESS][PERSON_NAME][DOMAIN_NAME] Toggle Sidebar…" at bounding box center [632, 311] width 1265 height 623
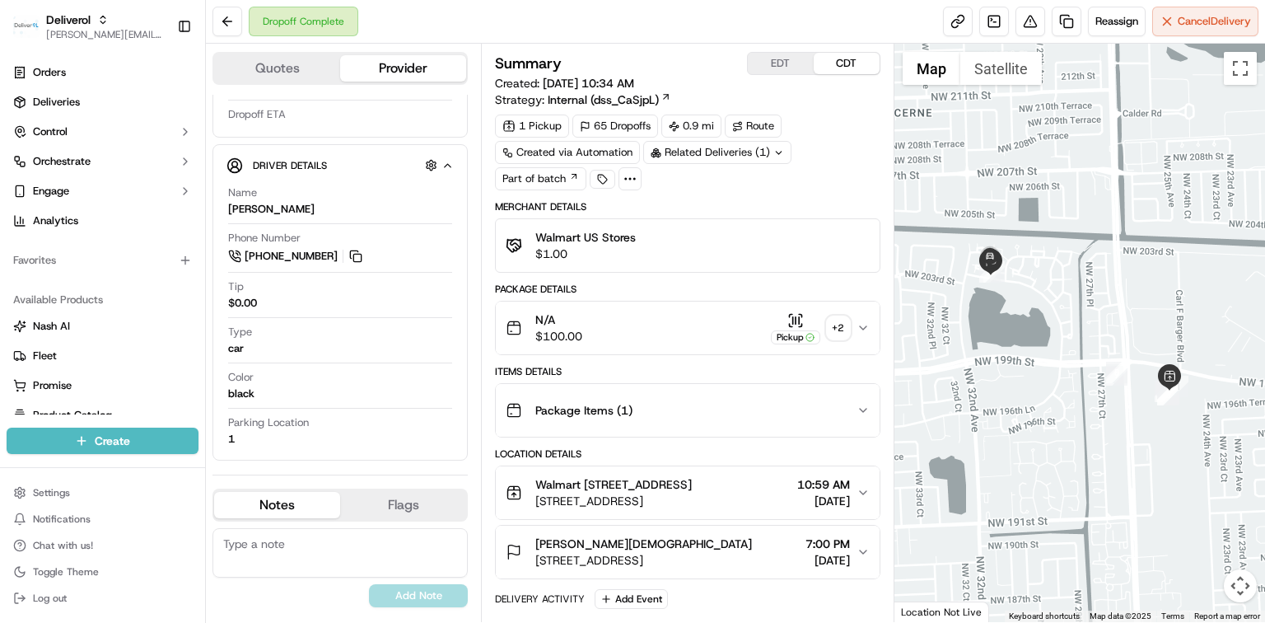
click at [632, 181] on icon at bounding box center [630, 178] width 15 height 15
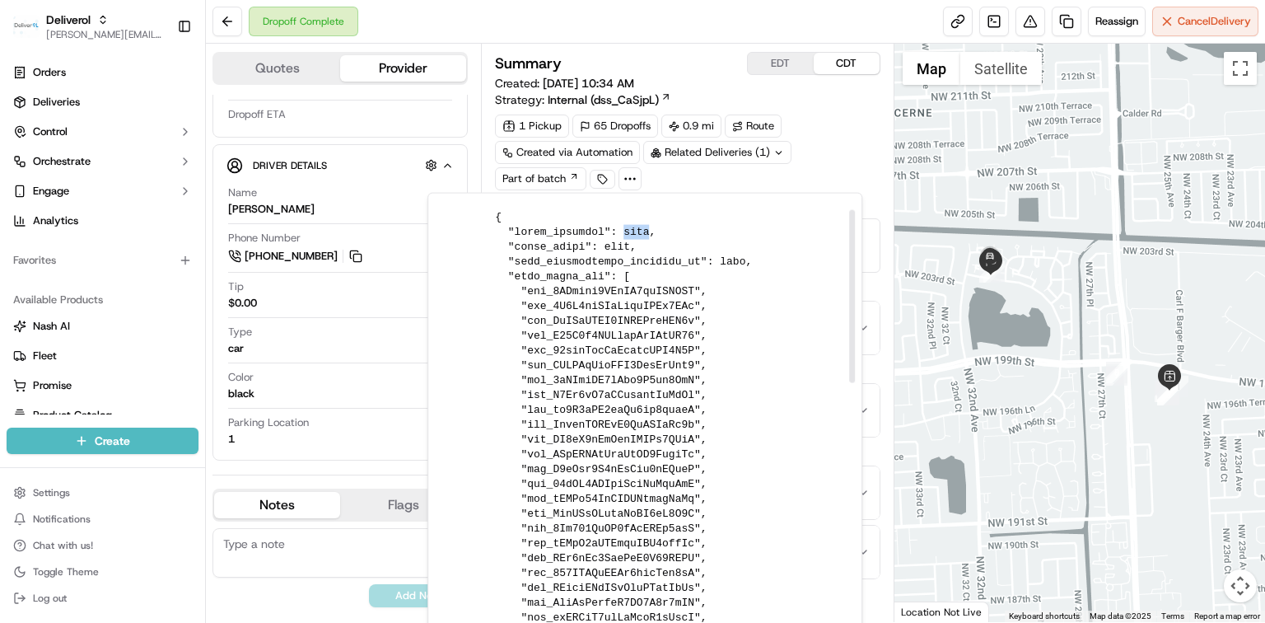
drag, startPoint x: 613, startPoint y: 232, endPoint x: 632, endPoint y: 236, distance: 20.2
